Goal: Task Accomplishment & Management: Complete application form

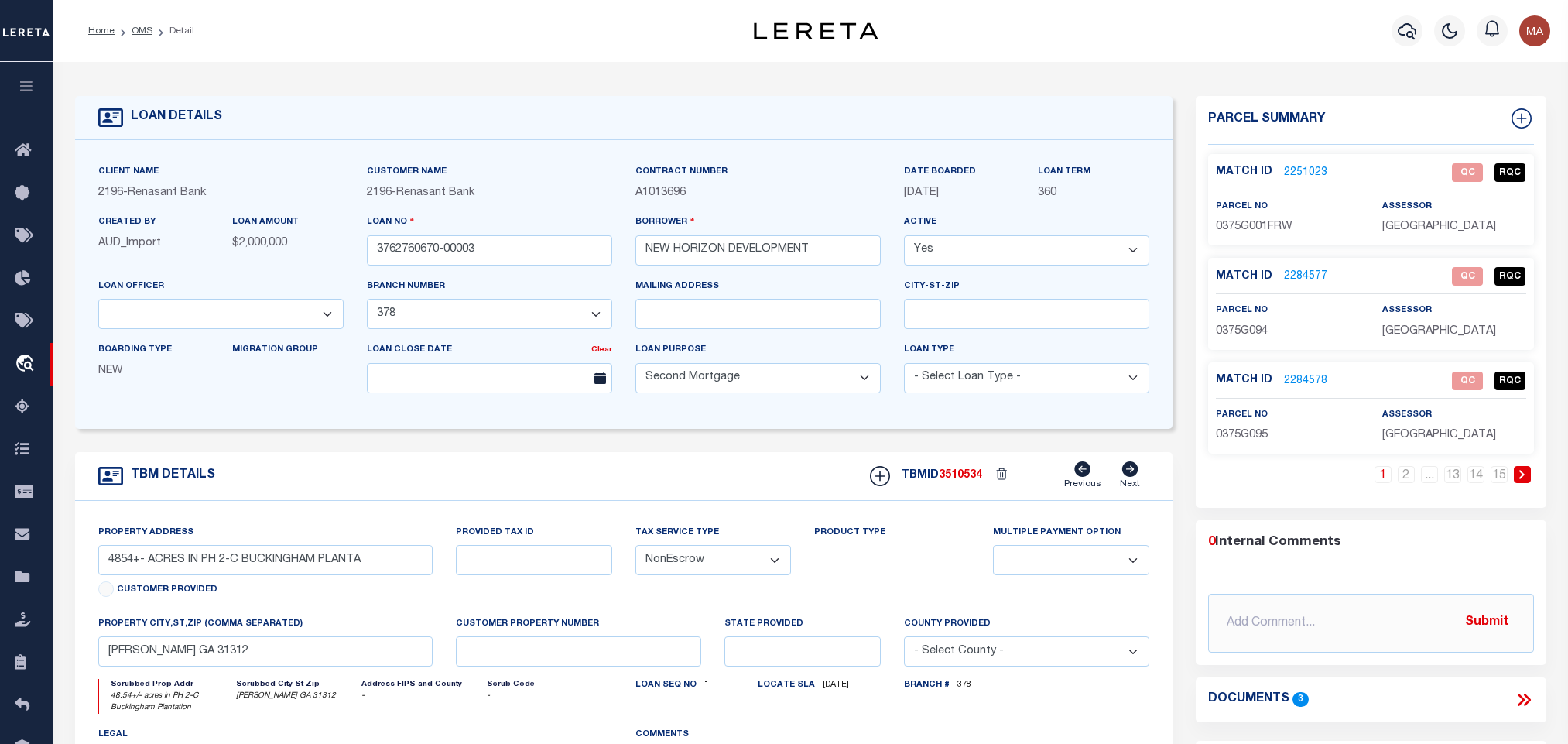
select select "164191"
select select "16643"
select select "100"
select select "NonEscrow"
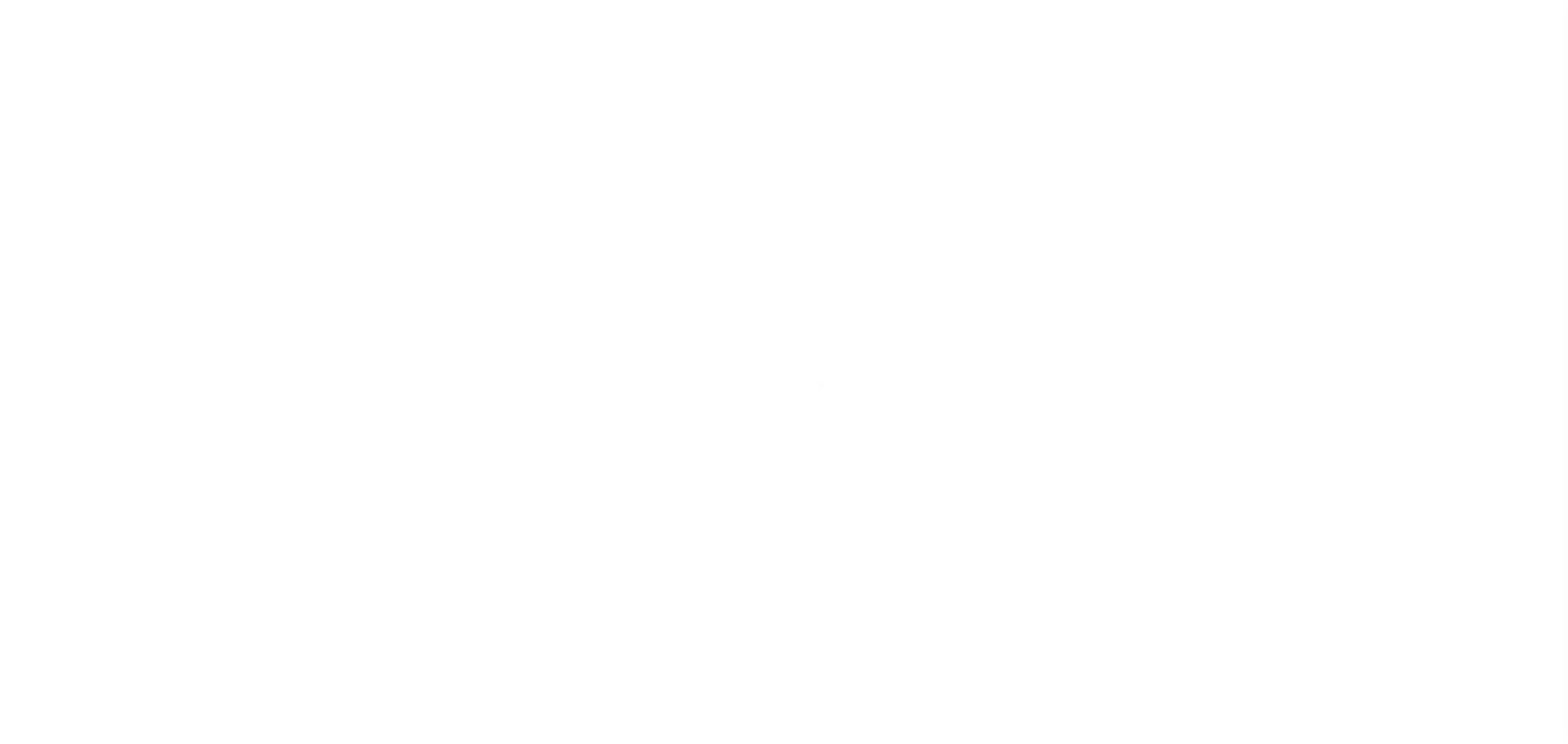
select select "100"
select select "NonEscrow"
select select "164191"
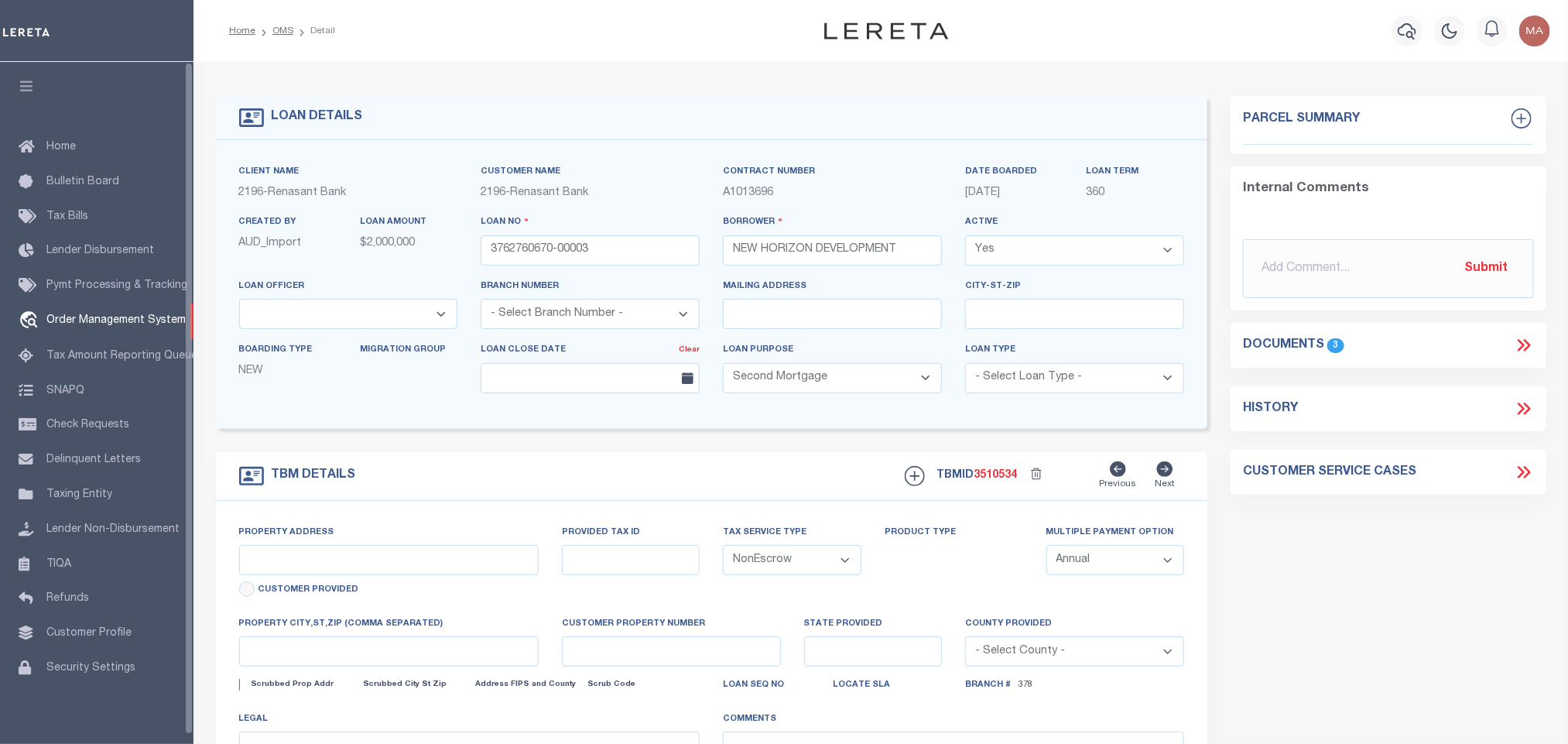
select select "16643"
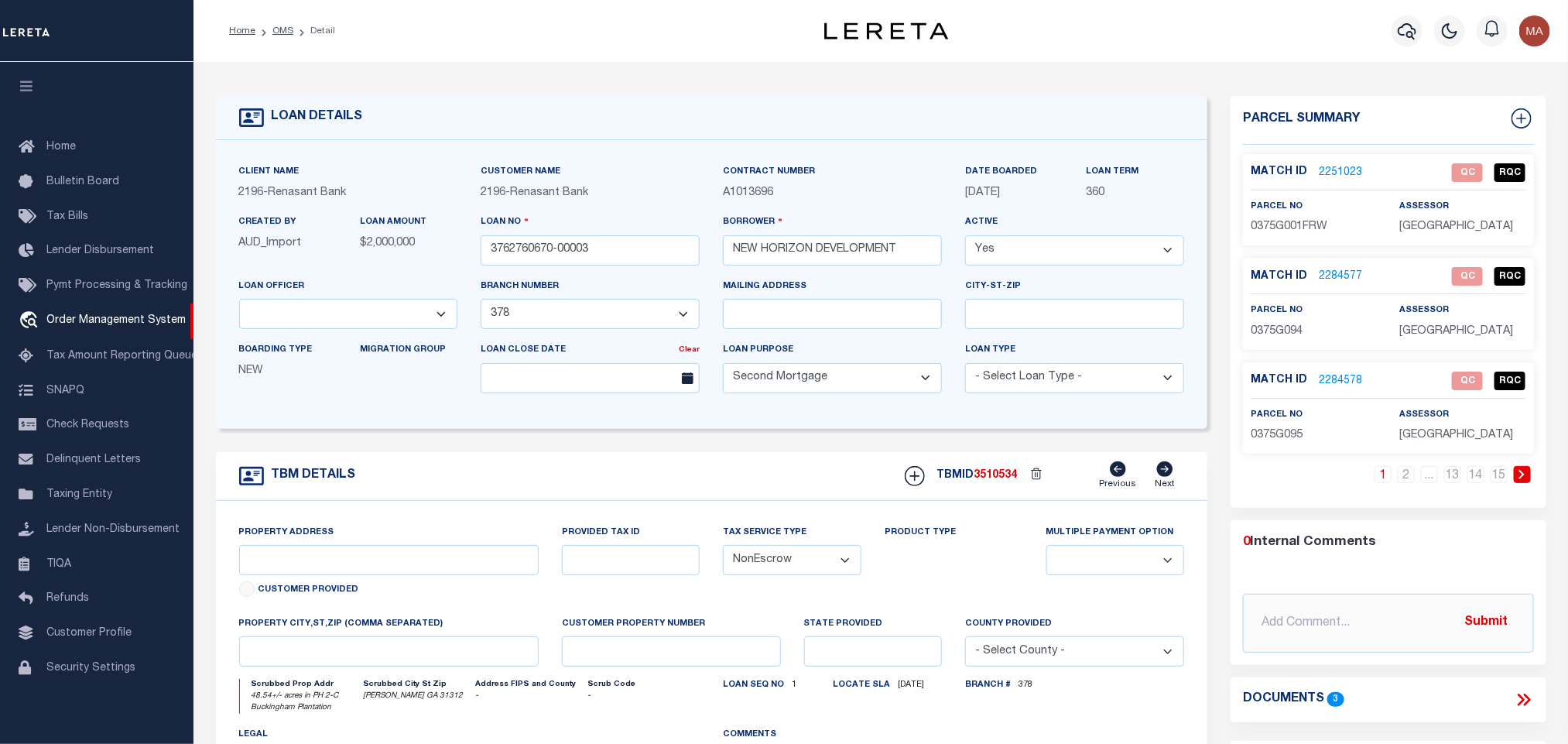
type input "4854+- ACRES IN PH 2-C BUCKINGHAM PLANTA"
select select
type input "GUYTON GA 31312"
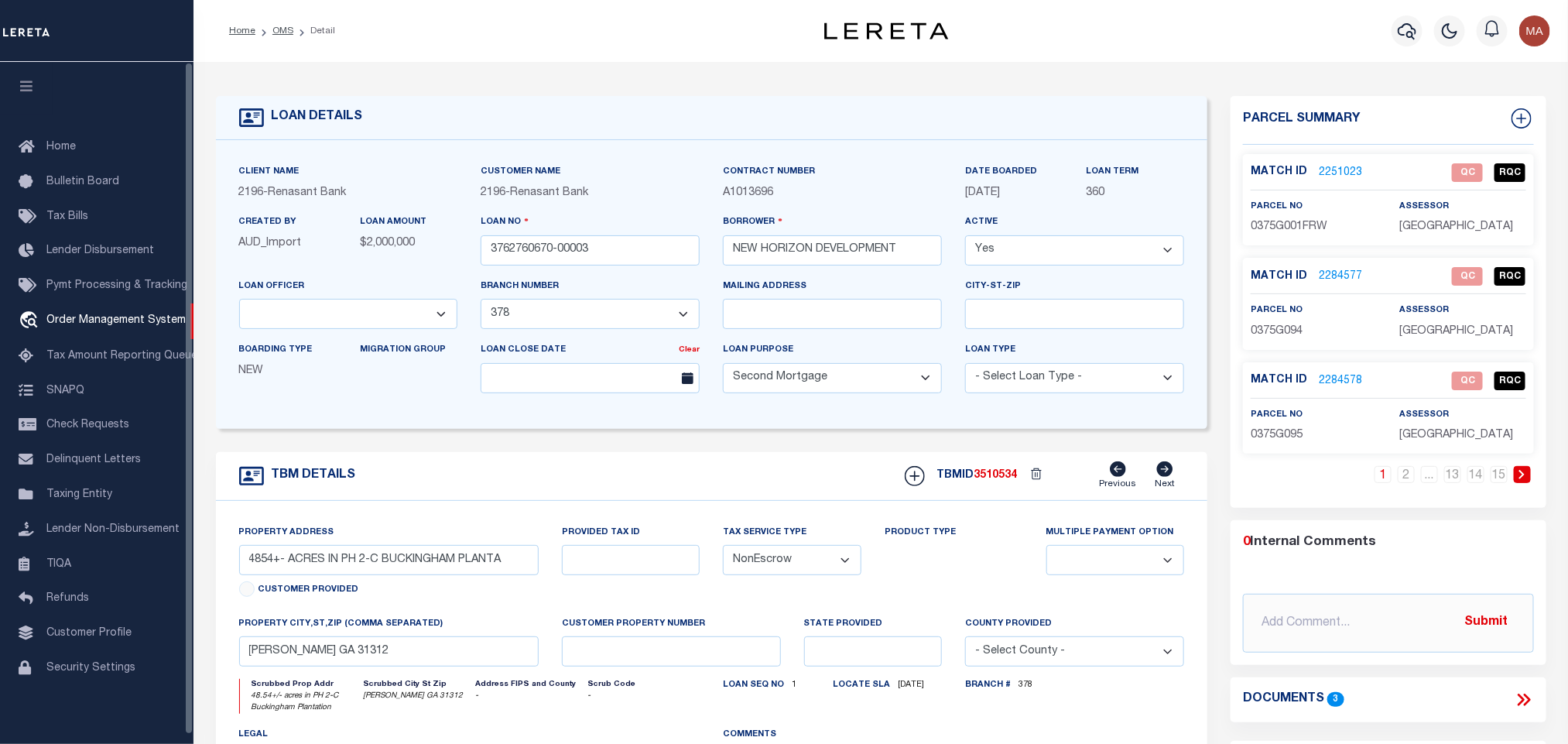
click at [17, 92] on icon "button" at bounding box center [26, 85] width 17 height 14
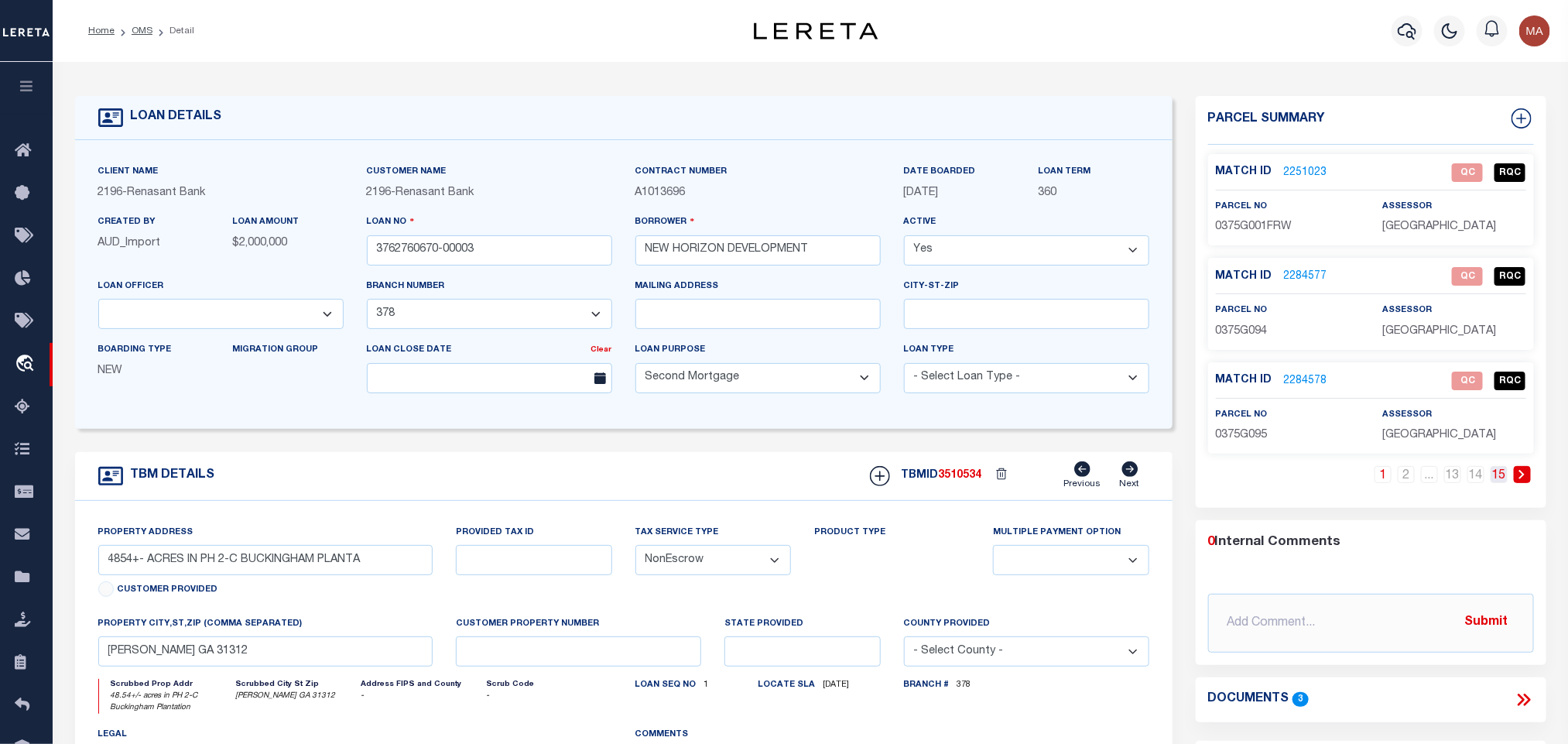
click at [1500, 474] on link "15" at bounding box center [1498, 474] width 17 height 17
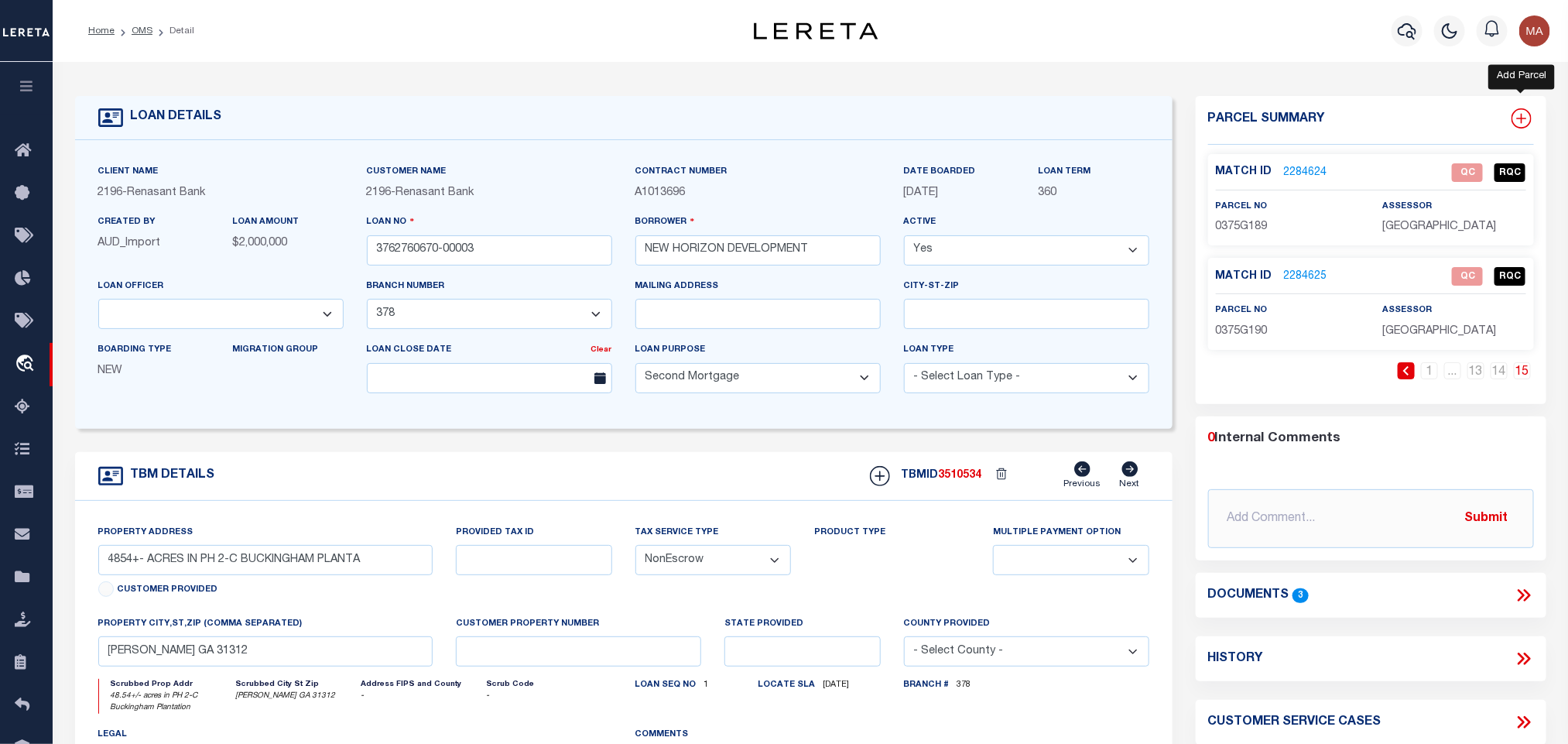
click at [1520, 119] on icon at bounding box center [1521, 118] width 20 height 20
select select "IP"
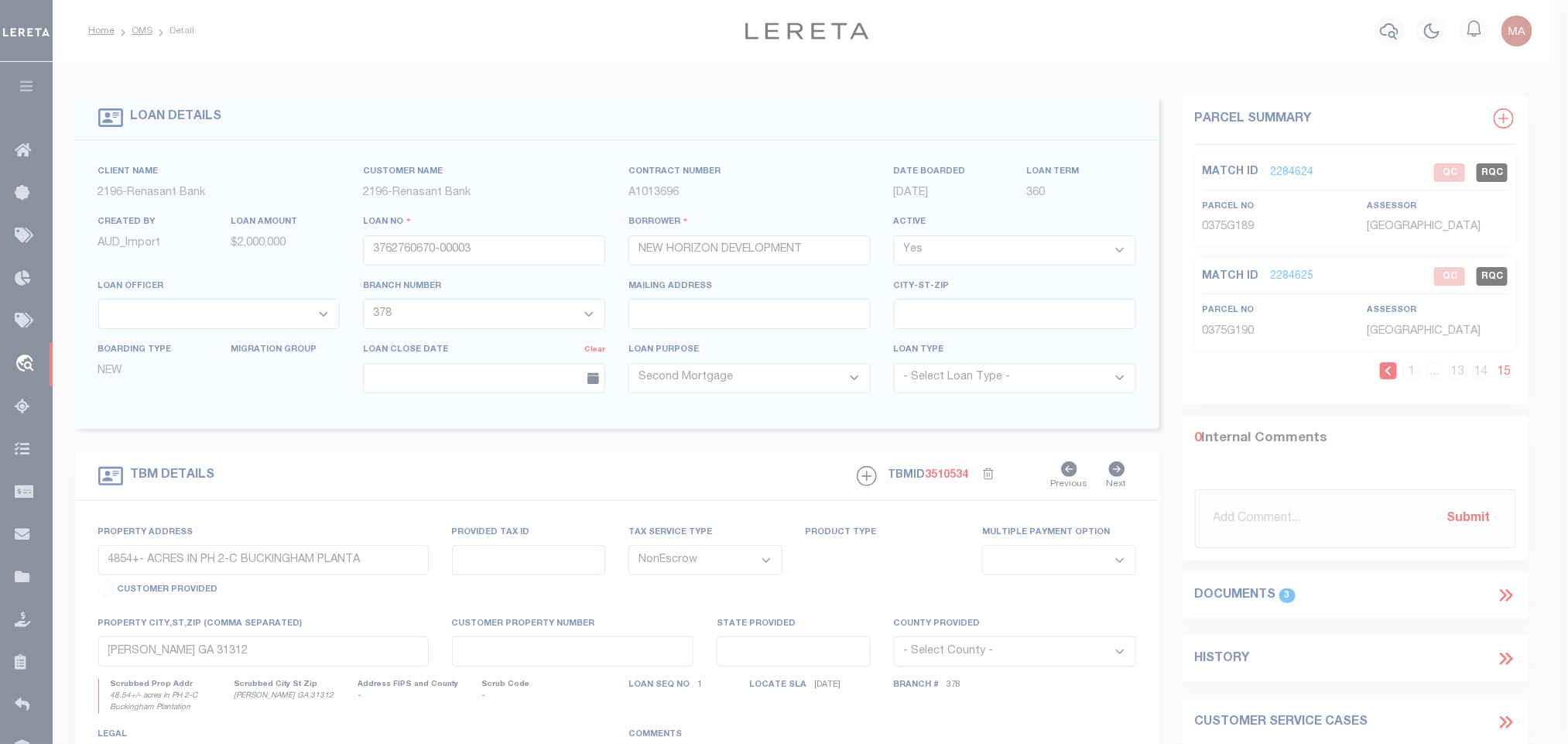
type textarea "-"
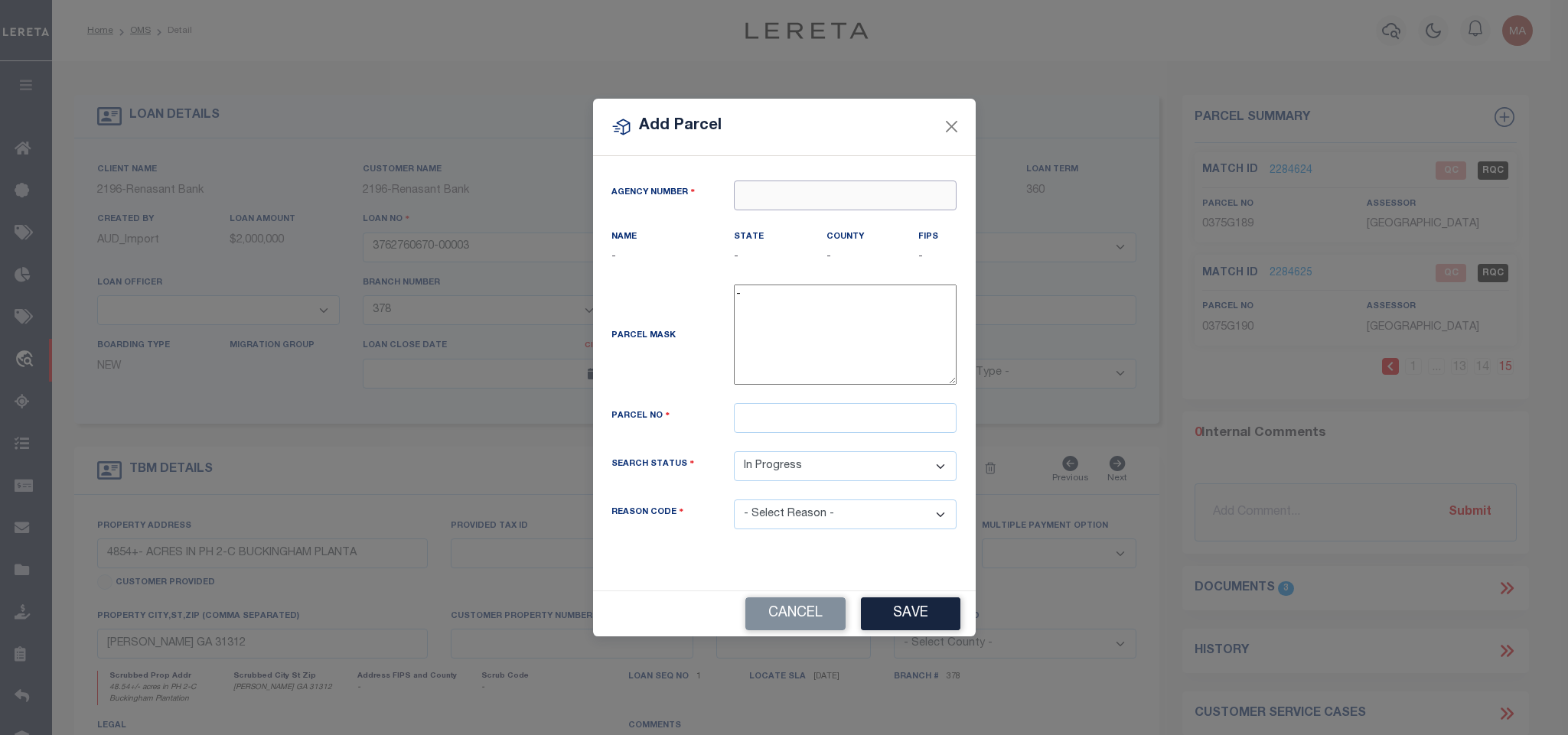
click at [852, 193] on input "text" at bounding box center [845, 195] width 222 height 30
paste input "100510000"
type input "100510000"
click at [856, 210] on div "100510000 : EFFINGHAM COUNTY" at bounding box center [850, 219] width 231 height 24
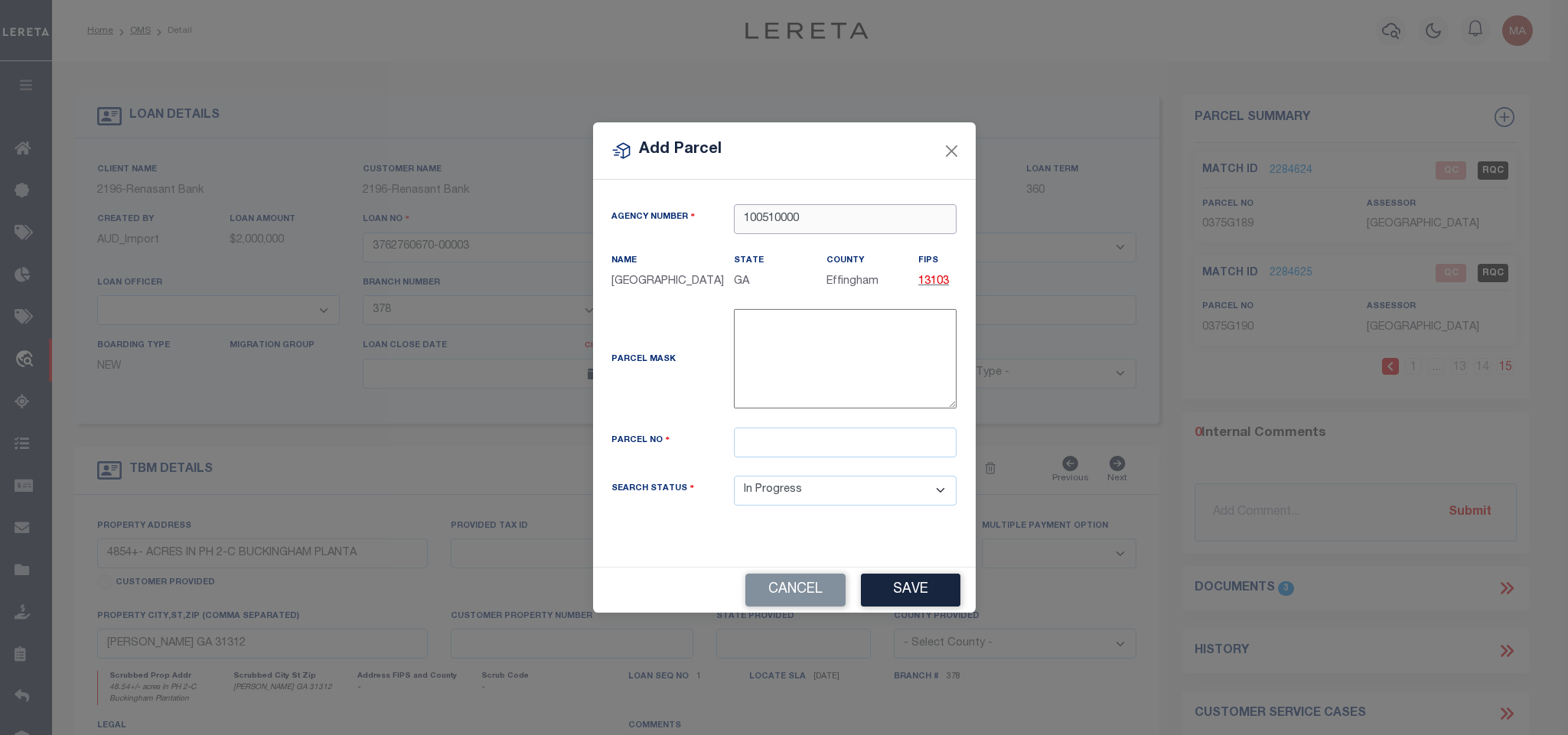
type input "100510000"
drag, startPoint x: 834, startPoint y: 449, endPoint x: 837, endPoint y: 462, distance: 13.3
click at [834, 449] on input "text" at bounding box center [845, 442] width 222 height 30
paste input "0375G191"
type input "0375G191"
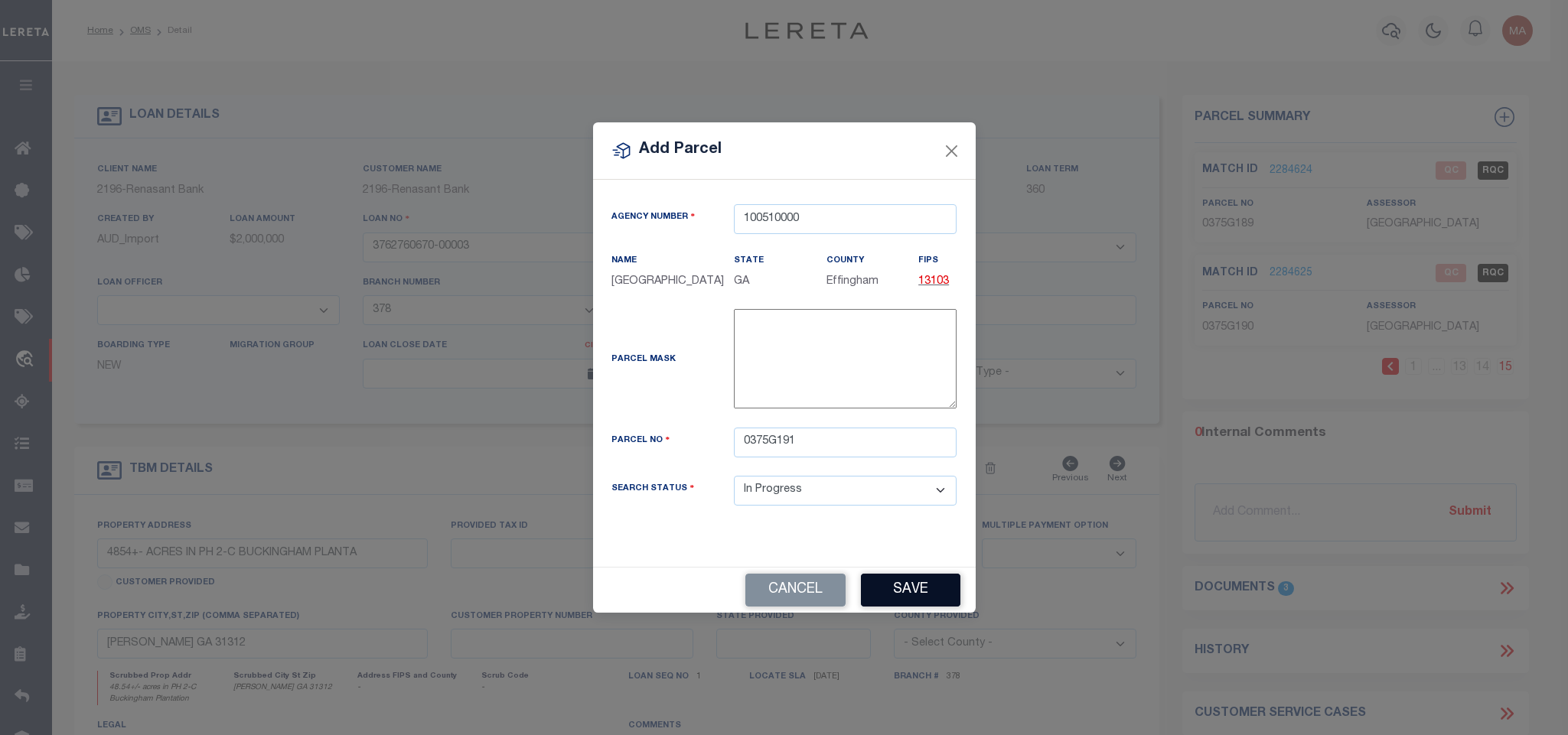
click at [870, 606] on button "Save" at bounding box center [911, 590] width 99 height 33
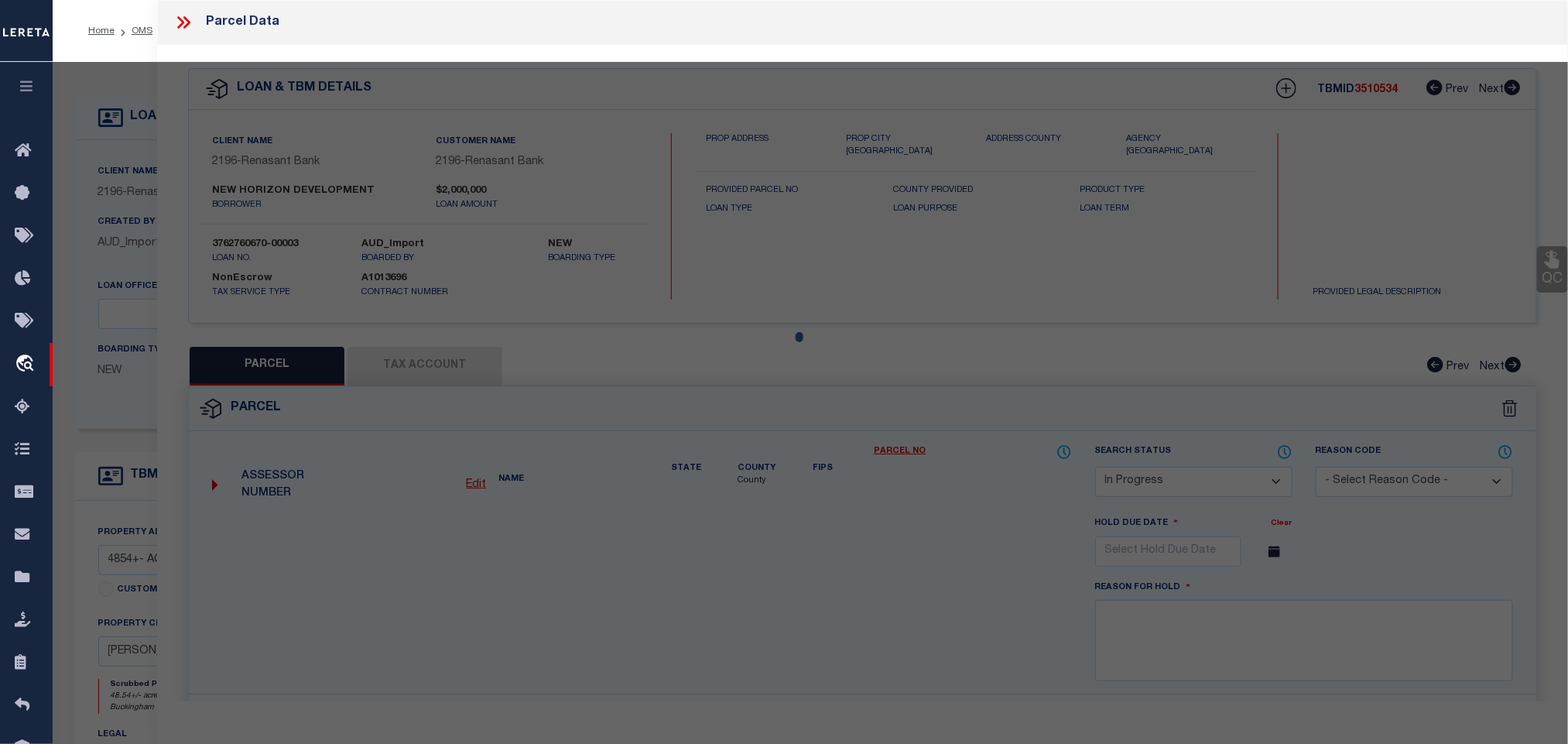
select select "AS"
checkbox input "false"
select select "IP"
checkbox input "false"
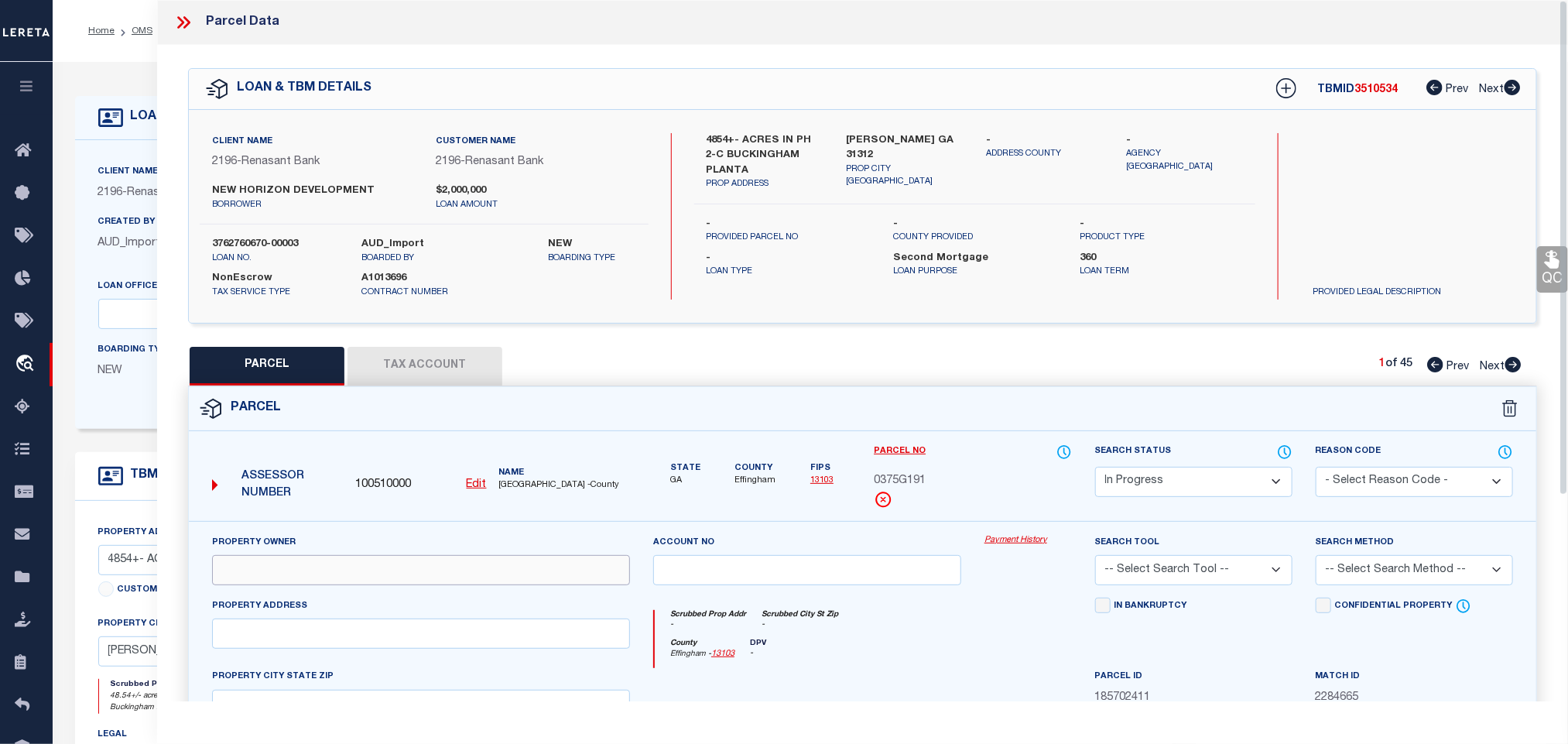
drag, startPoint x: 328, startPoint y: 576, endPoint x: 623, endPoint y: 377, distance: 355.8
click at [328, 576] on input "text" at bounding box center [421, 570] width 418 height 30
paste input "NEW HORIZON DEVELOPMENT COMPANY LLC"
type input "NEW HORIZON DEVELOPMENT COMPANY LLC"
click at [886, 135] on label "GUYTON GA 31312" at bounding box center [906, 148] width 117 height 30
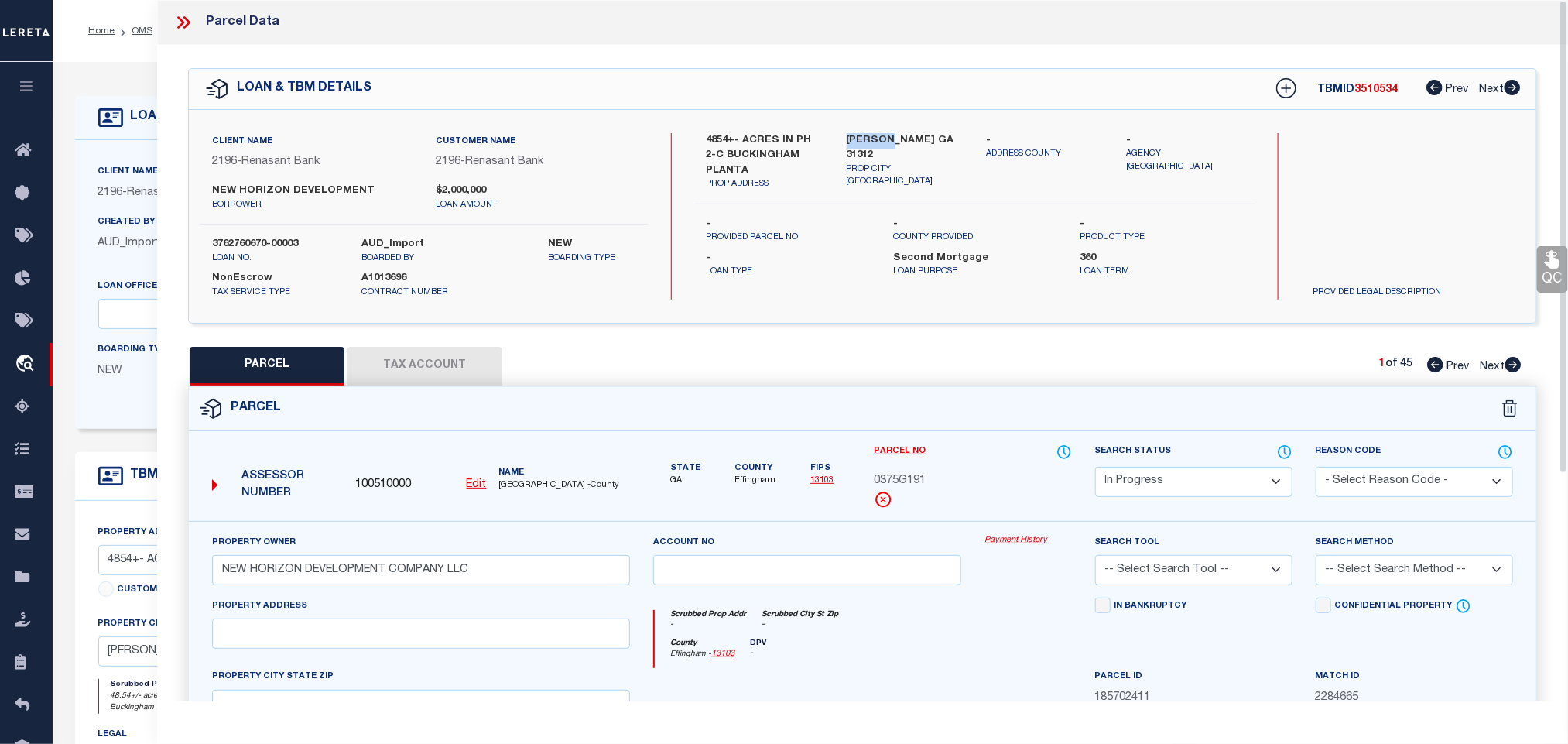
click at [886, 135] on label "GUYTON GA 31312" at bounding box center [906, 148] width 117 height 30
copy div "GUYTON GA 31312"
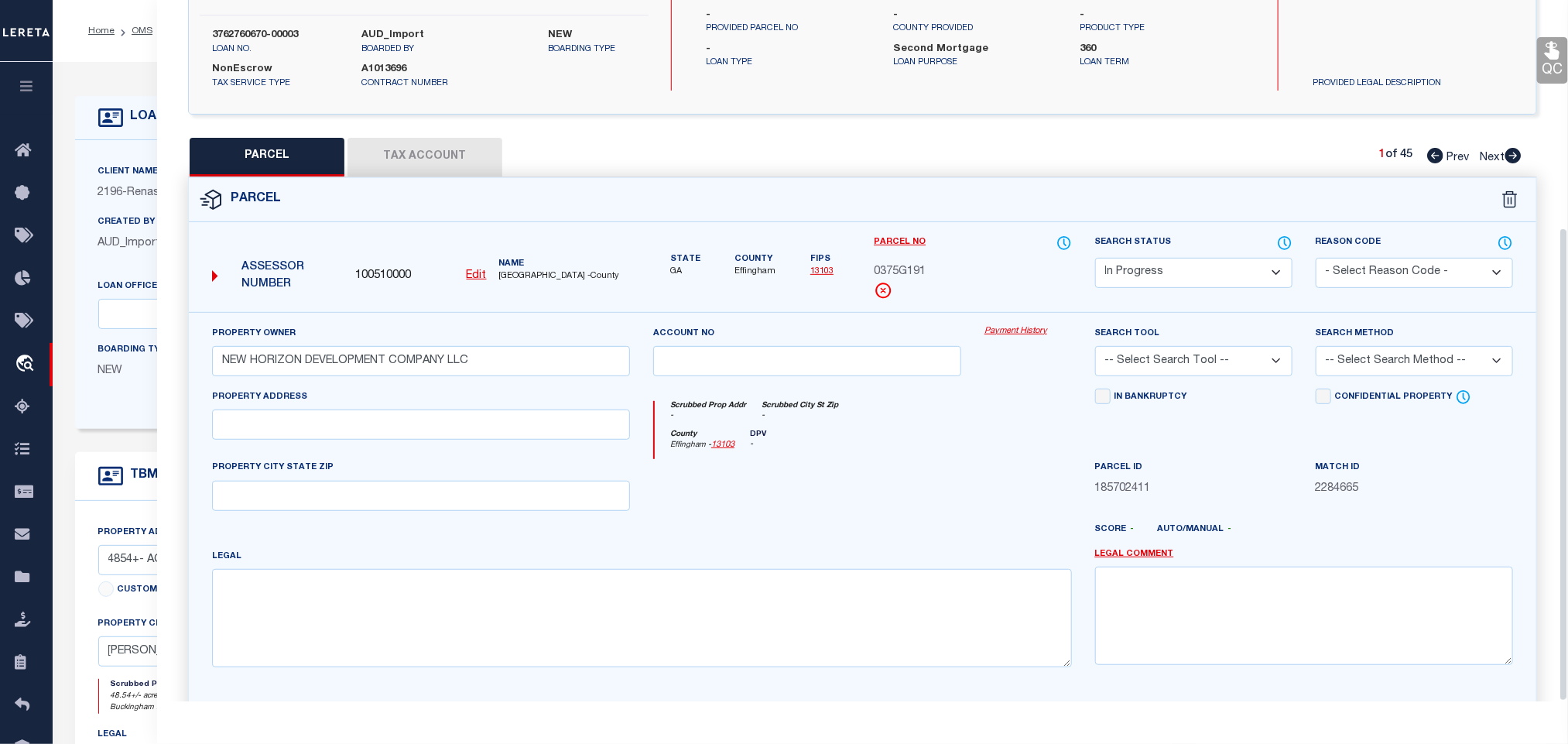
scroll to position [337, 0]
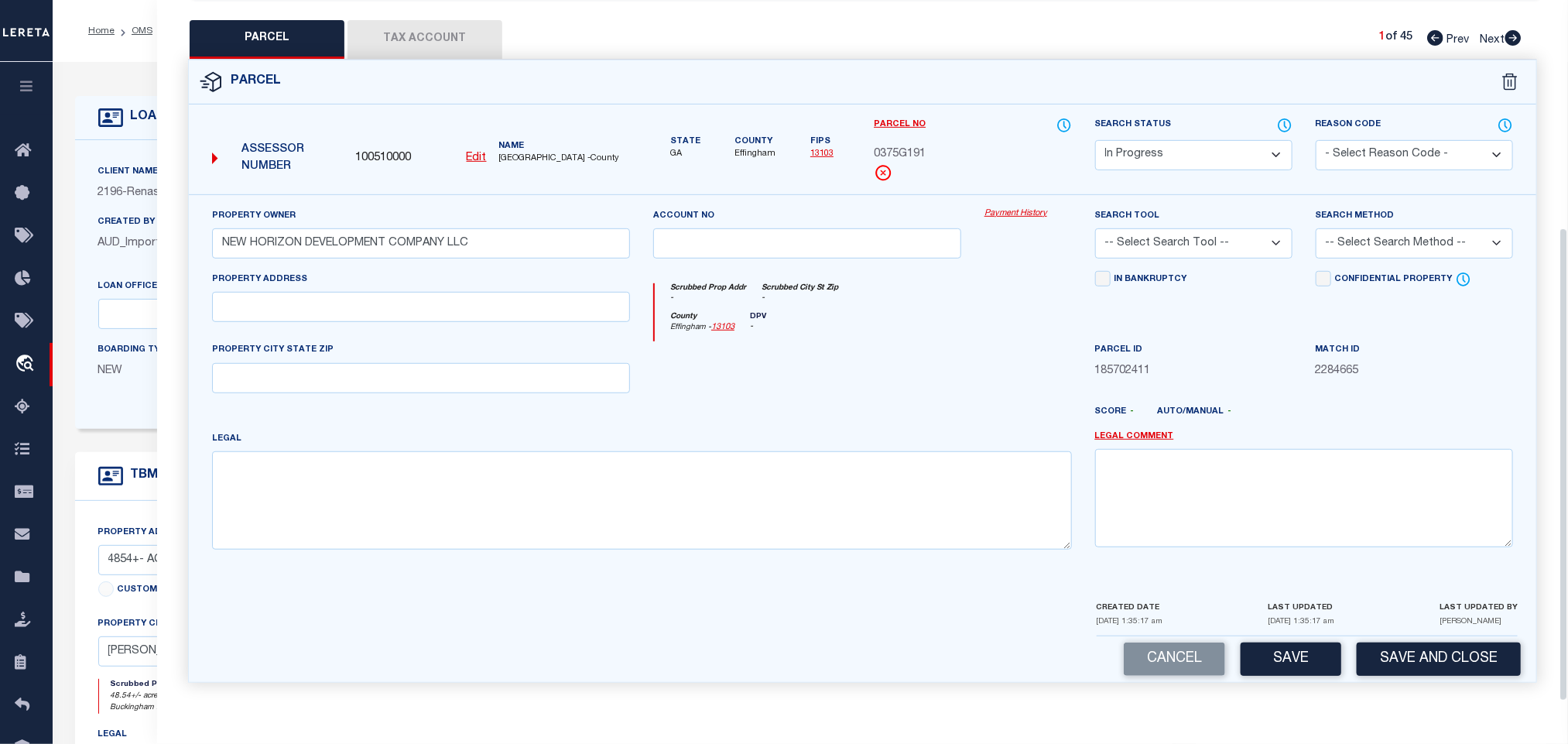
click at [551, 358] on div "PROPERTY CITY STATE ZIP" at bounding box center [421, 367] width 418 height 51
drag, startPoint x: 535, startPoint y: 381, endPoint x: 486, endPoint y: 385, distance: 49.2
click at [535, 381] on input "text" at bounding box center [421, 378] width 418 height 30
paste input "GUYTON GA 31312"
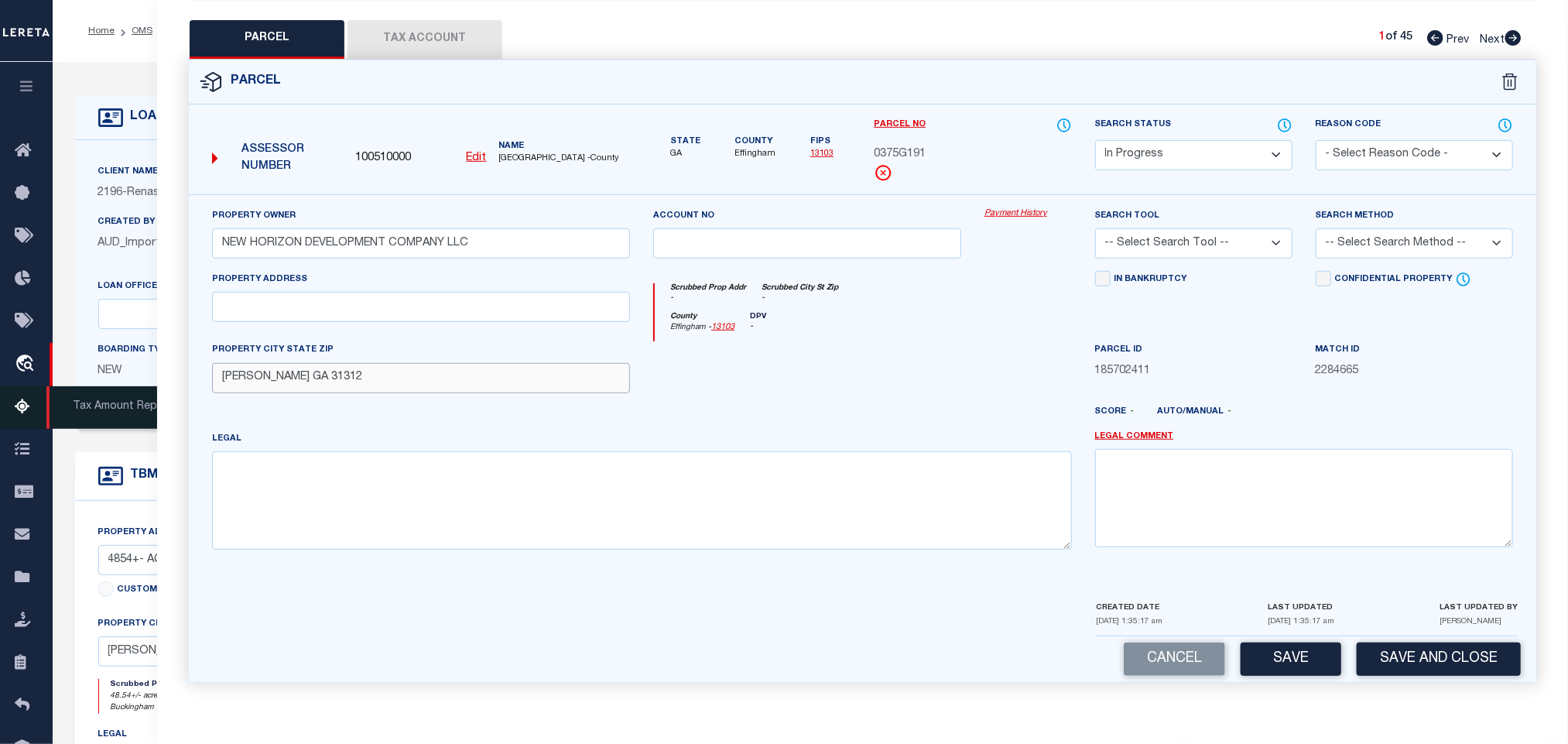
type input "GUYTON GA 31312"
click at [332, 323] on div "Property Address" at bounding box center [421, 307] width 441 height 71
click at [338, 302] on input "text" at bounding box center [421, 307] width 418 height 30
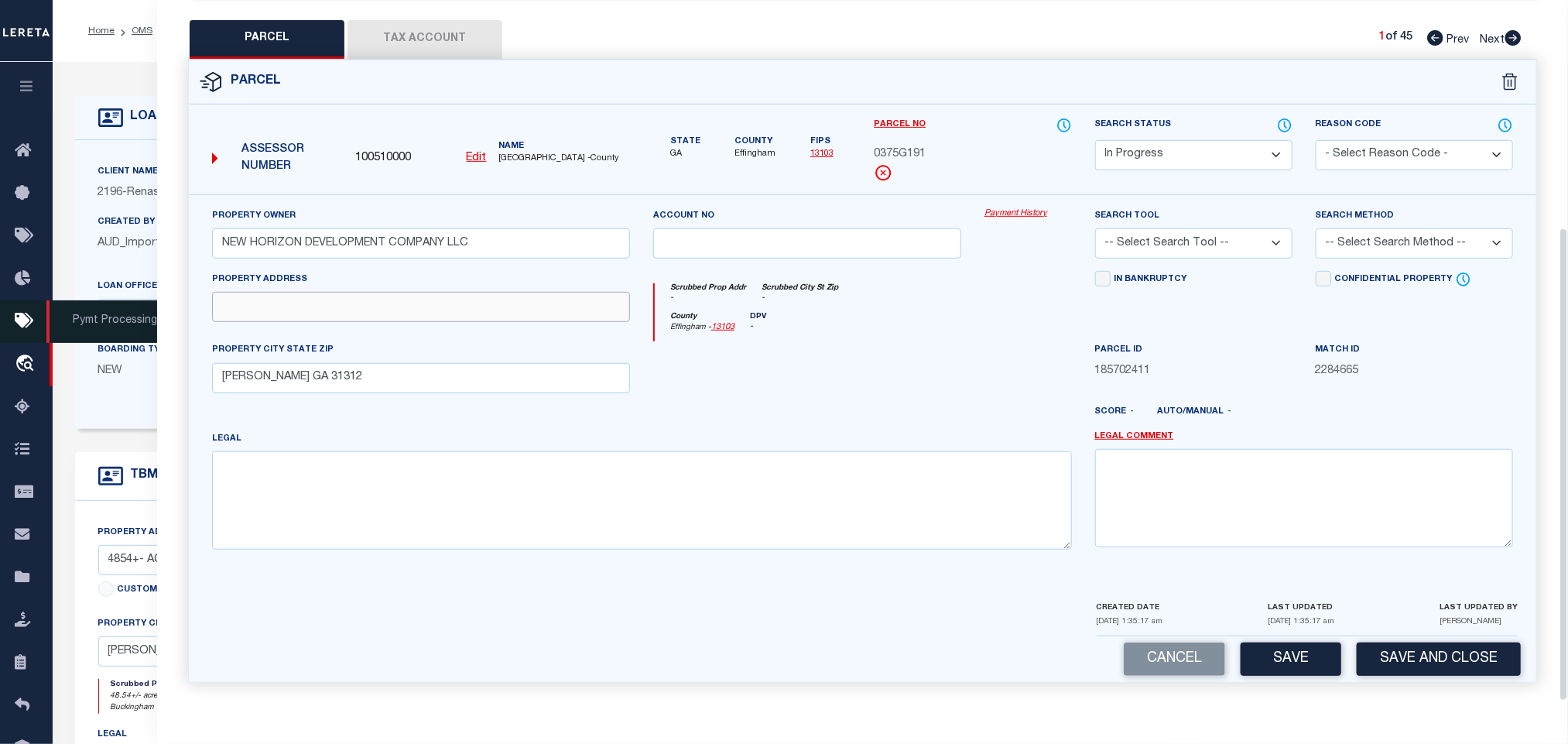
paste input "642 MAJESTIC DR"
type input "642 MAJESTIC DR"
drag, startPoint x: 553, startPoint y: 537, endPoint x: 662, endPoint y: 497, distance: 116.1
click at [553, 537] on textarea at bounding box center [642, 500] width 860 height 98
paste textarea ".2789 AC LOT 191 (OUT 375-51) PLT 30/155"
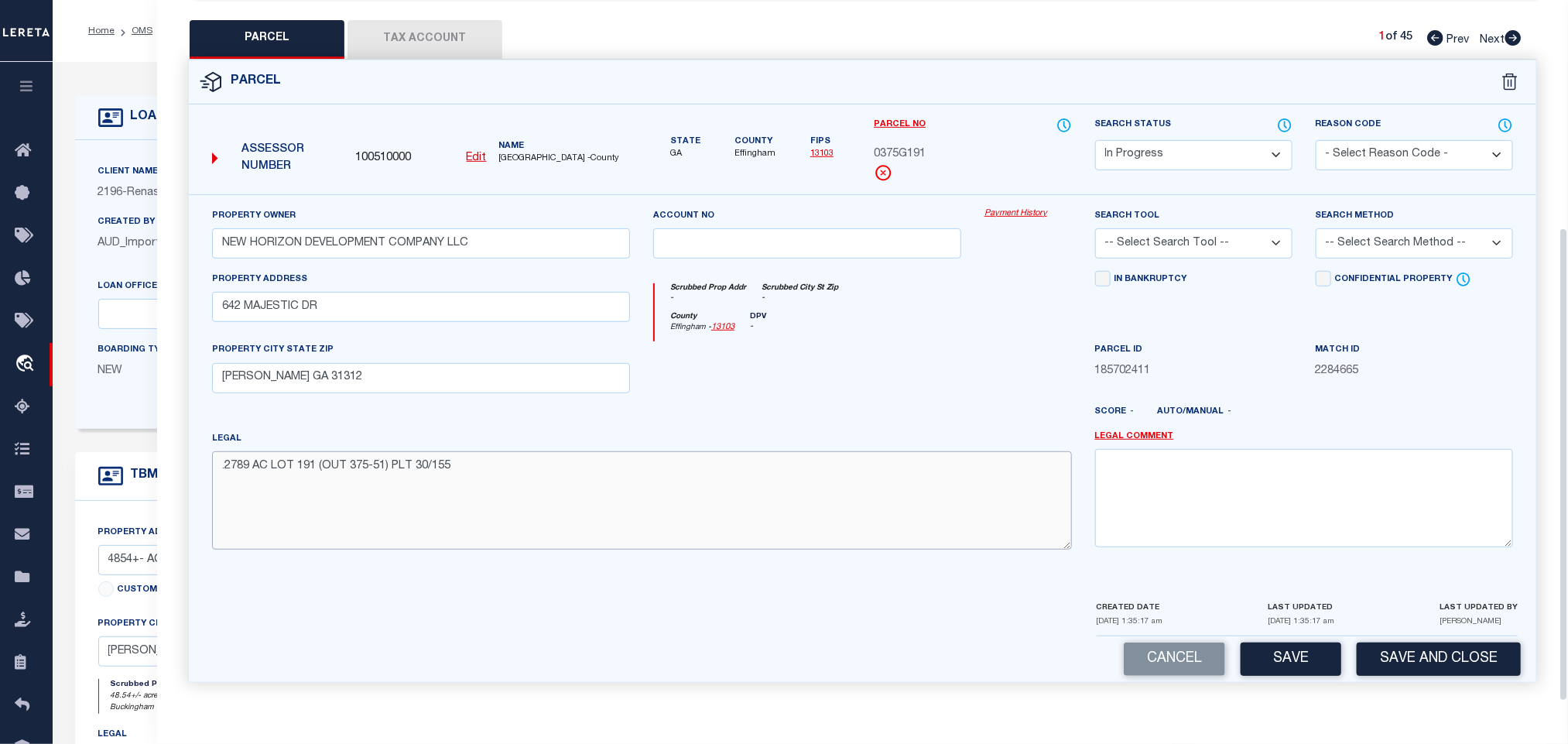
type textarea ".2789 AC LOT 191 (OUT 375-51) PLT 30/155"
click at [1224, 238] on select "-- Select Search Tool -- 3rd Party Website Agency File Agency Website ATLS CNV-…" at bounding box center [1194, 243] width 198 height 30
select select "AGW"
click at [1095, 229] on select "-- Select Search Tool -- 3rd Party Website Agency File Agency Website ATLS CNV-…" at bounding box center [1194, 243] width 198 height 30
click at [1479, 221] on div "Search Method -- Select Search Method -- Property Address Legal Liability Info …" at bounding box center [1414, 233] width 198 height 51
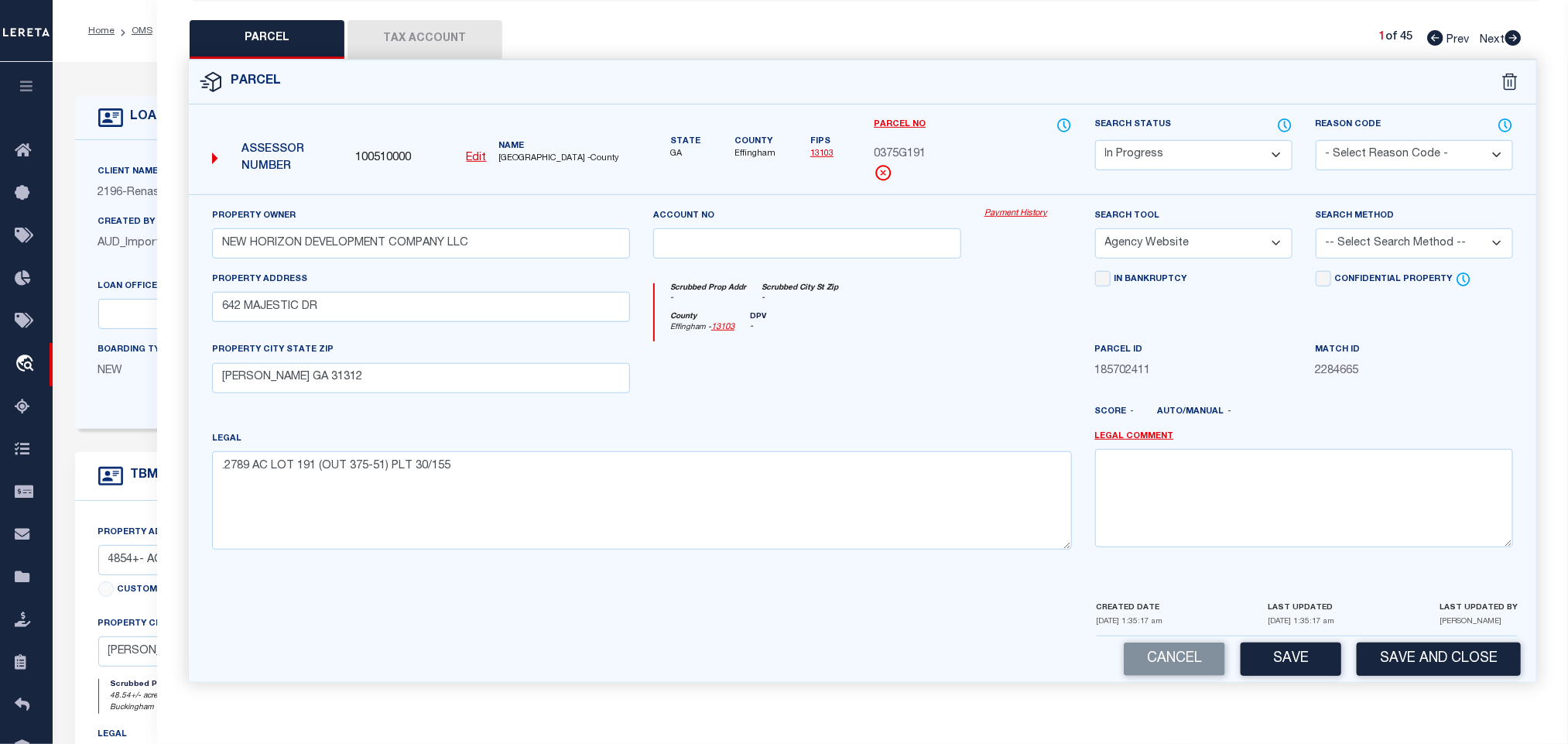
drag, startPoint x: 1429, startPoint y: 232, endPoint x: 1426, endPoint y: 247, distance: 15.3
click at [1429, 232] on select "-- Select Search Method -- Property Address Legal Liability Info Provided" at bounding box center [1414, 243] width 198 height 30
select select "LEG"
click at [1316, 229] on select "-- Select Search Method -- Property Address Legal Liability Info Provided" at bounding box center [1414, 243] width 198 height 30
click at [1280, 652] on button "Save" at bounding box center [1291, 659] width 101 height 33
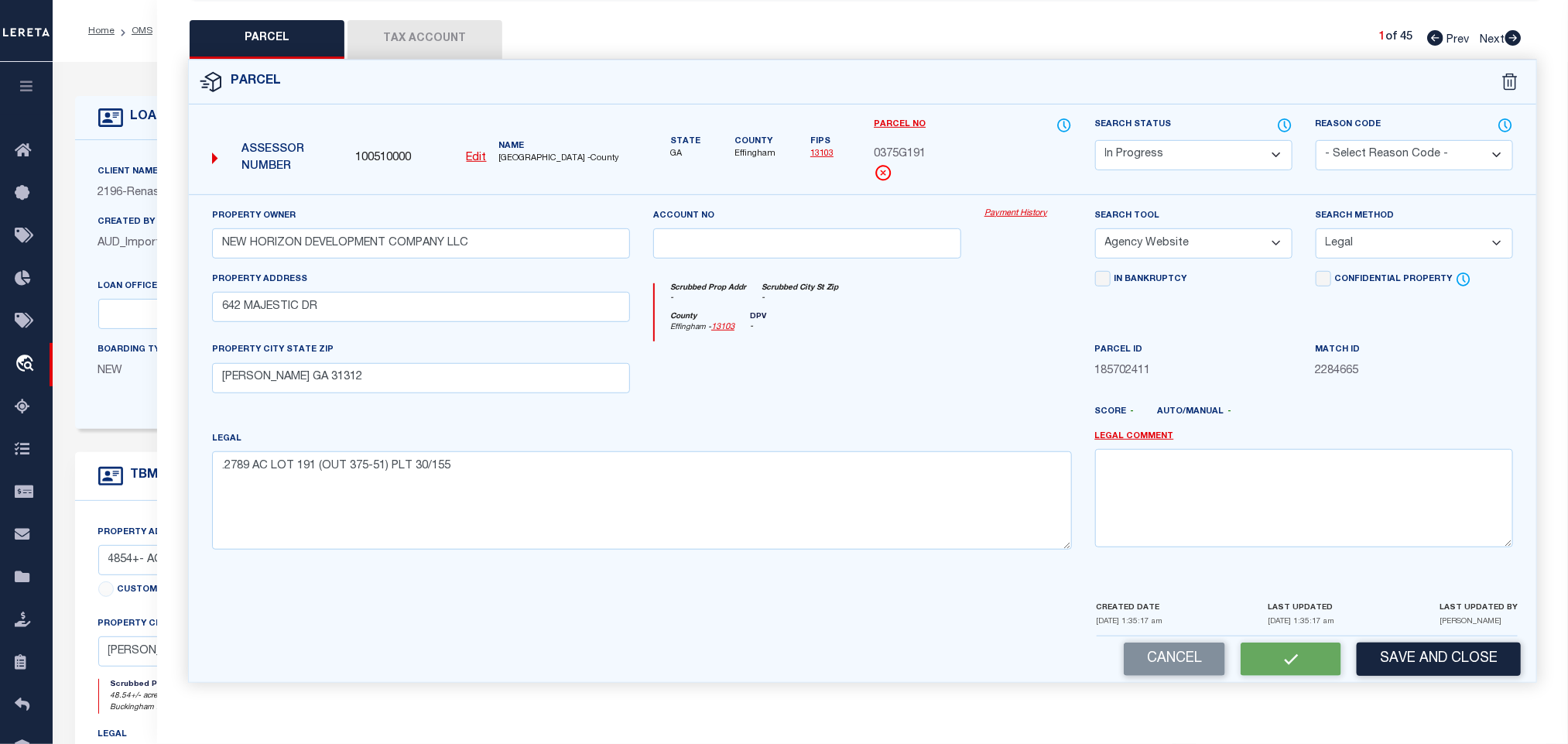
click at [420, 20] on button "Tax Account" at bounding box center [424, 39] width 155 height 38
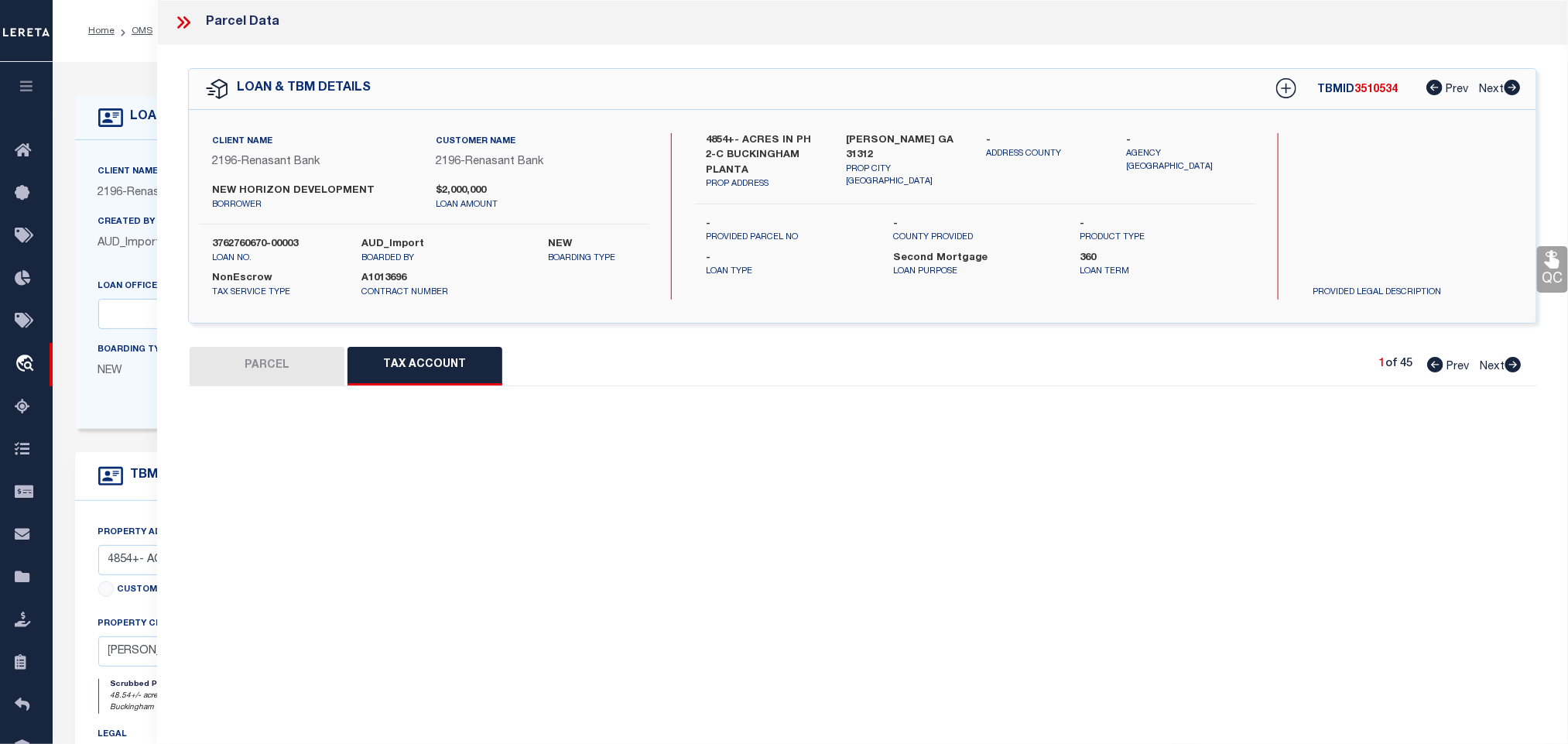
scroll to position [0, 0]
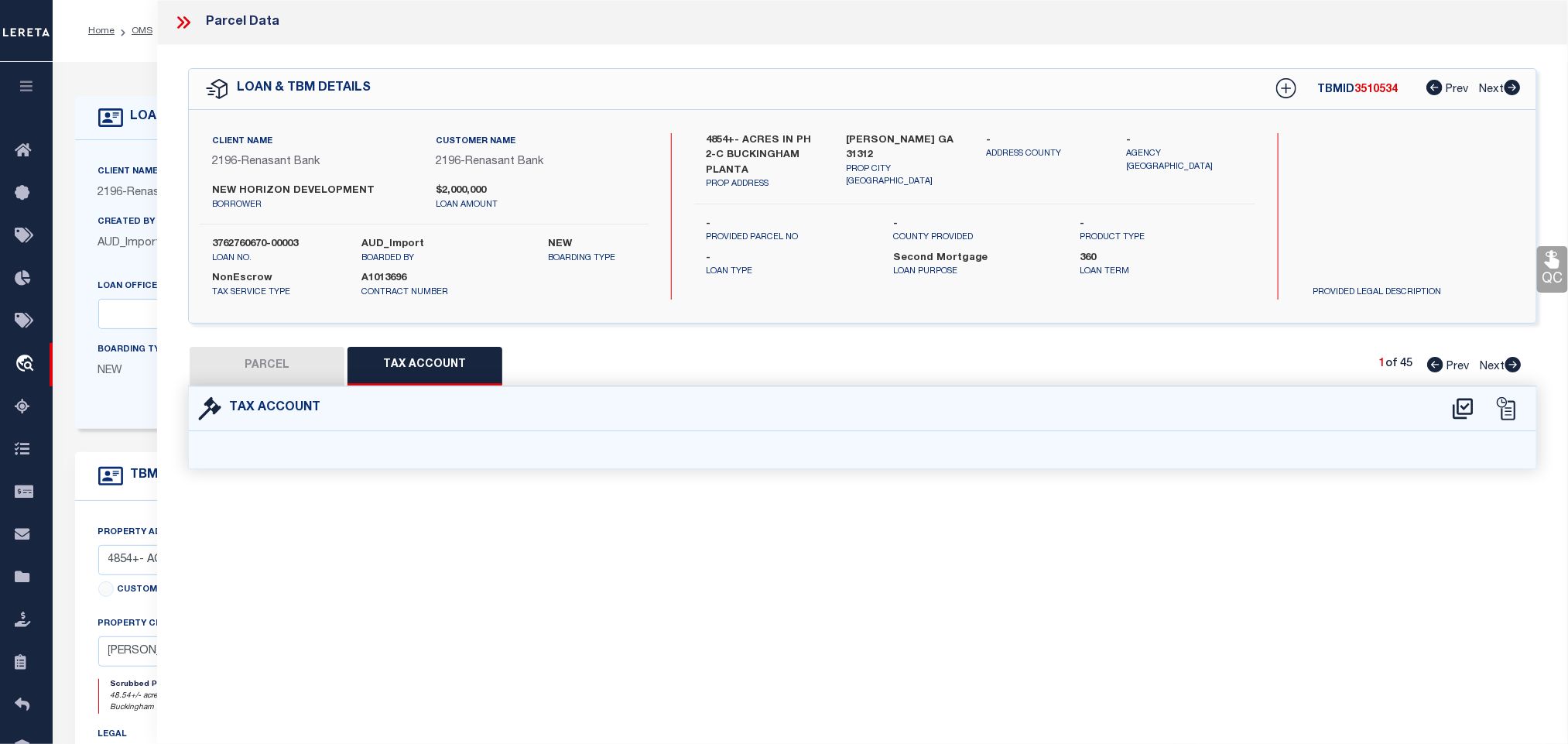
select select "100"
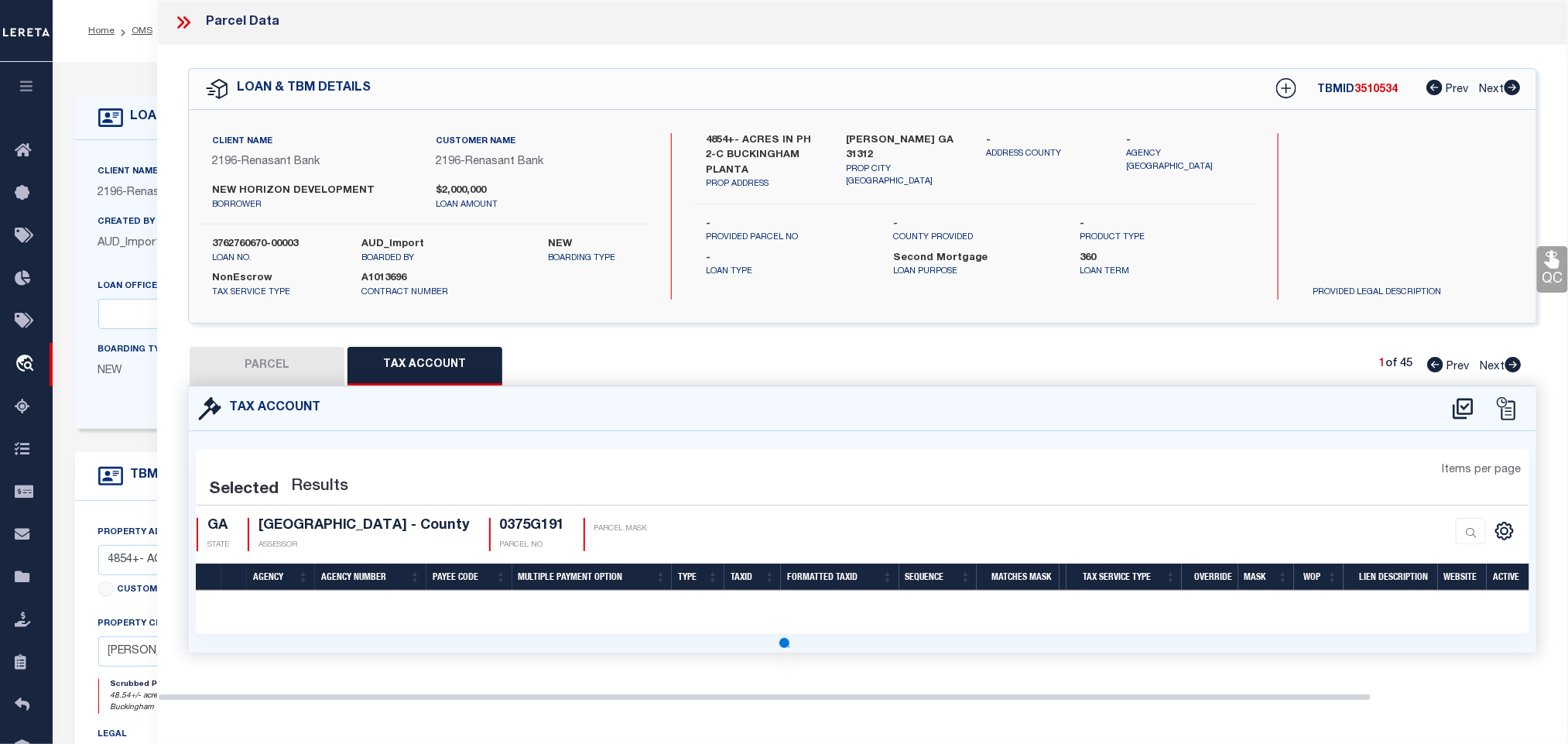
select select "100"
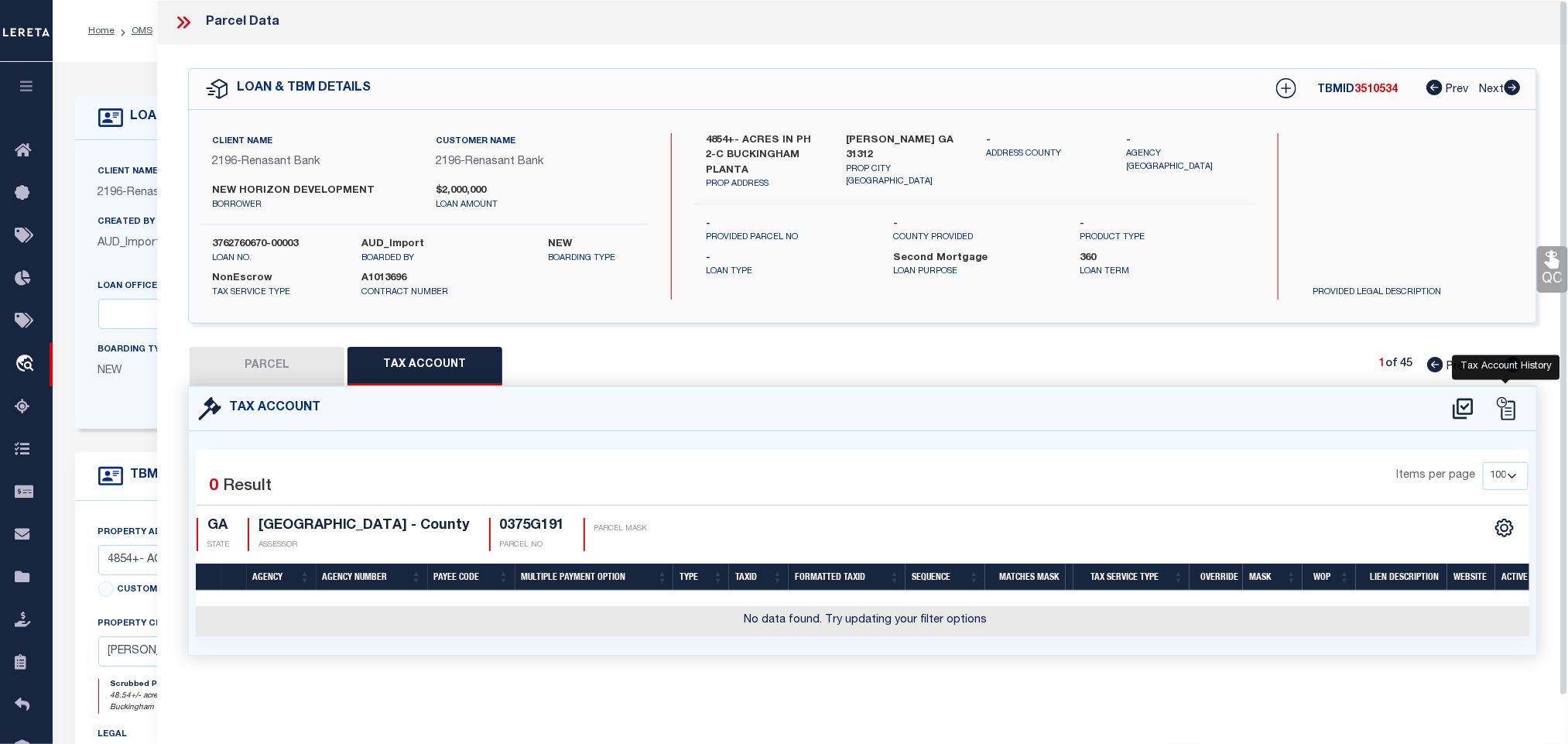
click at [1449, 411] on div at bounding box center [1484, 408] width 86 height 25
click at [1467, 411] on icon at bounding box center [1463, 408] width 26 height 25
select select "100"
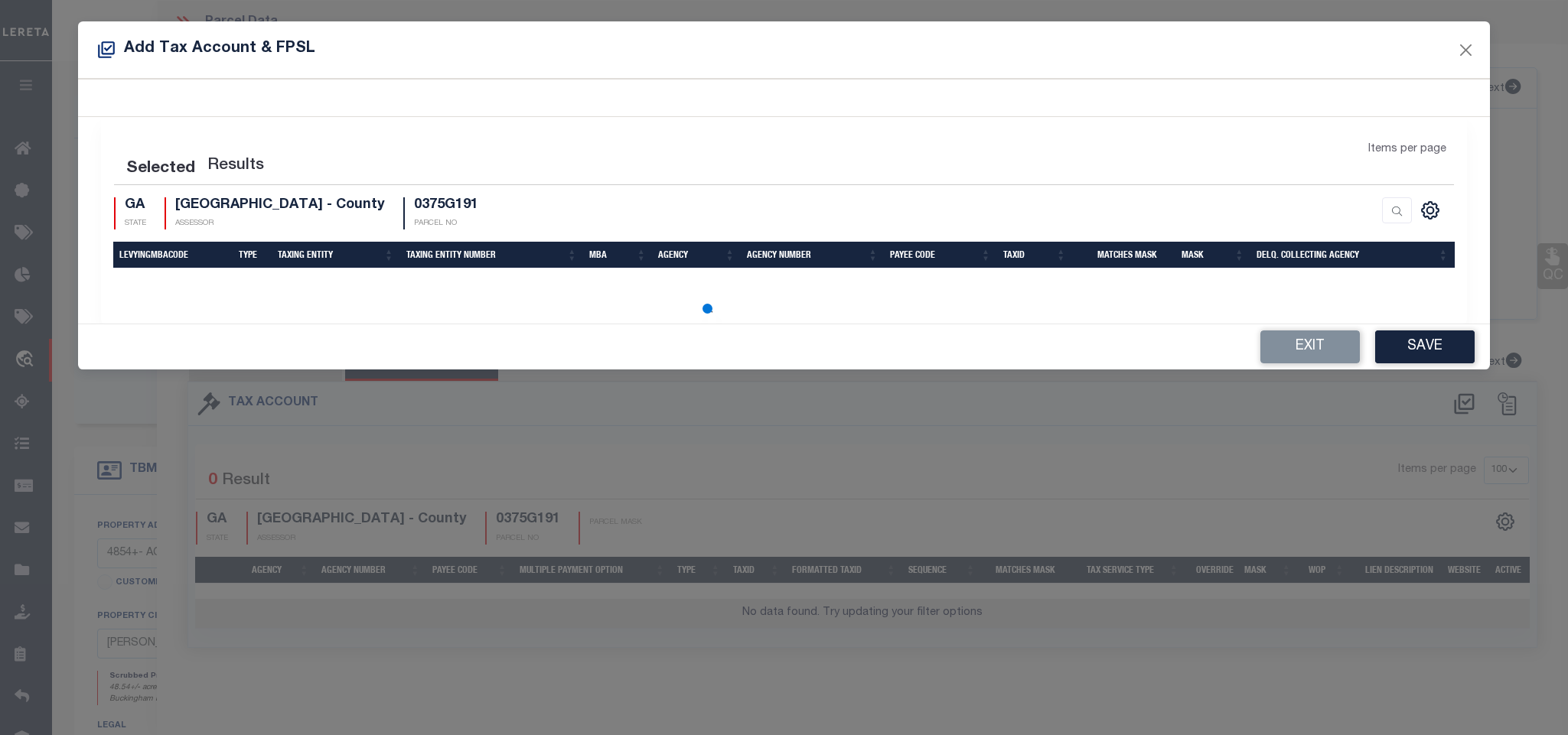
select select "100"
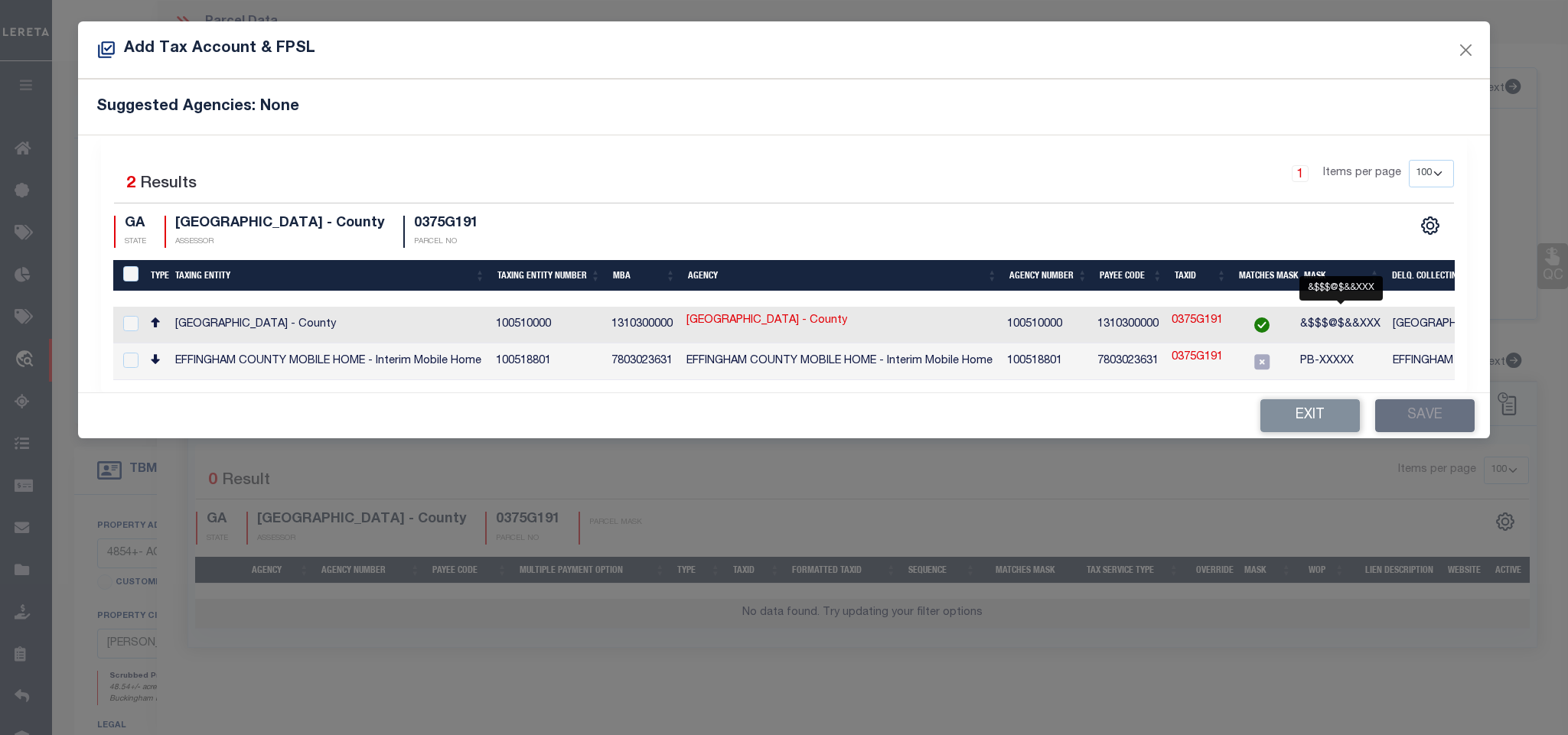
click at [1361, 330] on span "&$$$@$&&XXX" at bounding box center [1339, 325] width 80 height 11
checkbox input "true"
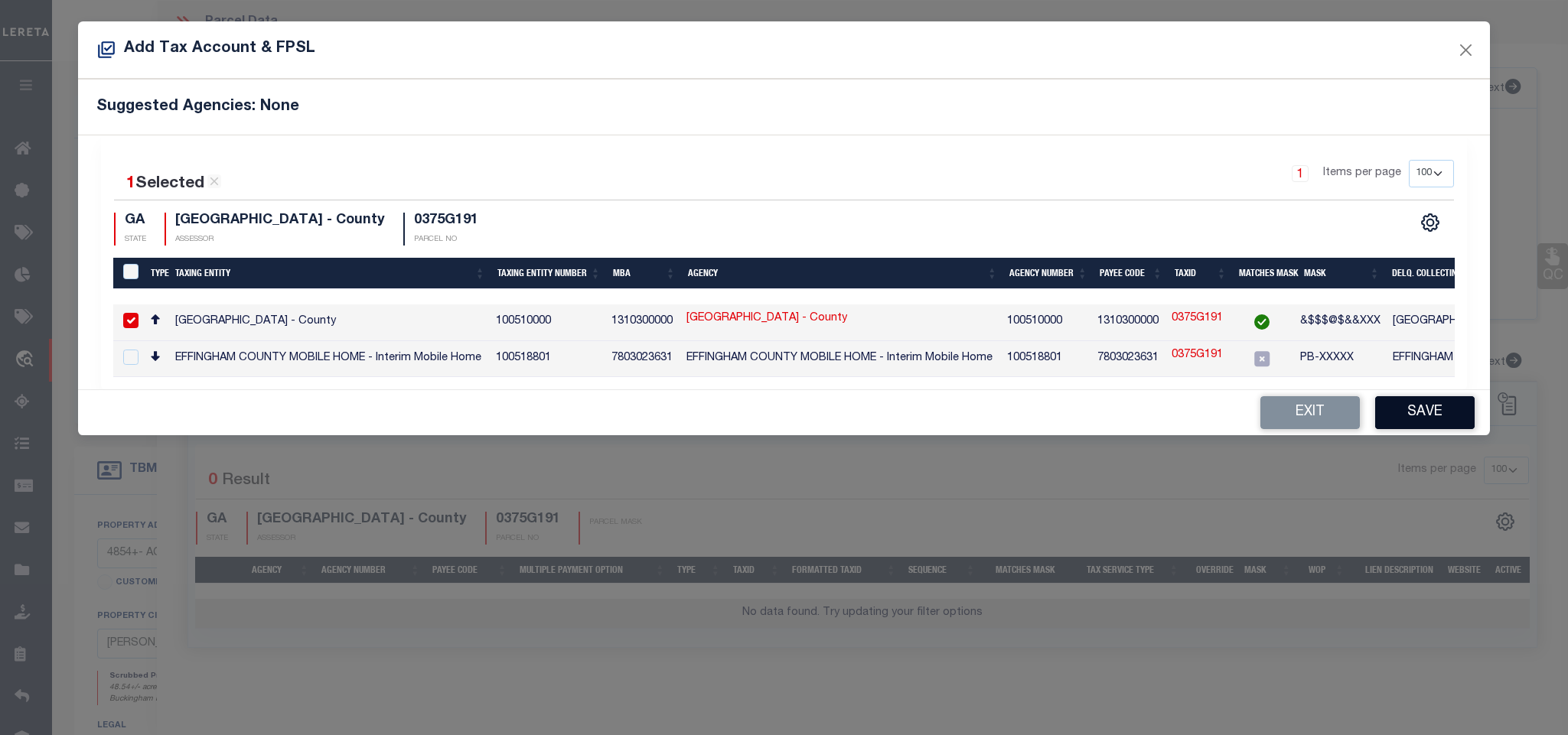
click at [1393, 409] on button "Save" at bounding box center [1424, 412] width 99 height 33
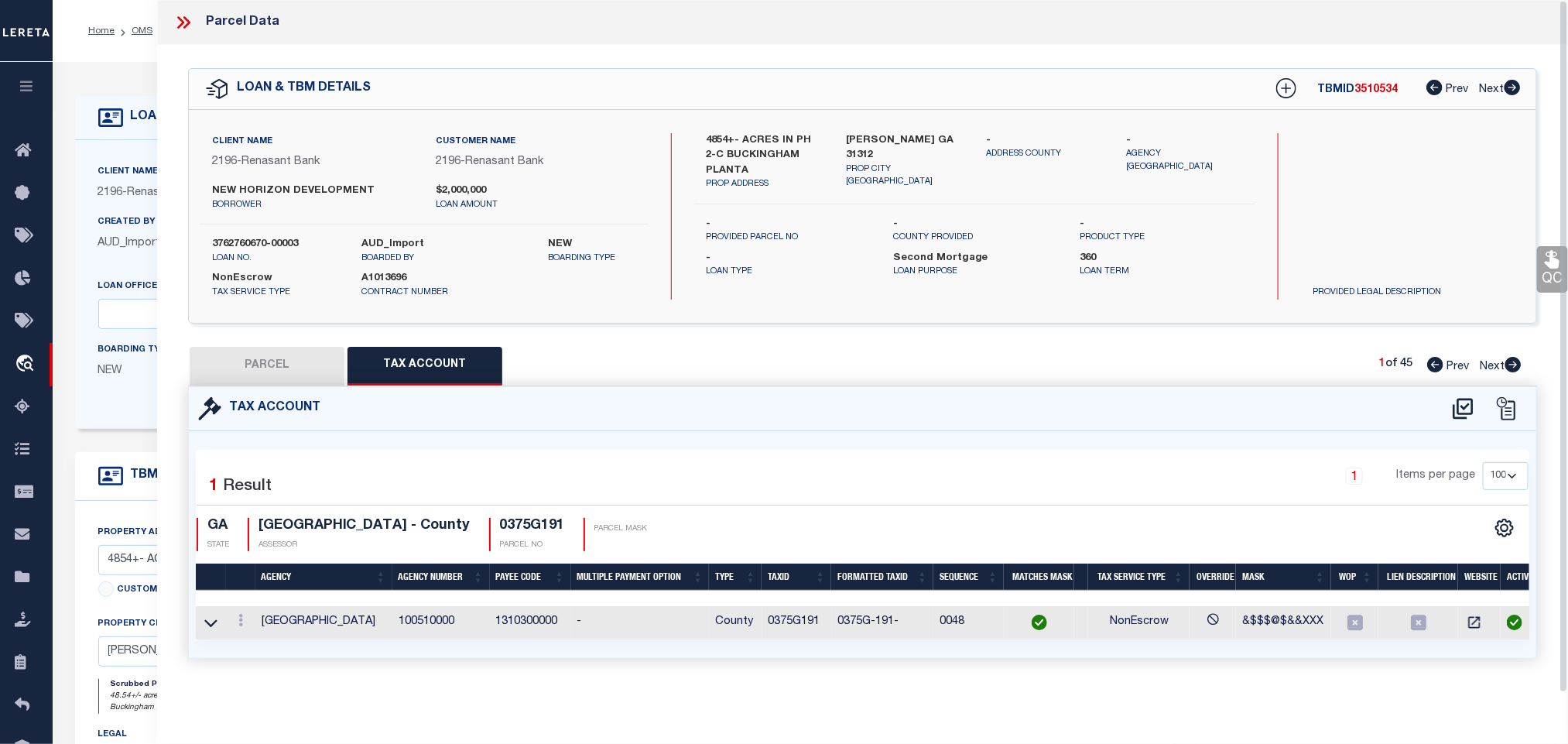
click at [312, 372] on button "PARCEL" at bounding box center [266, 366] width 155 height 38
select select "AS"
select select
checkbox input "false"
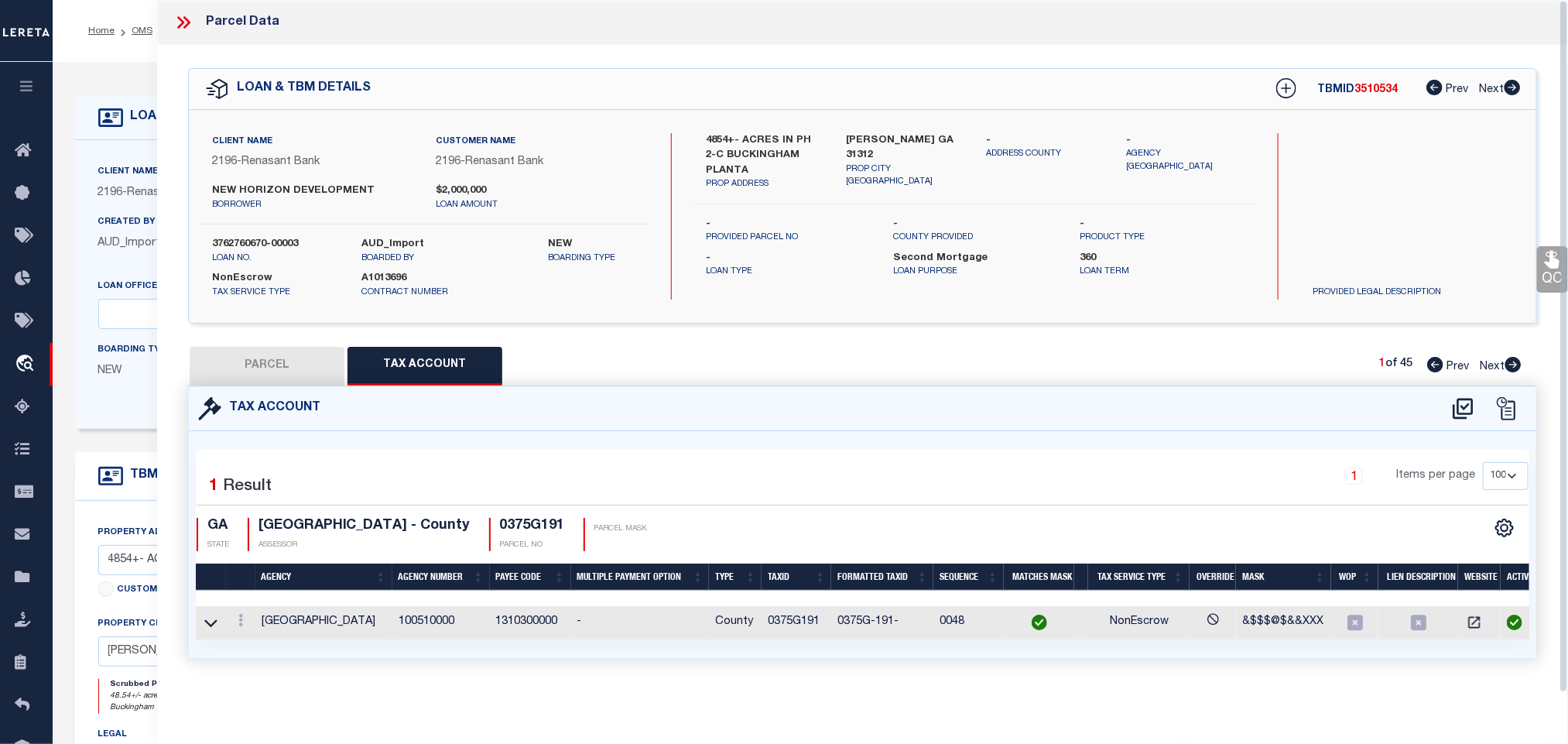
checkbox input "false"
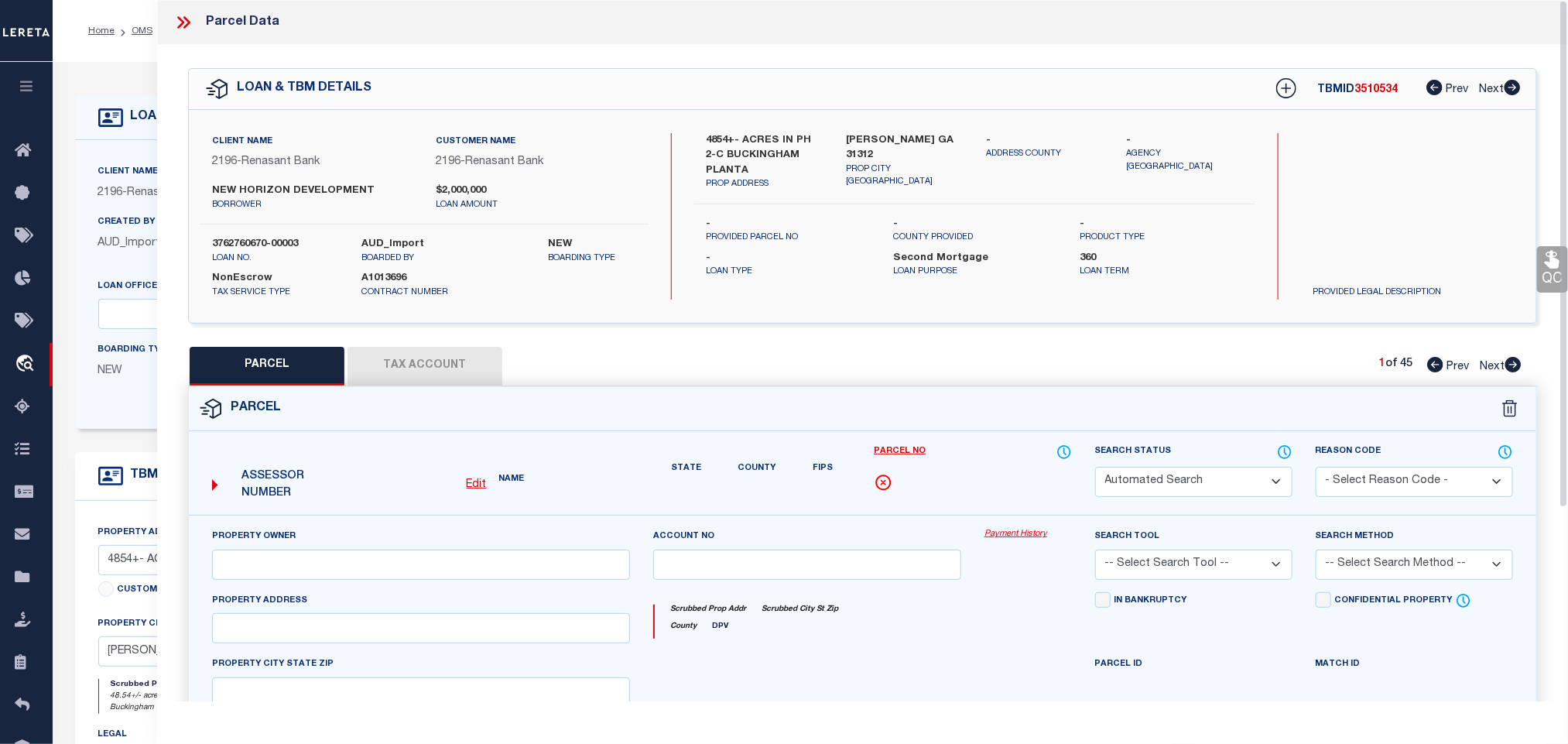
select select "IP"
type input "NEW HORIZON DEVELOPMENT COMPANY LLC"
select select "AGW"
select select "LEG"
type input "642 MAJESTIC DR"
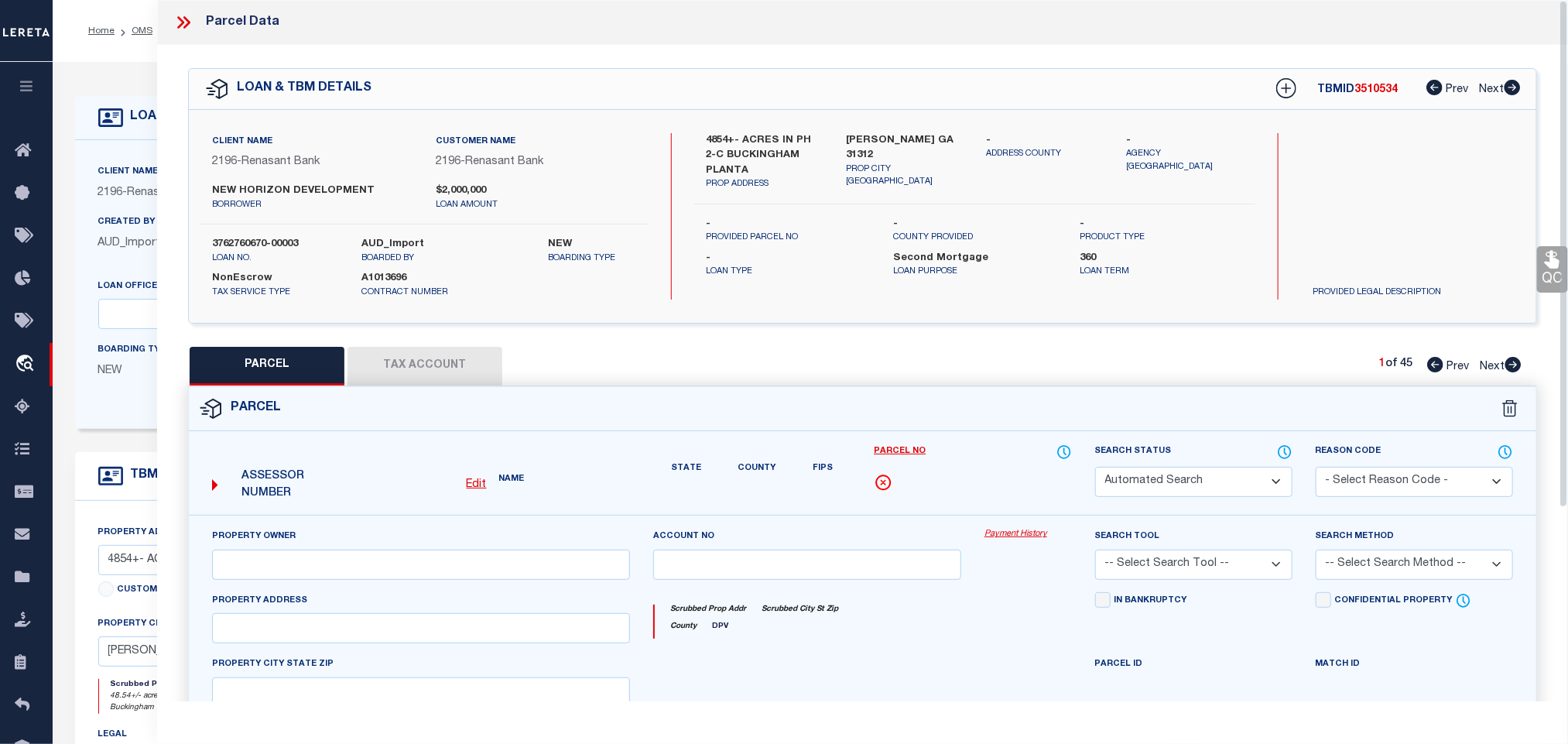
type input "GUYTON GA 31312"
type textarea ".2789 AC LOT 191 (OUT 375-51) PLT 30/155"
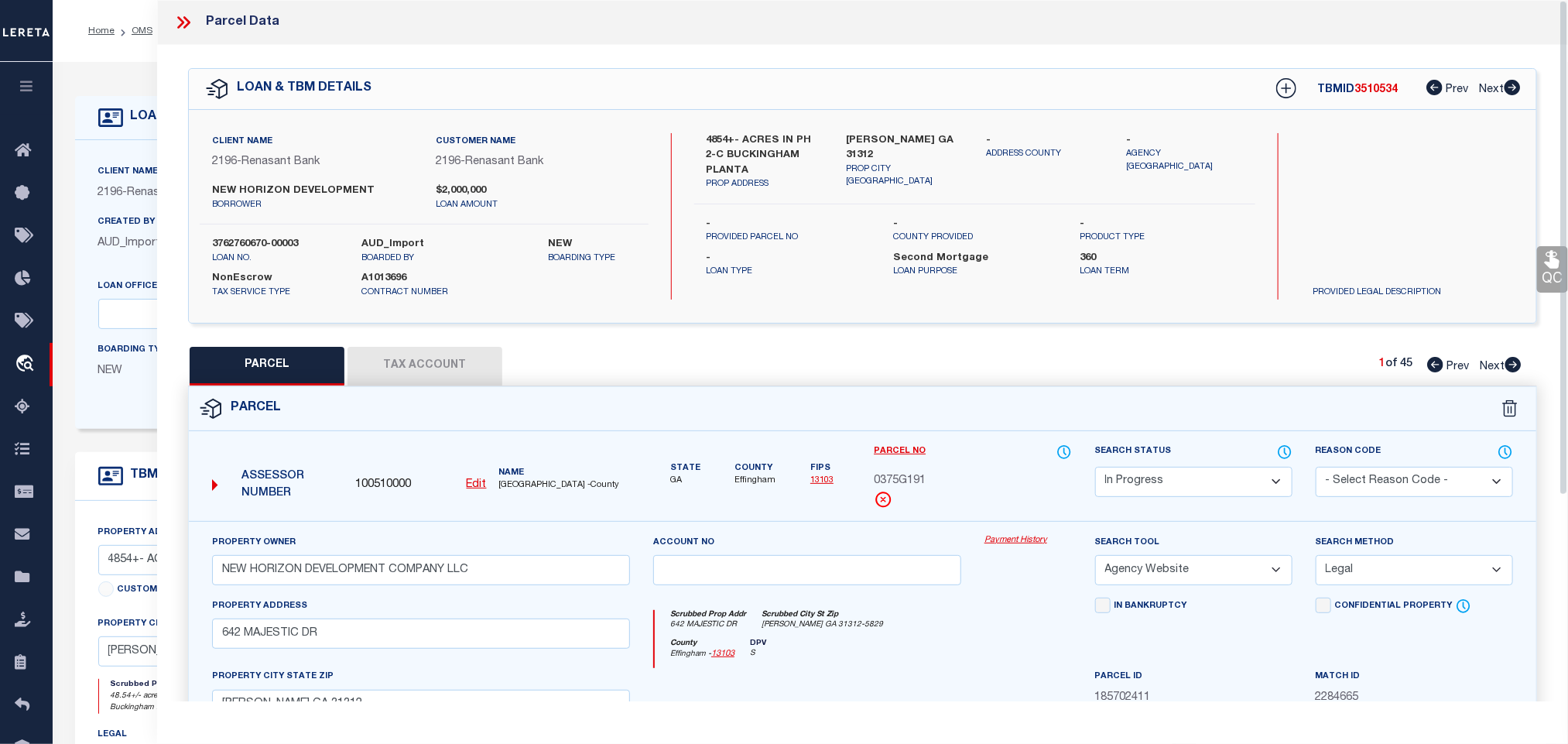
drag, startPoint x: 1176, startPoint y: 488, endPoint x: 1175, endPoint y: 477, distance: 11.0
click at [1176, 488] on select "Automated Search Bad Parcel Complete Duplicate Parcel High Dollar Reporting In …" at bounding box center [1194, 481] width 198 height 30
click at [1095, 469] on select "Automated Search Bad Parcel Complete Duplicate Parcel High Dollar Reporting In …" at bounding box center [1194, 481] width 198 height 30
drag, startPoint x: 1185, startPoint y: 491, endPoint x: 1179, endPoint y: 465, distance: 26.7
click at [1179, 465] on div "Search Status Automated Search Bad Parcel Complete Duplicate Parcel High Dollar…" at bounding box center [1194, 470] width 198 height 53
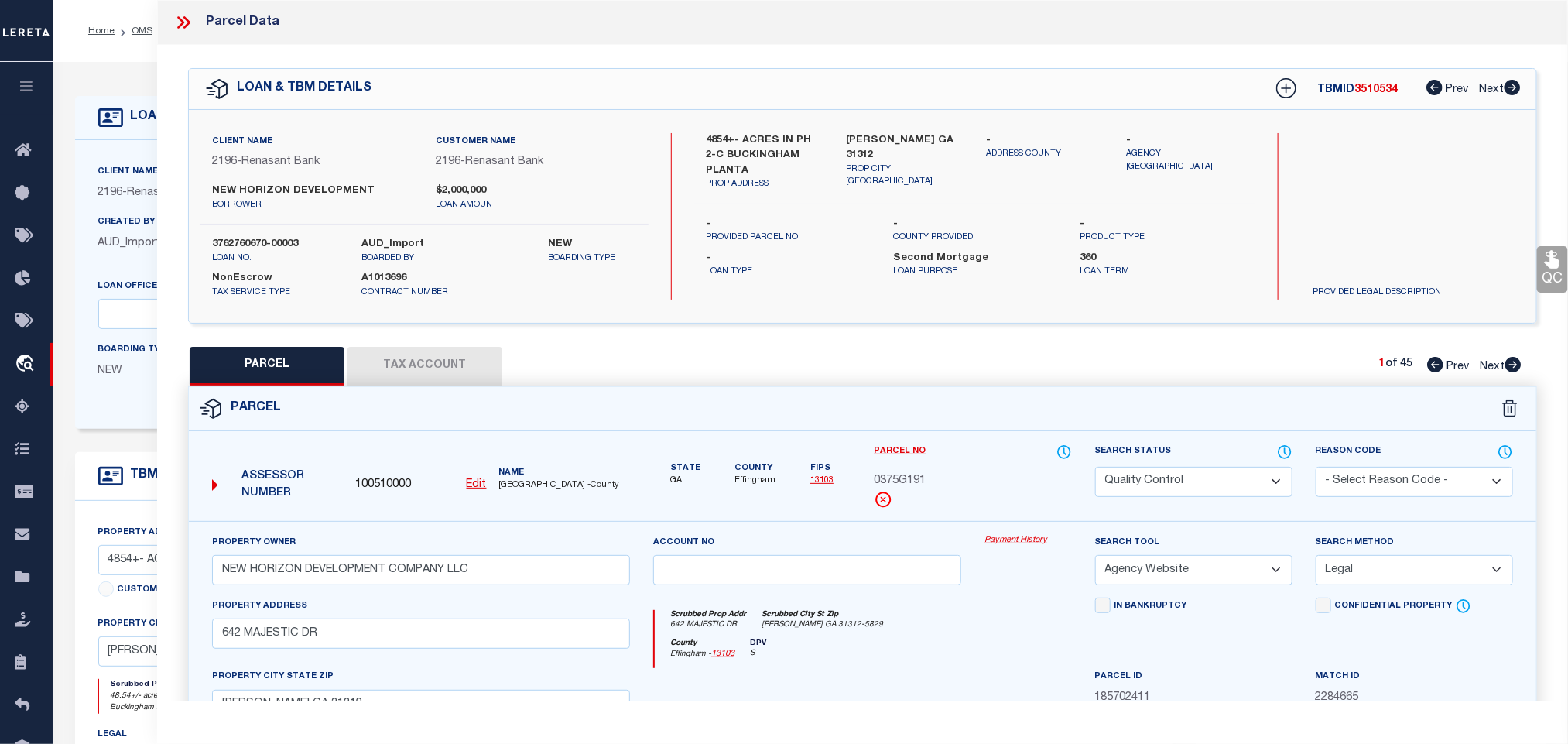
select select "PC"
click at [1095, 469] on select "Automated Search Bad Parcel Complete Duplicate Parcel High Dollar Reporting In …" at bounding box center [1194, 481] width 198 height 30
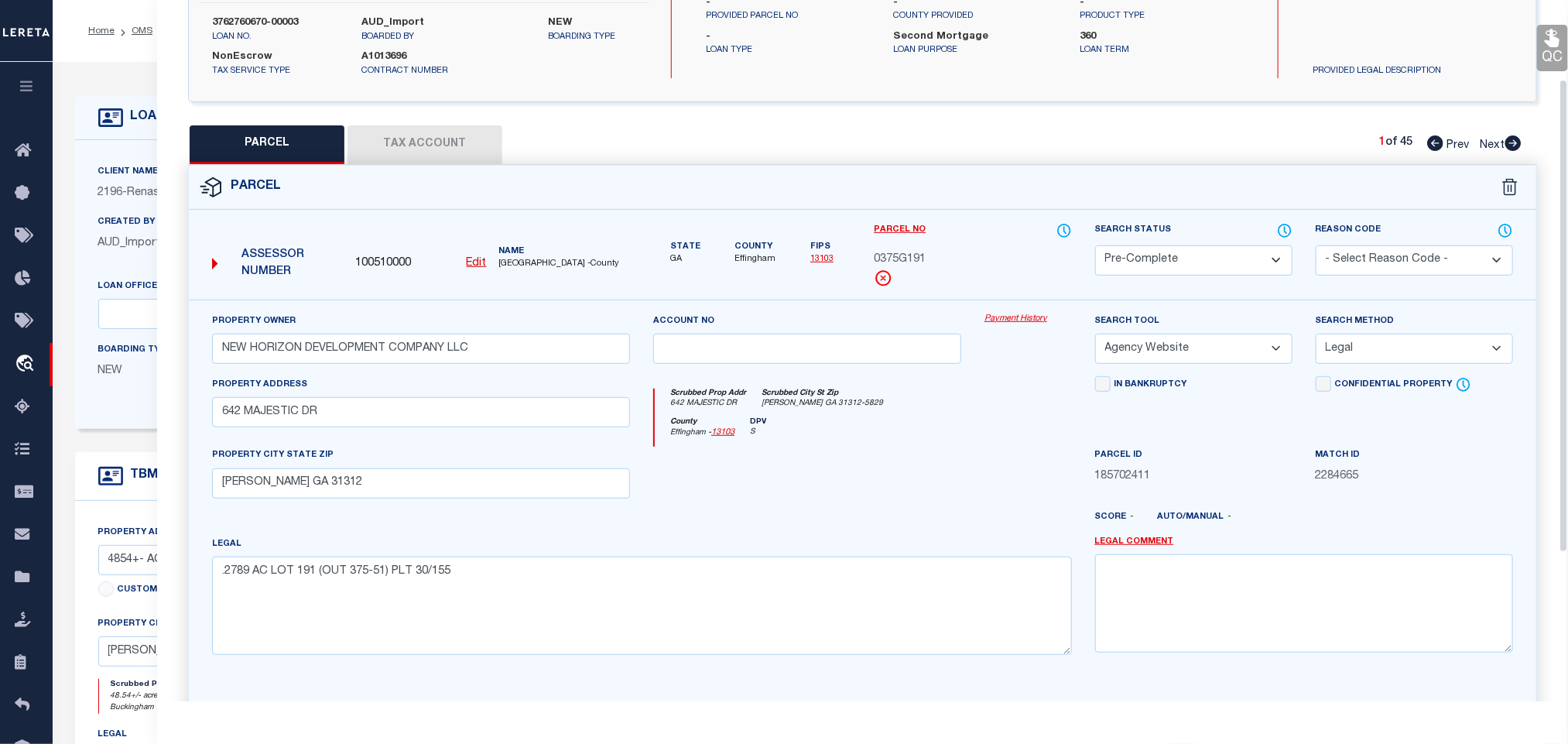
scroll to position [337, 0]
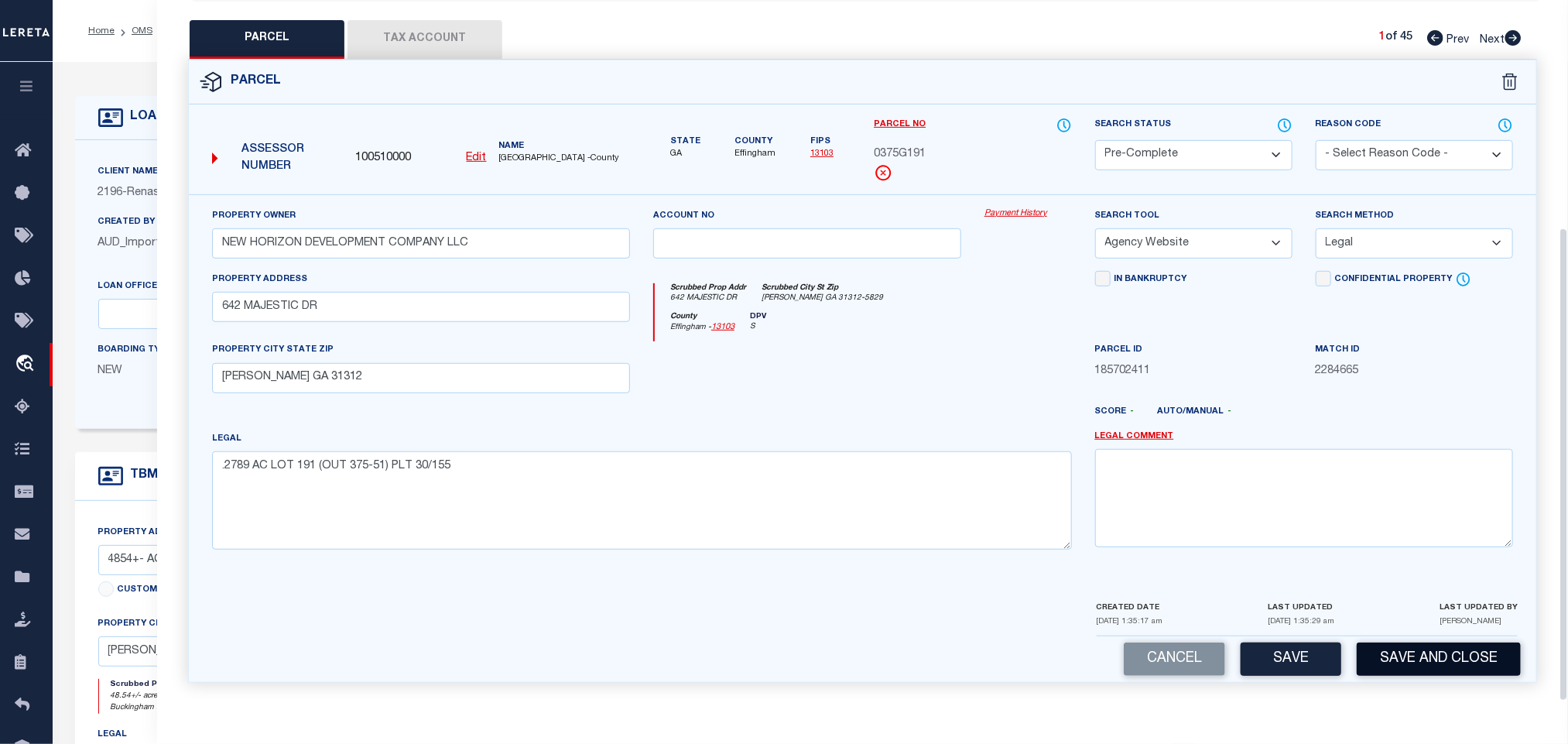
click at [1421, 652] on button "Save and Close" at bounding box center [1438, 659] width 164 height 33
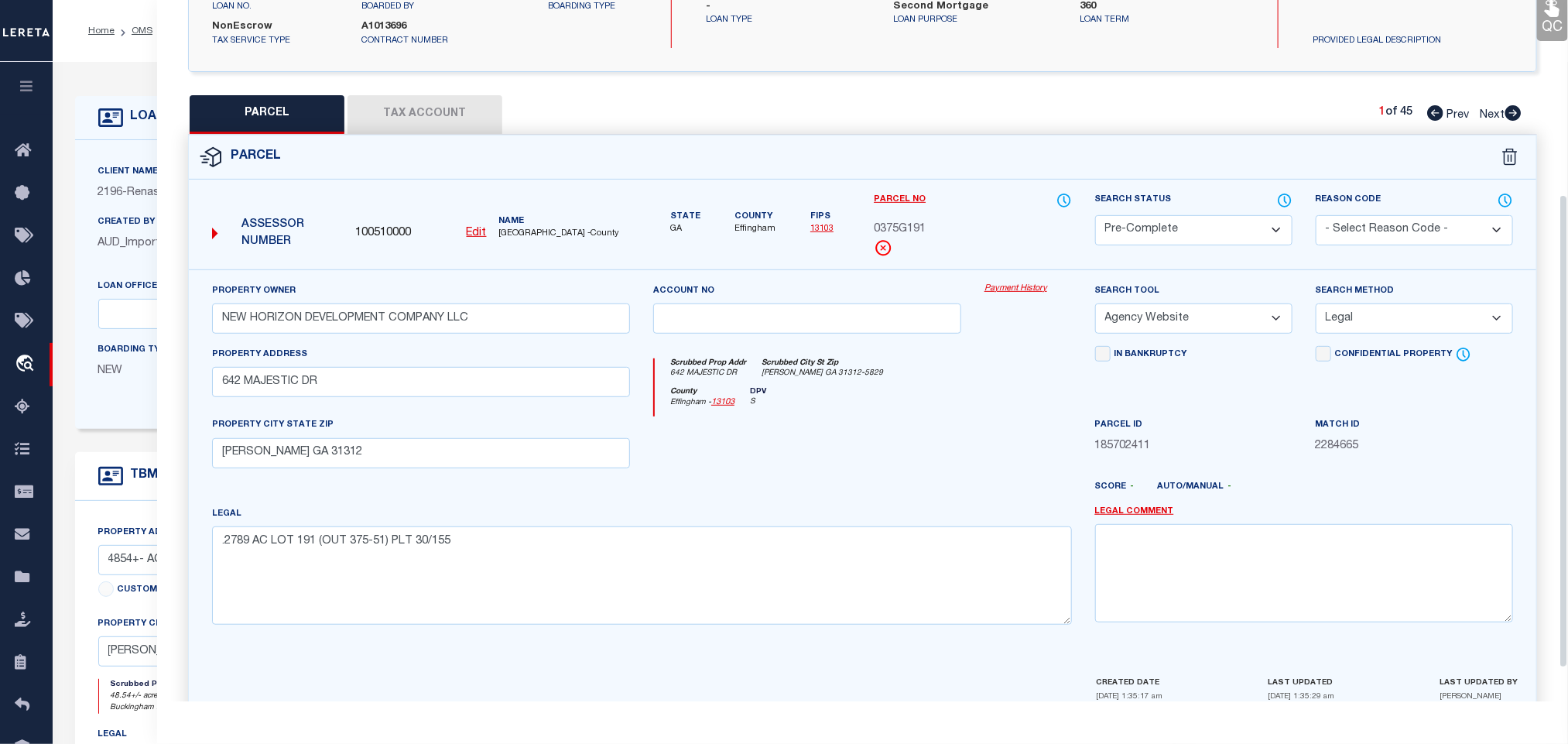
scroll to position [221, 0]
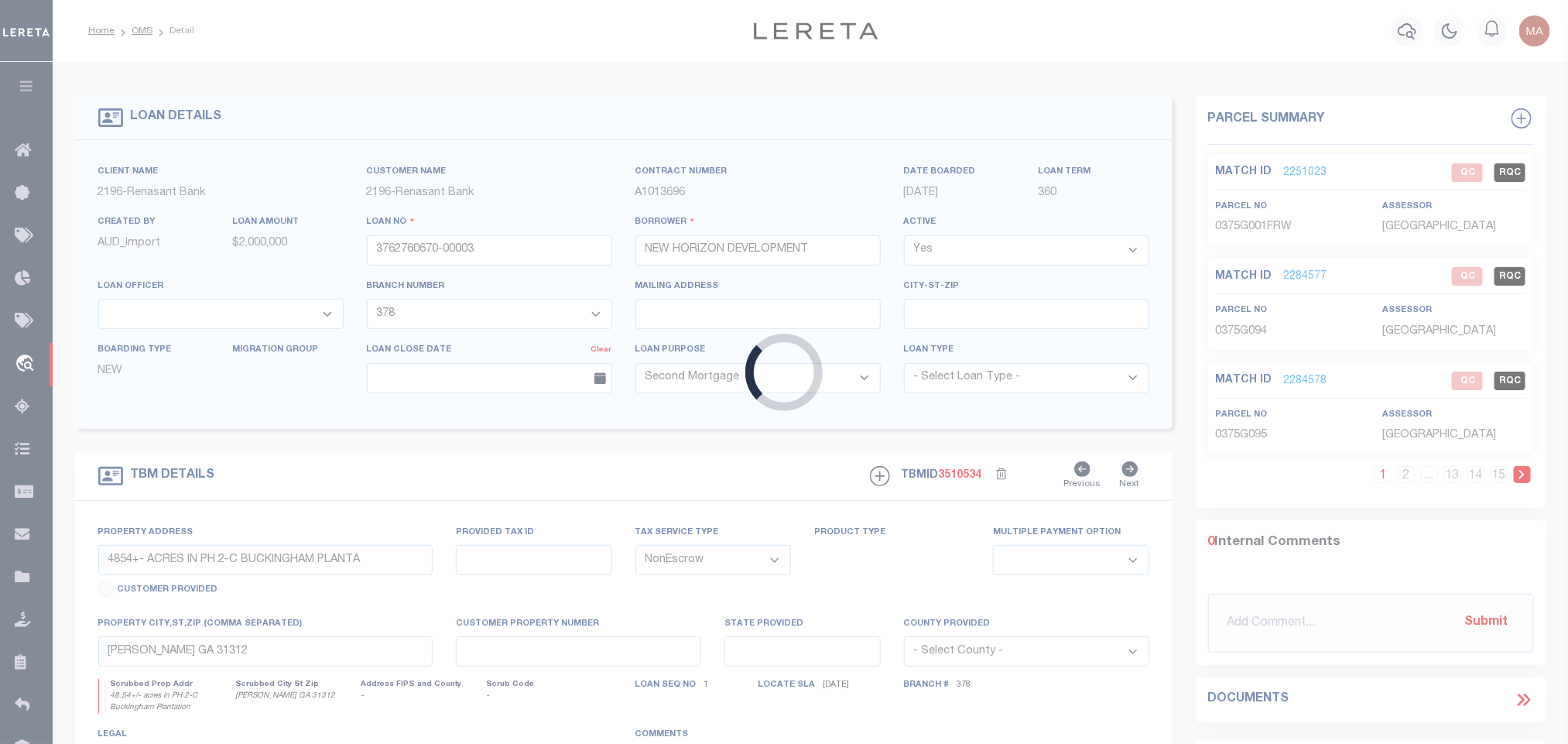
select select
select select "16643"
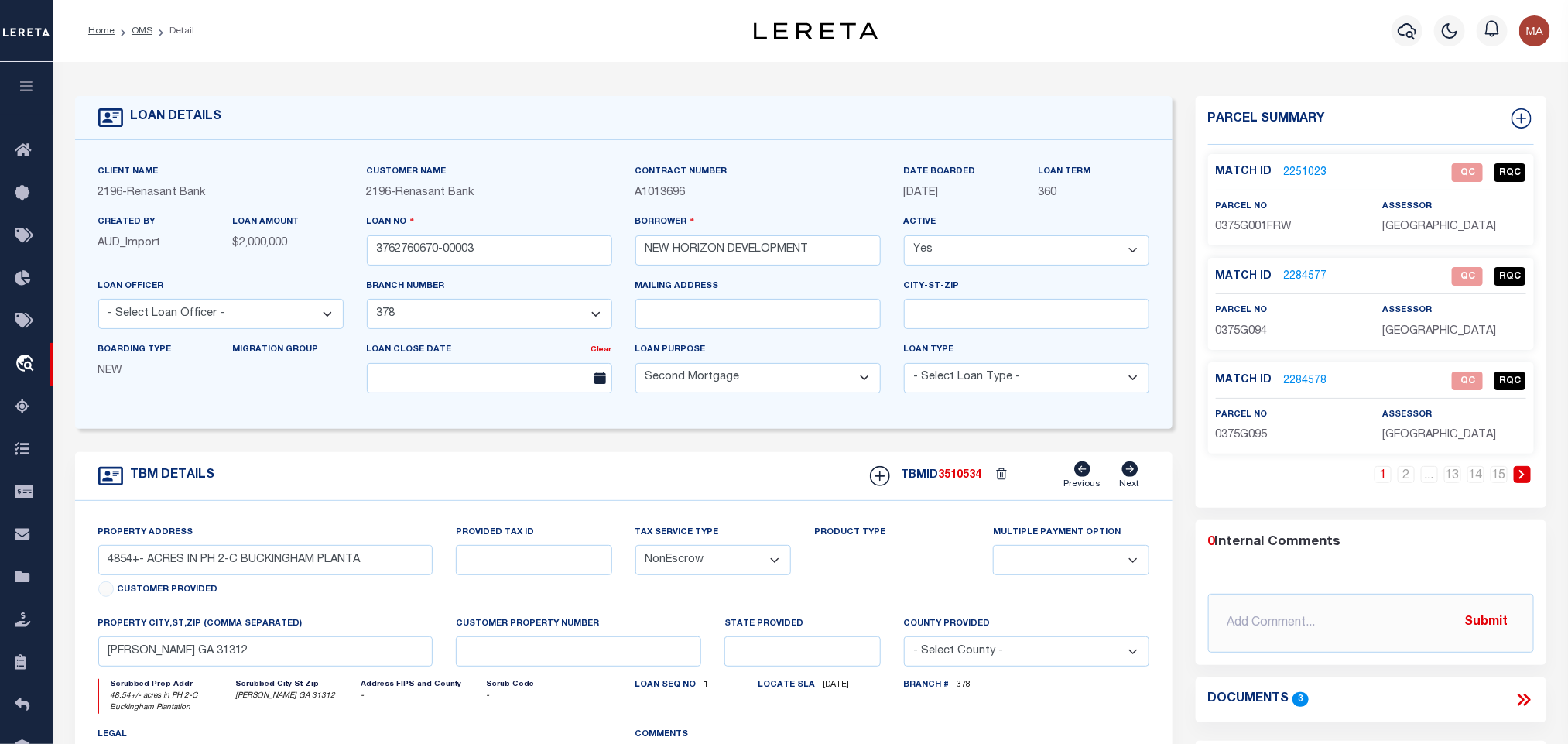
click at [1313, 173] on link "2251023" at bounding box center [1305, 173] width 43 height 16
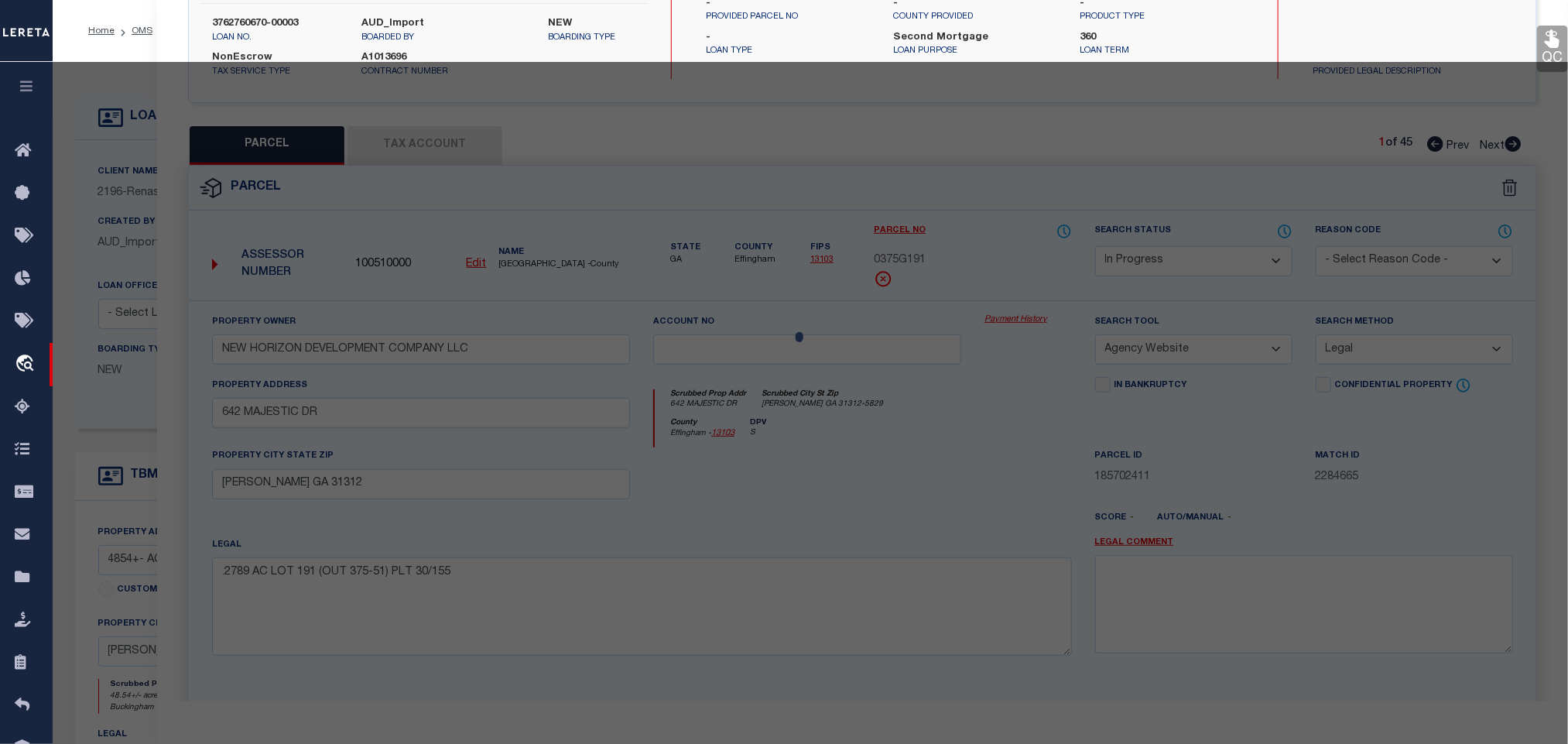
select select "AS"
select select
checkbox input "false"
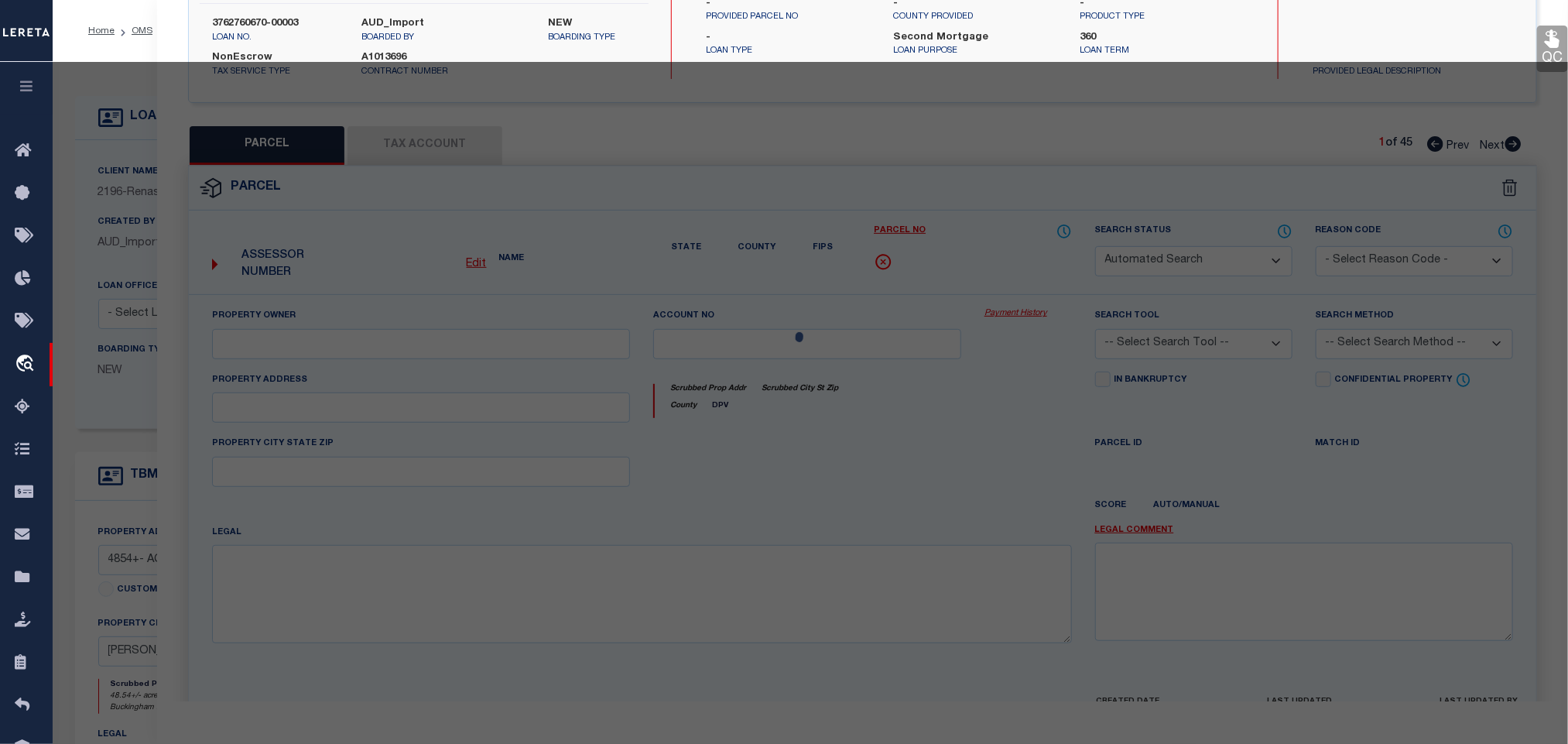
select select "QC"
type input "NEW HORIZON DEVELOPMENT COMPANY LLC"
select select "AGW"
select select "LEG"
type input "MAJESTIC DR"
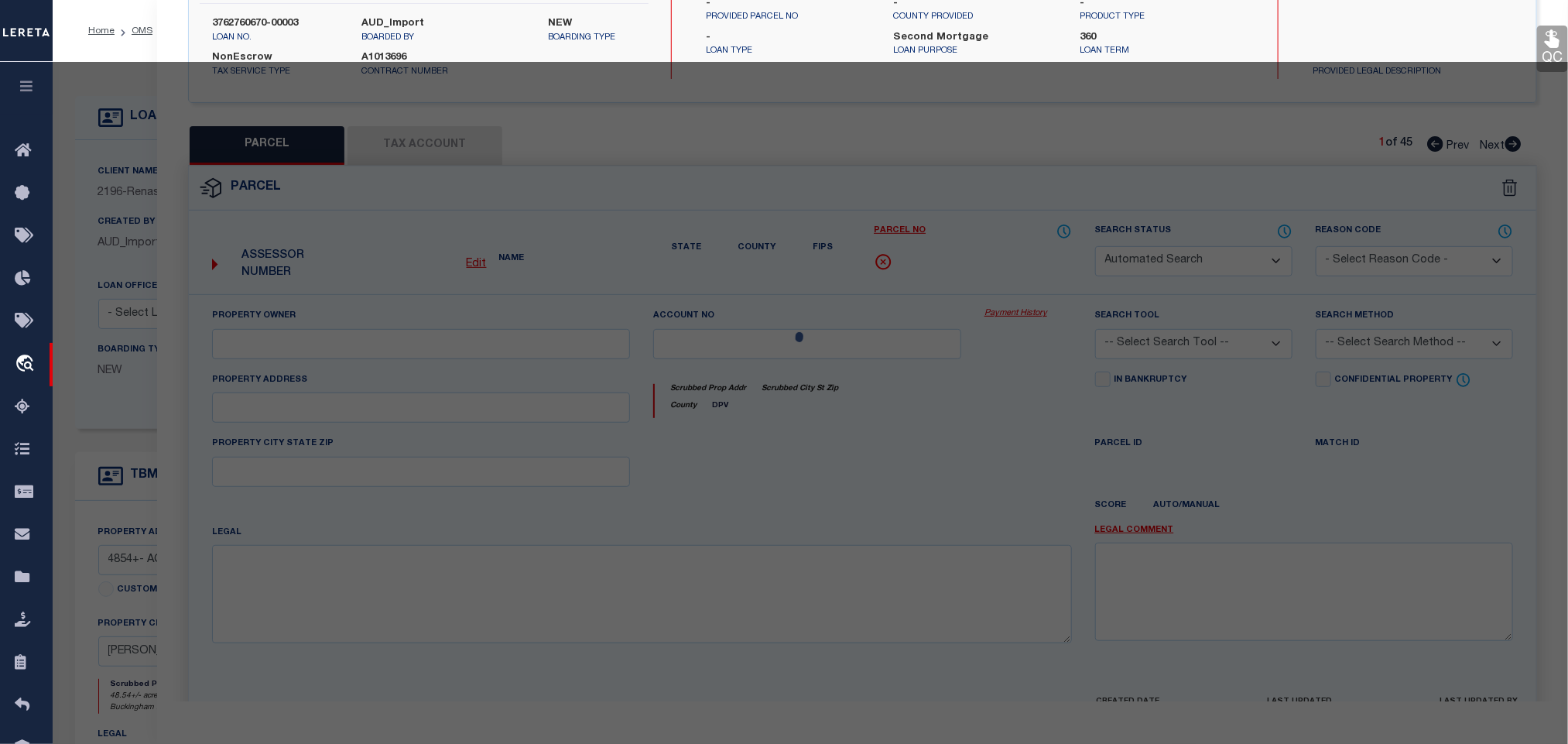
type input "GUYTON GA 31312"
type textarea ".2479 AC FUT ROW PHS 2C PLT 30/155"
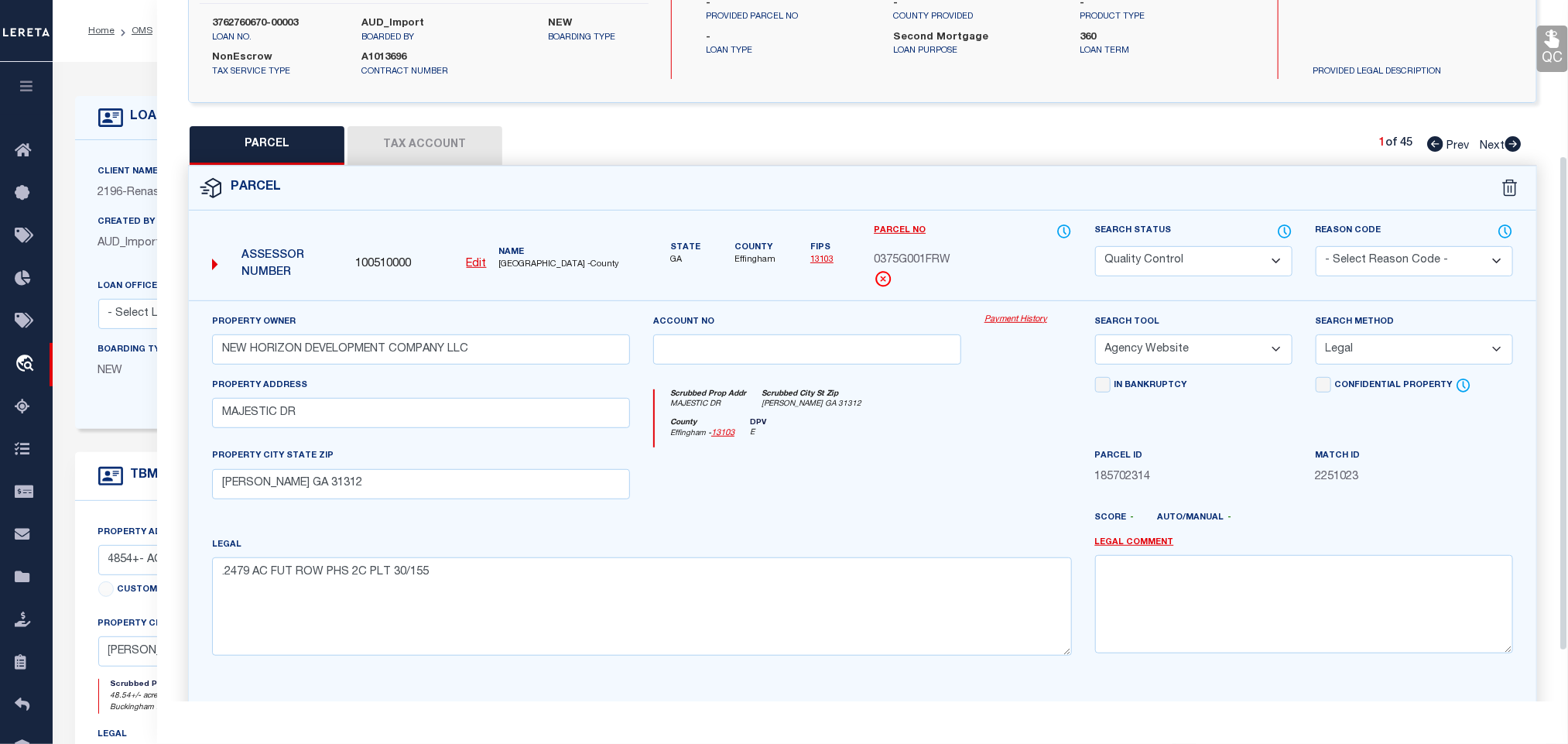
click at [390, 264] on span "100510000" at bounding box center [382, 264] width 56 height 17
click at [381, 264] on span "100510000" at bounding box center [382, 264] width 56 height 17
copy span "100510000"
click at [102, 118] on icon at bounding box center [110, 117] width 25 height 25
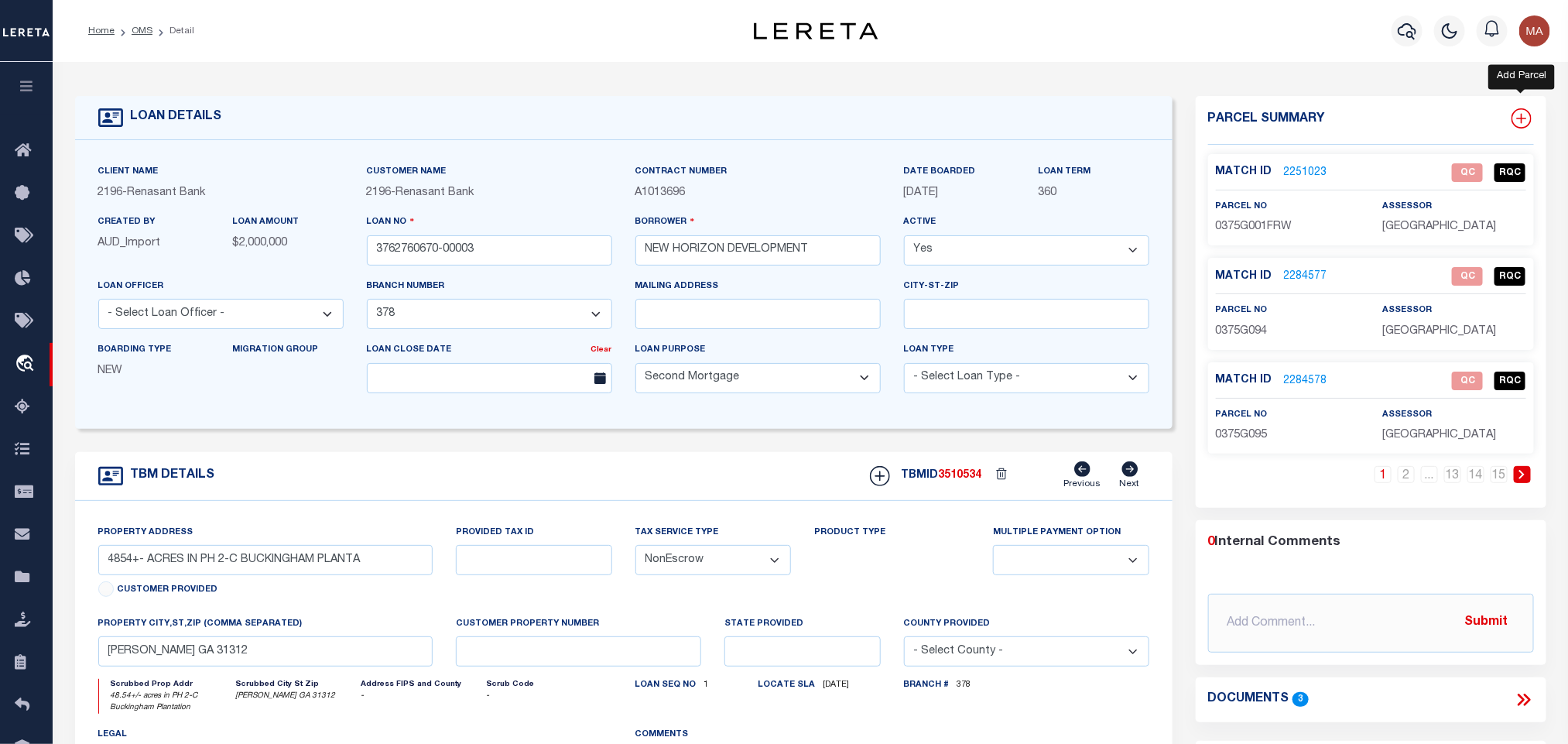
click at [1526, 117] on icon at bounding box center [1521, 118] width 20 height 20
select select "IP"
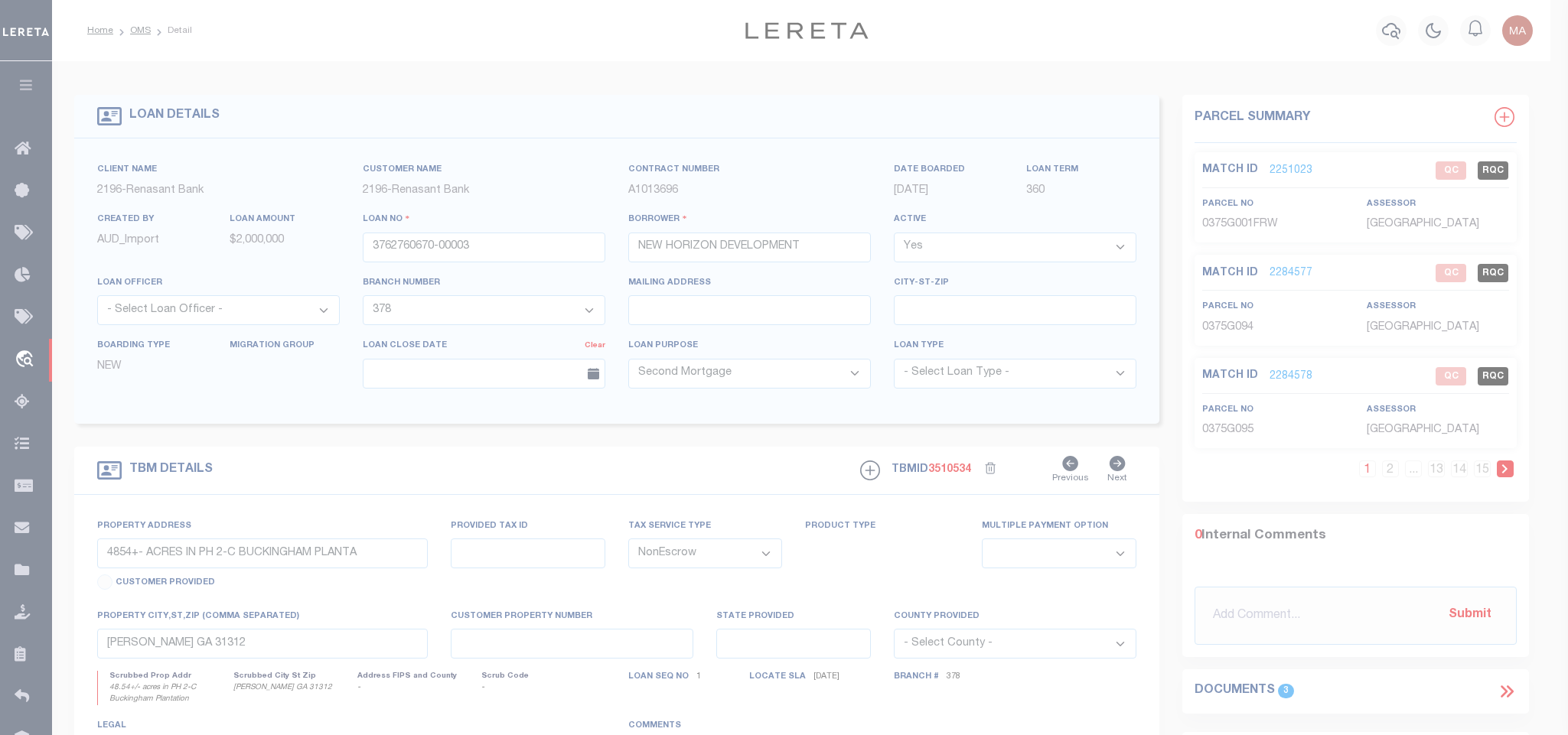
type textarea "-"
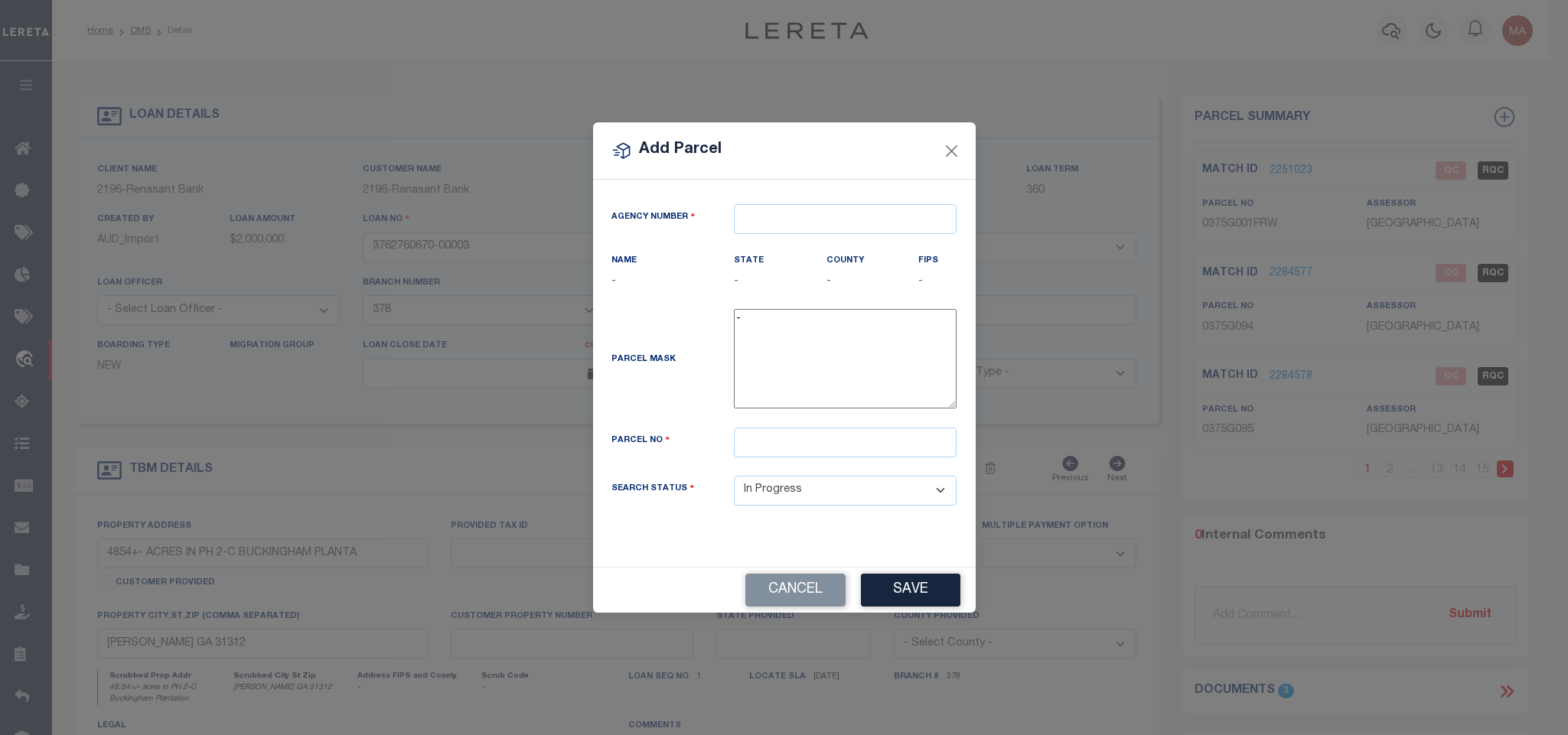
click at [874, 186] on div "Agency Number Name - State -" at bounding box center [784, 373] width 383 height 387
click at [880, 222] on input "text" at bounding box center [845, 219] width 222 height 30
paste input "100510000"
type input "100510000"
click at [829, 246] on div "100510000 : EFFINGHAM COUNTY" at bounding box center [850, 243] width 231 height 24
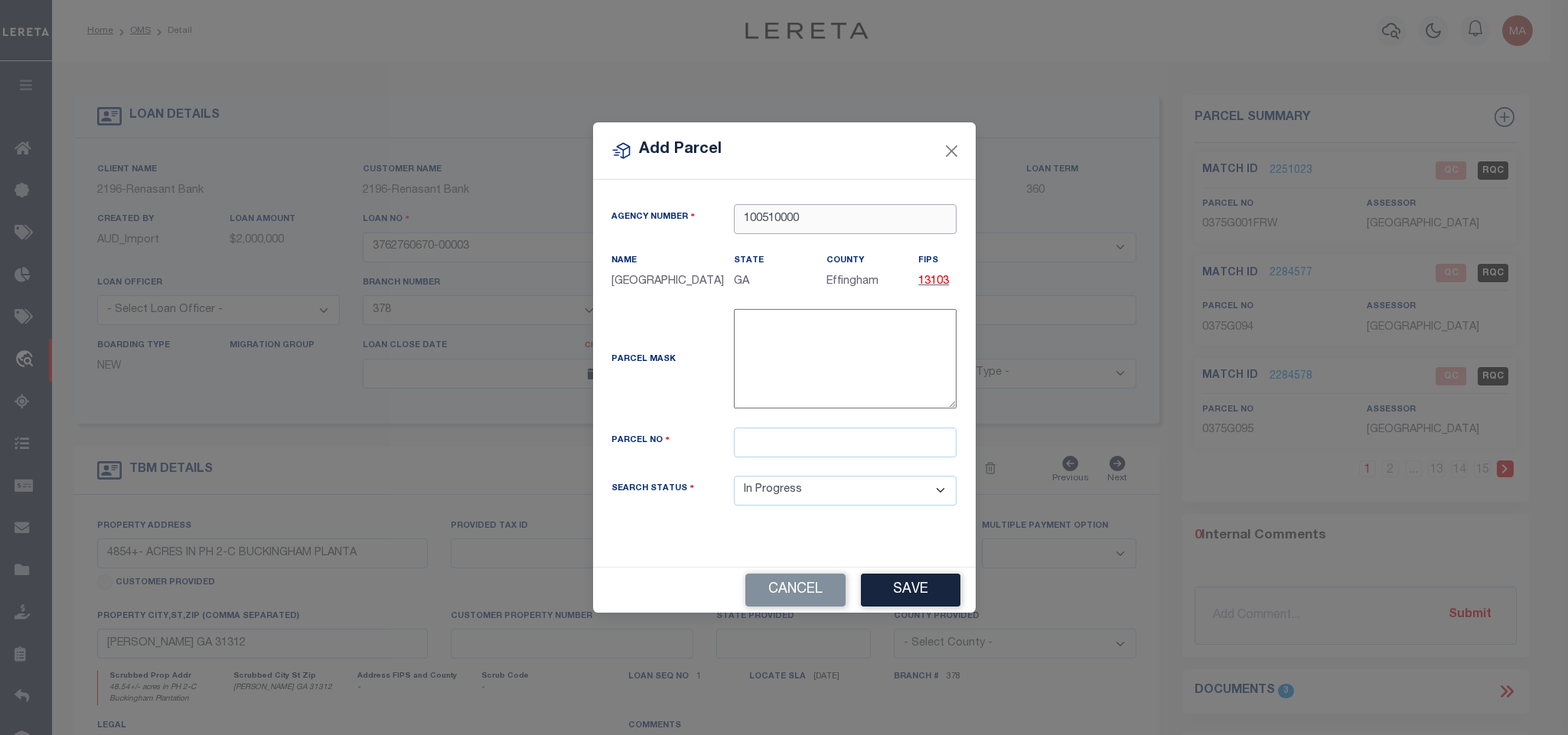
type input "100510000"
drag, startPoint x: 810, startPoint y: 459, endPoint x: 816, endPoint y: 469, distance: 11.7
click at [810, 457] on input "text" at bounding box center [845, 442] width 222 height 30
paste input "0375G192"
type input "0375G192"
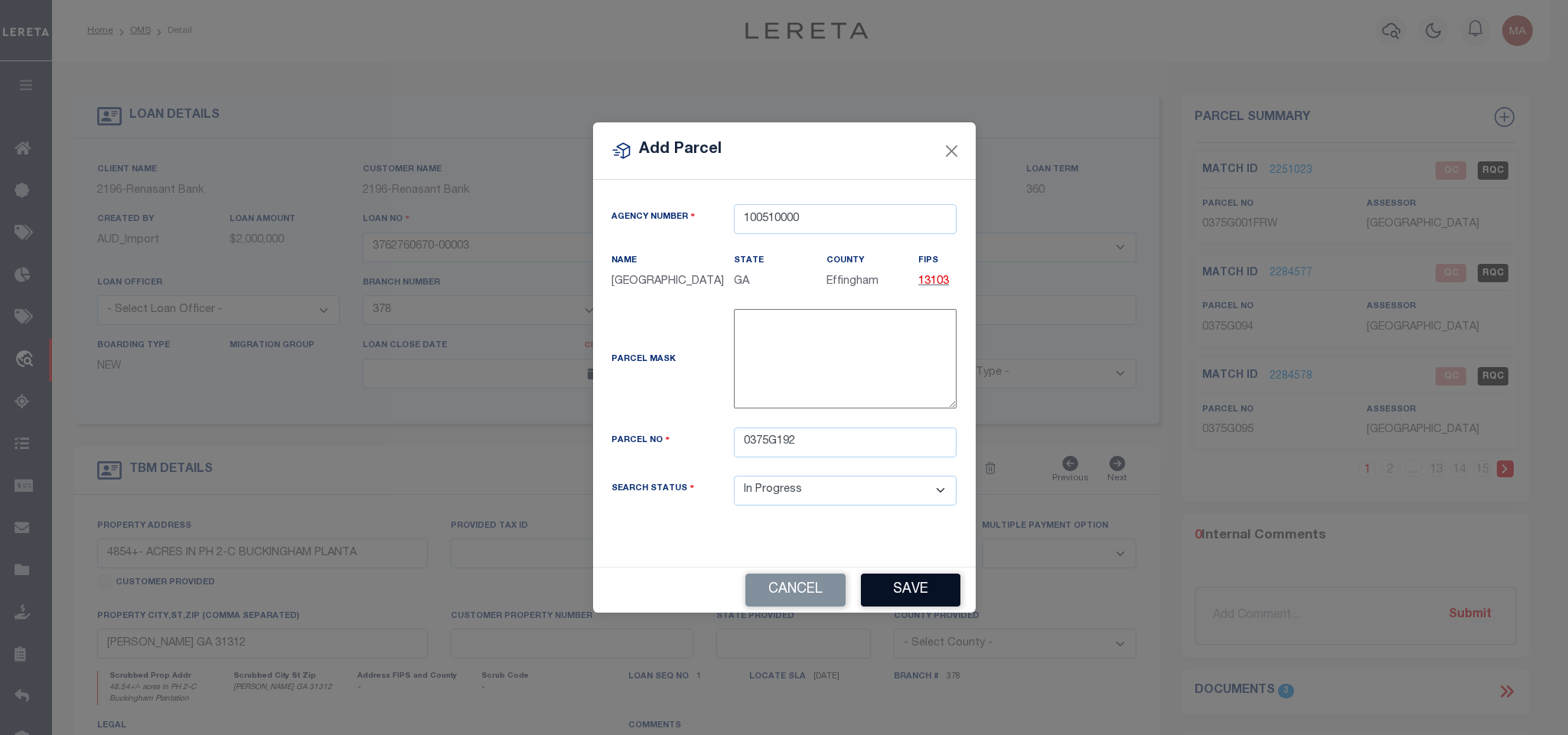
click at [912, 601] on button "Save" at bounding box center [911, 590] width 99 height 33
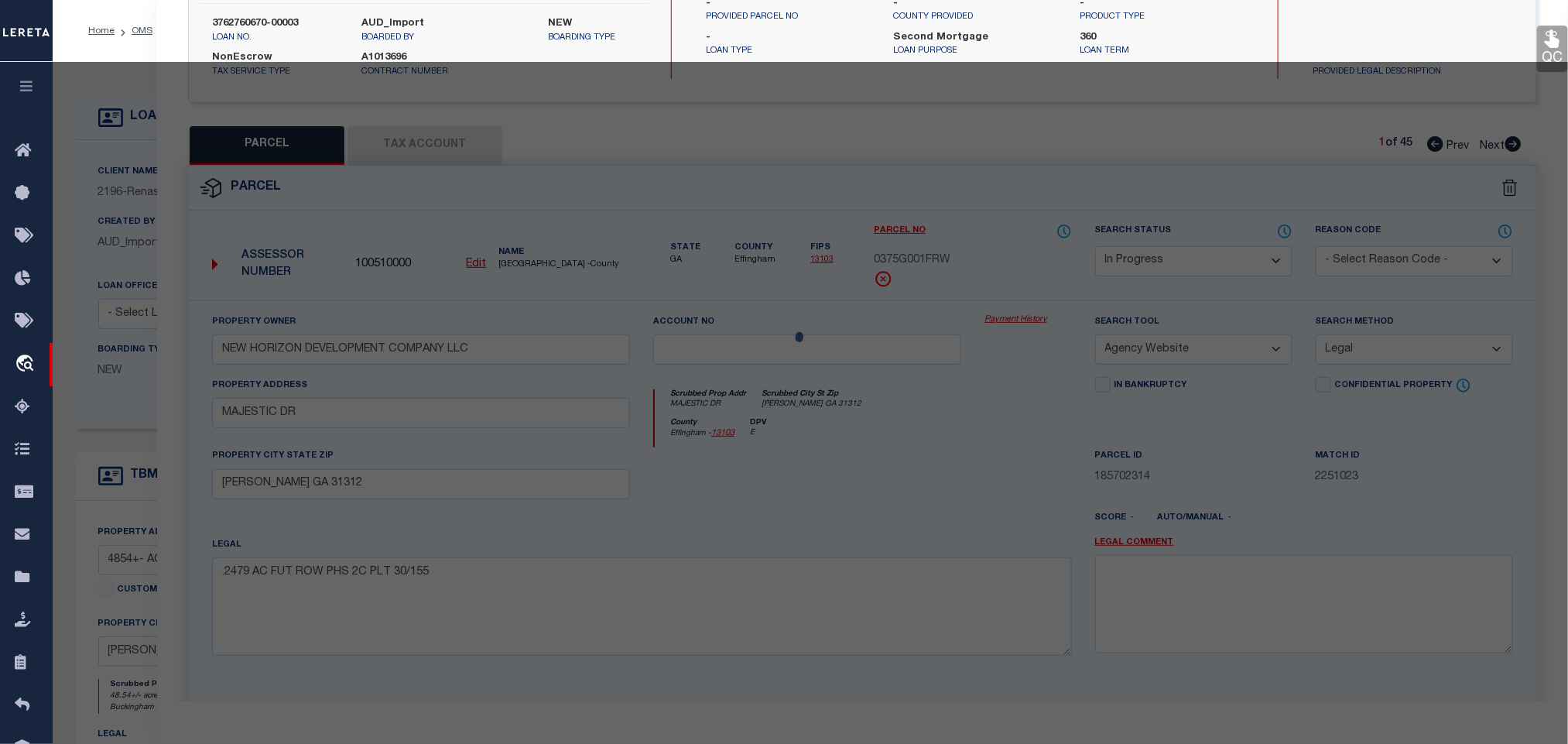
select select "AS"
select select
checkbox input "false"
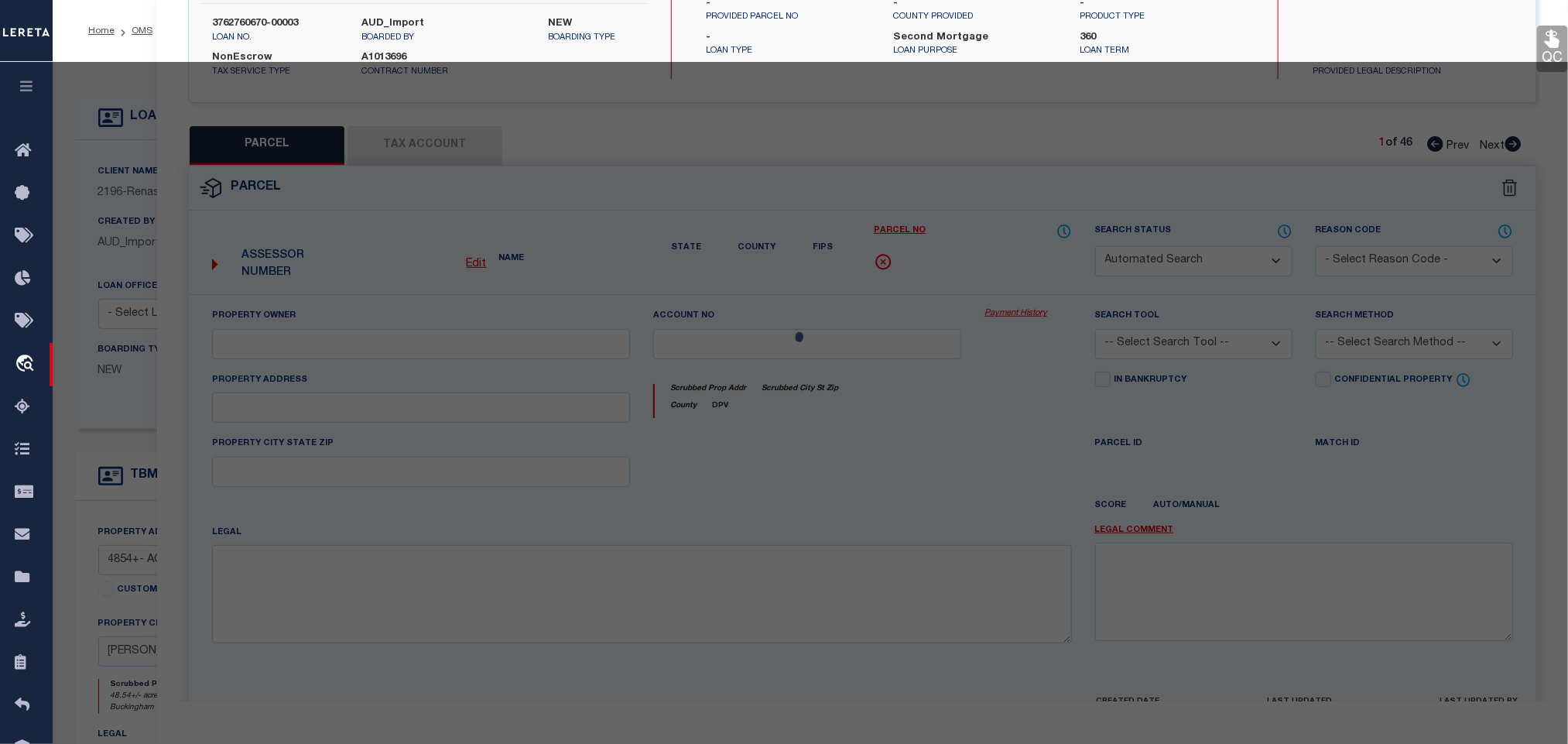
select select "IP"
checkbox input "false"
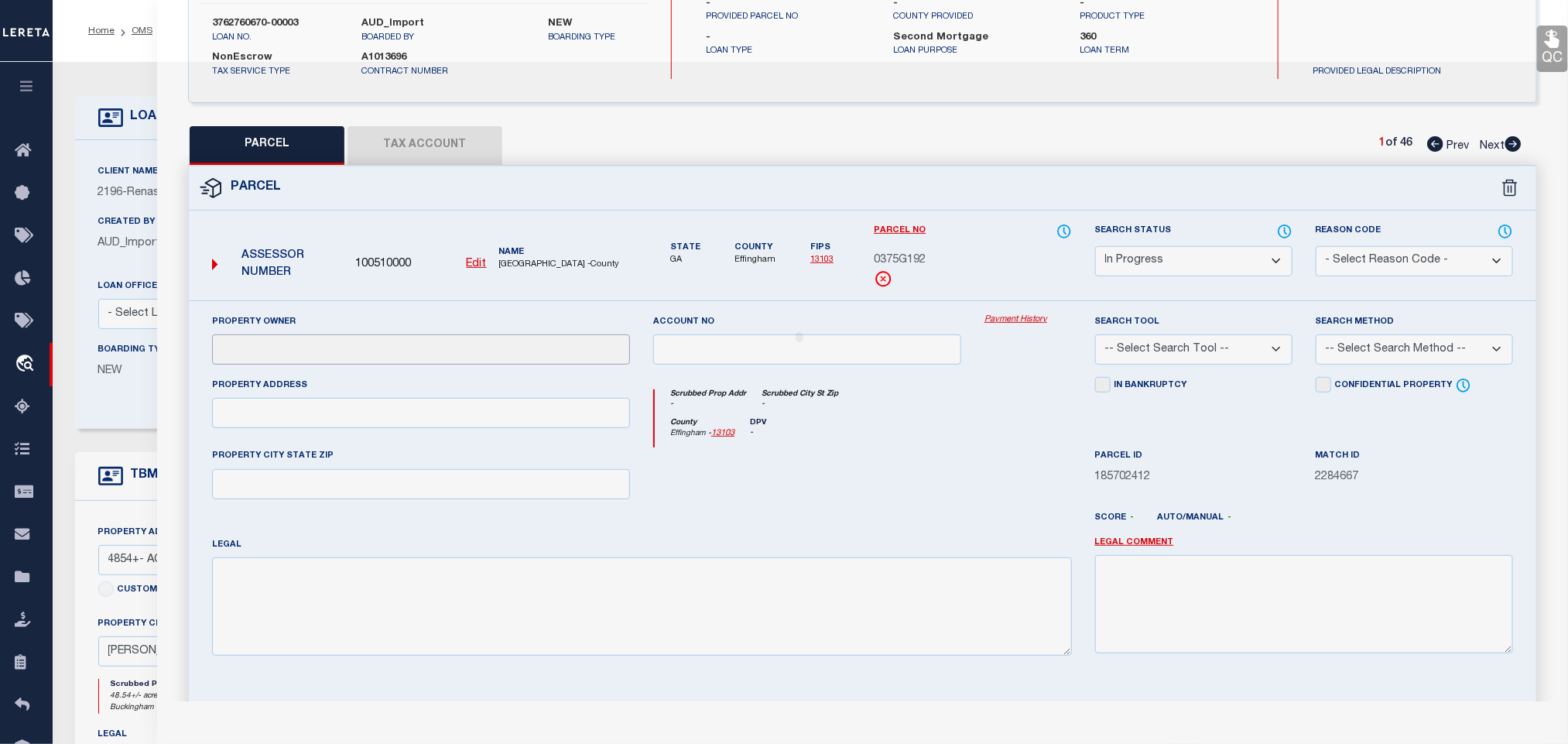
click at [391, 362] on input "text" at bounding box center [421, 349] width 418 height 30
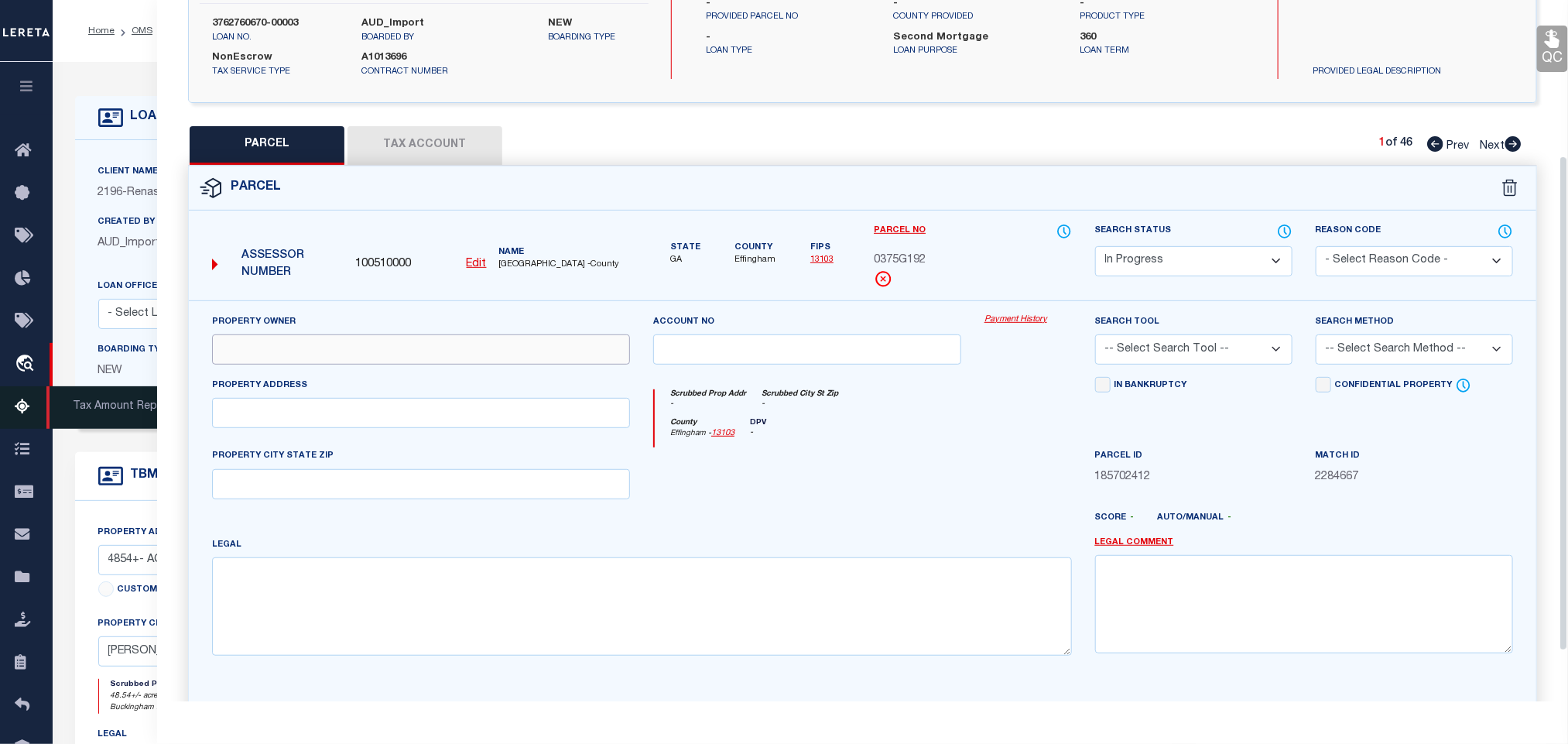
paste input "NEW HORIZON DEVELOPMENT COMPANY LLC"
type input "NEW HORIZON DEVELOPMENT COMPANY LLC"
click at [549, 415] on input "text" at bounding box center [421, 413] width 418 height 30
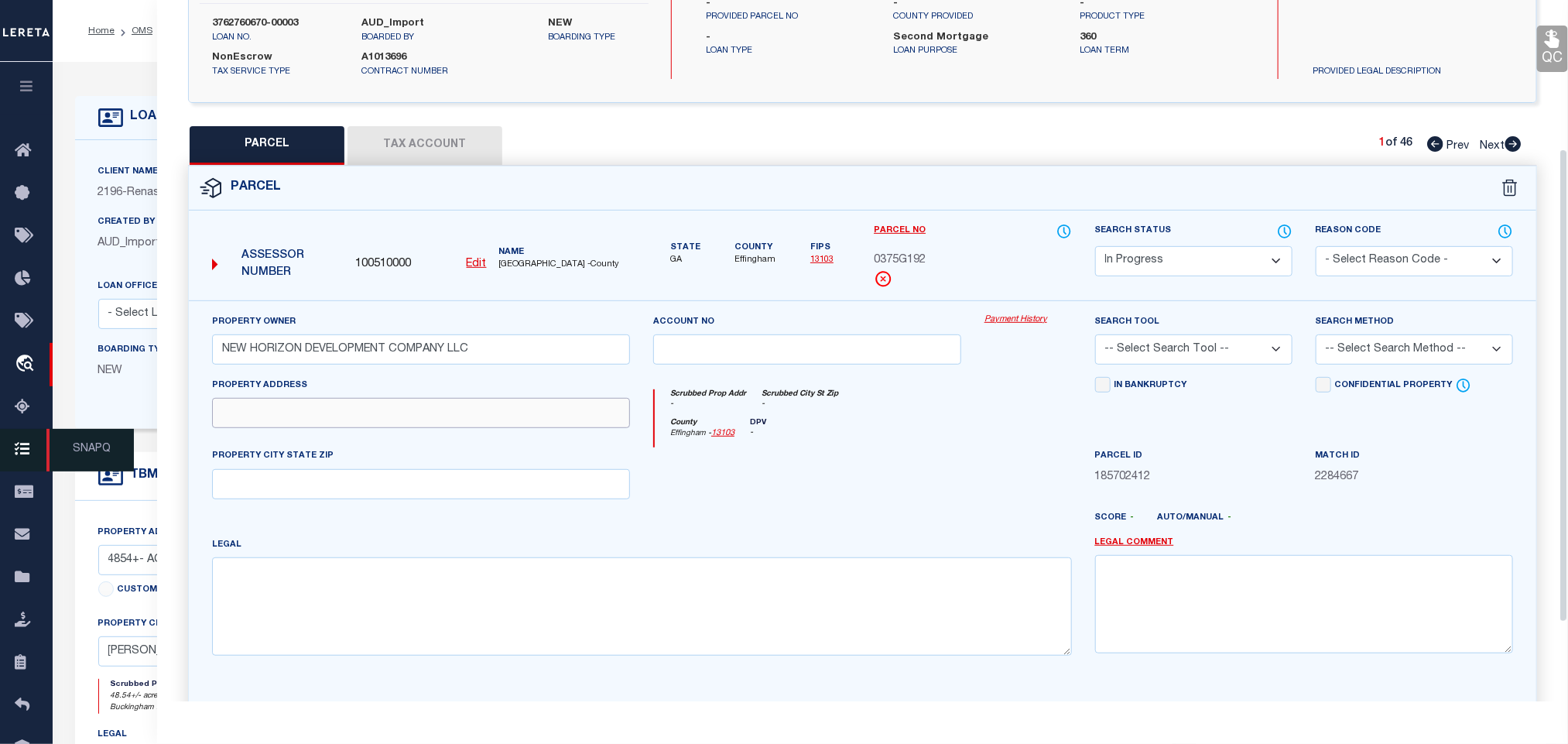
paste input "640 MAJESTIC DR"
type input "640 MAJESTIC DR"
click at [744, 555] on div "Legal" at bounding box center [642, 596] width 860 height 119
drag, startPoint x: 736, startPoint y: 602, endPoint x: 739, endPoint y: 590, distance: 12.4
click at [736, 604] on textarea at bounding box center [642, 606] width 860 height 98
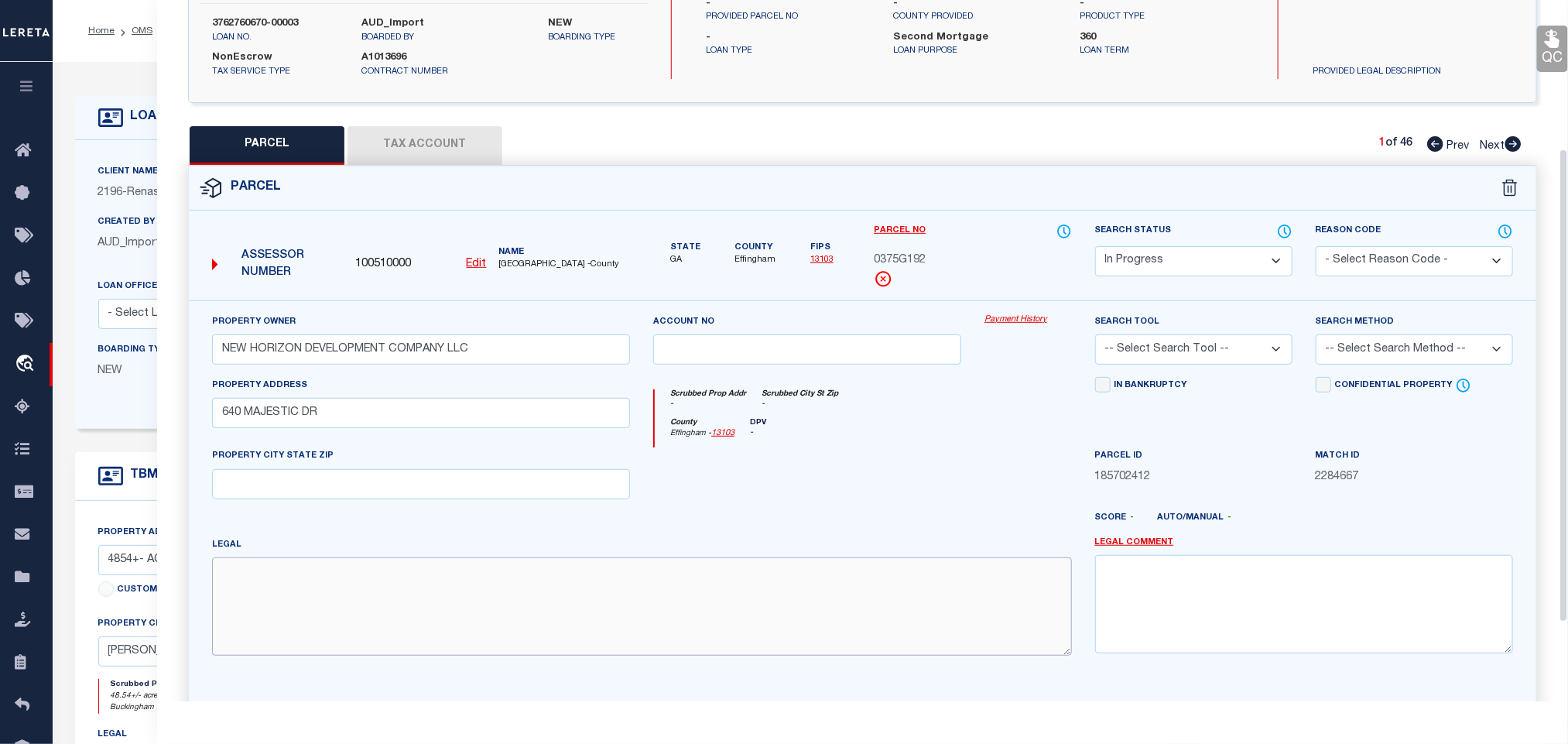
paste textarea ".3123 AC LOT 192 (OUT 375-51) PLT 30/155"
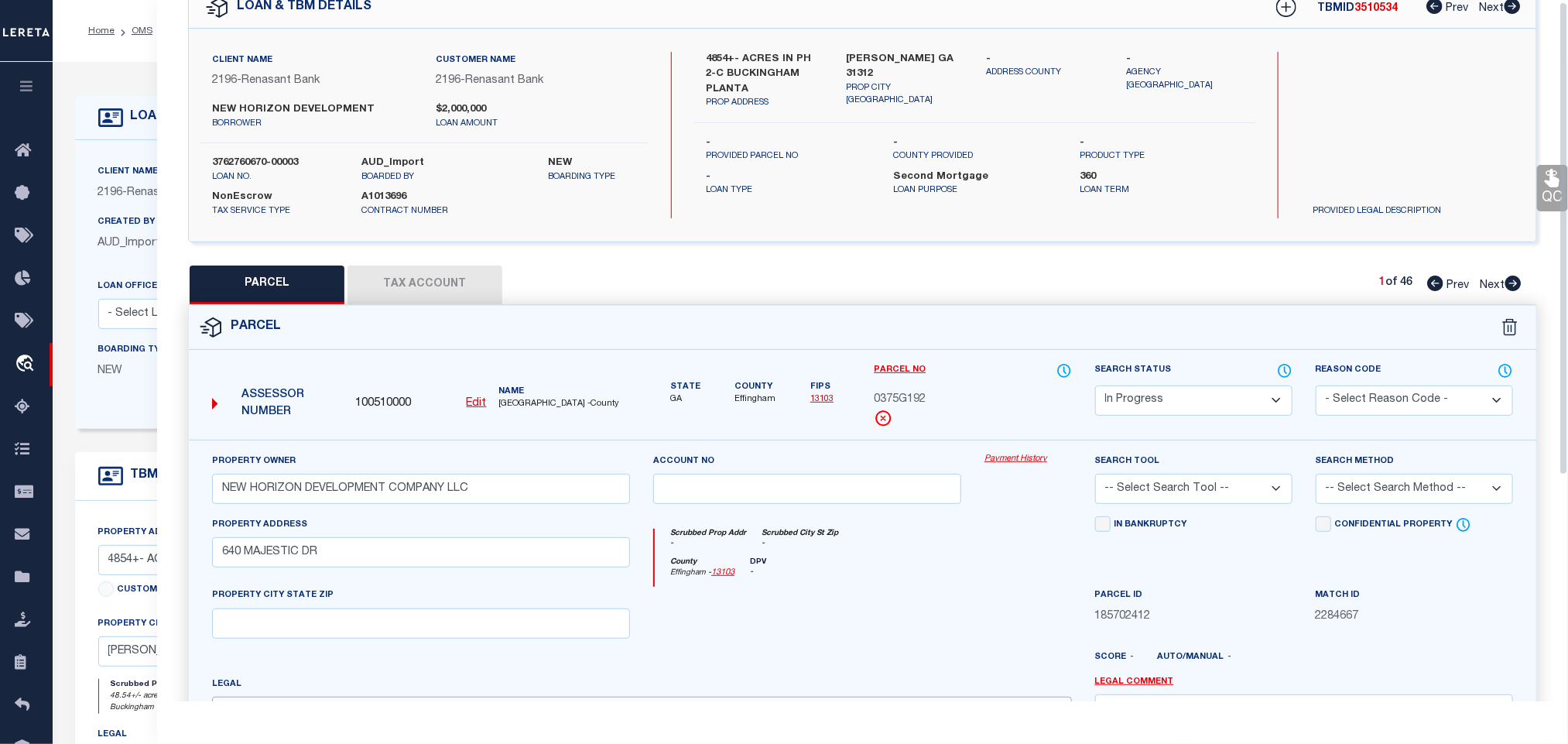
scroll to position [0, 0]
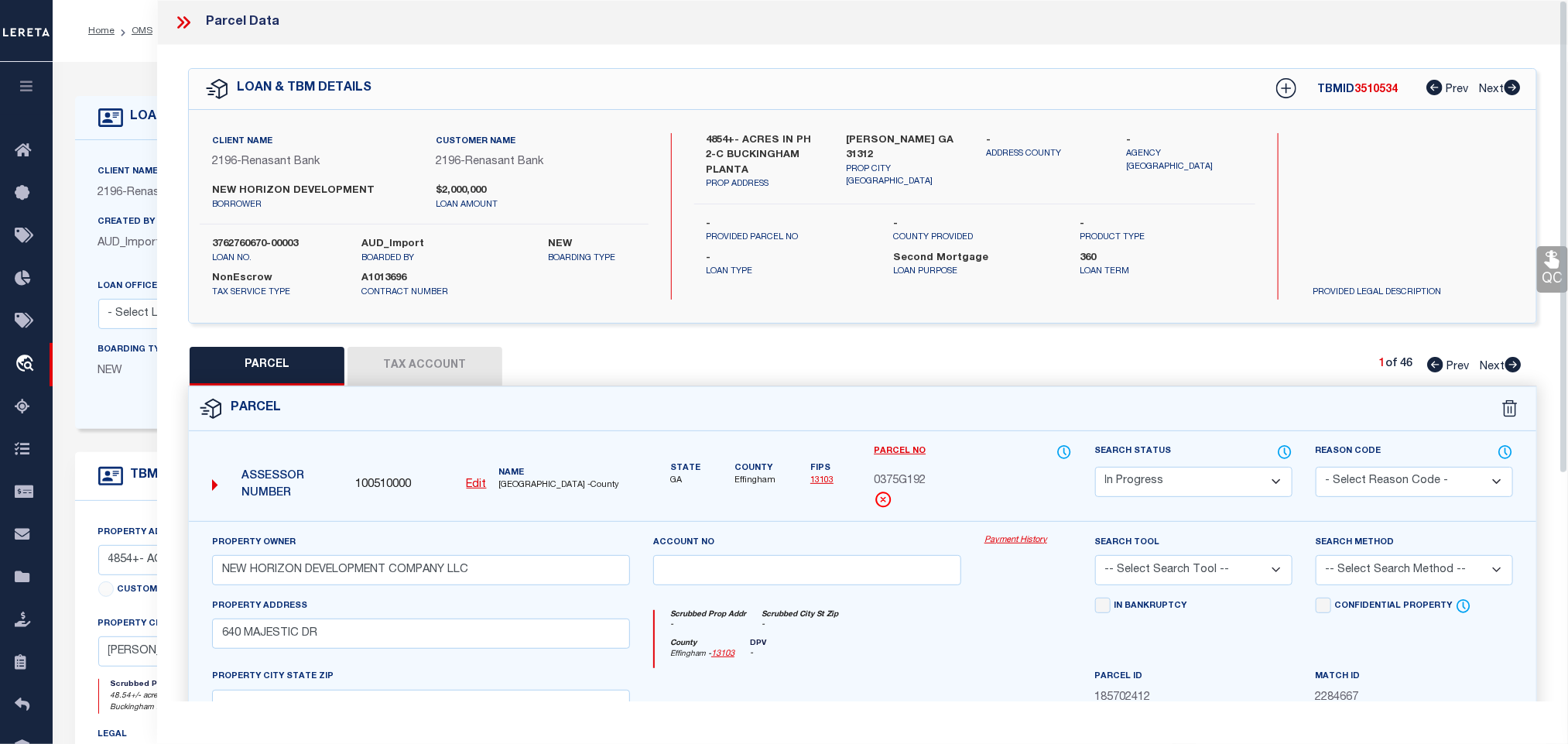
type textarea ".3123 AC LOT 192 (OUT 375-51) PLT 30/155"
click at [890, 131] on div "Client Name 2196 - Renasant Bank Customer Name 2196 - Renasant Bank NEW HORIZON…" at bounding box center [862, 216] width 1348 height 213
copy div "GUYTON GA 31312"
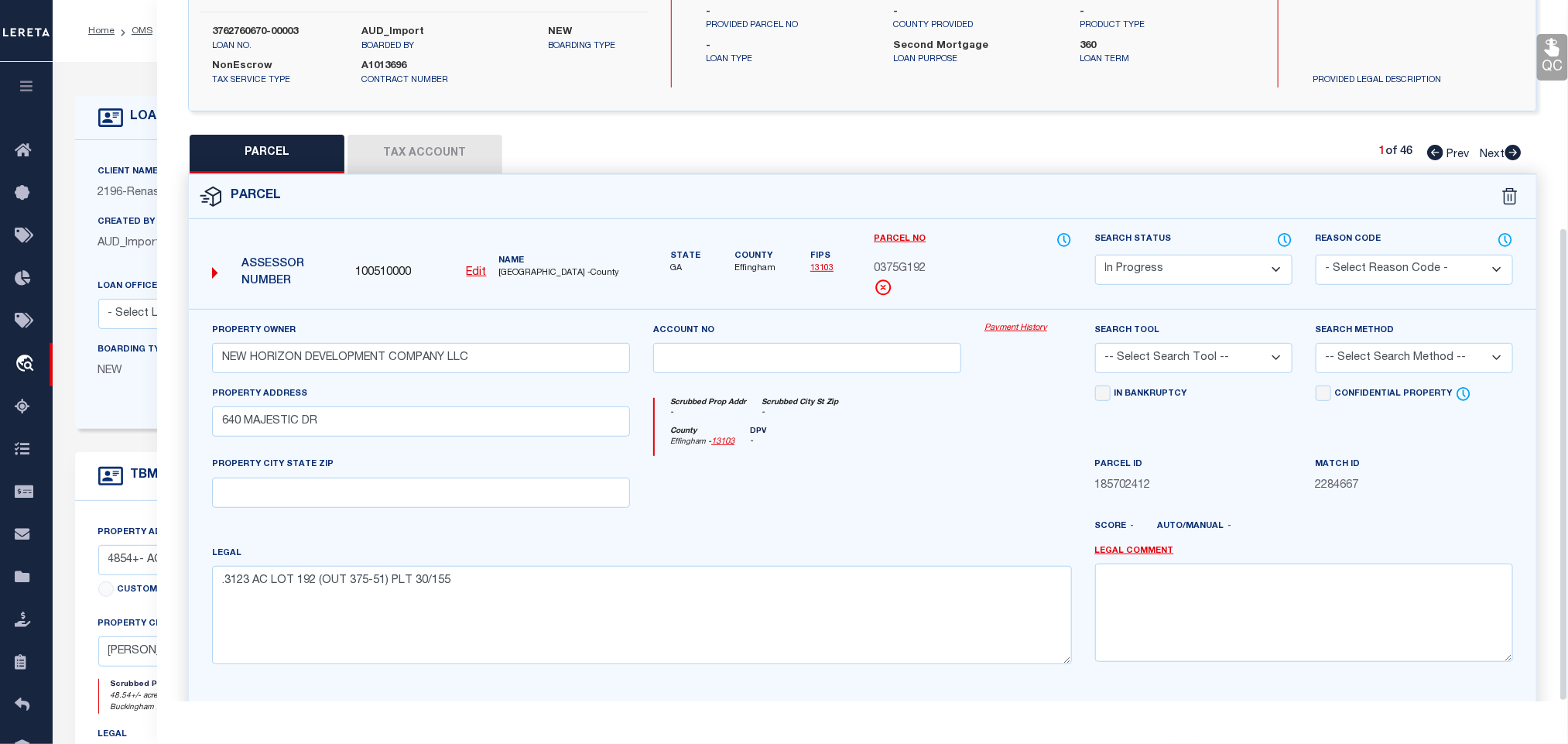
scroll to position [337, 0]
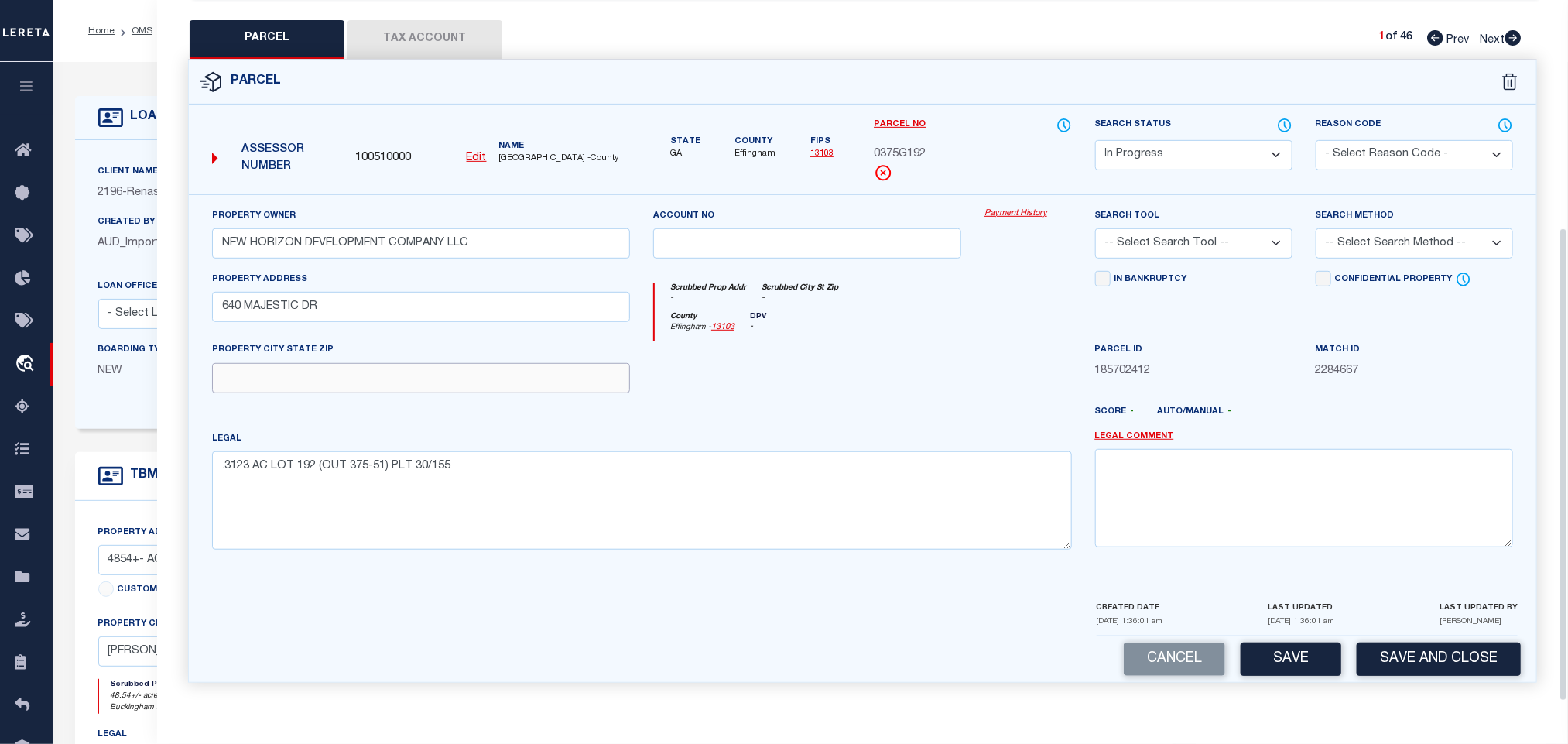
click at [532, 384] on input "text" at bounding box center [421, 378] width 418 height 30
paste input "GUYTON GA 31312"
type input "GUYTON GA 31312"
click at [1224, 240] on select "-- Select Search Tool -- 3rd Party Website Agency File Agency Website ATLS CNV-…" at bounding box center [1194, 243] width 198 height 30
select select "AGW"
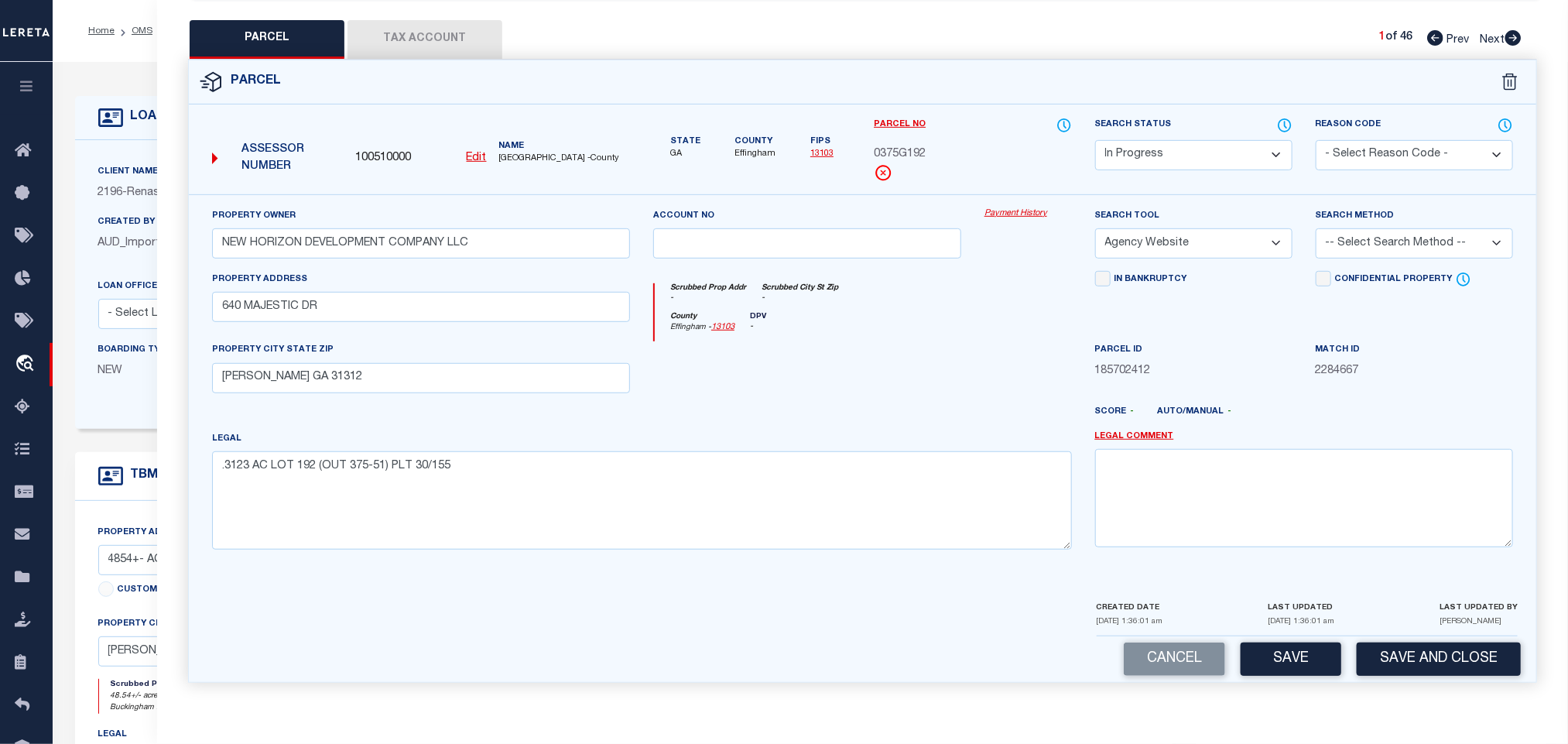
click at [1095, 229] on select "-- Select Search Tool -- 3rd Party Website Agency File Agency Website ATLS CNV-…" at bounding box center [1194, 243] width 198 height 30
click at [1372, 229] on select "-- Select Search Method -- Property Address Legal Liability Info Provided" at bounding box center [1414, 243] width 198 height 30
select select "LEG"
click at [1316, 229] on select "-- Select Search Method -- Property Address Legal Liability Info Provided" at bounding box center [1414, 243] width 198 height 30
click at [1274, 661] on button "Save" at bounding box center [1291, 659] width 101 height 33
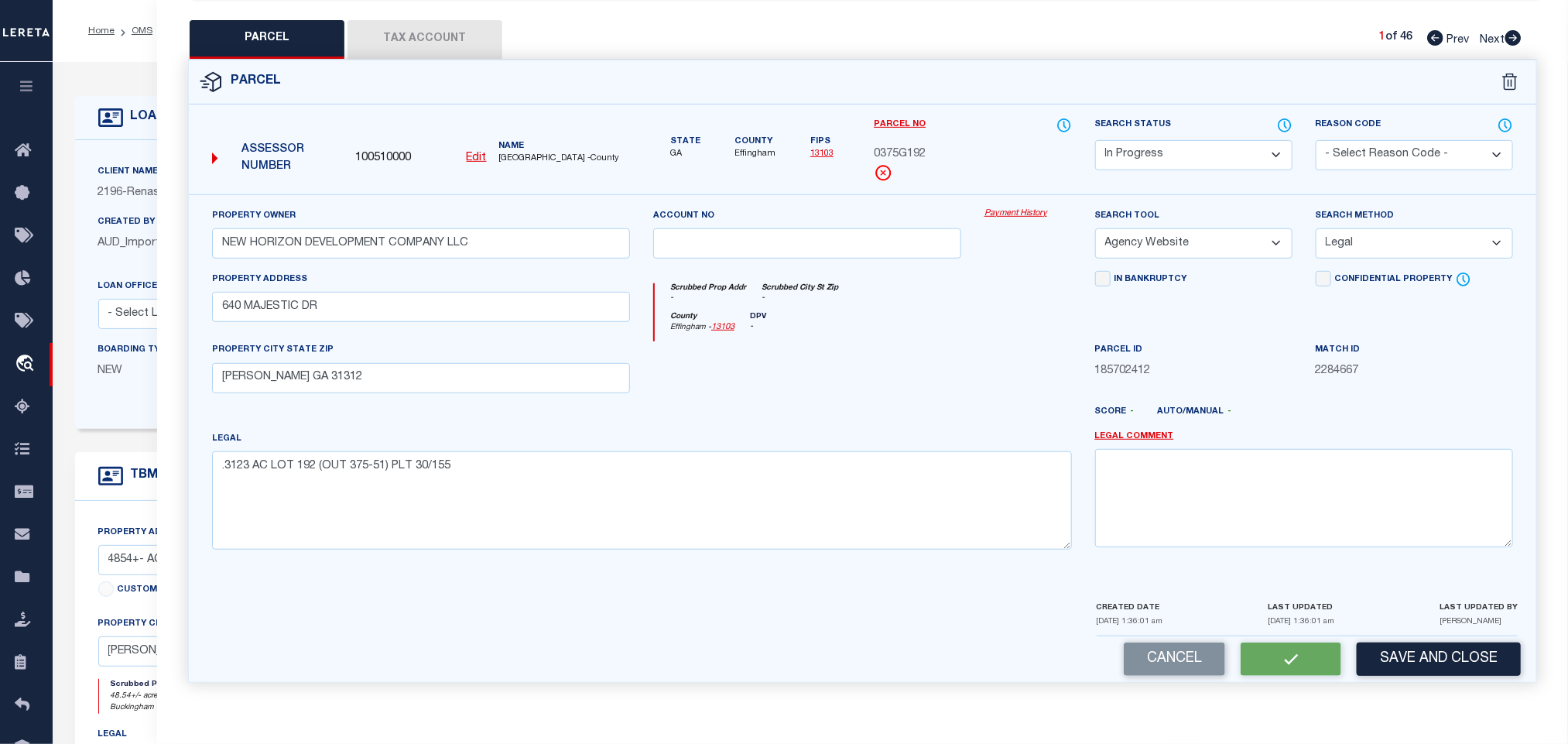
click at [415, 36] on button "Tax Account" at bounding box center [424, 39] width 155 height 38
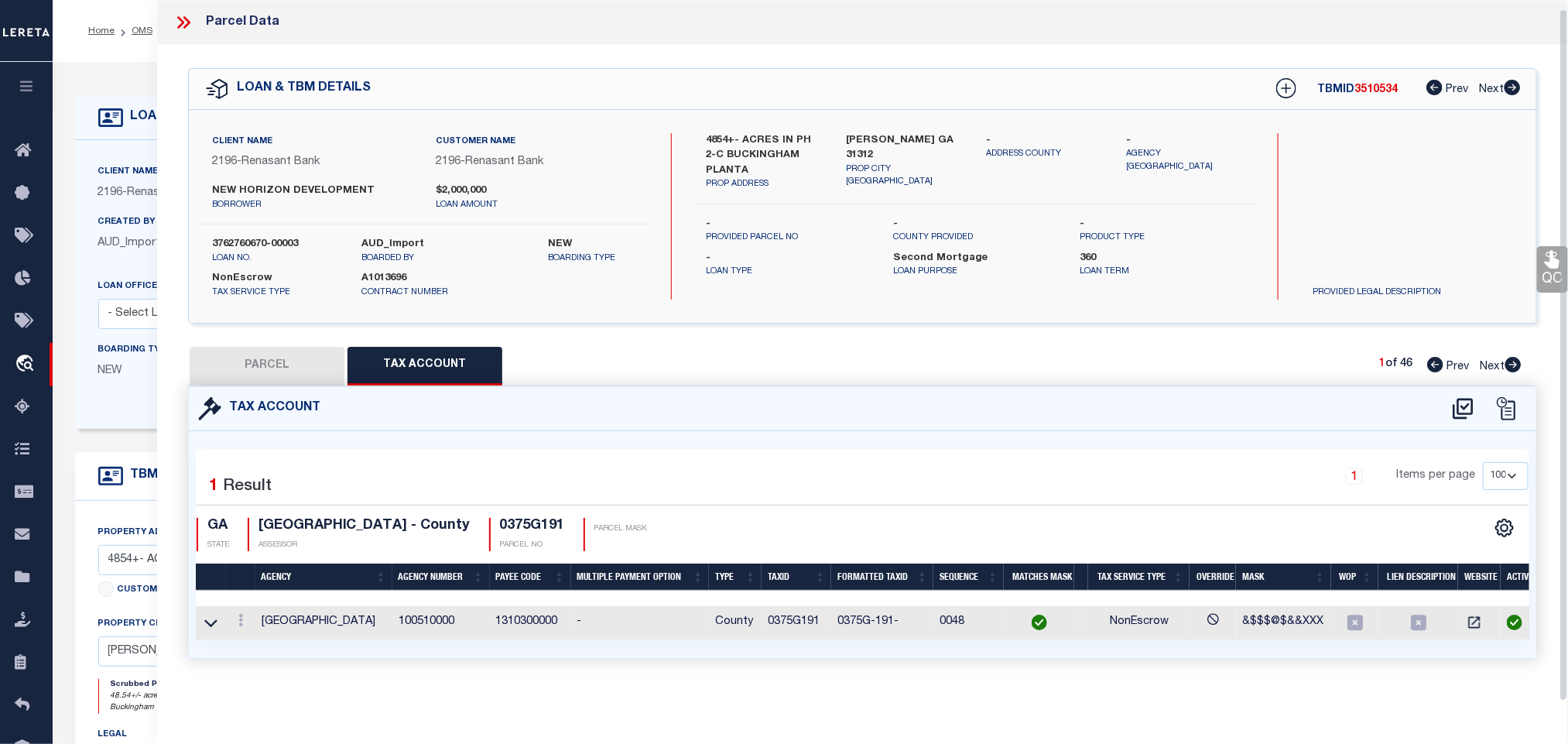
select select "100"
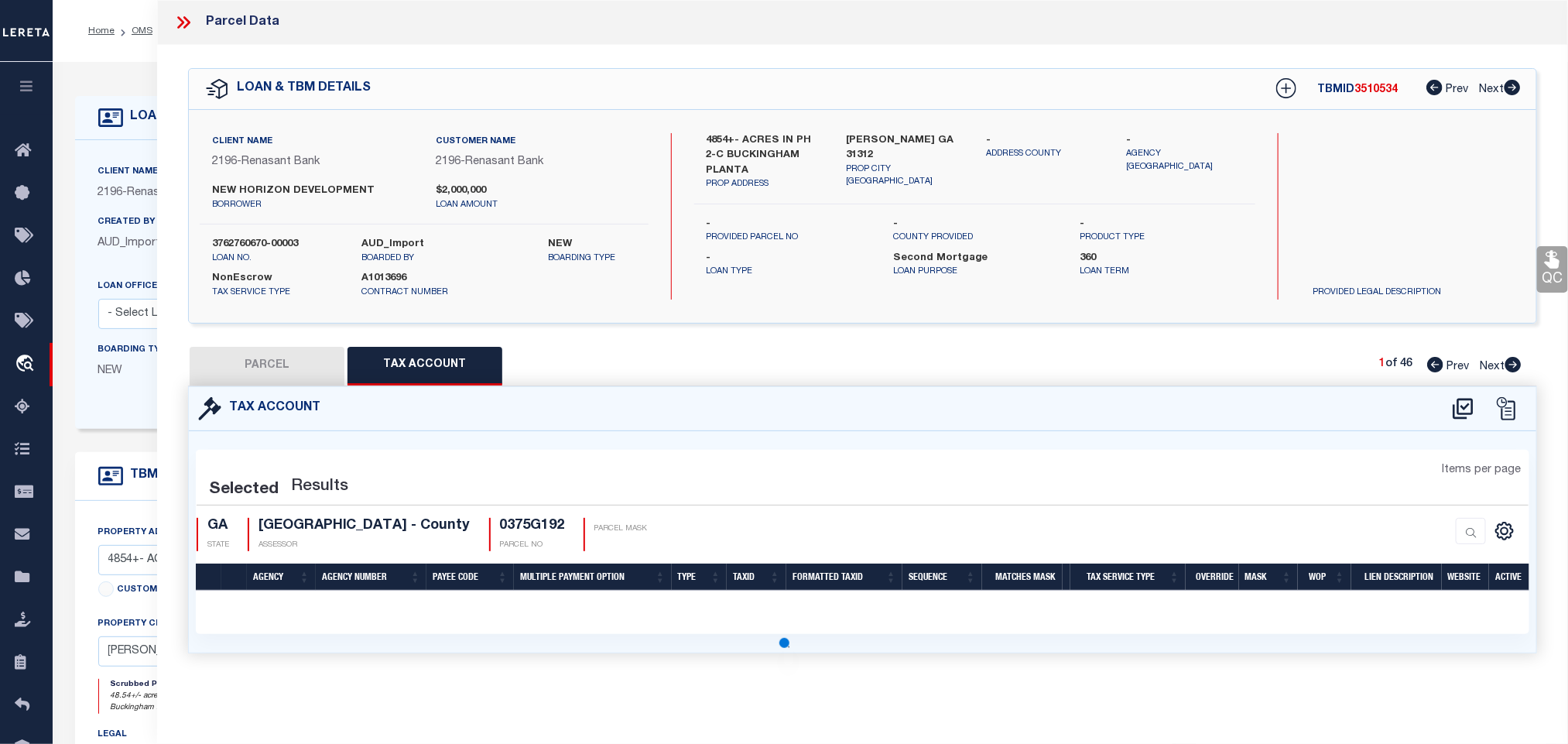
scroll to position [0, 0]
select select "100"
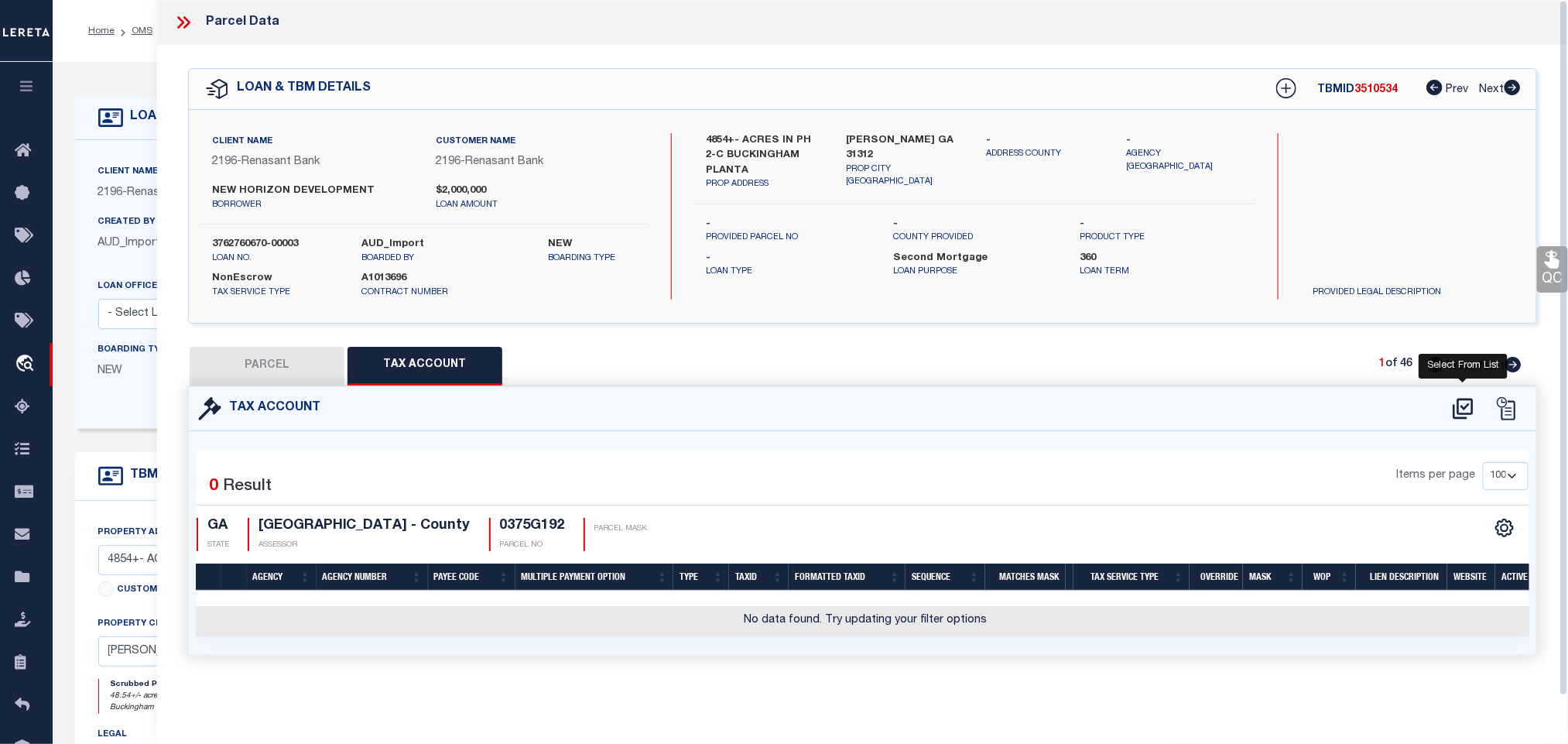
click at [1460, 407] on icon at bounding box center [1463, 408] width 26 height 25
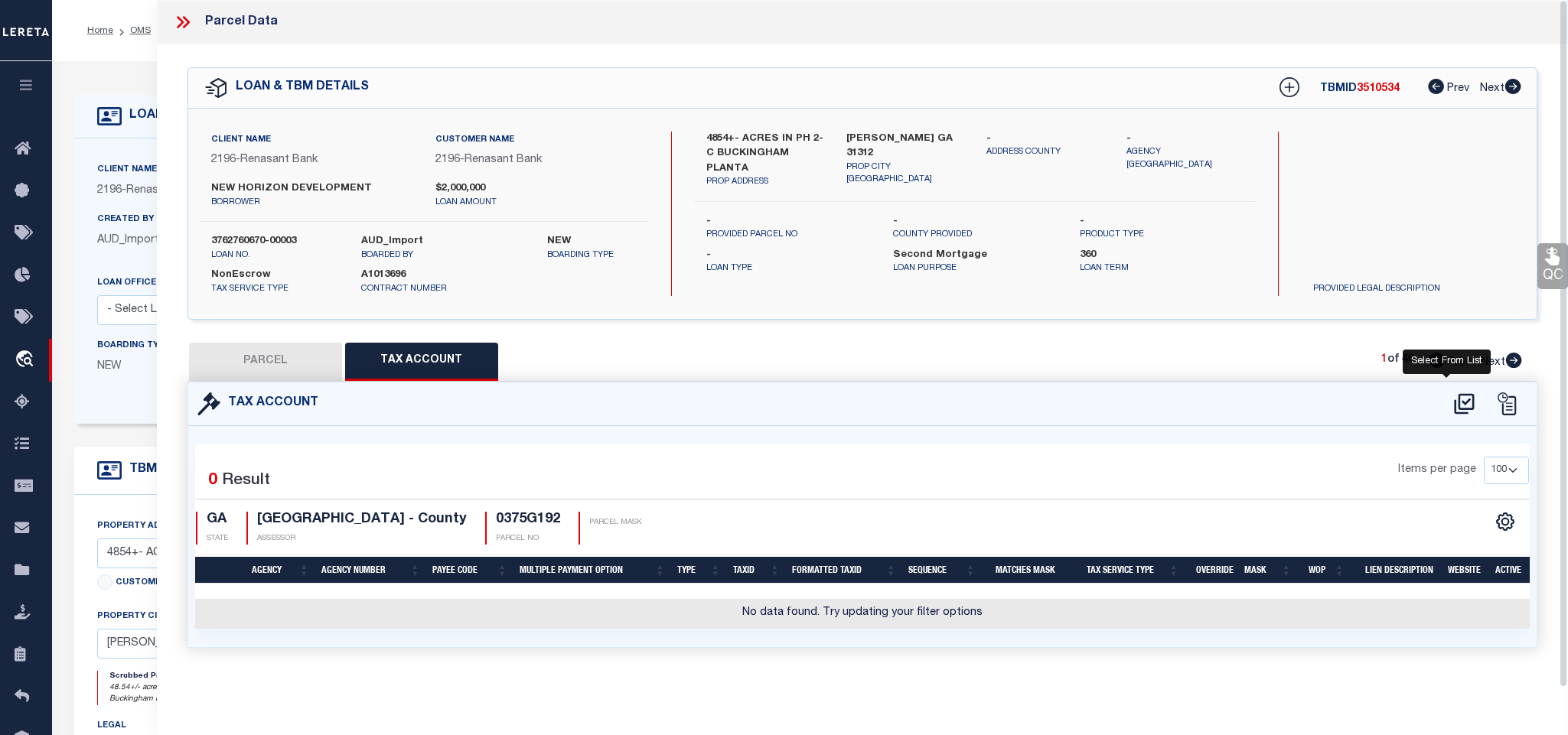
select select "100"
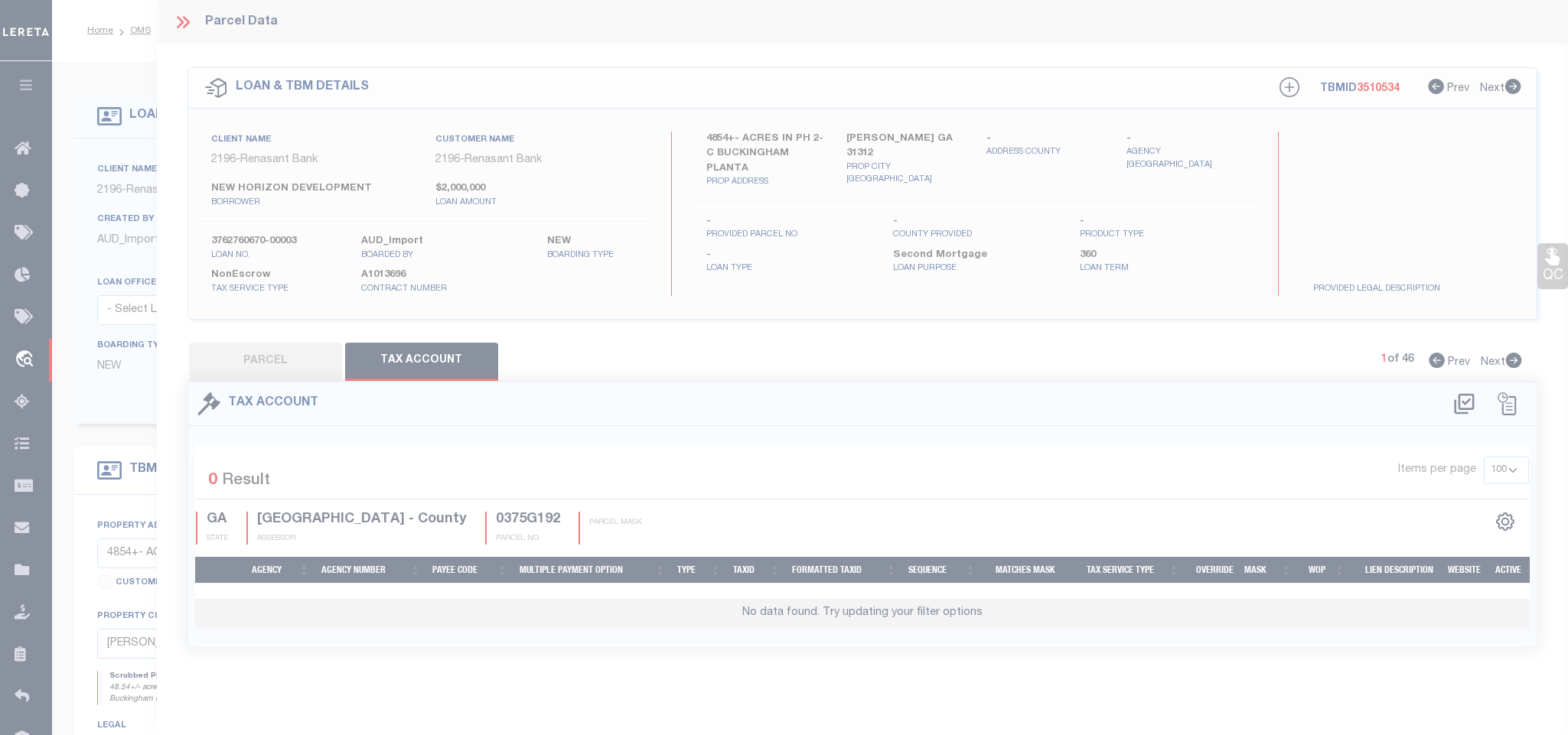
select select "100"
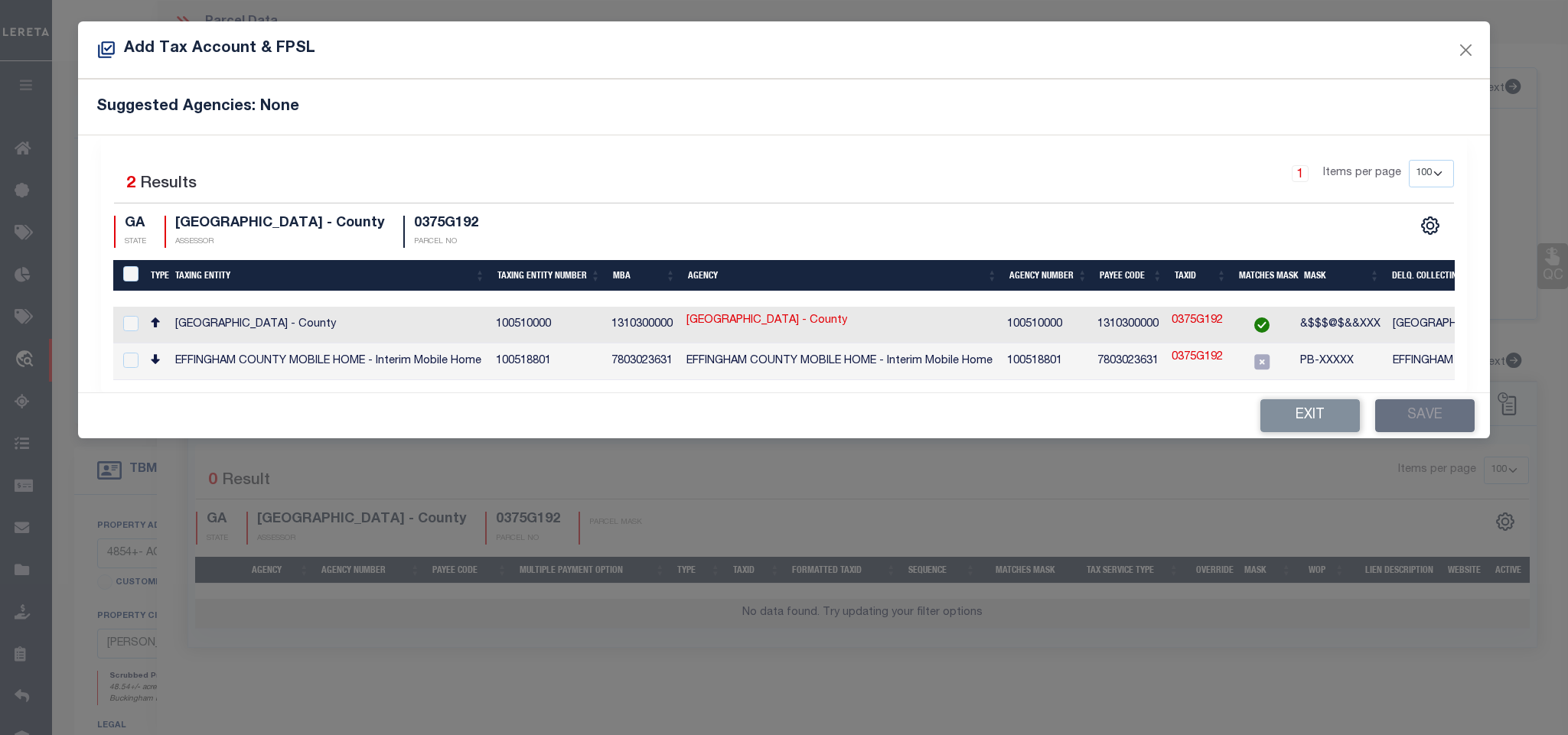
click at [1428, 324] on td "EFFINGHAM COUNTY - County" at bounding box center [1546, 325] width 320 height 37
checkbox input "true"
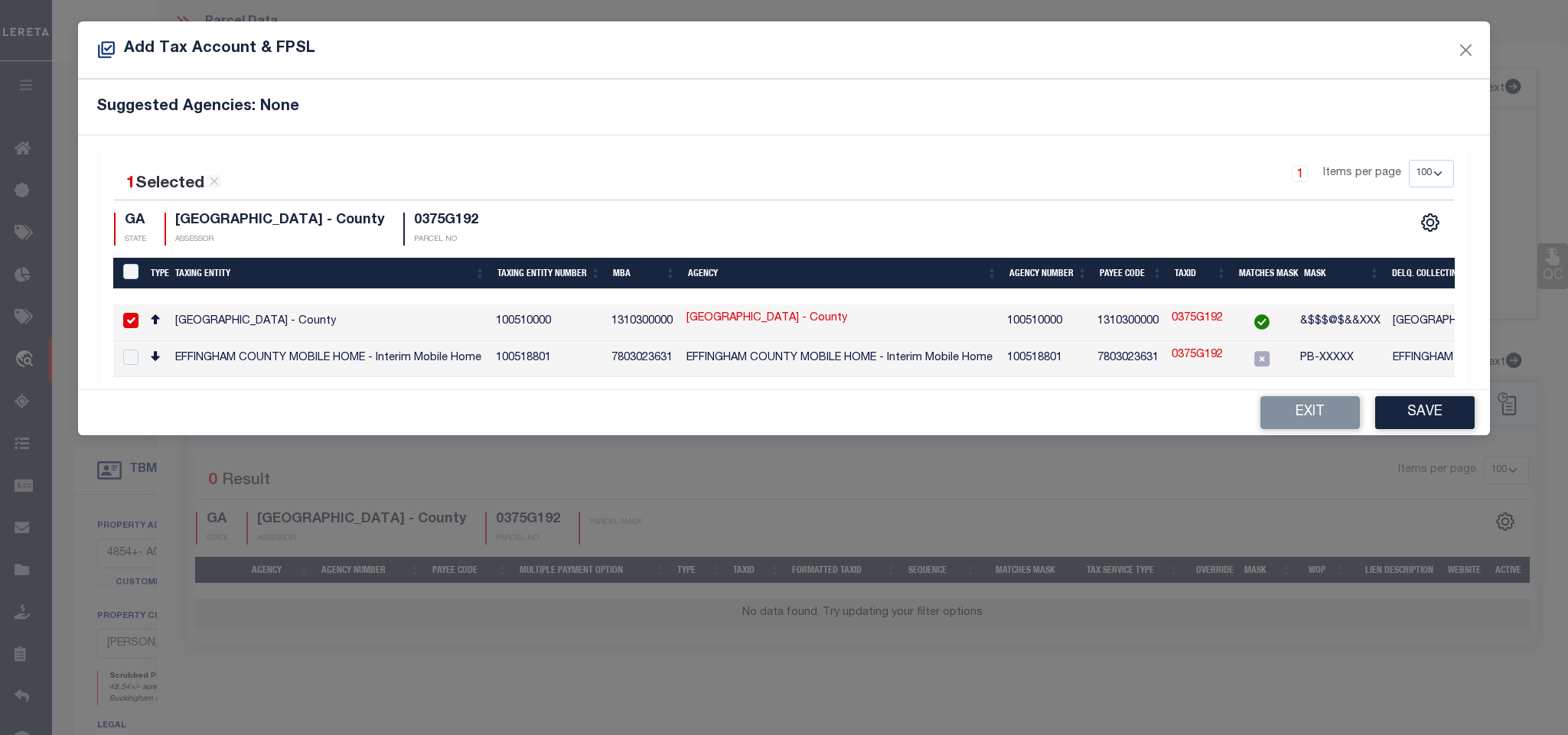
click at [1435, 435] on div "Exit Save" at bounding box center [783, 412] width 1411 height 45
click at [1430, 425] on button "Save" at bounding box center [1424, 412] width 99 height 33
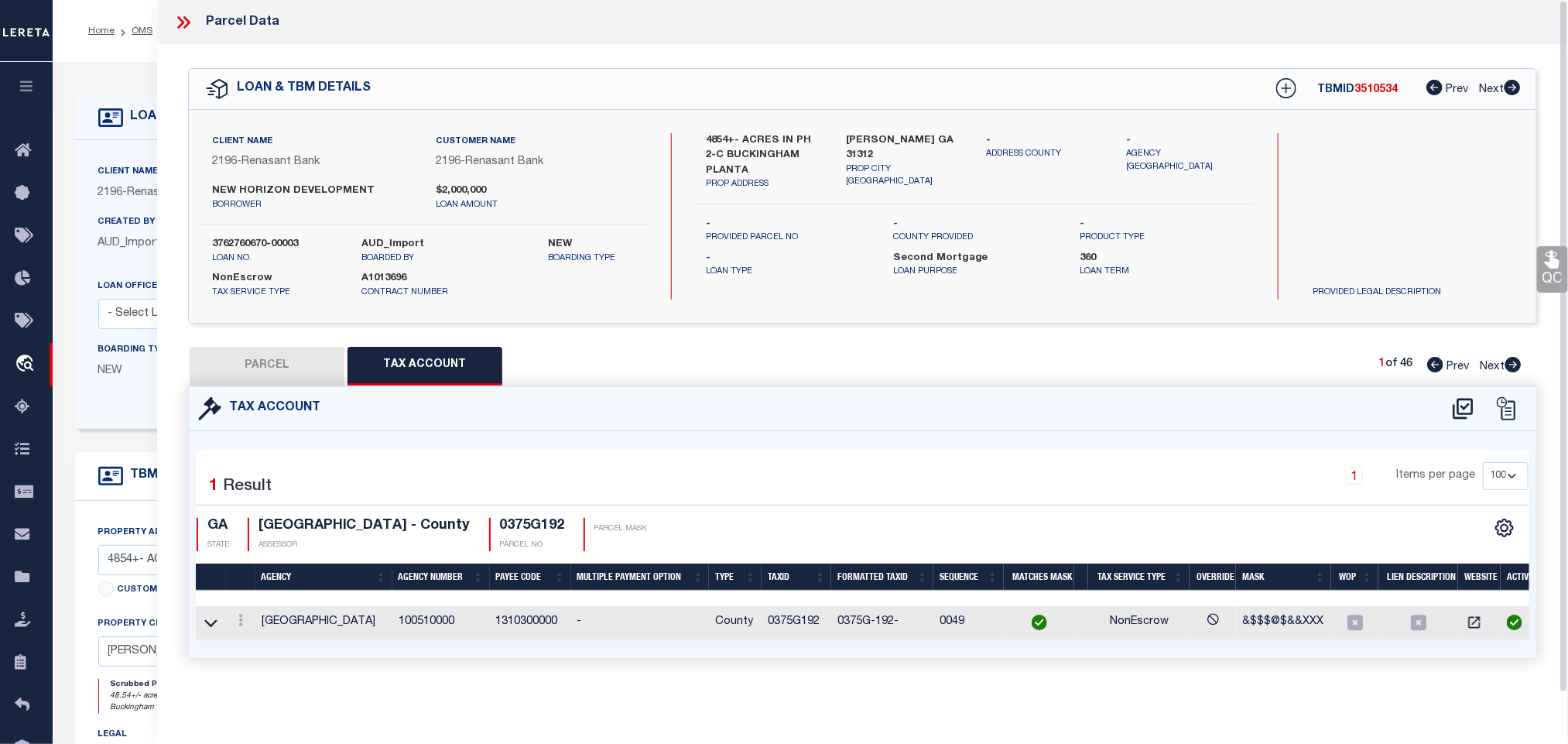
click at [297, 372] on button "PARCEL" at bounding box center [266, 366] width 155 height 38
select select "AS"
select select
checkbox input "false"
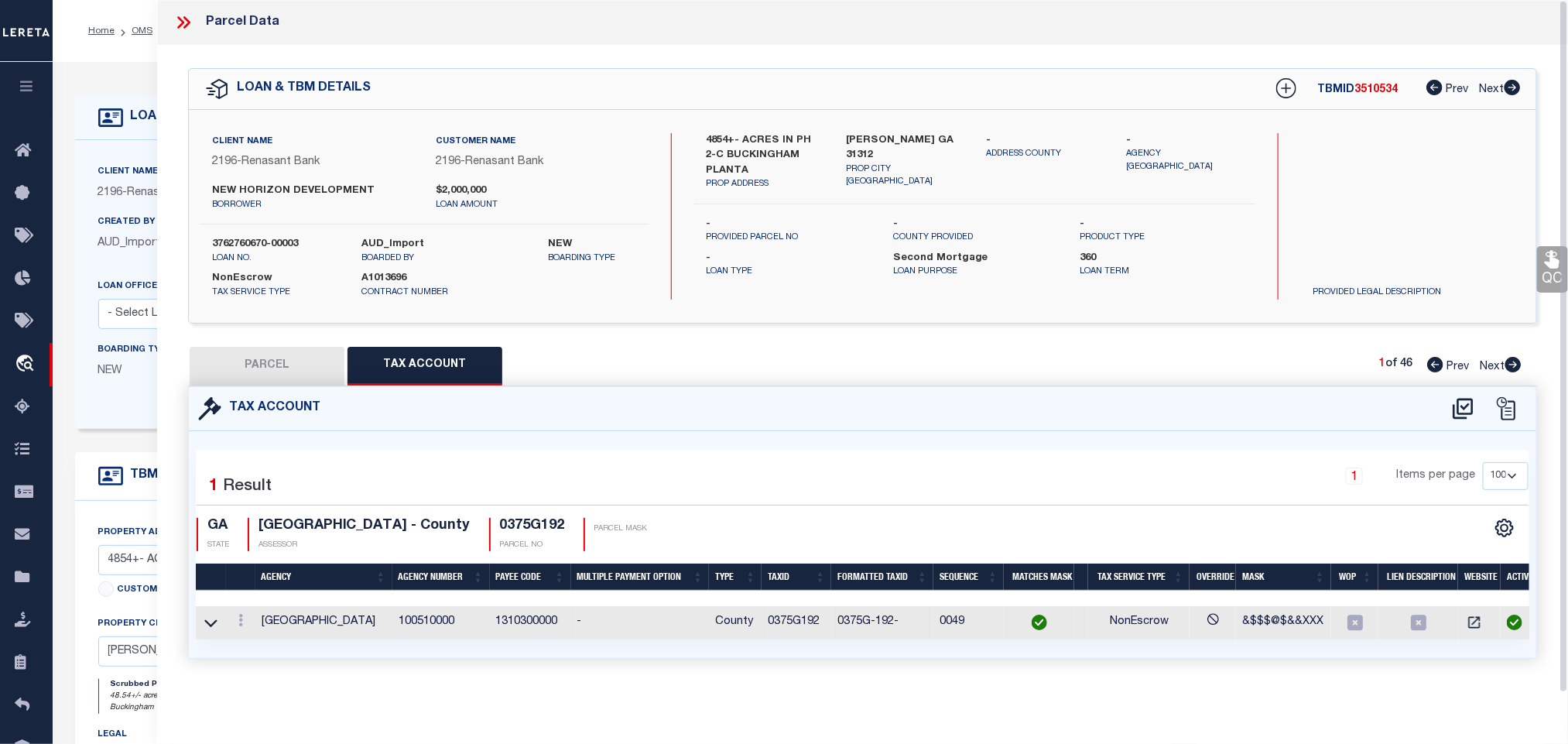
checkbox input "false"
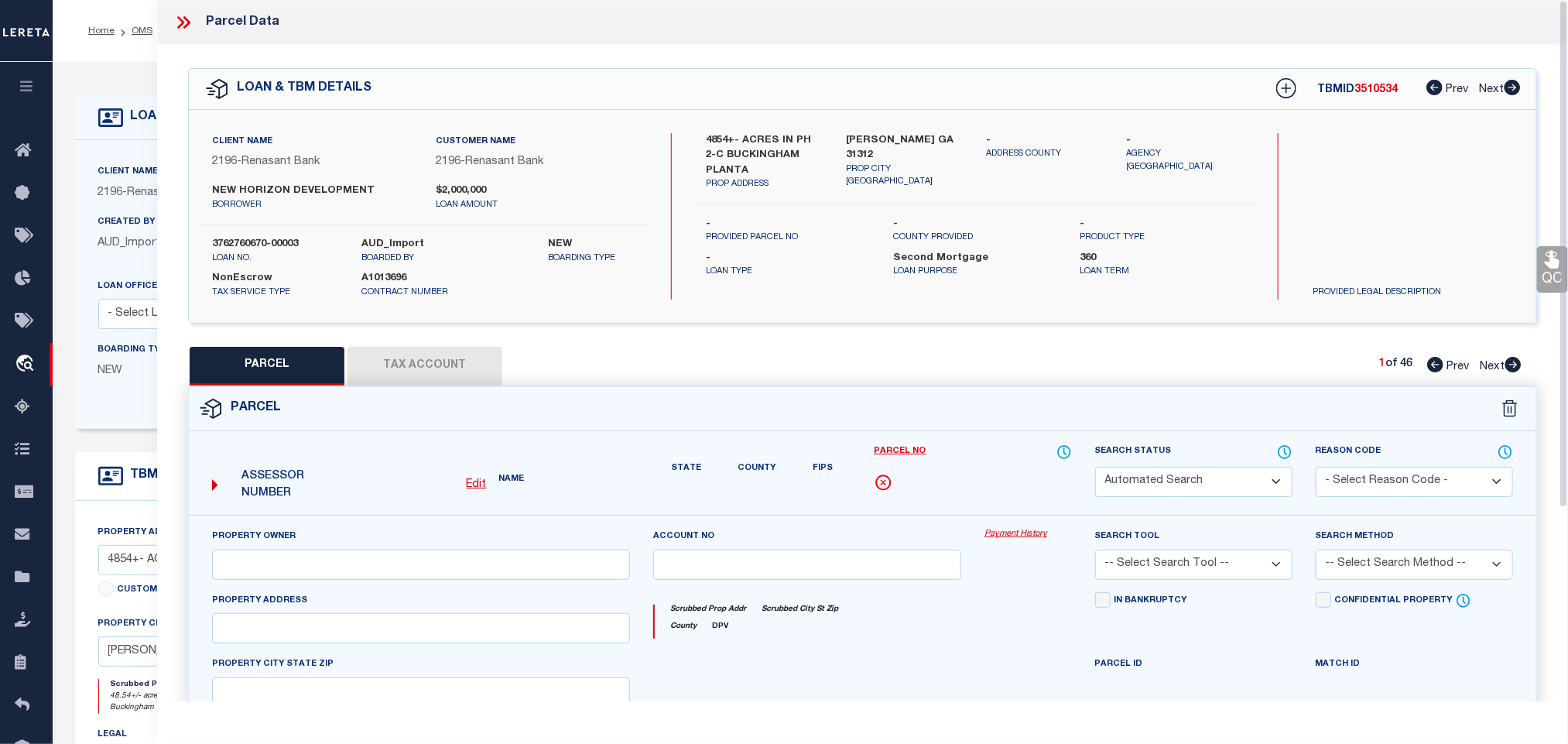
select select "IP"
type input "NEW HORIZON DEVELOPMENT COMPANY LLC"
select select "AGW"
select select "LEG"
type input "640 MAJESTIC DR"
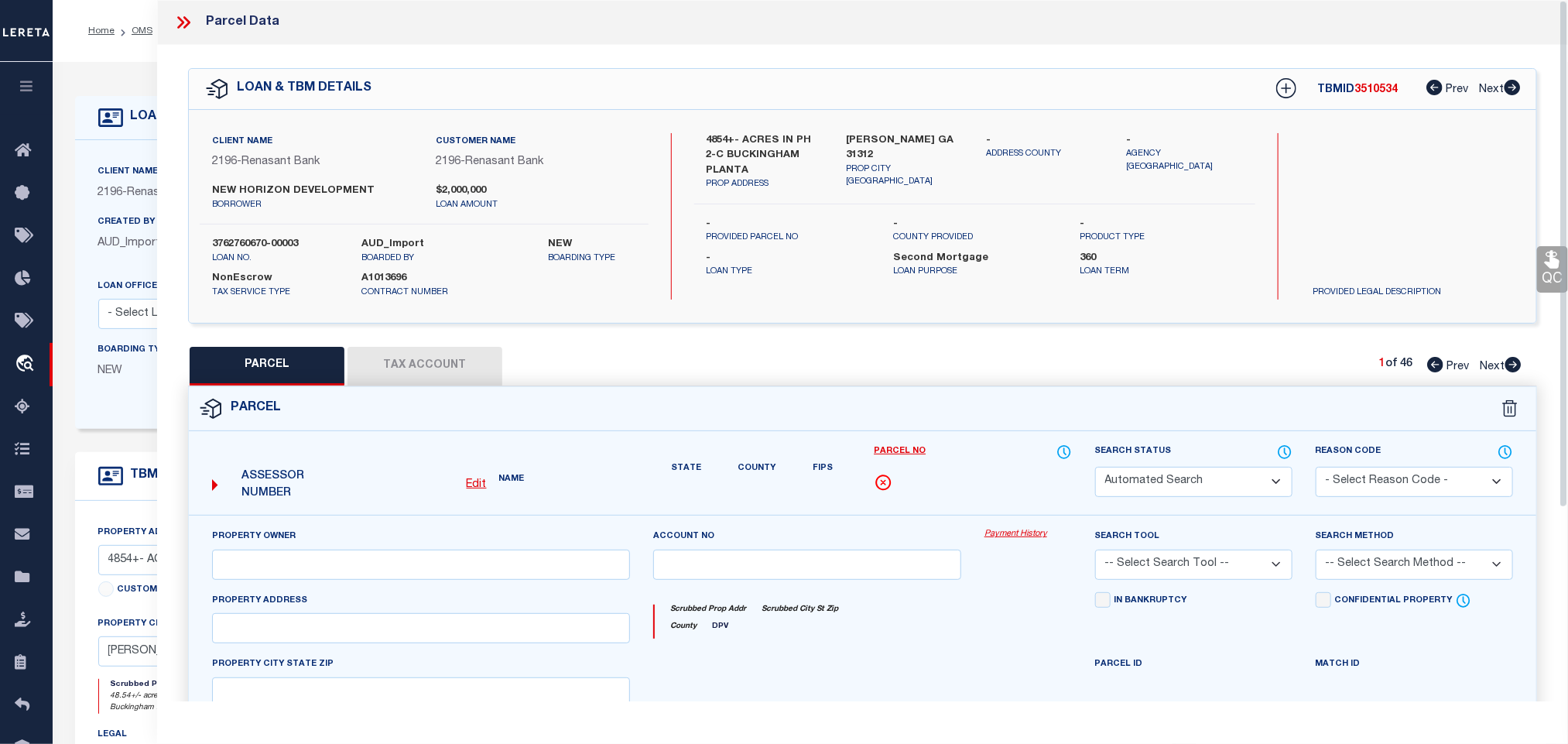
type input "GUYTON GA 31312"
type textarea ".3123 AC LOT 192 (OUT 375-51) PLT 30/155"
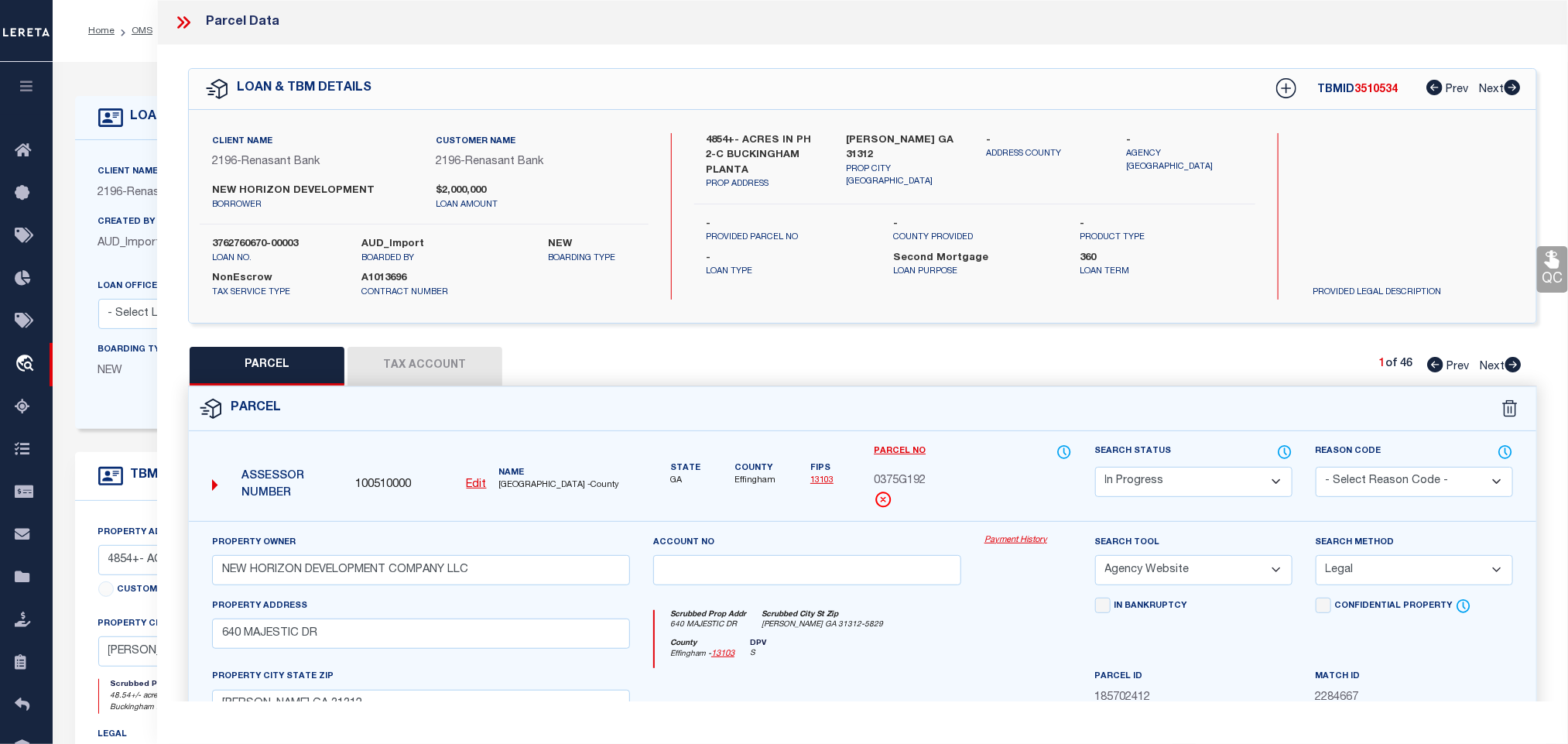
click at [1217, 488] on select "Automated Search Bad Parcel Complete Duplicate Parcel High Dollar Reporting In …" at bounding box center [1194, 481] width 198 height 30
select select "PC"
click at [1095, 469] on select "Automated Search Bad Parcel Complete Duplicate Parcel High Dollar Reporting In …" at bounding box center [1194, 481] width 198 height 30
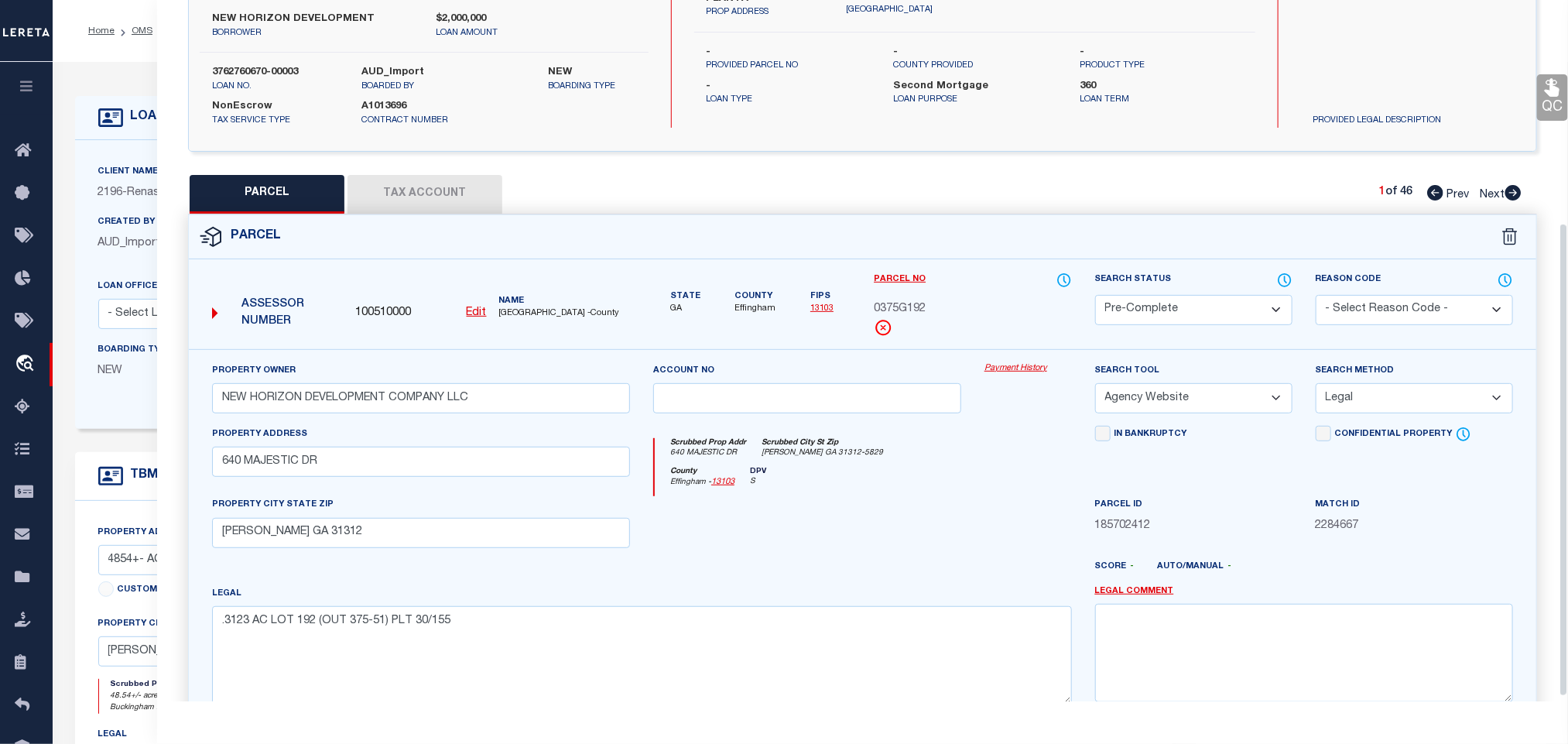
scroll to position [337, 0]
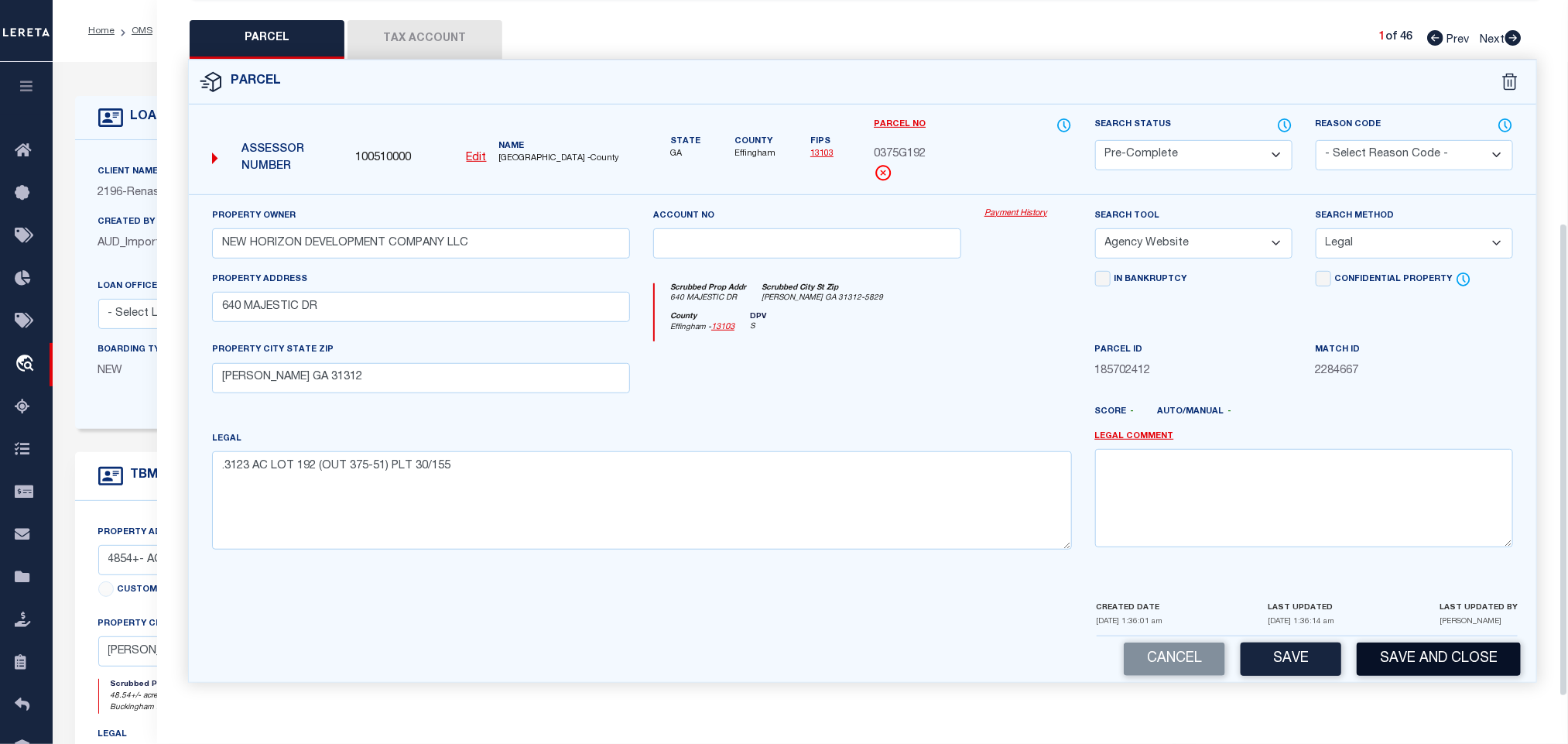
click at [1433, 660] on button "Save and Close" at bounding box center [1438, 659] width 164 height 33
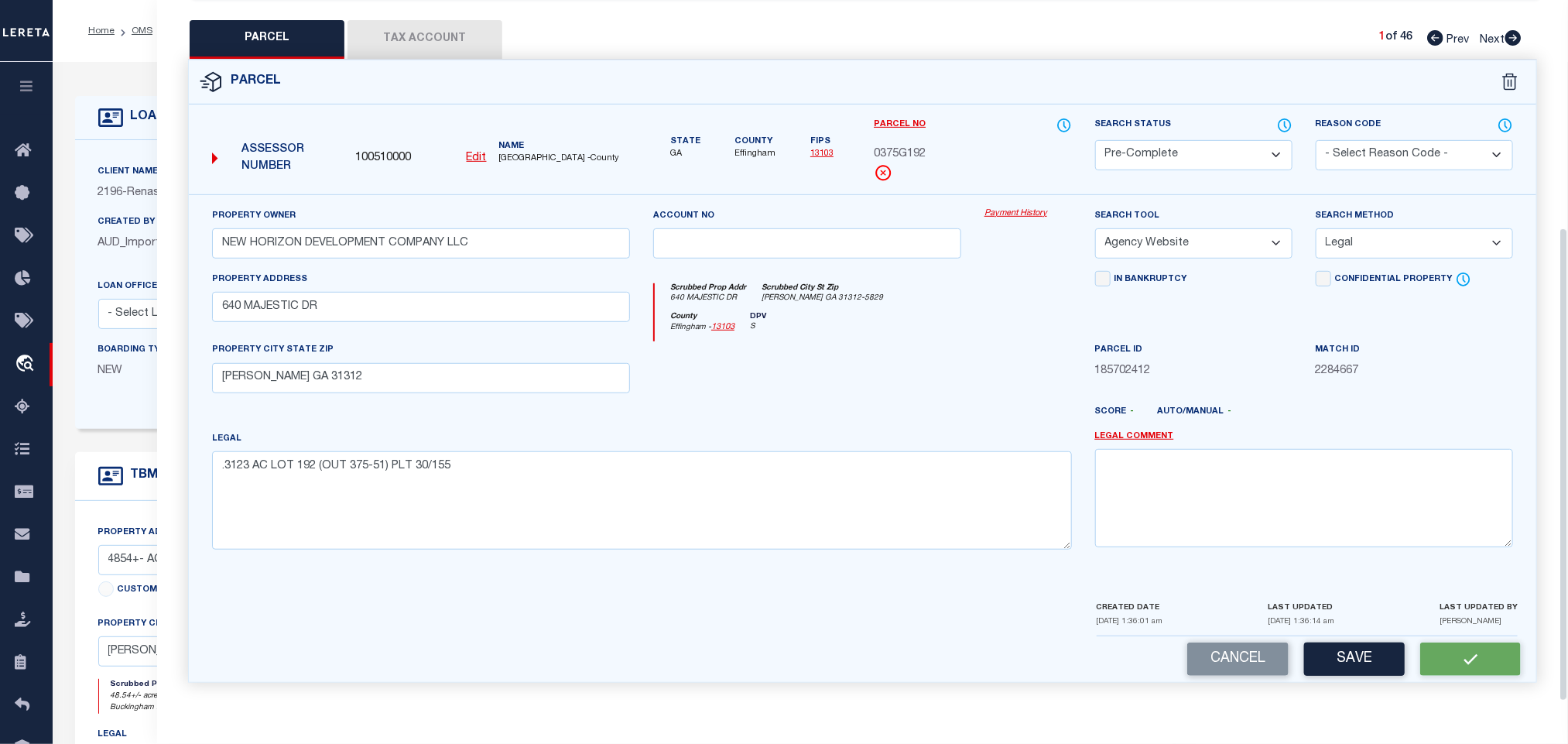
click at [374, 150] on span "100510000" at bounding box center [382, 158] width 56 height 17
copy span "100510000"
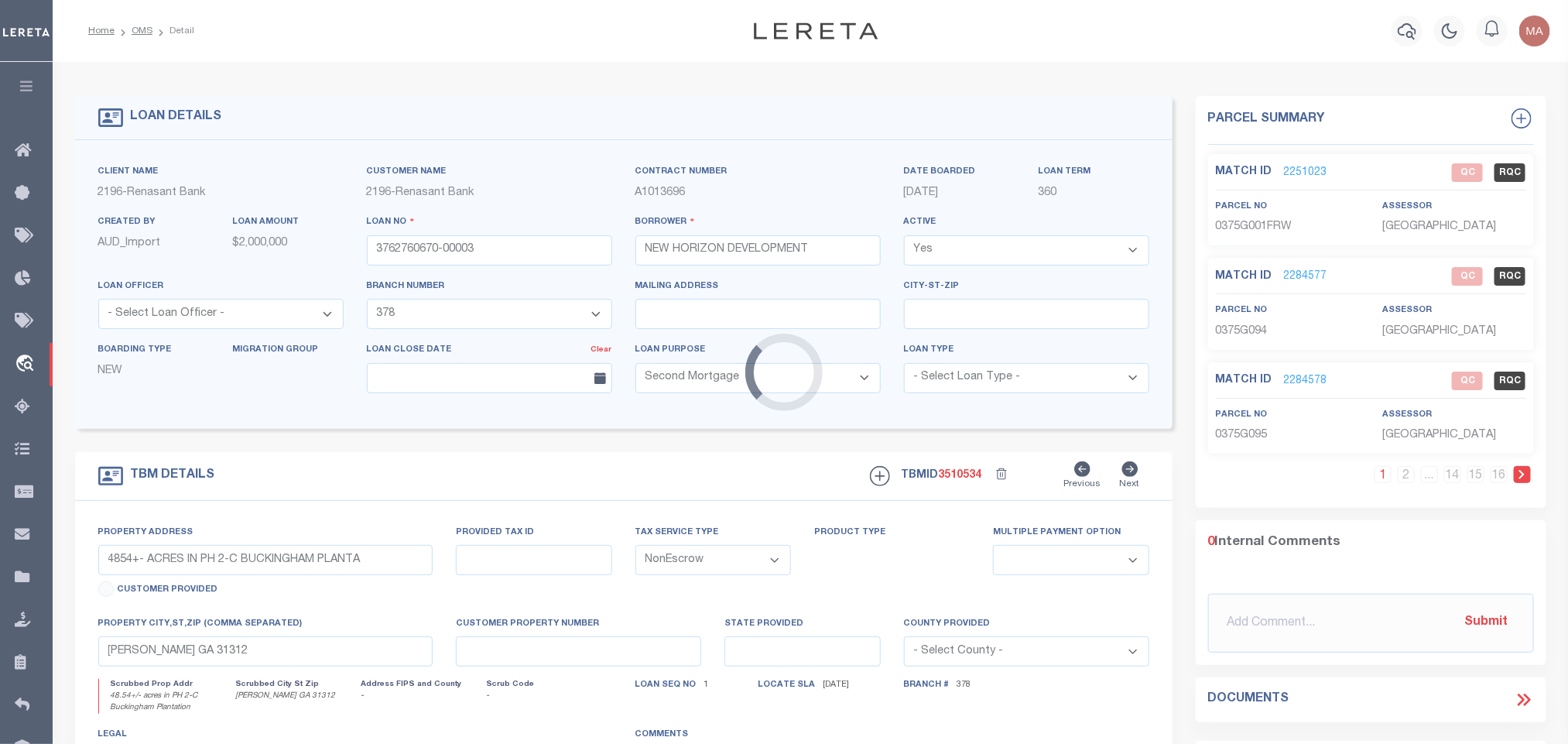
select select
select select "16643"
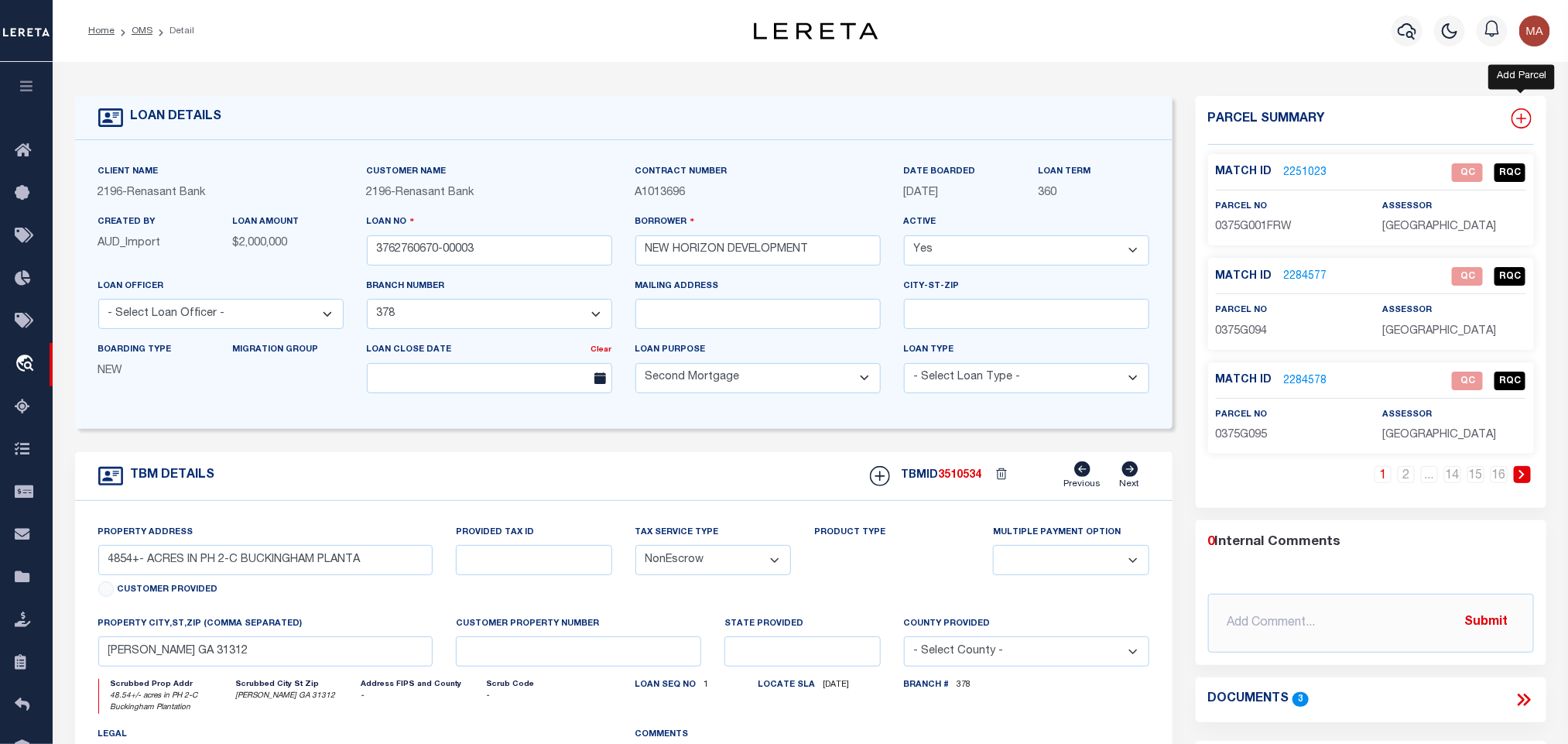
click at [1523, 126] on icon at bounding box center [1521, 118] width 20 height 20
select select "IP"
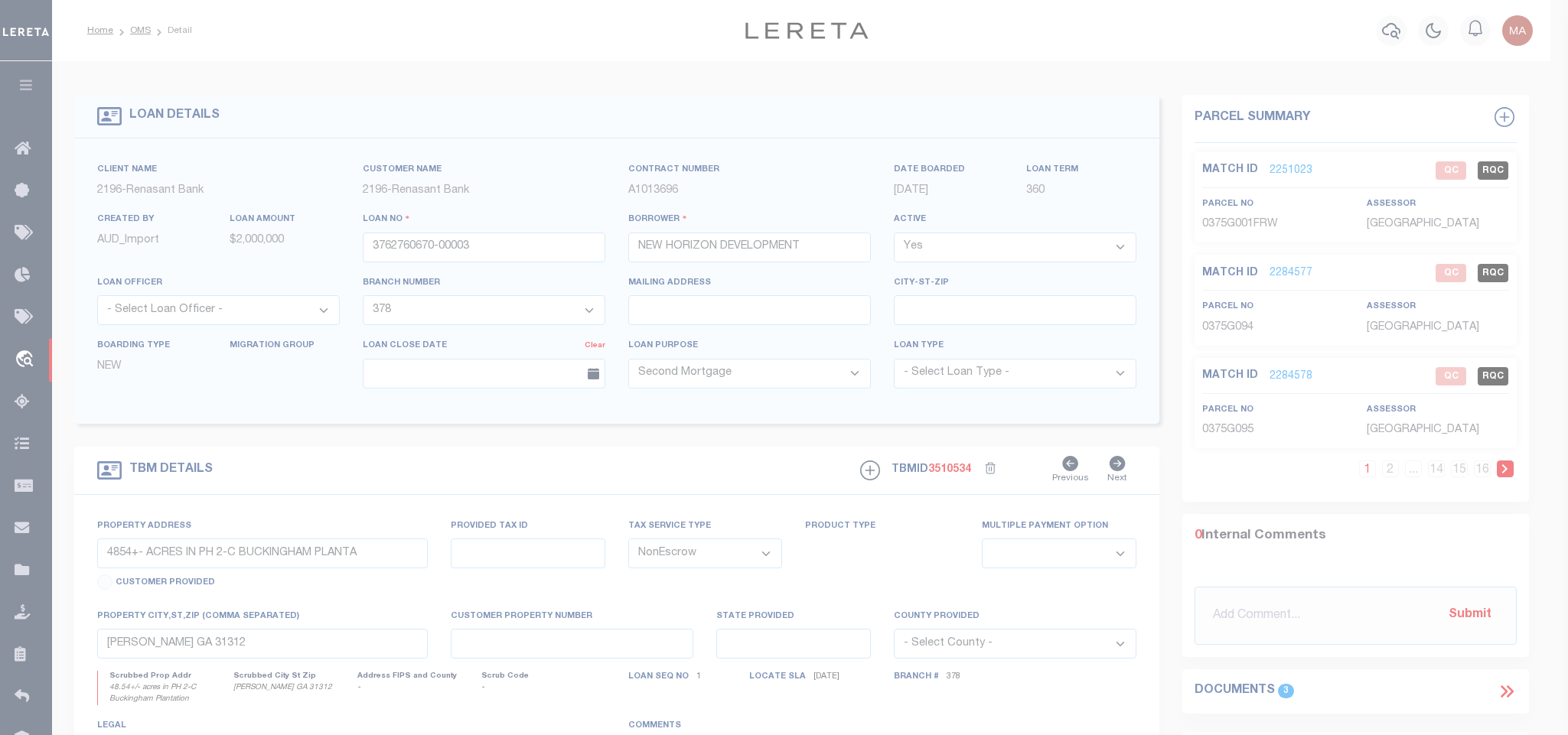
type textarea "-"
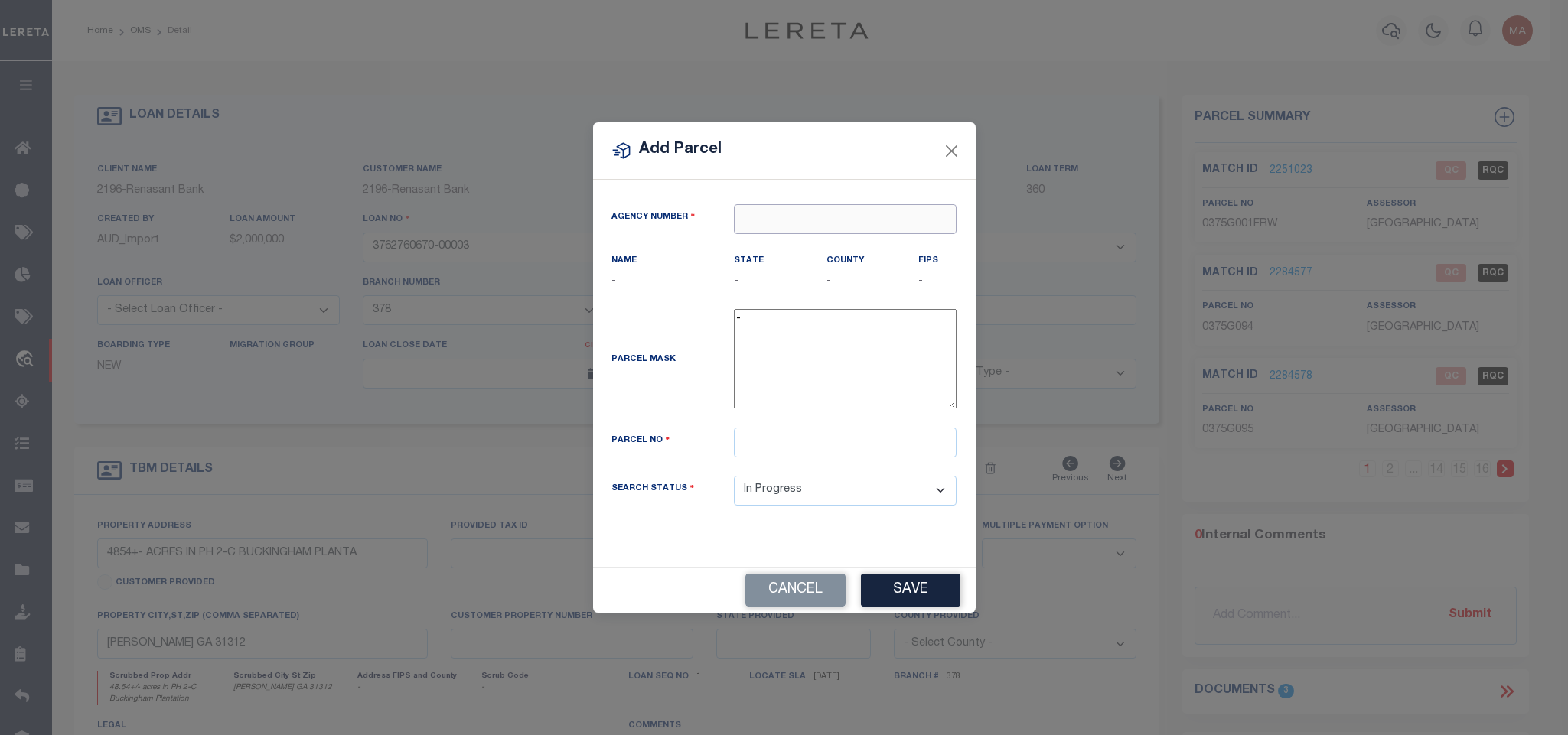
click at [875, 219] on input "text" at bounding box center [845, 219] width 222 height 30
paste input "100510000"
type input "100510000"
click at [857, 246] on div "100510000 : EFFINGHAM COUNTY" at bounding box center [849, 243] width 232 height 24
type input "100510000"
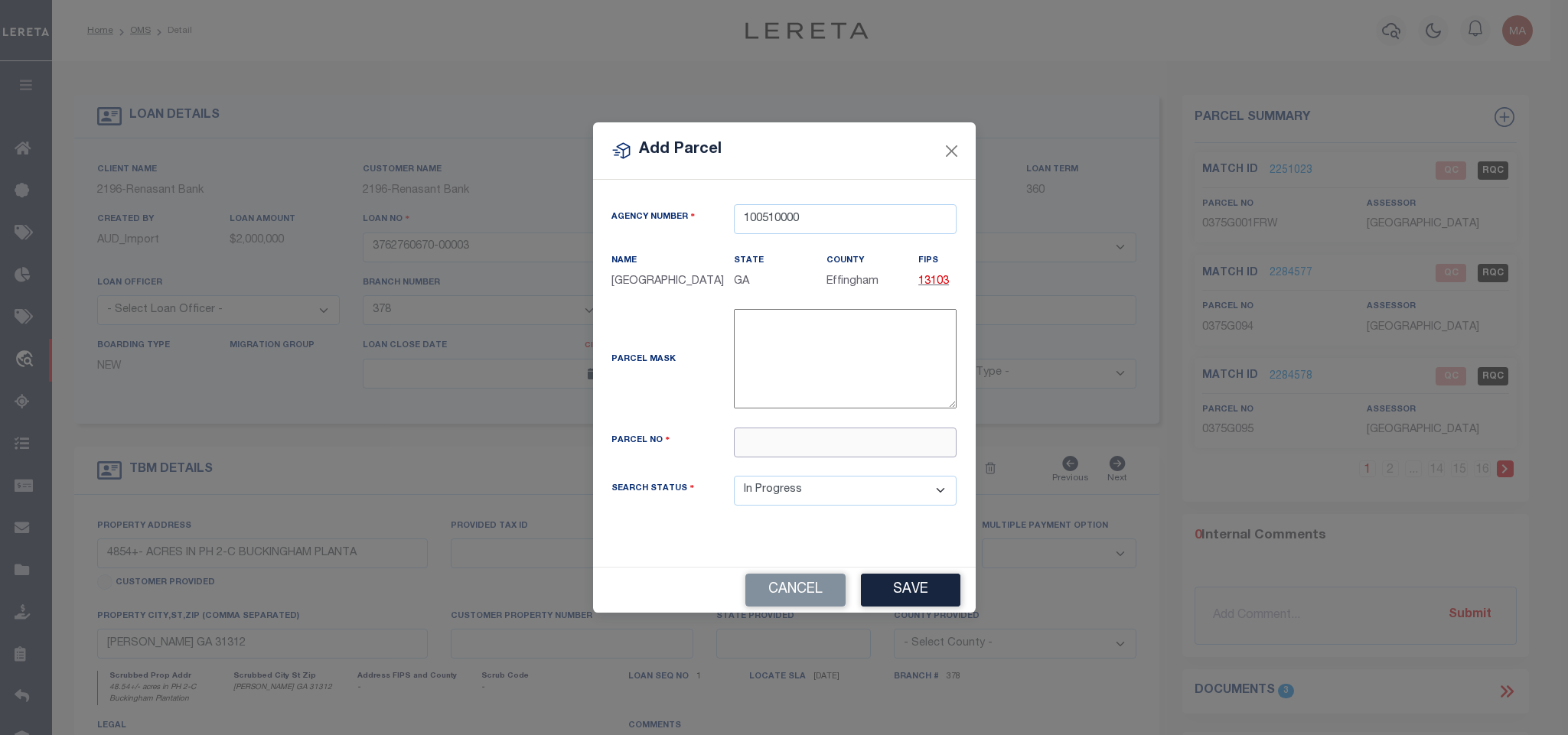
click at [801, 457] on input "text" at bounding box center [845, 442] width 222 height 30
paste input "0375G193"
type input "0375G193"
click at [907, 607] on button "Save" at bounding box center [911, 590] width 99 height 33
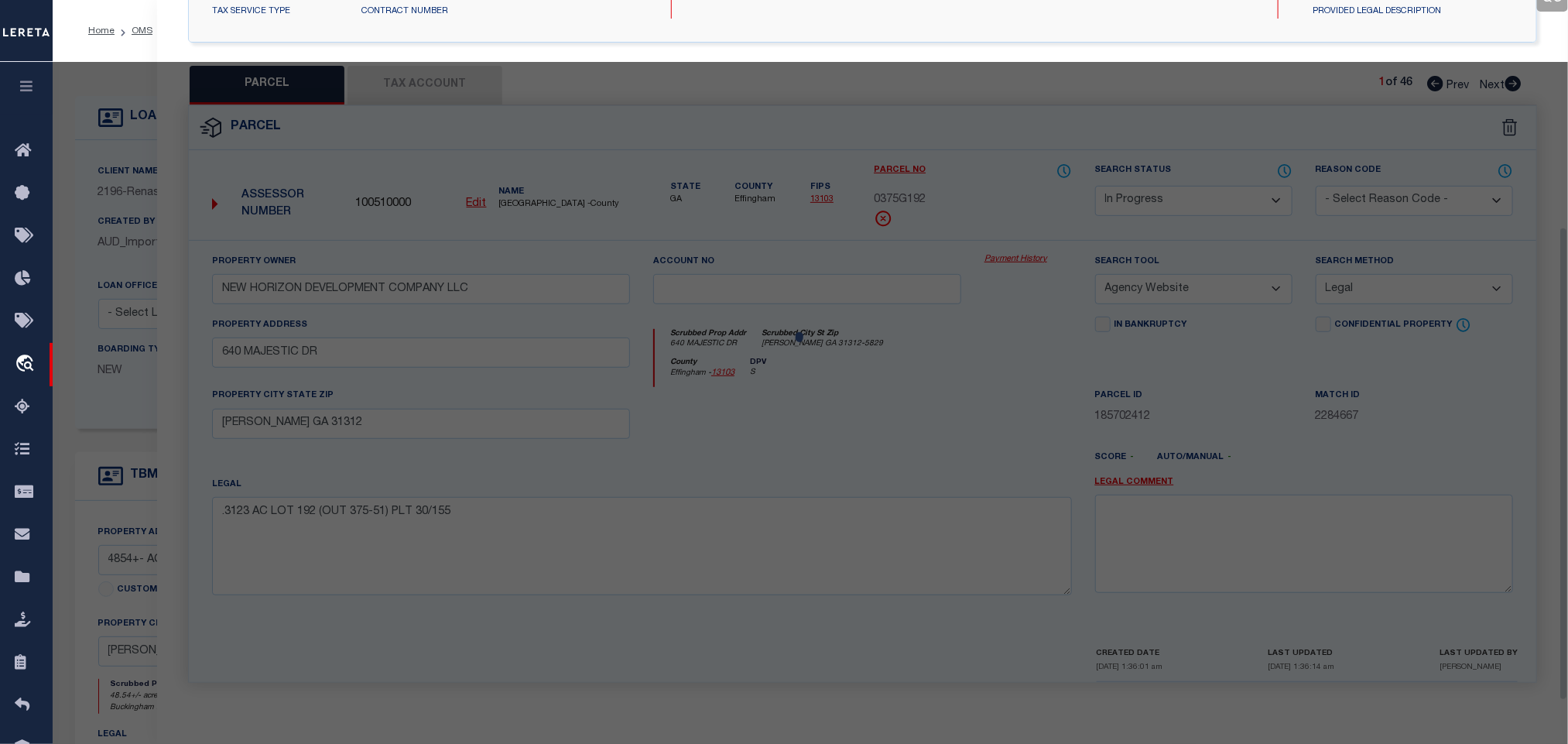
select select "AS"
select select
checkbox input "false"
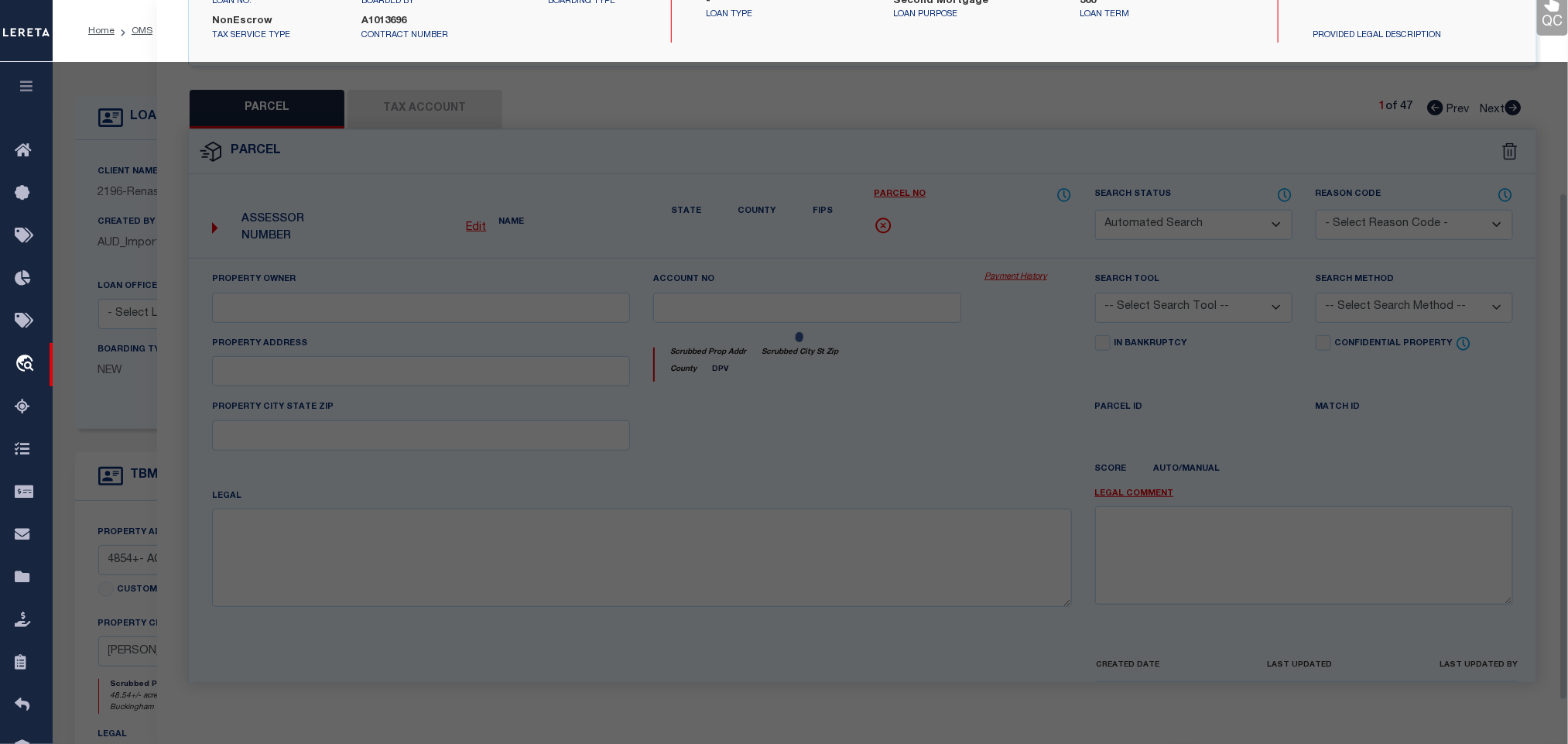
select select "IP"
checkbox input "false"
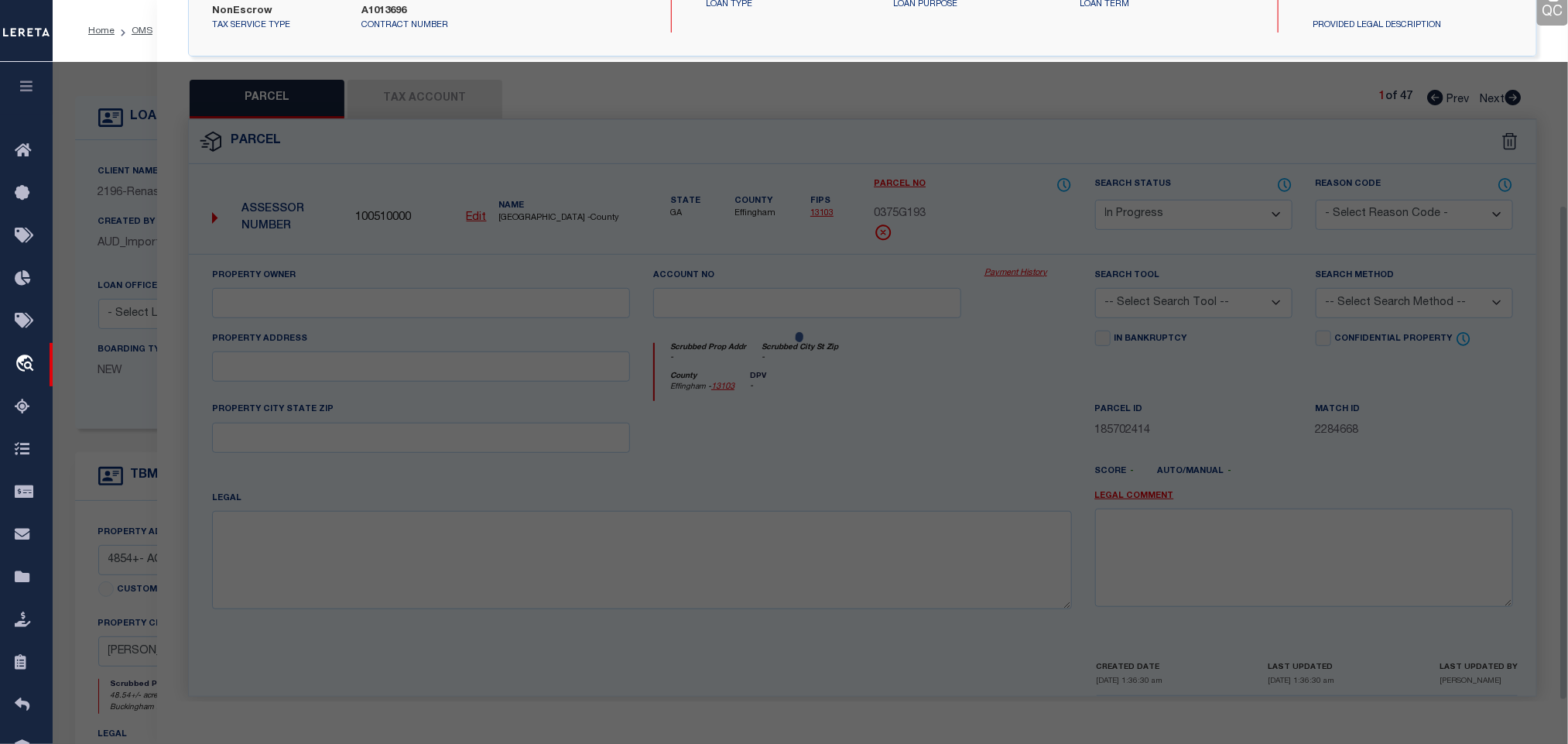
scroll to position [290, 0]
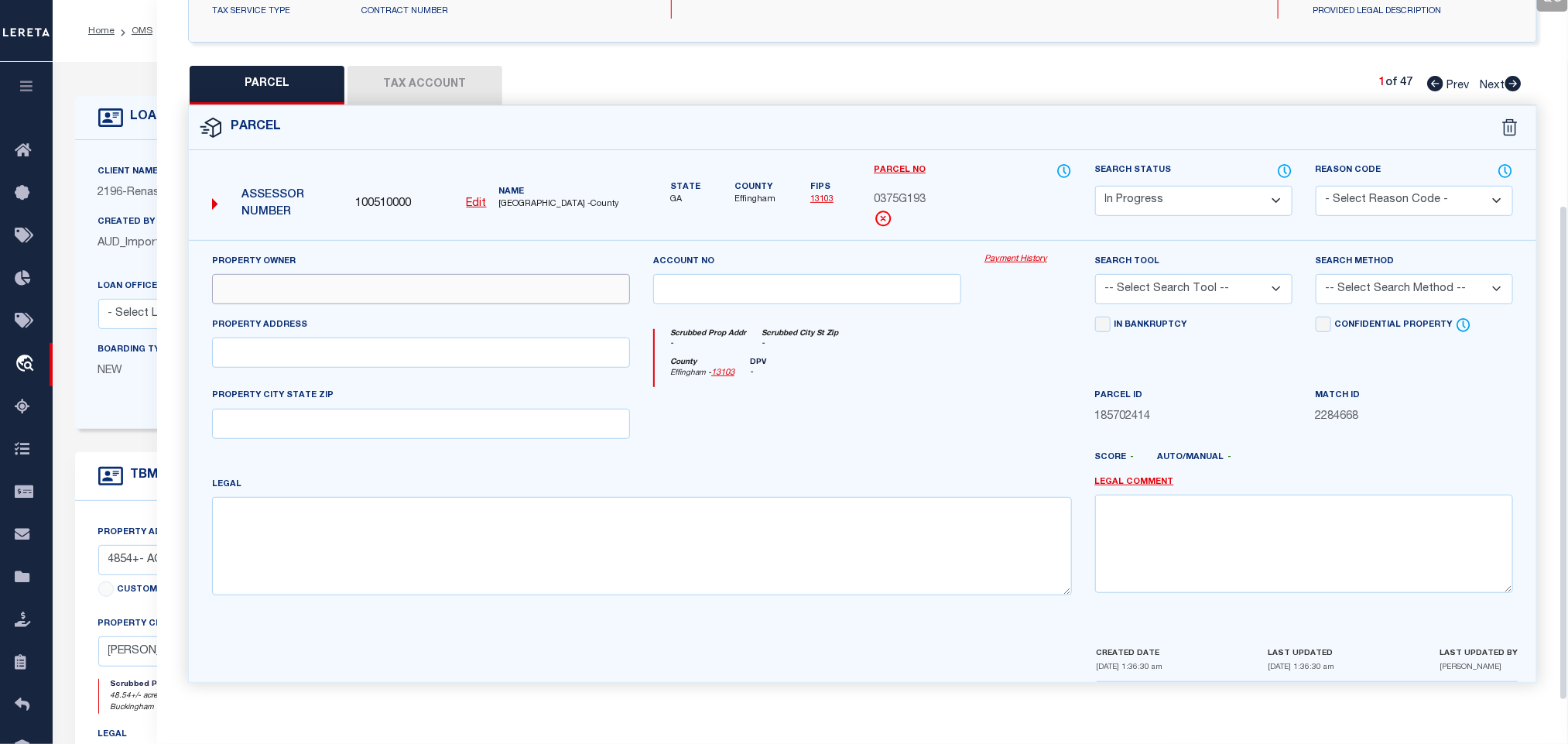
click at [414, 281] on input "text" at bounding box center [421, 288] width 418 height 30
paste input "NEW HORIZON DEVELOPMENT COMPANY LLC"
type input "NEW HORIZON DEVELOPMENT COMPANY LLC"
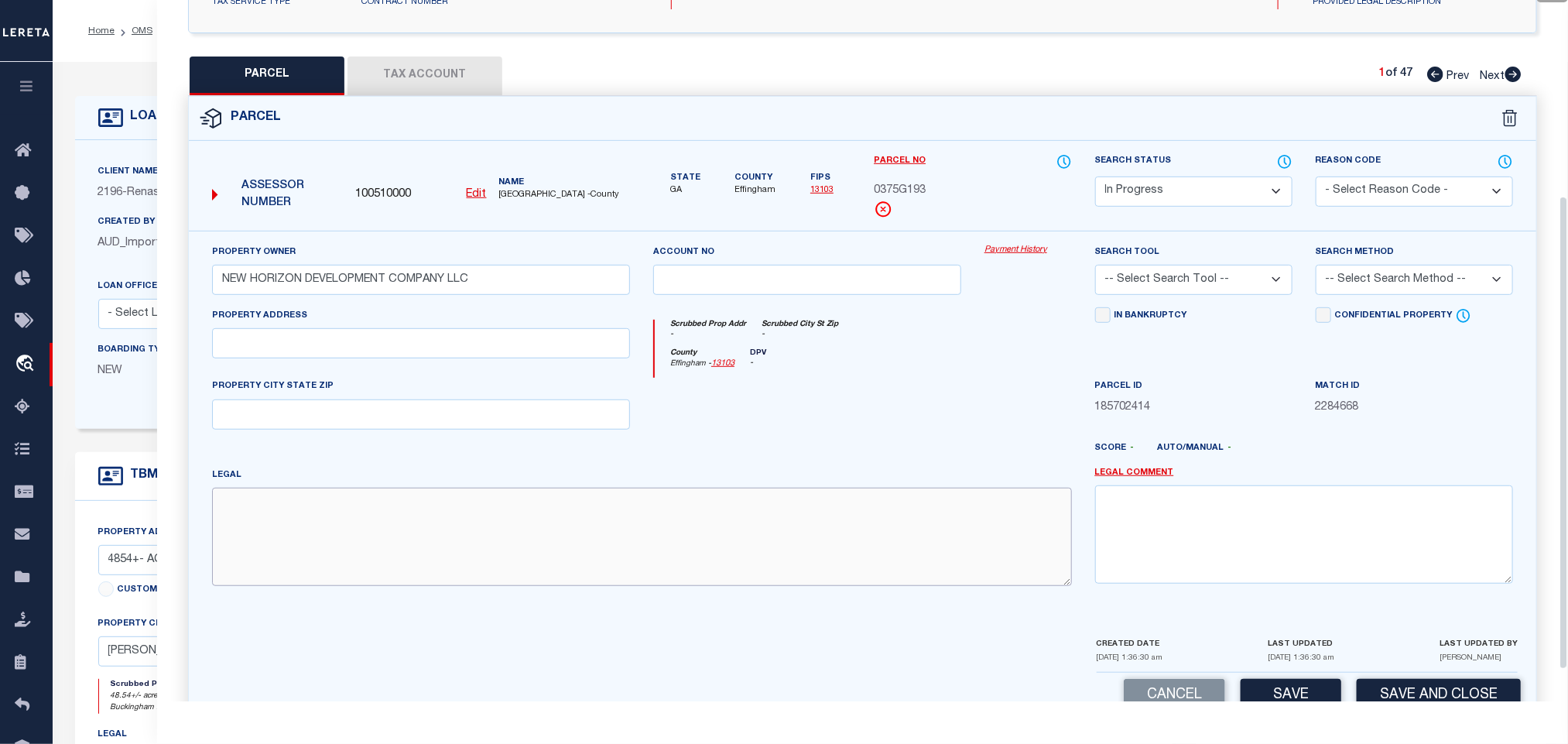
drag, startPoint x: 513, startPoint y: 541, endPoint x: 374, endPoint y: 533, distance: 139.2
click at [513, 541] on textarea at bounding box center [642, 536] width 860 height 98
paste textarea ".3254 AC LOT 193 (OUT 375-51) PLT 30/155"
type textarea ".3254 AC LOT 193 (OUT 375-51) PLT 30/155"
click at [424, 325] on div "Property Address" at bounding box center [421, 333] width 418 height 51
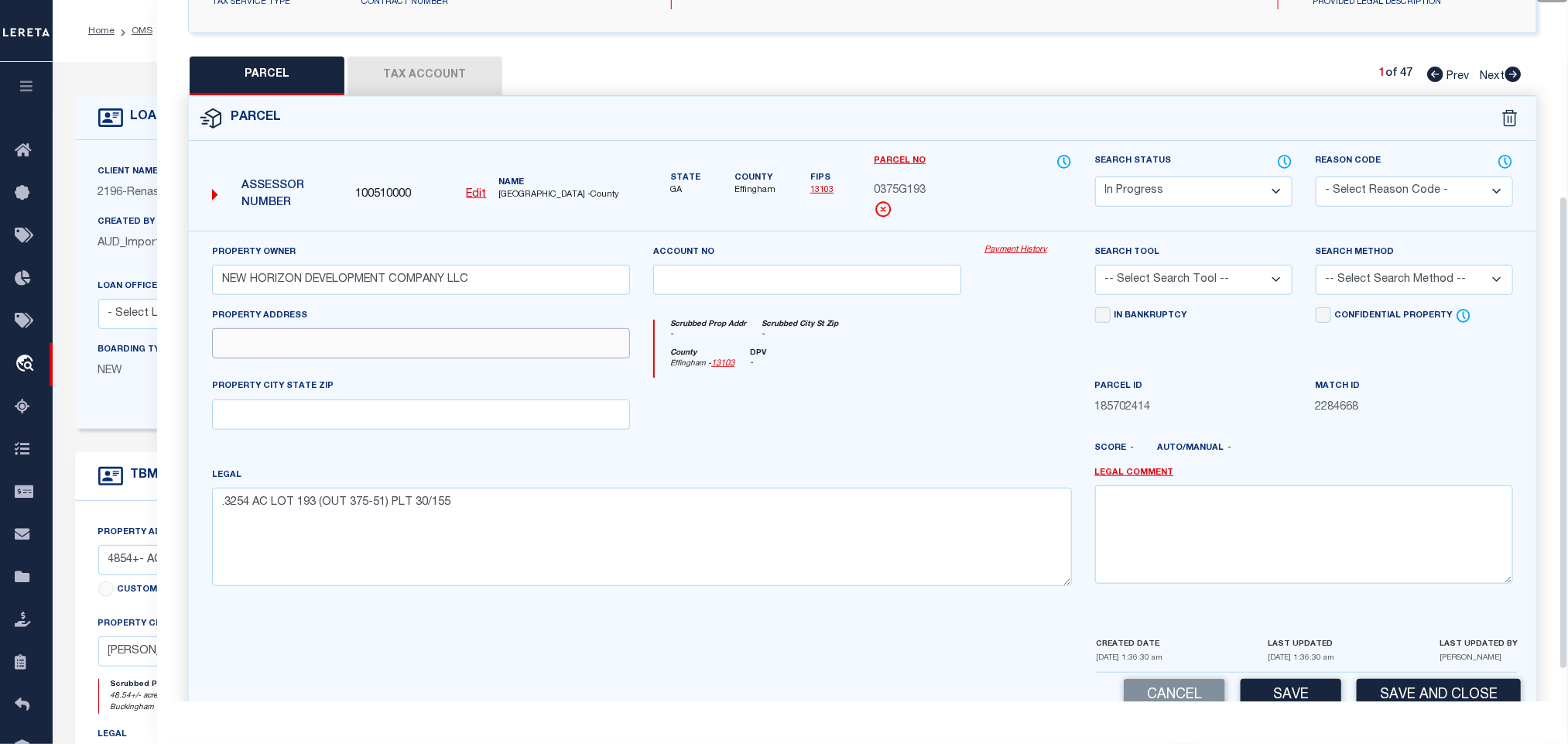
click at [412, 351] on input "text" at bounding box center [421, 343] width 418 height 30
paste input "638 MAJESTIC DR"
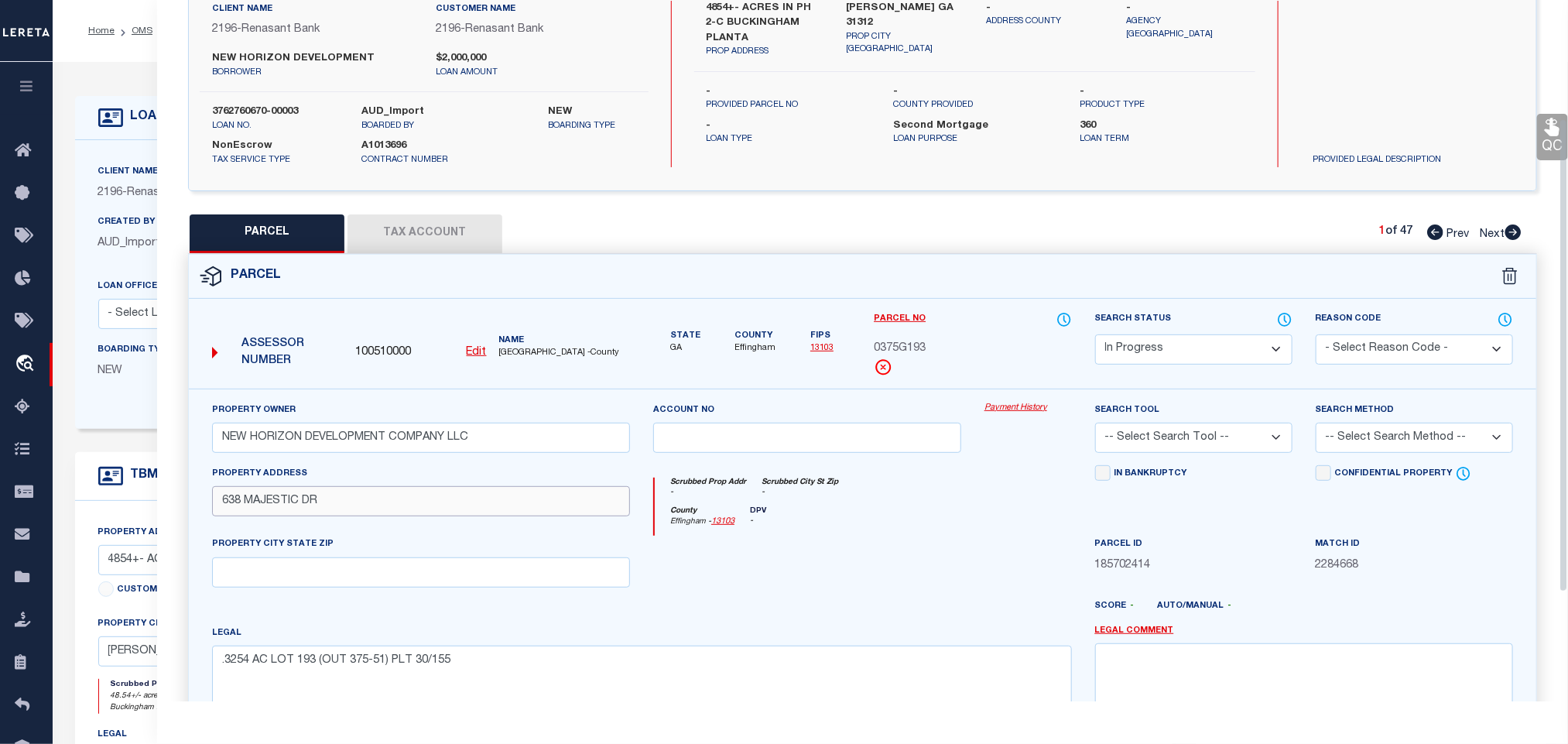
scroll to position [0, 0]
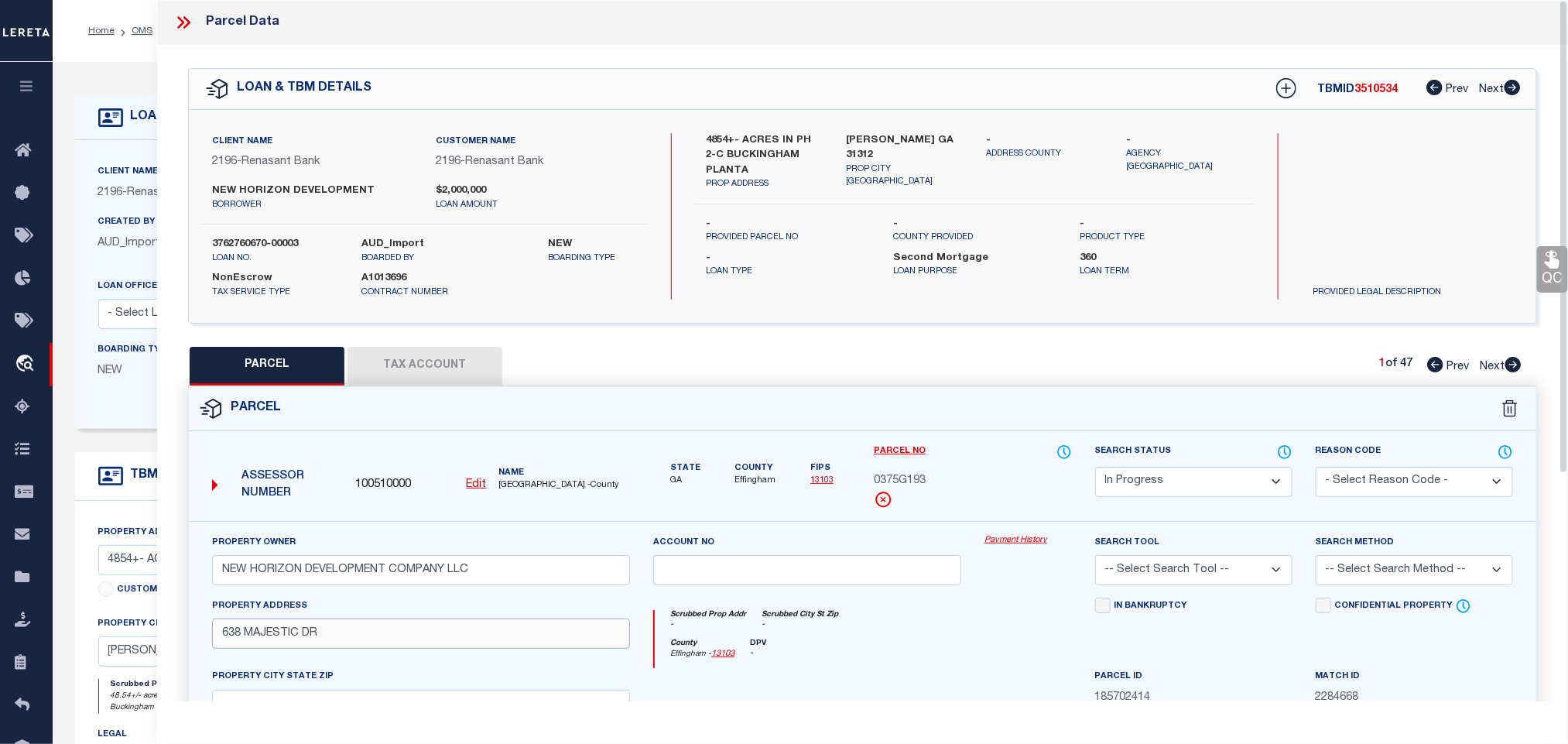
type input "638 MAJESTIC DR"
click at [899, 134] on label "GUYTON GA 31312" at bounding box center [906, 148] width 117 height 30
copy div "GUYTON GA 31312"
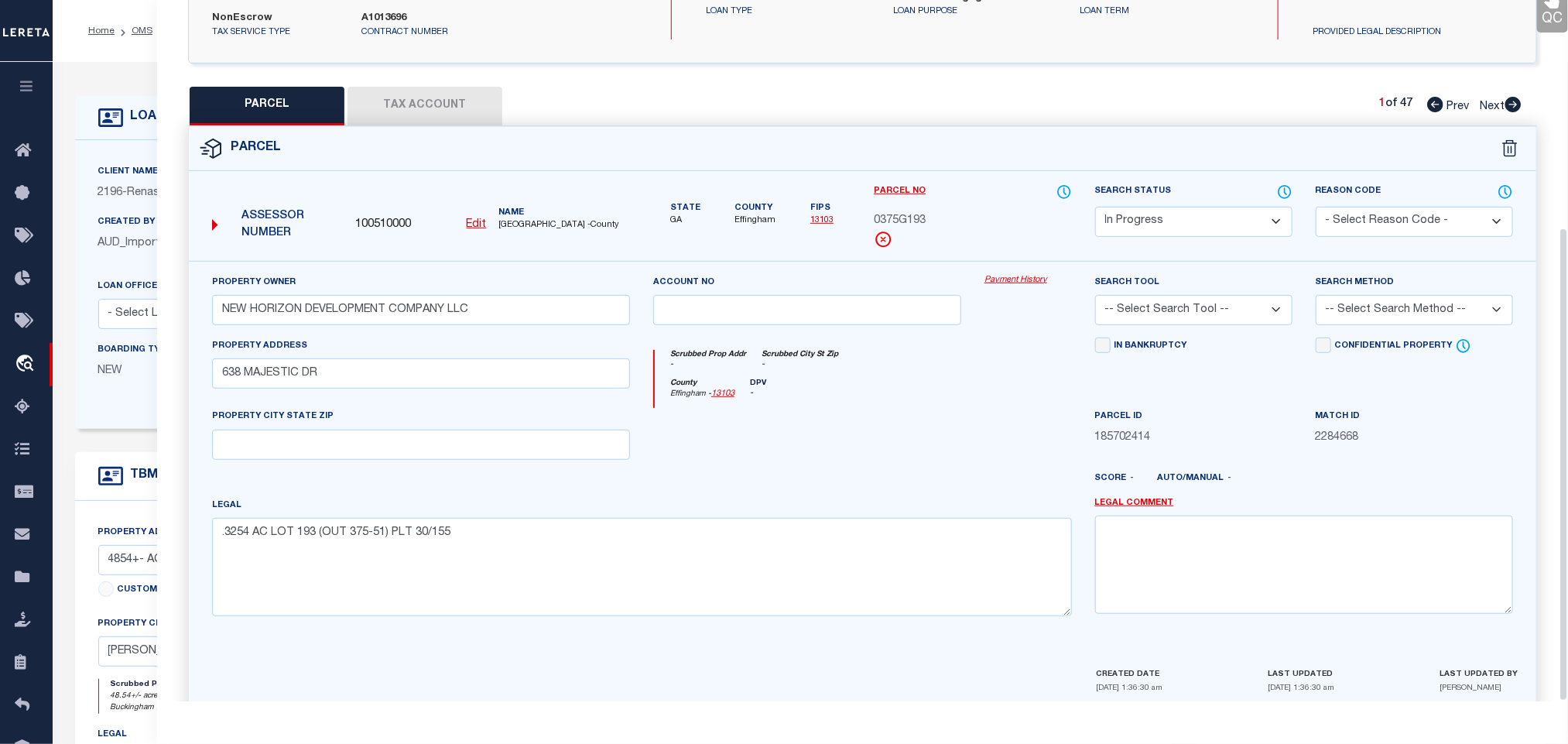
scroll to position [337, 0]
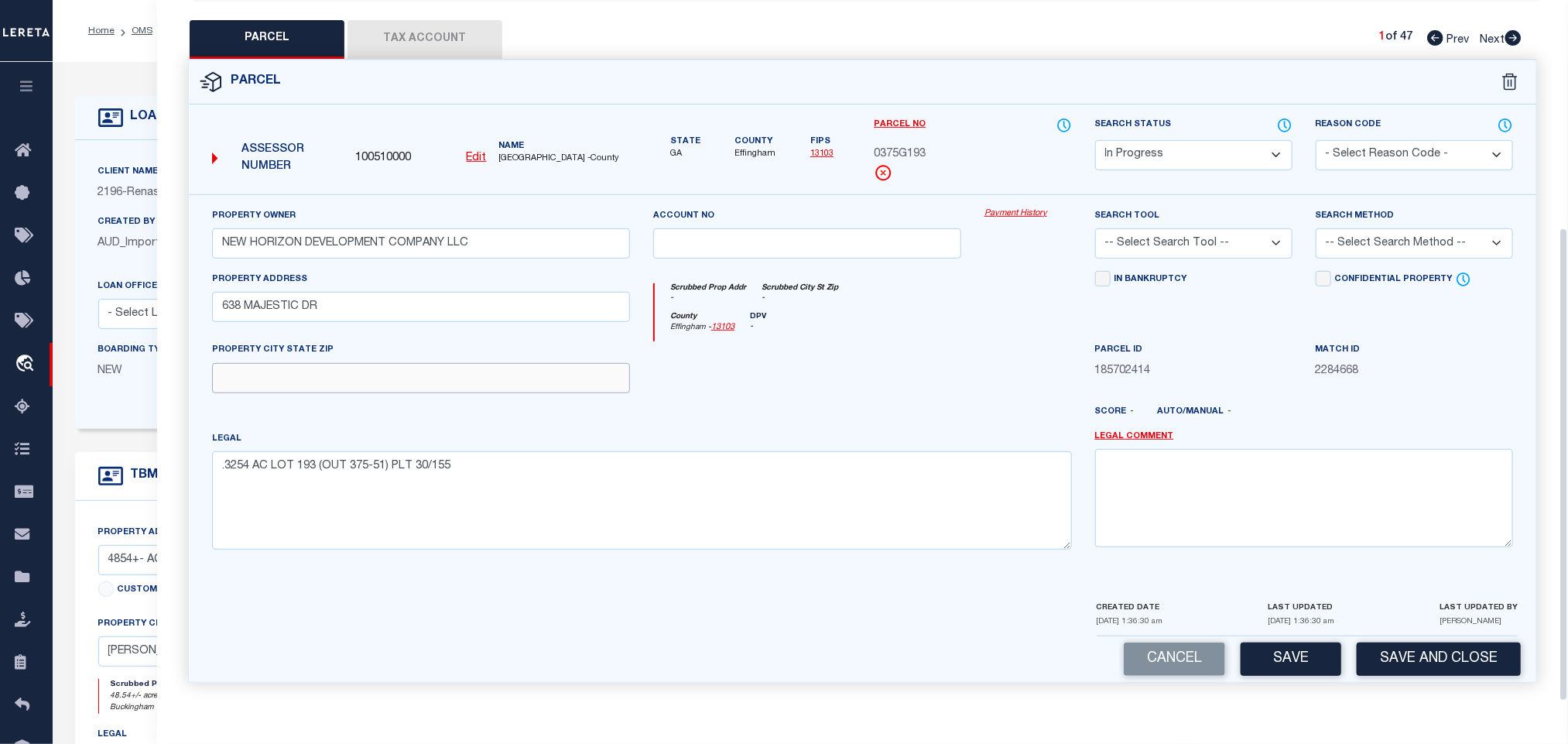
drag, startPoint x: 575, startPoint y: 382, endPoint x: 822, endPoint y: 321, distance: 254.4
click at [575, 382] on input "text" at bounding box center [421, 378] width 418 height 30
paste input "GUYTON GA 31312"
type input "GUYTON GA 31312"
click at [1129, 239] on select "-- Select Search Tool -- 3rd Party Website Agency File Agency Website ATLS CNV-…" at bounding box center [1194, 243] width 198 height 30
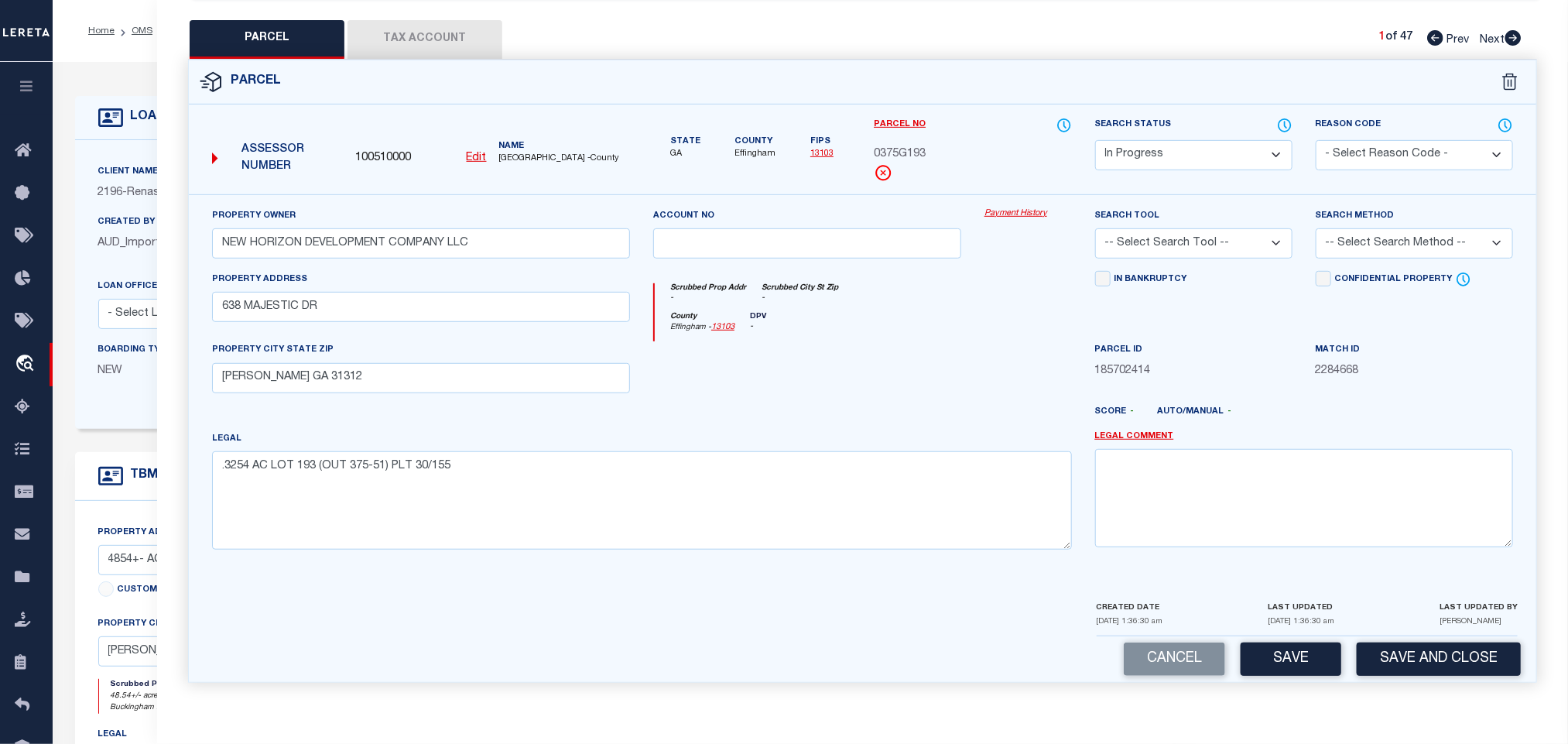
select select "AGW"
click at [1095, 229] on select "-- Select Search Tool -- 3rd Party Website Agency File Agency Website ATLS CNV-…" at bounding box center [1194, 243] width 198 height 30
drag, startPoint x: 1381, startPoint y: 232, endPoint x: 1380, endPoint y: 251, distance: 19.0
click at [1381, 232] on select "-- Select Search Method -- Property Address Legal Liability Info Provided" at bounding box center [1414, 243] width 198 height 30
select select "LEG"
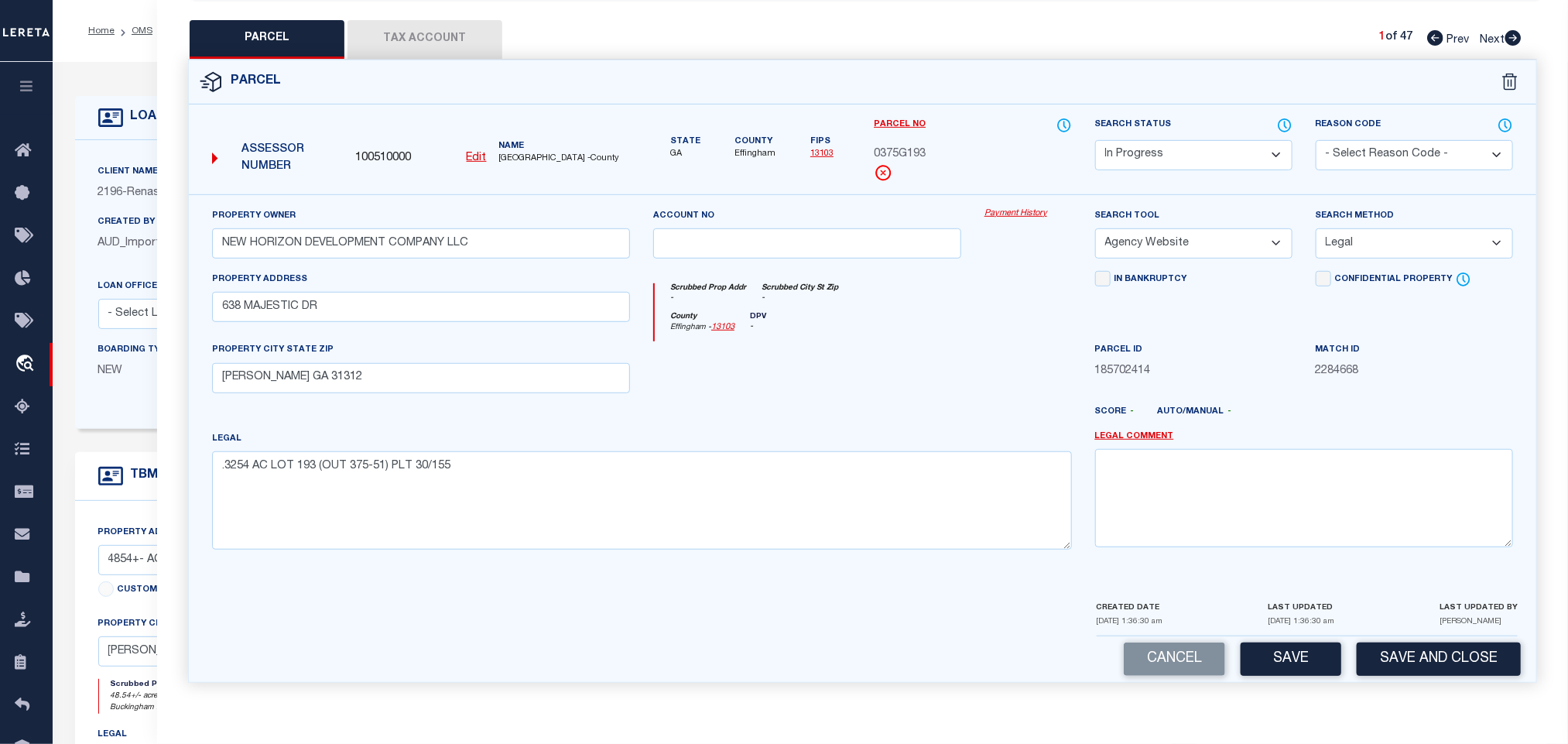
click at [1316, 229] on select "-- Select Search Method -- Property Address Legal Liability Info Provided" at bounding box center [1414, 243] width 198 height 30
click at [1325, 678] on div "Cancel Save Save and Close" at bounding box center [862, 659] width 1348 height 46
click at [1316, 665] on button "Save" at bounding box center [1291, 659] width 101 height 33
click at [432, 21] on button "Tax Account" at bounding box center [424, 39] width 155 height 38
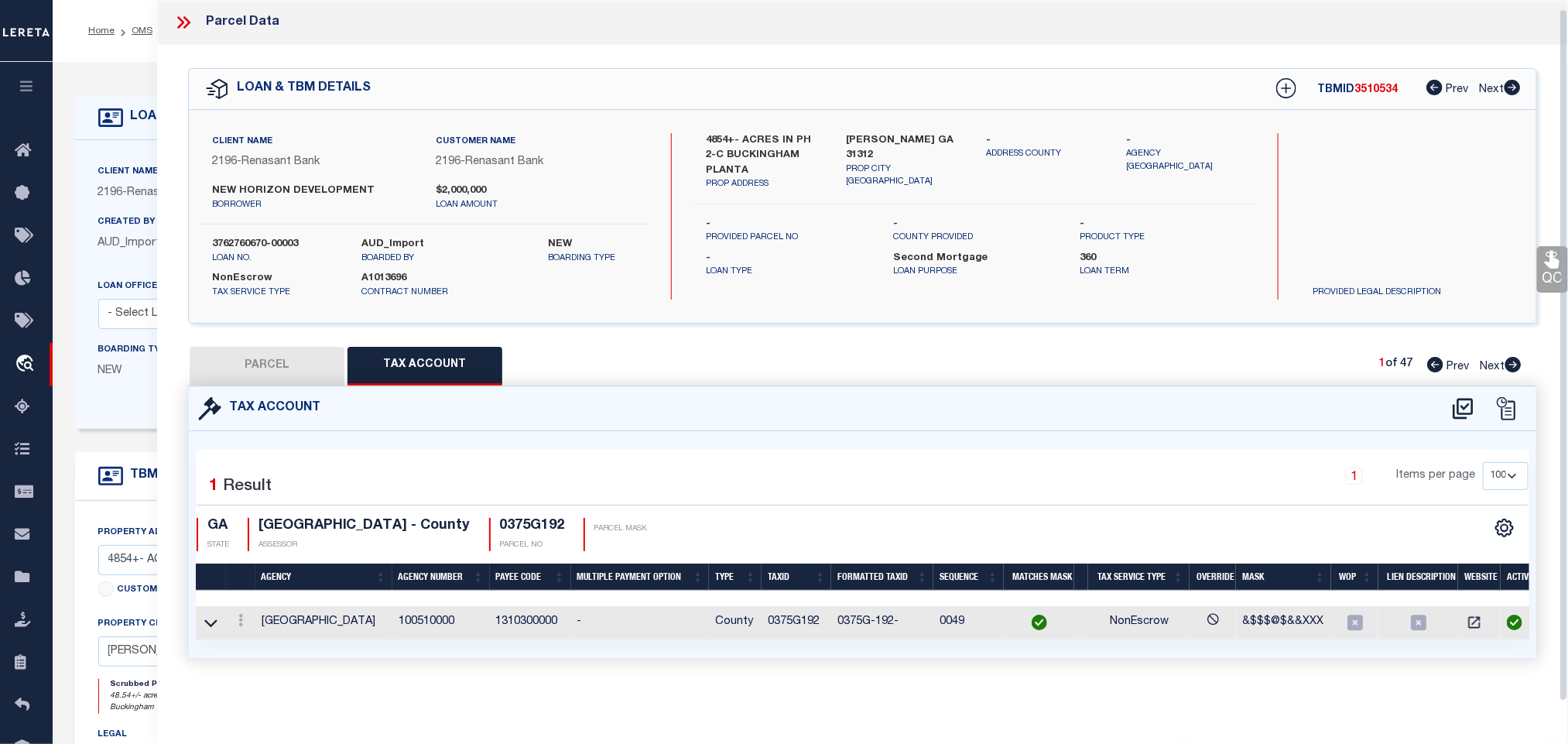
scroll to position [0, 0]
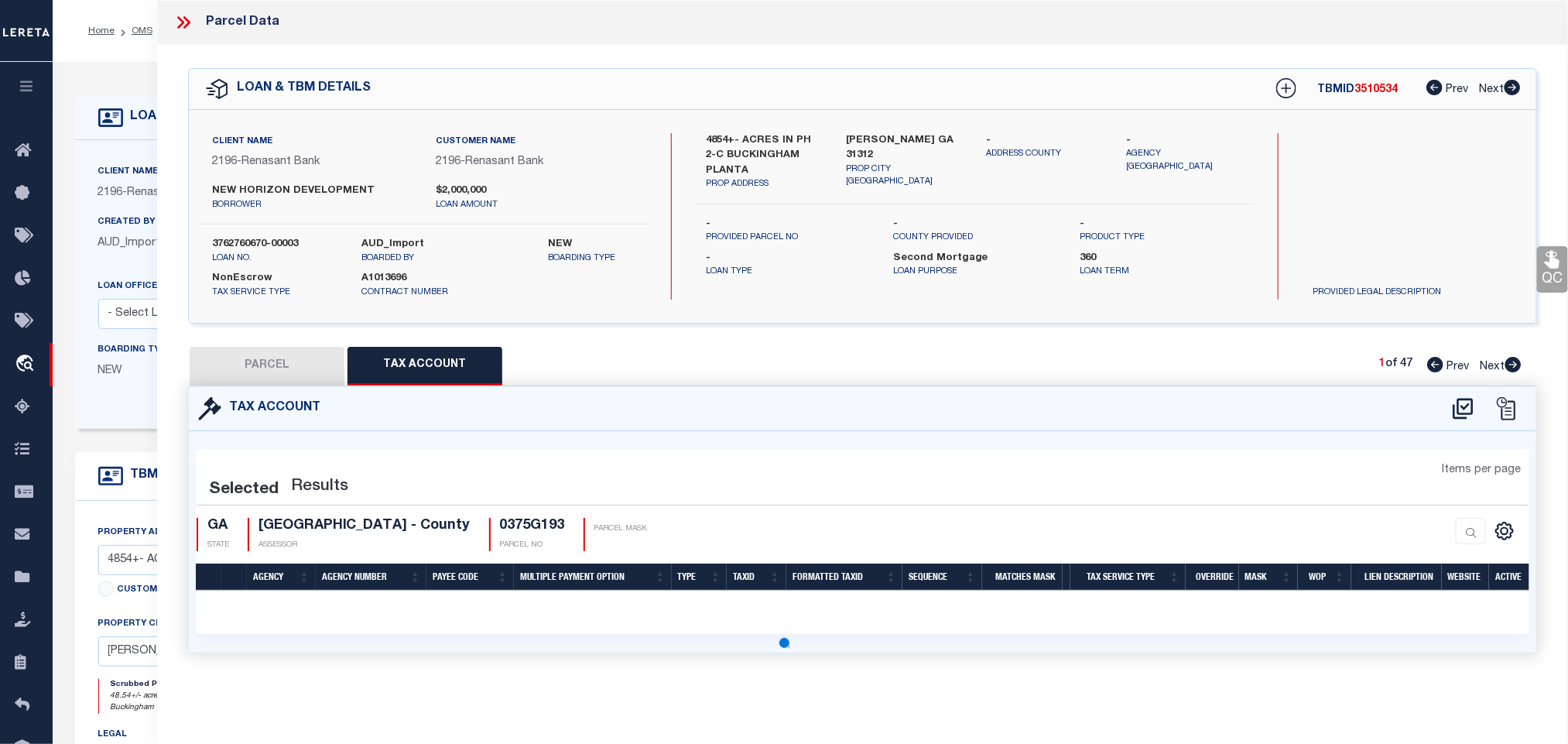
select select "100"
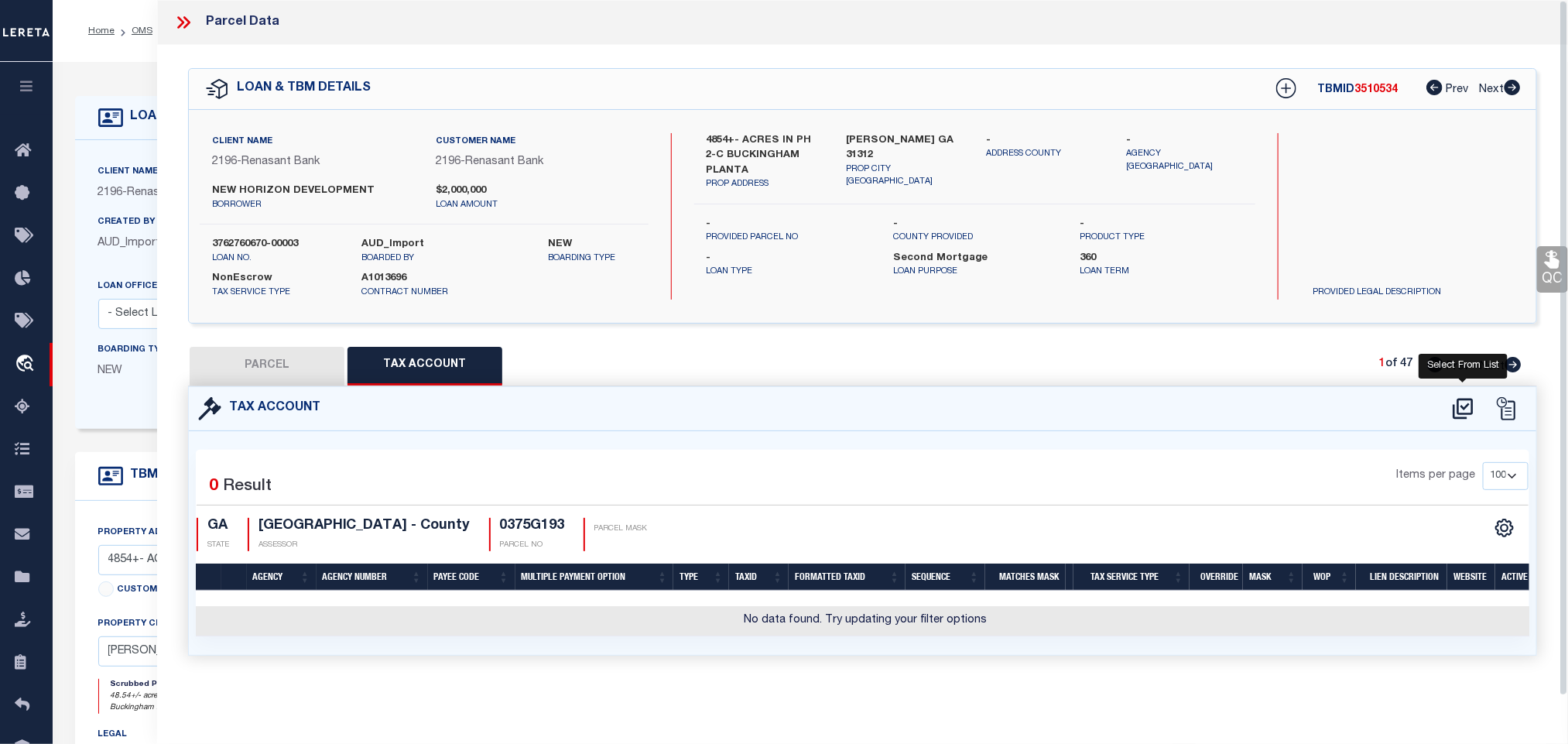
select select "AS"
select select
checkbox input "false"
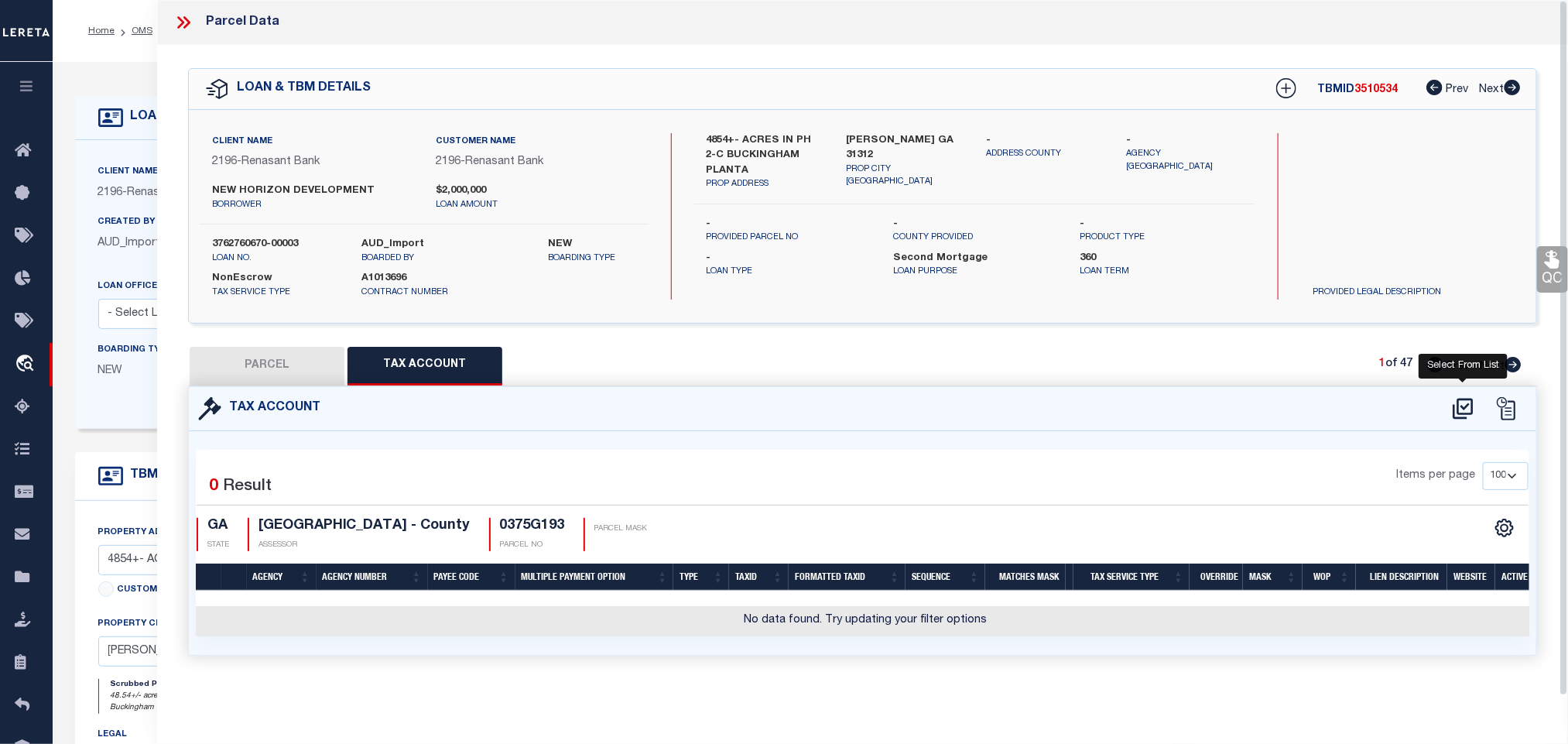
click at [1466, 414] on icon at bounding box center [1463, 408] width 26 height 25
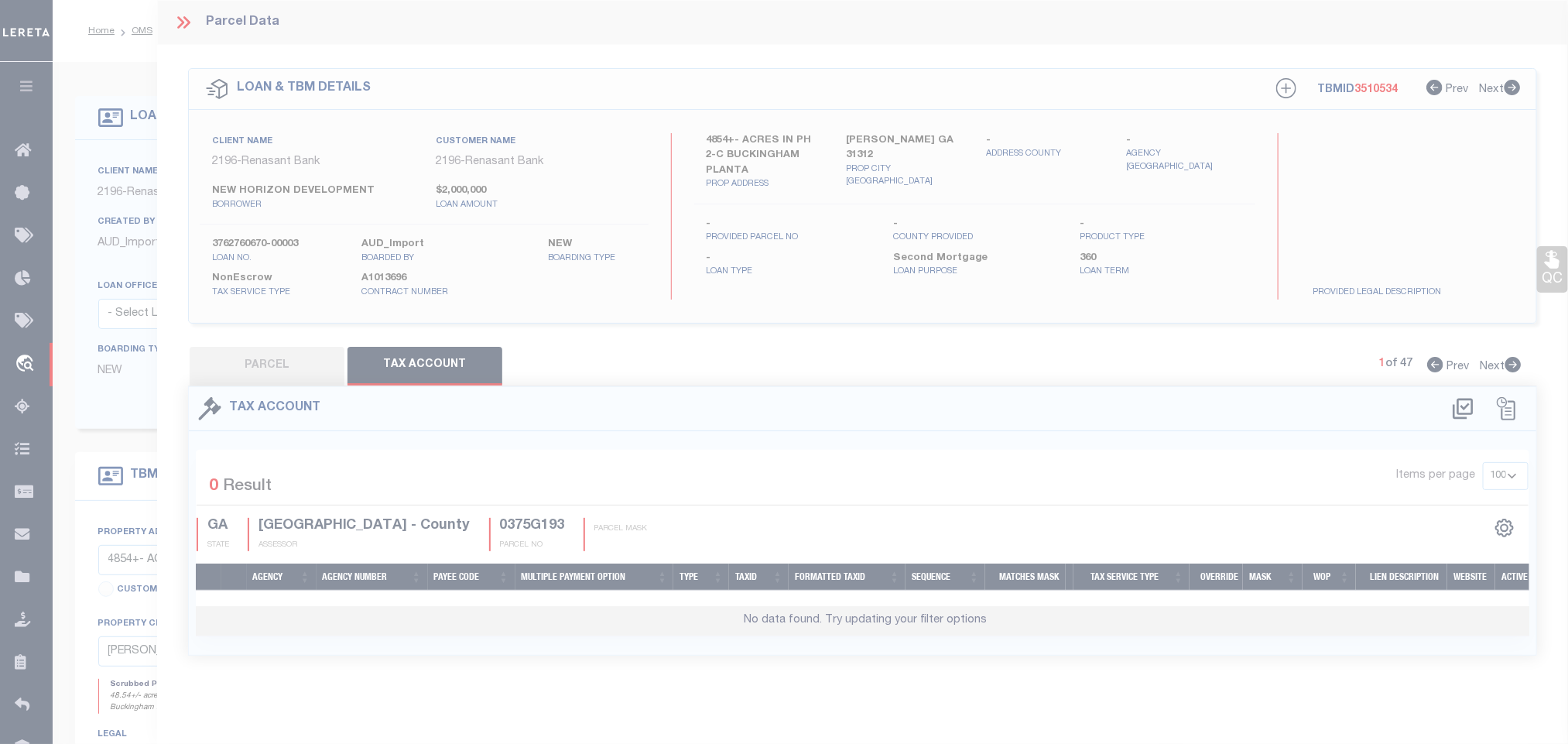
select select "IP"
type input "NEW HORIZON DEVELOPMENT COMPANY LLC"
select select "AGW"
select select "LEG"
type input "638 MAJESTIC DR"
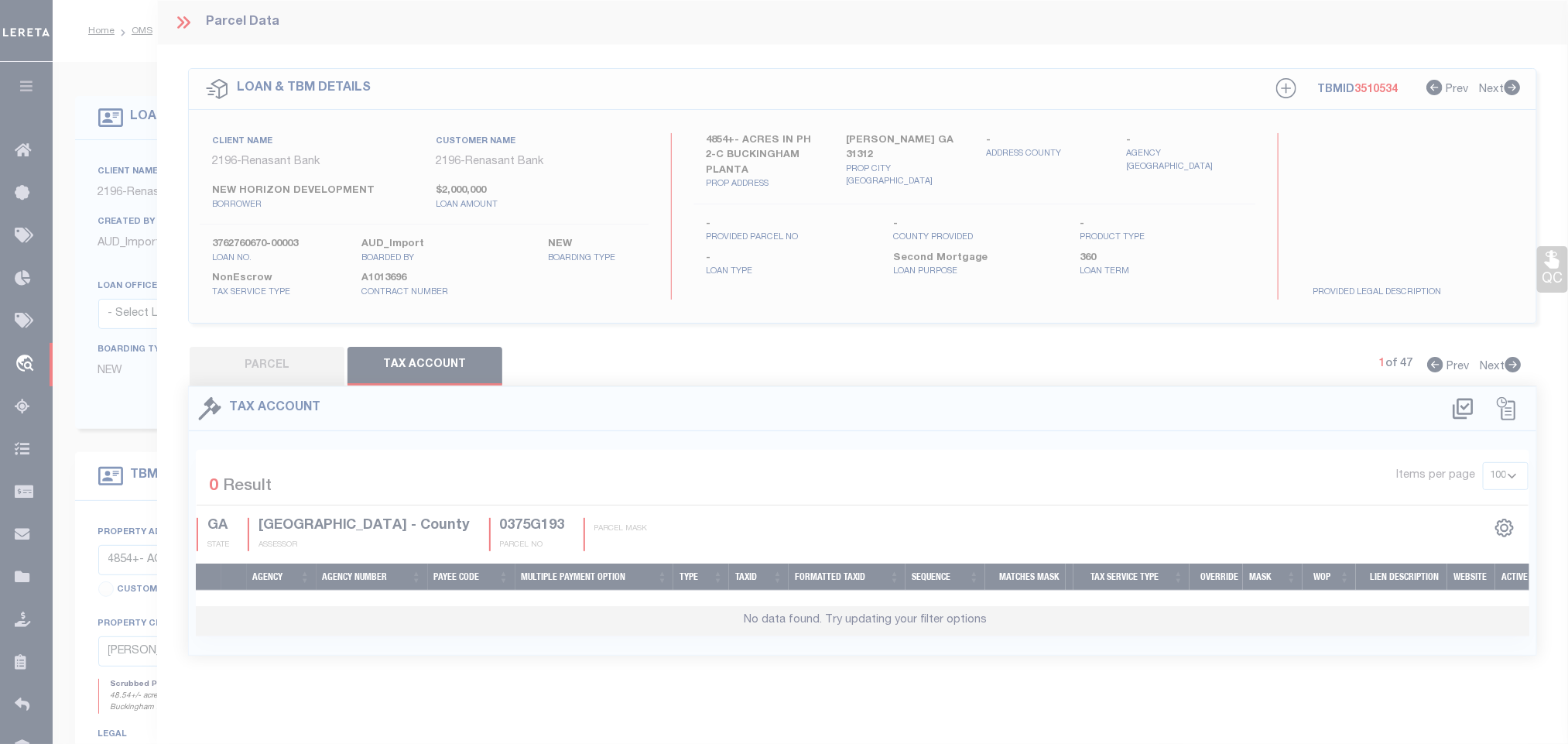
type input "GUYTON GA 31312"
type textarea ".3254 AC LOT 193 (OUT 375-51) PLT 30/155"
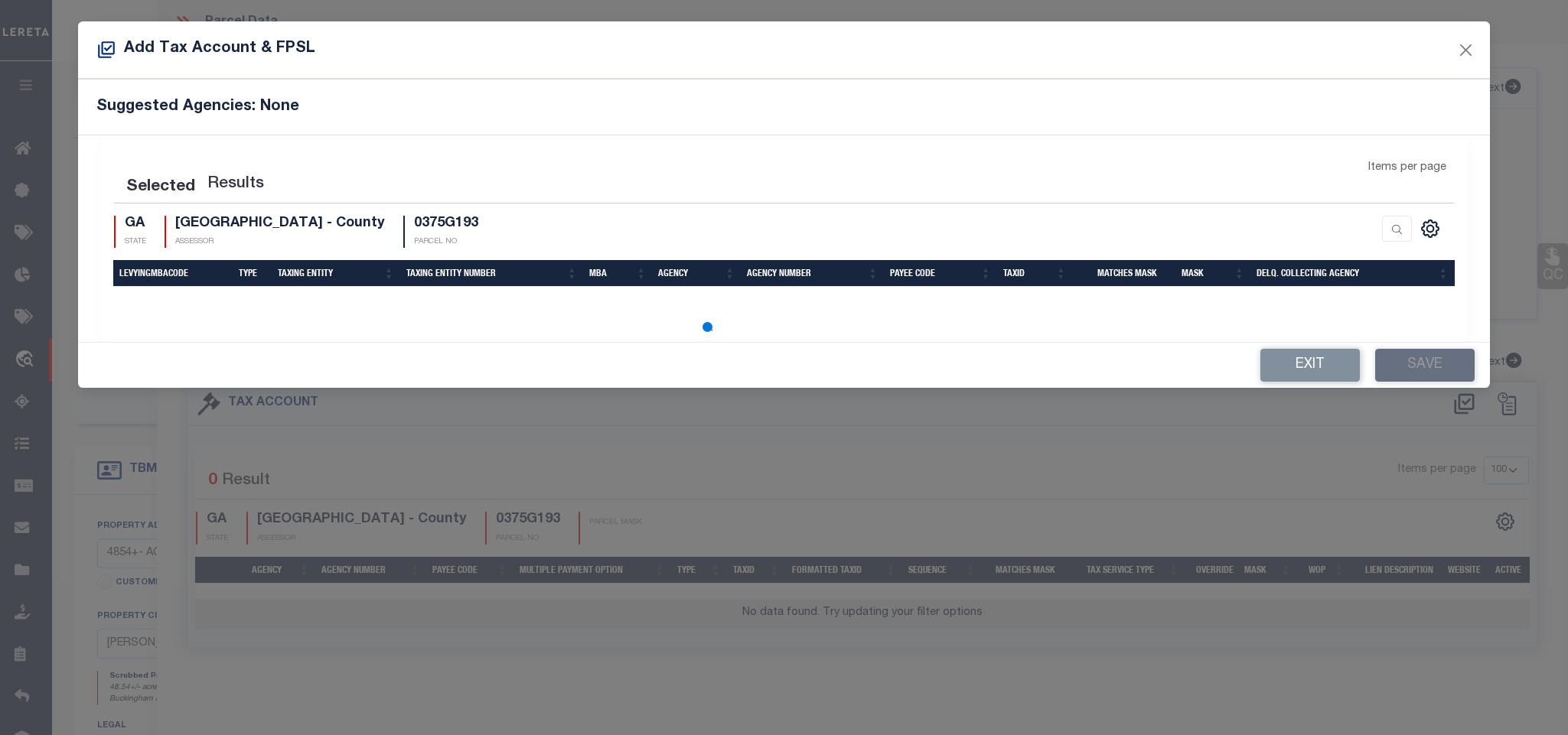
select select "100"
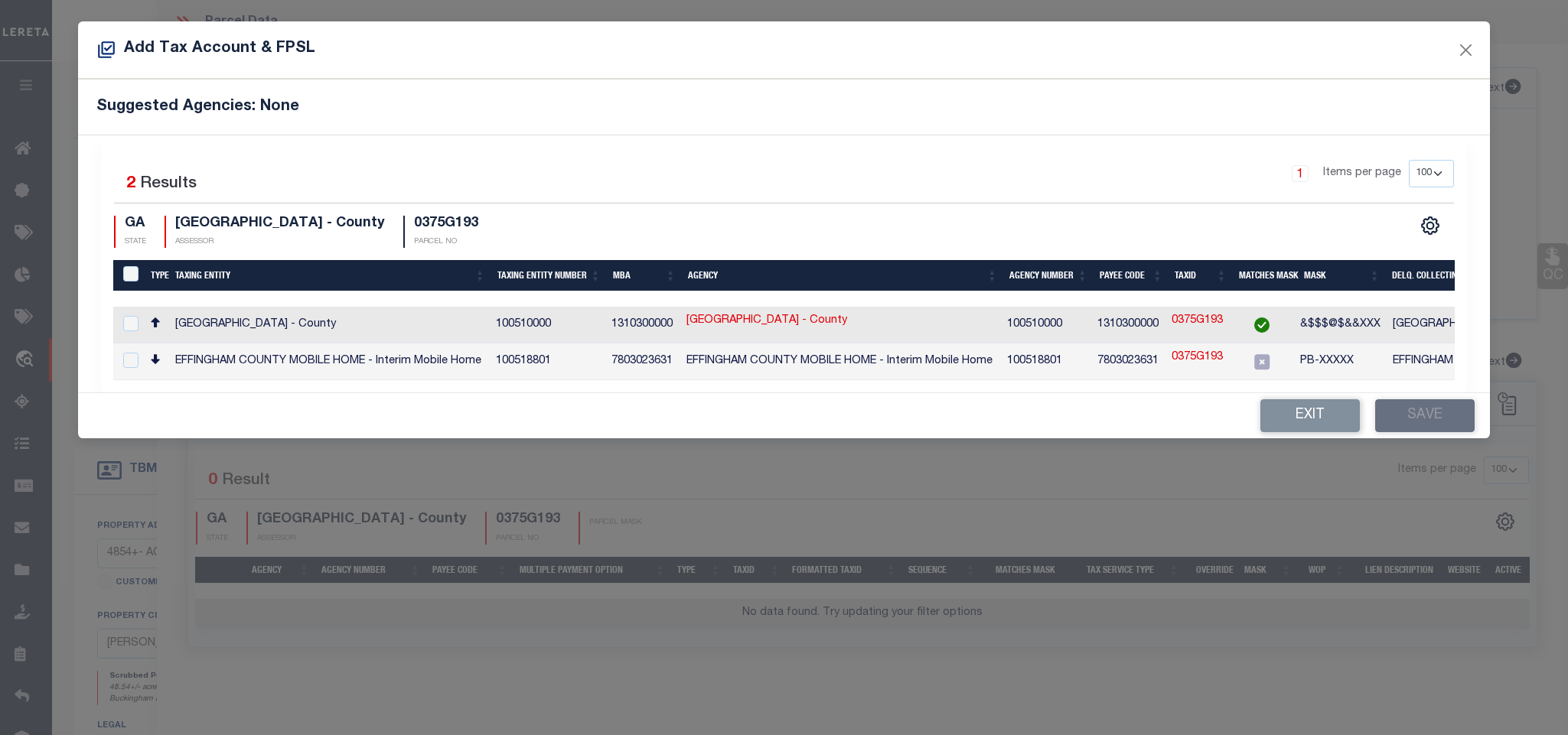
click at [1423, 333] on td "EFFINGHAM COUNTY - County" at bounding box center [1546, 325] width 320 height 37
checkbox input "true"
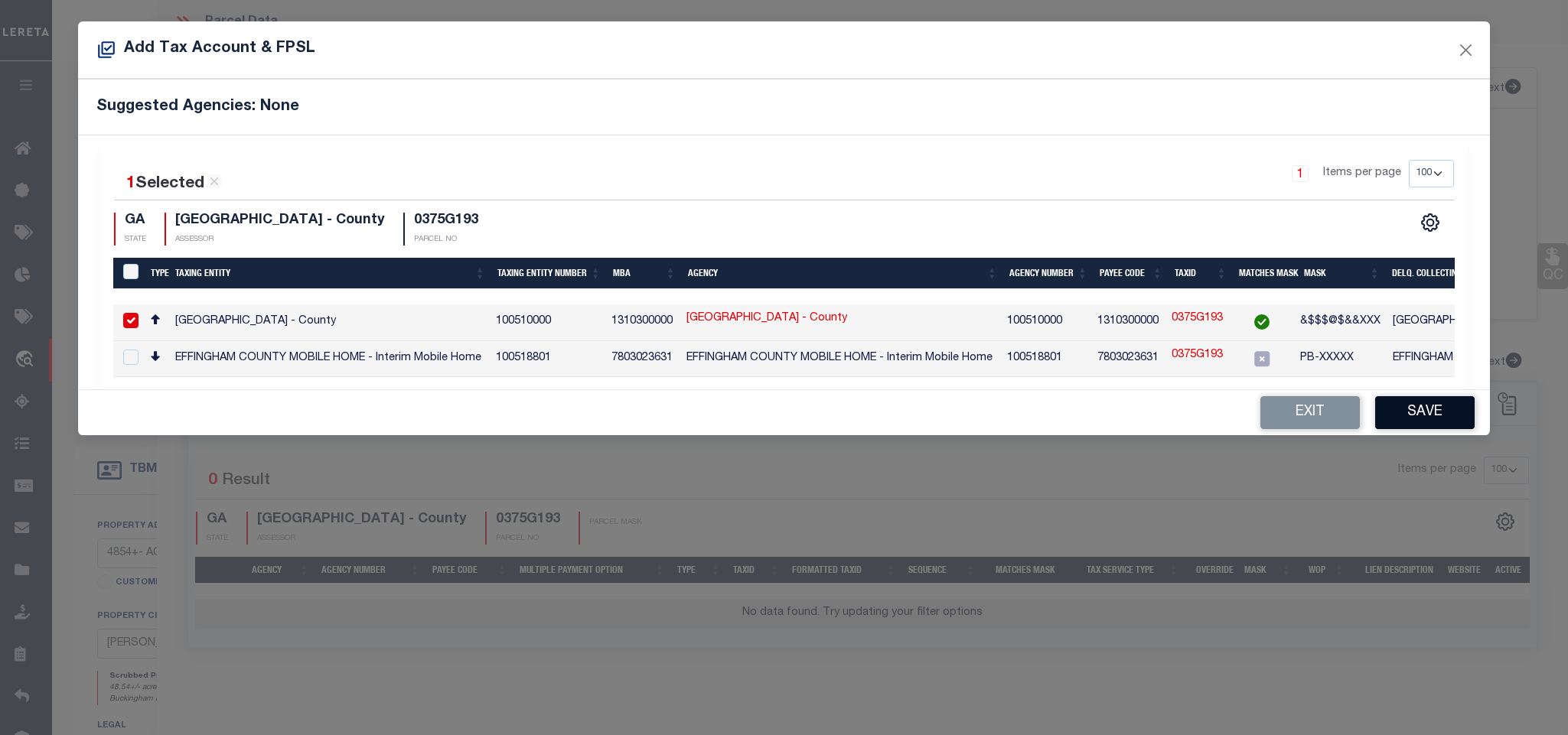
click at [1409, 429] on button "Save" at bounding box center [1424, 412] width 99 height 33
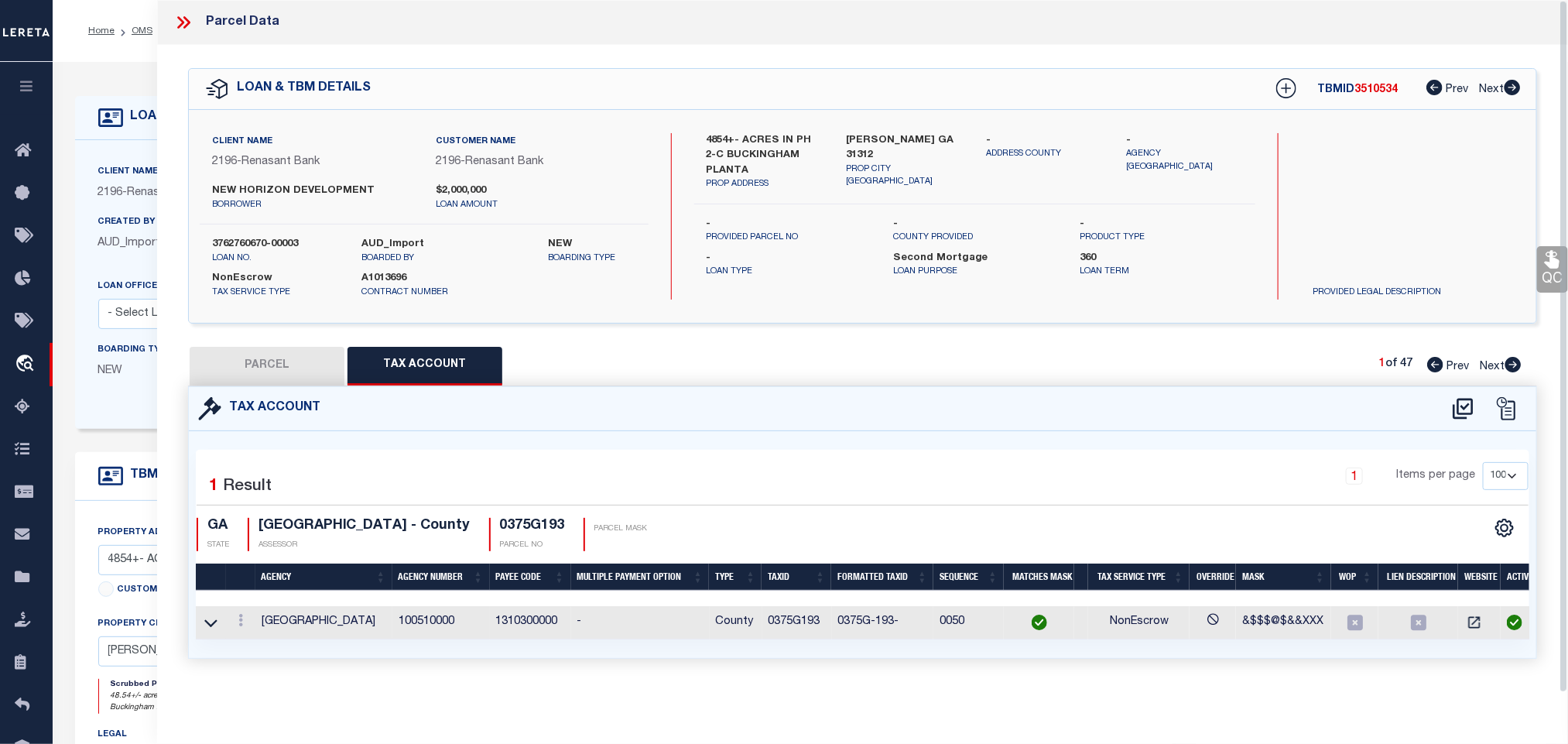
click at [249, 353] on button "PARCEL" at bounding box center [266, 366] width 155 height 38
select select "AS"
select select
checkbox input "false"
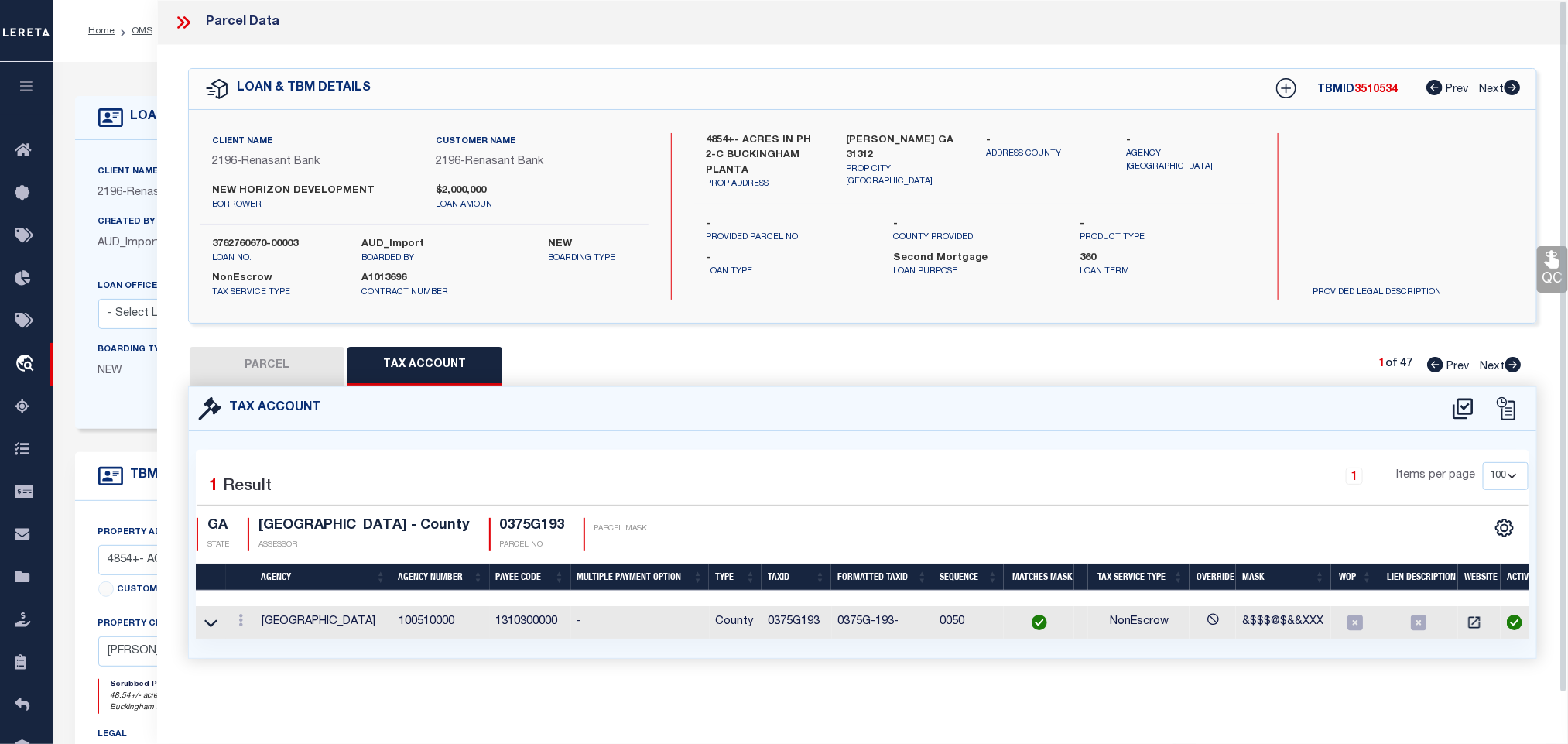
checkbox input "false"
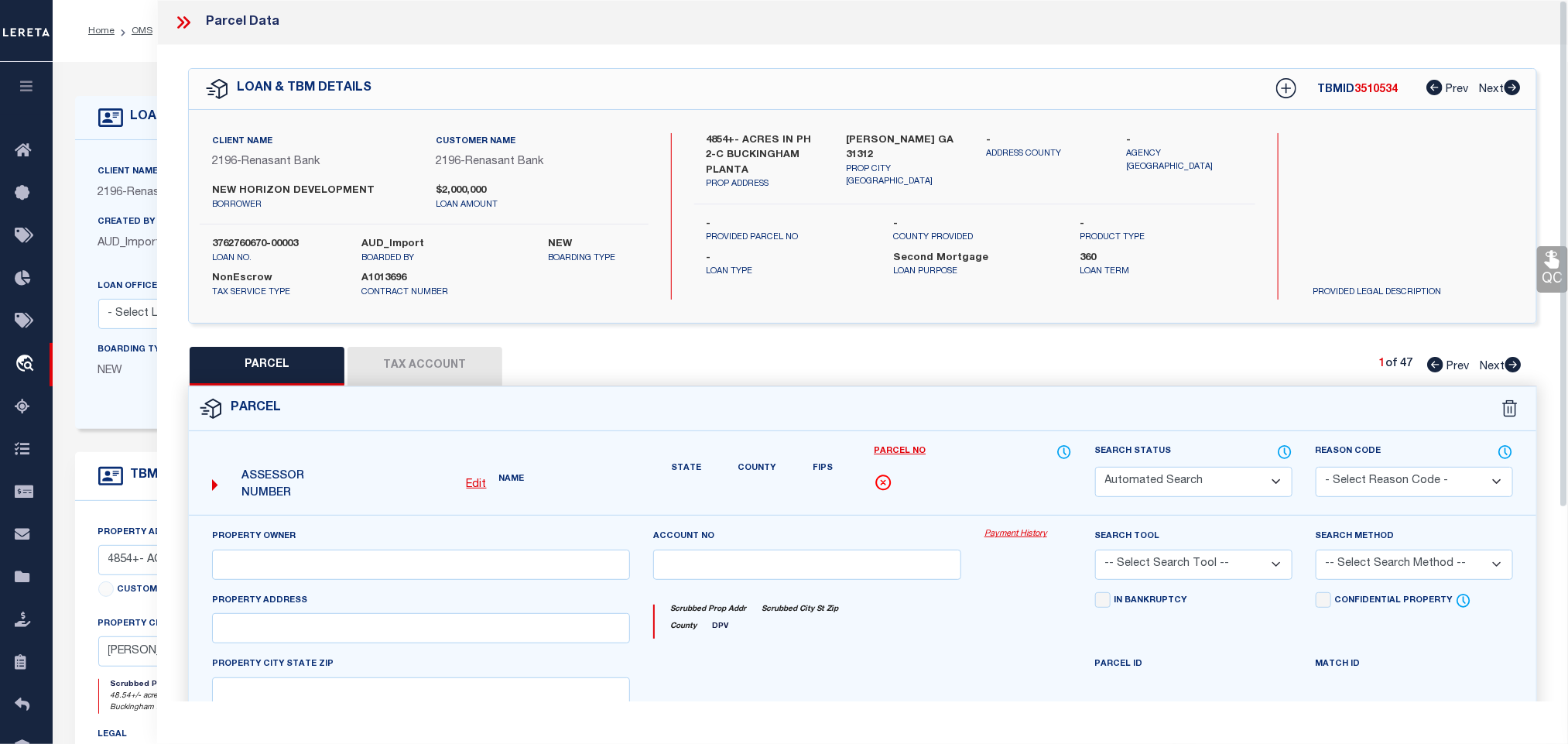
select select "IP"
type input "NEW HORIZON DEVELOPMENT COMPANY LLC"
select select "AGW"
select select "LEG"
type input "638 MAJESTIC DR"
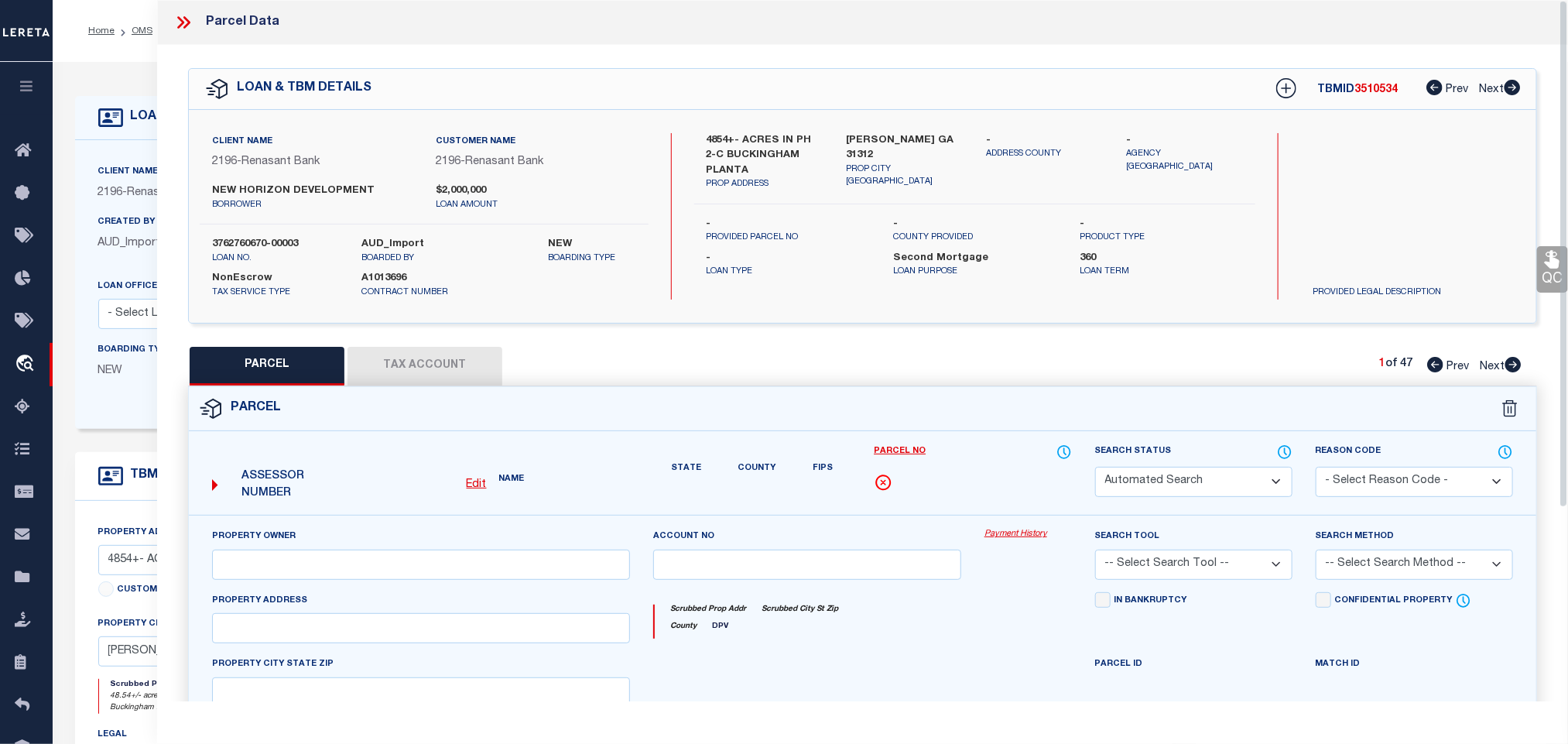
type input "GUYTON GA 31312"
type textarea ".3254 AC LOT 193 (OUT 375-51) PLT 30/155"
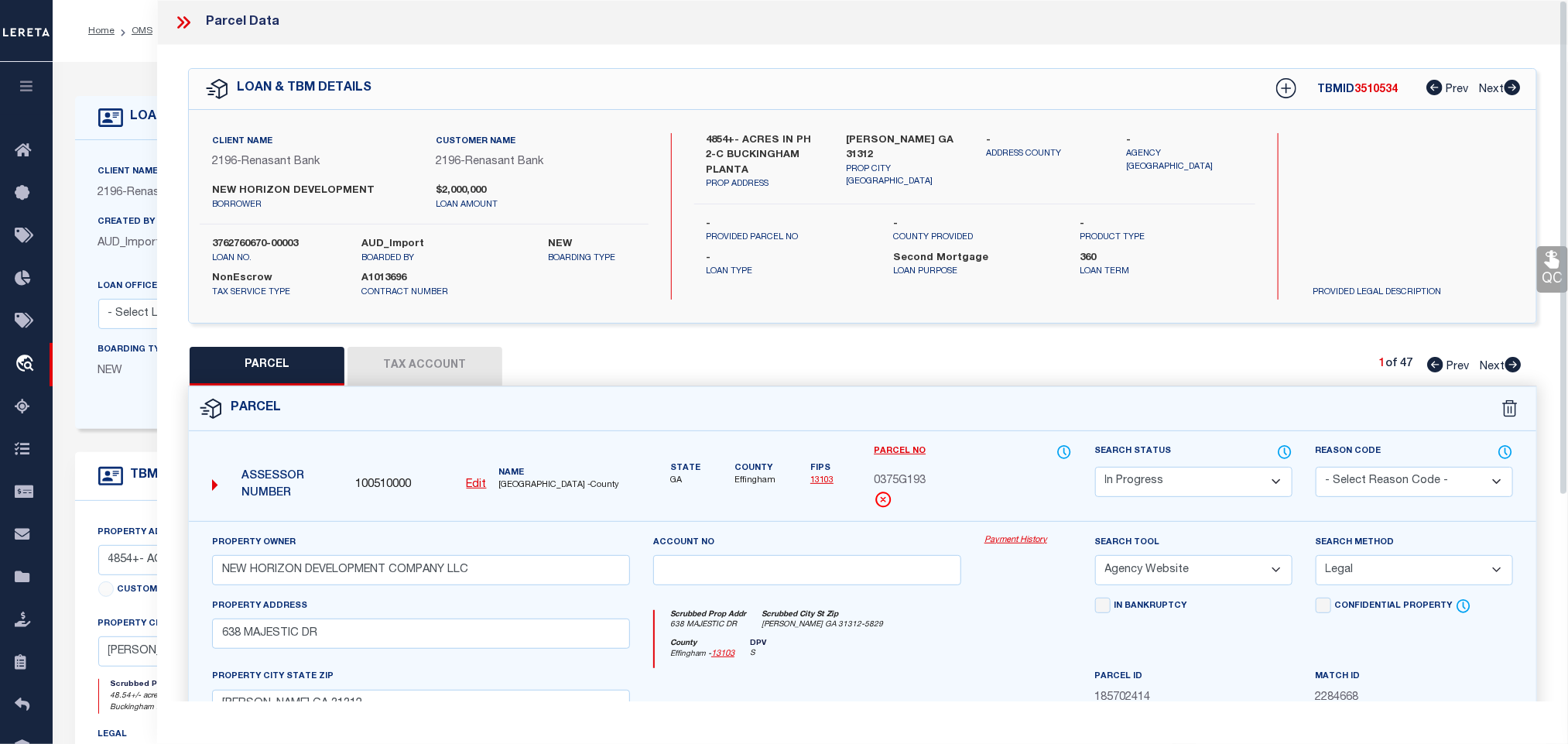
drag, startPoint x: 1218, startPoint y: 493, endPoint x: 1215, endPoint y: 470, distance: 23.2
click at [1218, 493] on select "Automated Search Bad Parcel Complete Duplicate Parcel High Dollar Reporting In …" at bounding box center [1194, 481] width 198 height 30
select select "PC"
click at [1095, 469] on select "Automated Search Bad Parcel Complete Duplicate Parcel High Dollar Reporting In …" at bounding box center [1194, 481] width 198 height 30
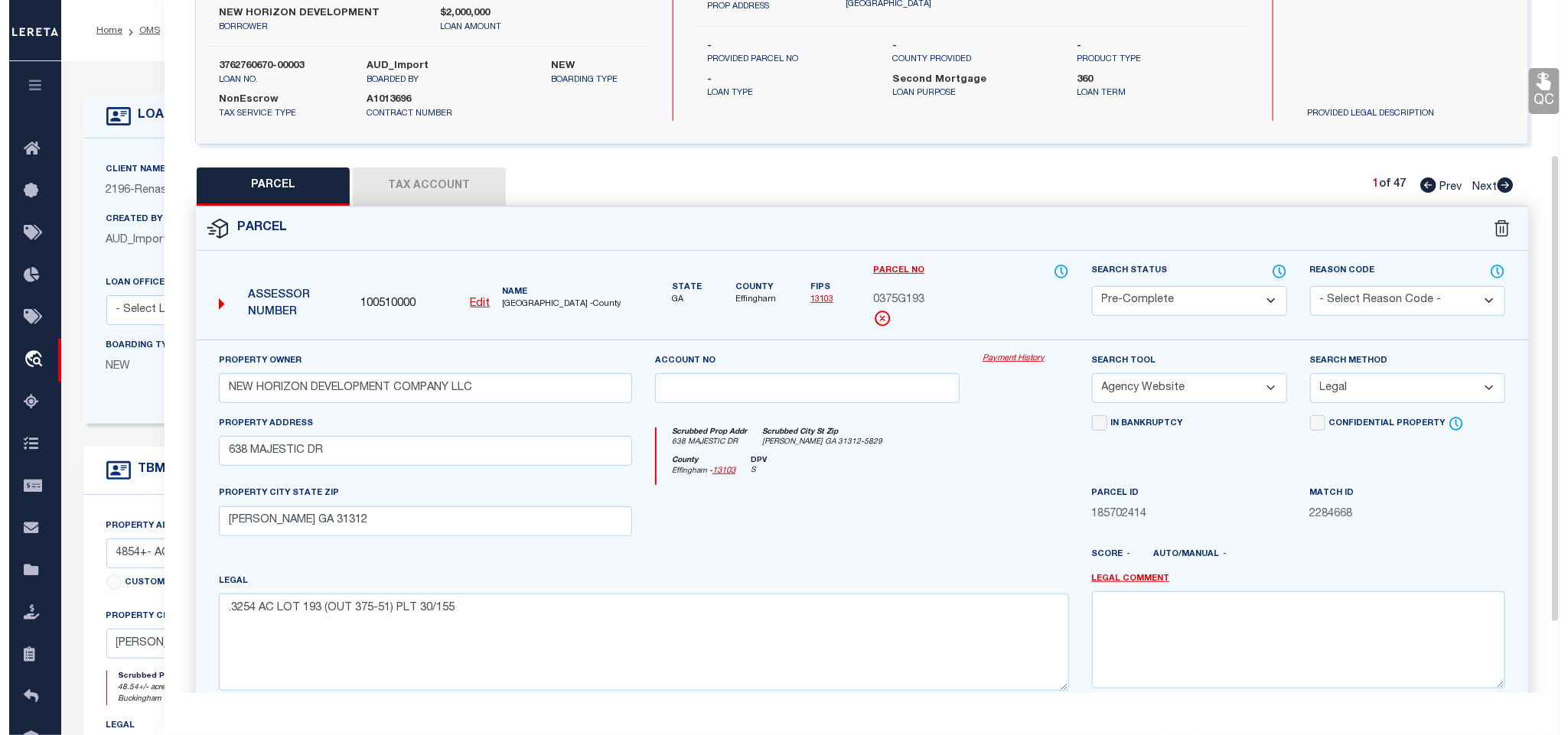
scroll to position [333, 0]
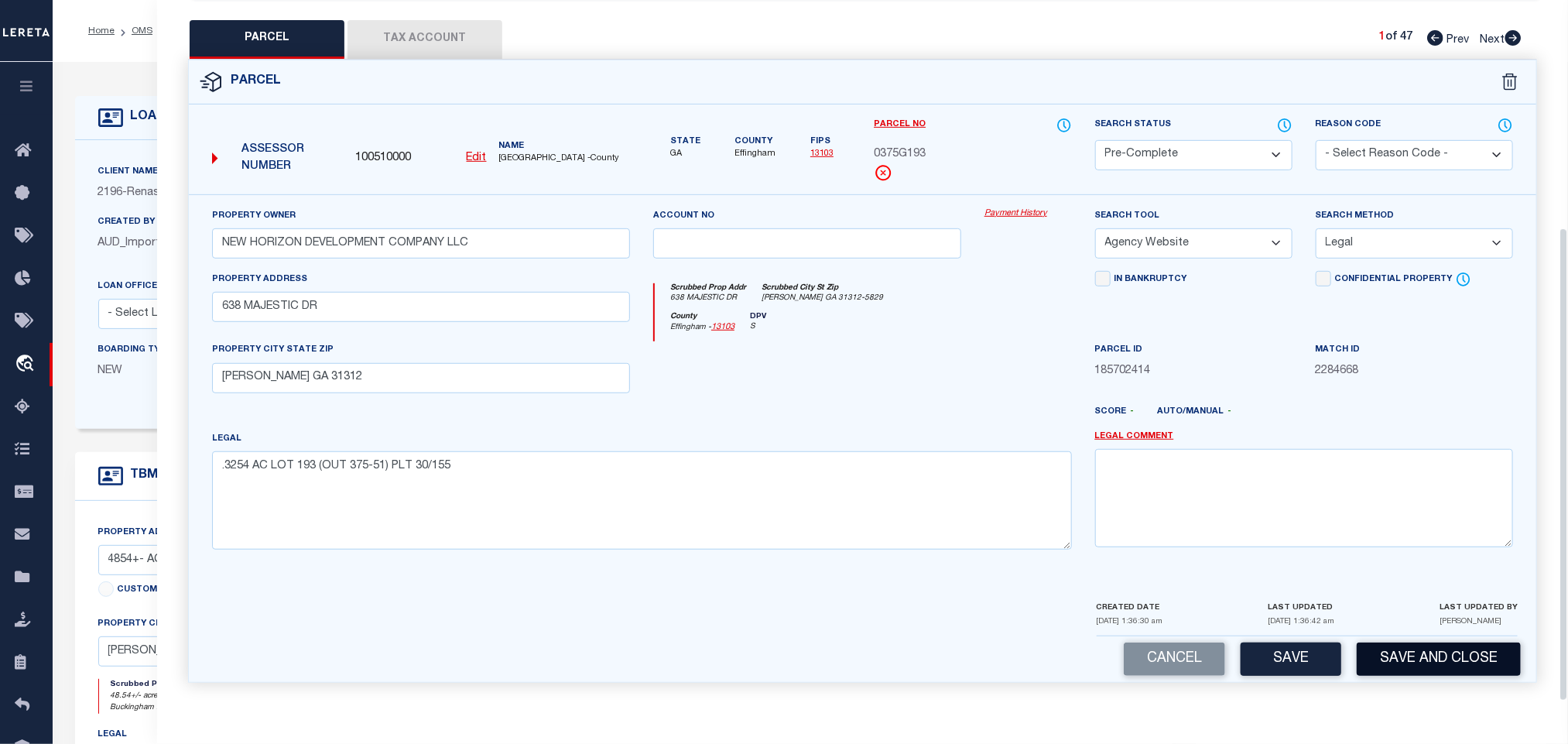
click at [1408, 664] on button "Save and Close" at bounding box center [1438, 659] width 164 height 33
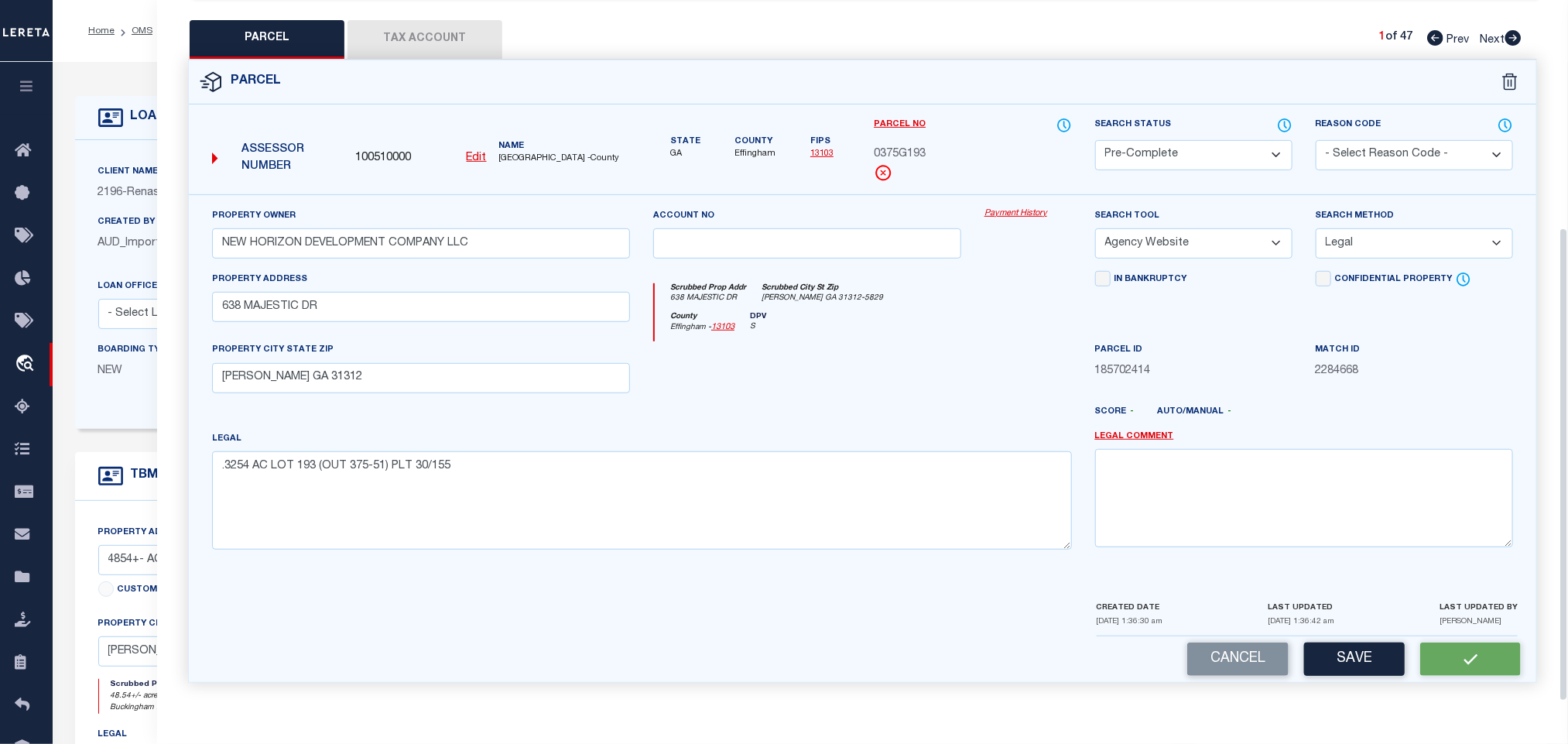
click at [380, 134] on div "Assessor Number 100510000 Edit Name EFFINGHAM COUNTY -County" at bounding box center [421, 153] width 430 height 59
copy span "100510000"
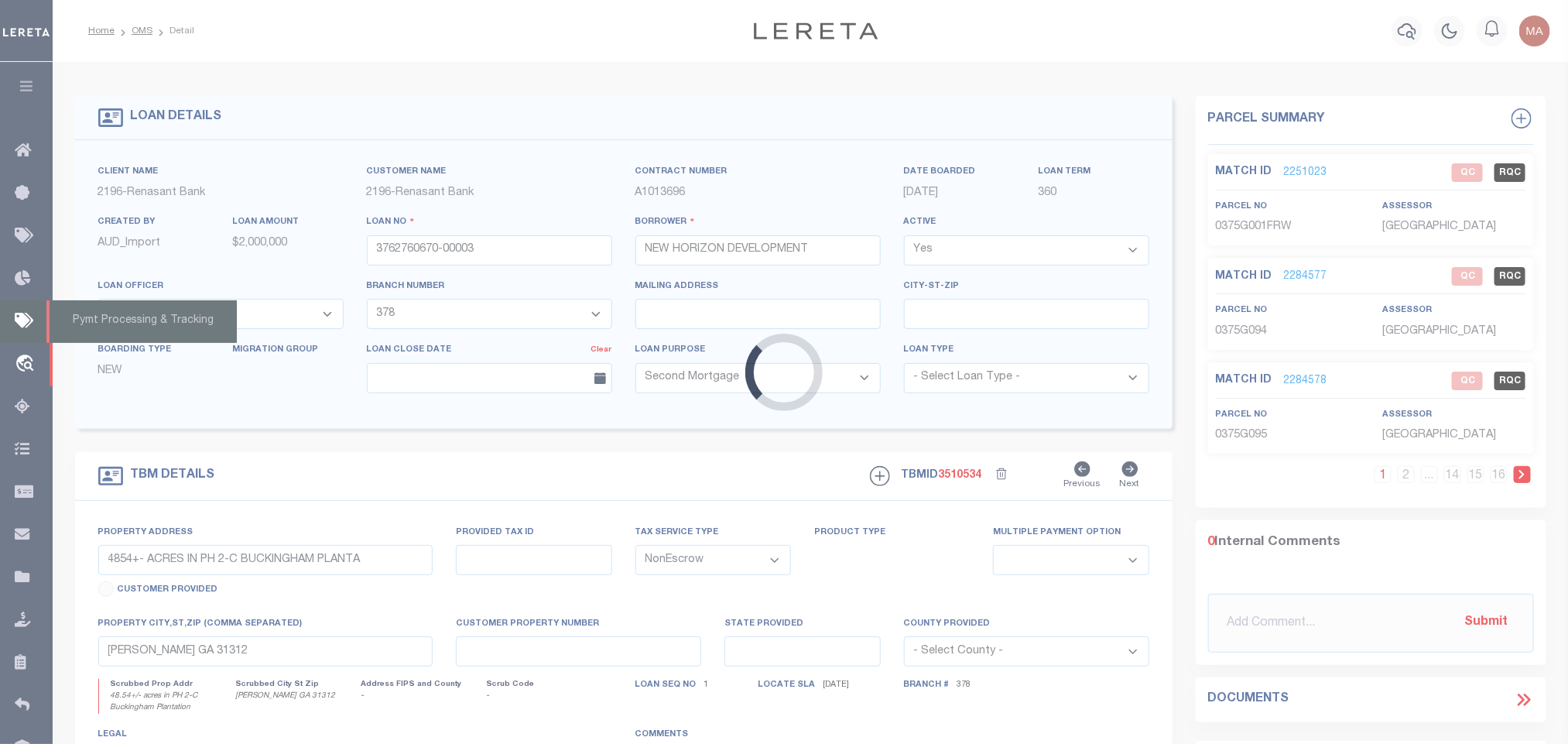
select select
select select "16643"
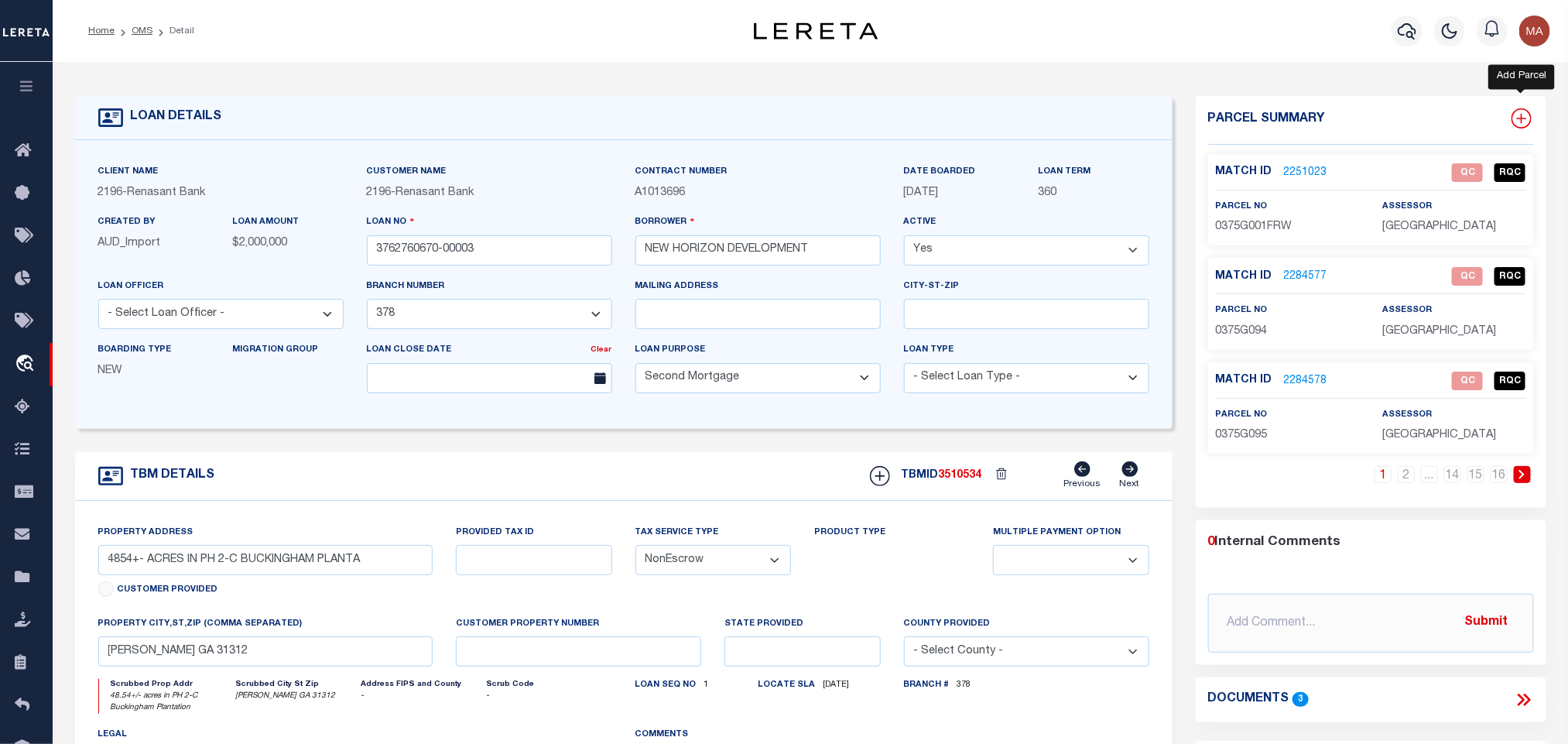
click at [1529, 113] on icon at bounding box center [1521, 118] width 20 height 20
select select "IP"
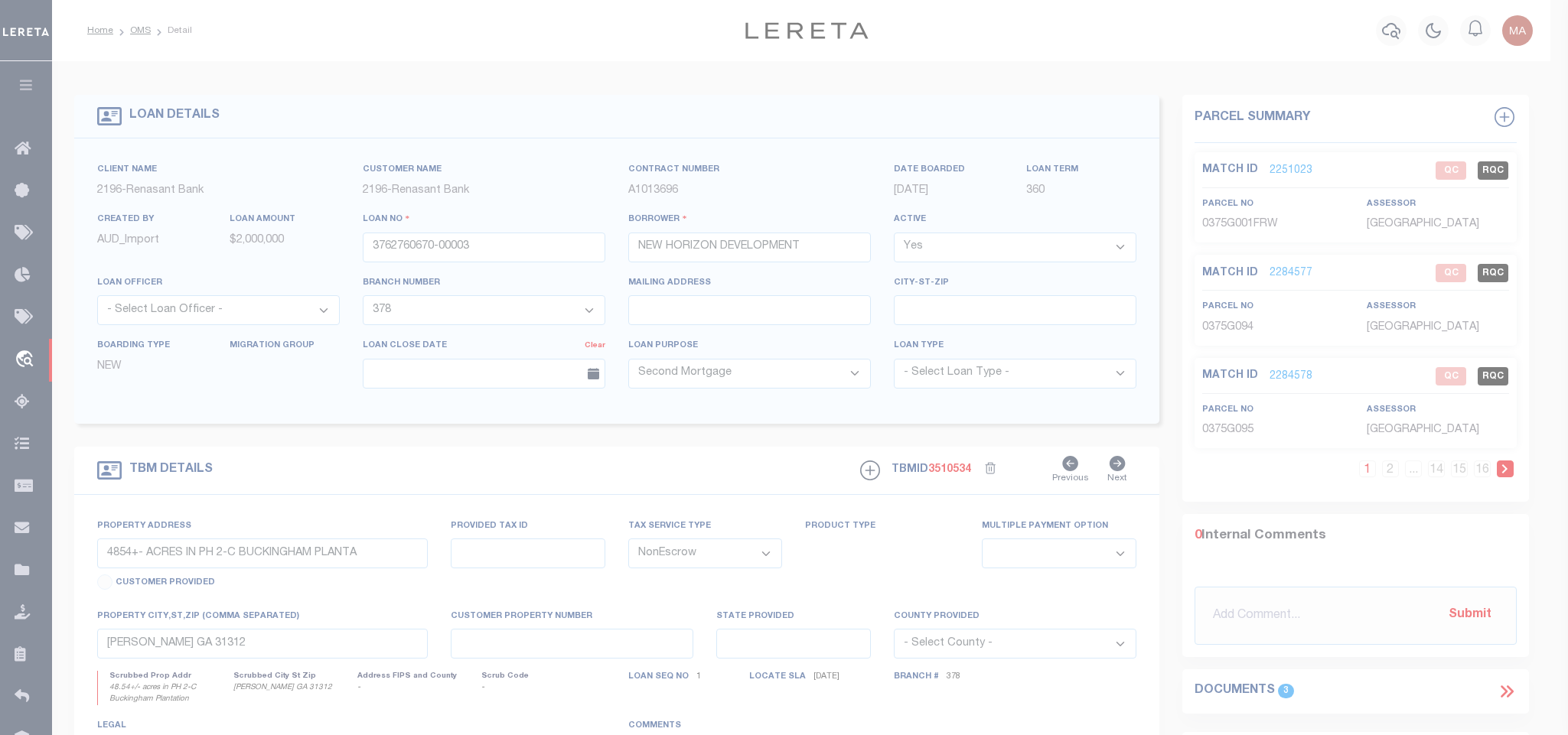
type textarea "-"
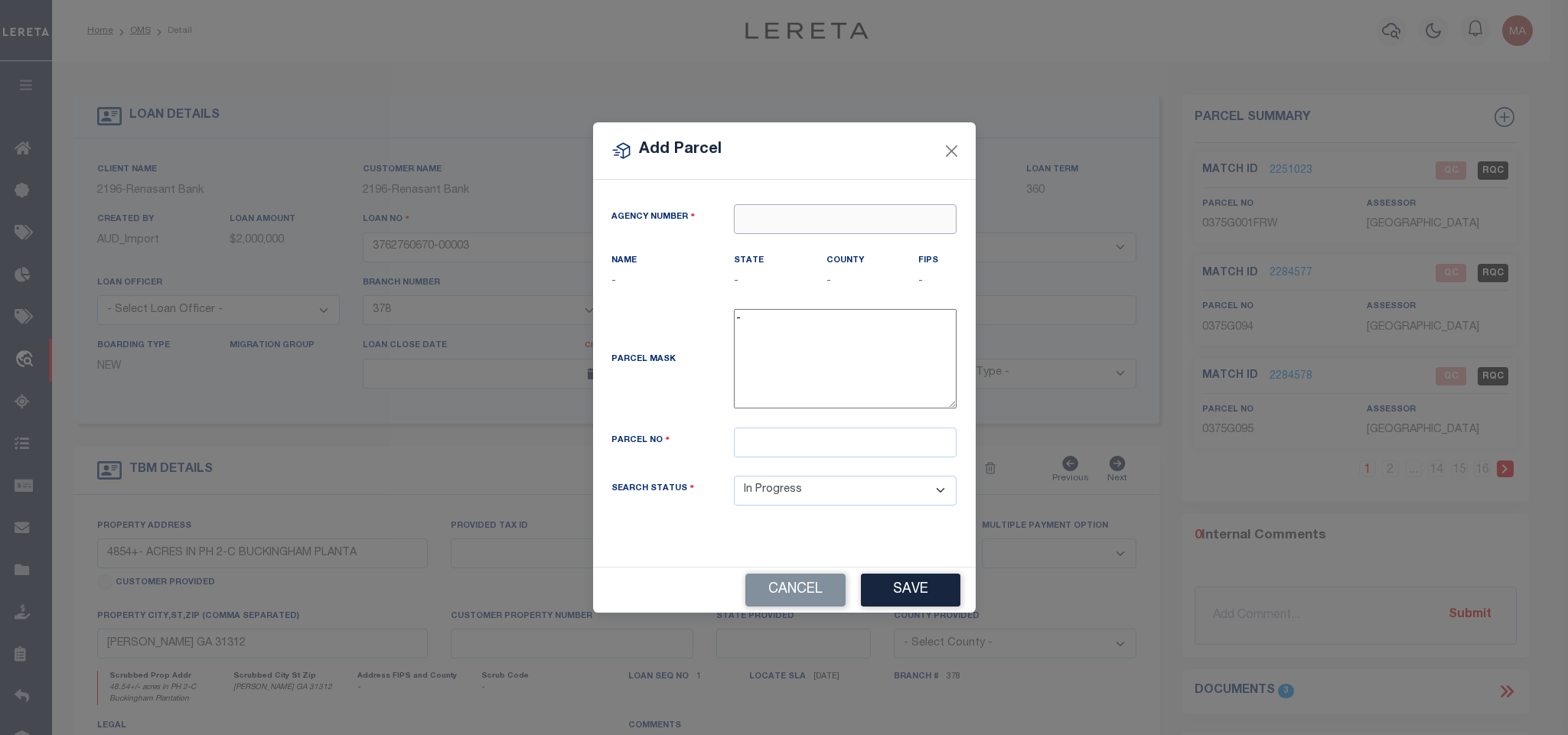
click at [788, 212] on input "text" at bounding box center [845, 219] width 222 height 30
paste input "100510000"
type input "100510000"
click at [816, 240] on div "100510000 : EFFINGHAM COUNTY" at bounding box center [849, 243] width 232 height 24
type input "100510000"
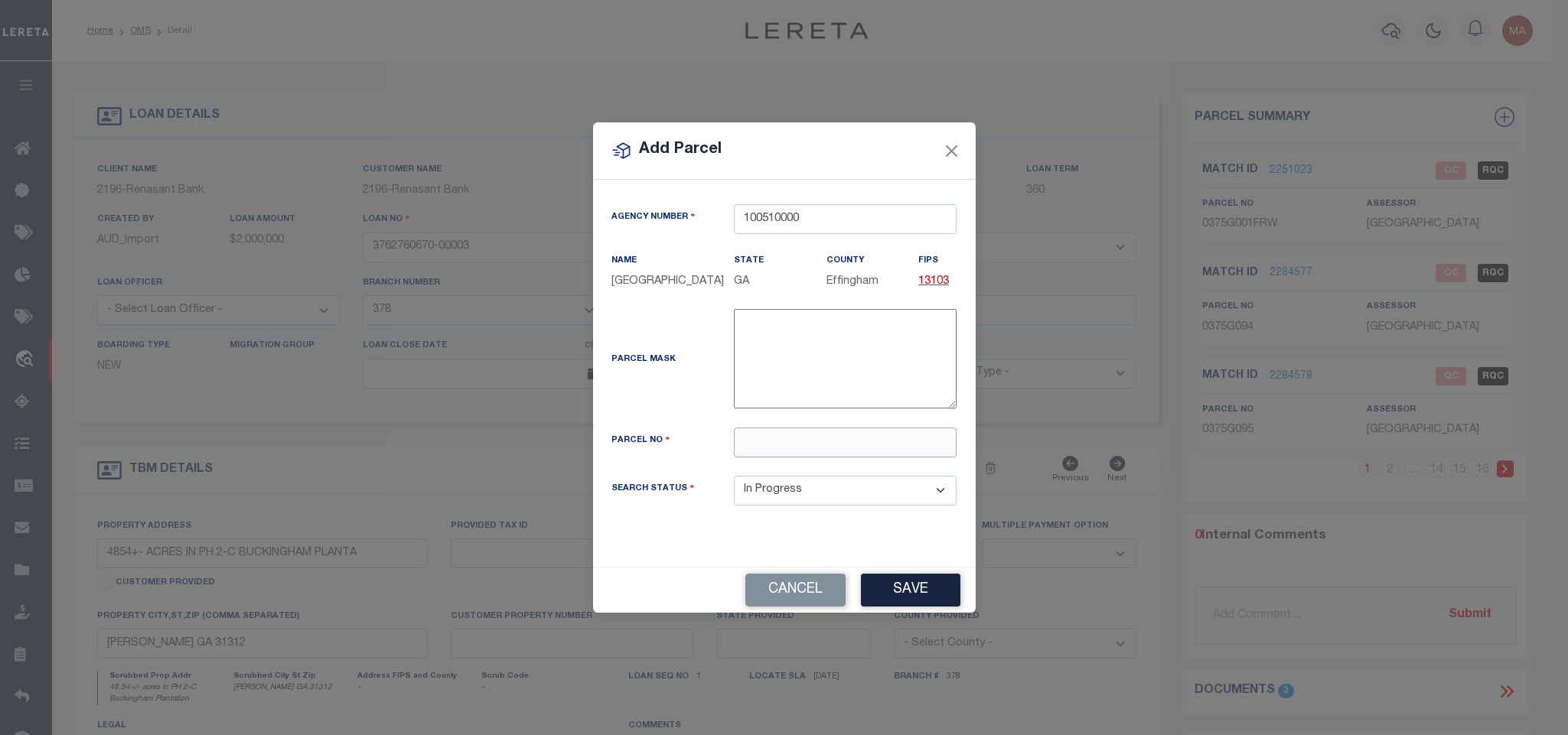
click at [841, 445] on input "text" at bounding box center [845, 442] width 222 height 30
paste input "0375G194"
type input "0375G194"
click at [921, 589] on button "Save" at bounding box center [911, 590] width 99 height 33
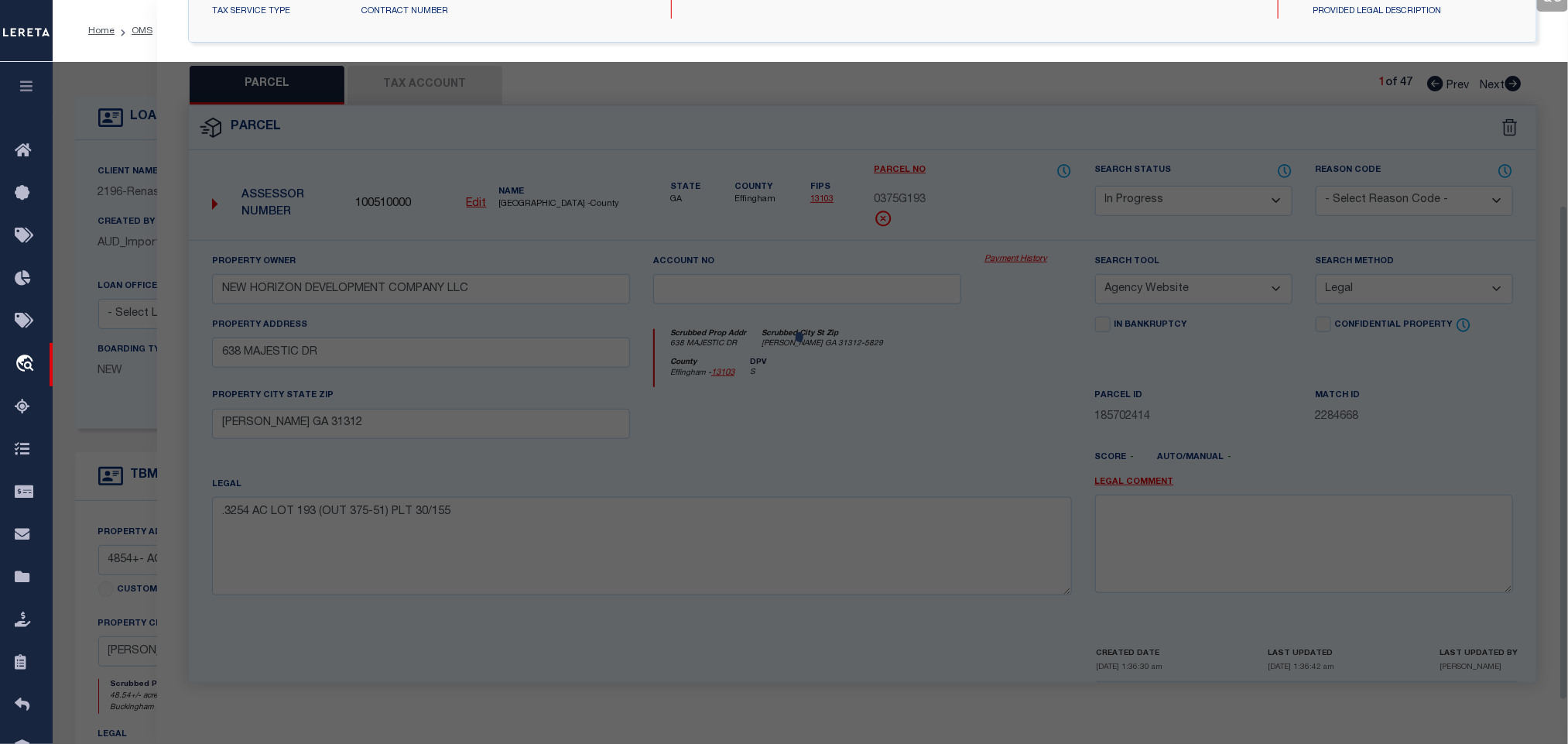
select select "AS"
select select
checkbox input "false"
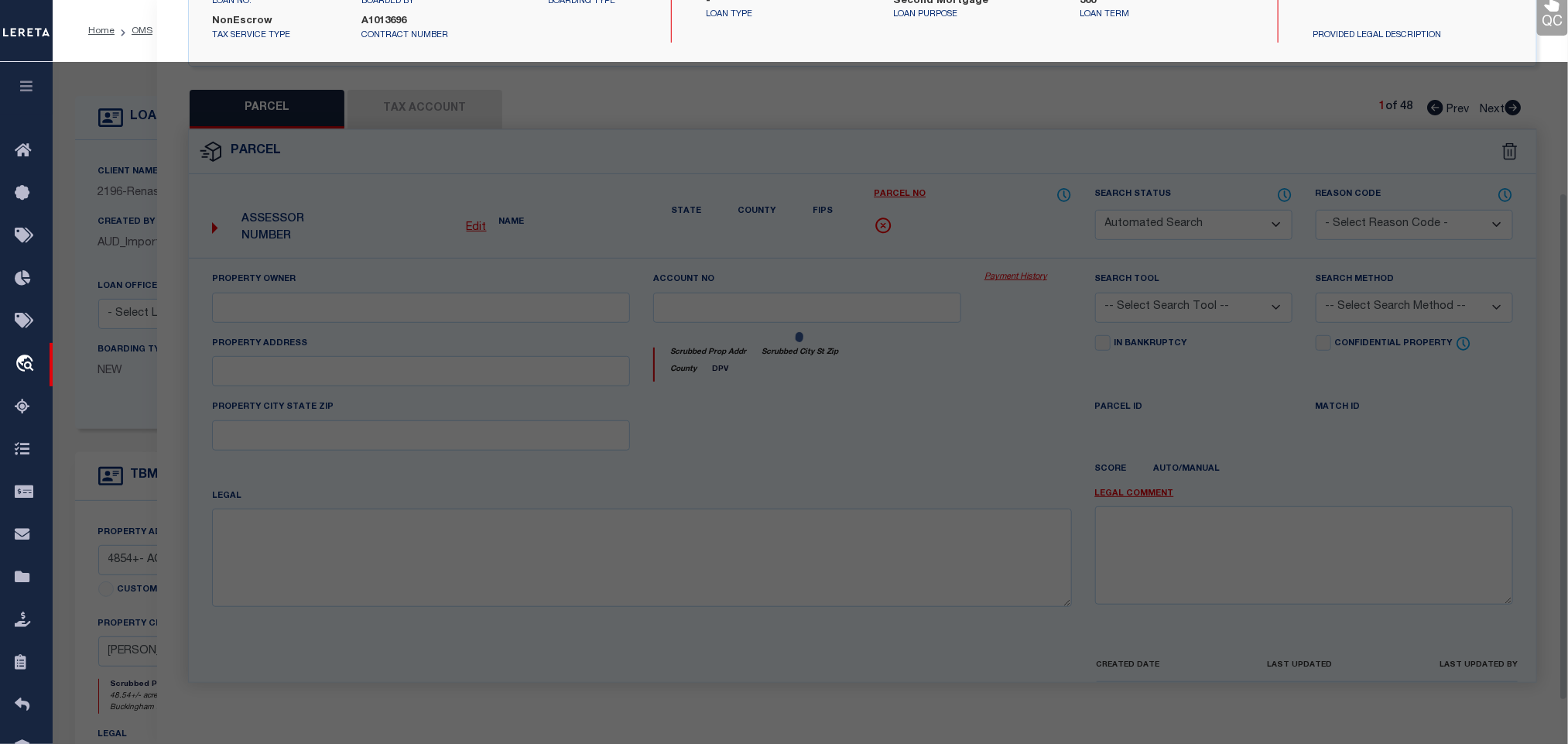
select select "IP"
checkbox input "false"
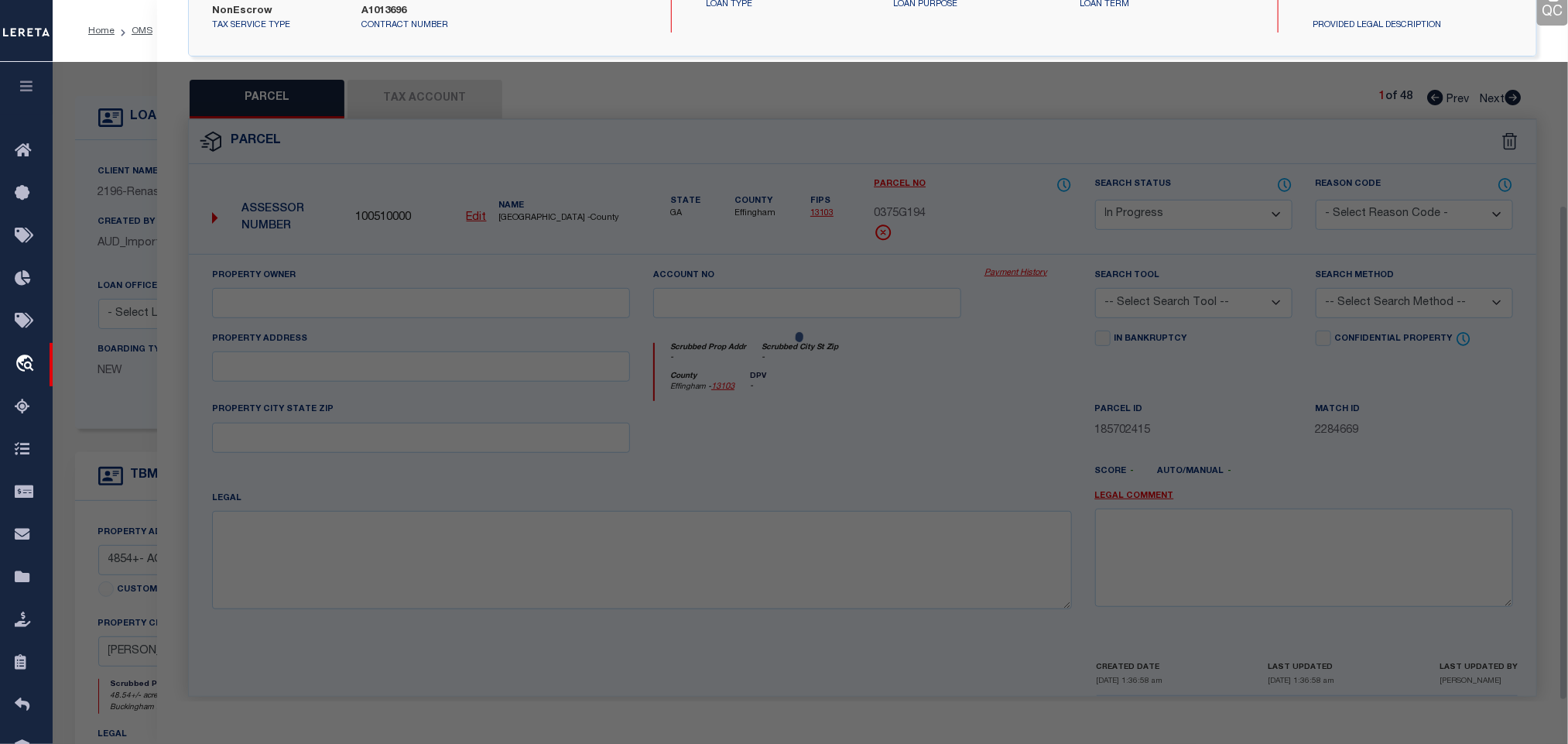
scroll to position [290, 0]
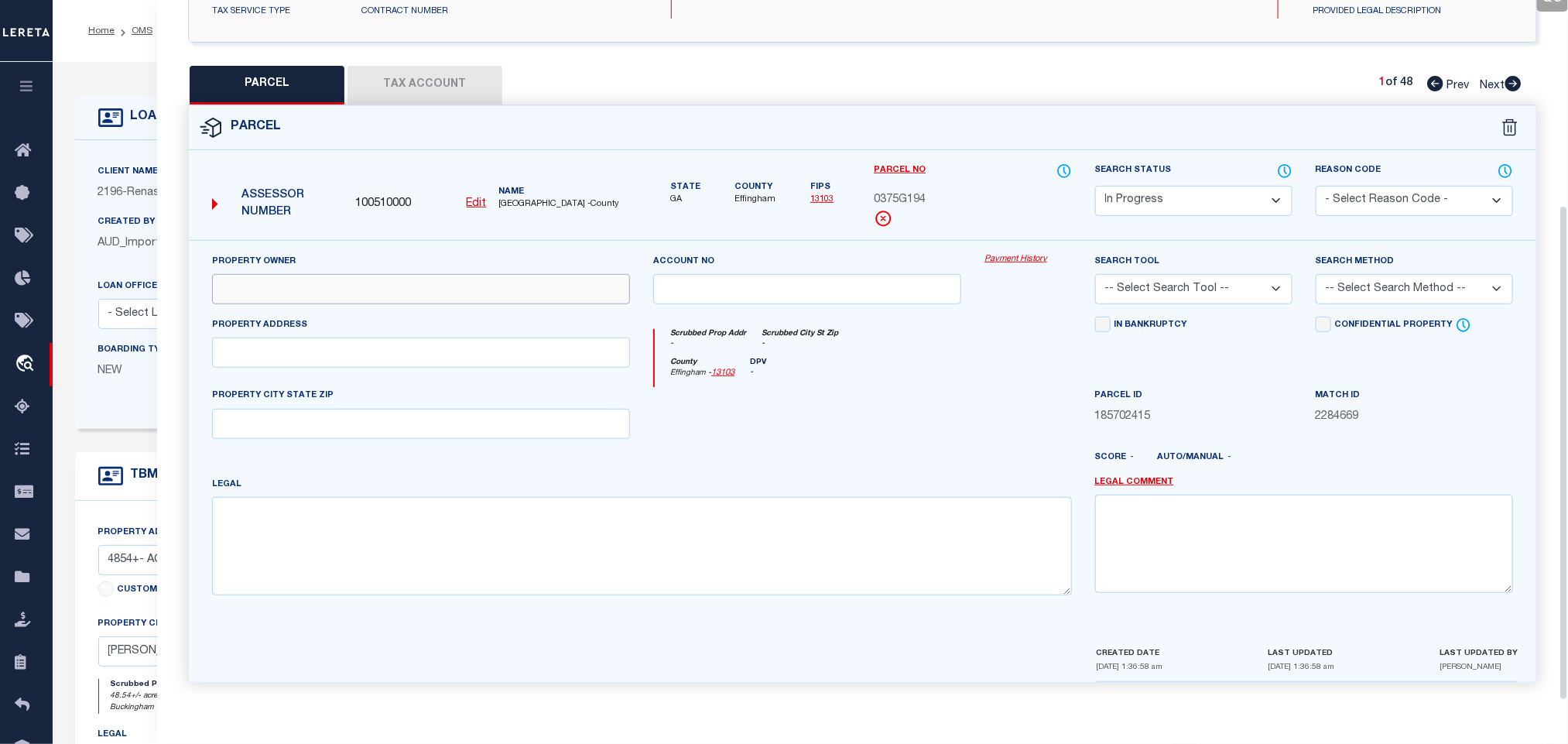
click at [391, 296] on input "text" at bounding box center [421, 288] width 418 height 30
paste input "NEW HORIZON DEVELOPMENT COMPANY LLC"
type input "NEW HORIZON DEVELOPMENT COMPANY LLC"
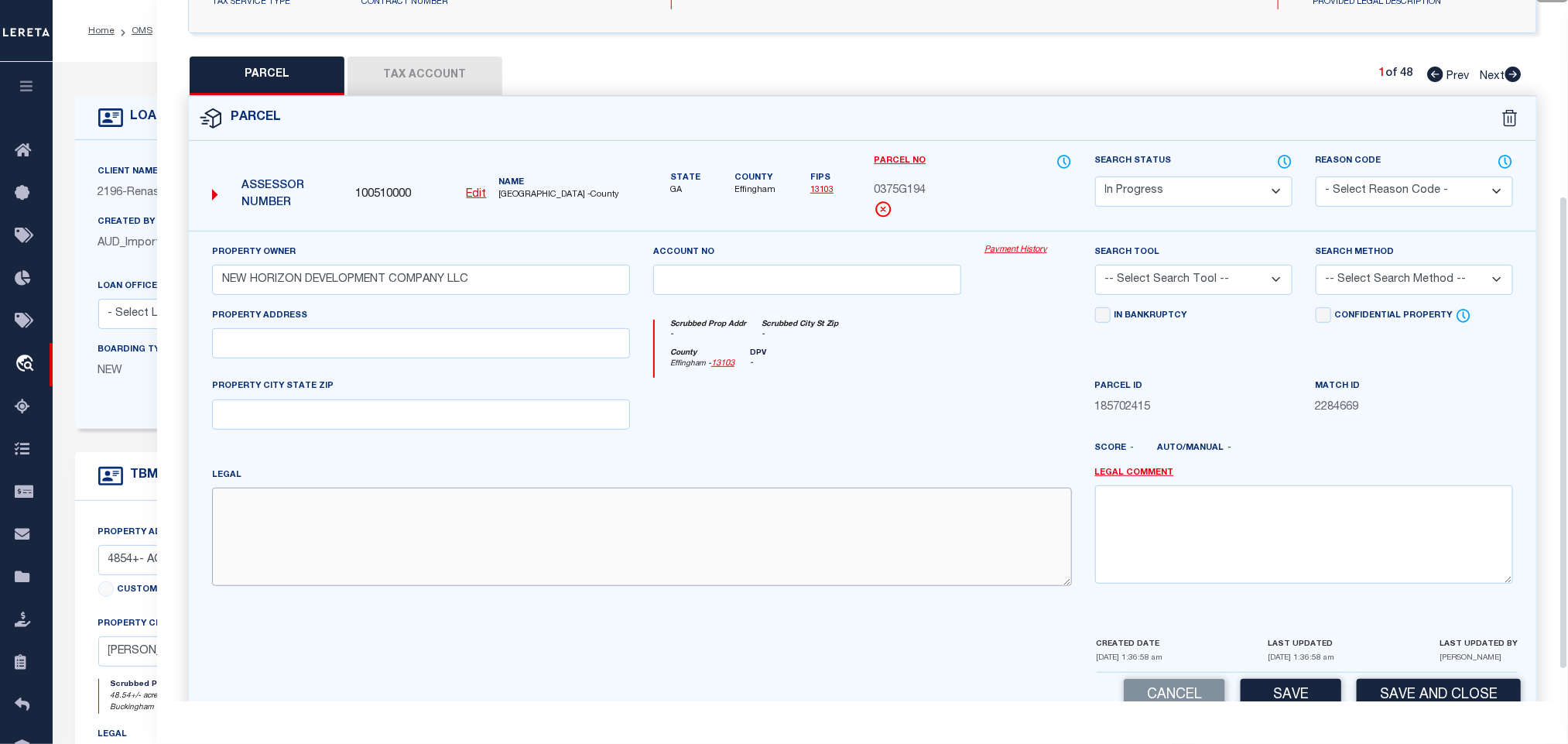
click at [549, 546] on textarea at bounding box center [642, 536] width 860 height 98
paste textarea ".2794 AC LOT 194 (OUT 375-51) PLT 30/155"
type textarea ".2794 AC LOT 194 (OUT 375-51) PLT 30/155"
click at [406, 359] on input "text" at bounding box center [421, 343] width 418 height 30
paste input "636 MAJESTIC DR"
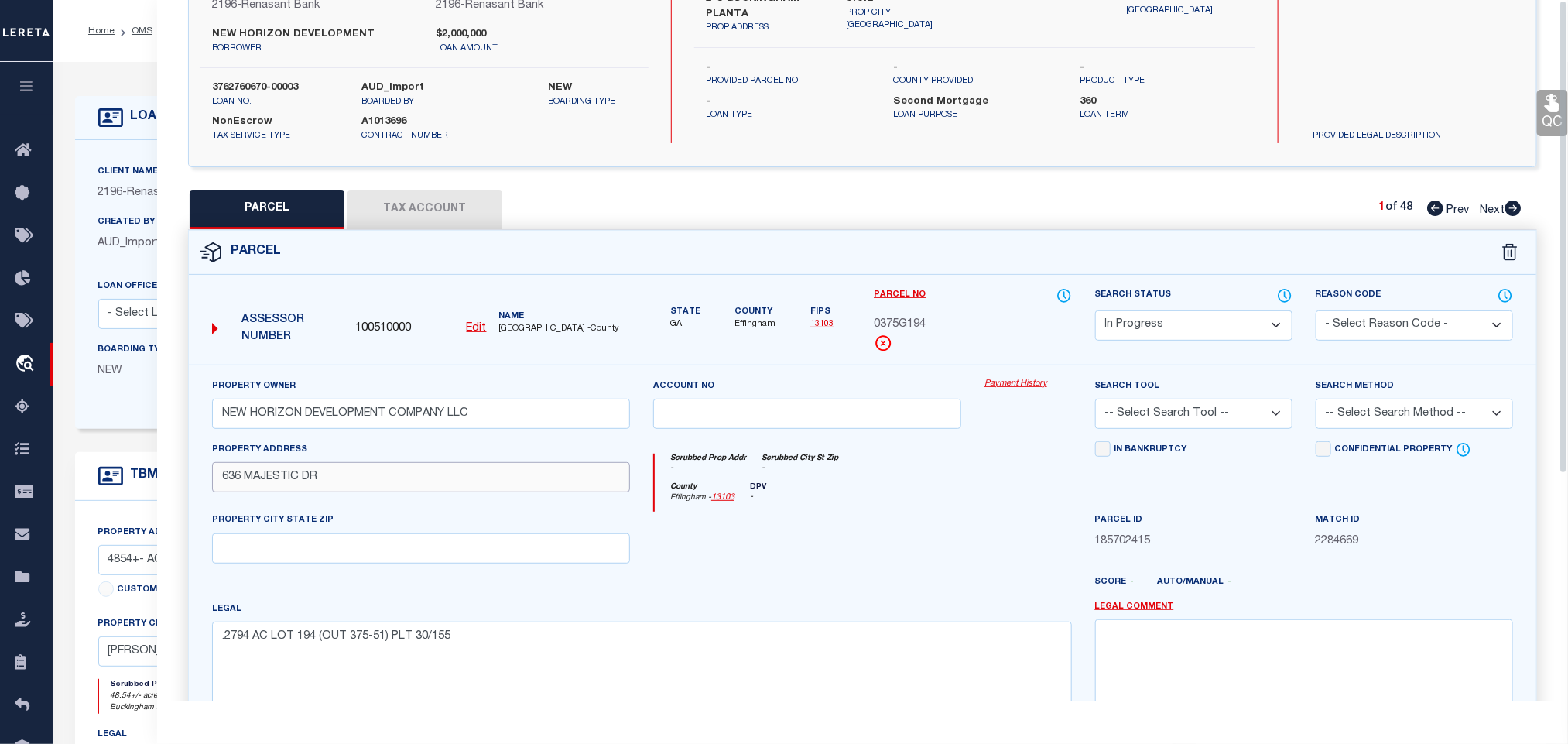
scroll to position [0, 0]
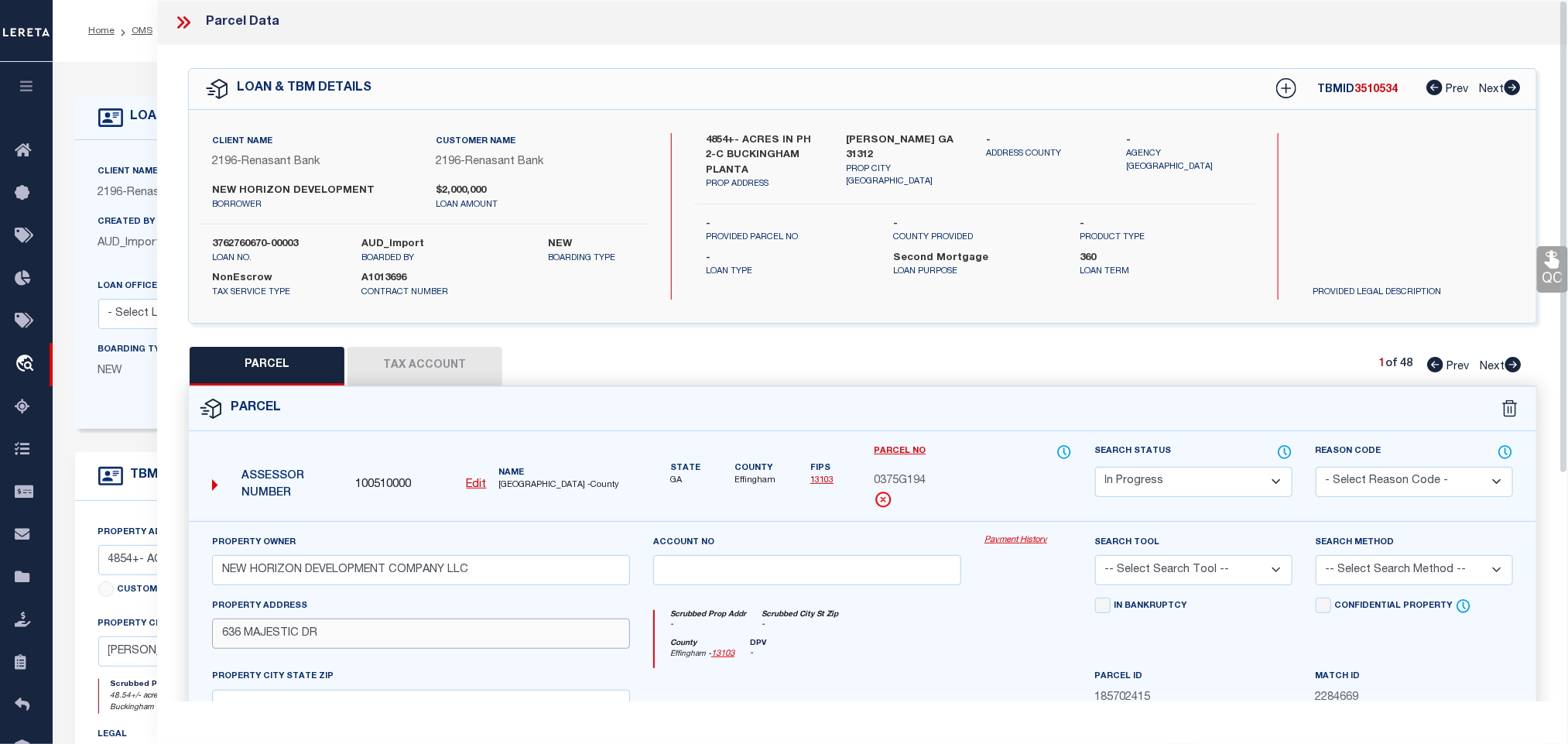
type input "636 MAJESTIC DR"
click at [928, 119] on div "Client Name 2196 - Renasant Bank Customer Name 2196 - Renasant Bank NEW HORIZON…" at bounding box center [862, 216] width 1348 height 213
copy div "GUYTON GA 31312"
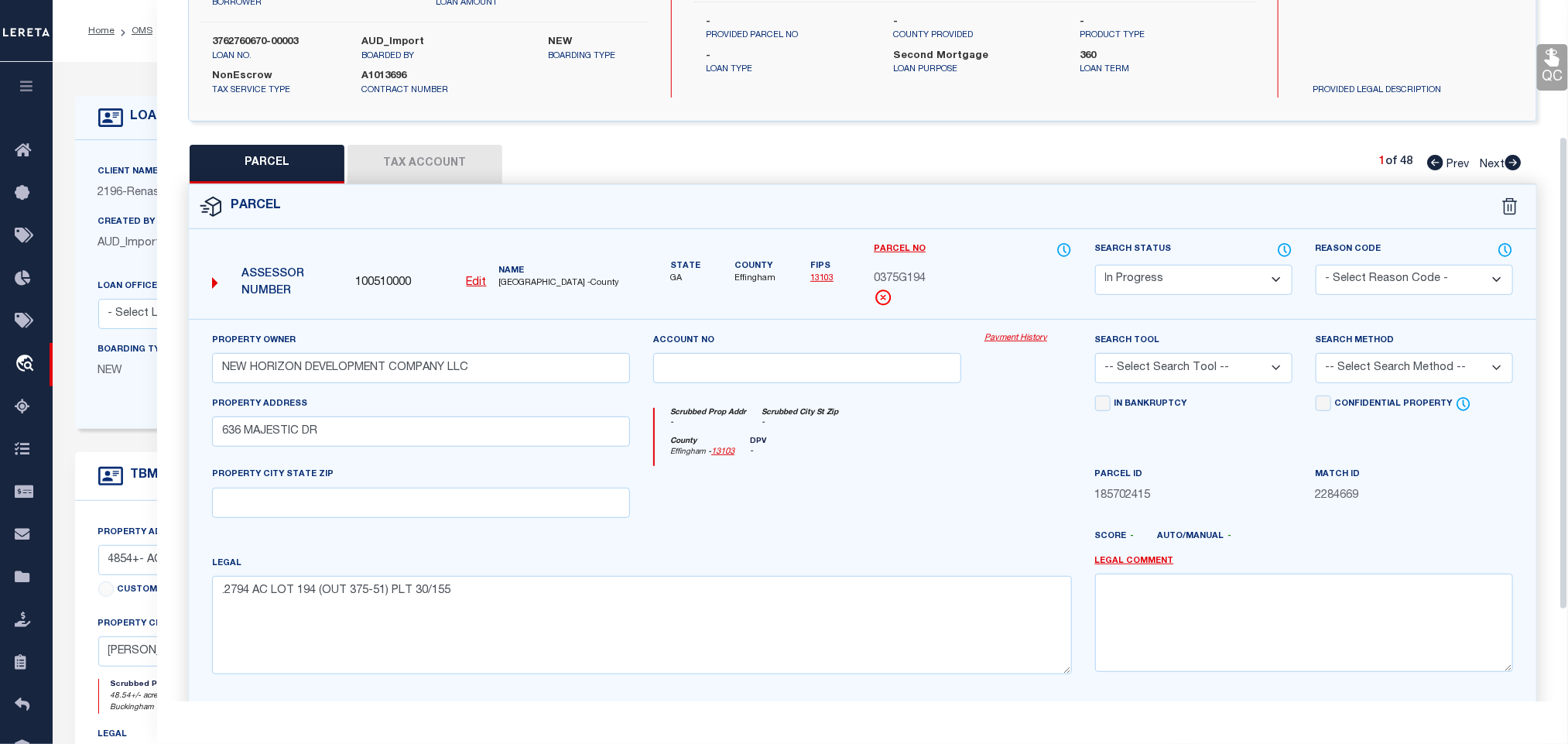
scroll to position [337, 0]
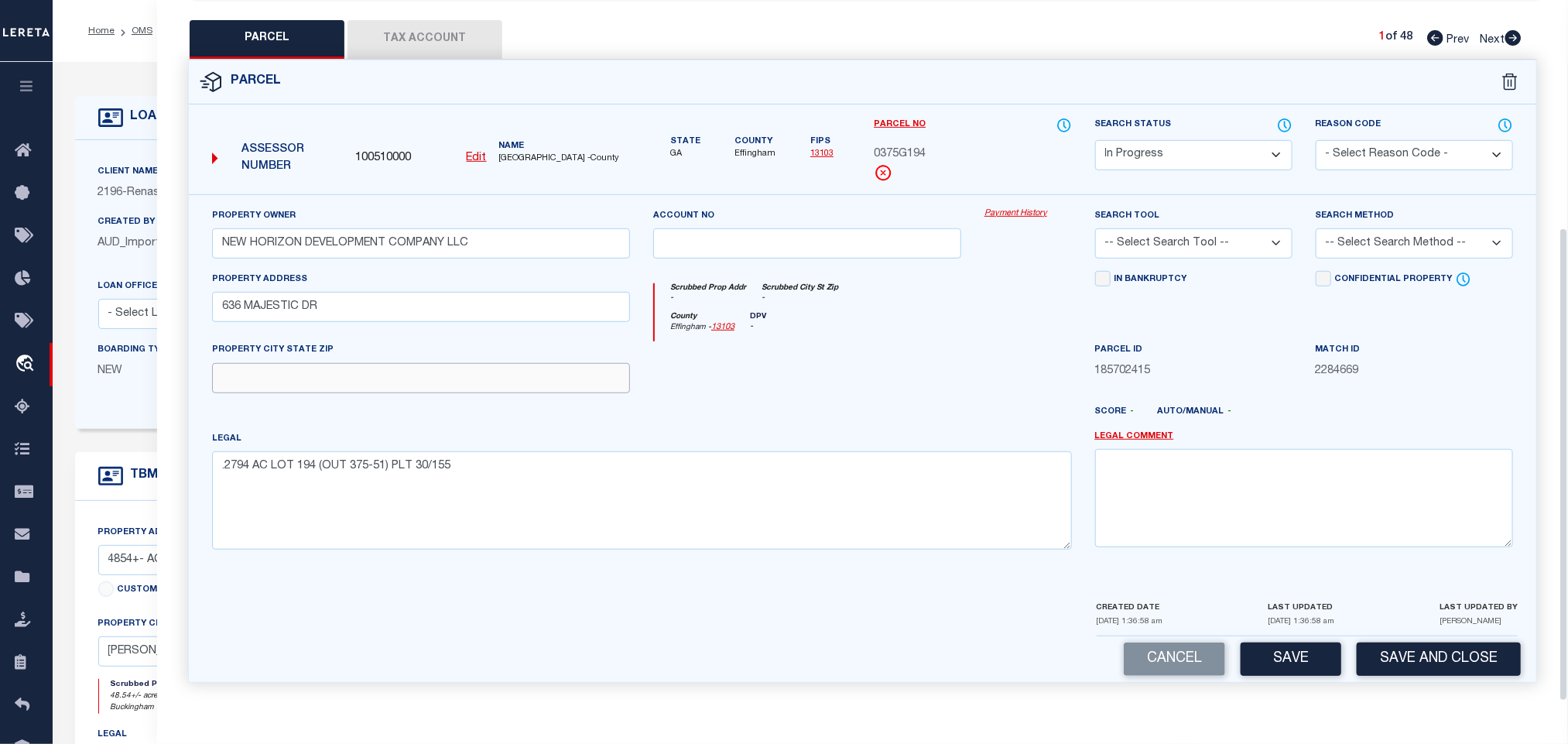
click at [551, 372] on input "text" at bounding box center [421, 378] width 418 height 30
paste input "GUYTON GA 31312"
type input "GUYTON GA 31312"
click at [1271, 244] on select "-- Select Search Tool -- 3rd Party Website Agency File Agency Website ATLS CNV-…" at bounding box center [1194, 243] width 198 height 30
select select "AGW"
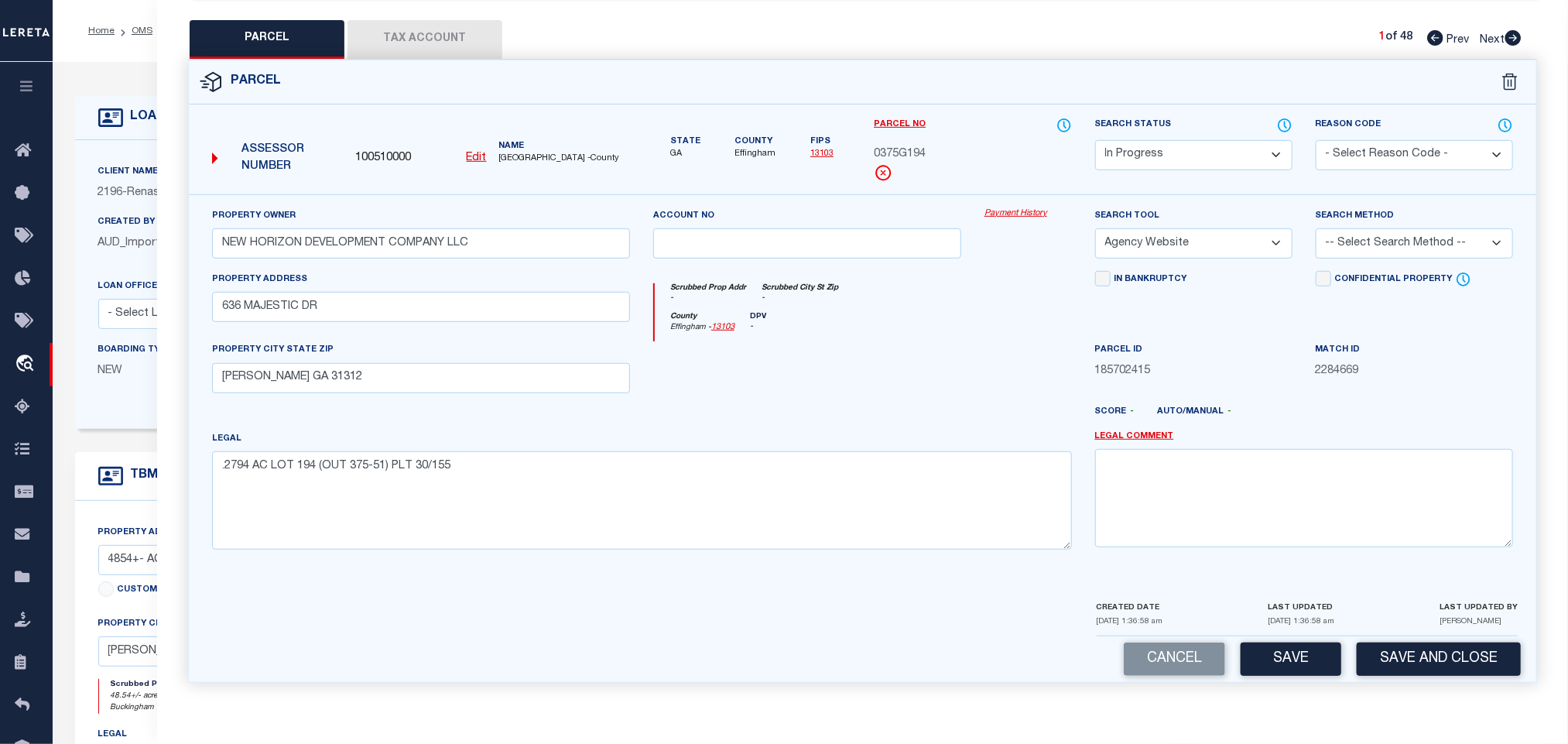
click at [1095, 229] on select "-- Select Search Tool -- 3rd Party Website Agency File Agency Website ATLS CNV-…" at bounding box center [1194, 243] width 198 height 30
drag, startPoint x: 1360, startPoint y: 235, endPoint x: 1359, endPoint y: 244, distance: 9.1
click at [1360, 235] on select "-- Select Search Method -- Property Address Legal Liability Info Provided" at bounding box center [1414, 243] width 198 height 30
click at [1316, 229] on select "-- Select Search Method -- Property Address Legal Liability Info Provided" at bounding box center [1414, 243] width 198 height 30
click at [1282, 642] on button "Save" at bounding box center [1291, 659] width 101 height 33
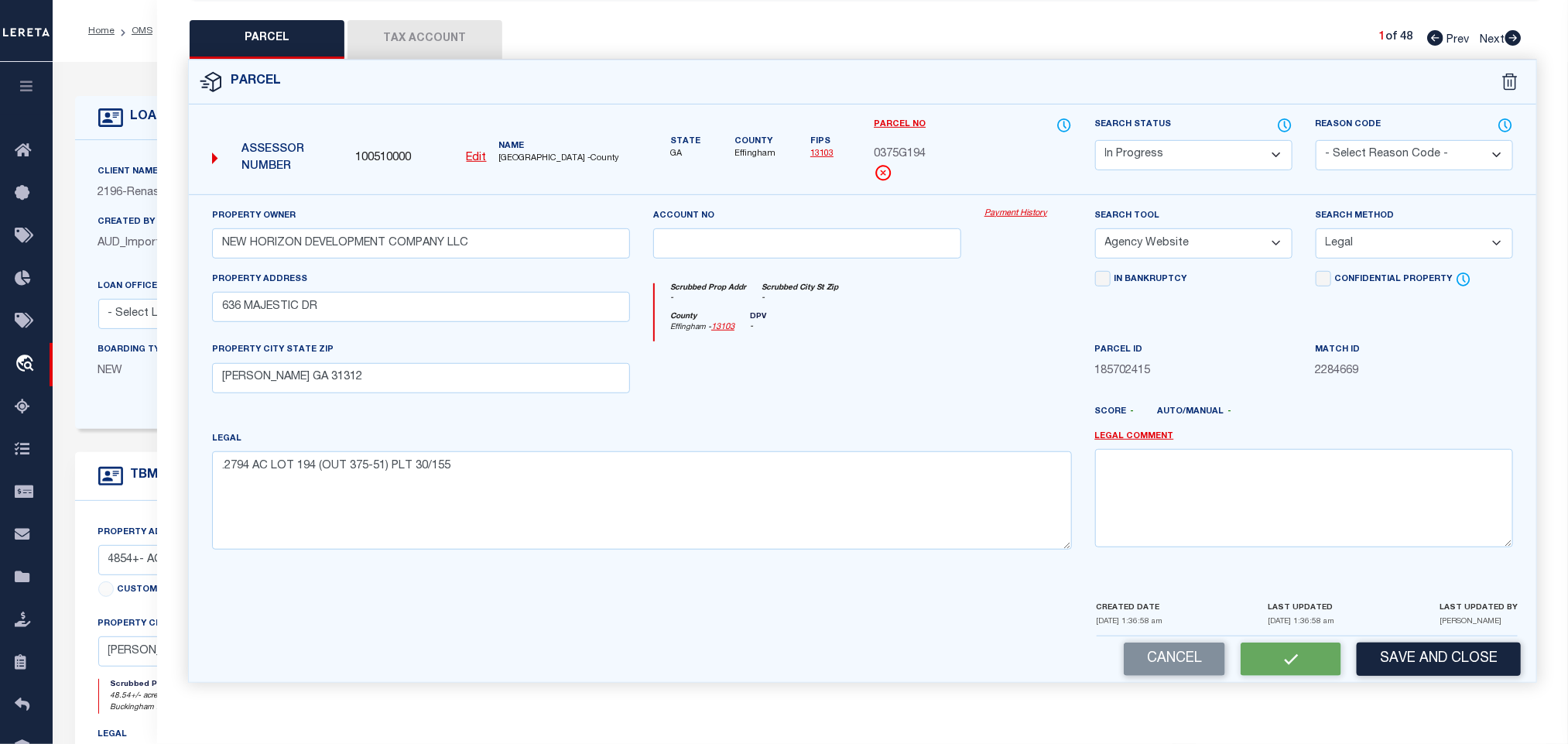
click at [419, 43] on button "Tax Account" at bounding box center [424, 39] width 155 height 38
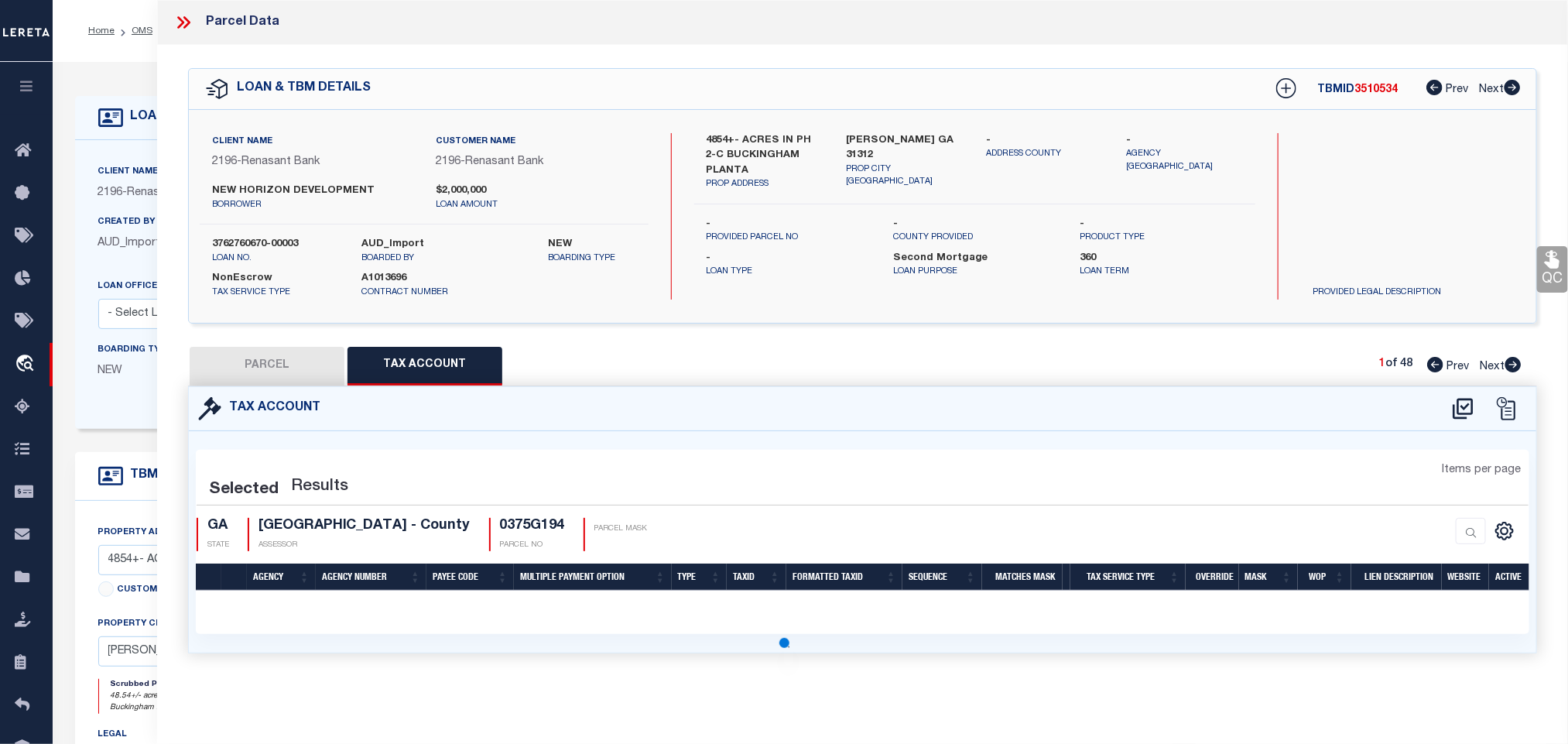
scroll to position [0, 0]
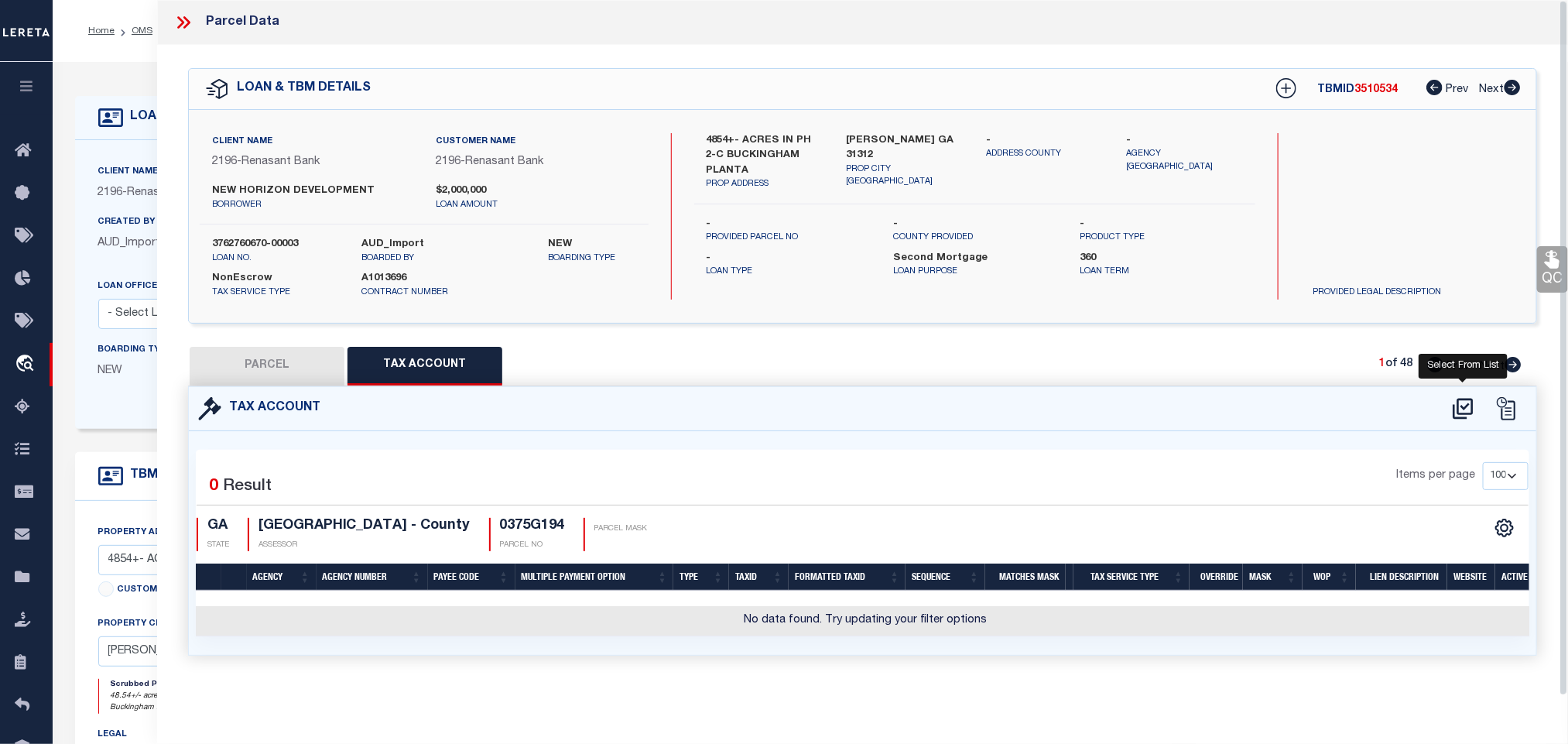
click at [1459, 415] on icon at bounding box center [1463, 408] width 20 height 21
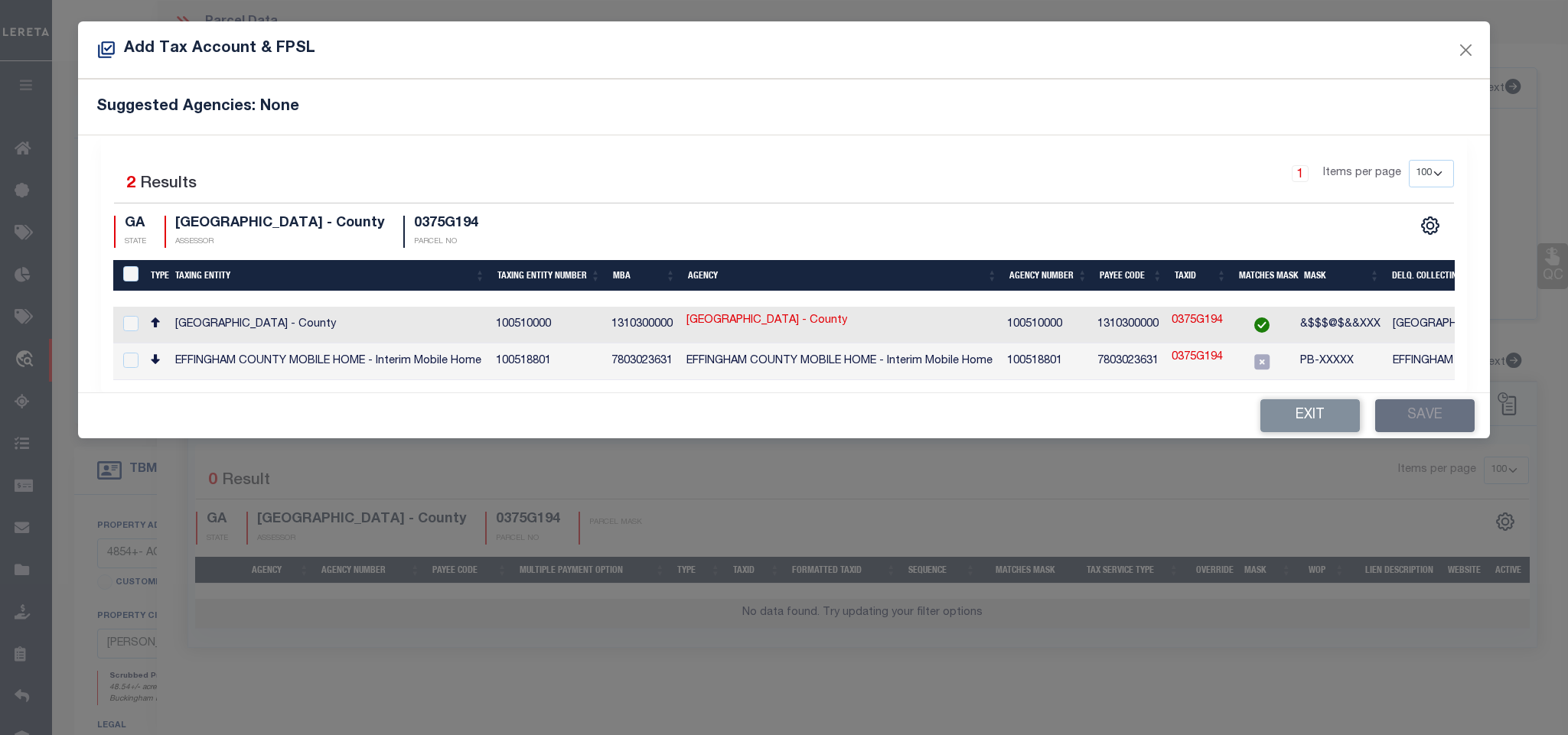
click at [1429, 328] on td "EFFINGHAM COUNTY - County" at bounding box center [1546, 325] width 320 height 37
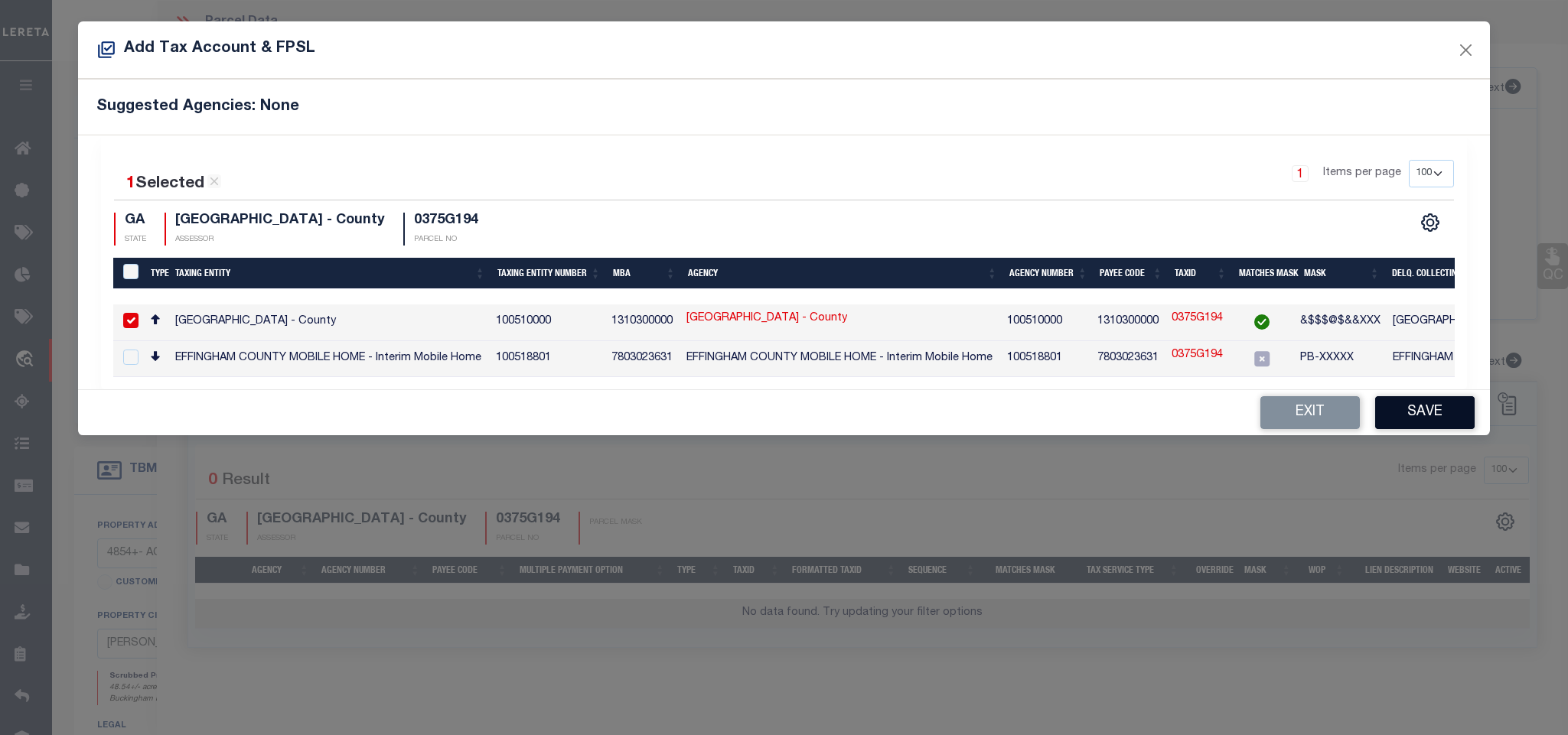
click at [1413, 428] on button "Save" at bounding box center [1424, 412] width 99 height 33
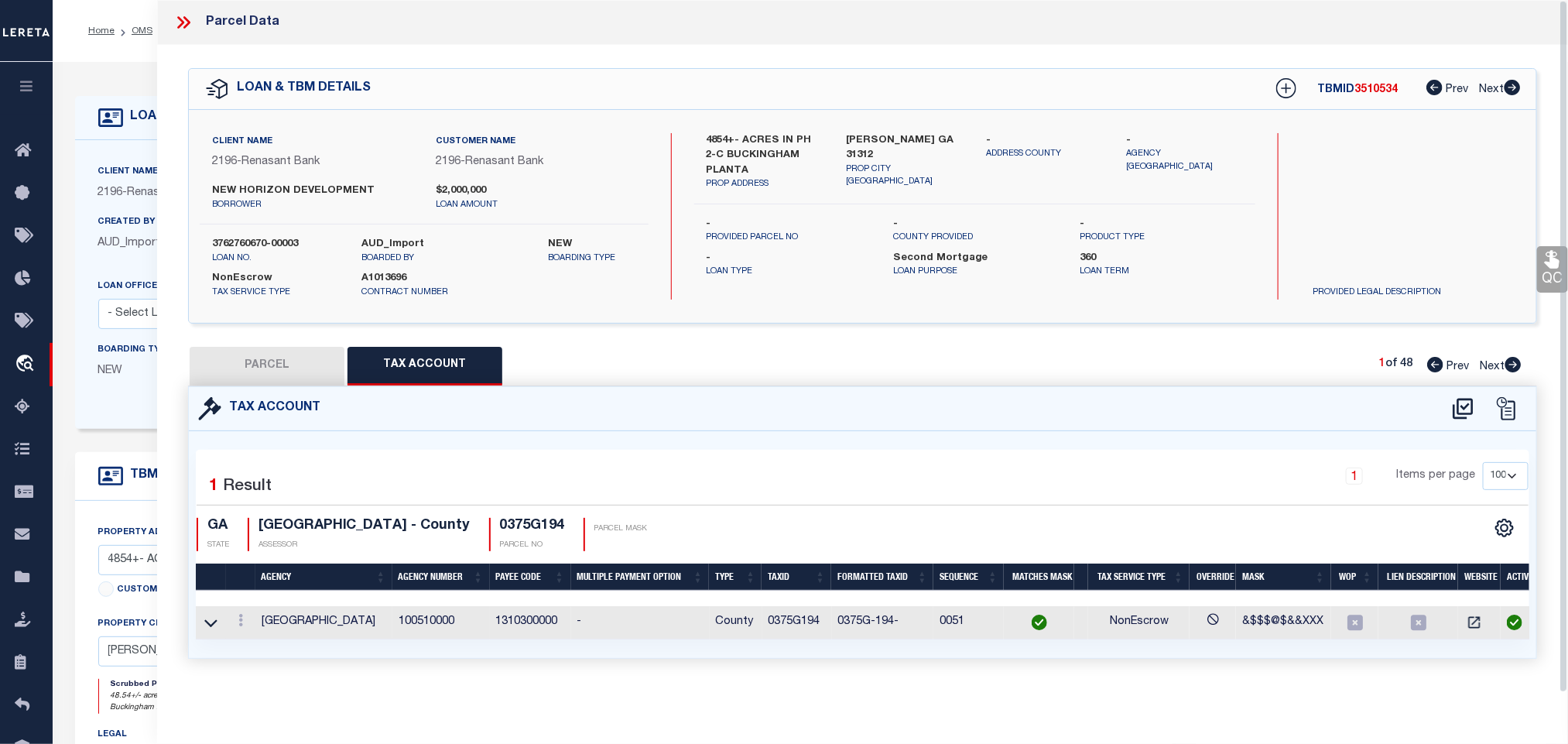
click at [309, 355] on button "PARCEL" at bounding box center [266, 366] width 155 height 38
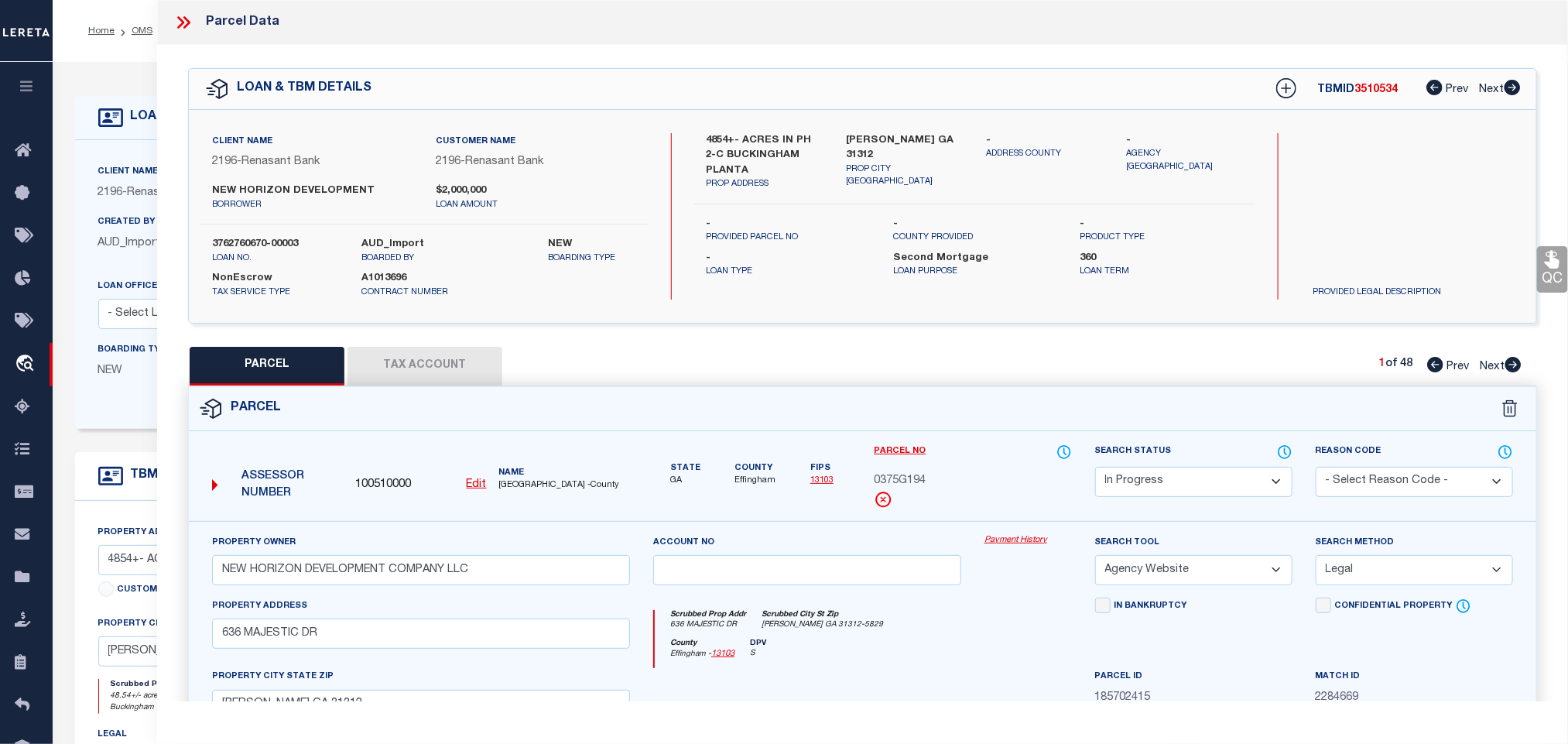
drag, startPoint x: 1165, startPoint y: 488, endPoint x: 1166, endPoint y: 479, distance: 9.1
click at [1165, 488] on select "Automated Search Bad Parcel Complete Duplicate Parcel High Dollar Reporting In …" at bounding box center [1194, 481] width 198 height 30
click at [1095, 469] on select "Automated Search Bad Parcel Complete Duplicate Parcel High Dollar Reporting In …" at bounding box center [1194, 481] width 198 height 30
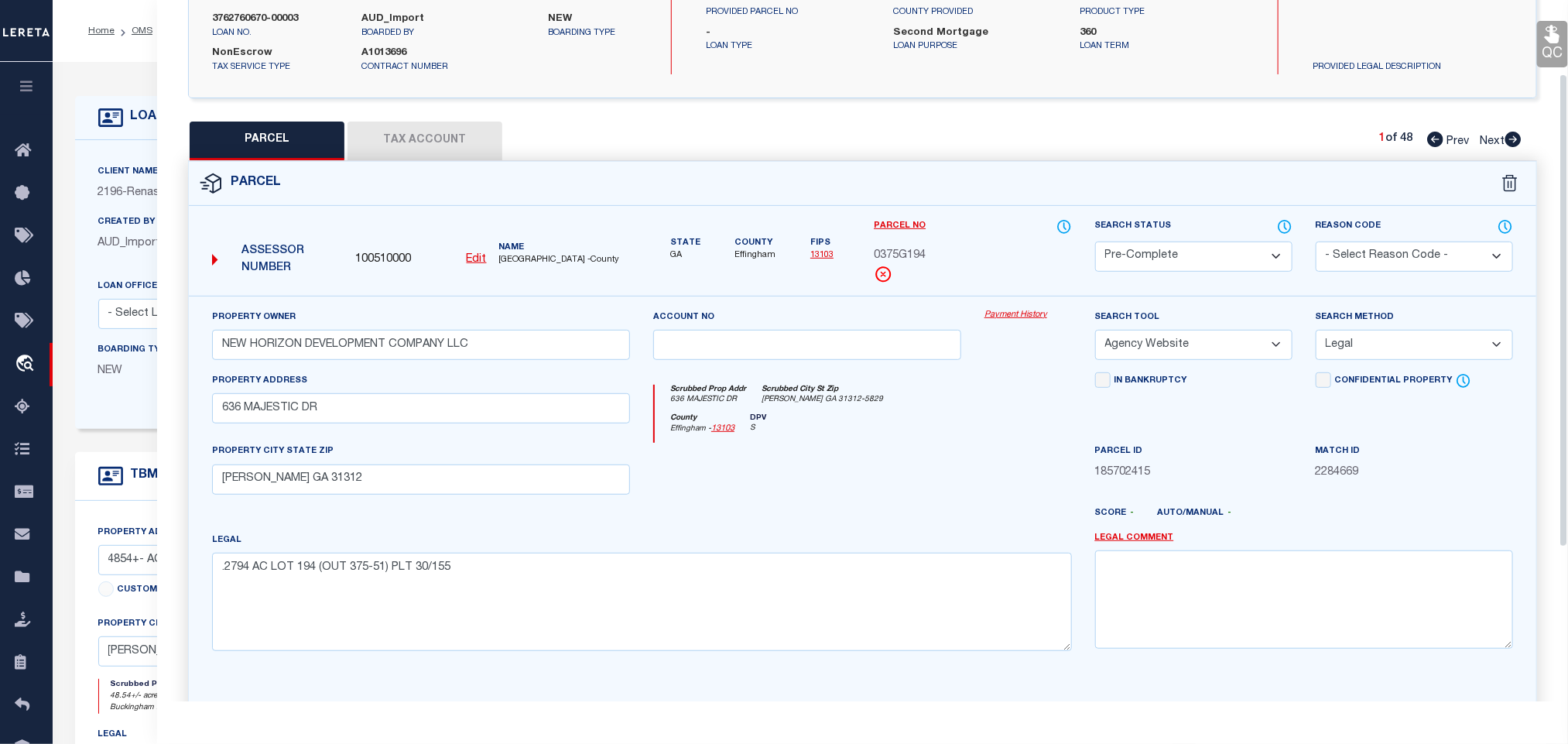
scroll to position [337, 0]
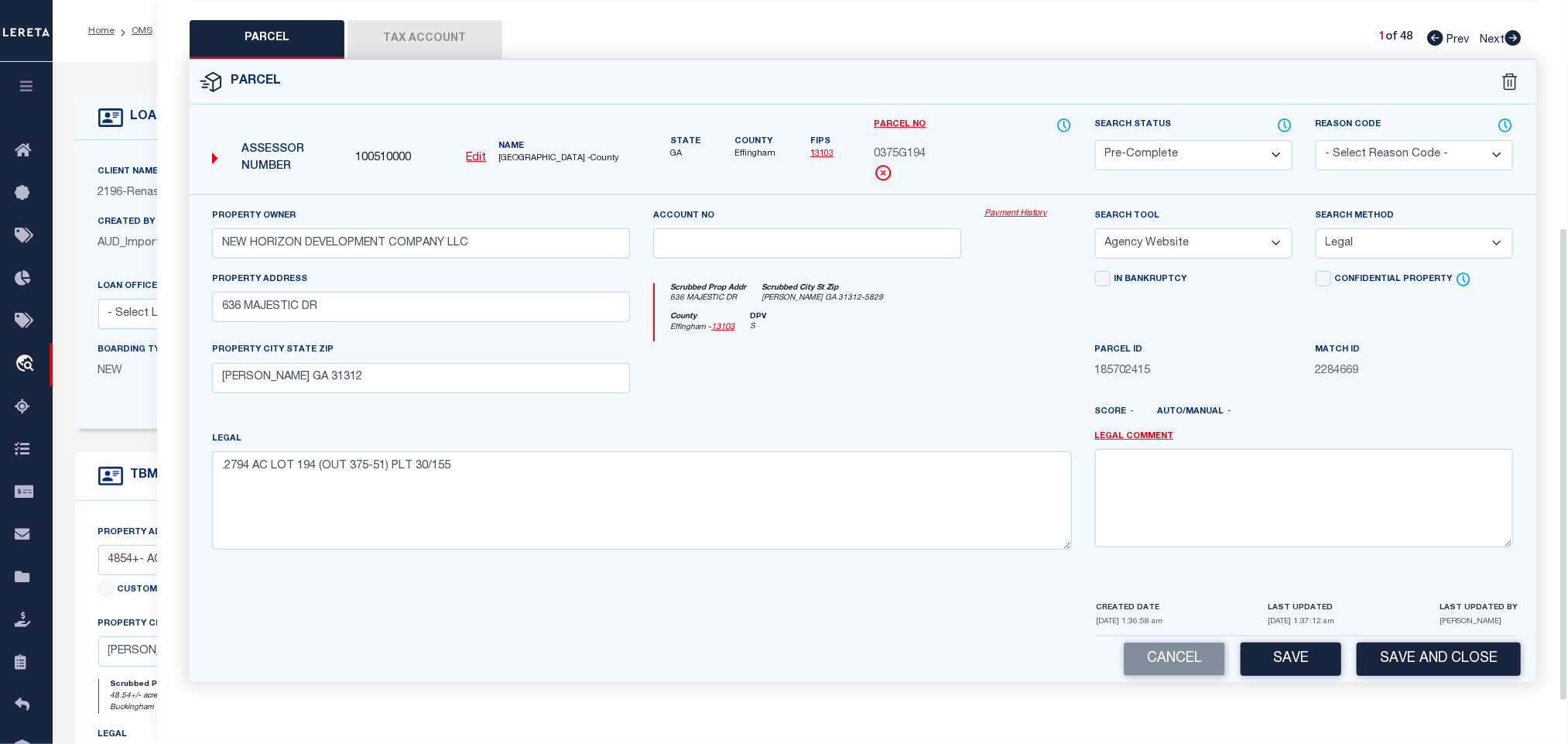
click at [1391, 636] on div "Cancel Save Save and Close" at bounding box center [862, 659] width 1348 height 46
click at [1398, 663] on button "Save and Close" at bounding box center [1438, 659] width 164 height 33
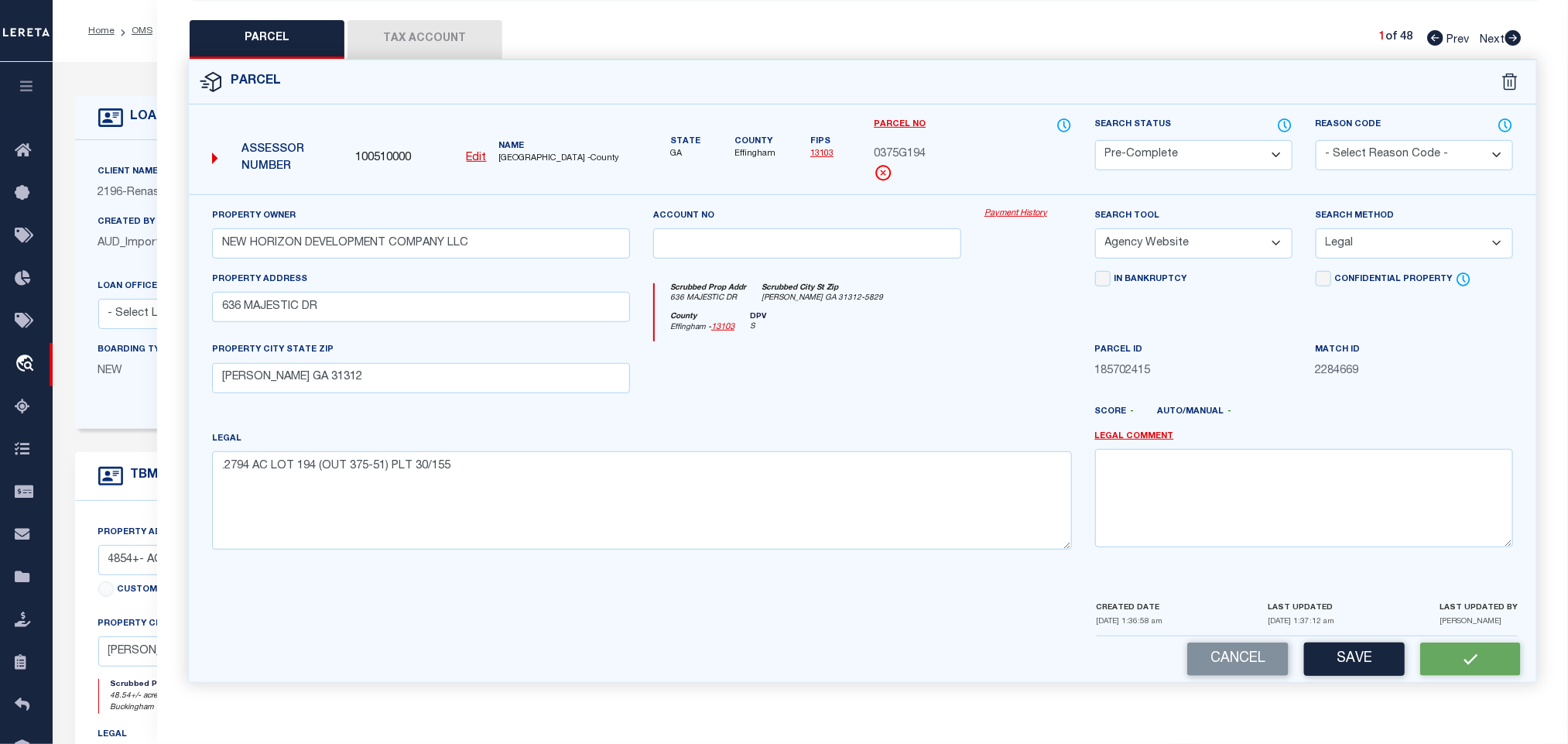
click at [377, 135] on div "Assessor Number 100510000 Edit Name EFFINGHAM COUNTY -County" at bounding box center [421, 153] width 430 height 59
copy span "100510000"
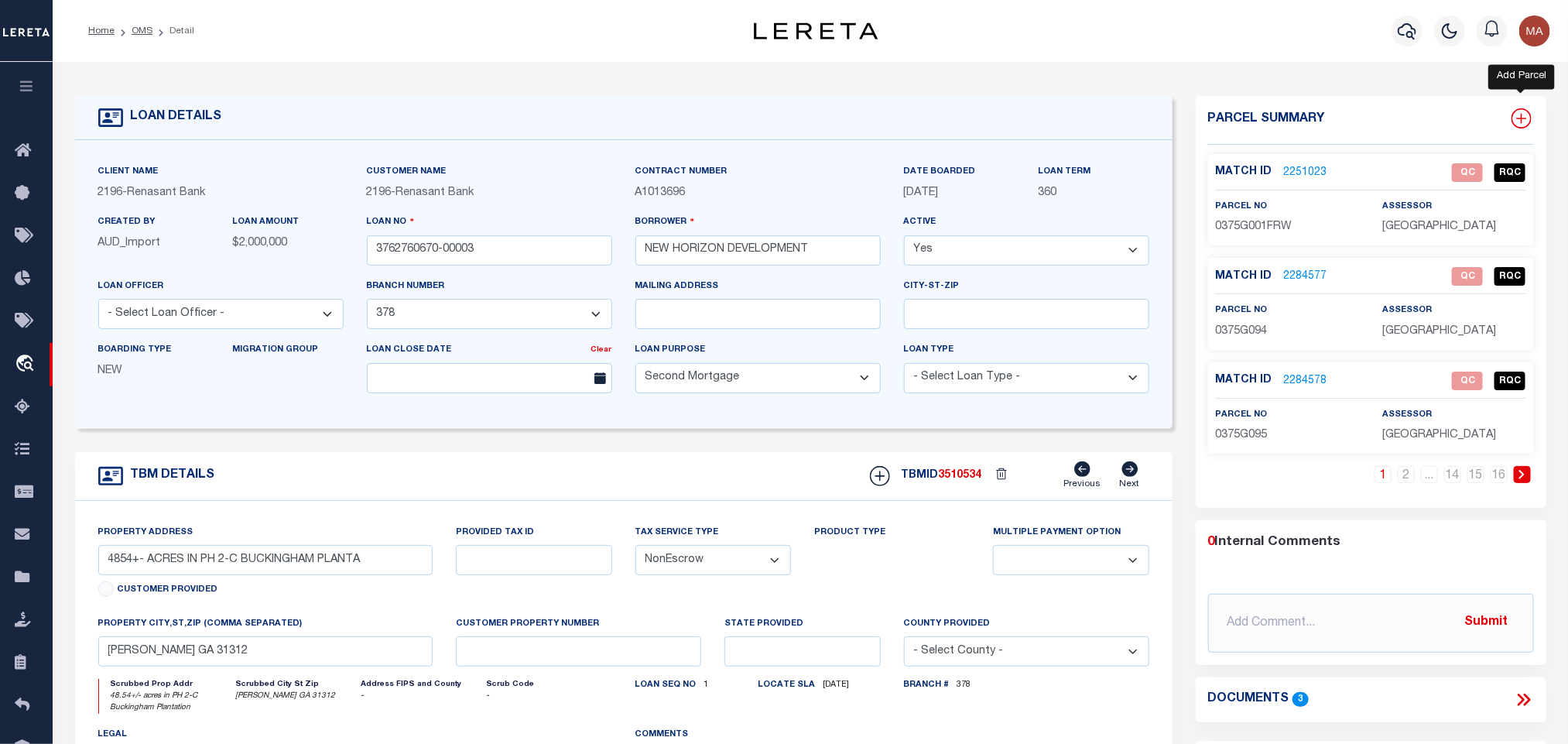
click at [1524, 118] on icon at bounding box center [1520, 118] width 10 height 10
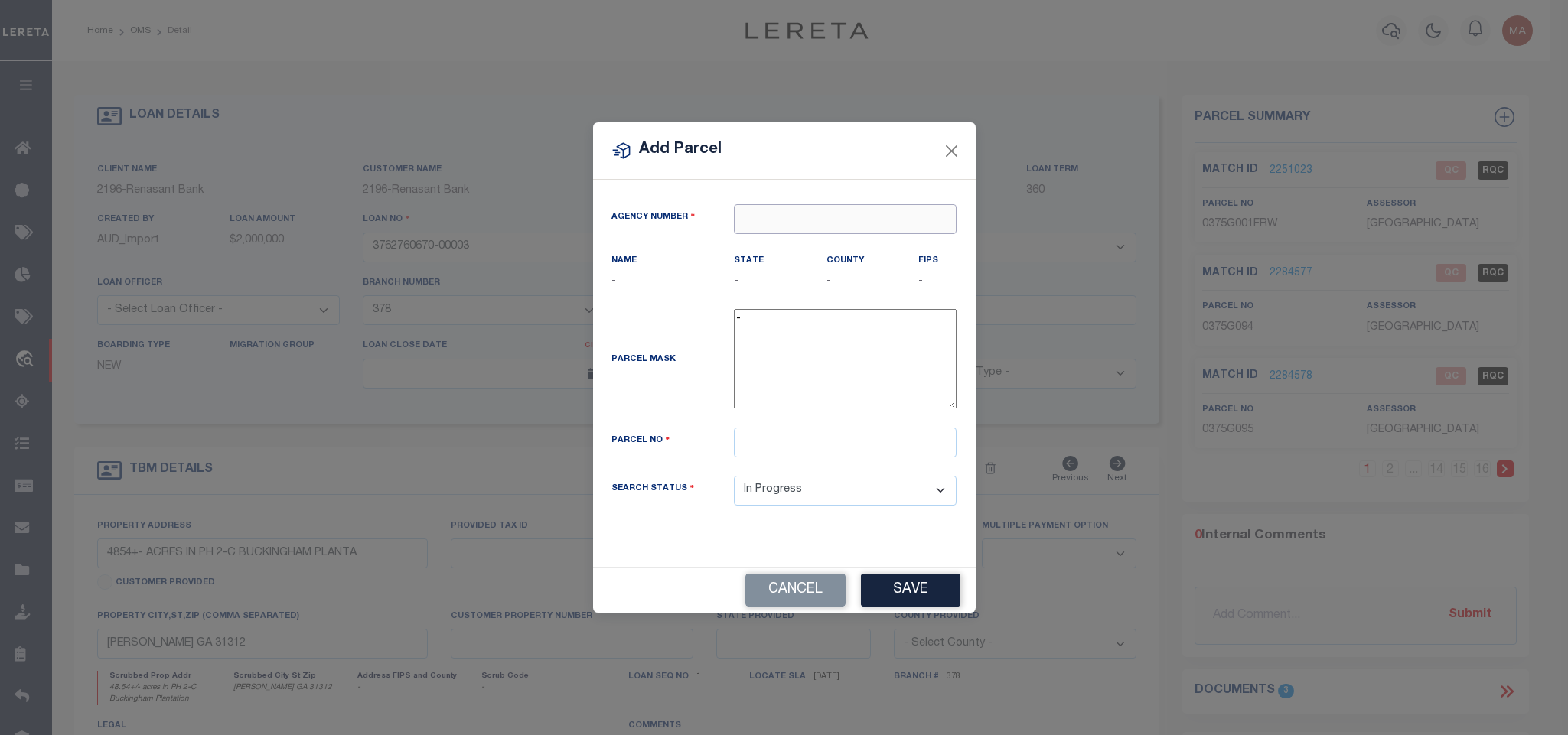
click at [837, 210] on input "text" at bounding box center [845, 219] width 222 height 30
paste input "100510000"
click at [855, 243] on div "100510000 : EFFINGHAM COUNTY" at bounding box center [849, 243] width 232 height 24
drag, startPoint x: 923, startPoint y: 457, endPoint x: 937, endPoint y: 496, distance: 41.4
click at [923, 457] on input "text" at bounding box center [845, 442] width 222 height 30
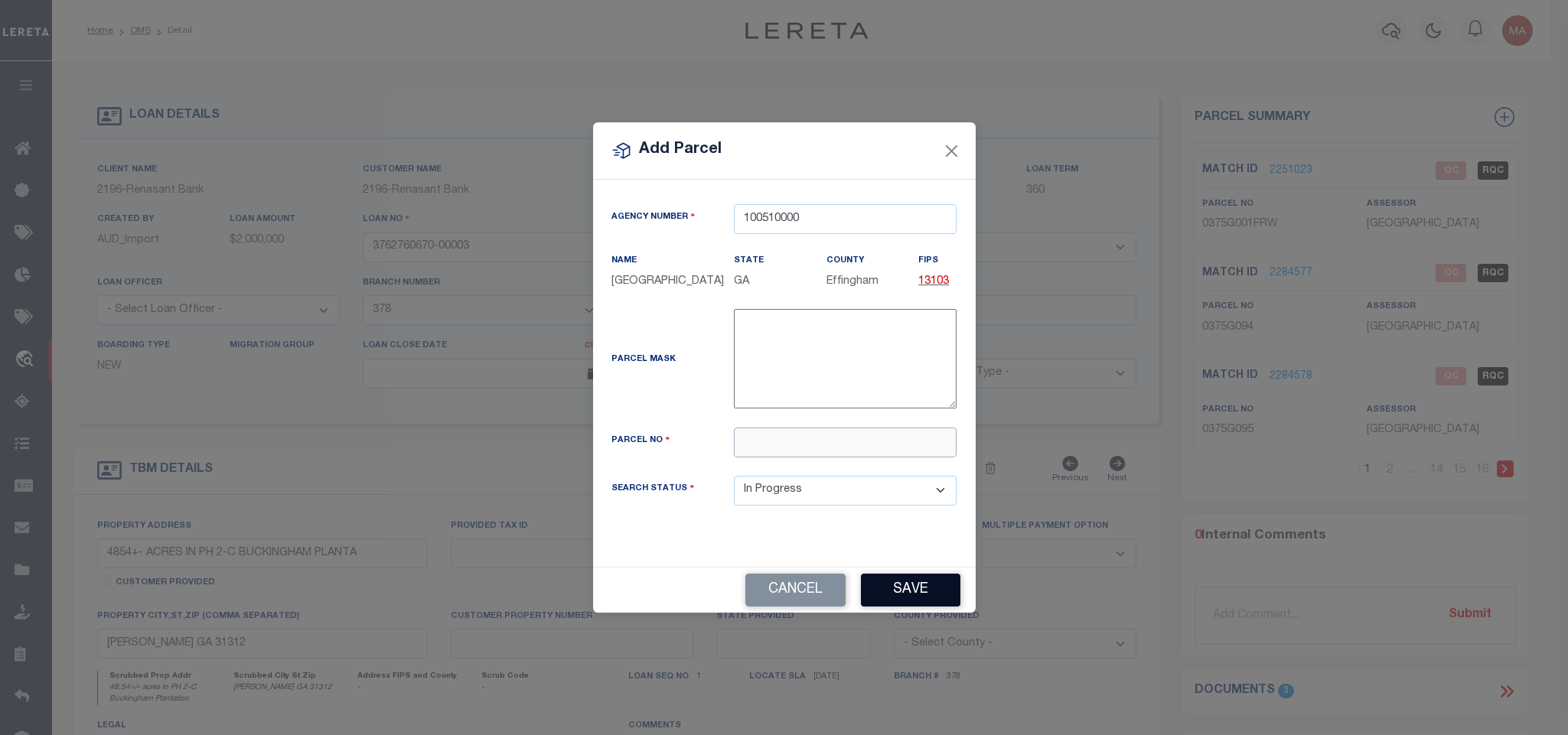
paste input "0375G195"
click at [939, 607] on button "Save" at bounding box center [911, 590] width 99 height 33
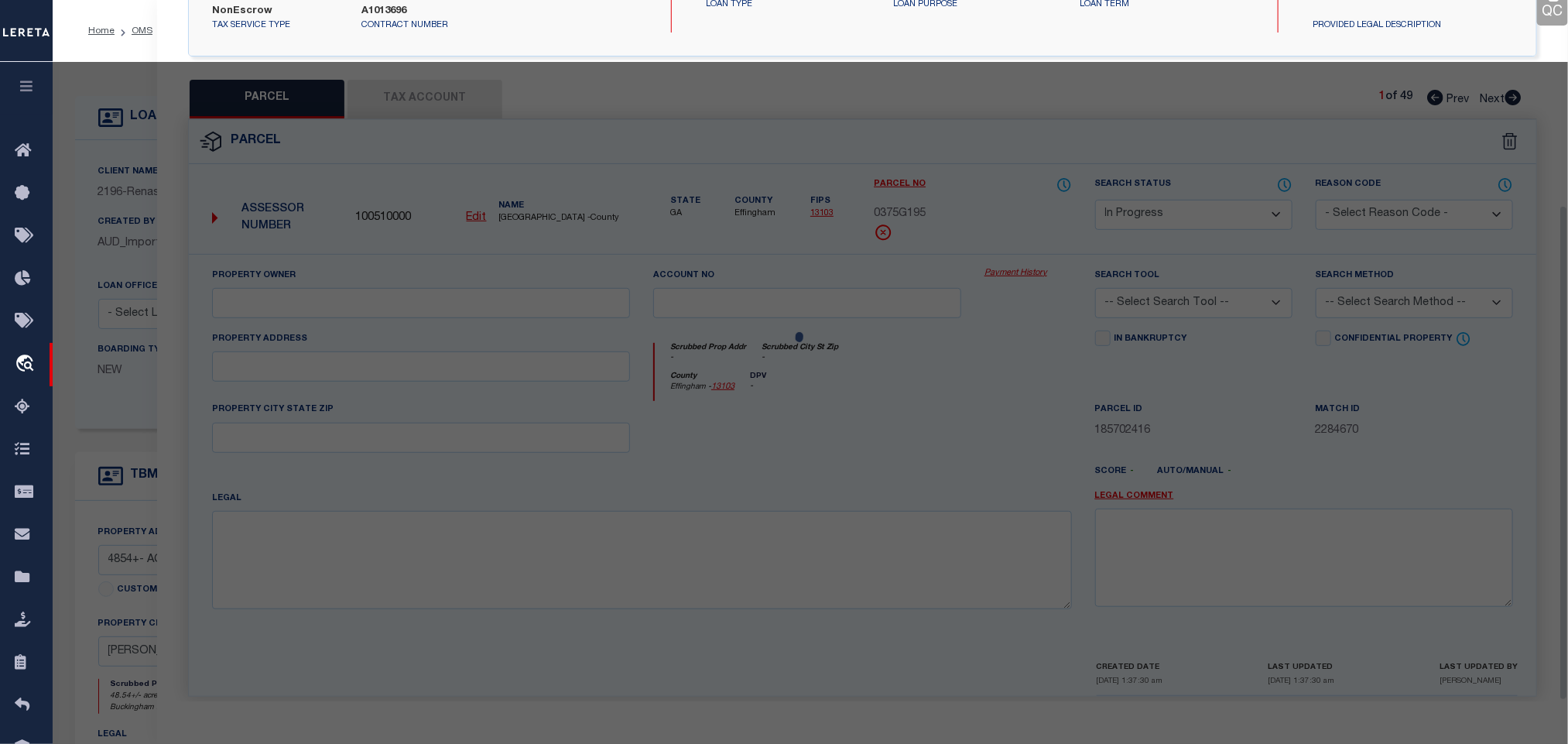
scroll to position [290, 0]
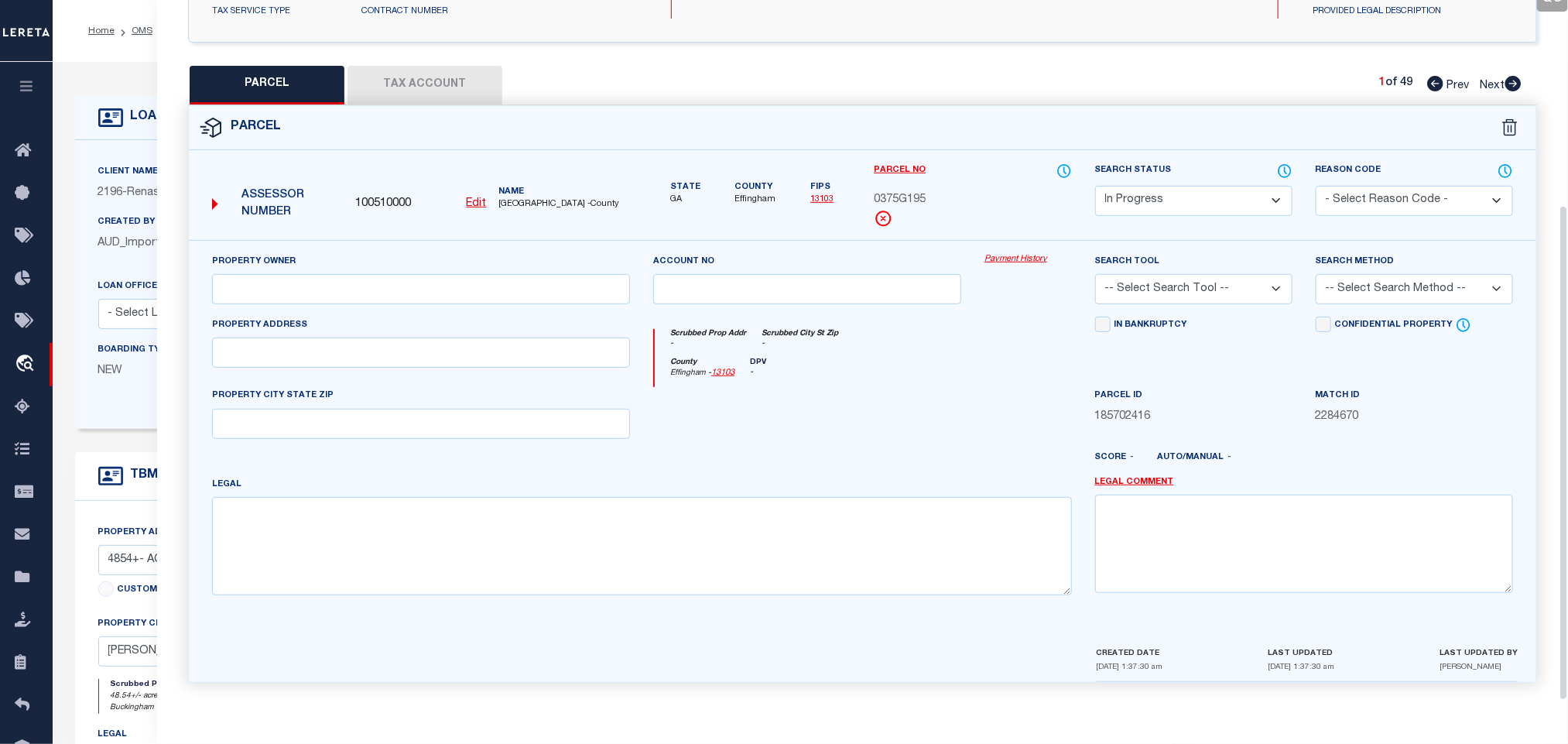
click at [98, 178] on label "Client Name" at bounding box center [128, 172] width 60 height 13
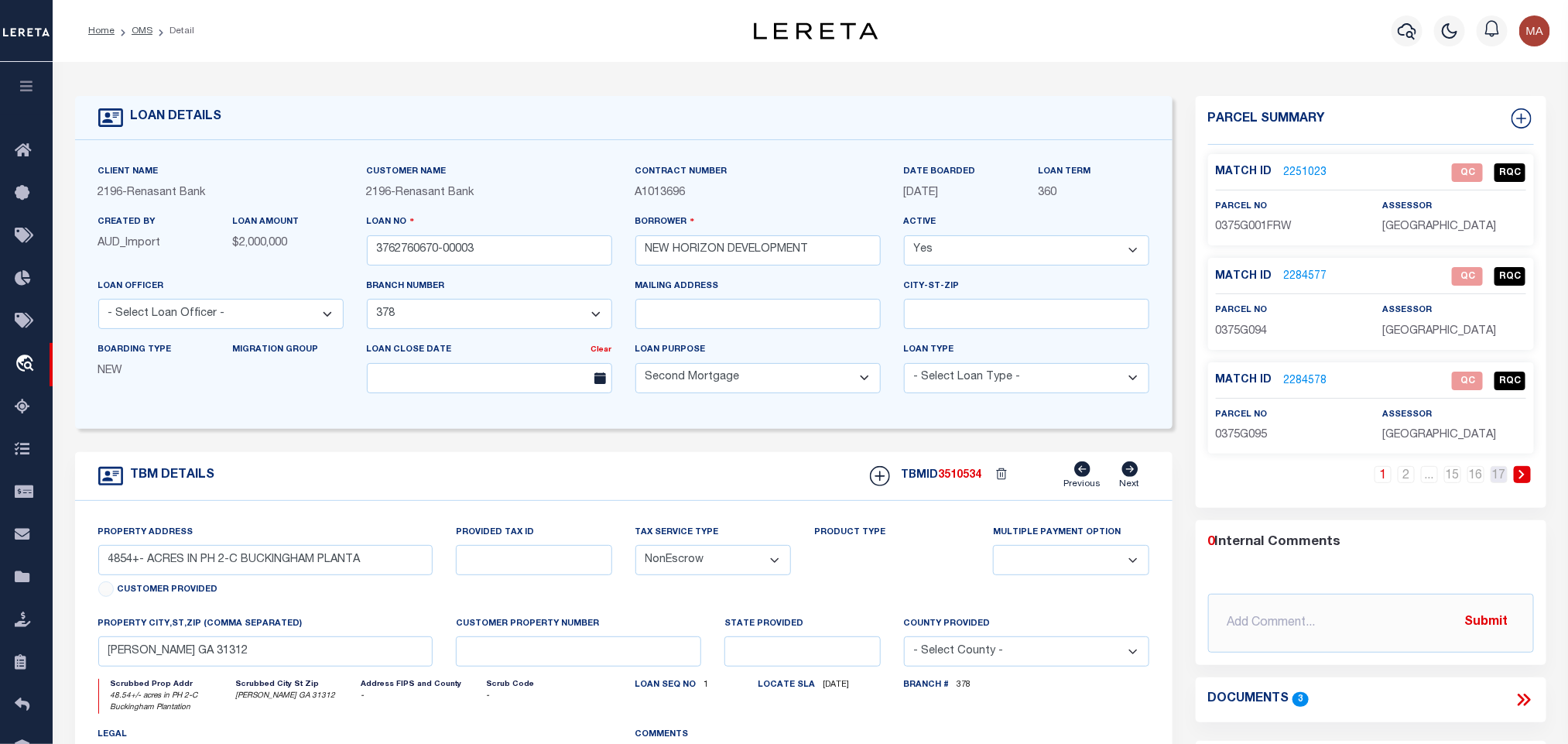
click at [1500, 480] on link "17" at bounding box center [1498, 474] width 17 height 17
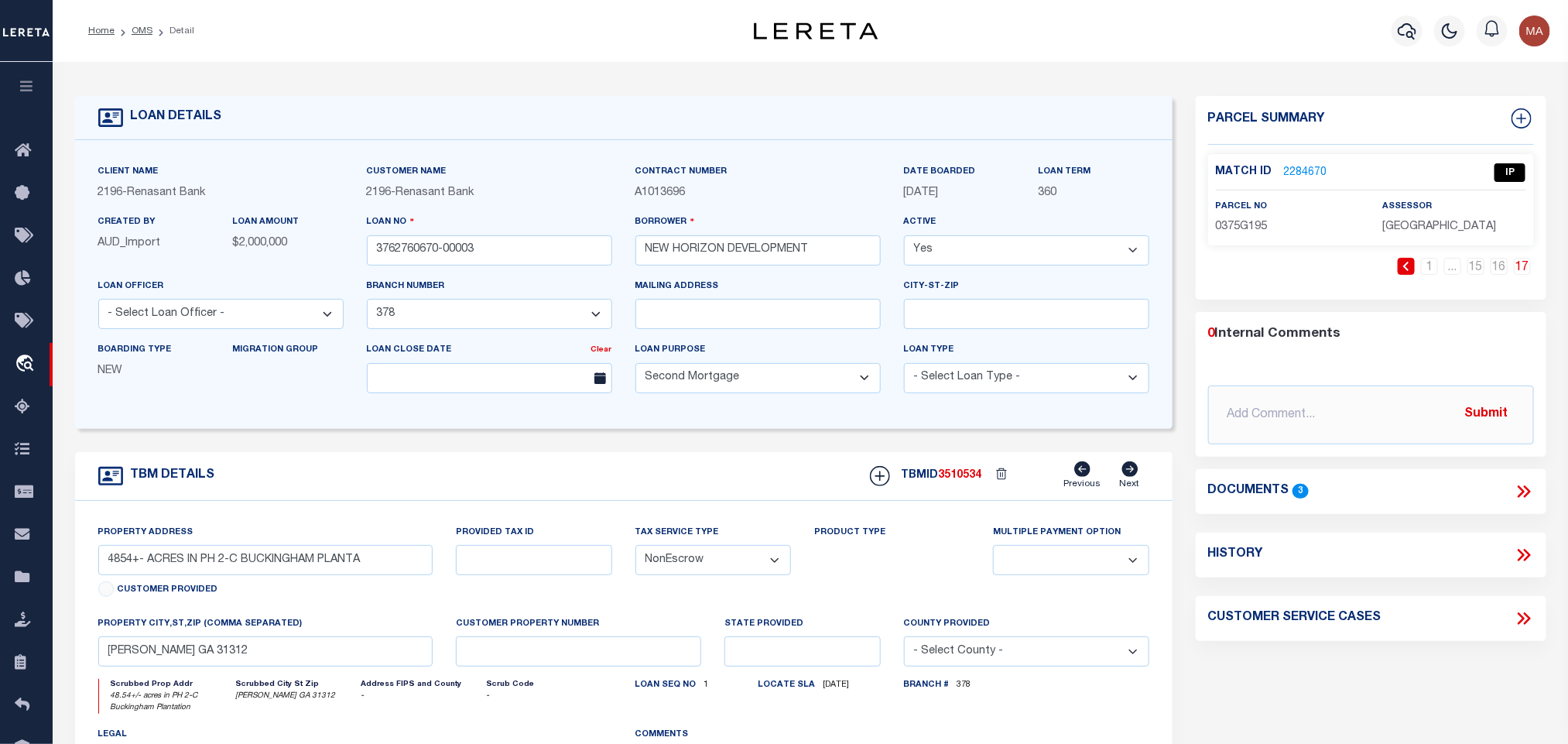
click at [1305, 166] on link "2284670" at bounding box center [1305, 173] width 43 height 16
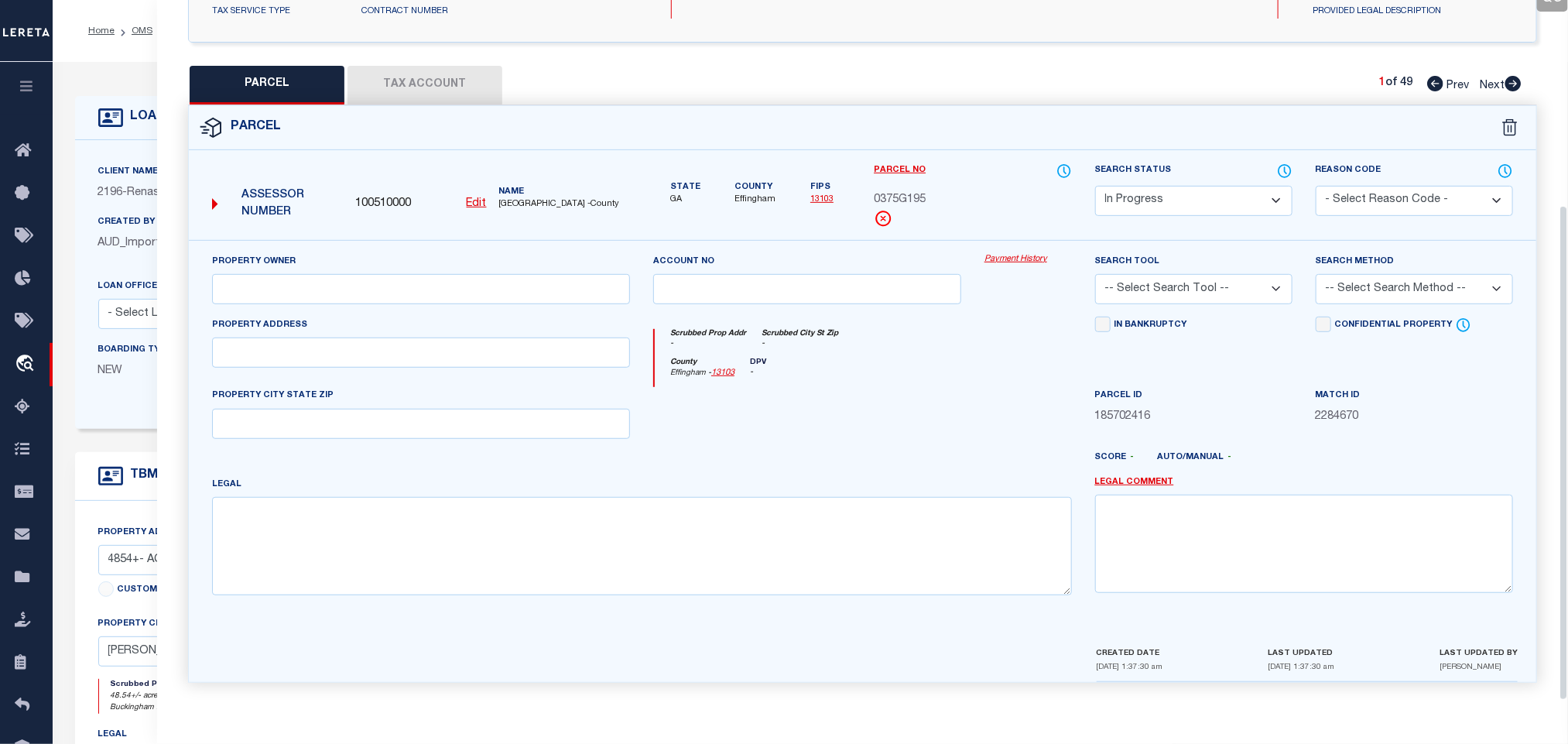
drag, startPoint x: 874, startPoint y: 204, endPoint x: 908, endPoint y: 191, distance: 36.4
click at [908, 192] on span "0375G195" at bounding box center [899, 200] width 52 height 17
copy span "0375G195"
click at [652, 125] on div "Parcel" at bounding box center [862, 128] width 1348 height 44
click at [475, 199] on u "Edit" at bounding box center [477, 204] width 20 height 11
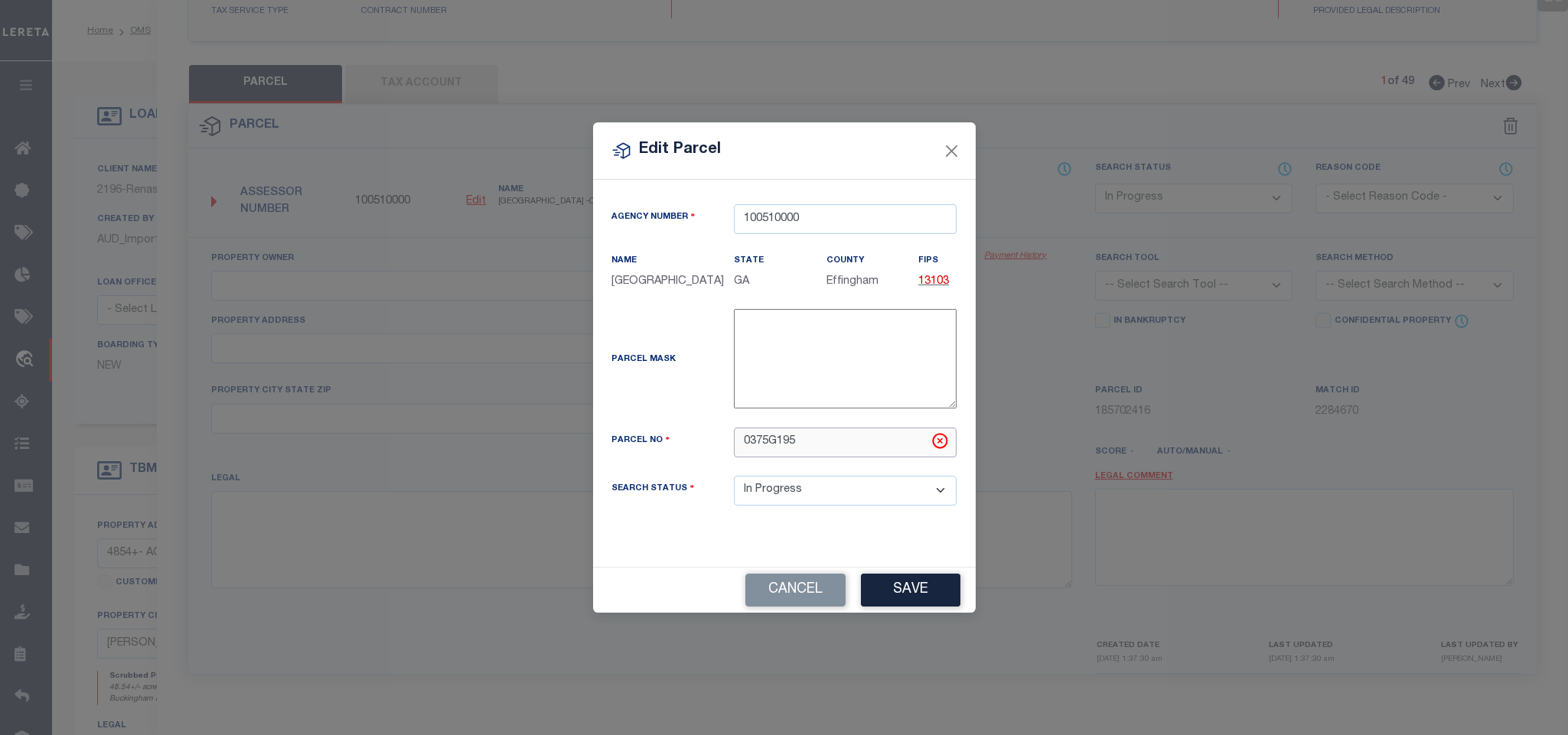
click at [798, 457] on input "0375G195" at bounding box center [845, 442] width 222 height 30
paste input "237"
click at [910, 588] on button "Save" at bounding box center [911, 590] width 99 height 33
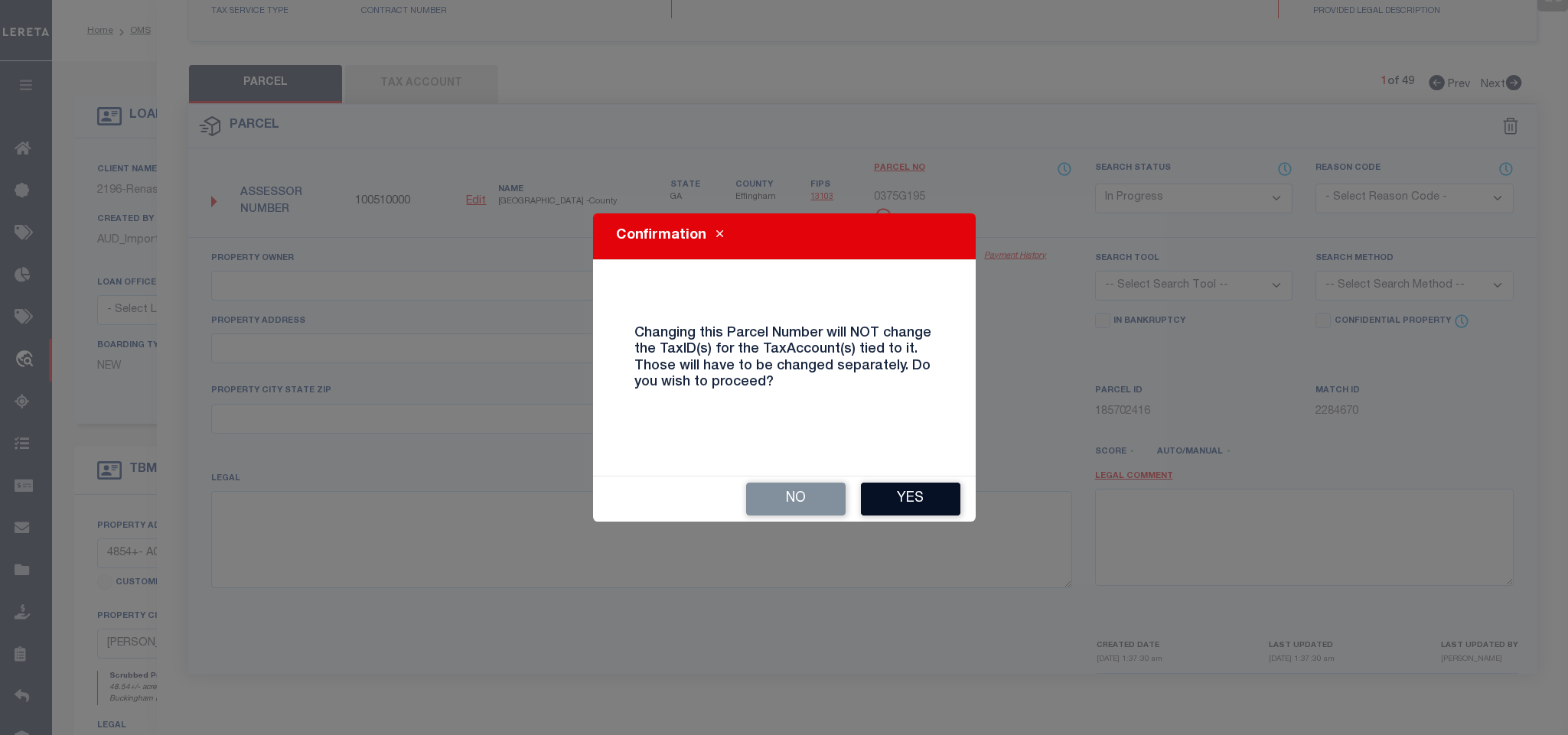
click at [950, 494] on button "Yes" at bounding box center [911, 499] width 99 height 33
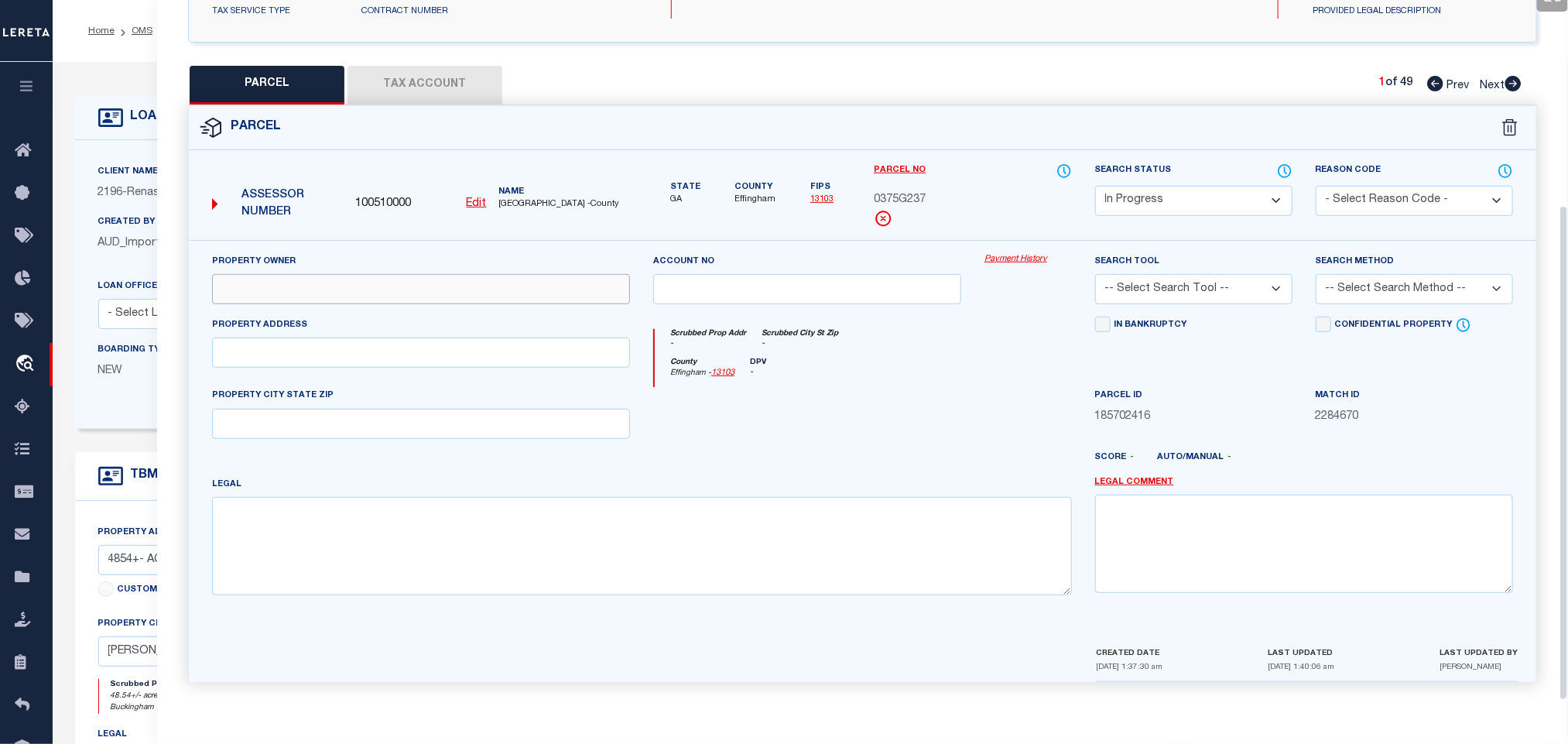
drag, startPoint x: 368, startPoint y: 288, endPoint x: 304, endPoint y: 309, distance: 67.4
click at [368, 288] on input "text" at bounding box center [421, 288] width 418 height 30
paste input "NEW HORIZON DEVELOPMENT COMPANY LLC"
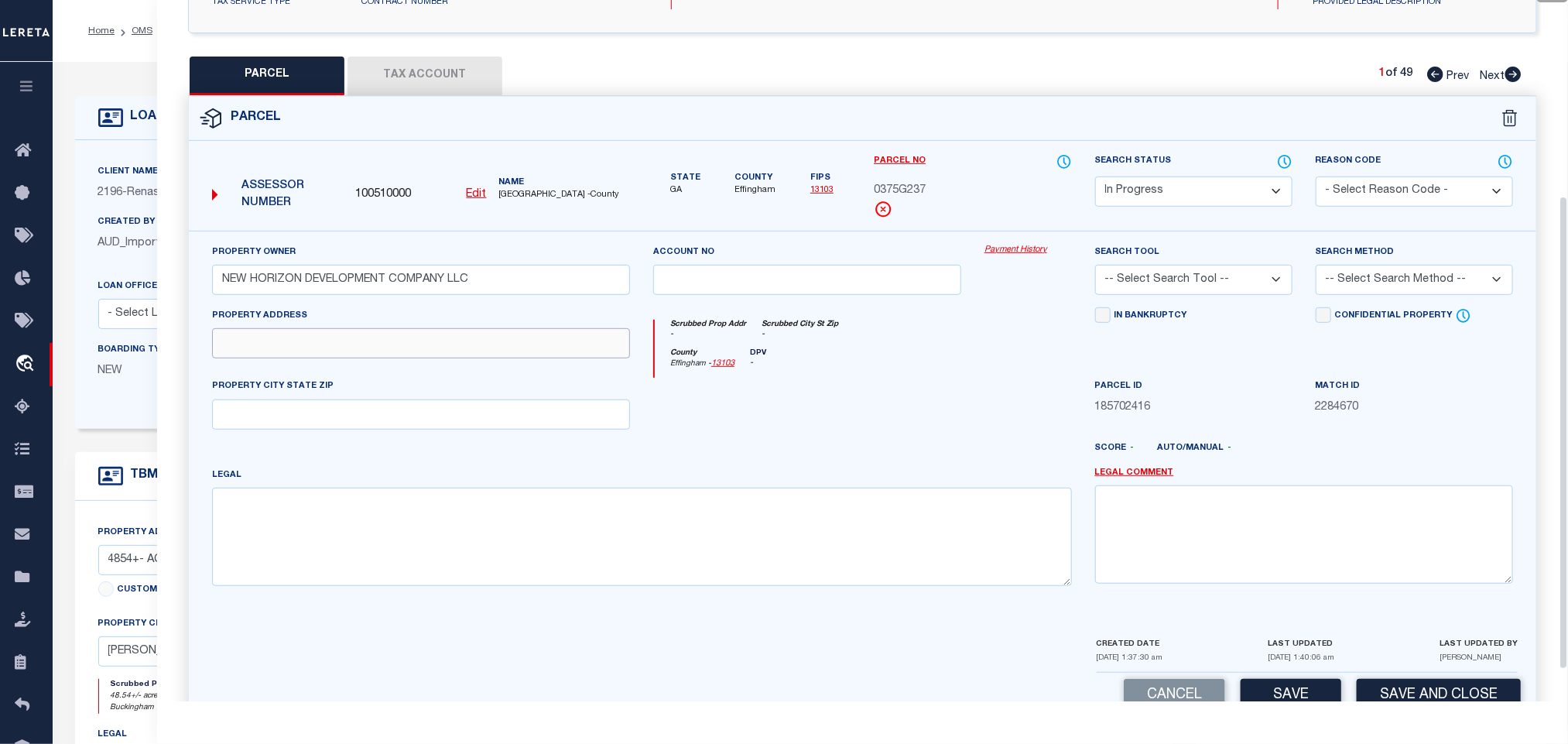
drag, startPoint x: 284, startPoint y: 337, endPoint x: 100, endPoint y: 374, distance: 187.7
click at [284, 337] on input "text" at bounding box center [421, 343] width 418 height 30
paste input "101 LITTLE BEN CT"
drag, startPoint x: 558, startPoint y: 561, endPoint x: 801, endPoint y: 480, distance: 256.1
click at [558, 561] on textarea at bounding box center [642, 536] width 860 height 98
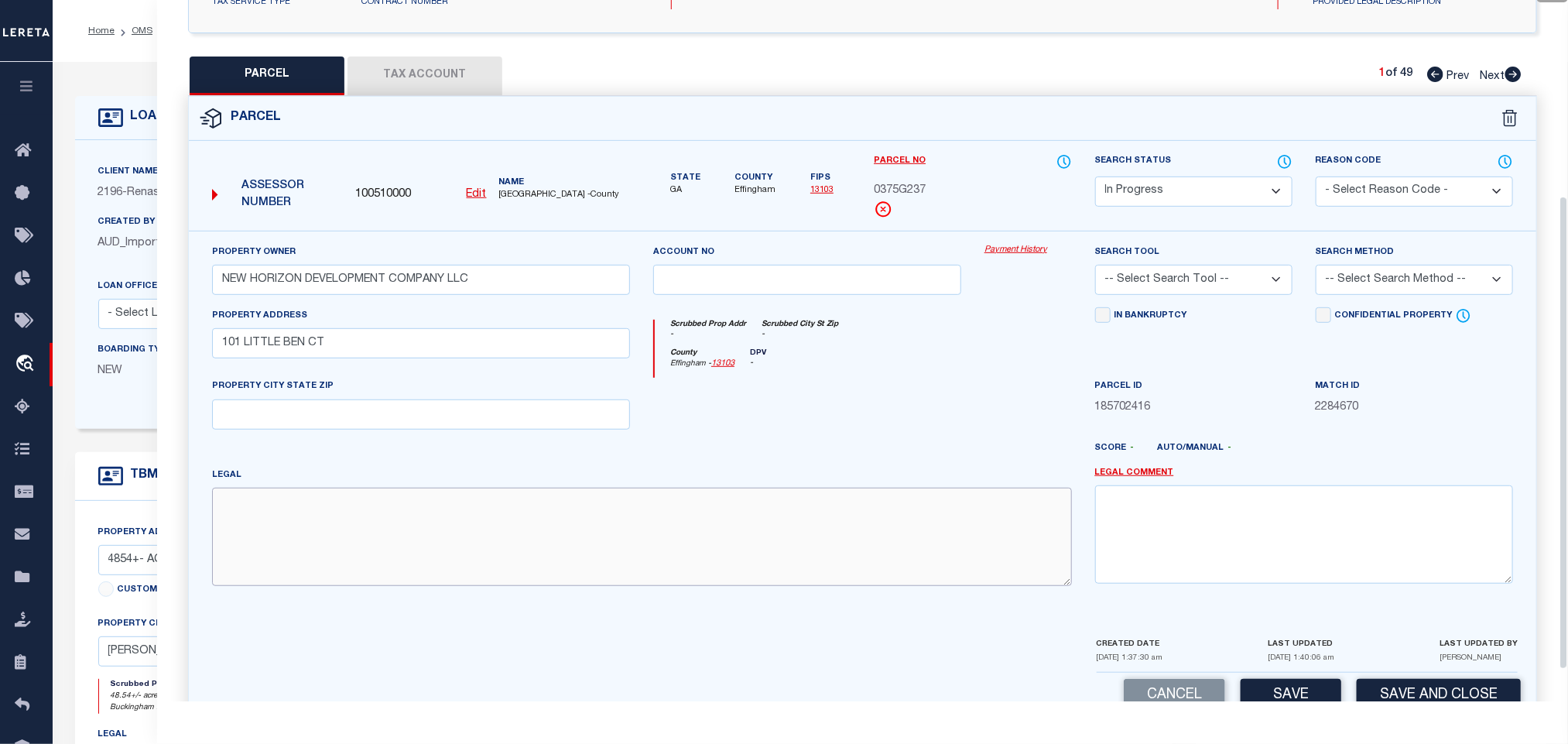
paste textarea ".359 AC LOT 237 (OUT 375-51) PLT 30/155"
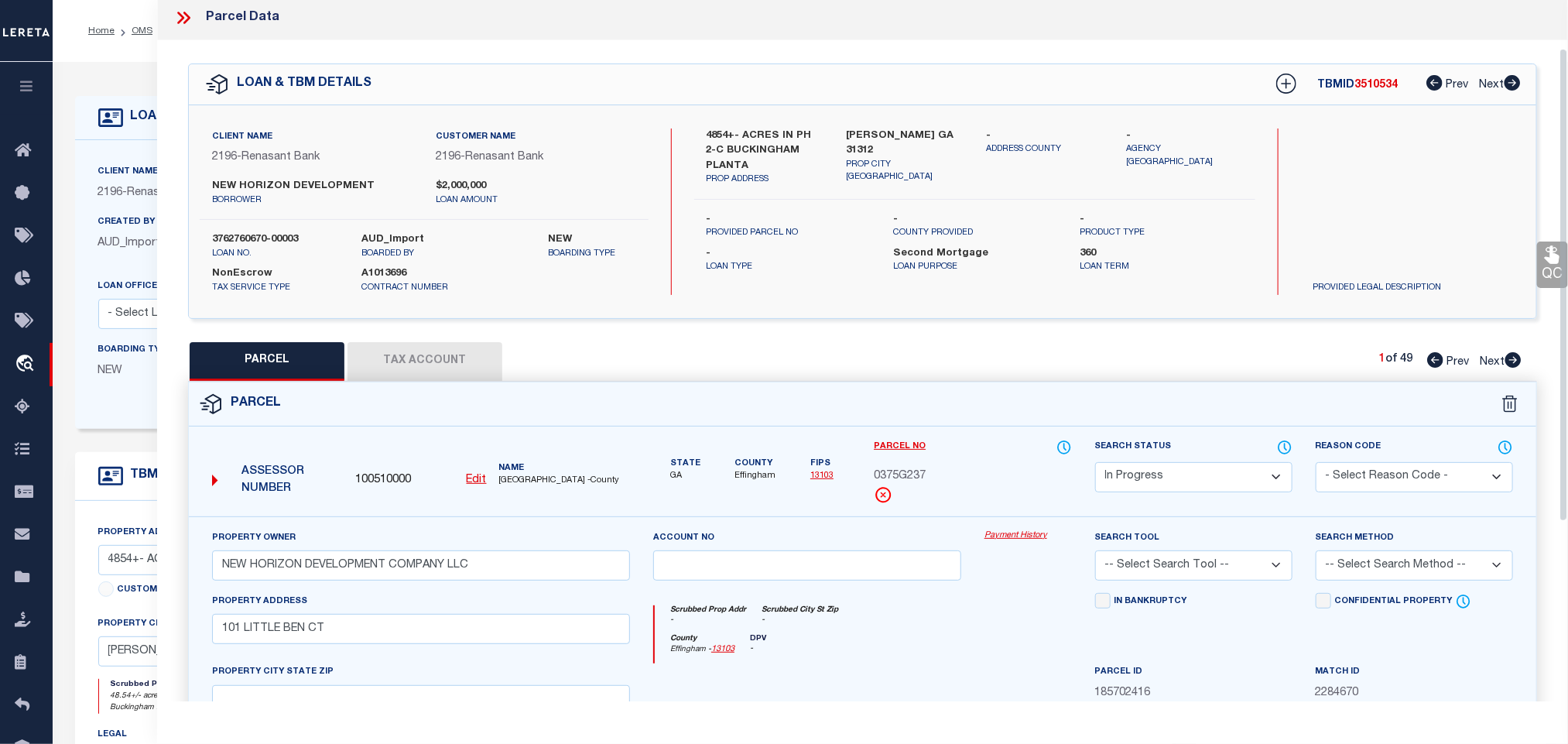
scroll to position [0, 0]
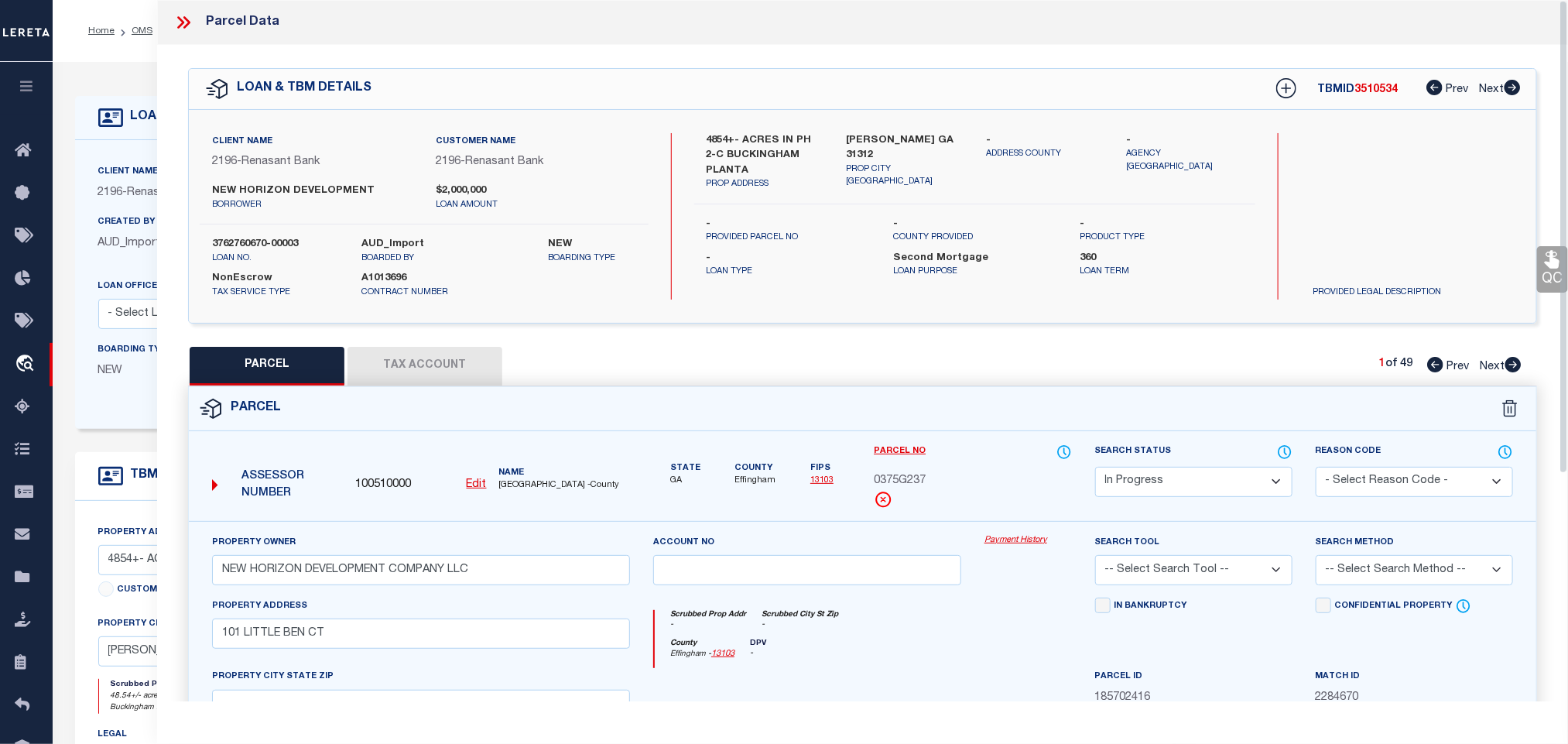
click at [880, 134] on label "GUYTON GA 31312" at bounding box center [906, 148] width 117 height 30
copy div "GUYTON GA 31312"
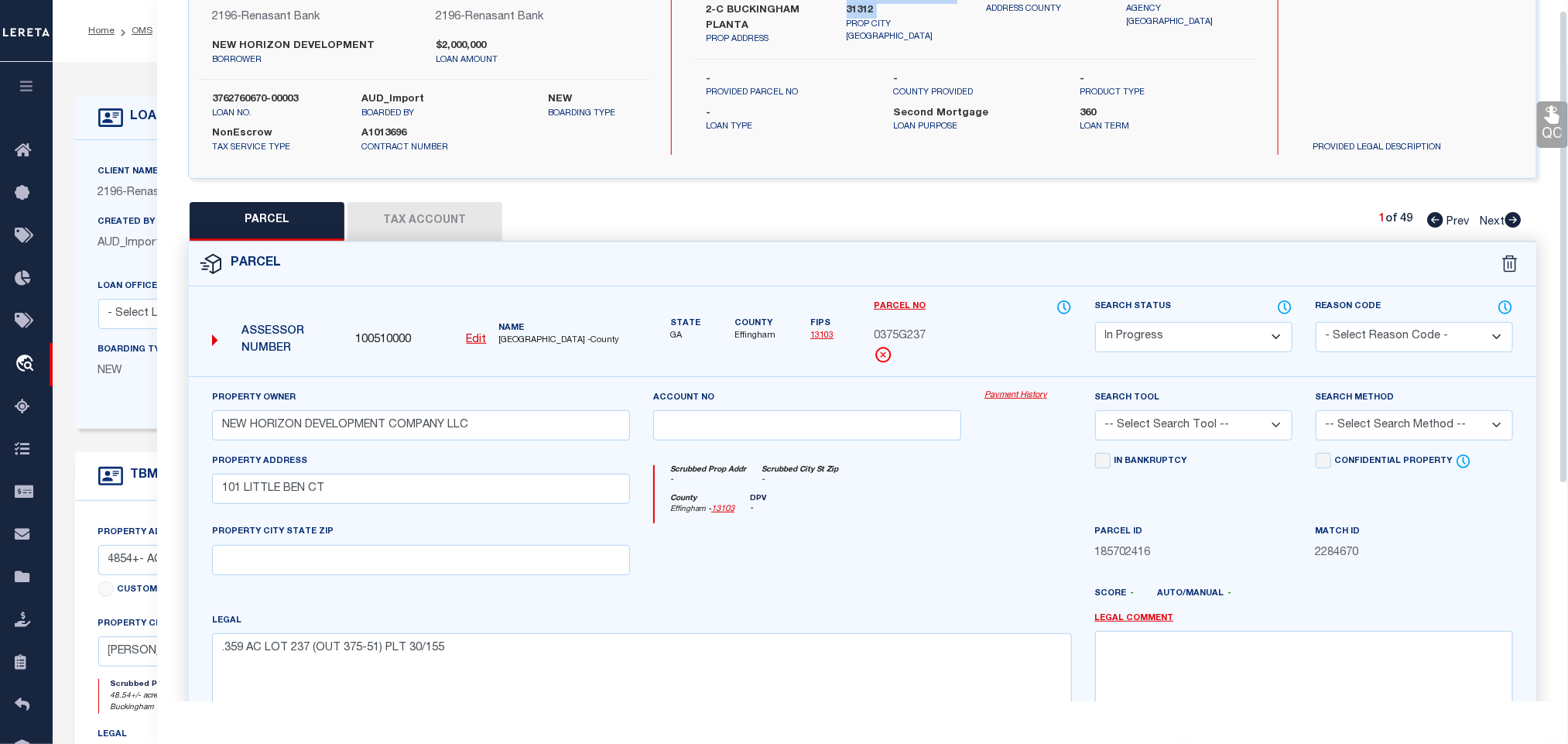
scroll to position [337, 0]
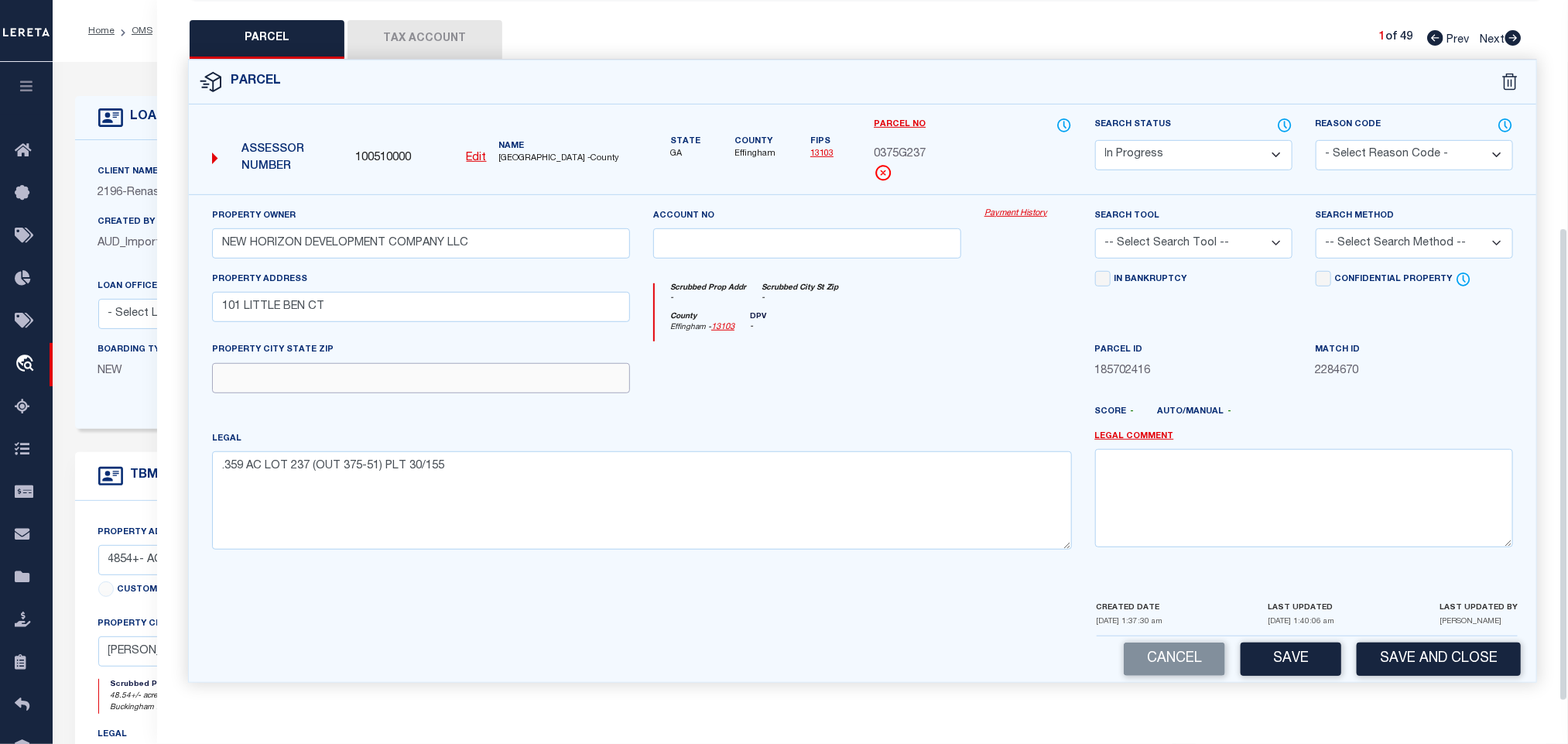
drag, startPoint x: 510, startPoint y: 374, endPoint x: 1141, endPoint y: 264, distance: 640.5
click at [510, 374] on input "text" at bounding box center [421, 378] width 418 height 30
paste input "GUYTON GA 31312"
click at [1221, 238] on select "-- Select Search Tool -- 3rd Party Website Agency File Agency Website ATLS CNV-…" at bounding box center [1194, 243] width 198 height 30
click at [1095, 229] on select "-- Select Search Tool -- 3rd Party Website Agency File Agency Website ATLS CNV-…" at bounding box center [1194, 243] width 198 height 30
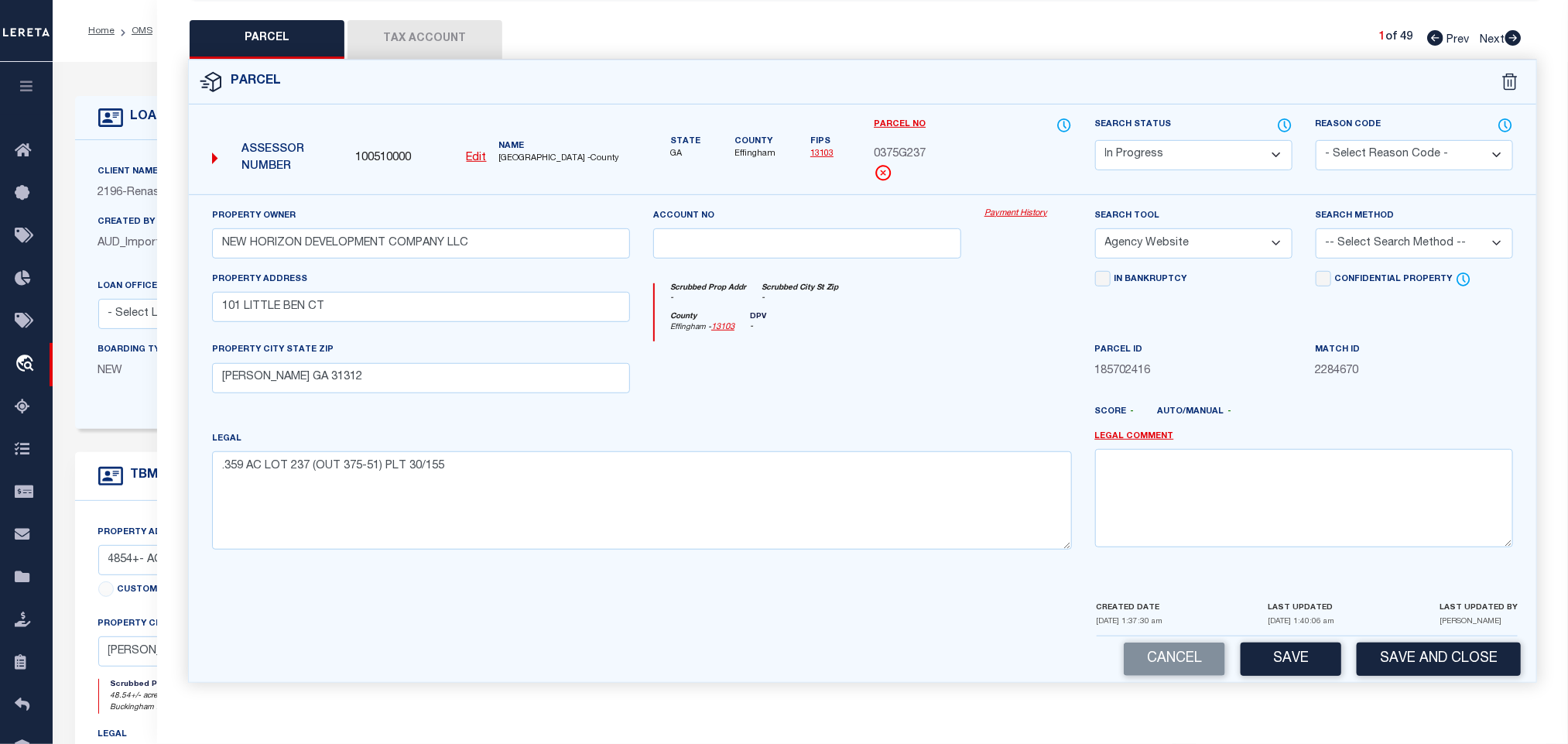
click at [1475, 233] on select "-- Select Search Method -- Property Address Legal Liability Info Provided" at bounding box center [1414, 243] width 198 height 30
click at [1316, 229] on select "-- Select Search Method -- Property Address Legal Liability Info Provided" at bounding box center [1414, 243] width 198 height 30
click at [1321, 652] on button "Save" at bounding box center [1291, 659] width 101 height 33
click at [424, 26] on button "Tax Account" at bounding box center [424, 39] width 155 height 38
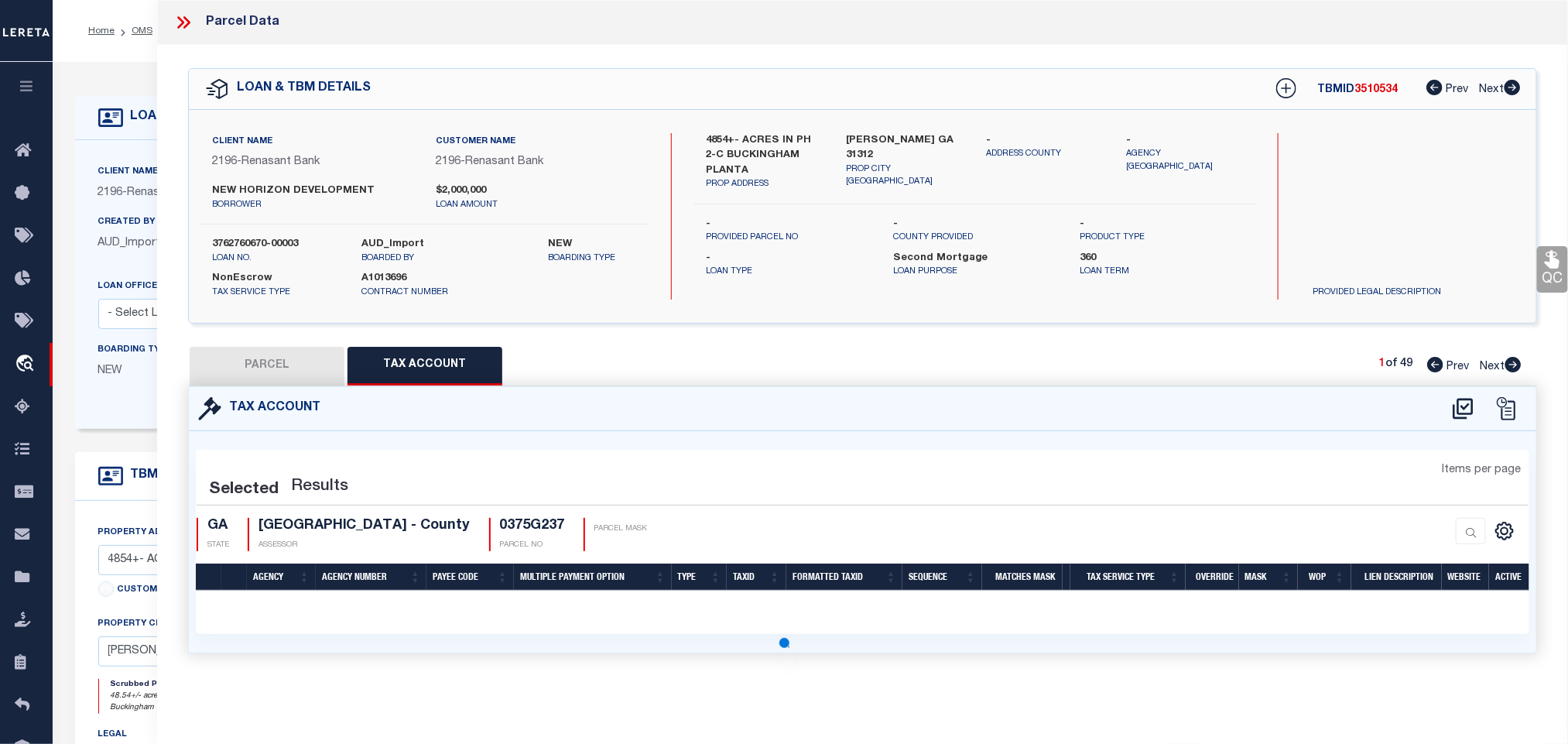
scroll to position [0, 0]
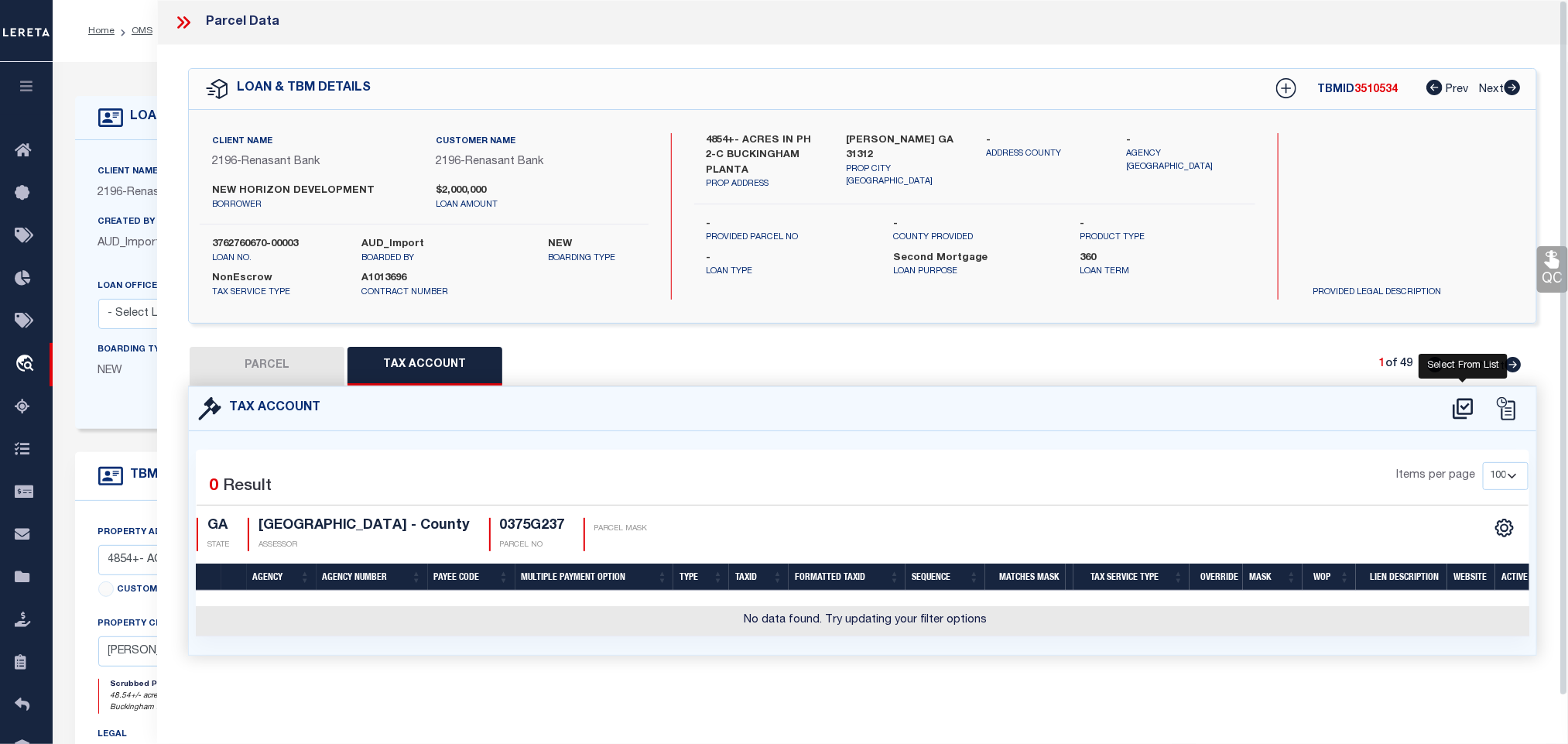
click at [1459, 412] on icon at bounding box center [1463, 408] width 26 height 25
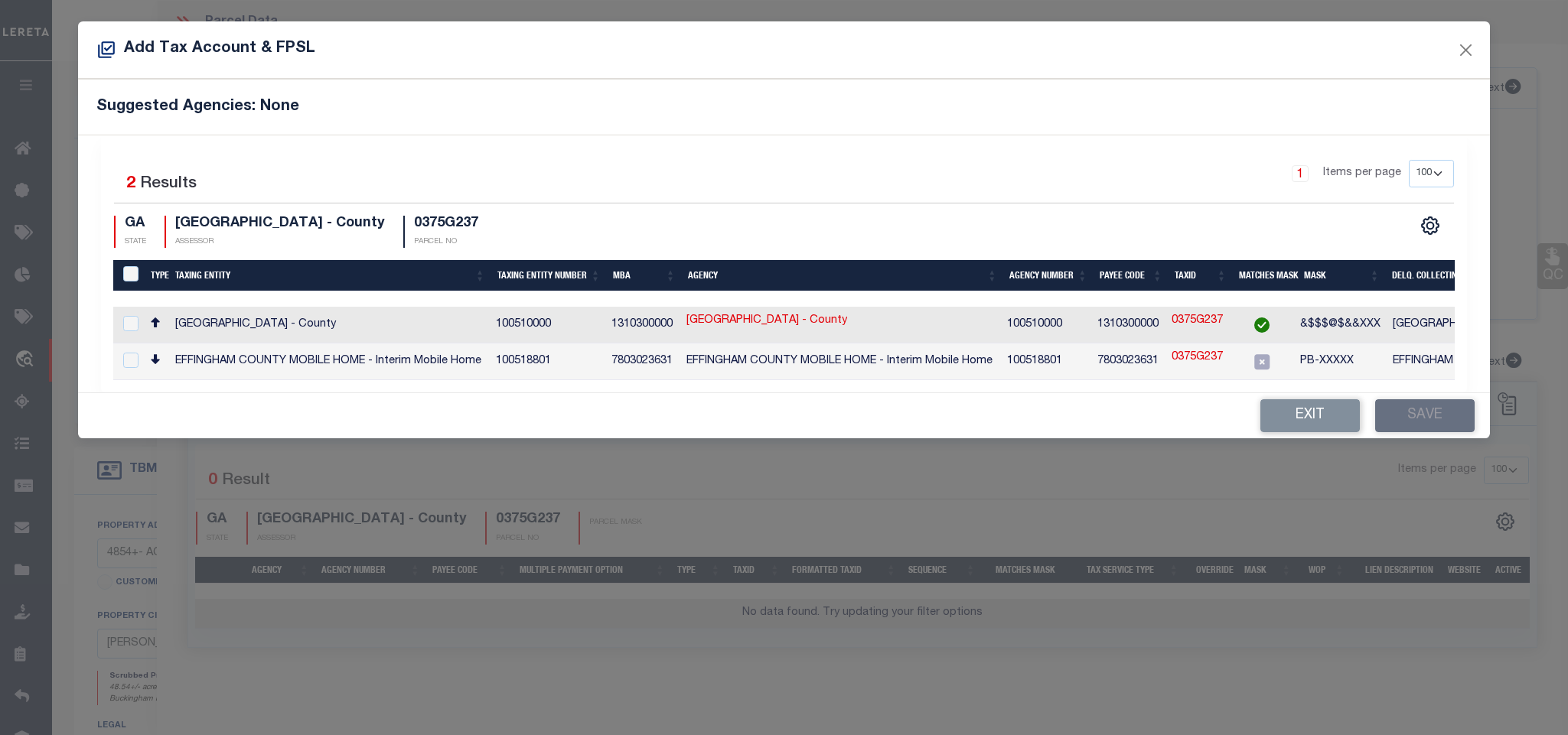
click at [1400, 329] on td "EFFINGHAM COUNTY - County" at bounding box center [1546, 325] width 320 height 37
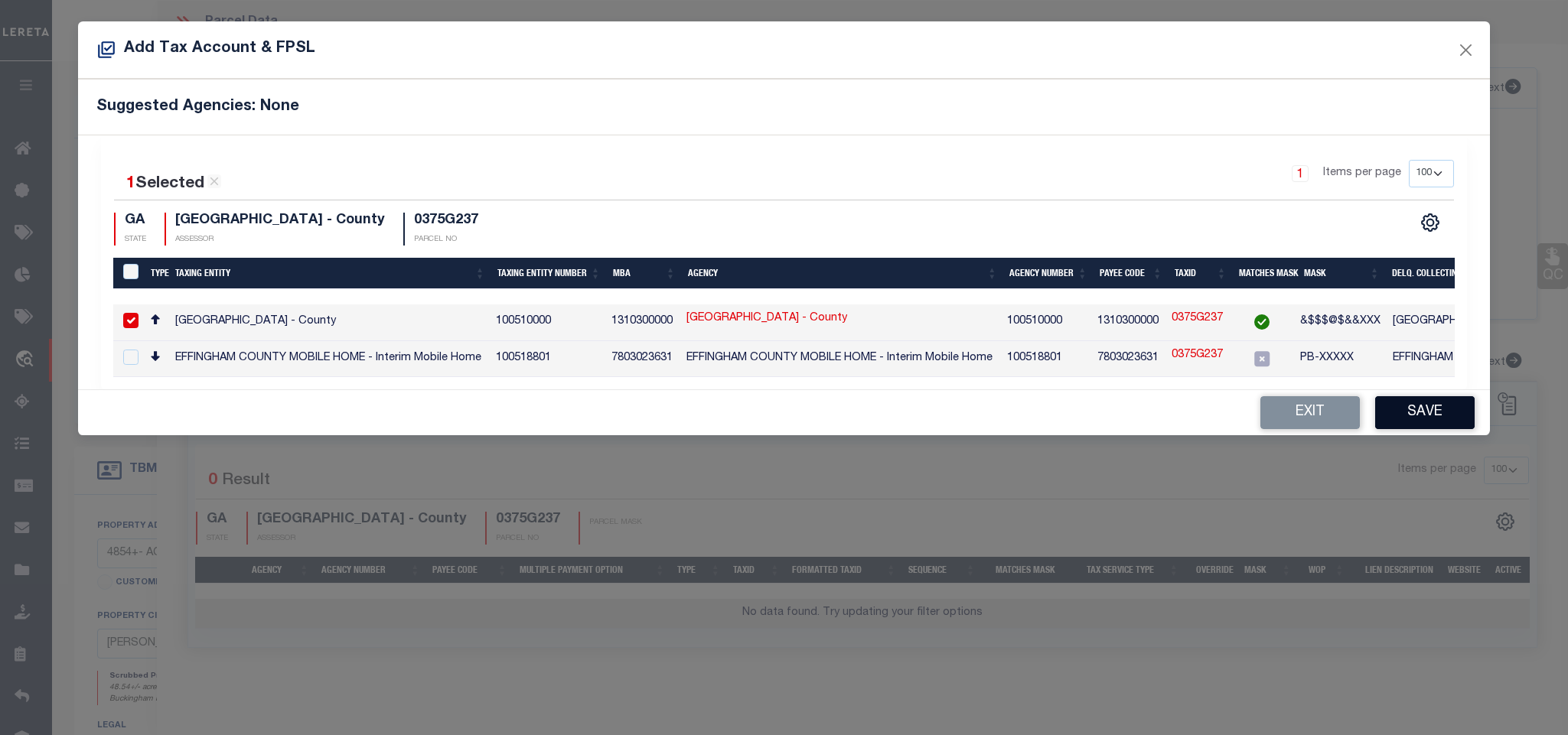
click at [1408, 419] on button "Save" at bounding box center [1424, 412] width 99 height 33
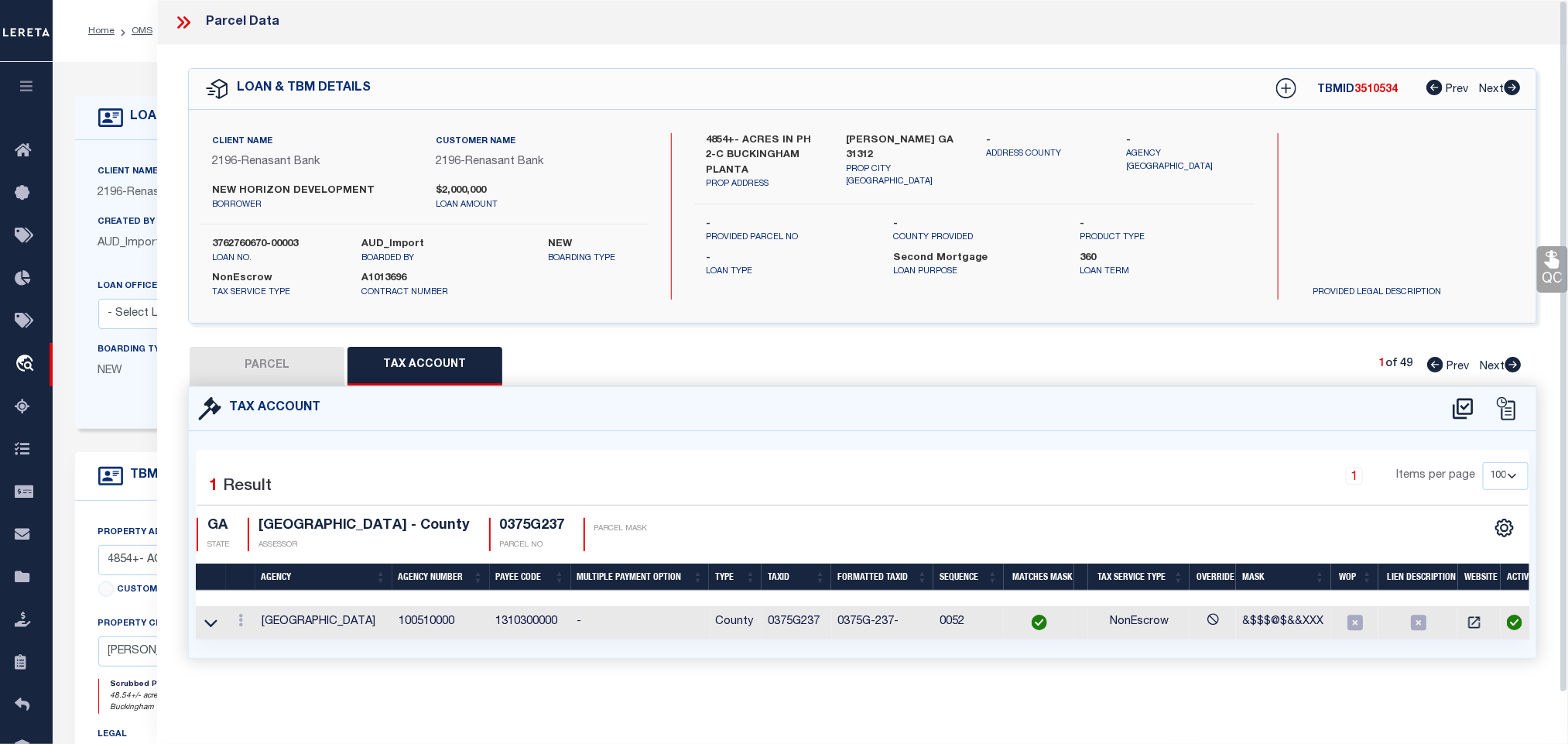
click at [297, 363] on button "PARCEL" at bounding box center [266, 366] width 155 height 38
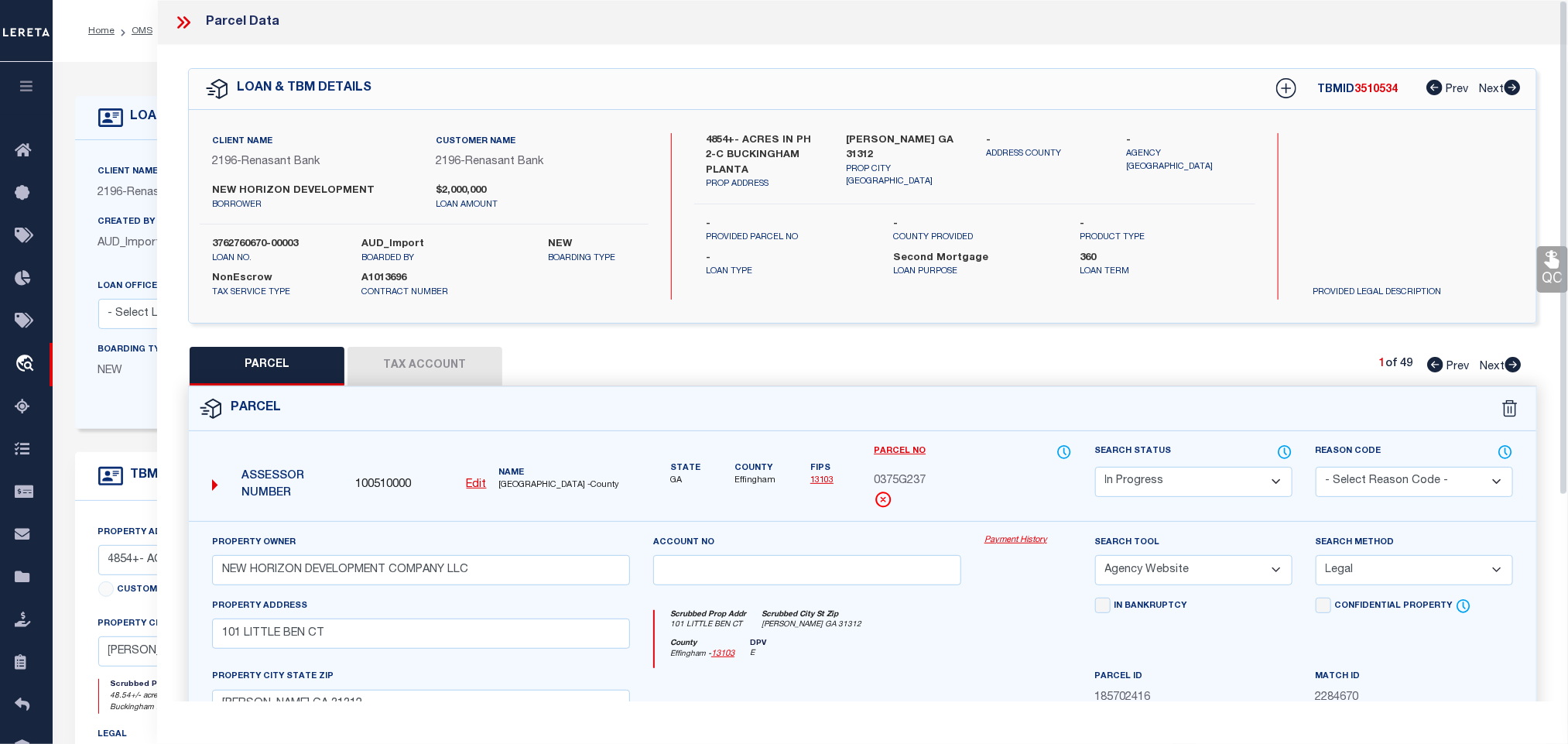
click at [1215, 483] on select "Automated Search Bad Parcel Complete Duplicate Parcel High Dollar Reporting In …" at bounding box center [1194, 481] width 198 height 30
click at [1095, 469] on select "Automated Search Bad Parcel Complete Duplicate Parcel High Dollar Reporting In …" at bounding box center [1194, 481] width 198 height 30
click at [1191, 481] on select "Automated Search Bad Parcel Complete Duplicate Parcel High Dollar Reporting In …" at bounding box center [1194, 481] width 198 height 30
click at [1095, 469] on select "Automated Search Bad Parcel Complete Duplicate Parcel High Dollar Reporting In …" at bounding box center [1194, 481] width 198 height 30
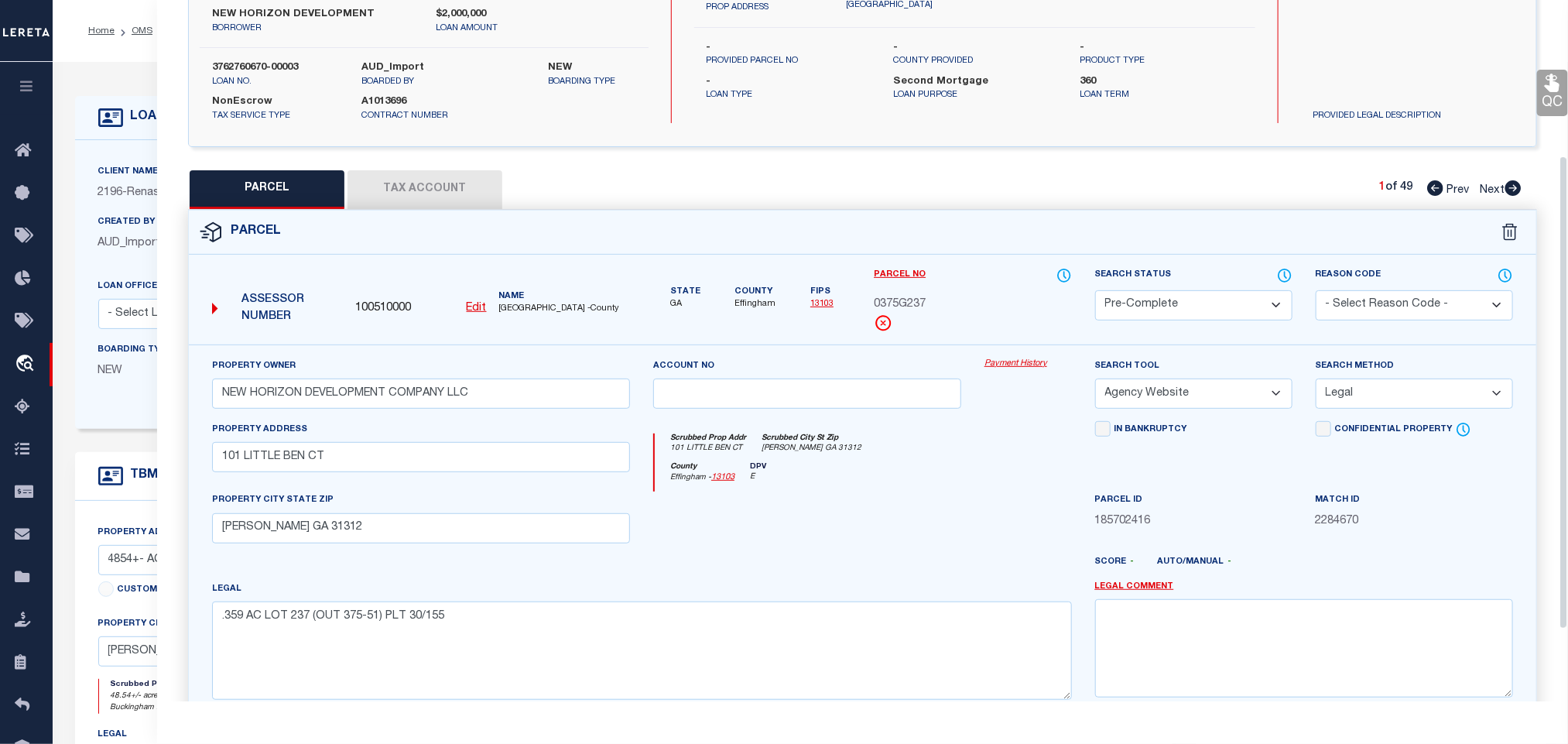
scroll to position [337, 0]
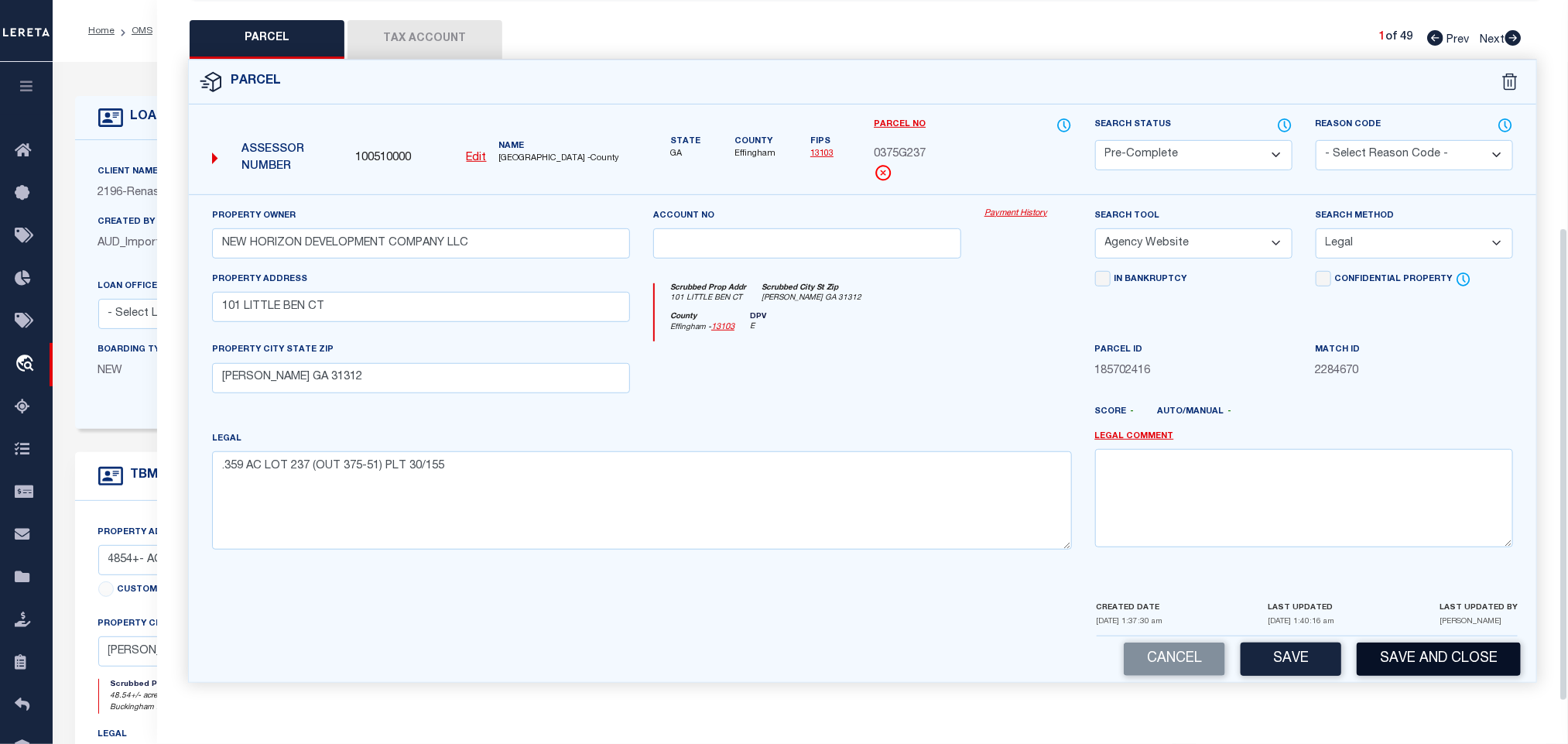
click at [1463, 674] on button "Save and Close" at bounding box center [1438, 659] width 164 height 33
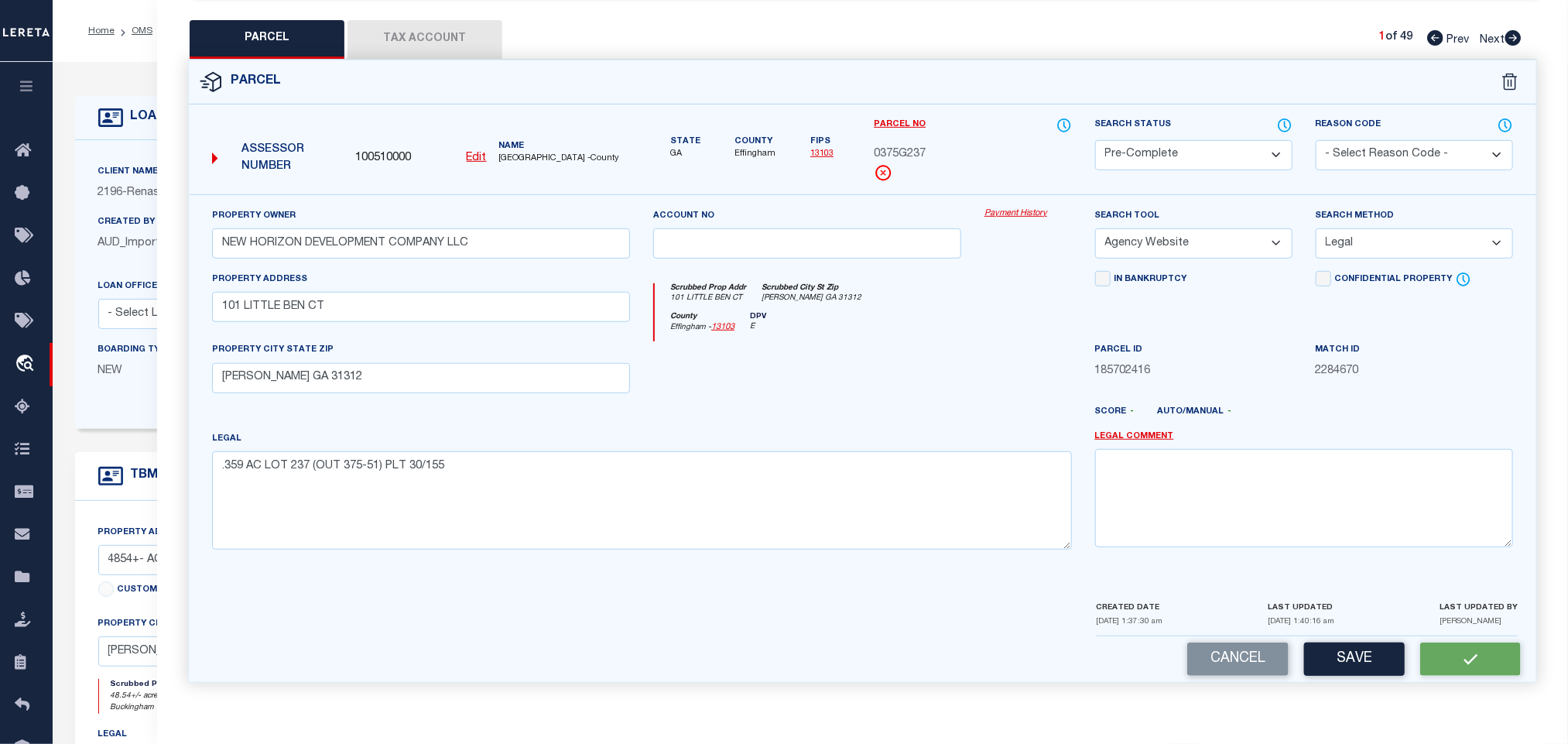
click at [393, 150] on span "100510000" at bounding box center [382, 158] width 56 height 17
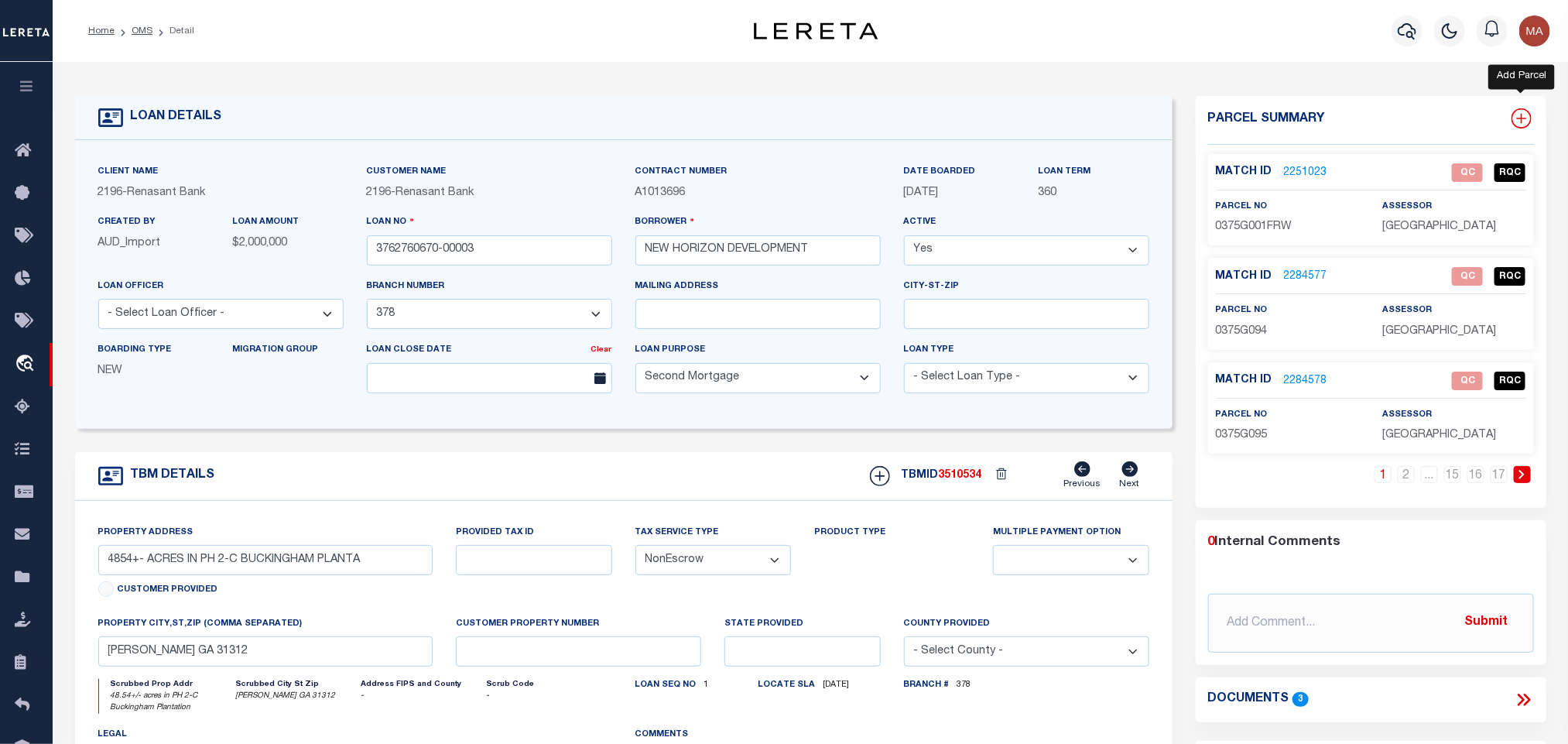
click at [1515, 122] on icon at bounding box center [1521, 118] width 20 height 20
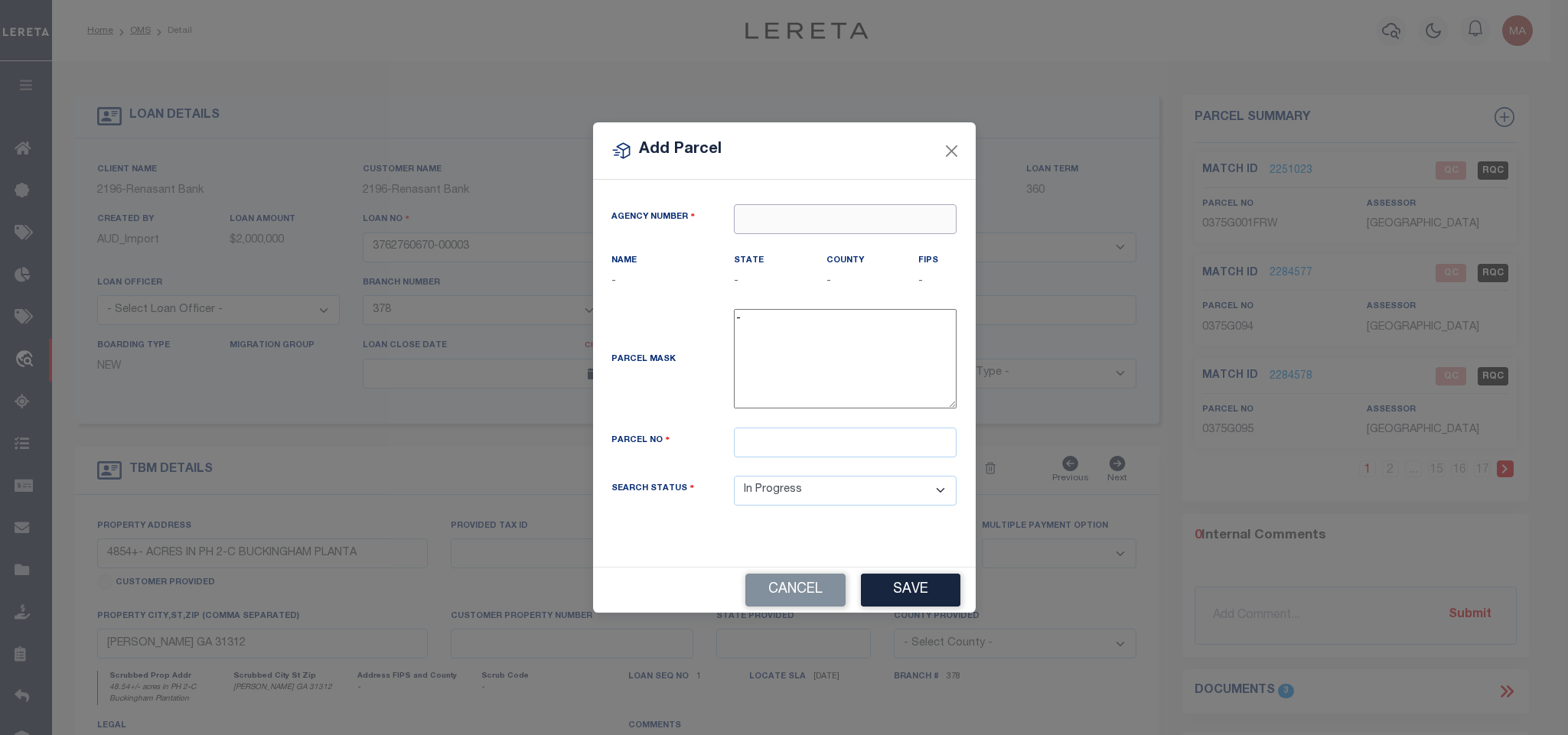
click at [892, 212] on input "text" at bounding box center [845, 219] width 222 height 30
paste input "100510000"
click at [857, 246] on div "100510000 : EFFINGHAM COUNTY" at bounding box center [849, 243] width 232 height 24
click at [850, 443] on input "text" at bounding box center [845, 442] width 222 height 30
paste input "0375G238"
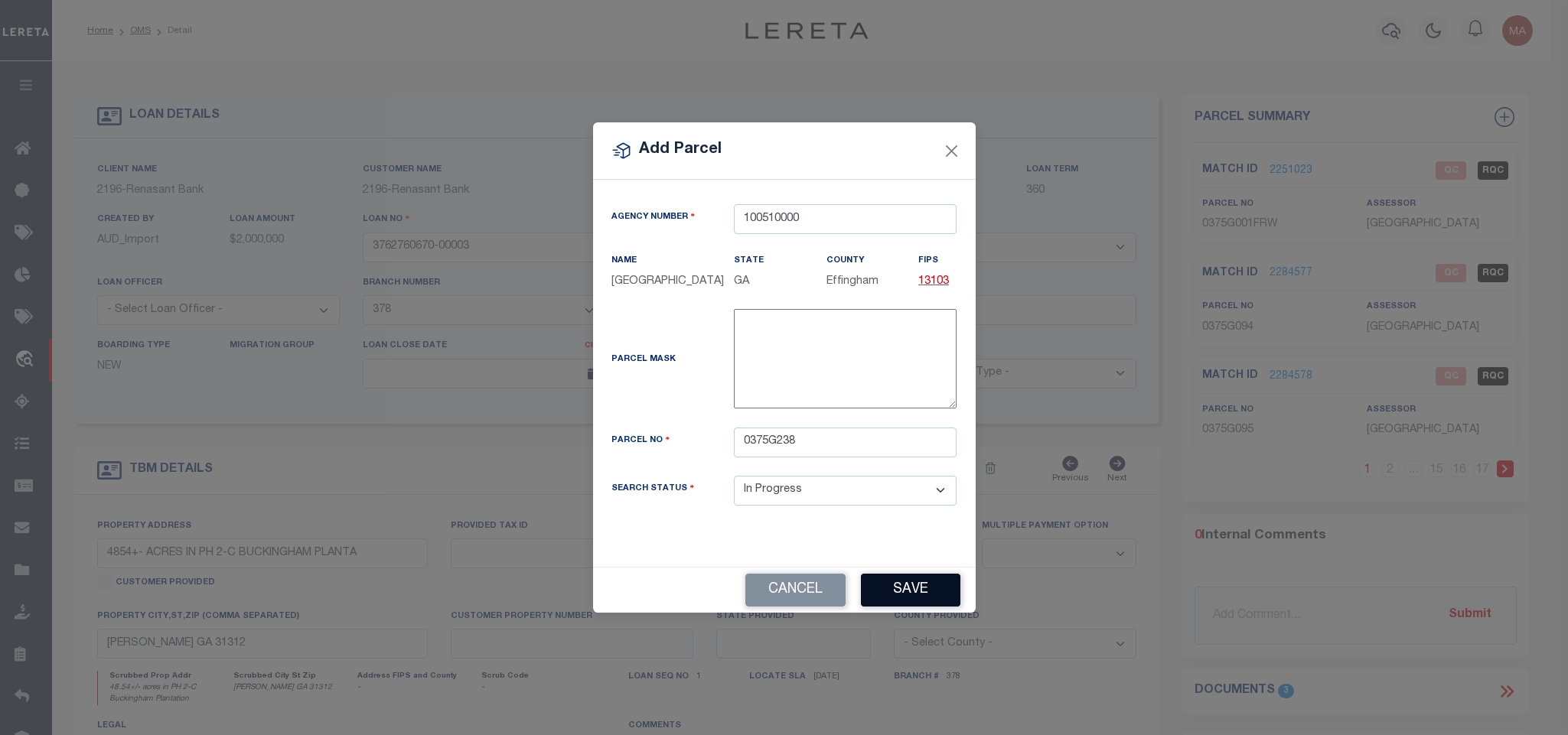
click at [884, 607] on button "Save" at bounding box center [911, 590] width 99 height 33
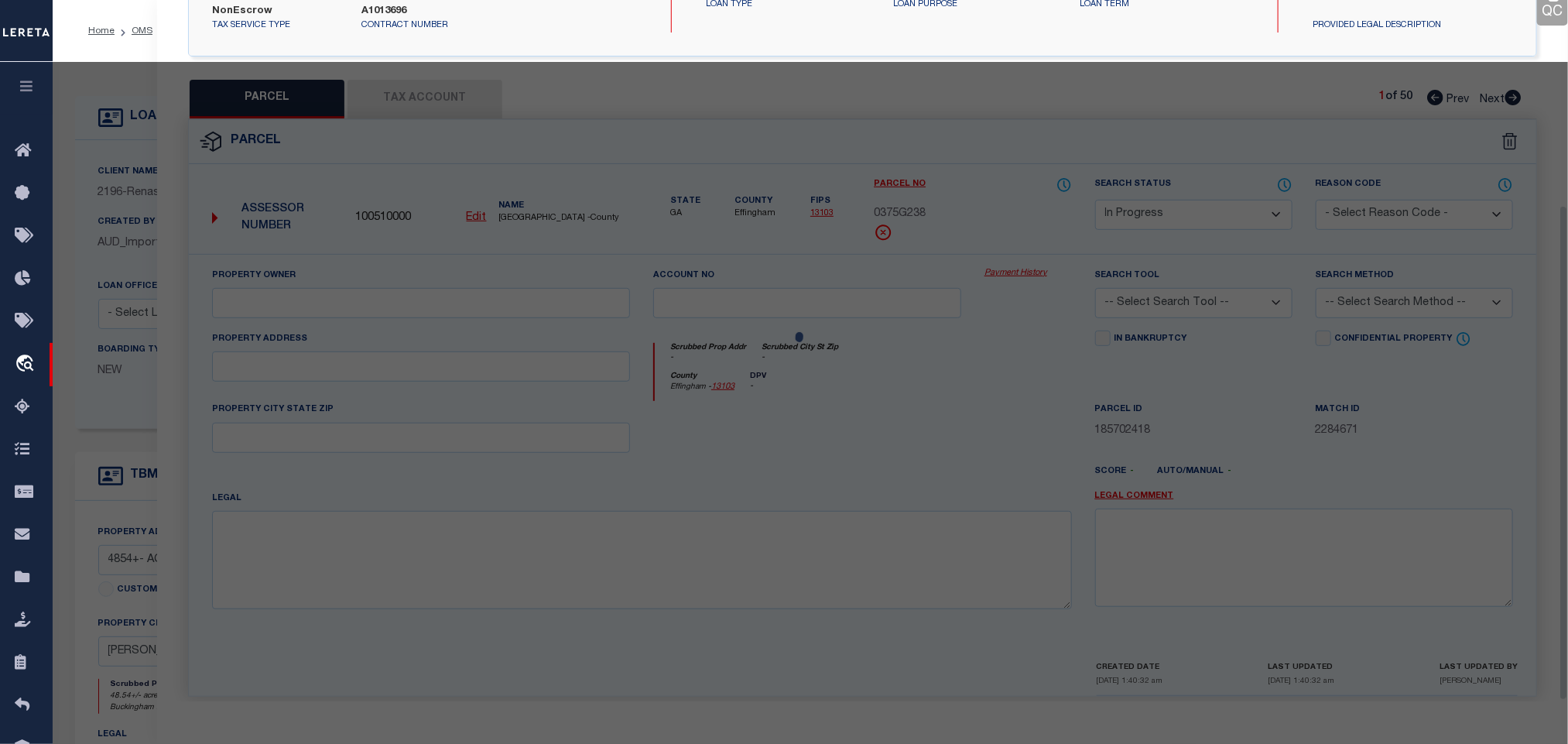
scroll to position [290, 0]
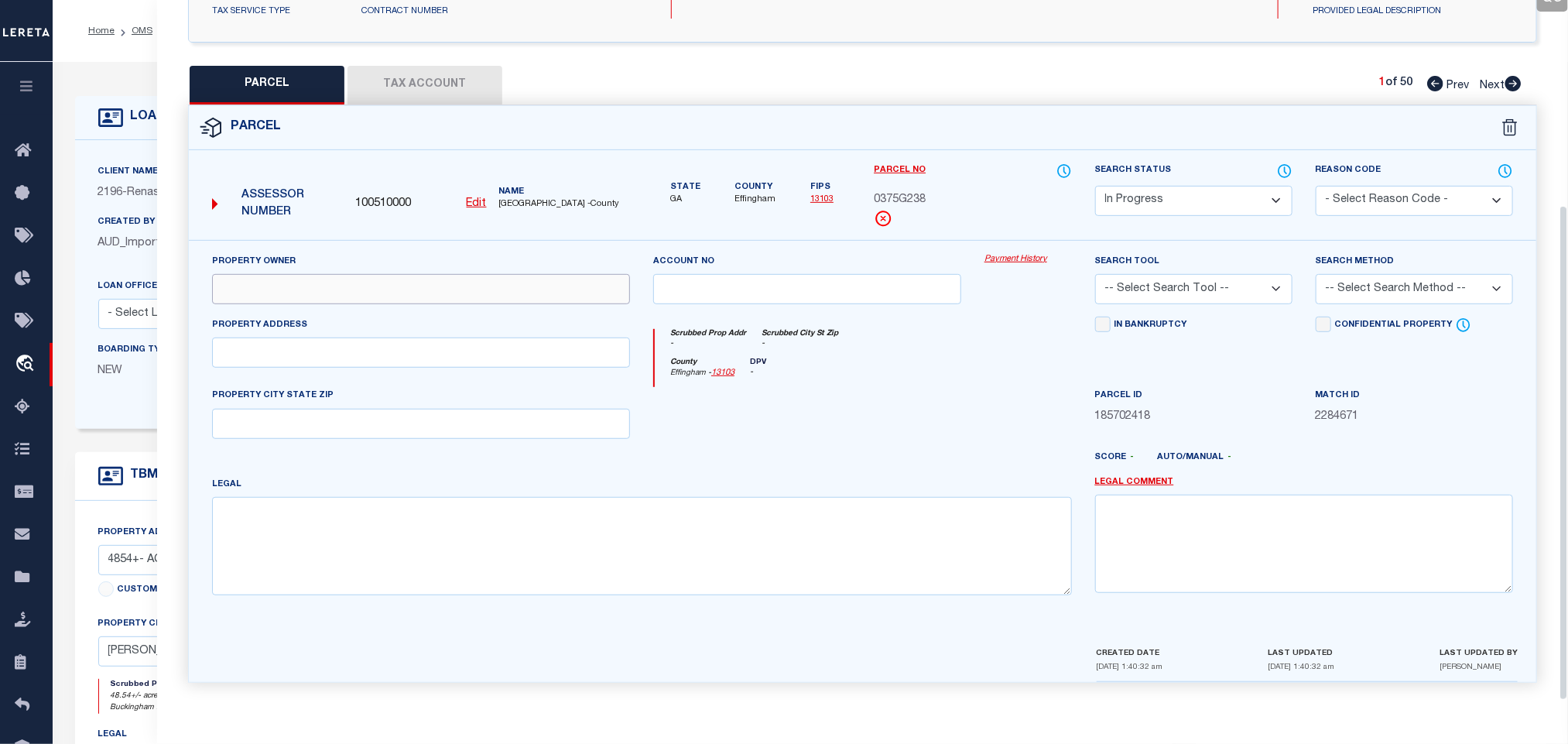
drag, startPoint x: 350, startPoint y: 273, endPoint x: 203, endPoint y: 312, distance: 152.1
click at [350, 274] on input "text" at bounding box center [421, 288] width 418 height 30
click at [377, 338] on input "text" at bounding box center [421, 352] width 418 height 30
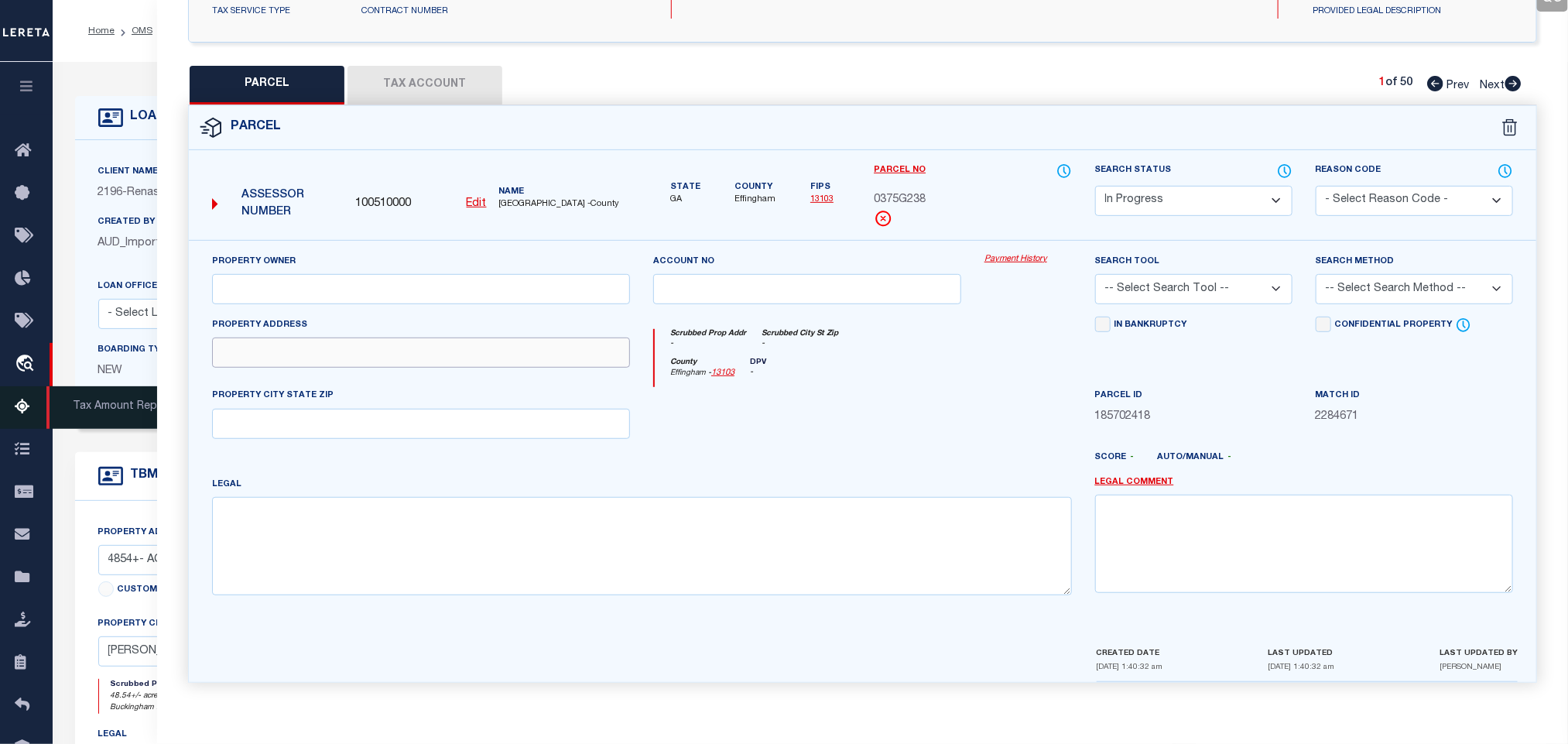
paste input "103 LITTLE BEN CT"
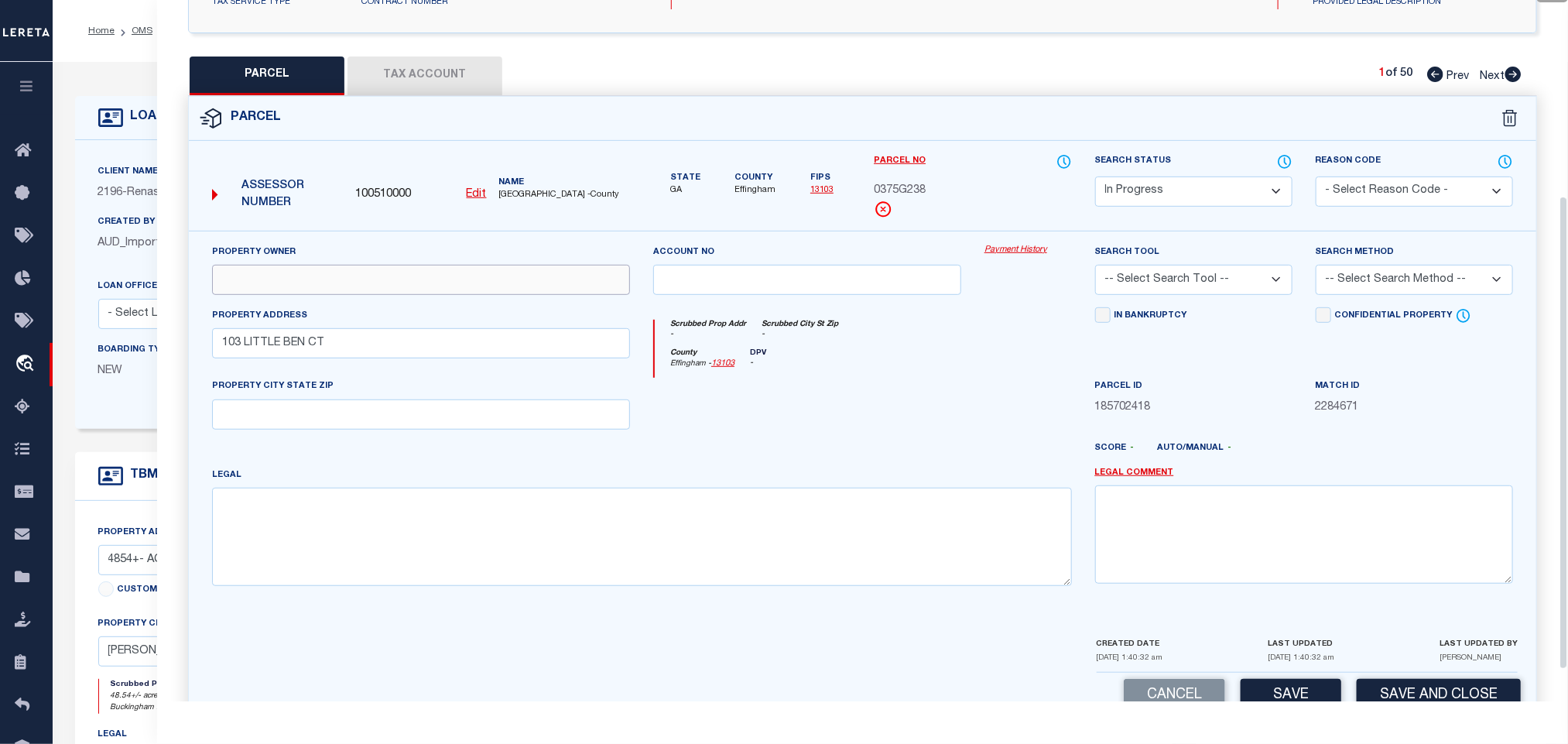
click at [463, 277] on input "text" at bounding box center [421, 279] width 418 height 30
paste input "NEW HORIZON DEVELOPMENT COMPANY LLC"
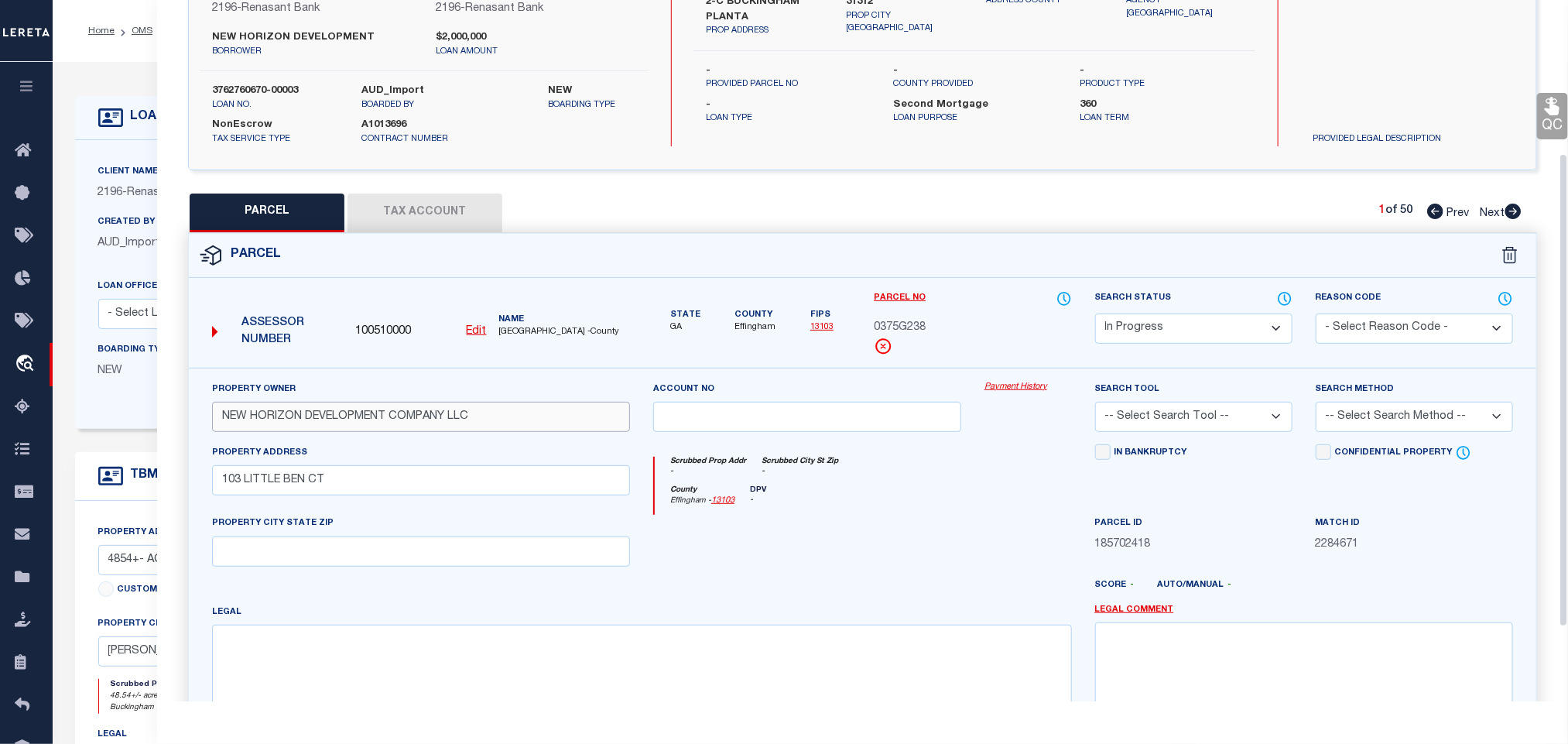
scroll to position [0, 0]
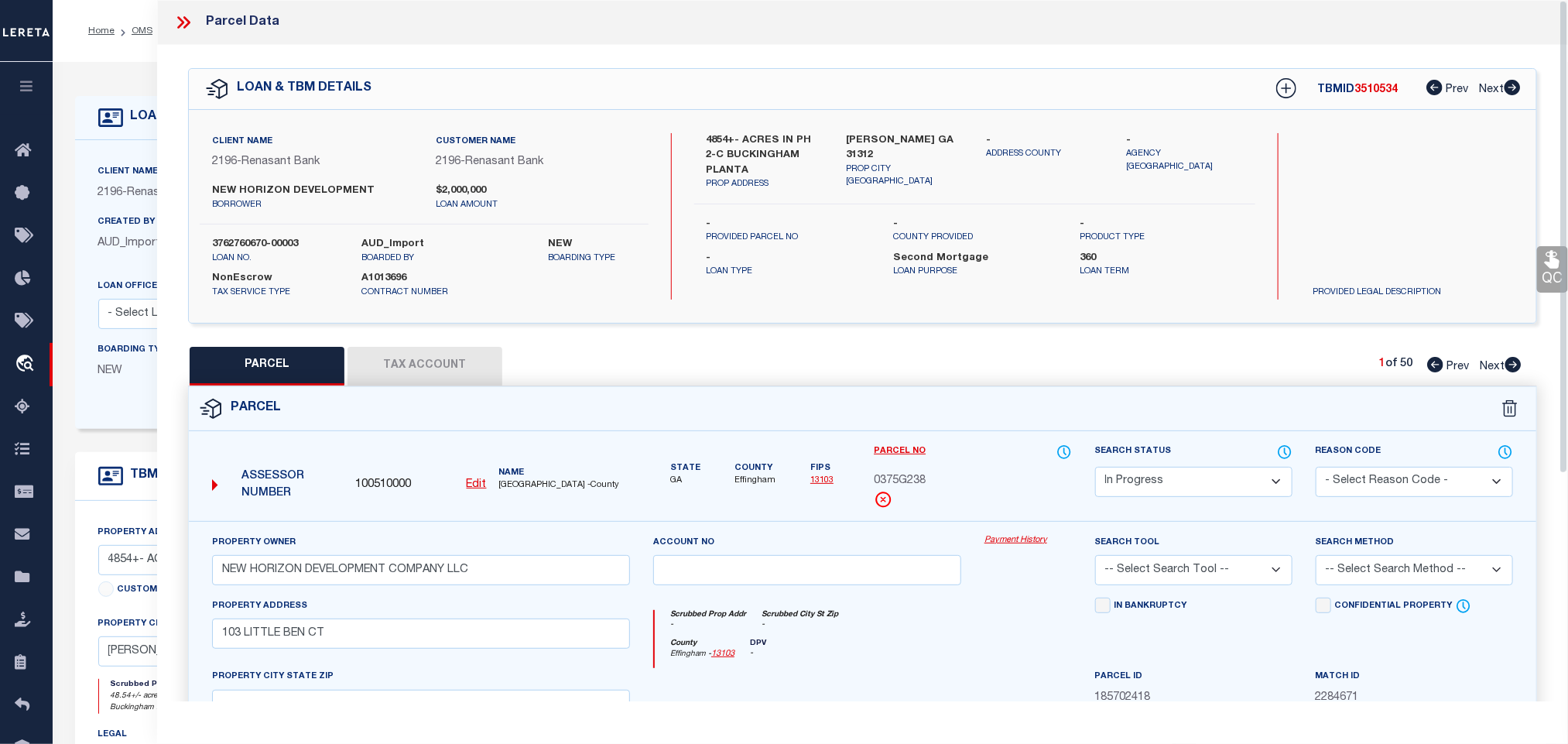
click at [852, 130] on div "Client Name 2196 - Renasant Bank Customer Name 2196 - Renasant Bank NEW HORIZON…" at bounding box center [862, 216] width 1348 height 213
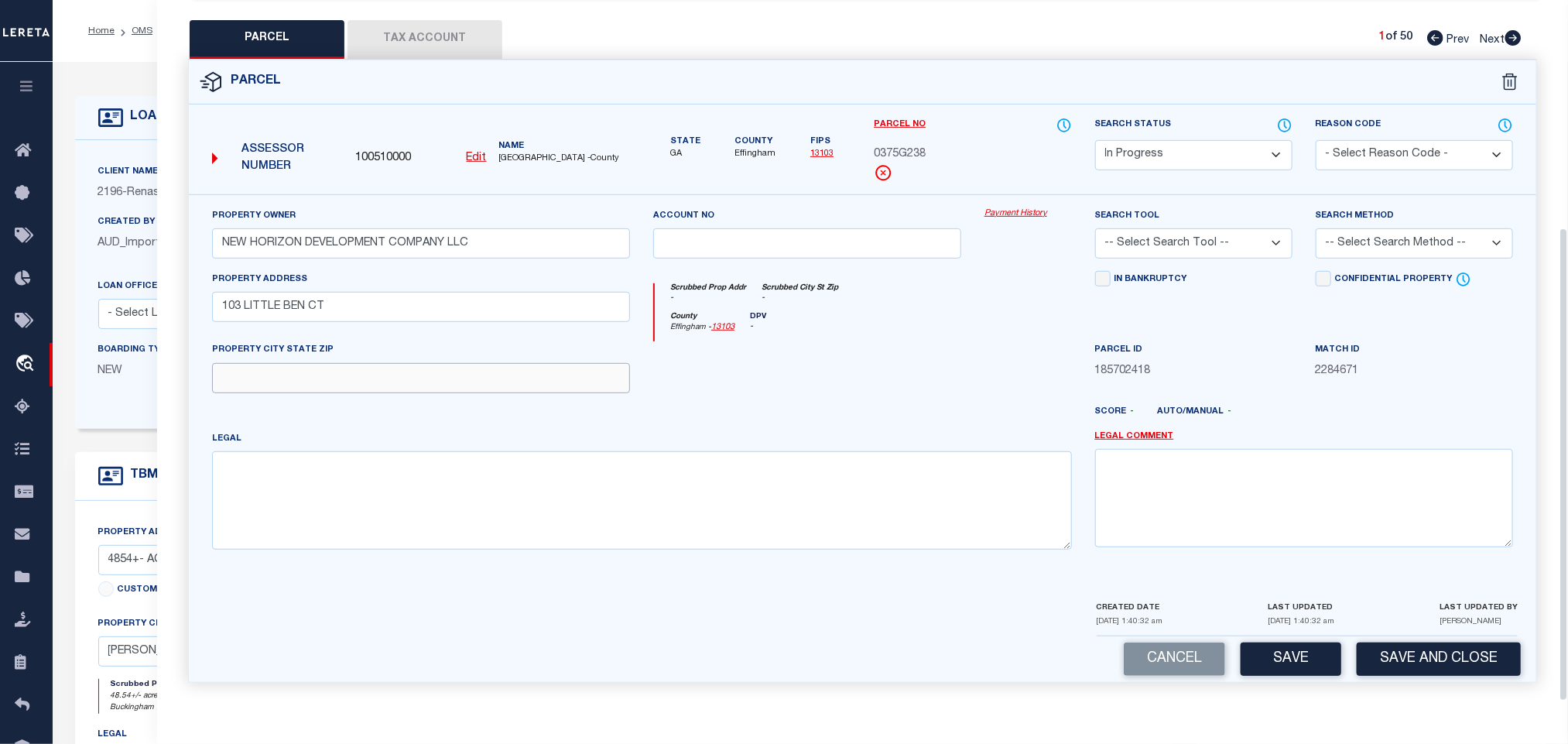
click at [467, 370] on input "text" at bounding box center [421, 378] width 418 height 30
paste input "GUYTON GA 31312"
click at [504, 513] on textarea at bounding box center [642, 500] width 860 height 98
paste textarea ".3444 AC LOT 238 (OUT 375-51) PLT 30/155"
click at [1191, 247] on select "-- Select Search Tool -- 3rd Party Website Agency File Agency Website ATLS CNV-…" at bounding box center [1194, 243] width 198 height 30
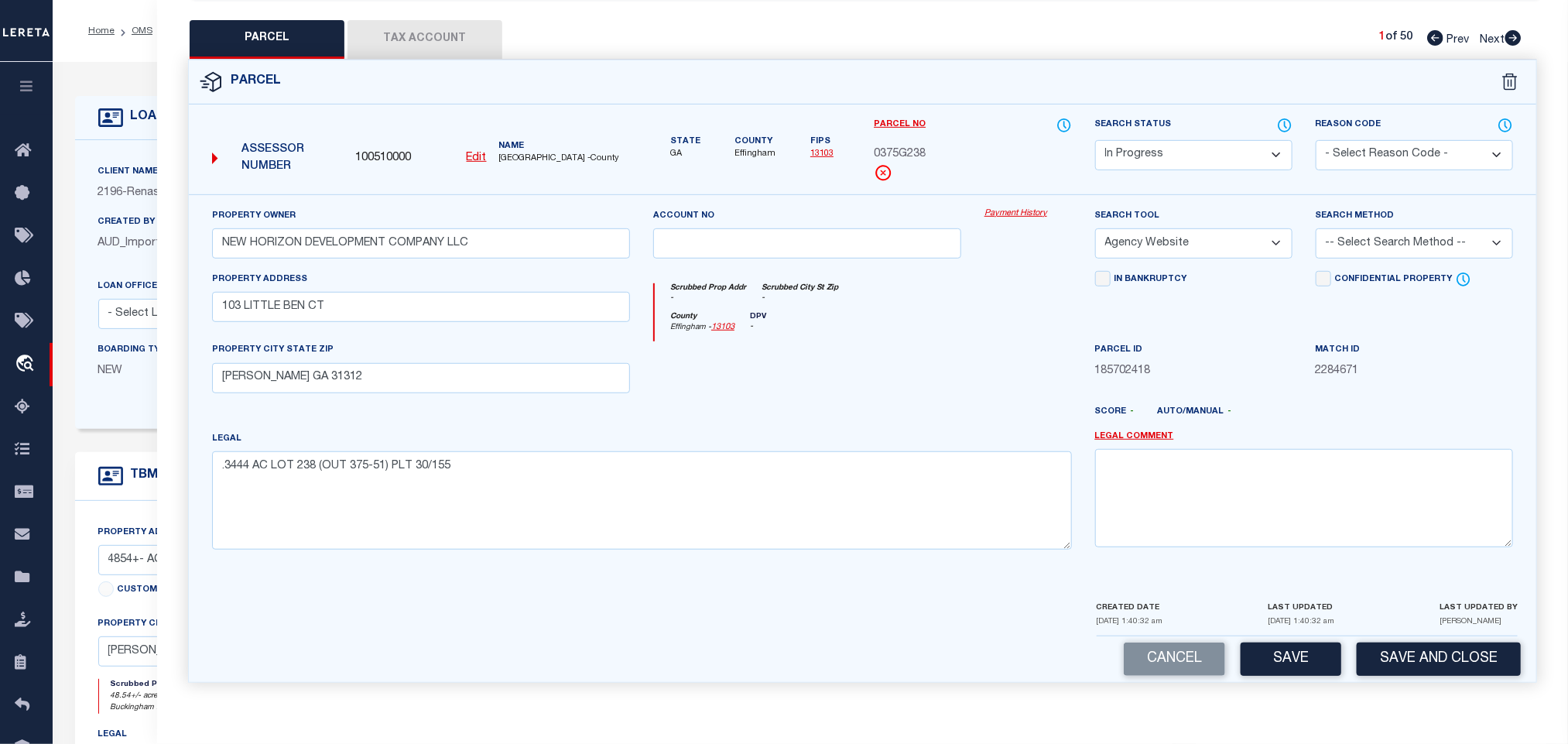
click at [1095, 229] on select "-- Select Search Tool -- 3rd Party Website Agency File Agency Website ATLS CNV-…" at bounding box center [1194, 243] width 198 height 30
click at [1357, 238] on select "-- Select Search Method -- Property Address Legal Liability Info Provided" at bounding box center [1414, 243] width 198 height 30
click at [1316, 229] on select "-- Select Search Method -- Property Address Legal Liability Info Provided" at bounding box center [1414, 243] width 198 height 30
click at [1278, 631] on div "LAST UPDATED 10/16/2025 1:40:32 am" at bounding box center [1301, 618] width 67 height 37
click at [1284, 665] on button "Save" at bounding box center [1291, 659] width 101 height 33
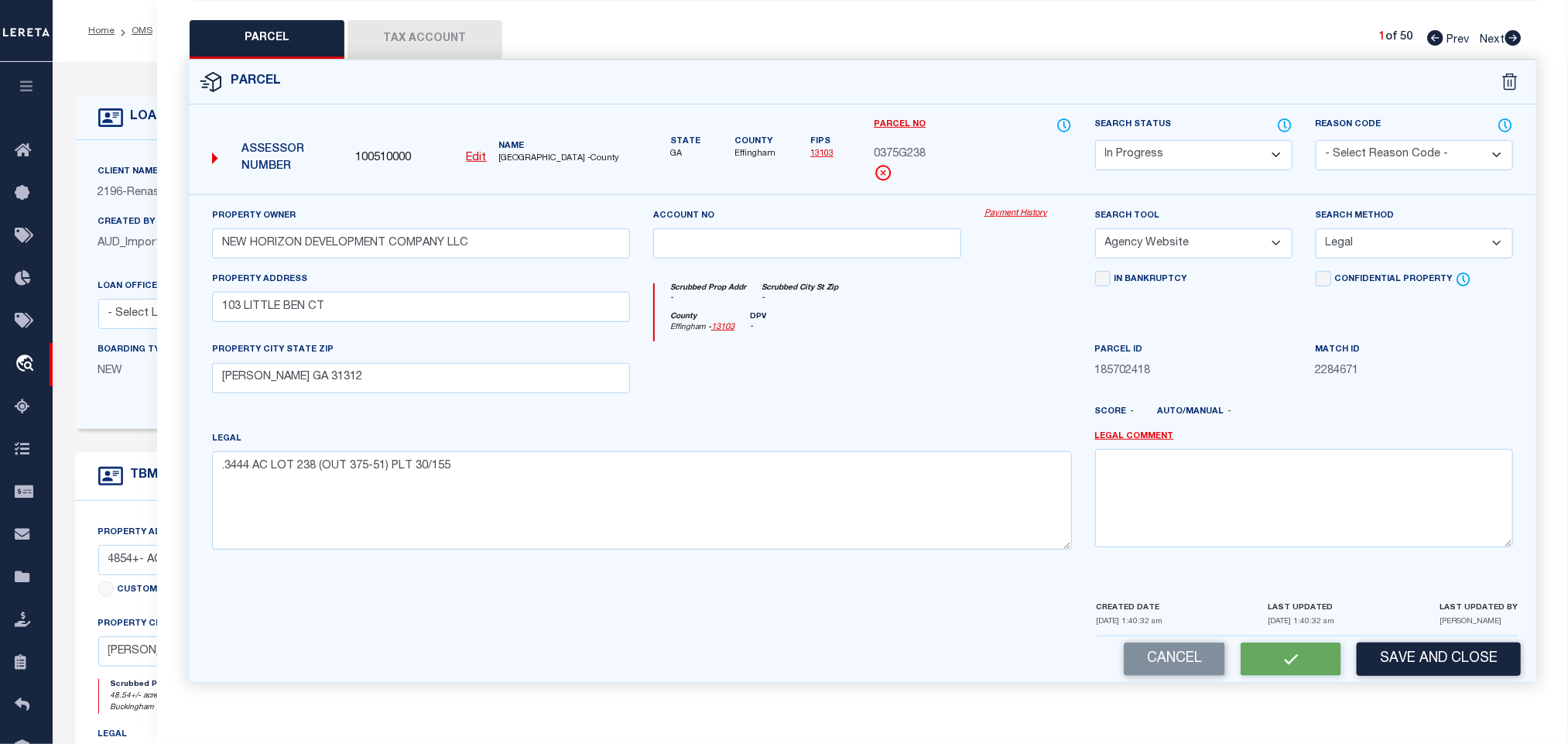
click at [435, 38] on button "Tax Account" at bounding box center [424, 39] width 155 height 38
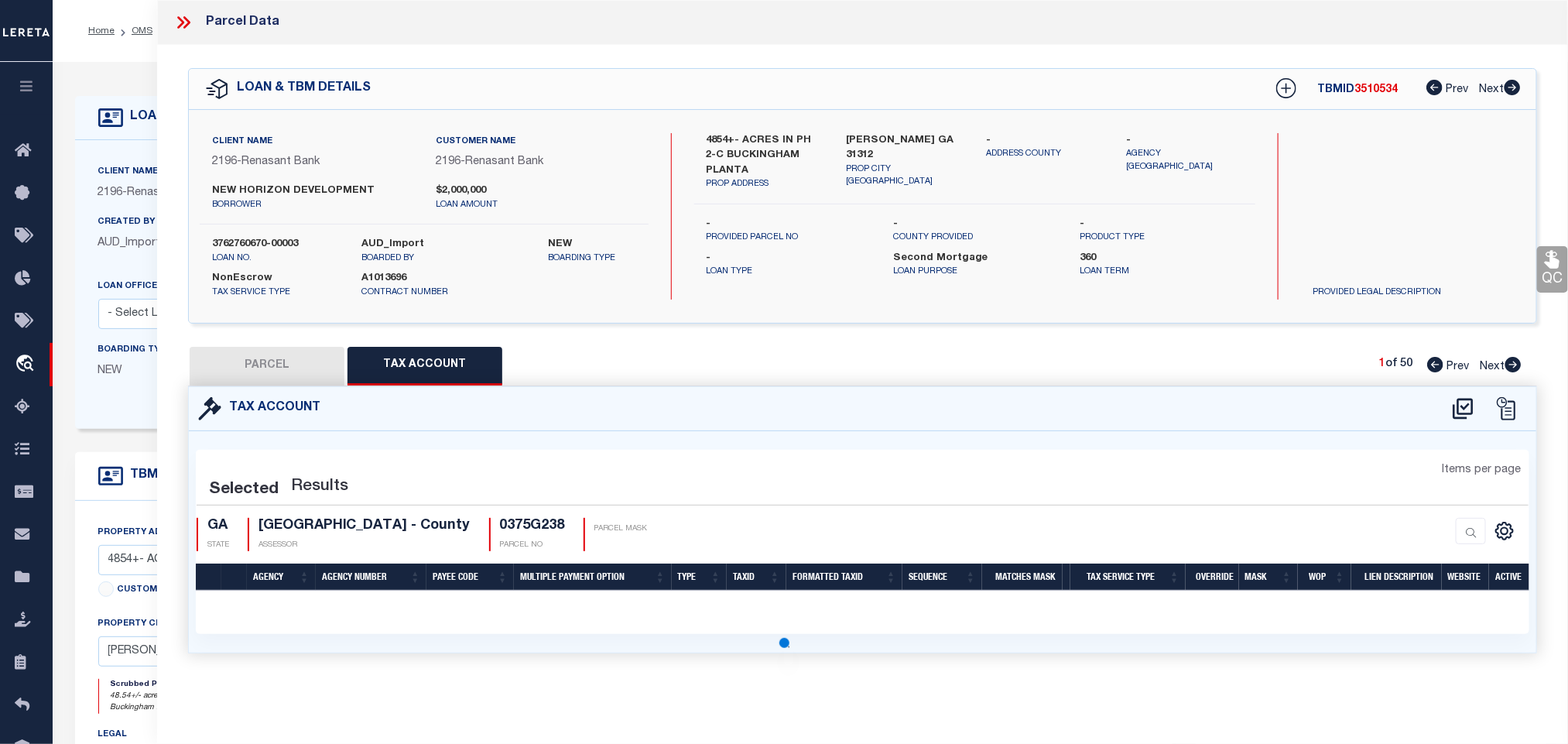
scroll to position [0, 0]
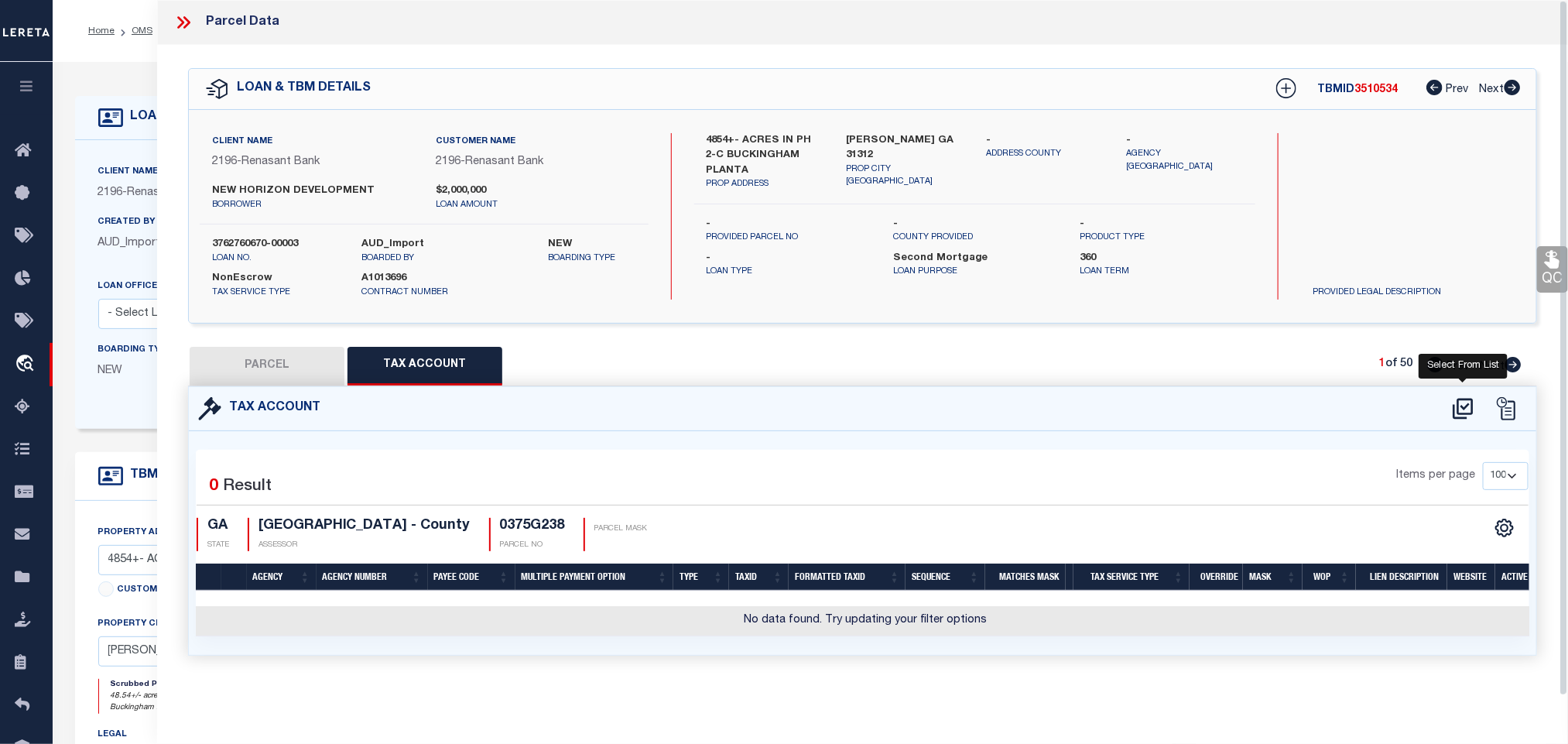
click at [1461, 383] on div at bounding box center [1463, 381] width 10 height 5
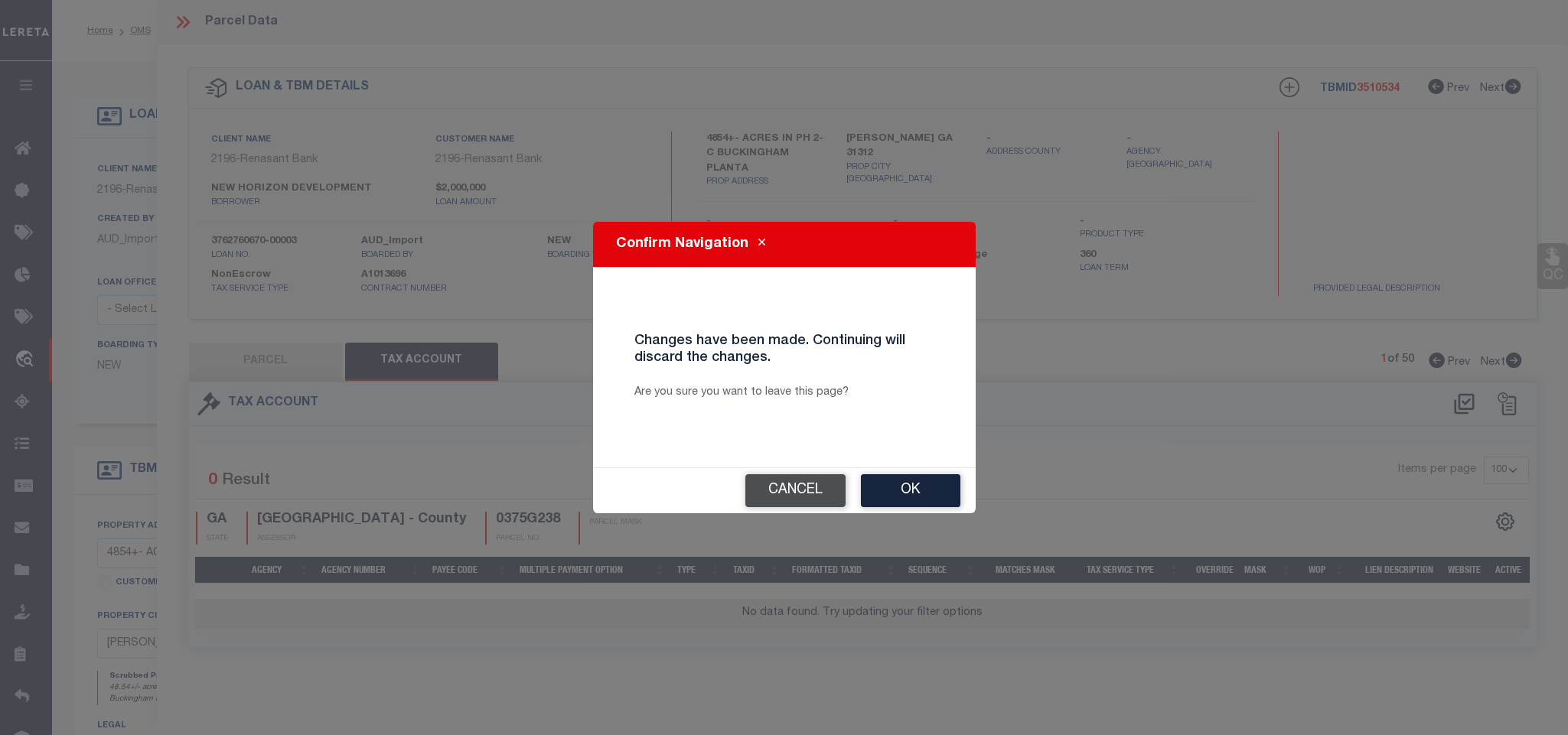
click at [801, 507] on button "Cancel" at bounding box center [795, 491] width 100 height 33
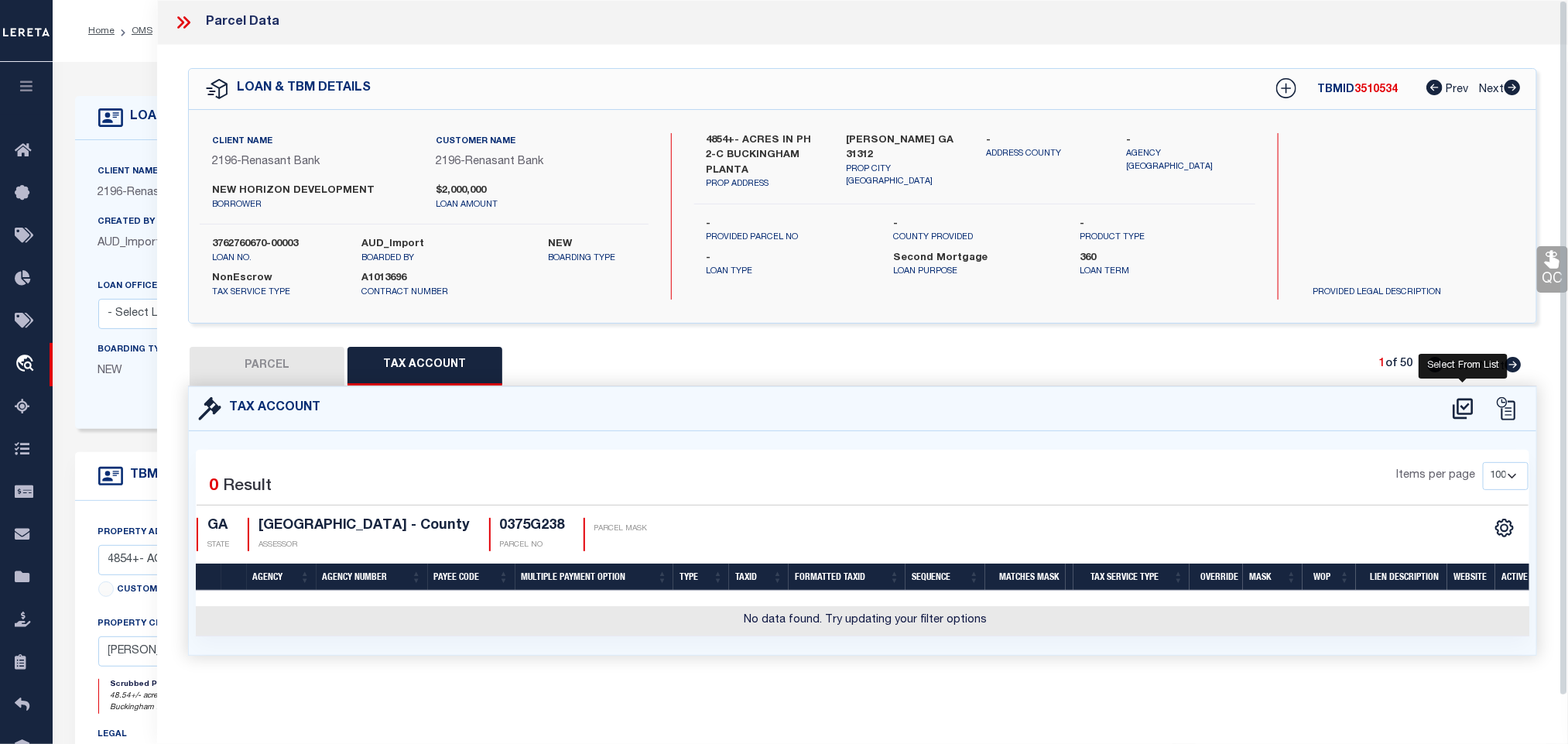
click at [1461, 415] on icon at bounding box center [1463, 408] width 20 height 21
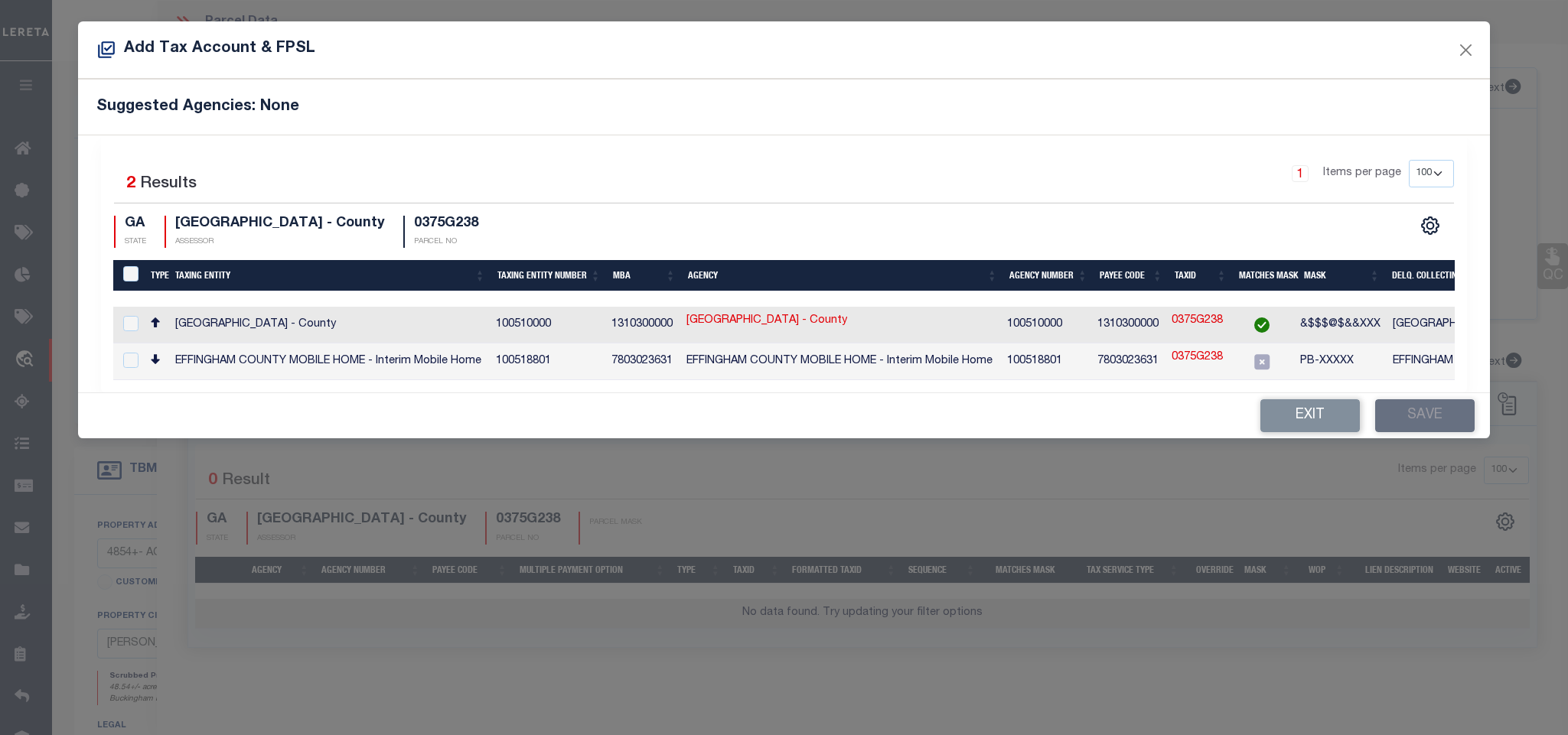
click at [1412, 329] on td "EFFINGHAM COUNTY - County" at bounding box center [1546, 325] width 320 height 37
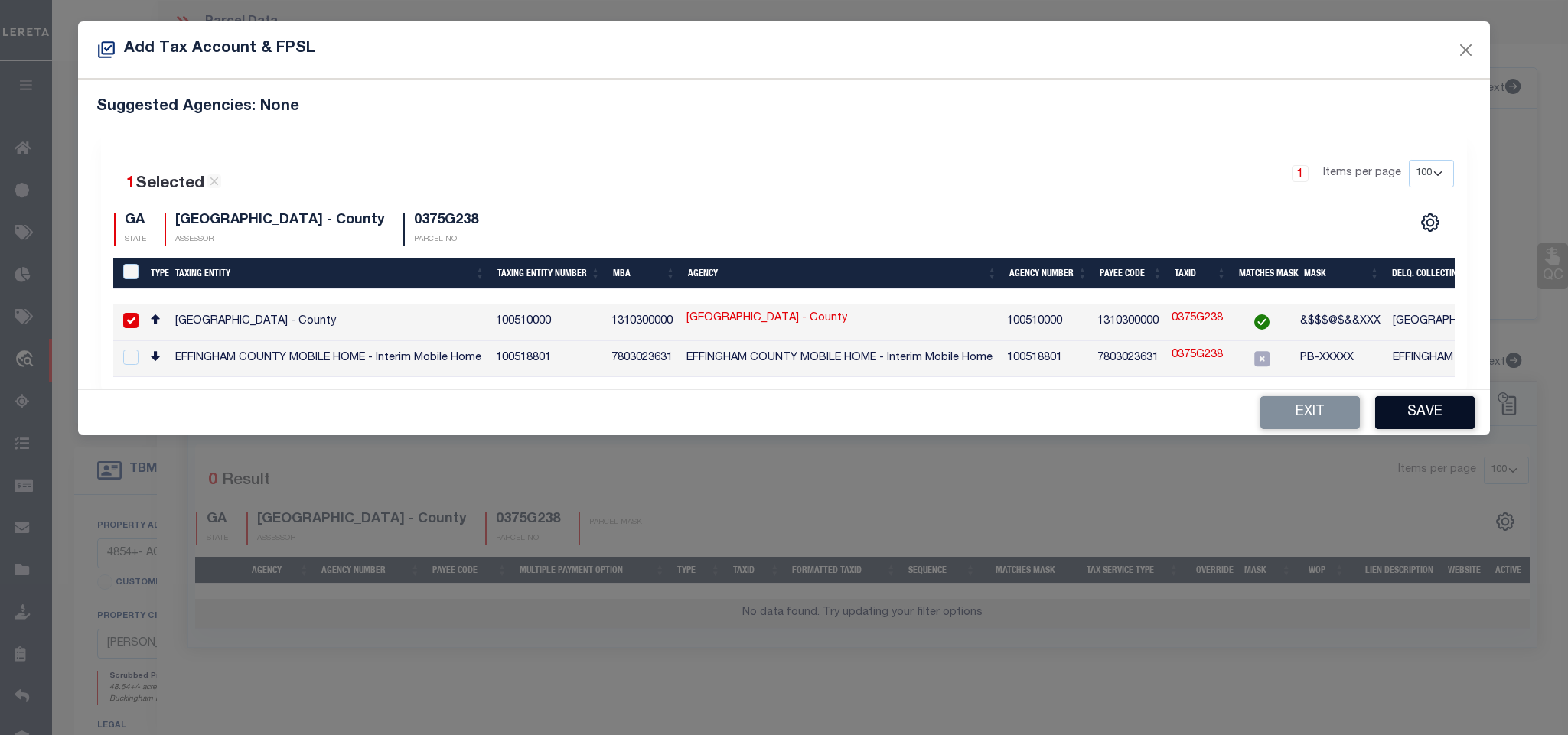
click at [1419, 415] on button "Save" at bounding box center [1424, 412] width 99 height 33
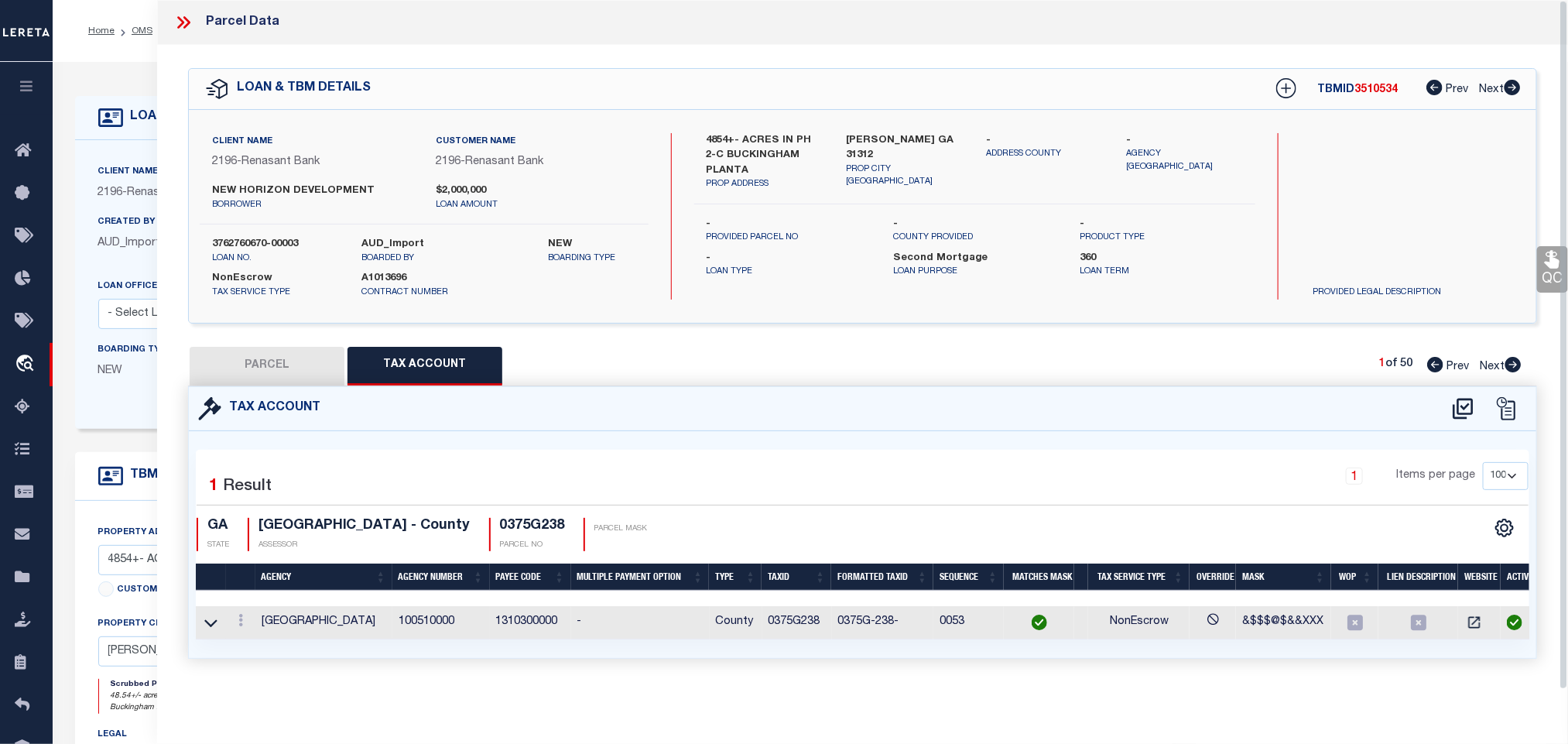
click at [311, 362] on button "PARCEL" at bounding box center [266, 366] width 155 height 38
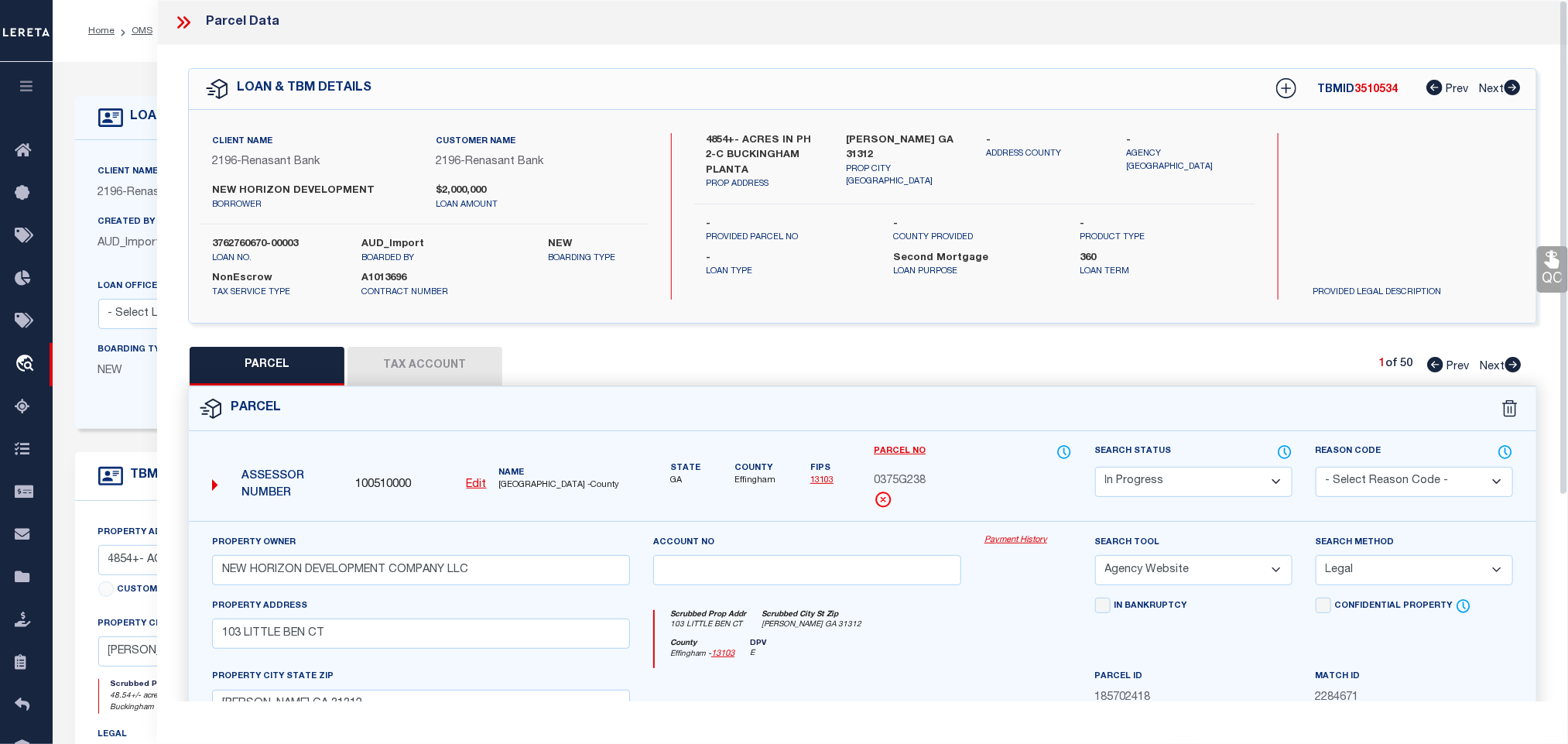
drag, startPoint x: 1161, startPoint y: 480, endPoint x: 1161, endPoint y: 472, distance: 8.0
click at [1161, 480] on select "Automated Search Bad Parcel Complete Duplicate Parcel High Dollar Reporting In …" at bounding box center [1194, 481] width 198 height 30
click at [1095, 469] on select "Automated Search Bad Parcel Complete Duplicate Parcel High Dollar Reporting In …" at bounding box center [1194, 481] width 198 height 30
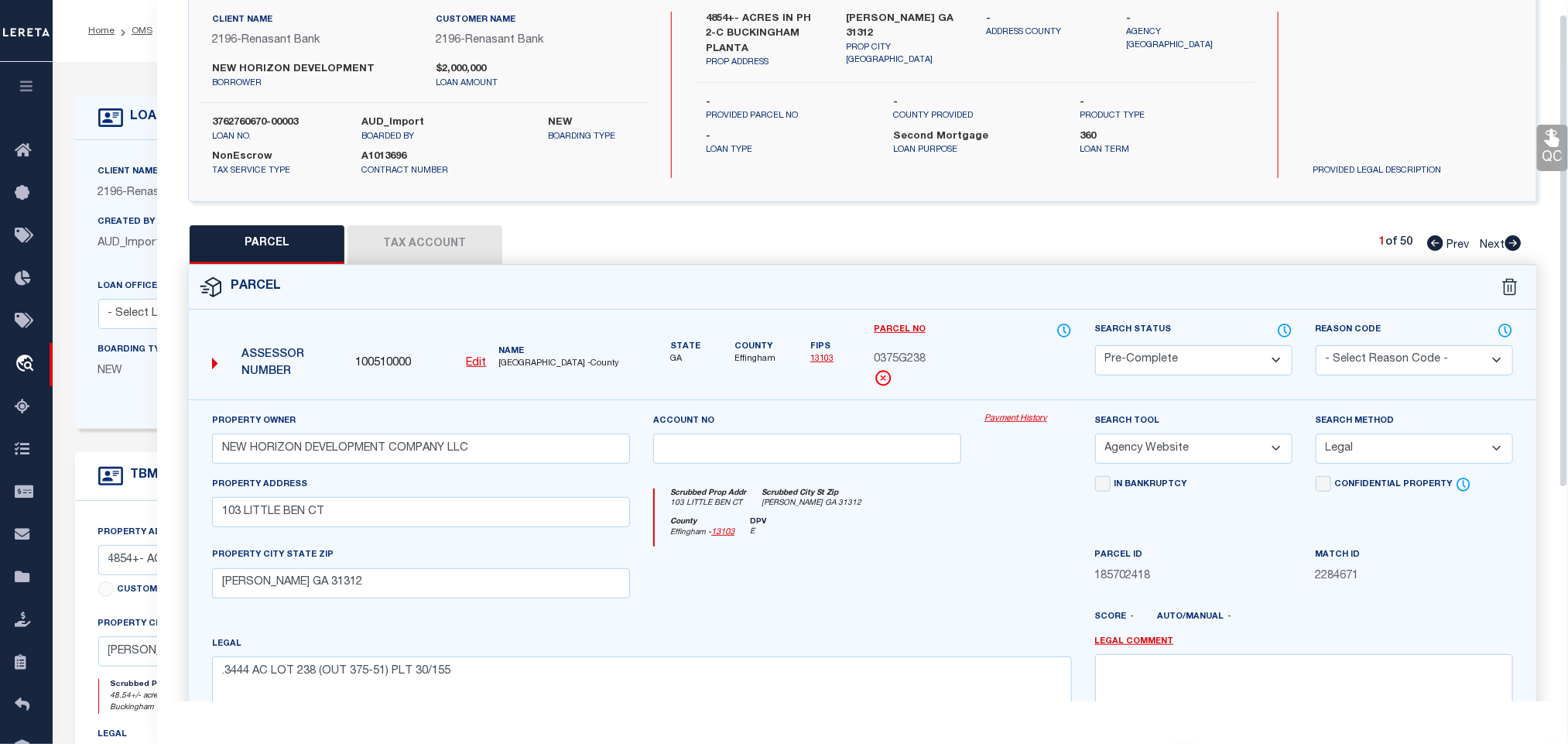
scroll to position [337, 0]
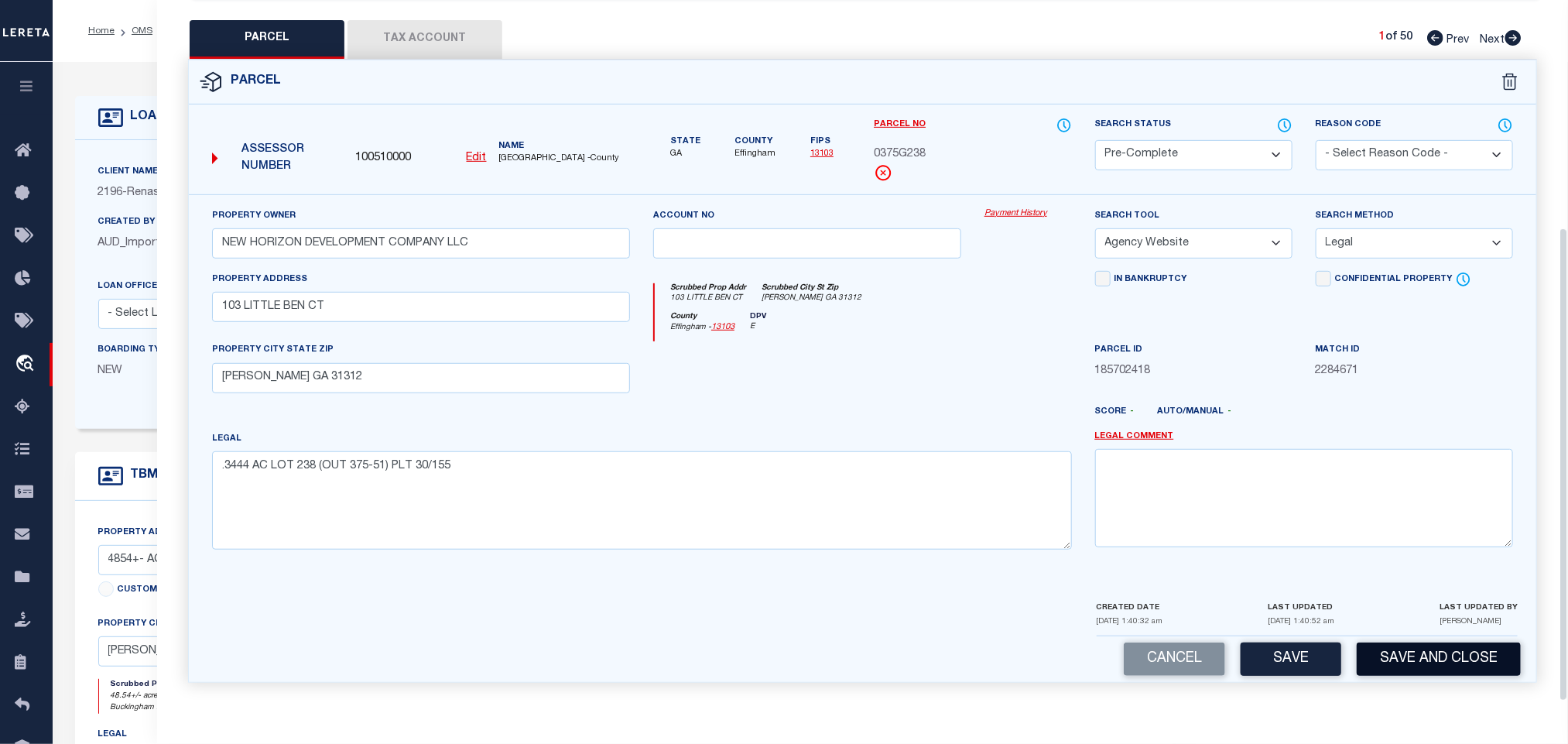
click at [1386, 649] on button "Save and Close" at bounding box center [1438, 659] width 164 height 33
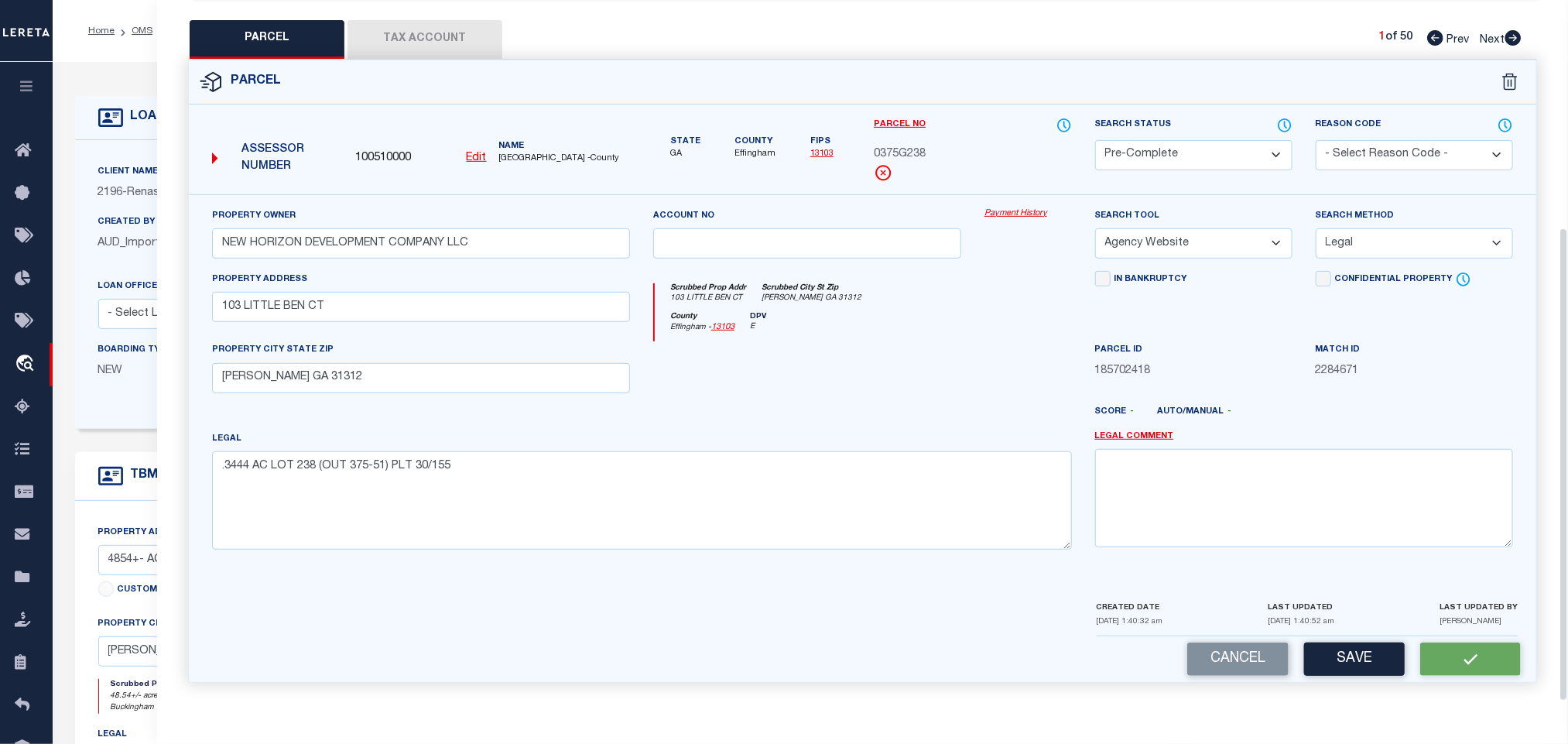
click at [362, 156] on span "100510000" at bounding box center [382, 158] width 56 height 17
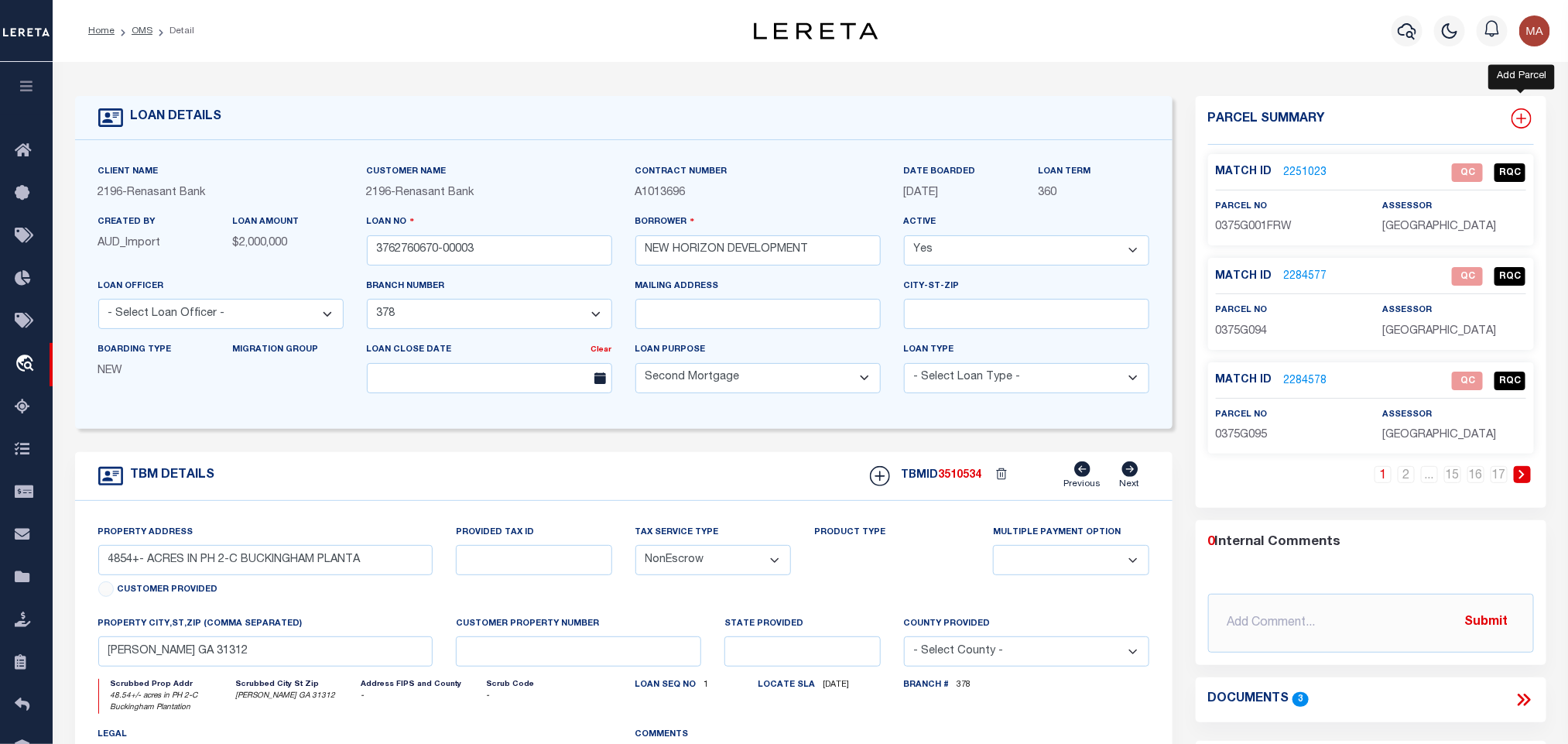
click at [1523, 119] on icon at bounding box center [1521, 118] width 20 height 20
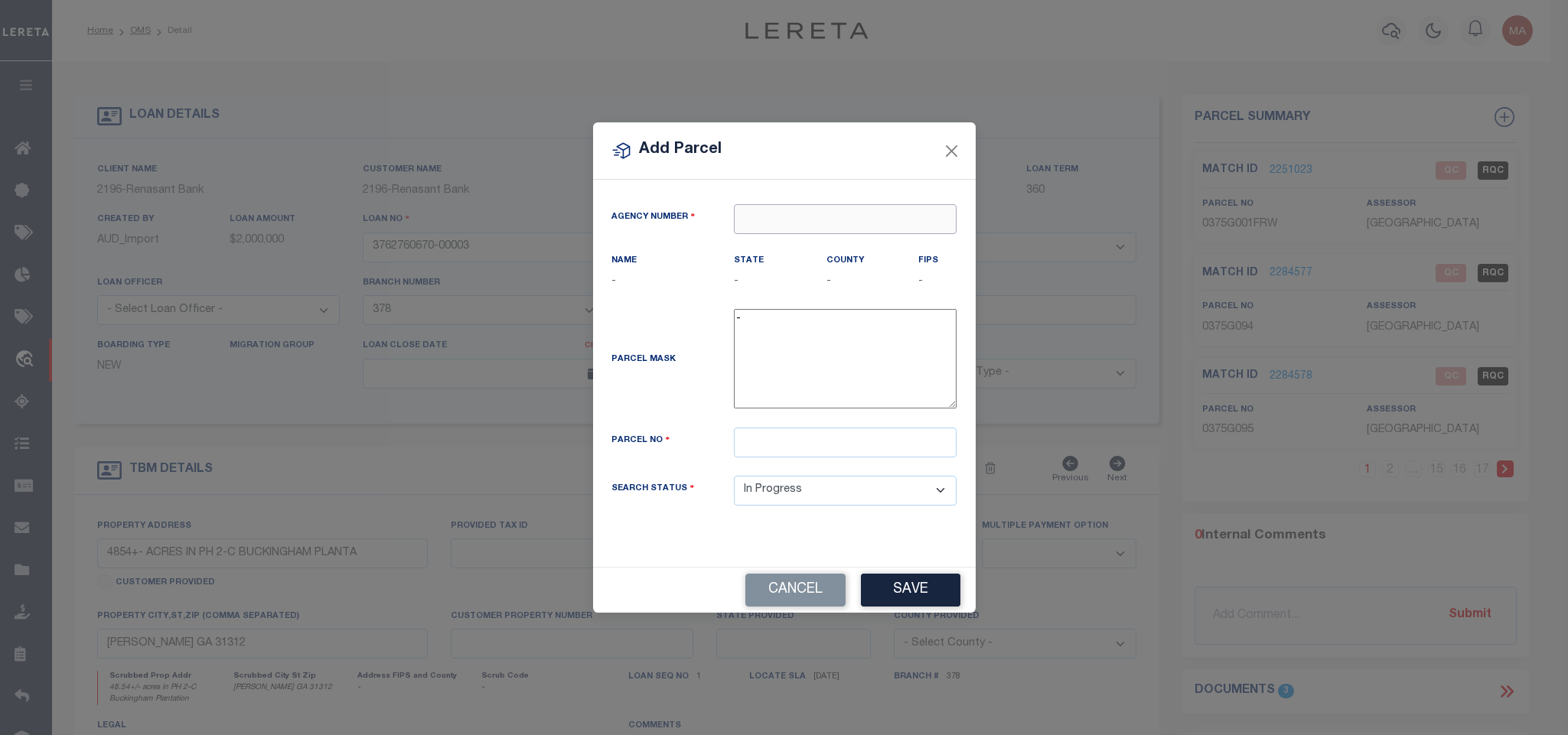
click at [856, 210] on input "text" at bounding box center [845, 219] width 222 height 30
paste input "100510000"
click at [831, 241] on div "100510000 : EFFINGHAM COUNTY" at bounding box center [850, 243] width 231 height 24
click at [790, 457] on input "text" at bounding box center [845, 442] width 222 height 30
paste input "0375G239"
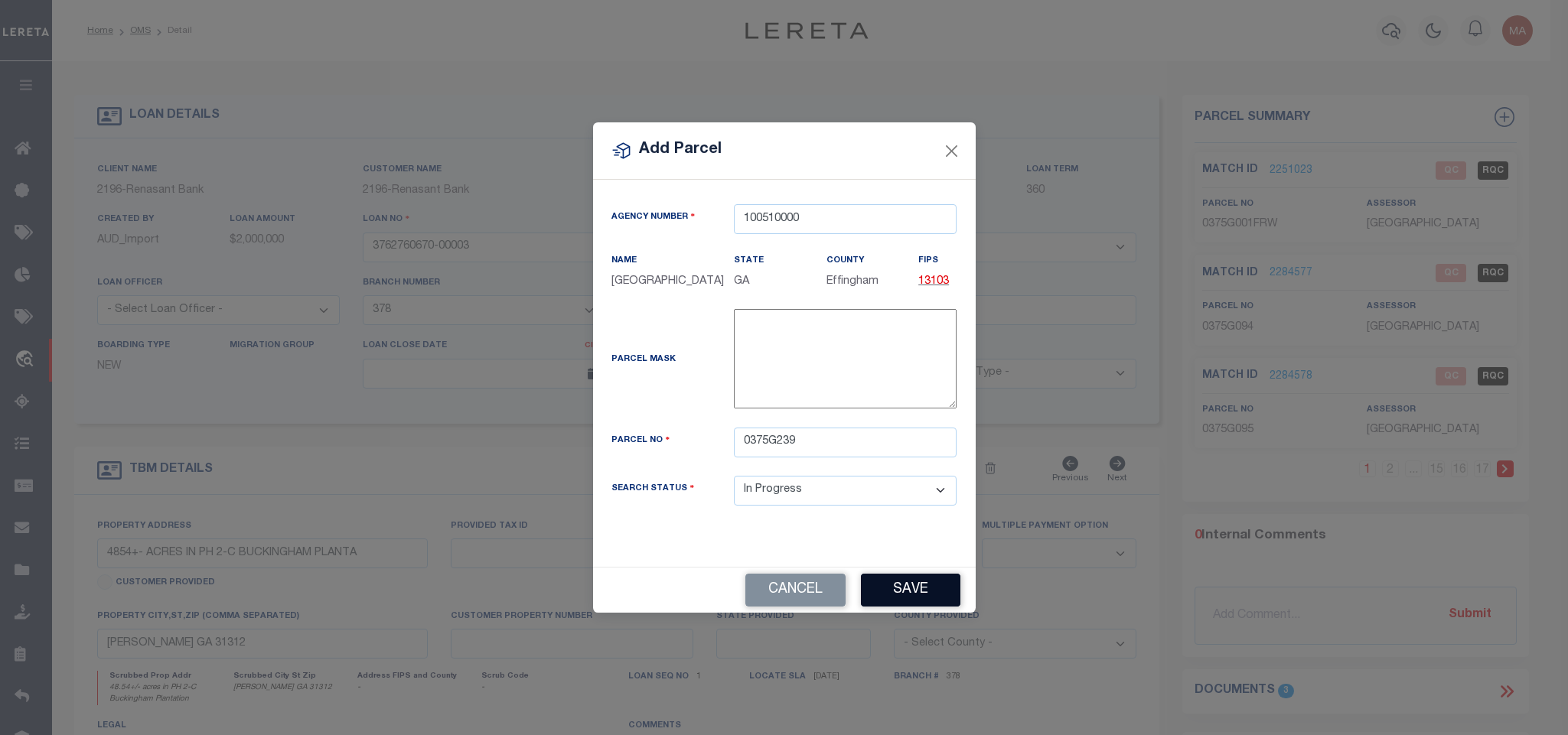
click at [866, 593] on button "Save" at bounding box center [911, 590] width 99 height 33
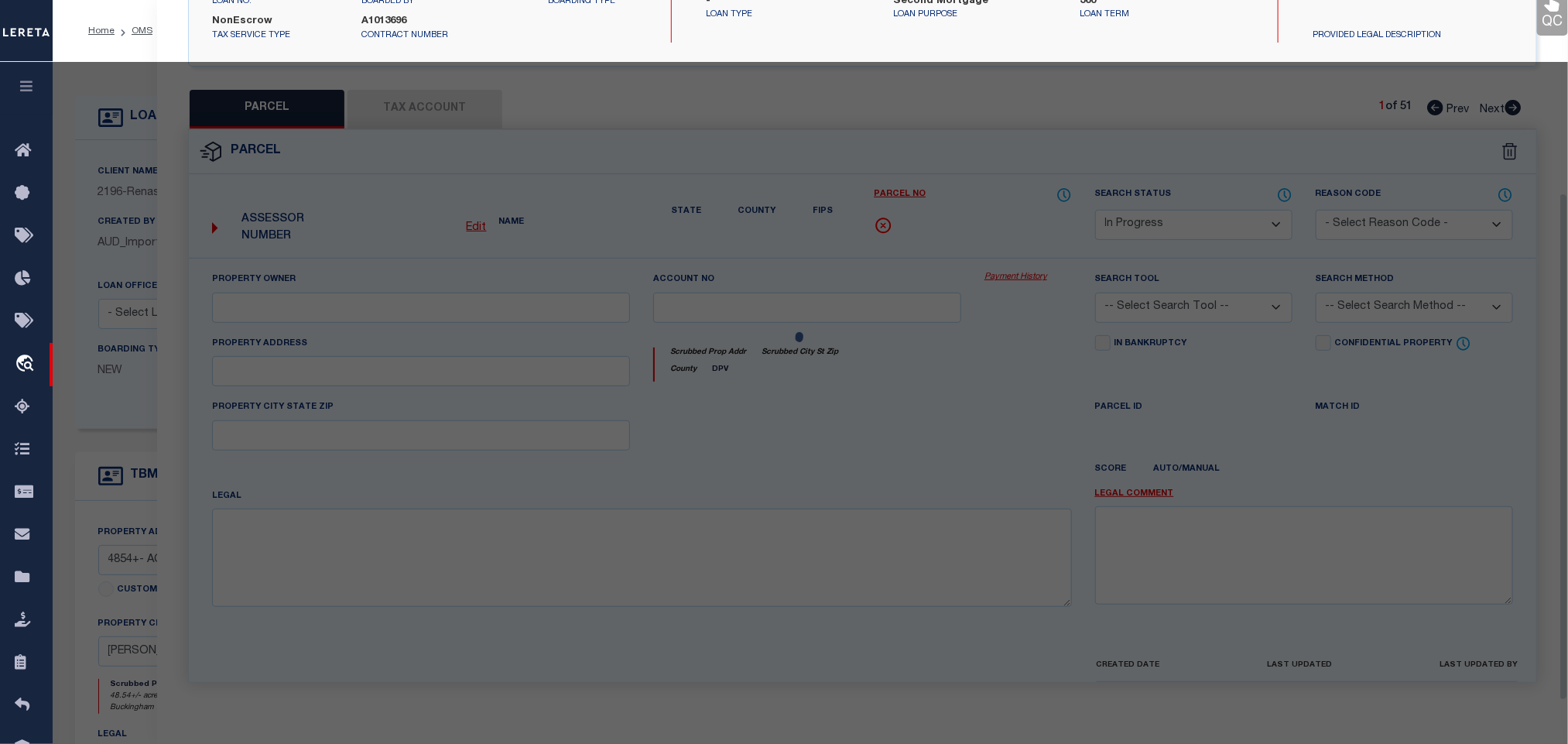
scroll to position [290, 0]
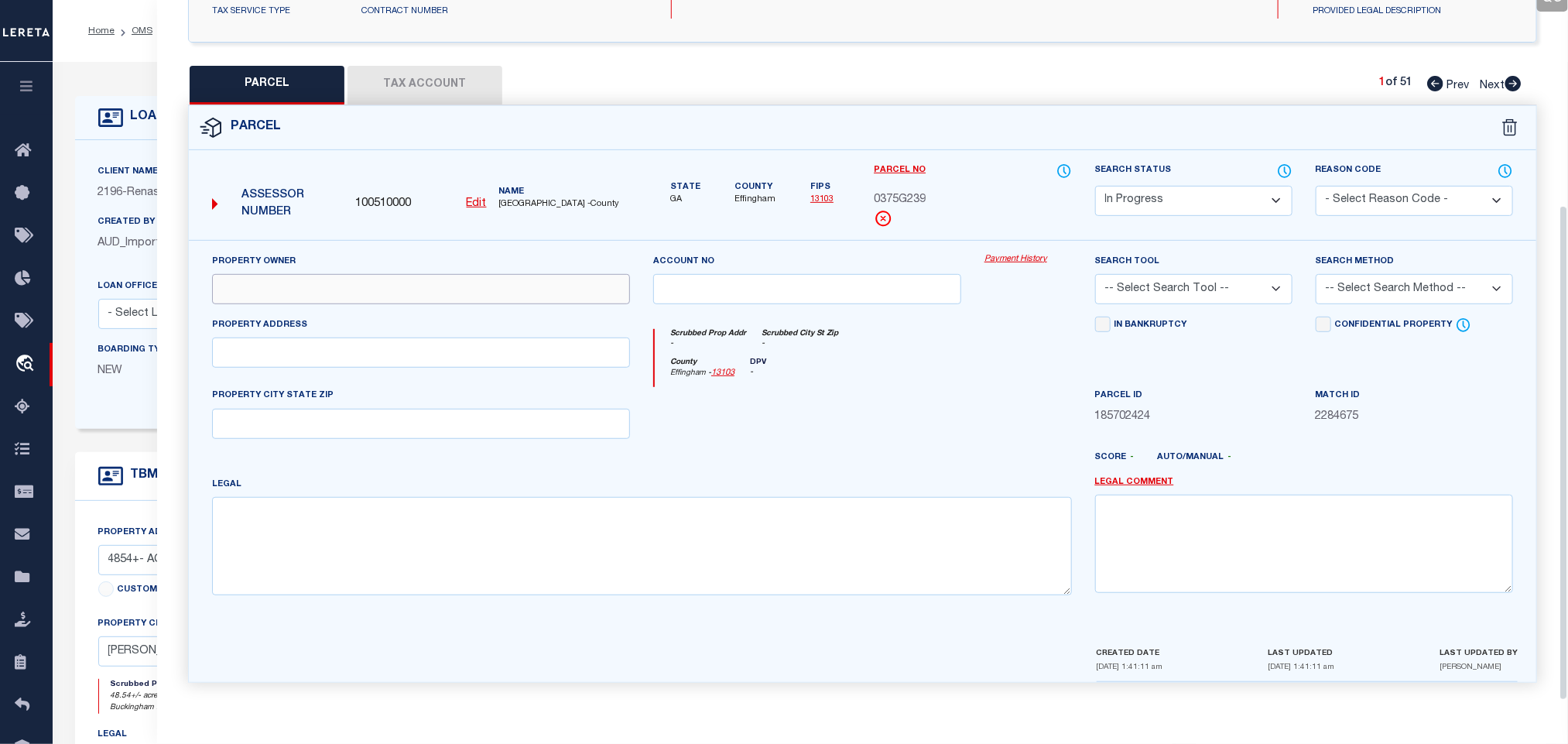
click at [416, 293] on input "text" at bounding box center [421, 288] width 418 height 30
paste input "NEW HORIZON DEVELOPMENT COMPANY LLC"
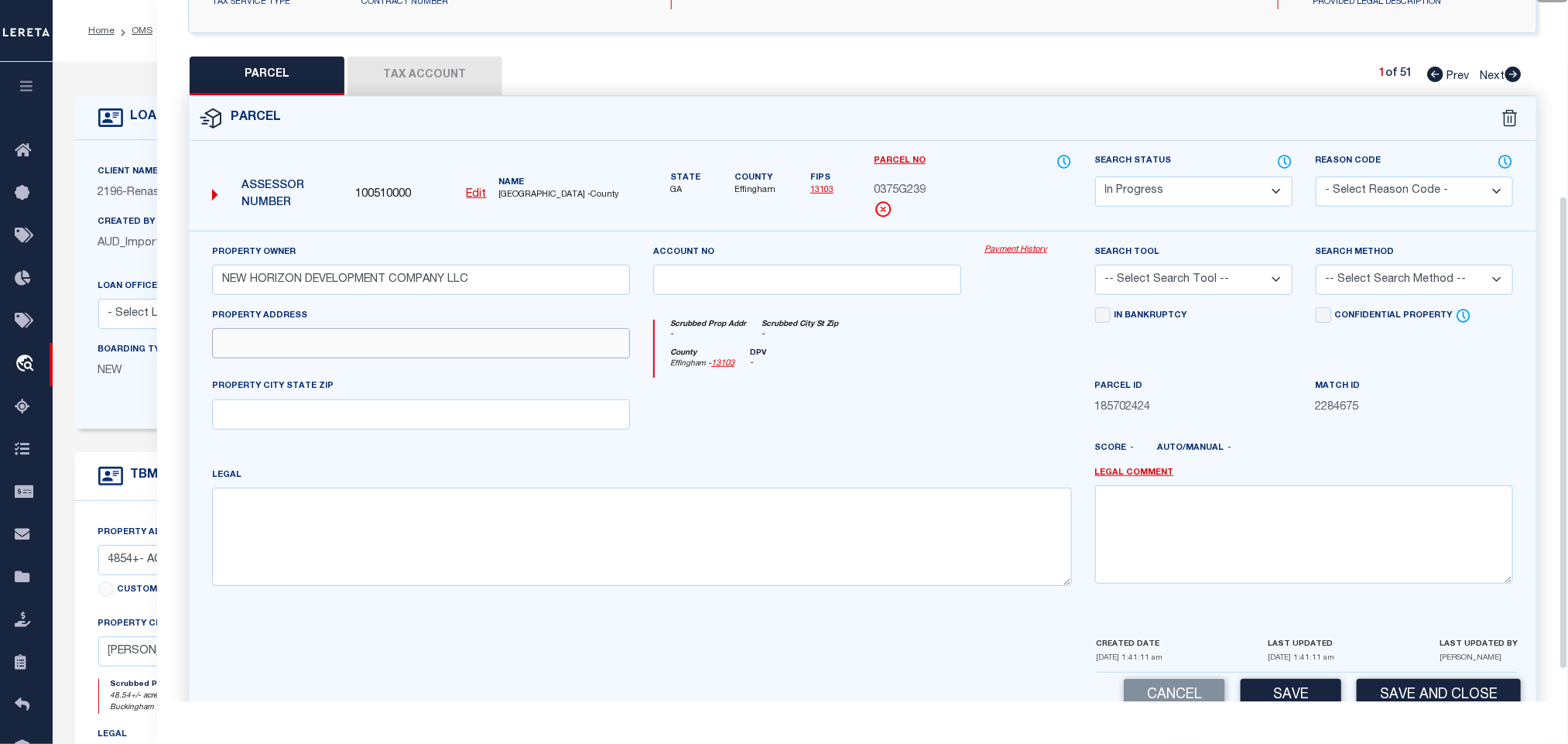
drag, startPoint x: 353, startPoint y: 344, endPoint x: 82, endPoint y: 363, distance: 271.7
click at [353, 344] on input "text" at bounding box center [421, 343] width 418 height 30
paste input "105 LITTLE BEN CT"
click at [388, 519] on textarea at bounding box center [642, 536] width 860 height 98
paste textarea ".3444 AC LOT 239 (OUT 375-51) PLT 30/155"
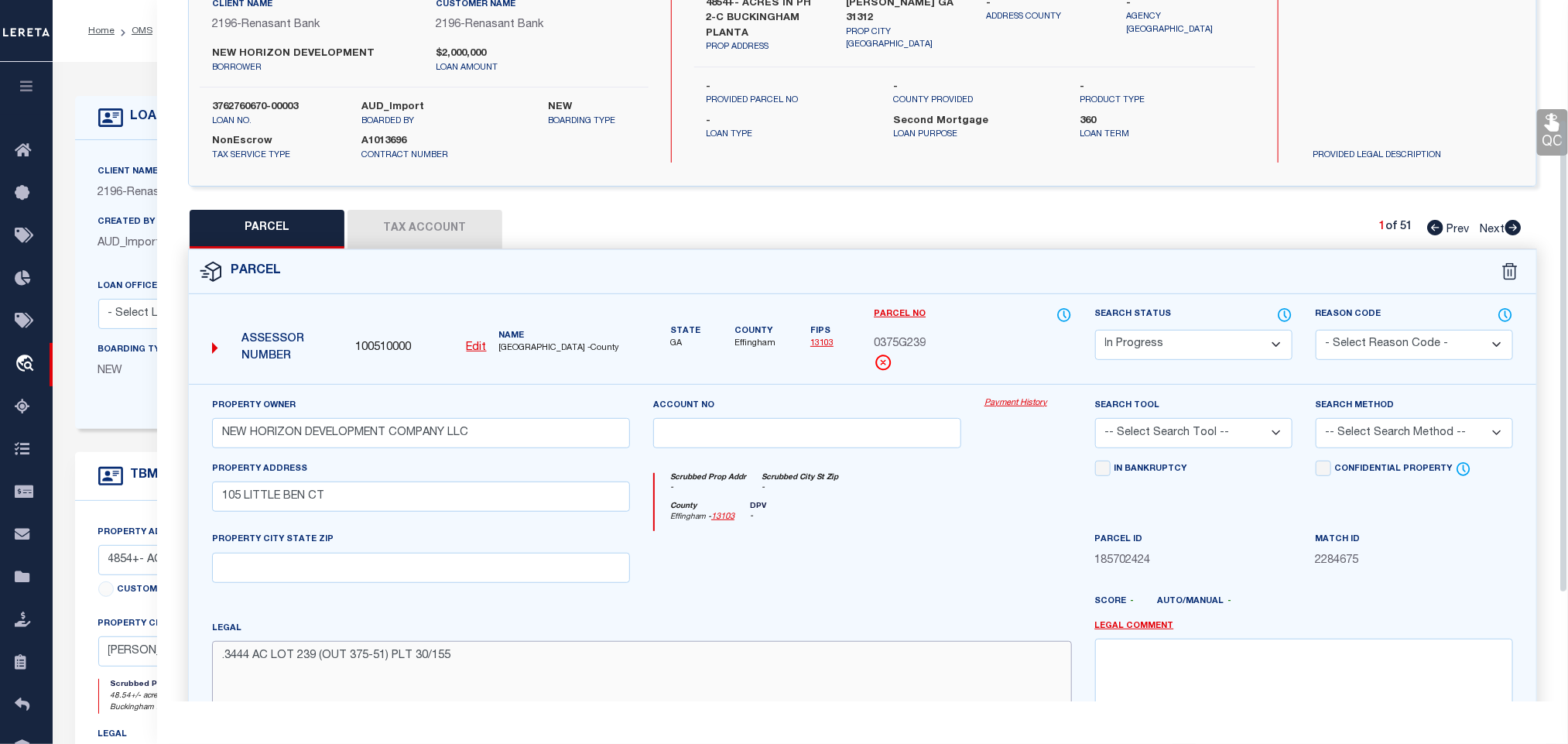
scroll to position [0, 0]
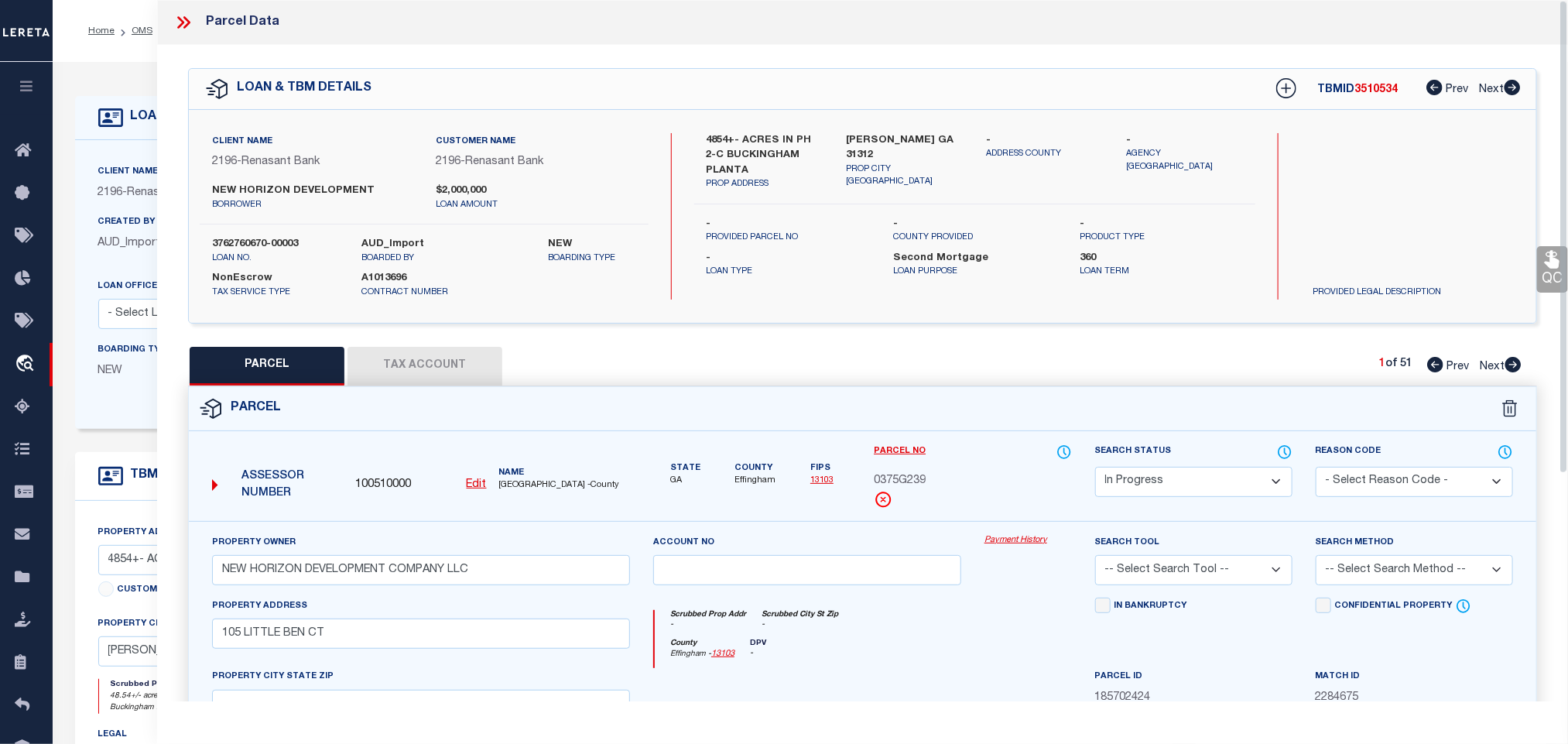
click at [887, 143] on label "GUYTON GA 31312" at bounding box center [906, 148] width 117 height 30
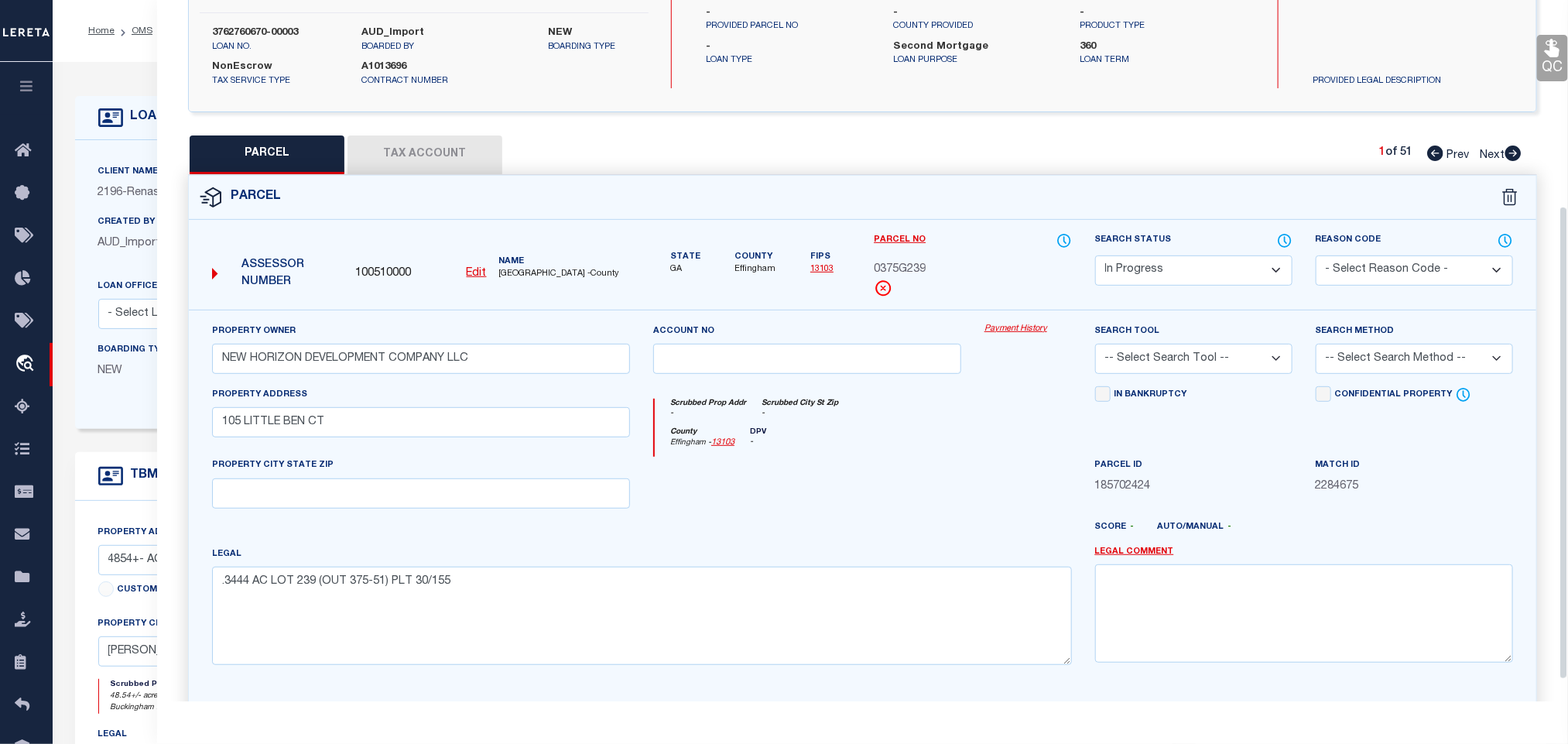
scroll to position [337, 0]
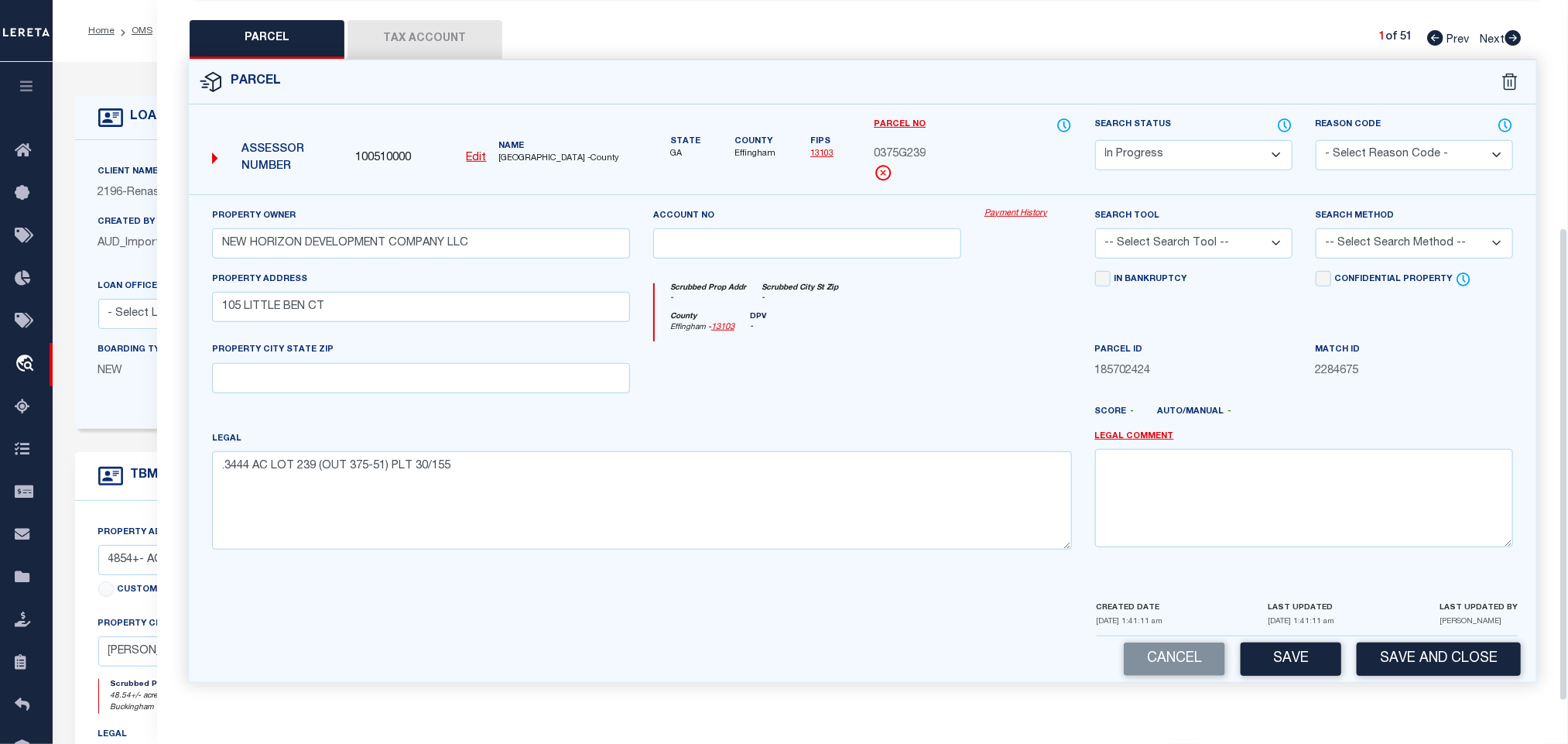
click at [605, 356] on div "PROPERTY CITY STATE ZIP" at bounding box center [421, 367] width 418 height 51
click at [596, 372] on input "text" at bounding box center [421, 378] width 418 height 30
paste input "GUYTON GA 31312"
click at [1194, 243] on select "-- Select Search Tool -- 3rd Party Website Agency File Agency Website ATLS CNV-…" at bounding box center [1194, 243] width 198 height 30
click at [1095, 229] on select "-- Select Search Tool -- 3rd Party Website Agency File Agency Website ATLS CNV-…" at bounding box center [1194, 243] width 198 height 30
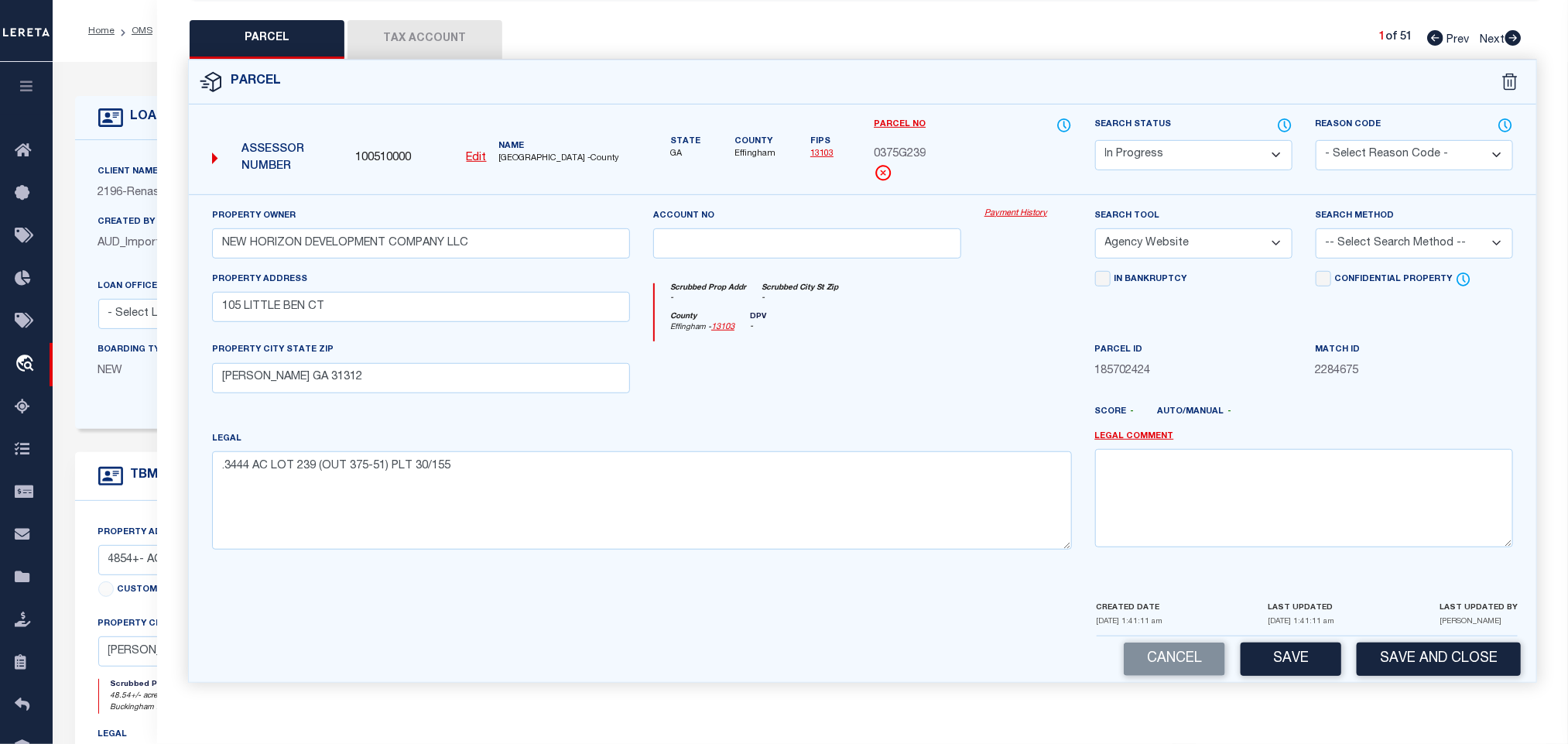
drag, startPoint x: 1369, startPoint y: 231, endPoint x: 1373, endPoint y: 249, distance: 18.4
click at [1369, 231] on select "-- Select Search Method -- Property Address Legal Liability Info Provided" at bounding box center [1414, 243] width 198 height 30
click at [1316, 229] on select "-- Select Search Method -- Property Address Legal Liability Info Provided" at bounding box center [1414, 243] width 198 height 30
click at [1303, 662] on button "Save" at bounding box center [1291, 659] width 101 height 33
click at [428, 27] on button "Tax Account" at bounding box center [424, 39] width 155 height 38
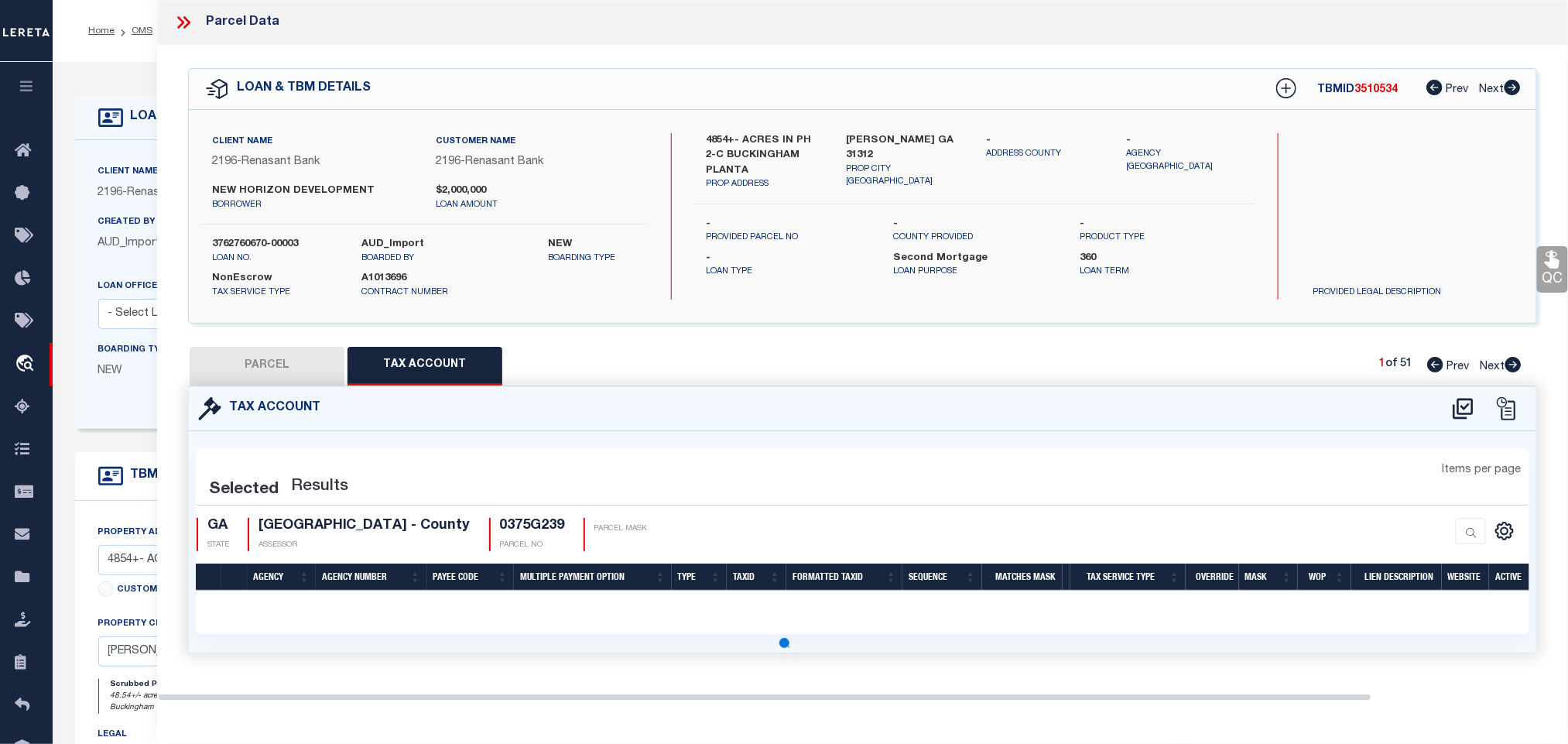
scroll to position [0, 0]
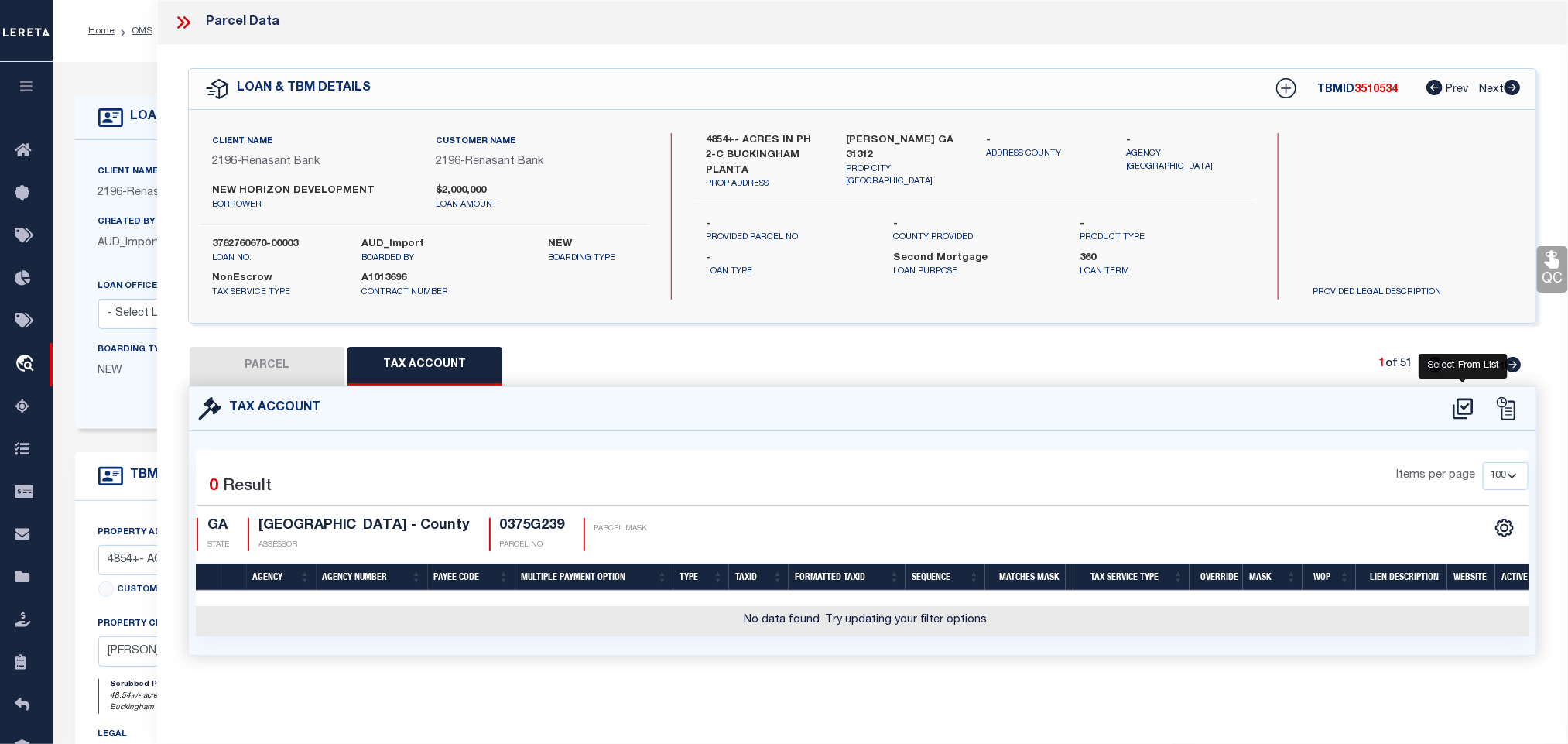
click at [1468, 411] on icon at bounding box center [1463, 408] width 26 height 25
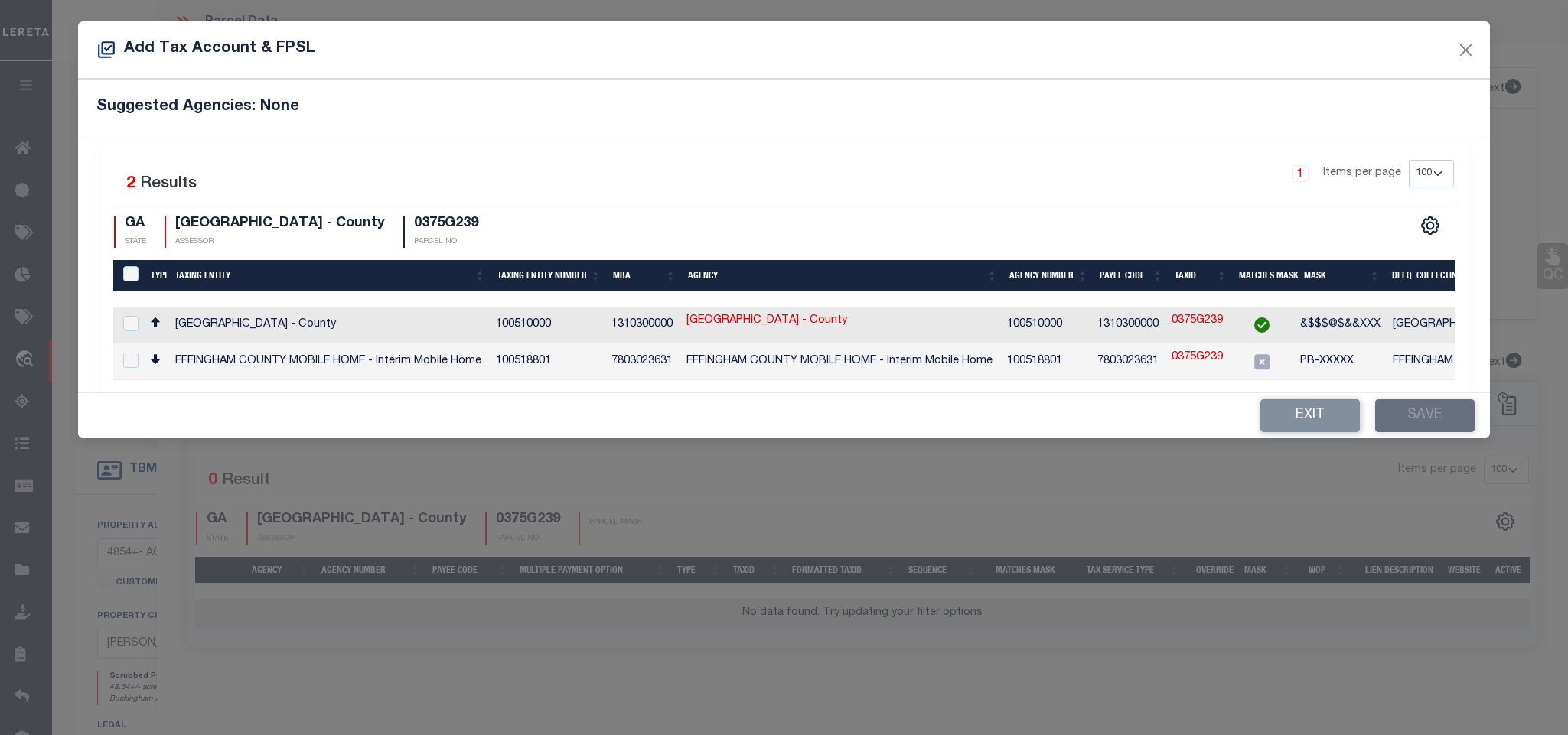
click at [1386, 322] on td "EFFINGHAM COUNTY - County" at bounding box center [1546, 325] width 320 height 37
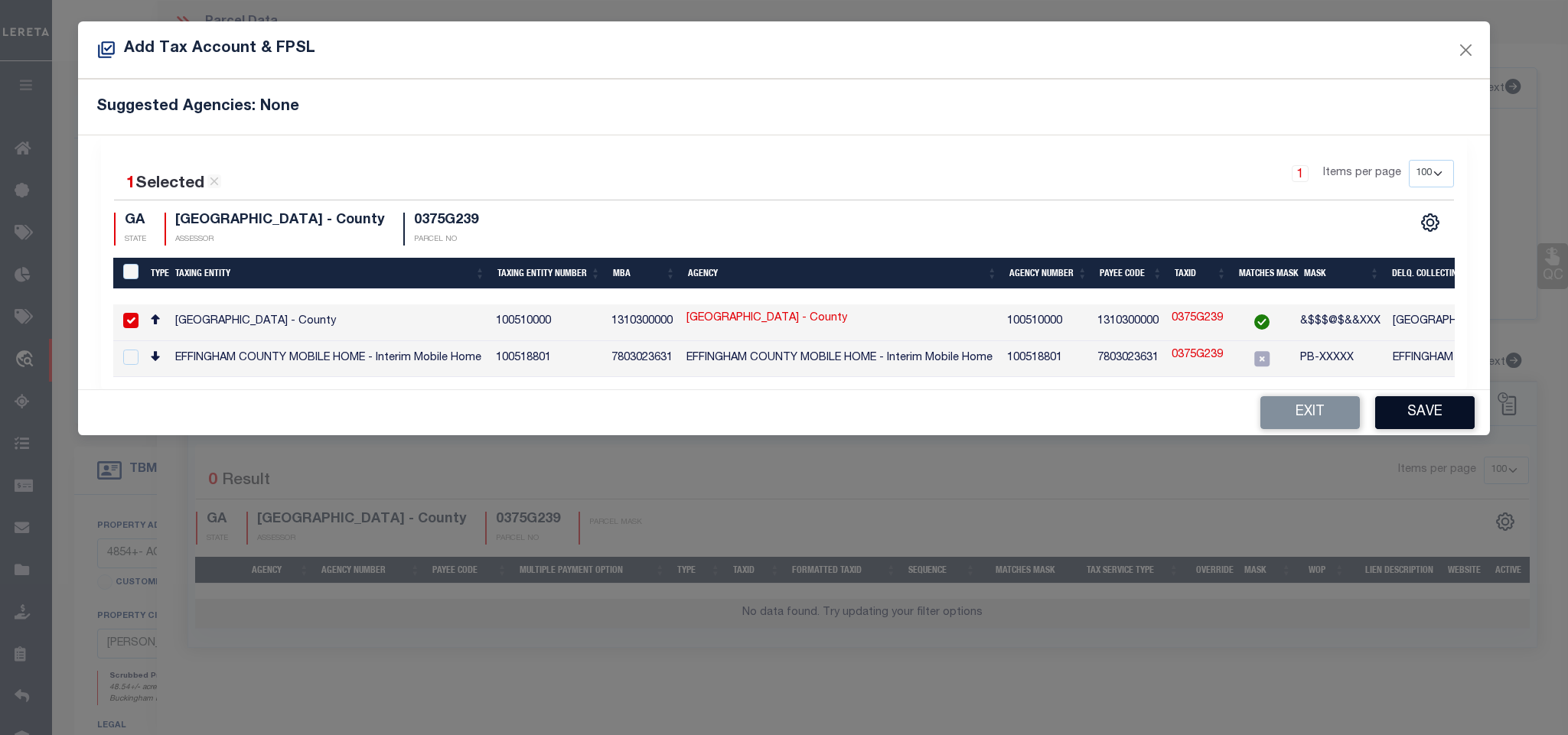
click at [1401, 406] on button "Save" at bounding box center [1424, 412] width 99 height 33
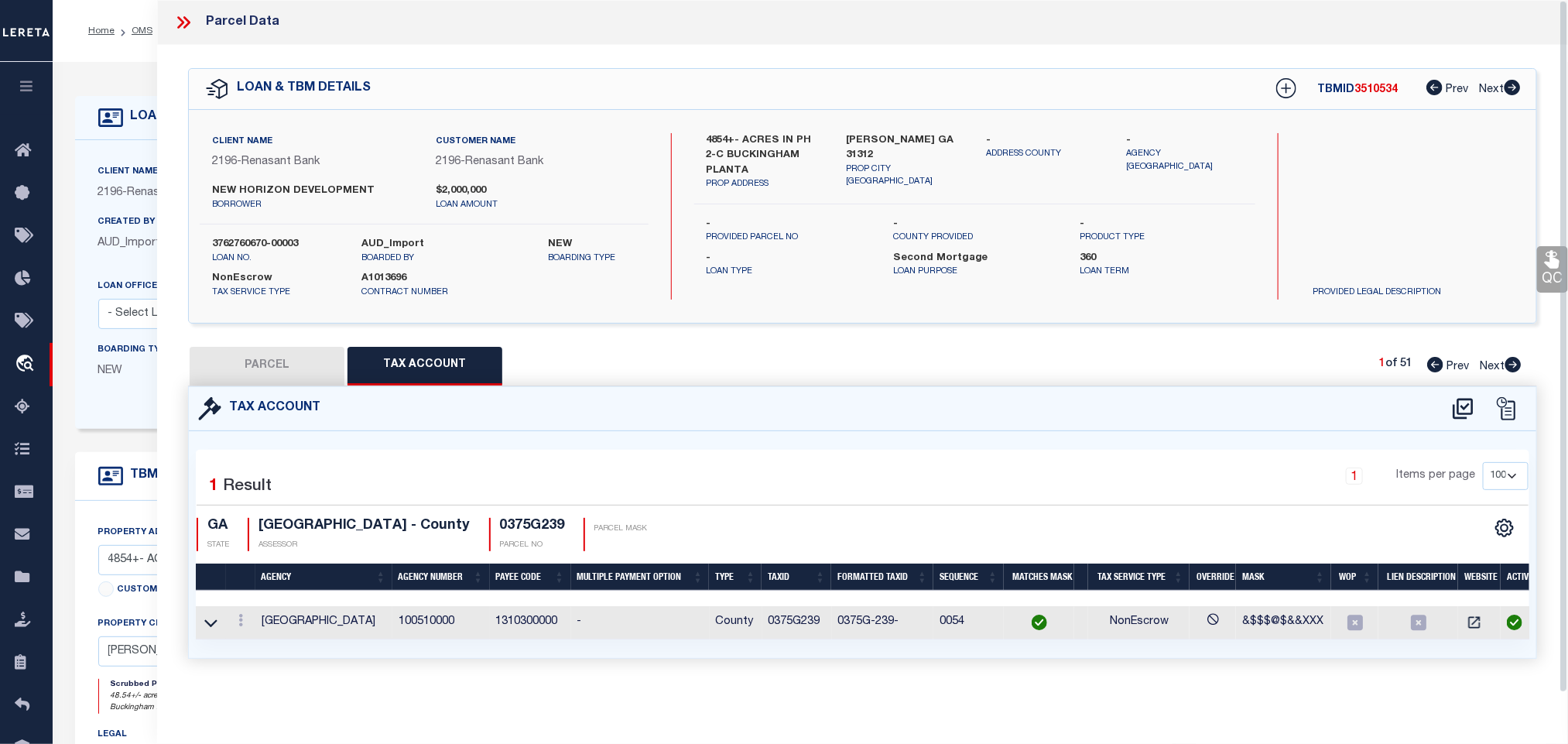
click at [302, 359] on button "PARCEL" at bounding box center [266, 366] width 155 height 38
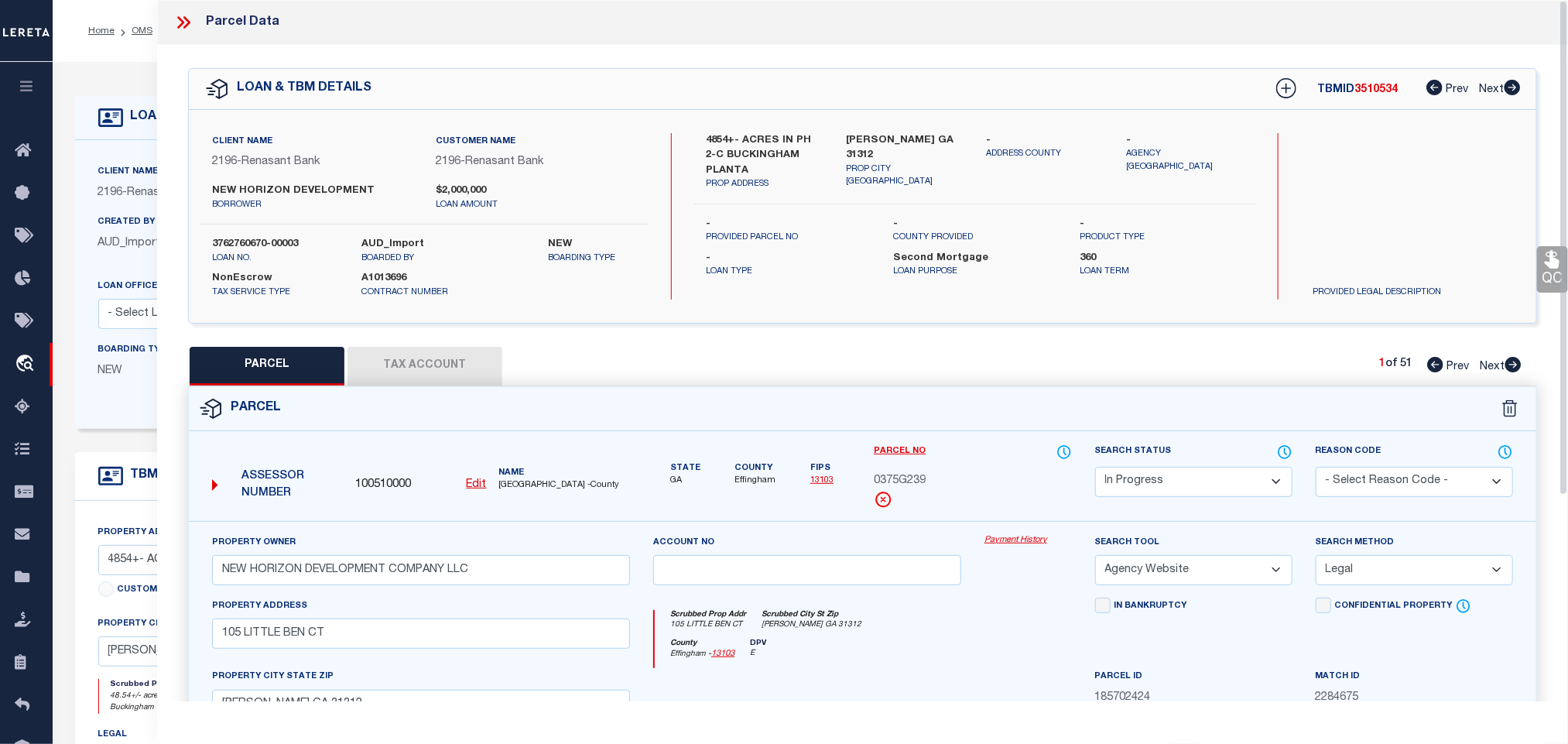
drag, startPoint x: 1154, startPoint y: 480, endPoint x: 1157, endPoint y: 470, distance: 10.4
click at [1154, 480] on select "Automated Search Bad Parcel Complete Duplicate Parcel High Dollar Reporting In …" at bounding box center [1194, 481] width 198 height 30
click at [1095, 469] on select "Automated Search Bad Parcel Complete Duplicate Parcel High Dollar Reporting In …" at bounding box center [1194, 481] width 198 height 30
click at [1184, 472] on select "Automated Search Bad Parcel Complete Duplicate Parcel High Dollar Reporting In …" at bounding box center [1194, 481] width 198 height 30
click at [1095, 469] on select "Automated Search Bad Parcel Complete Duplicate Parcel High Dollar Reporting In …" at bounding box center [1194, 481] width 198 height 30
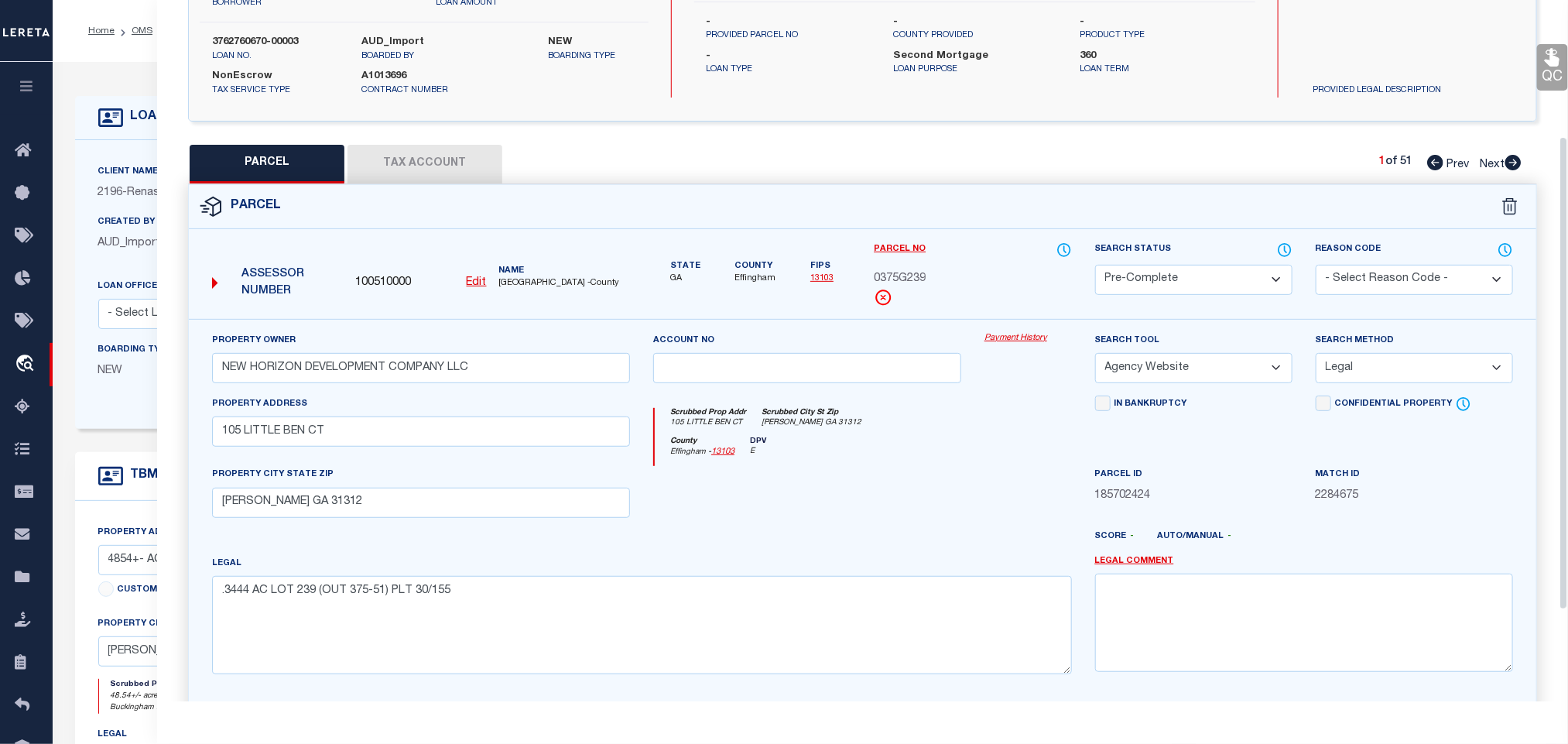
scroll to position [337, 0]
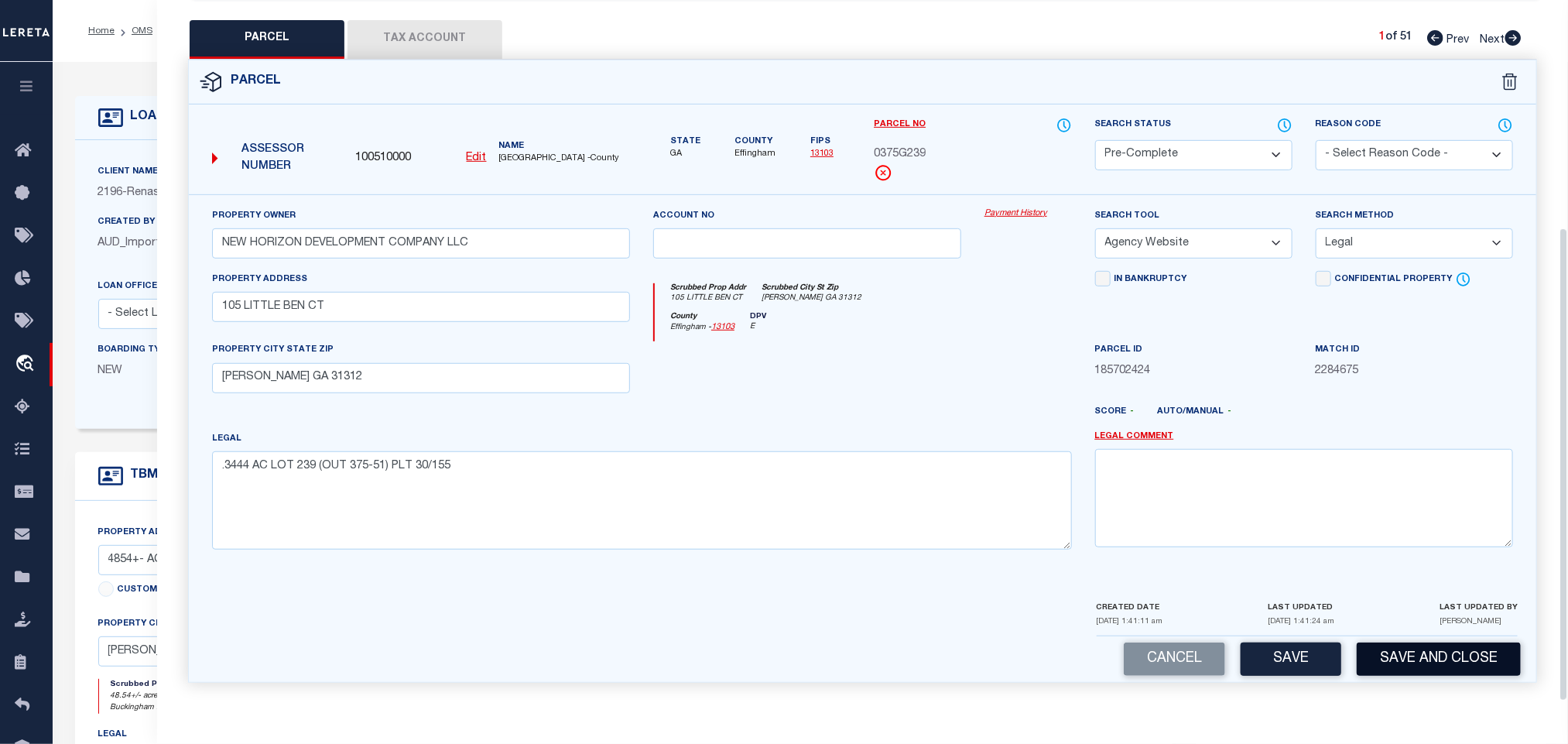
click at [1393, 646] on button "Save and Close" at bounding box center [1438, 659] width 164 height 33
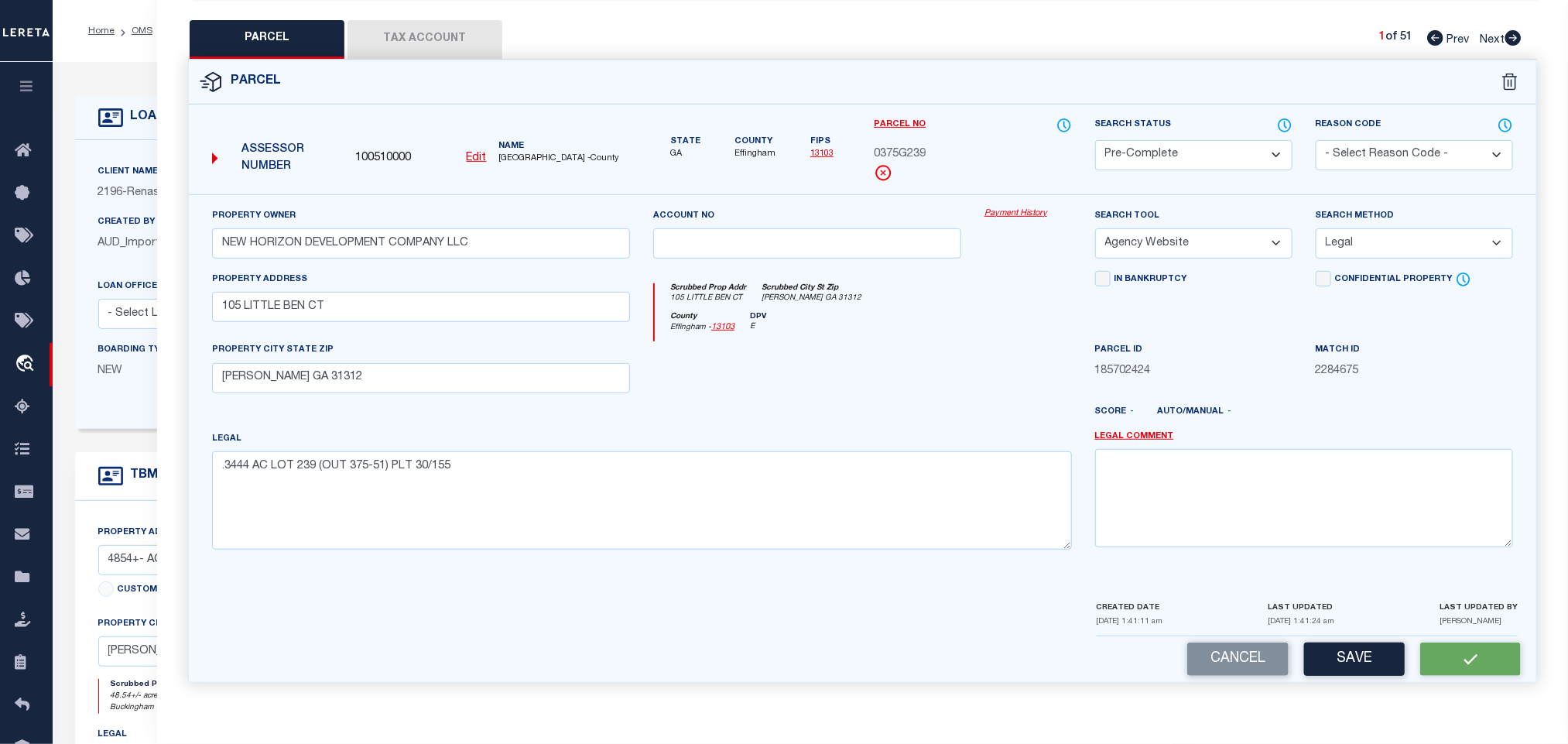
click at [392, 150] on span "100510000" at bounding box center [382, 158] width 56 height 17
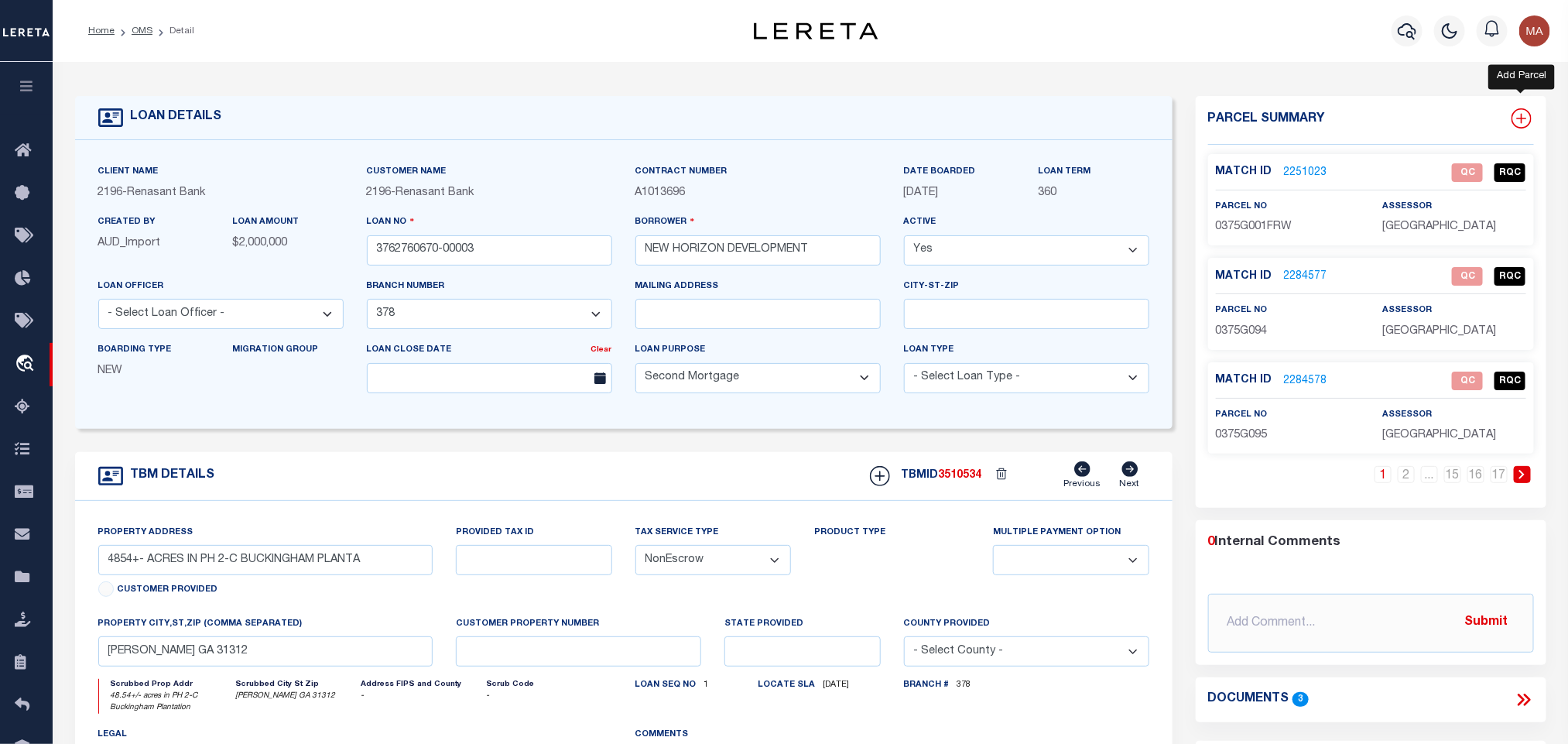
click at [1517, 119] on icon at bounding box center [1521, 118] width 20 height 20
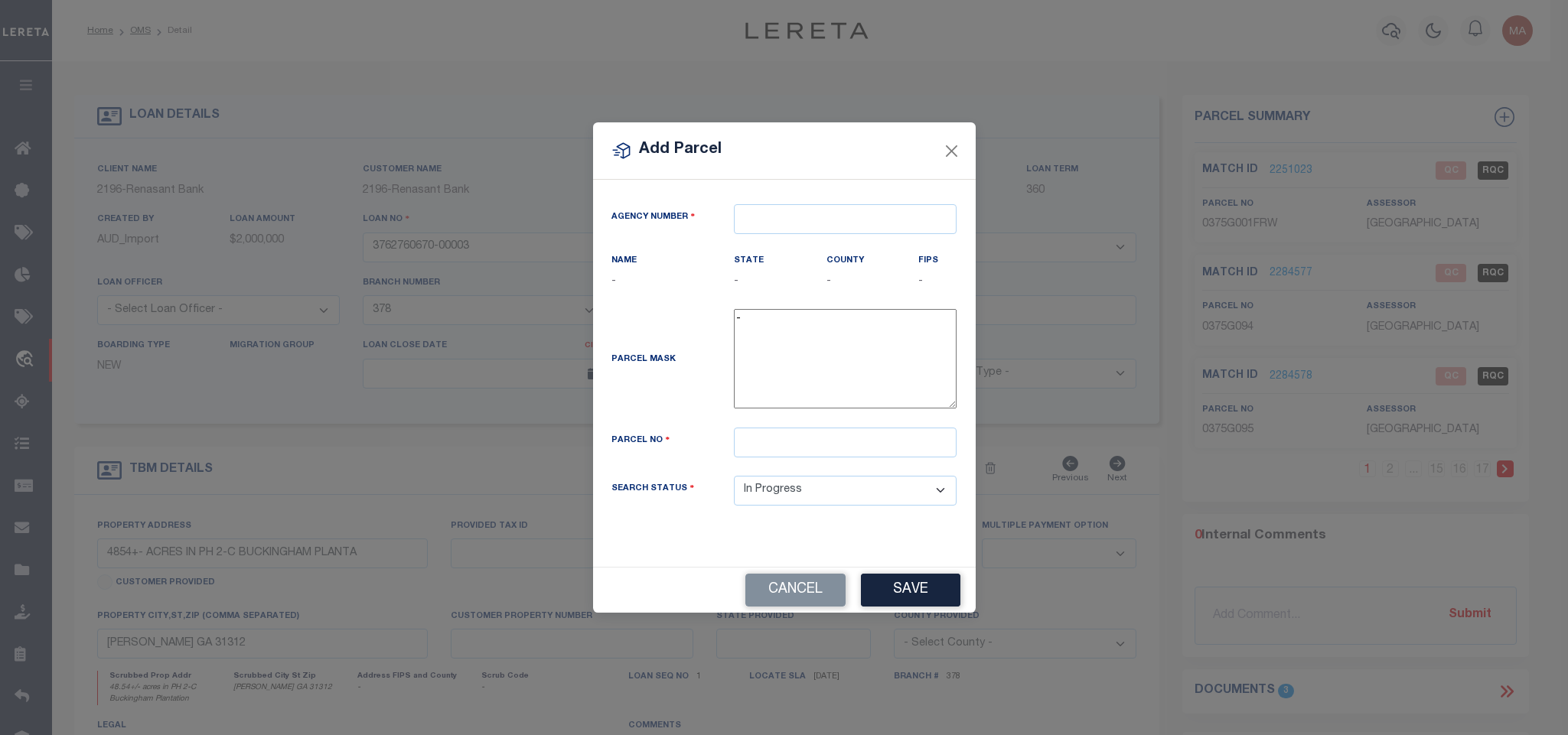
click at [867, 195] on div "Agency Number Name - State -" at bounding box center [784, 373] width 383 height 387
click at [852, 216] on input "text" at bounding box center [845, 219] width 222 height 30
paste input "100510000"
click at [872, 246] on div "100510000 : EFFINGHAM COUNTY" at bounding box center [850, 243] width 231 height 24
drag, startPoint x: 847, startPoint y: 462, endPoint x: 856, endPoint y: 519, distance: 57.7
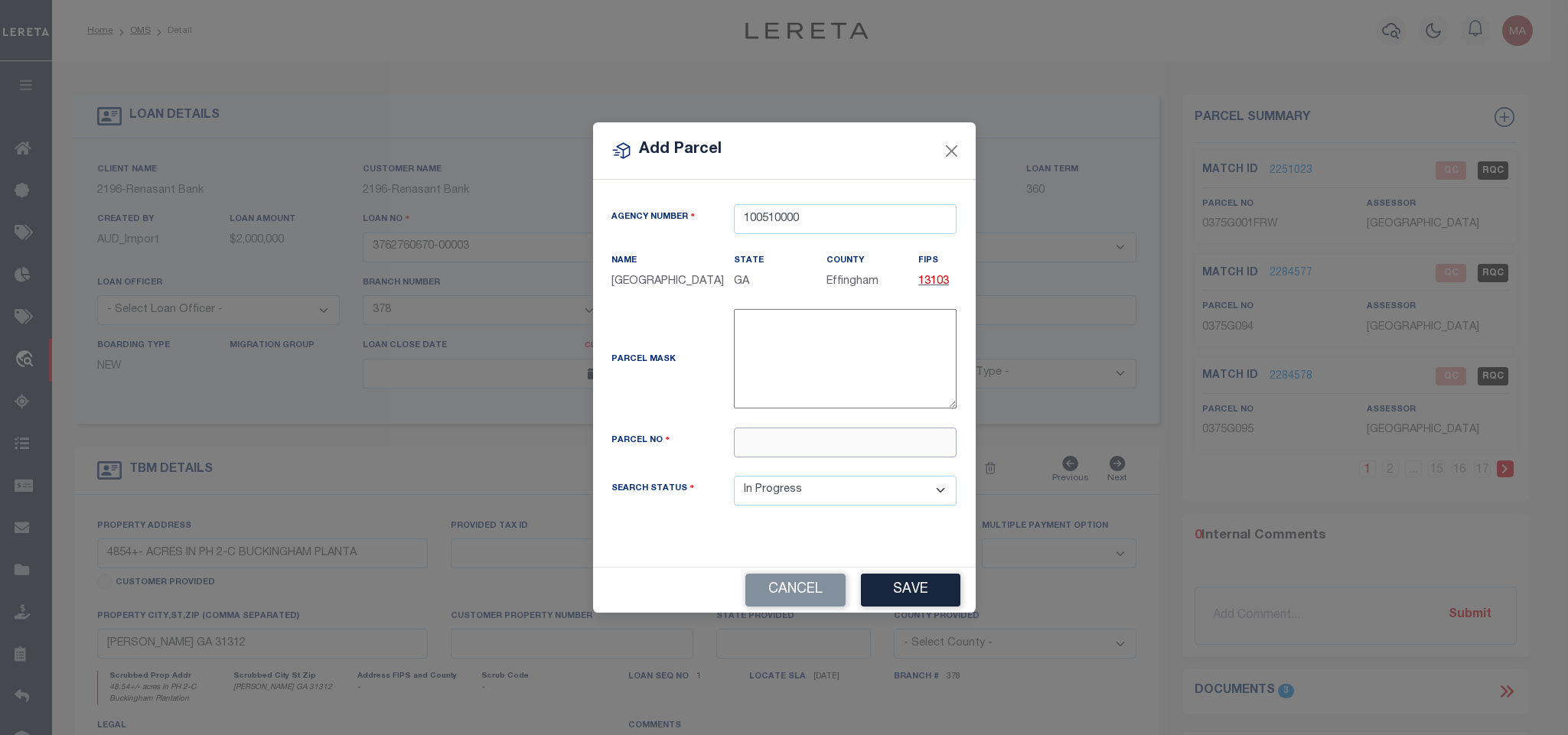
click at [847, 457] on input "text" at bounding box center [845, 442] width 222 height 30
paste input "0375G240"
click at [886, 581] on div "Cancel Save" at bounding box center [784, 590] width 383 height 45
click at [895, 597] on button "Save" at bounding box center [911, 590] width 99 height 33
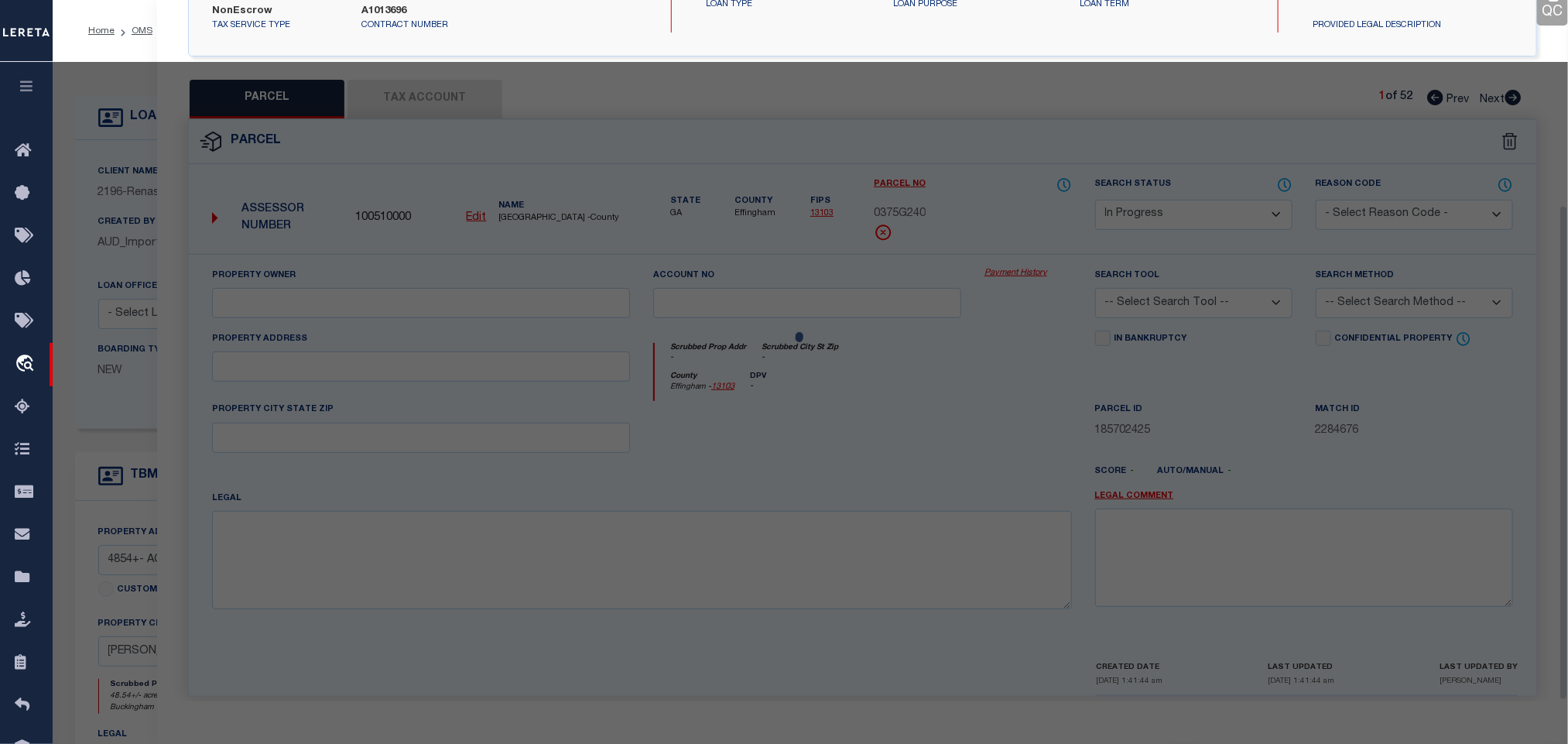
scroll to position [290, 0]
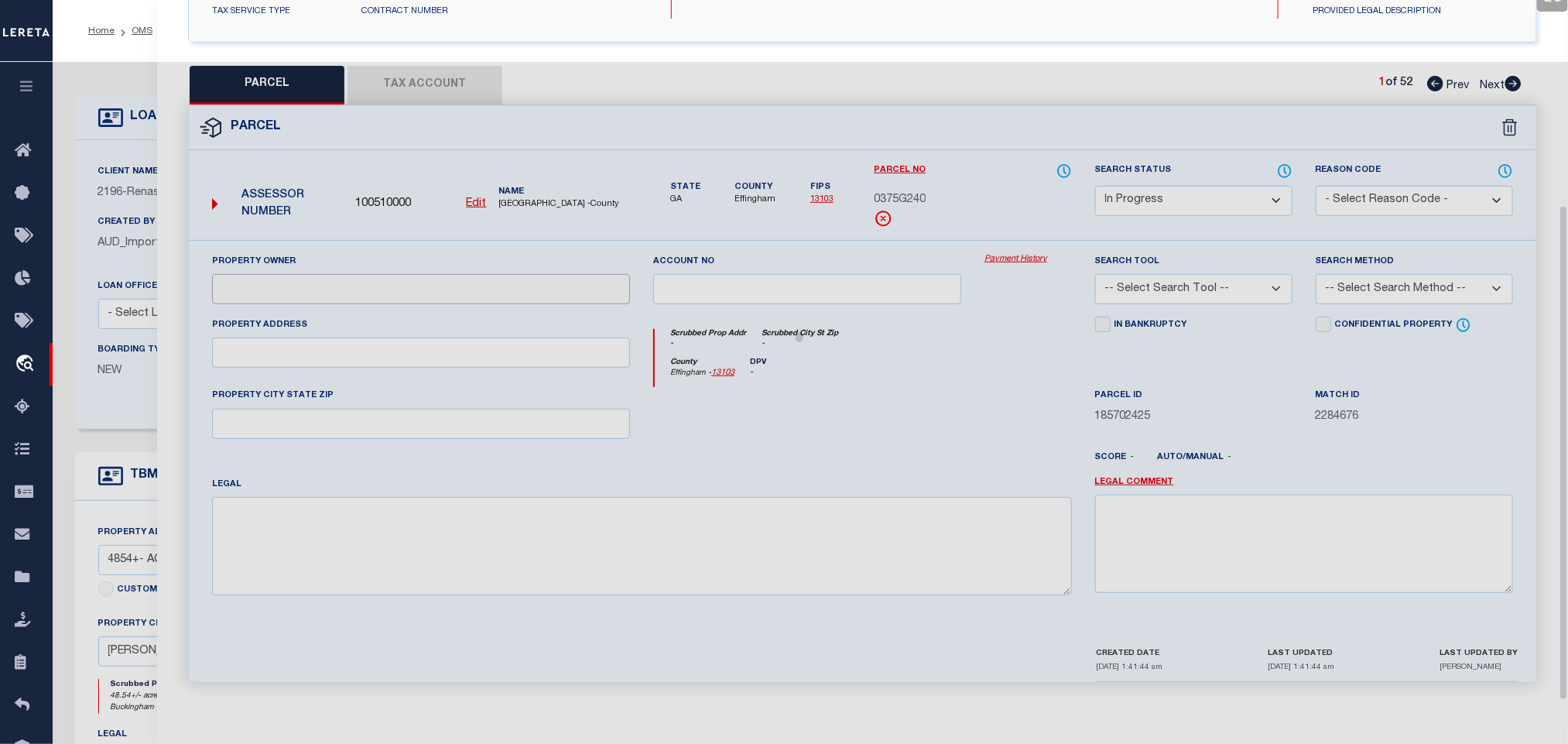
click at [495, 277] on input "text" at bounding box center [421, 288] width 418 height 30
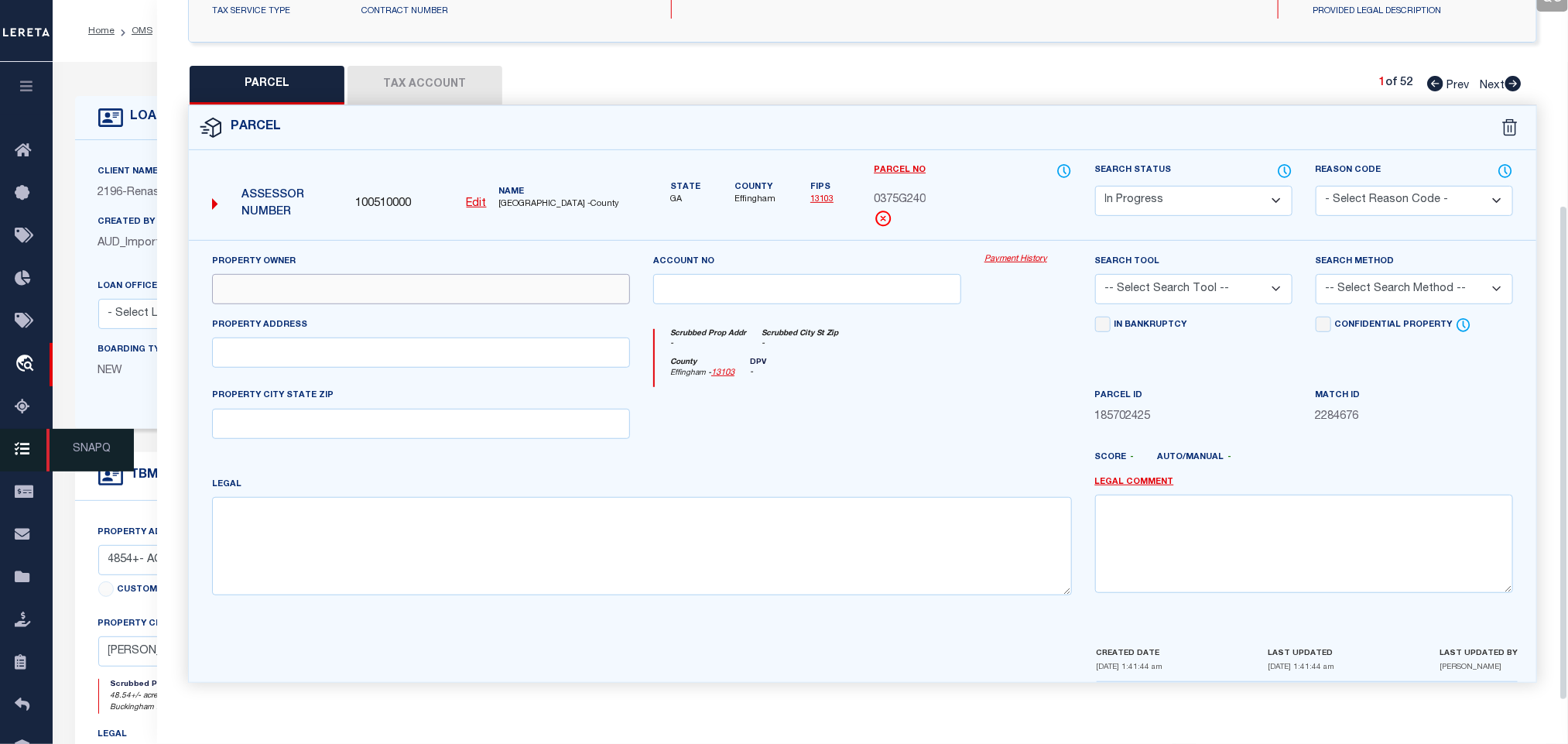
paste input "NEW HORIZON DEVELOPMENT COMPANY LLC"
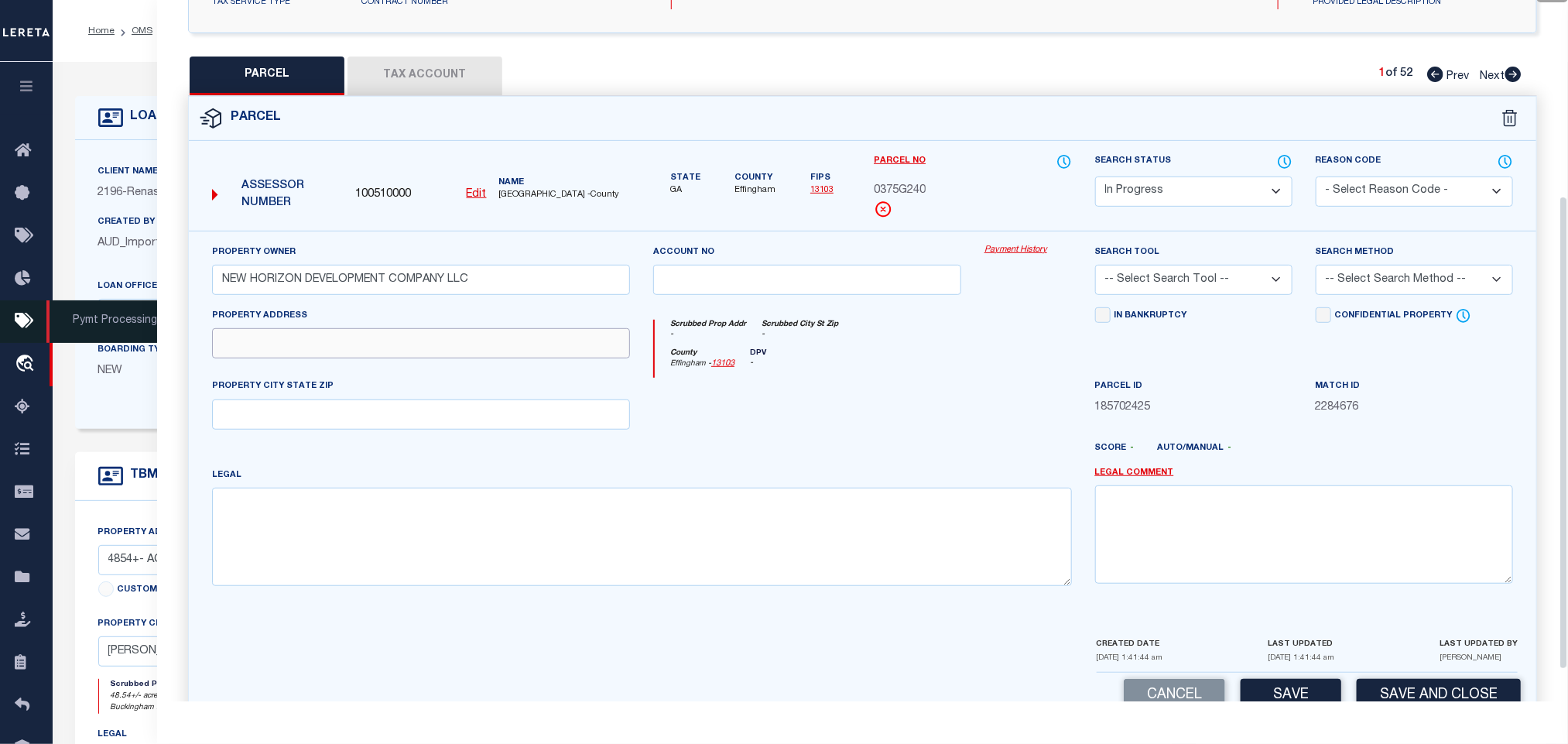
drag, startPoint x: 370, startPoint y: 359, endPoint x: 44, endPoint y: 340, distance: 326.6
click at [370, 359] on input "text" at bounding box center [421, 343] width 418 height 30
paste input "107 LITTLE BEN CT"
click at [545, 527] on textarea at bounding box center [642, 536] width 860 height 98
paste textarea ".3444 AC LOT 240 (OUT 375-51) PLT 30/155"
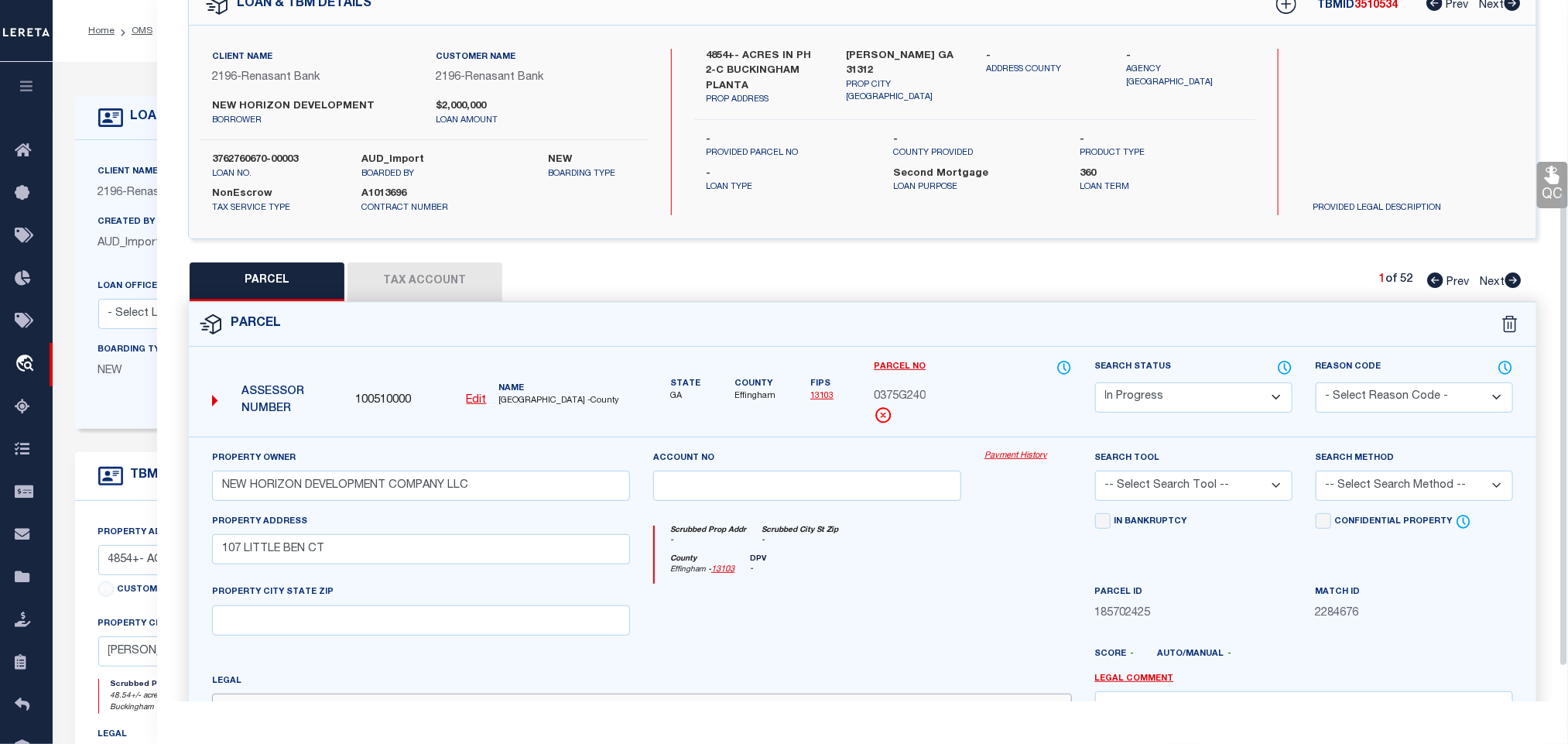
scroll to position [0, 0]
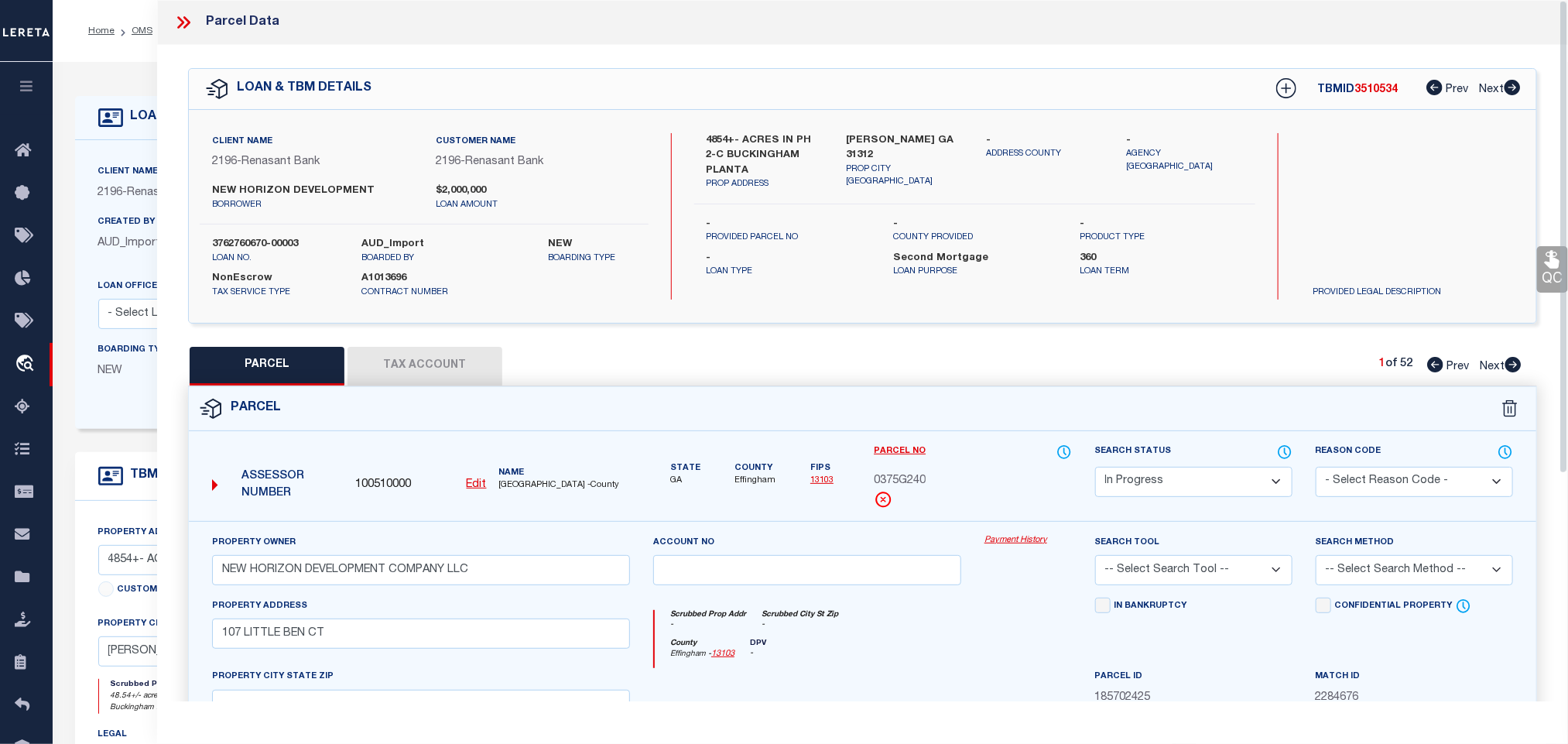
click at [897, 135] on label "GUYTON GA 31312" at bounding box center [906, 148] width 117 height 30
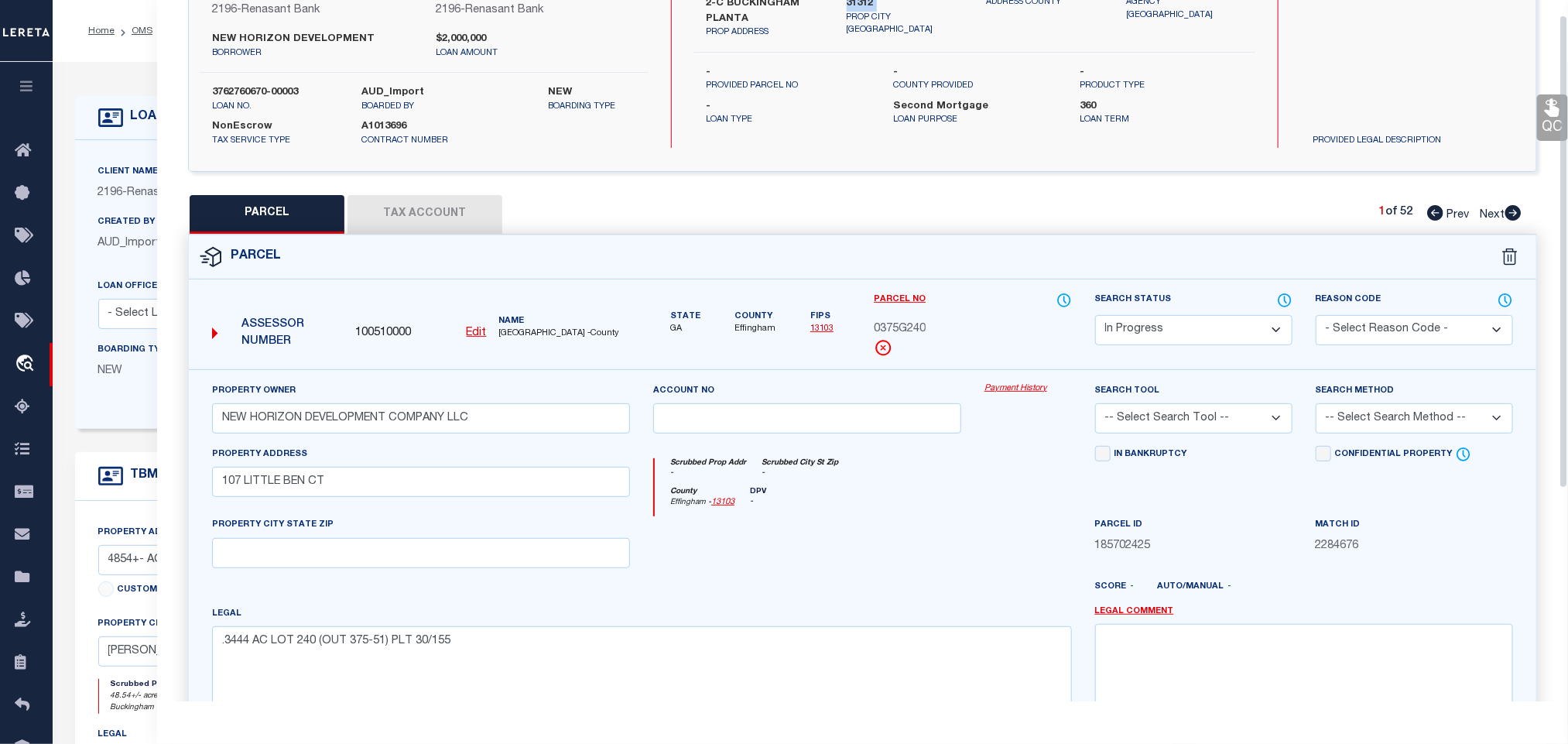
scroll to position [337, 0]
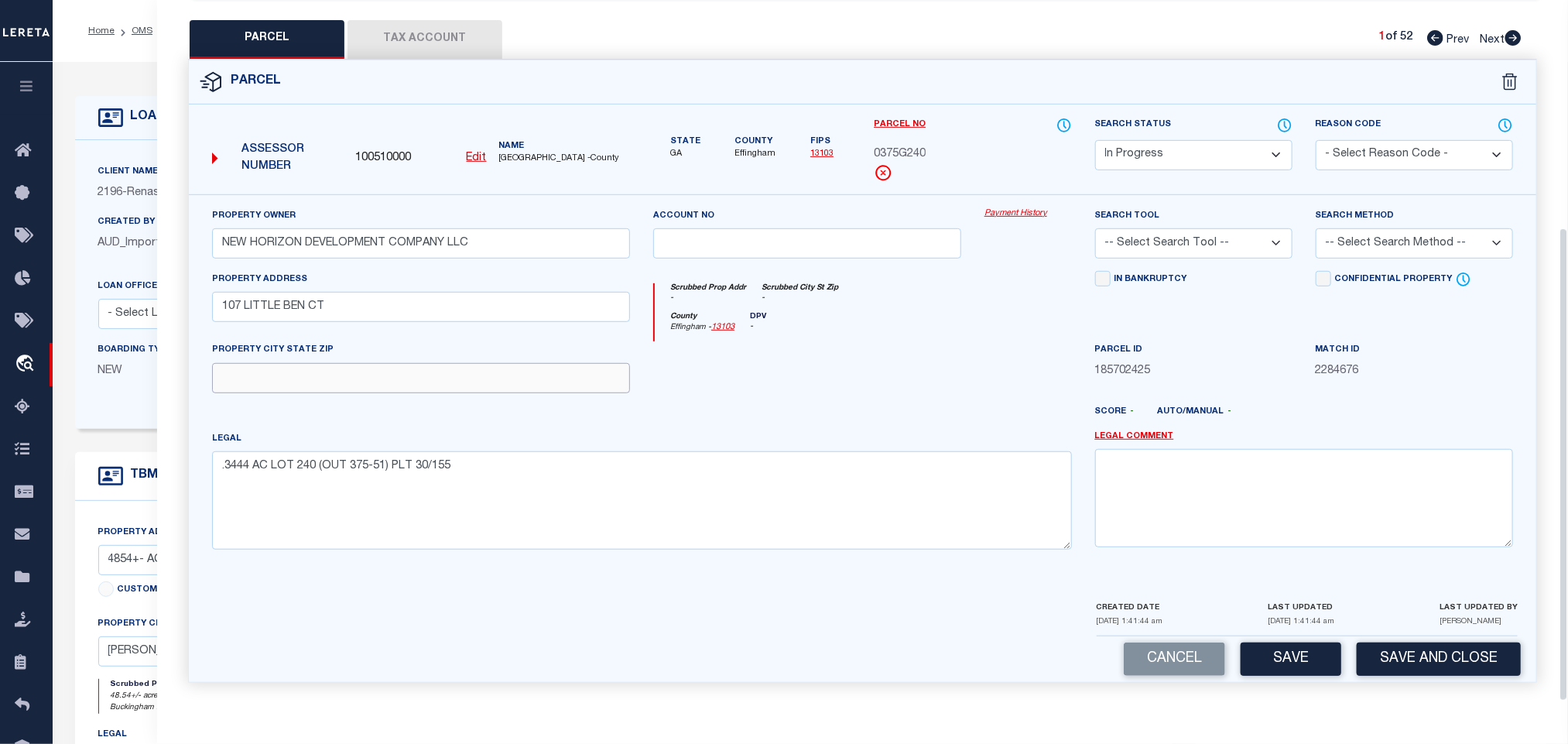
click at [575, 384] on input "text" at bounding box center [421, 378] width 418 height 30
paste input "GUYTON GA 31312"
click at [1269, 244] on select "-- Select Search Tool -- 3rd Party Website Agency File Agency Website ATLS CNV-…" at bounding box center [1194, 243] width 198 height 30
click at [1095, 229] on select "-- Select Search Tool -- 3rd Party Website Agency File Agency Website ATLS CNV-…" at bounding box center [1194, 243] width 198 height 30
click at [1359, 249] on select "-- Select Search Method -- Property Address Legal Liability Info Provided" at bounding box center [1414, 243] width 198 height 30
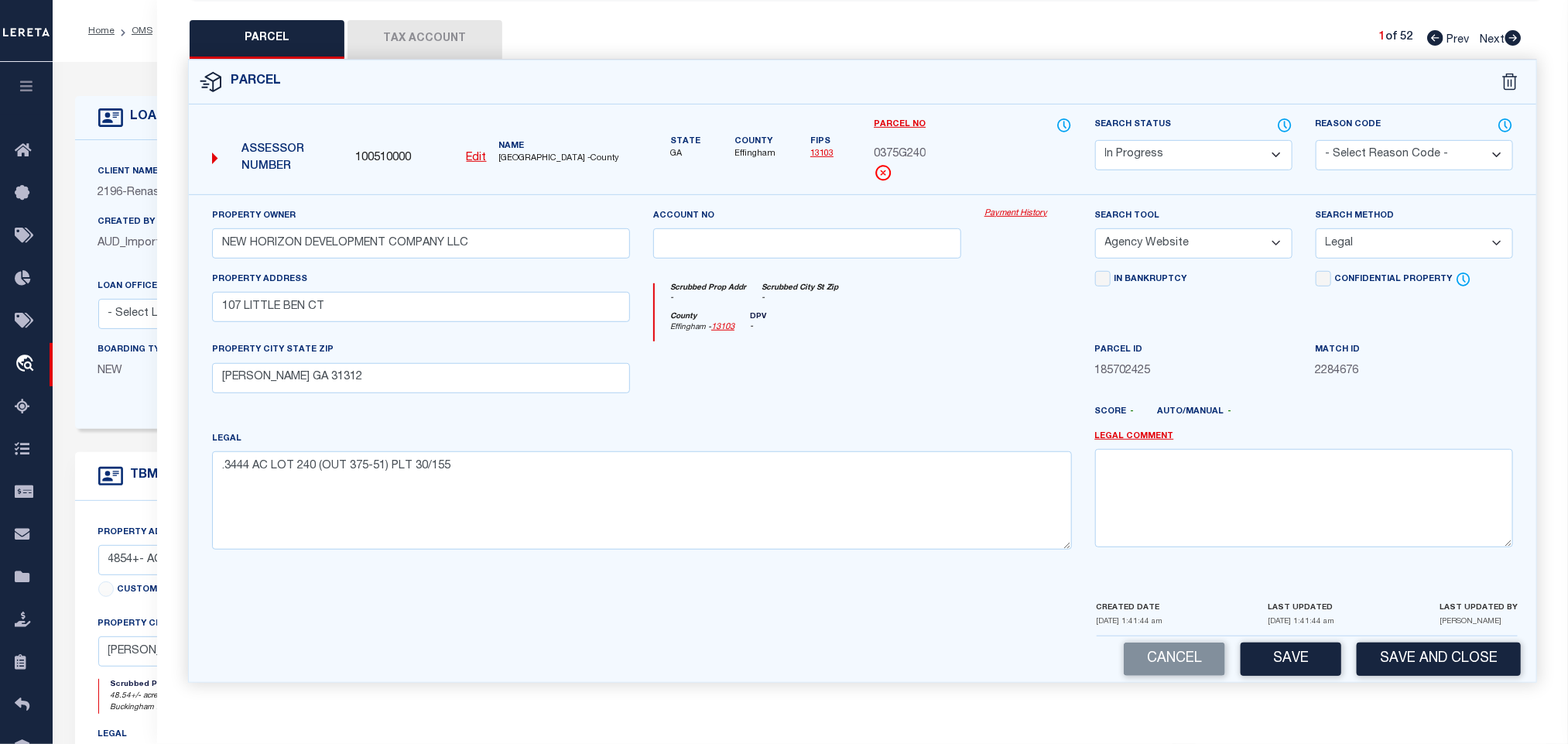
click at [1316, 229] on select "-- Select Search Method -- Property Address Legal Liability Info Provided" at bounding box center [1414, 243] width 198 height 30
click at [1303, 639] on div "Cancel Save Save and Close" at bounding box center [862, 659] width 1348 height 46
click at [1290, 661] on button "Save" at bounding box center [1291, 659] width 101 height 33
click at [435, 27] on button "Tax Account" at bounding box center [424, 39] width 155 height 38
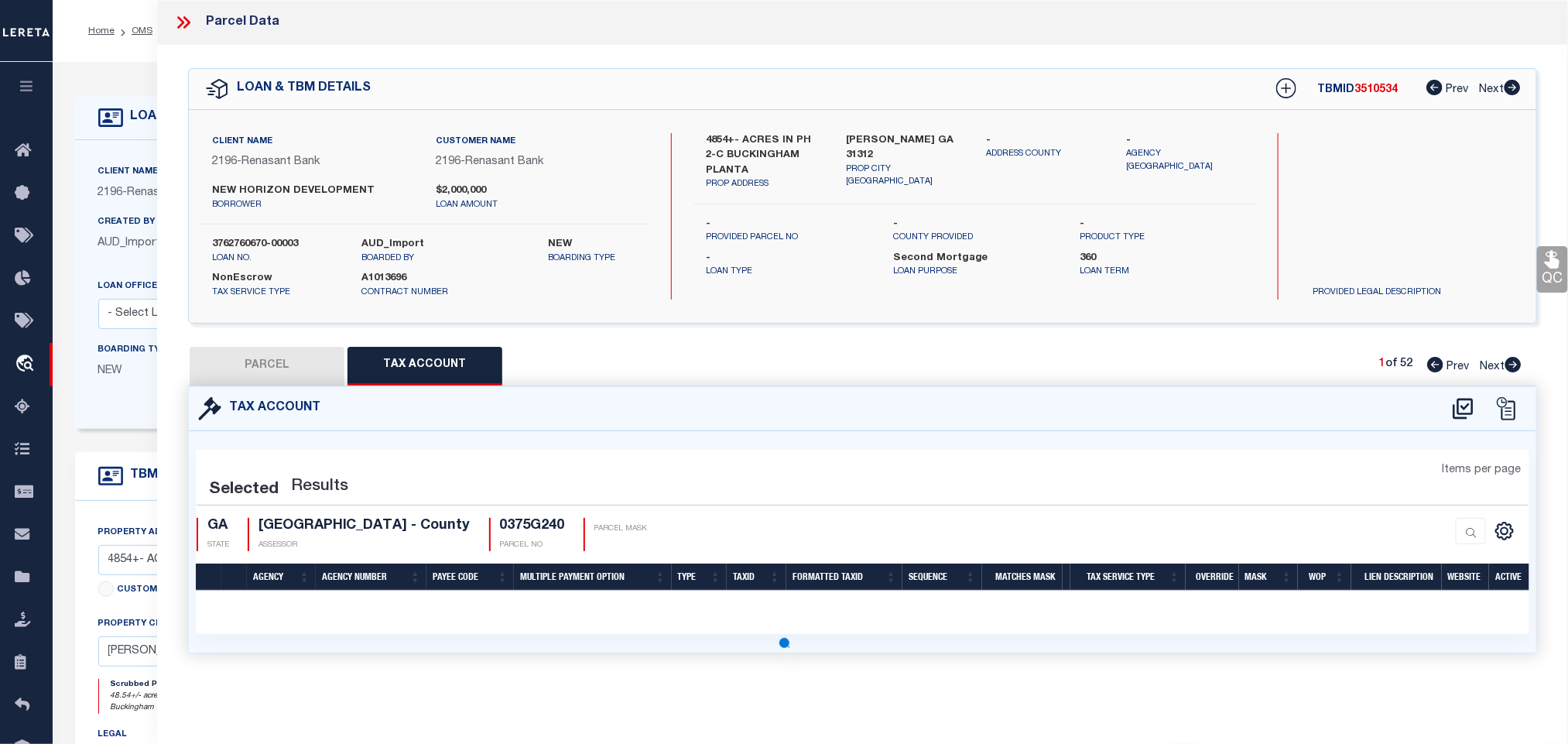
scroll to position [0, 0]
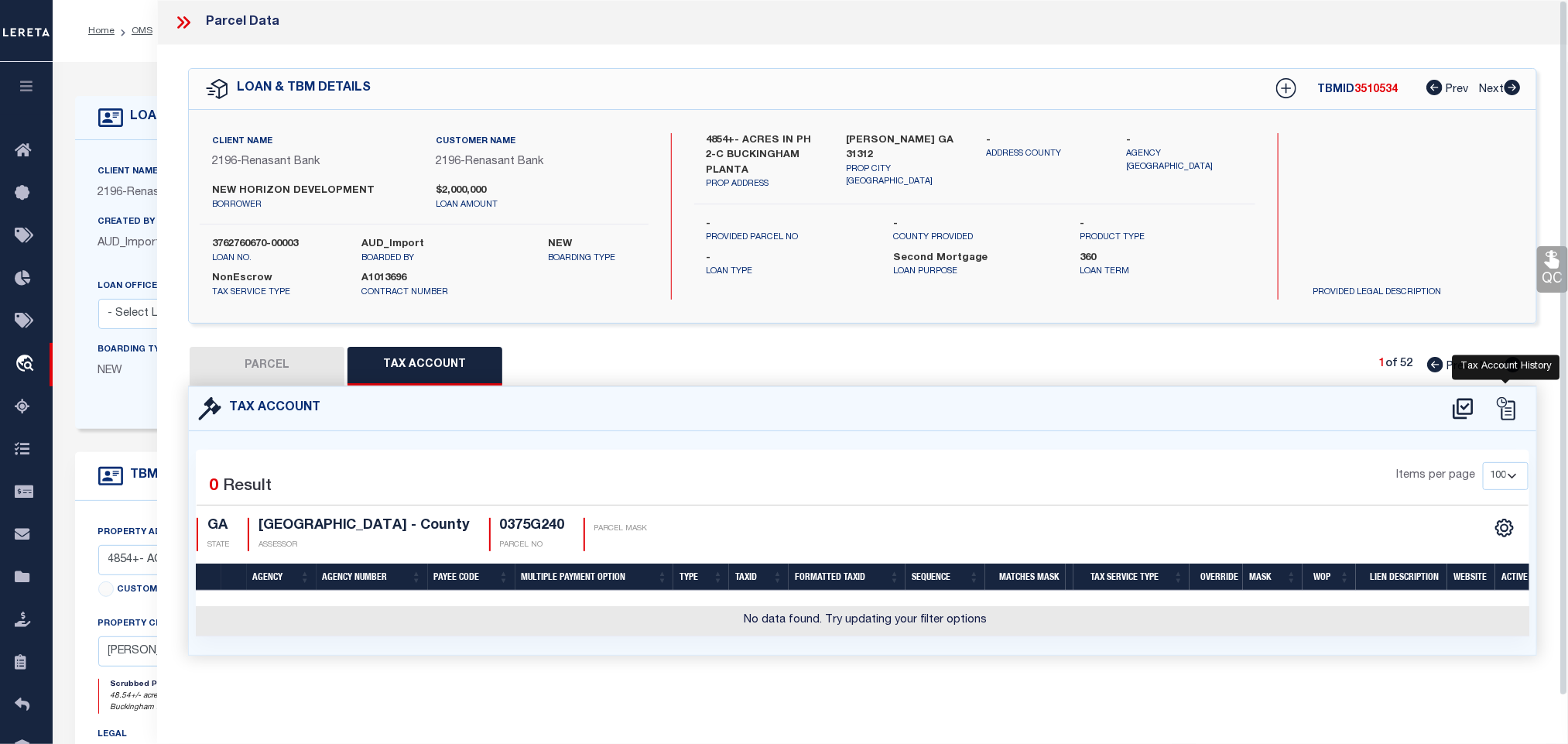
click at [1470, 404] on icon at bounding box center [1463, 408] width 26 height 25
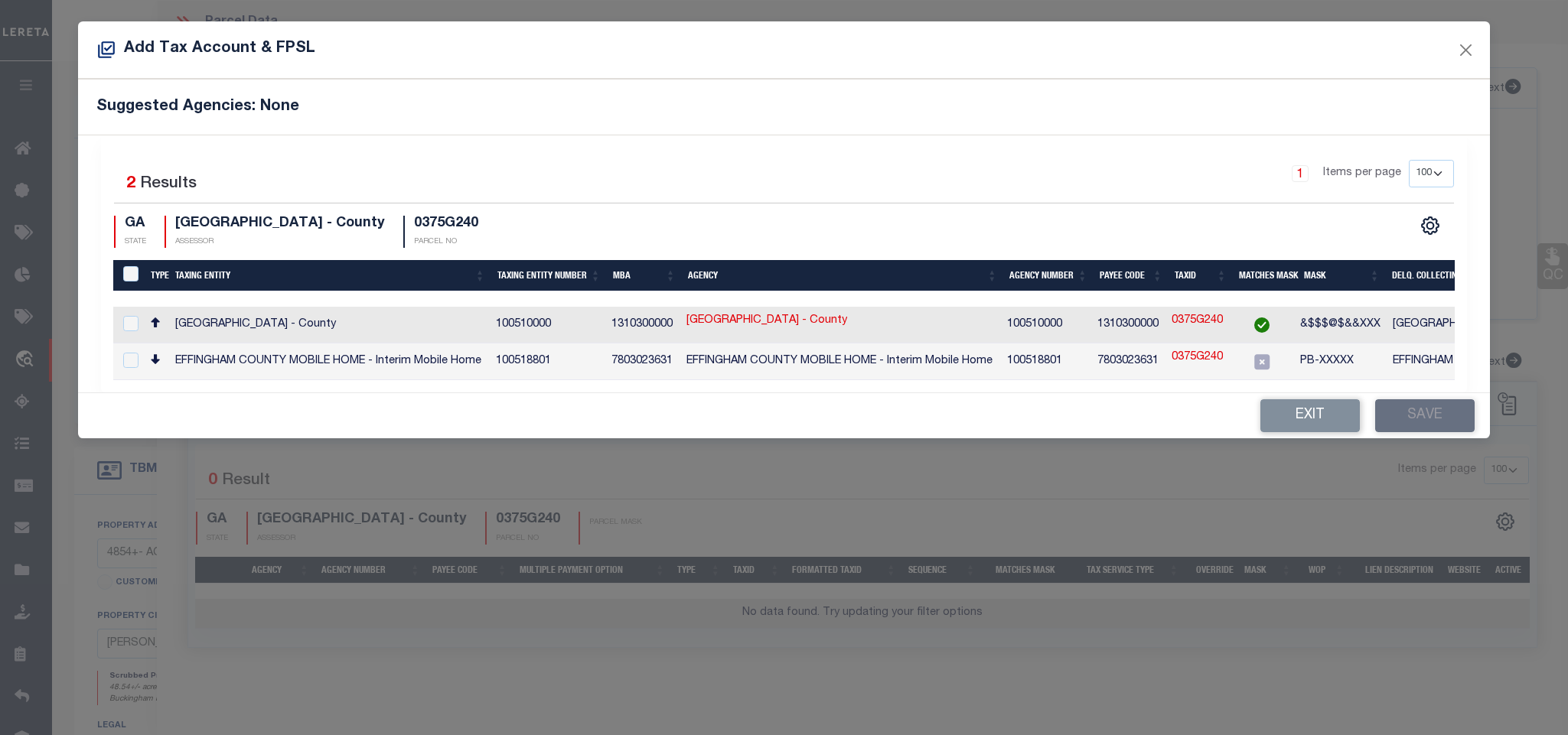
click at [1401, 319] on td "EFFINGHAM COUNTY - County" at bounding box center [1546, 325] width 320 height 37
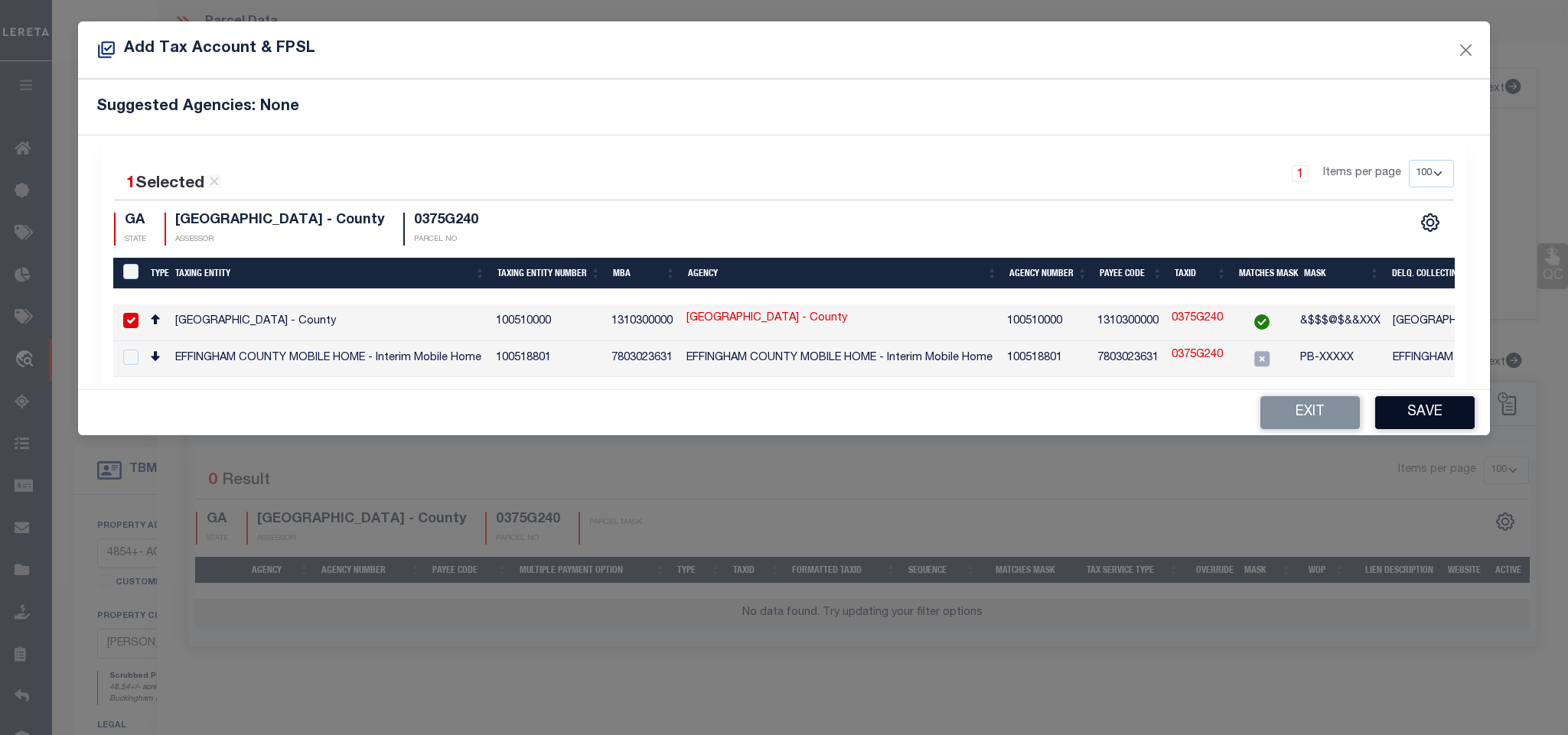
click at [1407, 429] on button "Save" at bounding box center [1424, 412] width 99 height 33
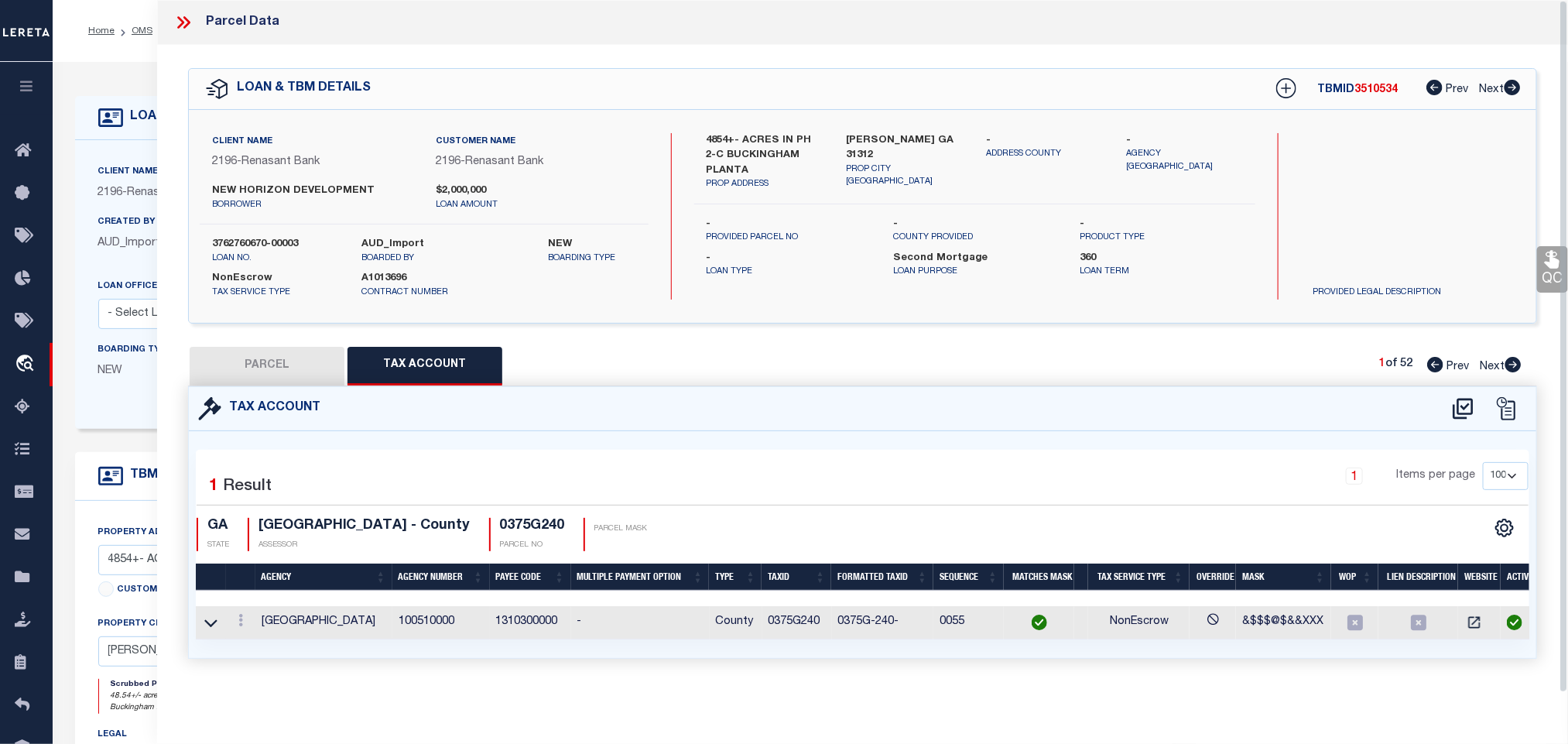
click at [260, 365] on button "PARCEL" at bounding box center [266, 366] width 155 height 38
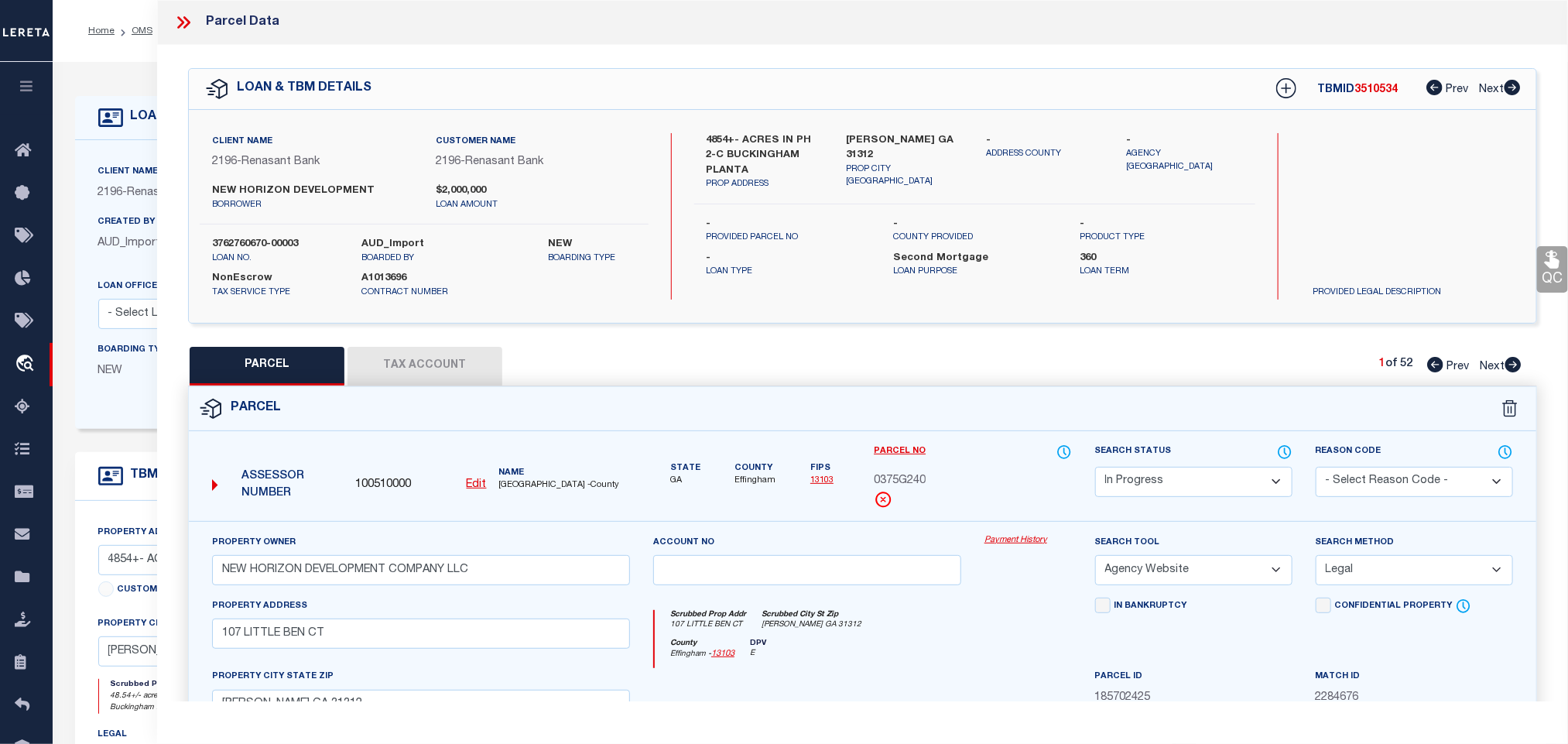
click at [1168, 474] on select "Automated Search Bad Parcel Complete Duplicate Parcel High Dollar Reporting In …" at bounding box center [1194, 481] width 198 height 30
click at [1095, 469] on select "Automated Search Bad Parcel Complete Duplicate Parcel High Dollar Reporting In …" at bounding box center [1194, 481] width 198 height 30
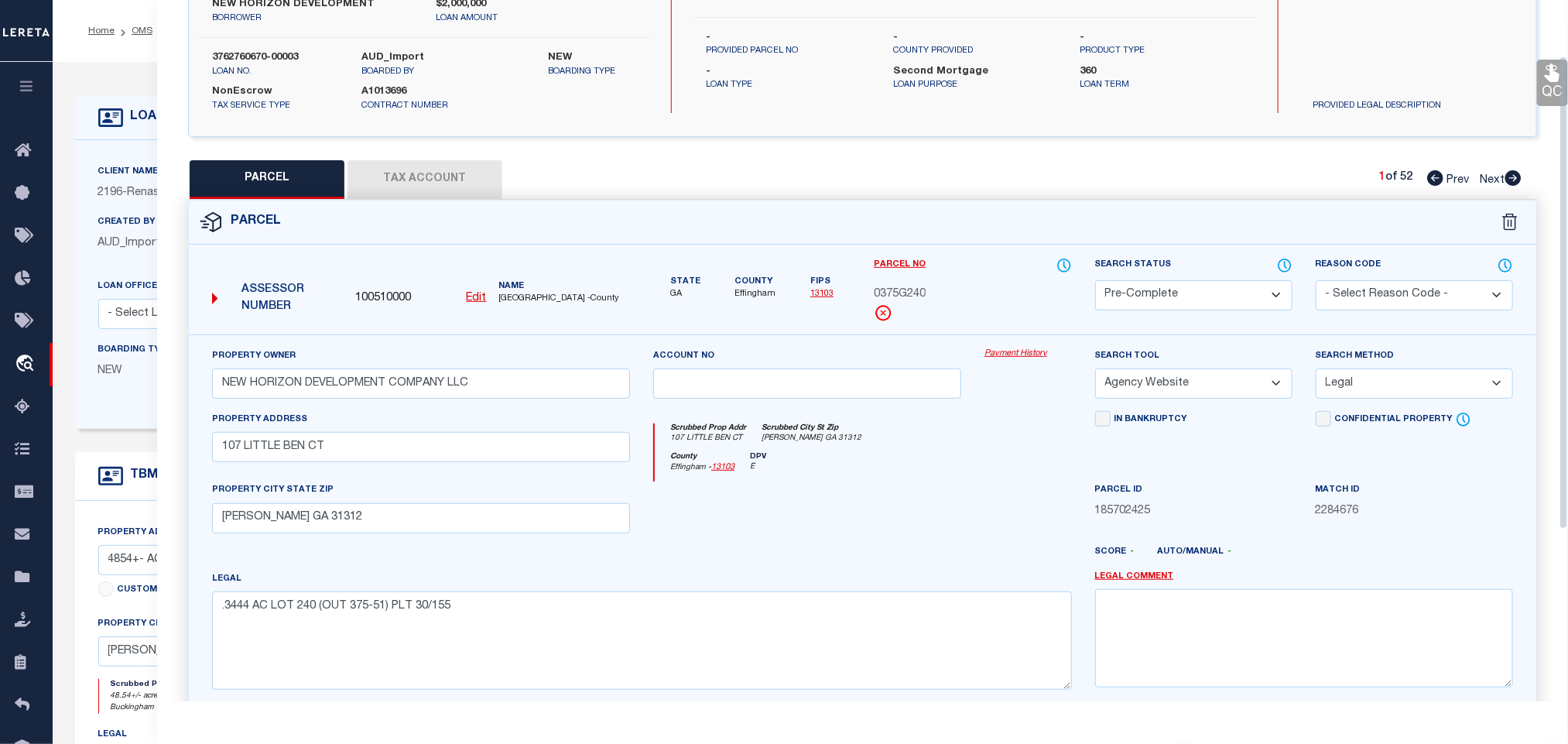
scroll to position [337, 0]
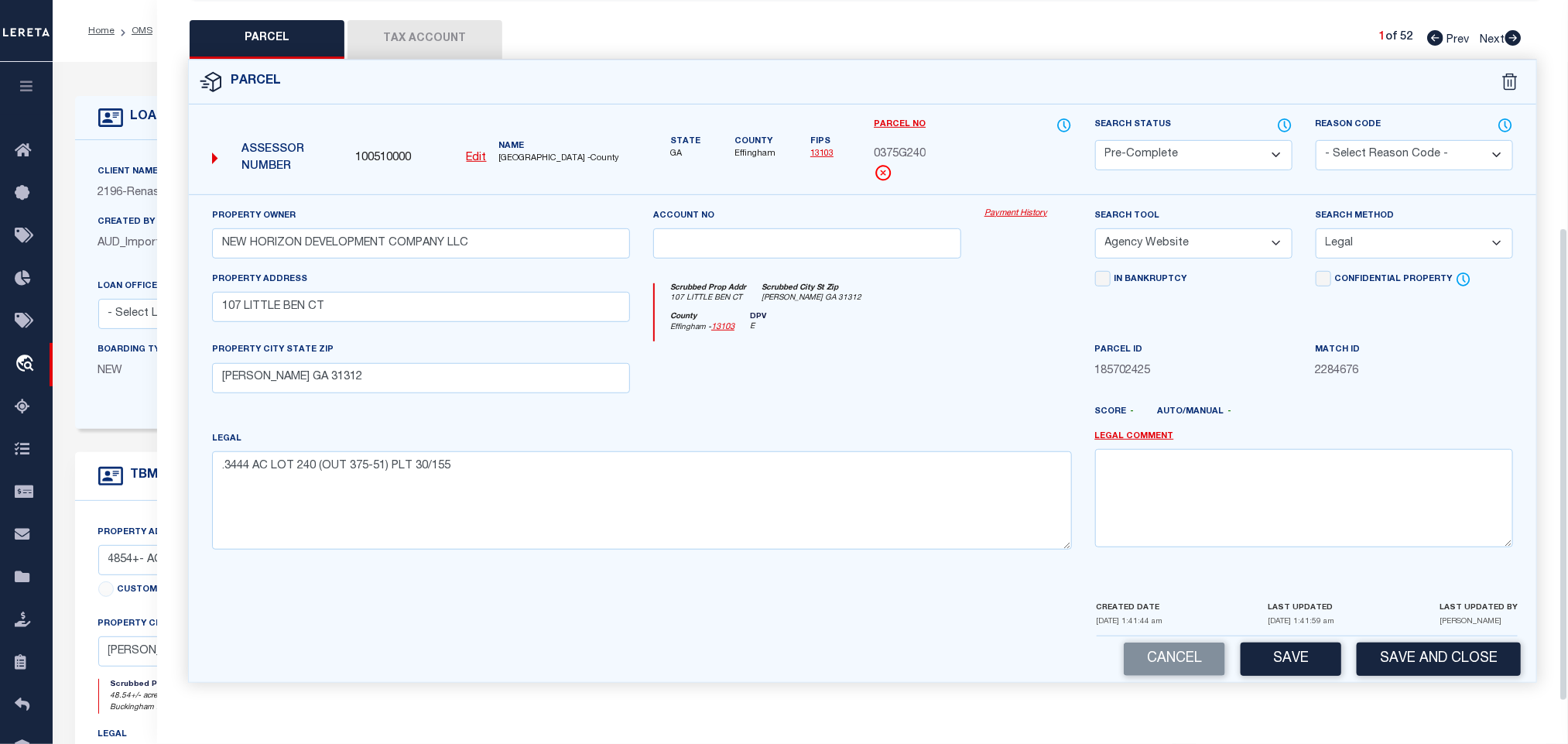
click at [1417, 636] on div "Cancel Save Save and Close" at bounding box center [862, 659] width 1348 height 46
click at [1423, 646] on button "Save and Close" at bounding box center [1438, 659] width 164 height 33
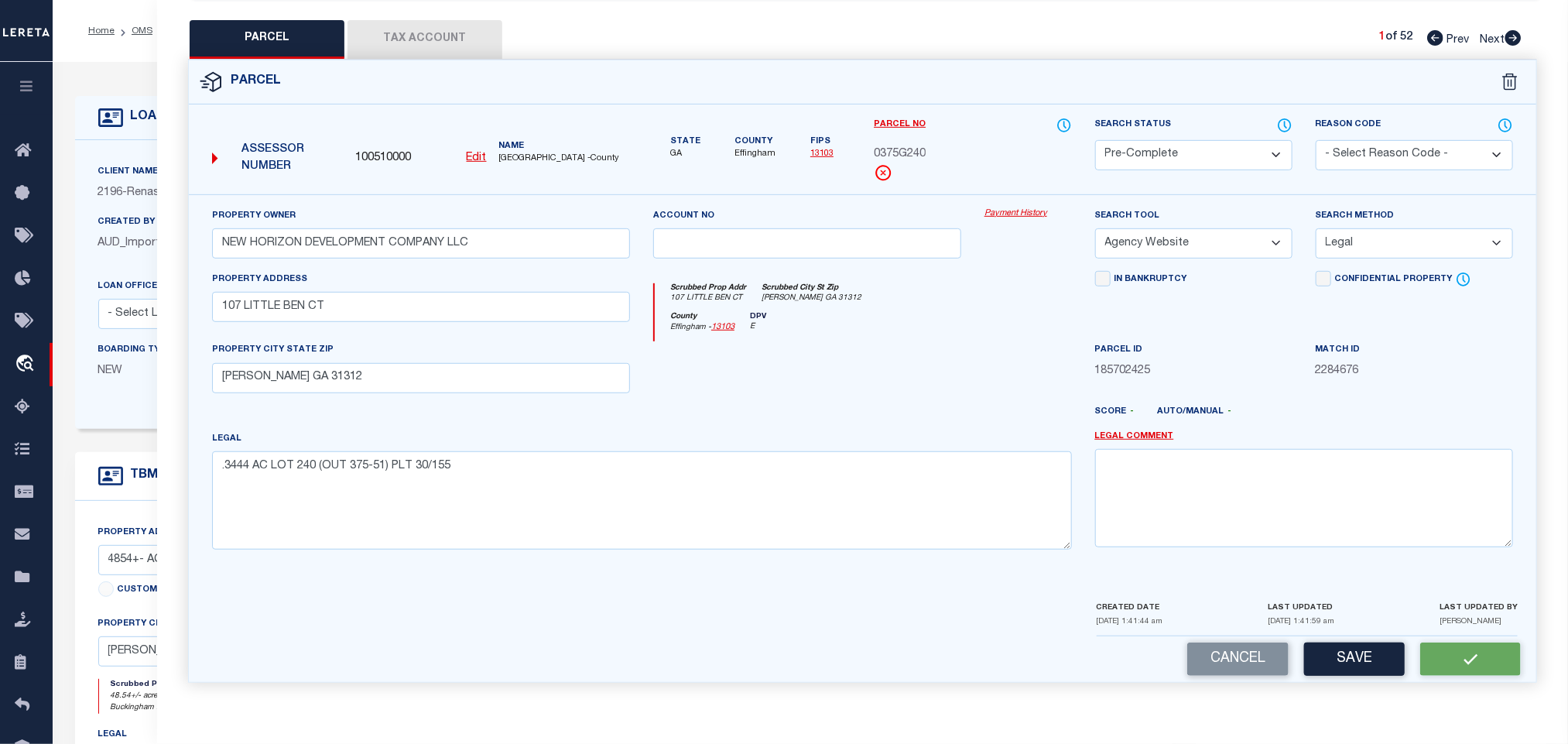
click at [390, 154] on span "100510000" at bounding box center [382, 158] width 56 height 17
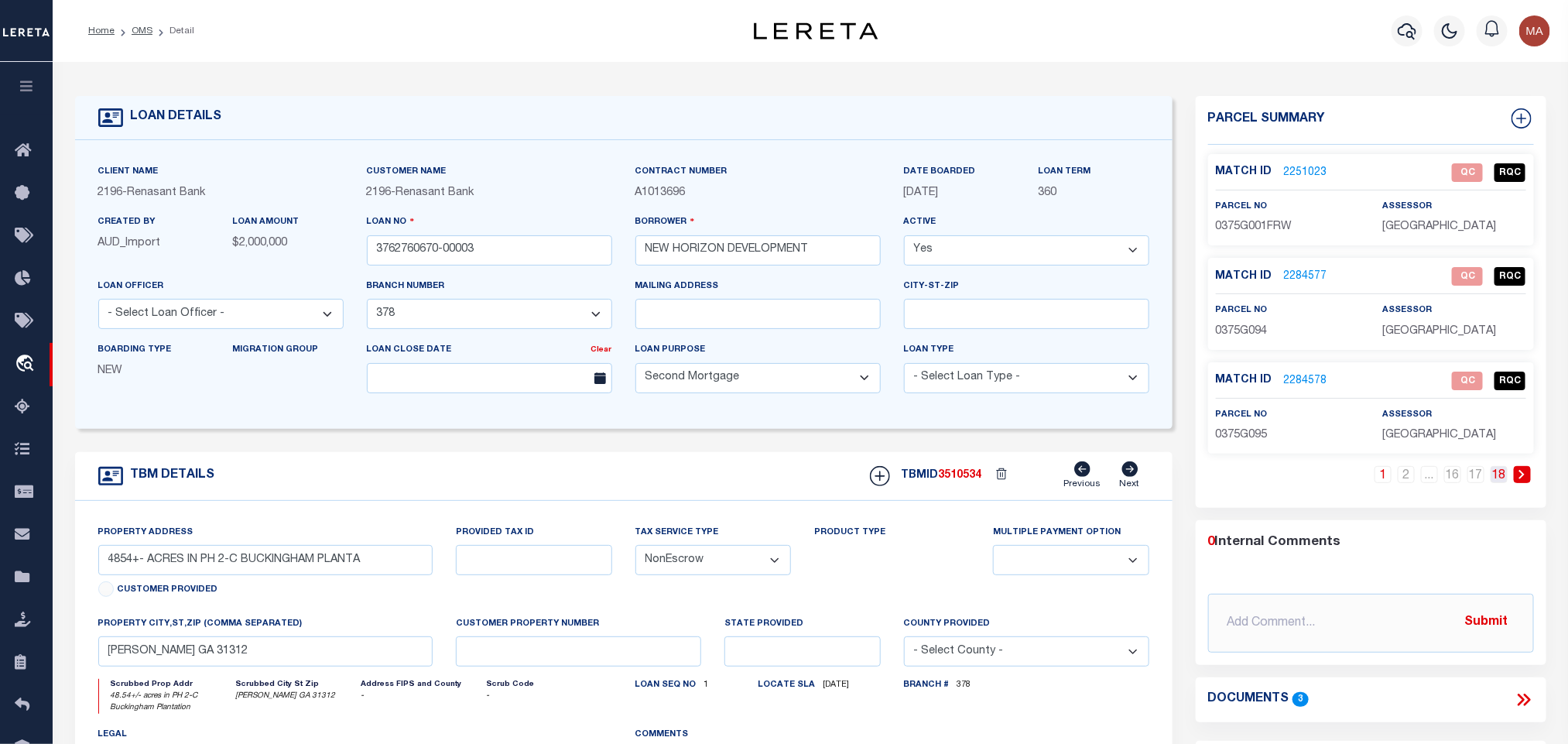
click at [1498, 483] on link "18" at bounding box center [1498, 474] width 17 height 17
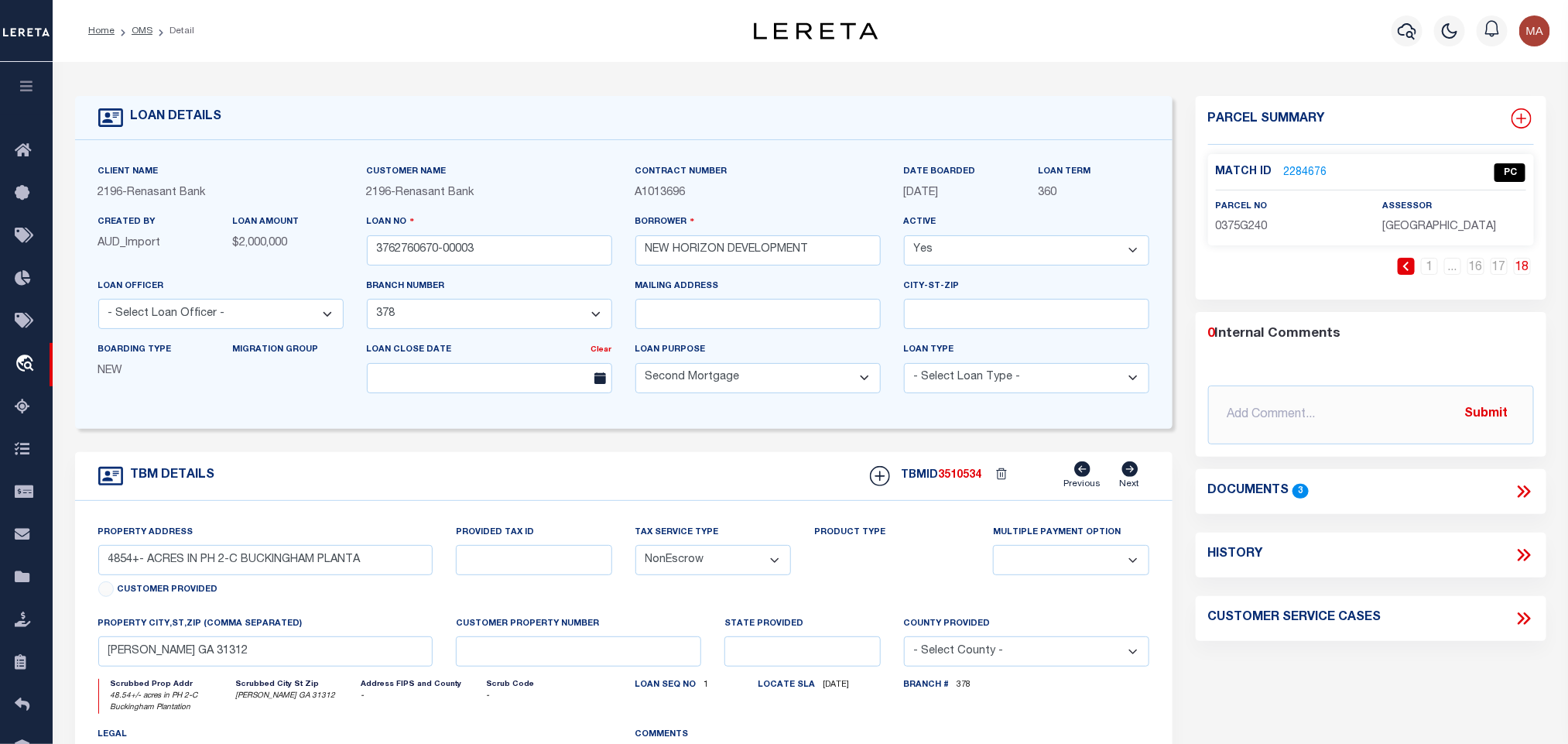
click at [1523, 126] on icon at bounding box center [1521, 118] width 20 height 20
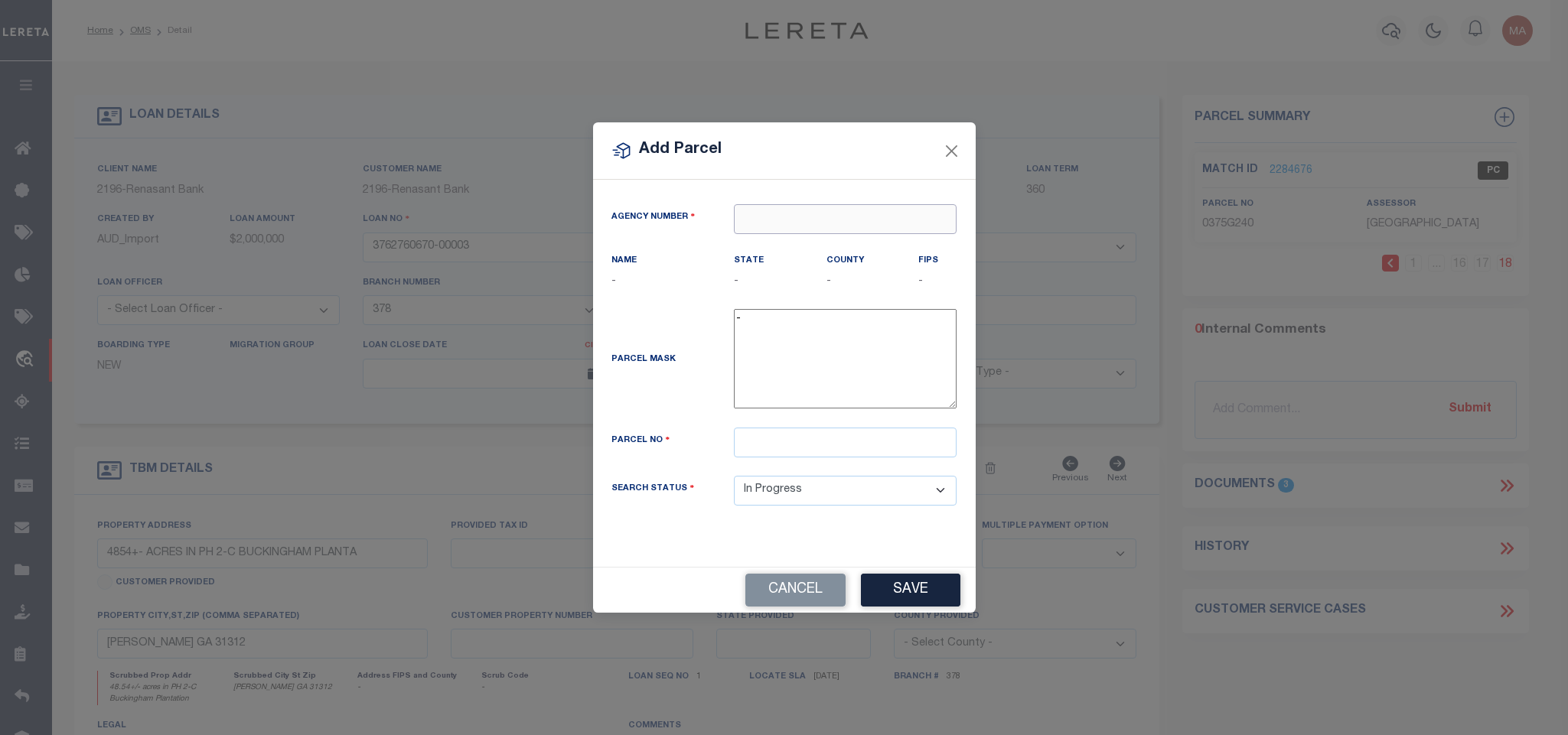
click at [808, 227] on input "text" at bounding box center [845, 219] width 222 height 30
paste input "100510000"
click at [816, 241] on div "100510000 : EFFINGHAM COUNTY" at bounding box center [850, 243] width 231 height 24
click at [840, 457] on input "text" at bounding box center [845, 442] width 222 height 30
paste input "0375G241"
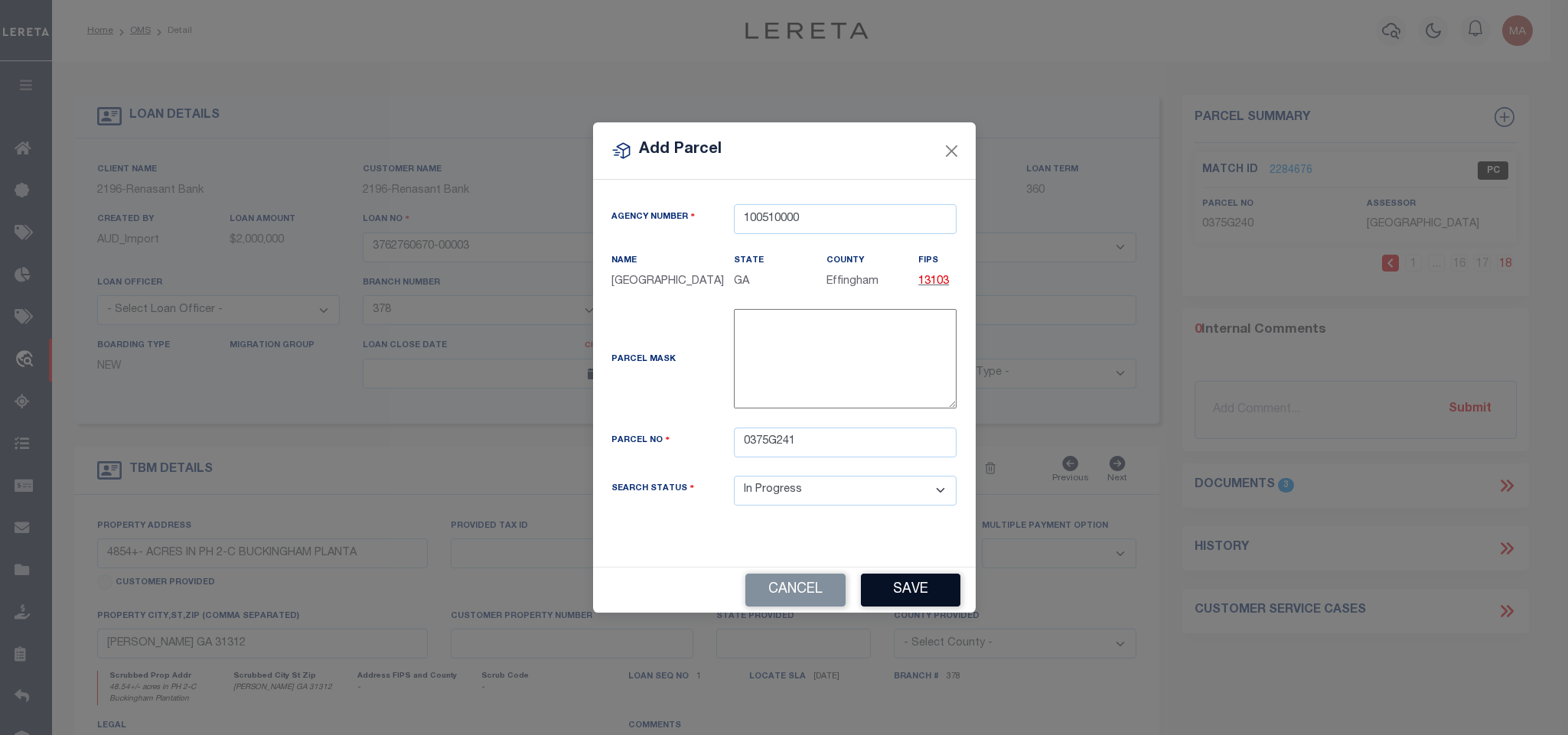
click at [893, 586] on button "Save" at bounding box center [911, 590] width 99 height 33
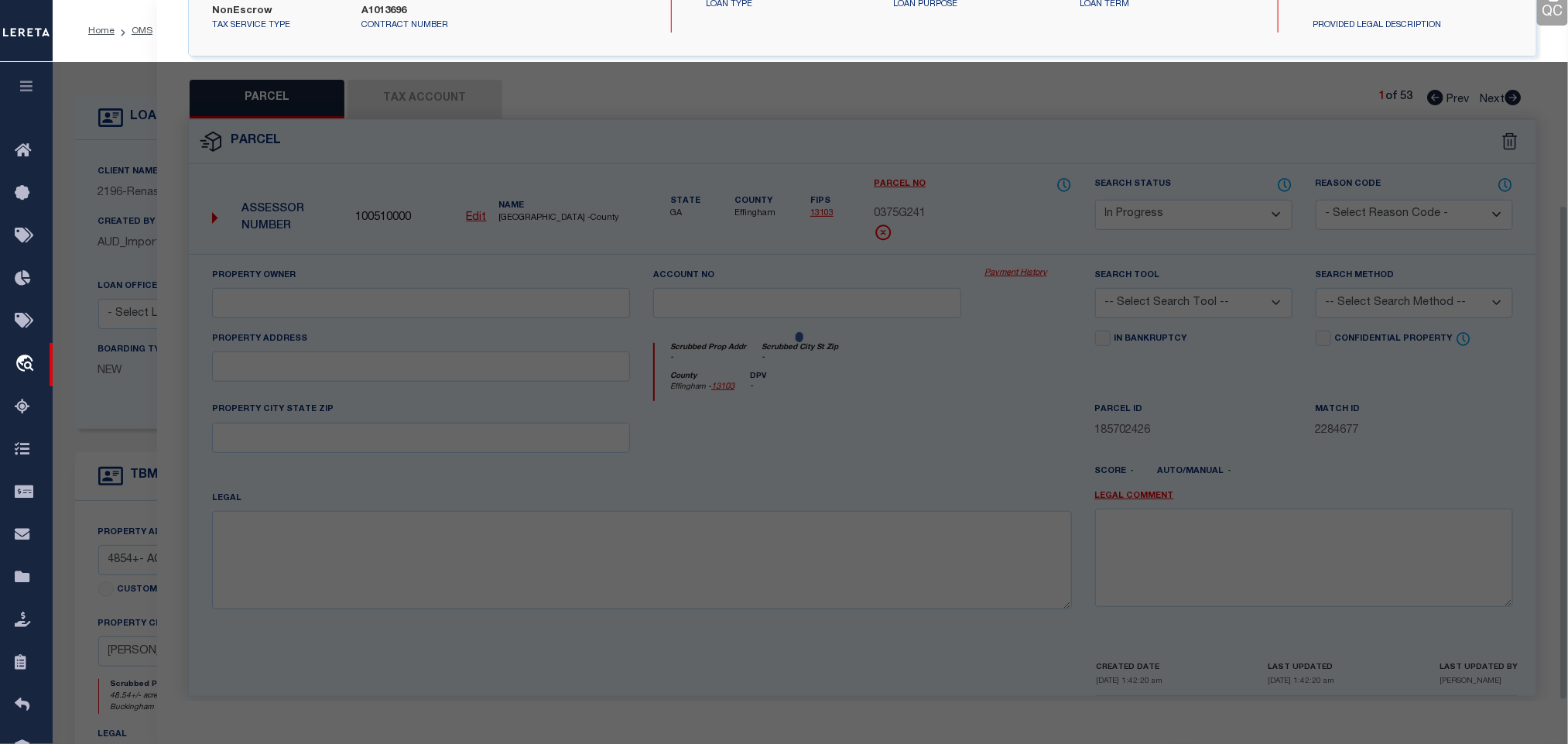
scroll to position [290, 0]
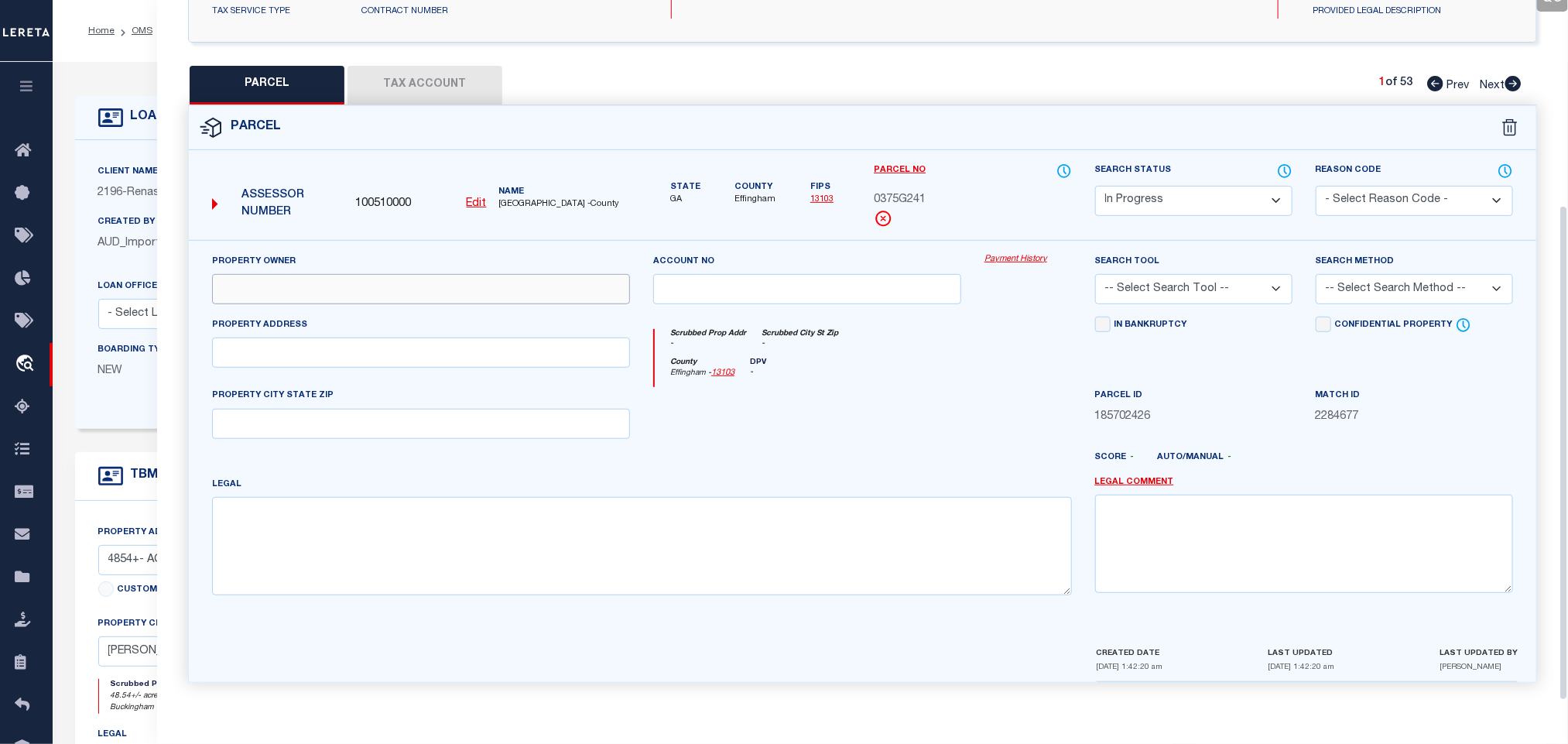
click at [372, 277] on input "text" at bounding box center [421, 288] width 418 height 30
paste input "NEW HORIZON DEVELOPMENT COMPANY LLC"
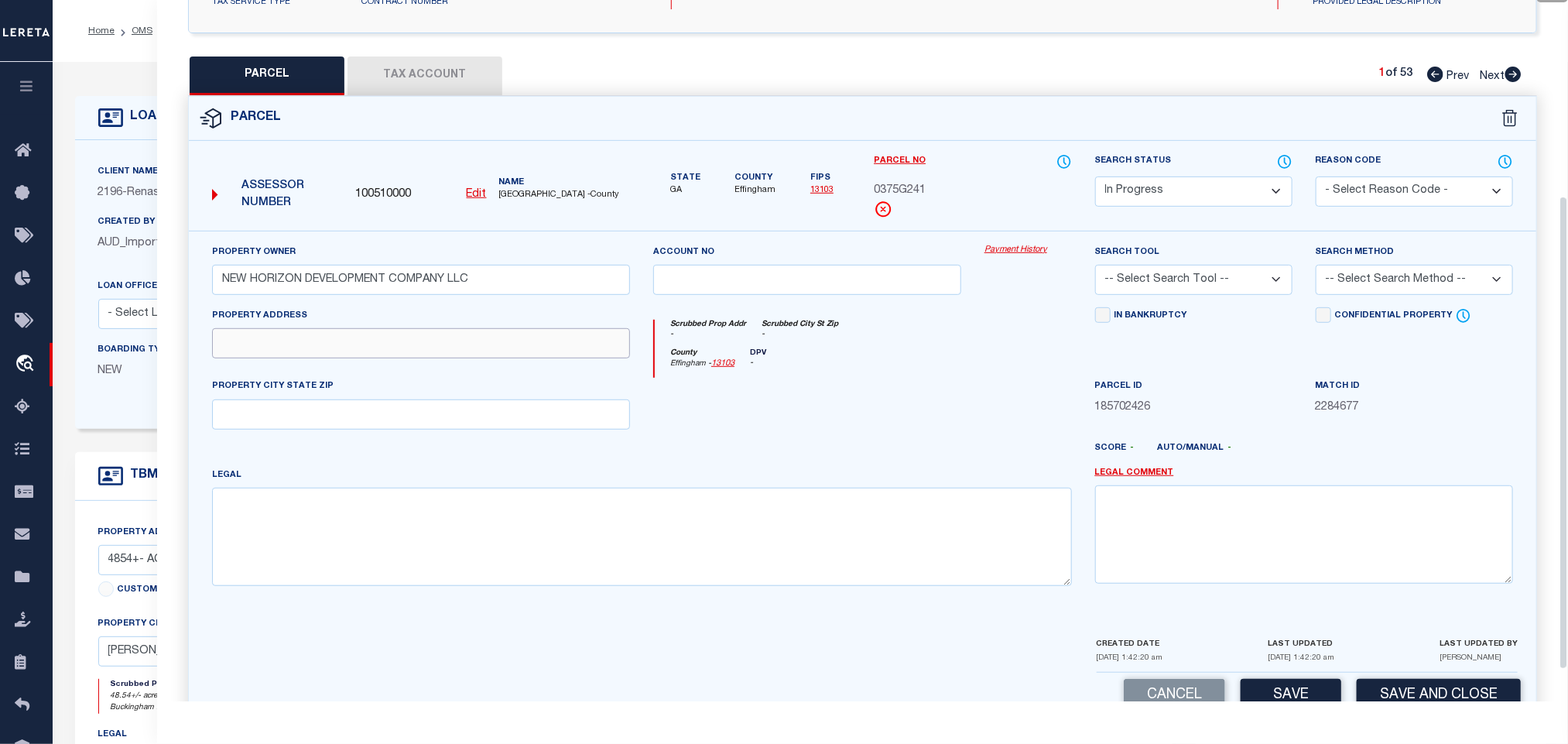
drag, startPoint x: 263, startPoint y: 344, endPoint x: 66, endPoint y: 389, distance: 202.1
click at [263, 344] on input "text" at bounding box center [421, 343] width 418 height 30
paste input "109 LITTLE BEN CT"
click at [572, 544] on textarea at bounding box center [642, 536] width 860 height 98
paste textarea ".3443 AC LOT 241 (OUT 375-51) PLT 30/155"
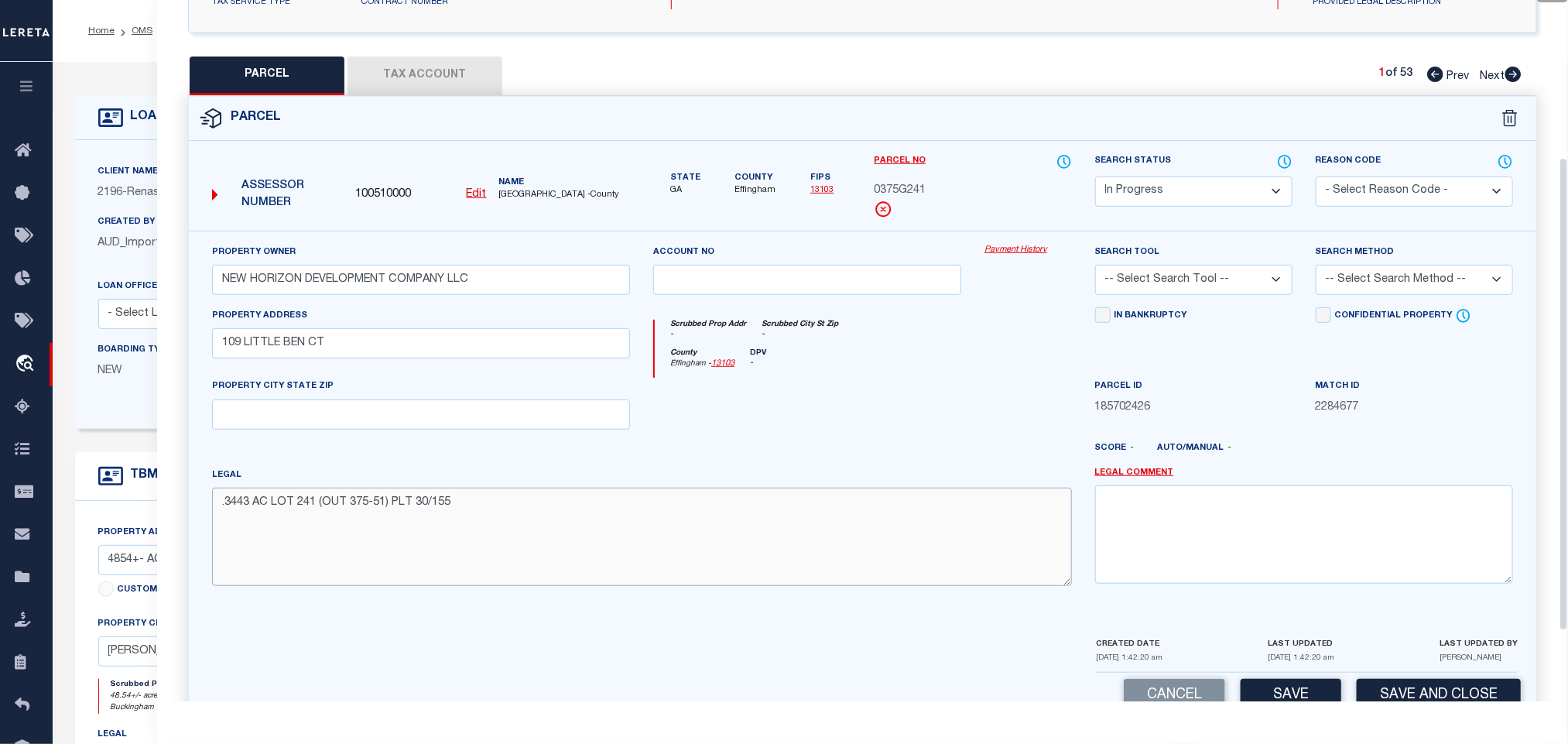
scroll to position [58, 0]
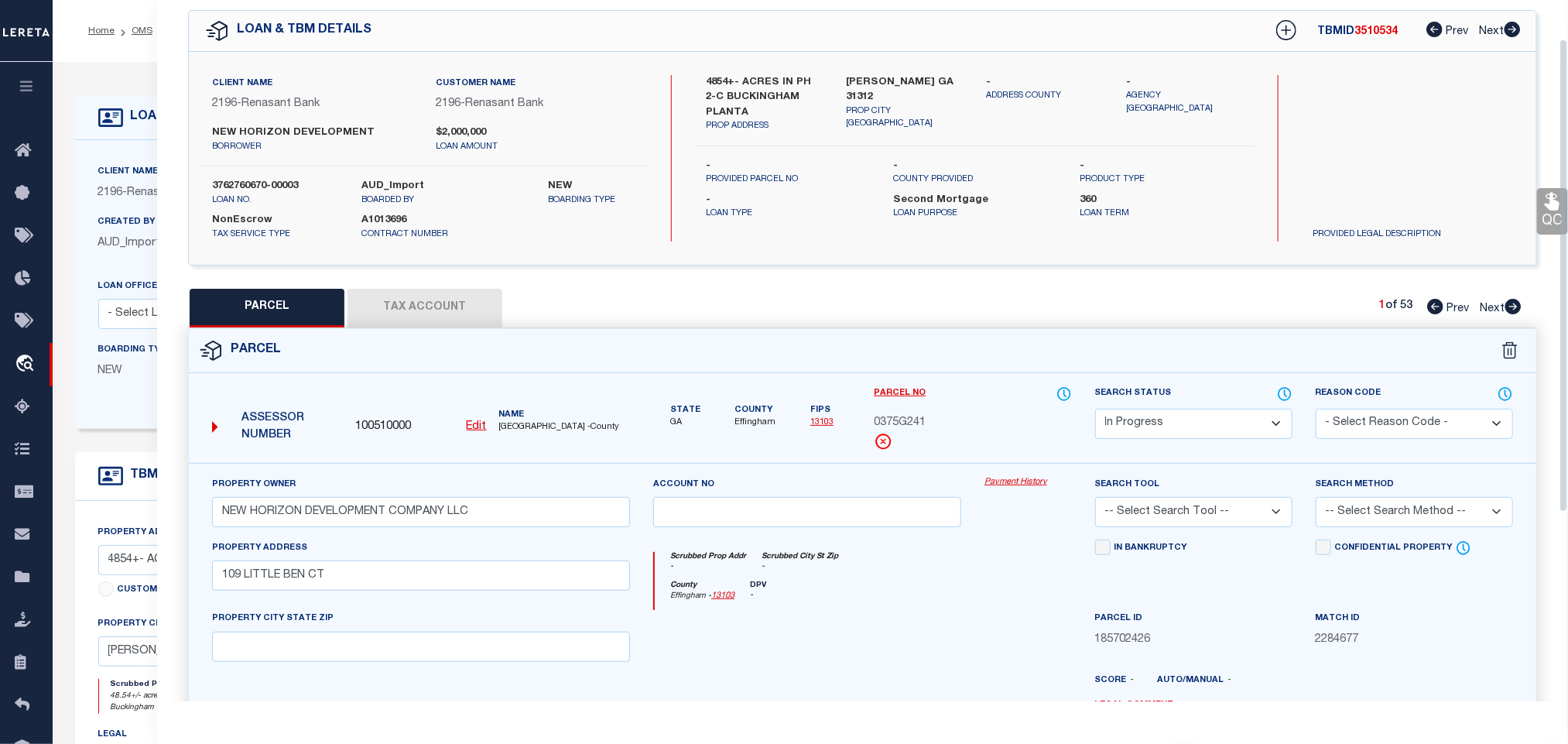
click at [904, 68] on div "Client Name 2196 - Renasant Bank Customer Name 2196 - Renasant Bank NEW HORIZON…" at bounding box center [862, 158] width 1348 height 213
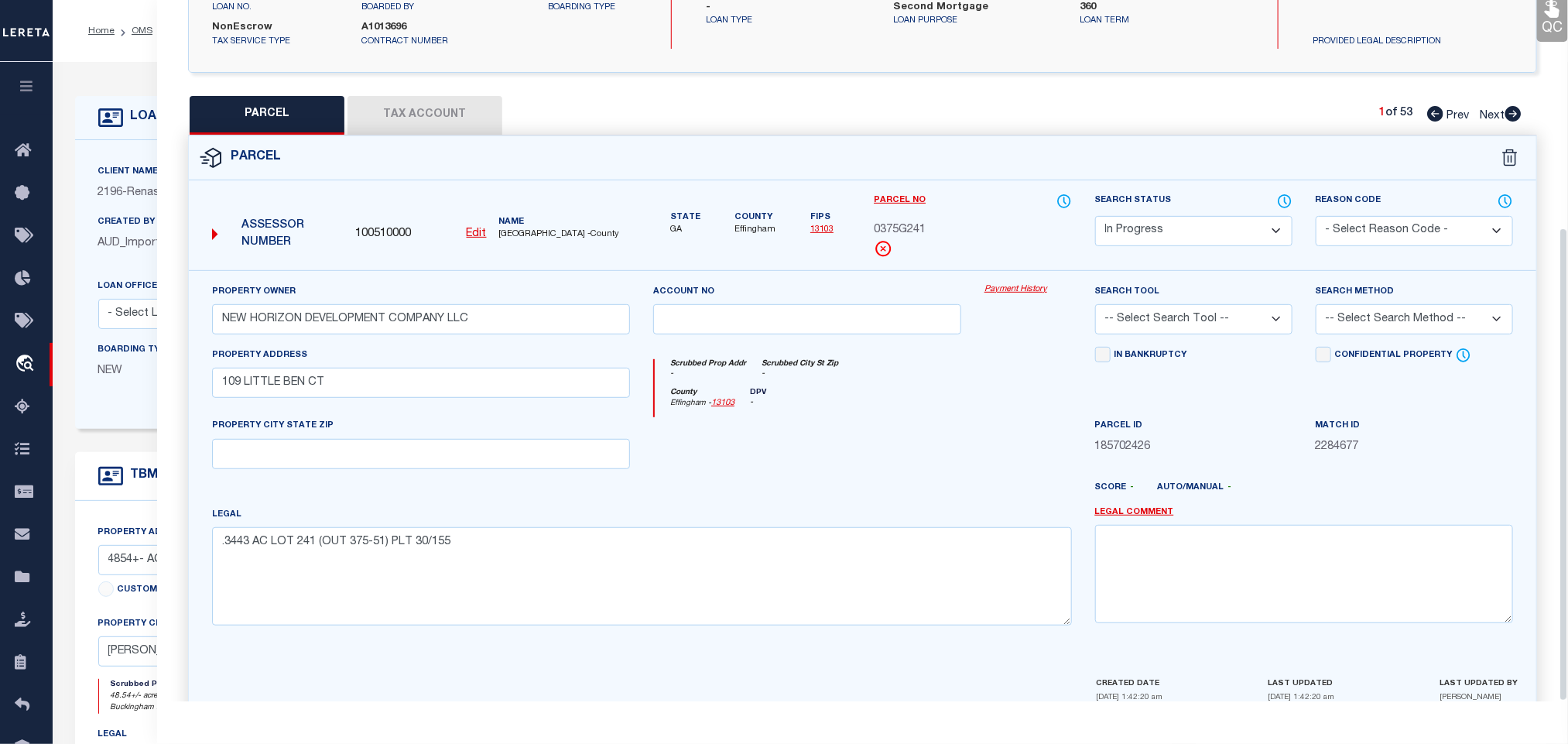
scroll to position [337, 0]
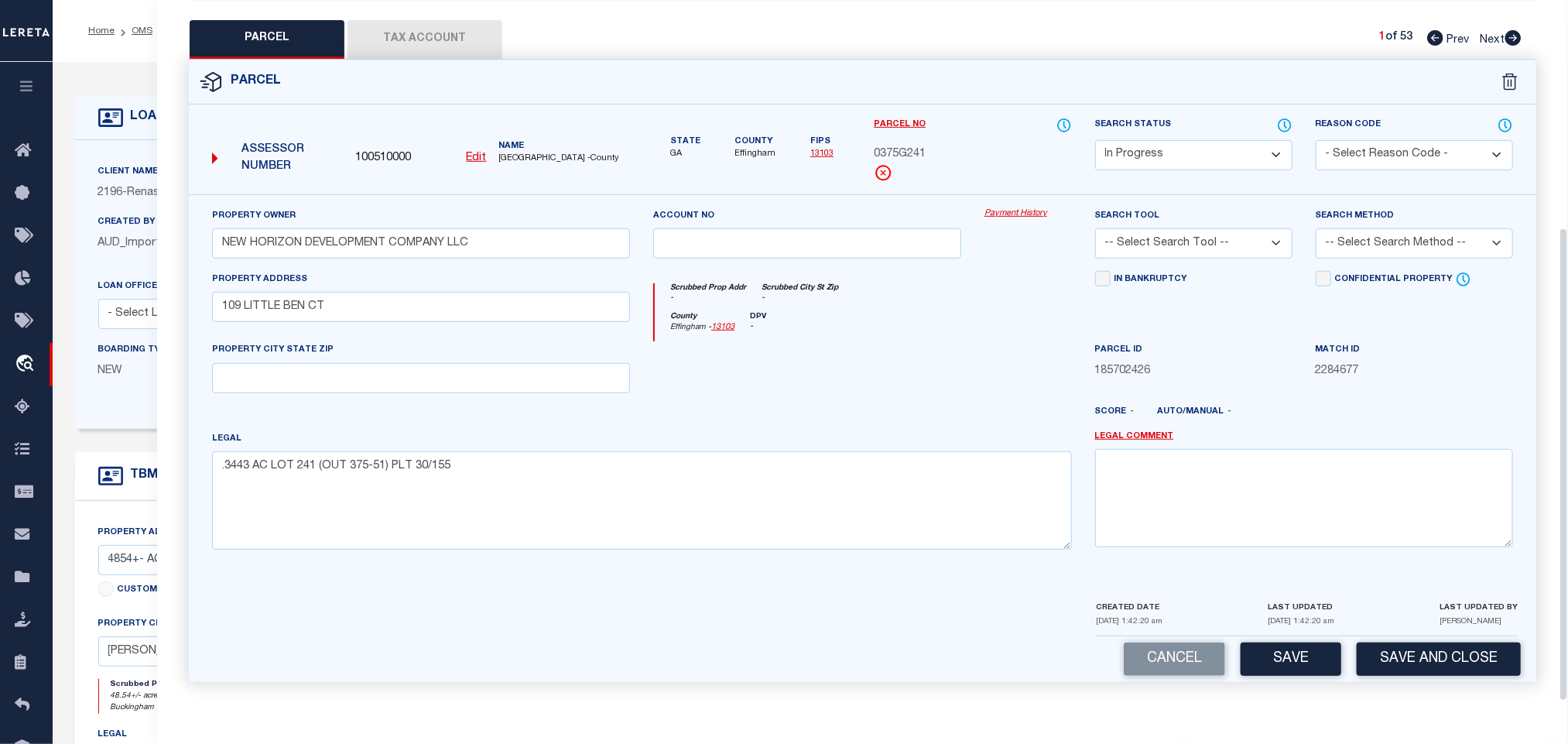
click at [480, 351] on div "PROPERTY CITY STATE ZIP" at bounding box center [421, 367] width 418 height 51
click at [478, 363] on input "text" at bounding box center [421, 378] width 418 height 30
paste input "GUYTON GA 31312"
click at [1230, 235] on select "-- Select Search Tool -- 3rd Party Website Agency File Agency Website ATLS CNV-…" at bounding box center [1194, 243] width 198 height 30
click at [1095, 229] on select "-- Select Search Tool -- 3rd Party Website Agency File Agency Website ATLS CNV-…" at bounding box center [1194, 243] width 198 height 30
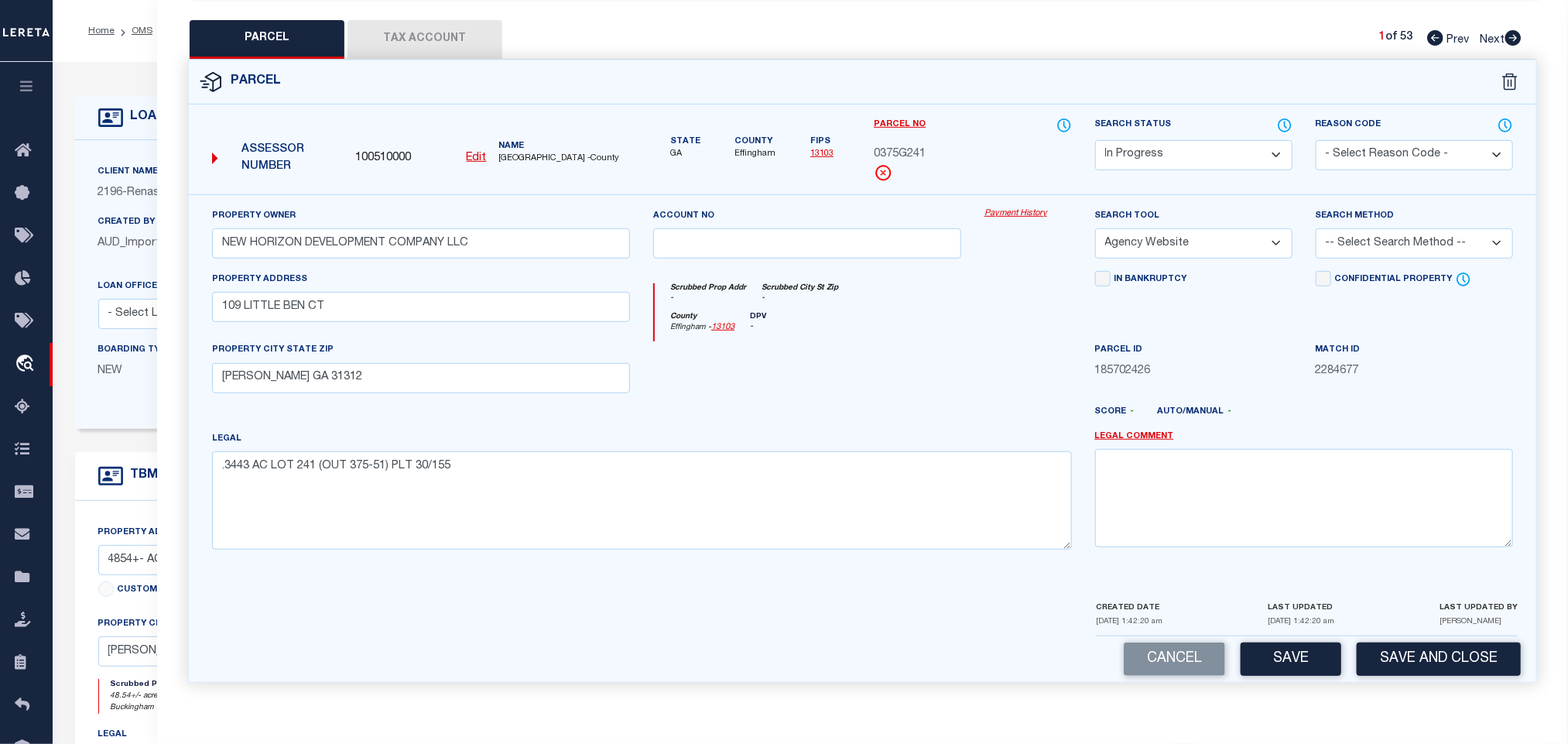
click at [1382, 254] on div "Search Method -- Select Search Method -- Property Address Legal Liability Info …" at bounding box center [1414, 239] width 220 height 63
drag, startPoint x: 1366, startPoint y: 229, endPoint x: 1366, endPoint y: 249, distance: 20.0
click at [1366, 229] on select "-- Select Search Method -- Property Address Legal Liability Info Provided" at bounding box center [1414, 243] width 198 height 30
click at [1316, 229] on select "-- Select Search Method -- Property Address Legal Liability Info Provided" at bounding box center [1414, 243] width 198 height 30
click at [1265, 669] on button "Save" at bounding box center [1291, 659] width 101 height 33
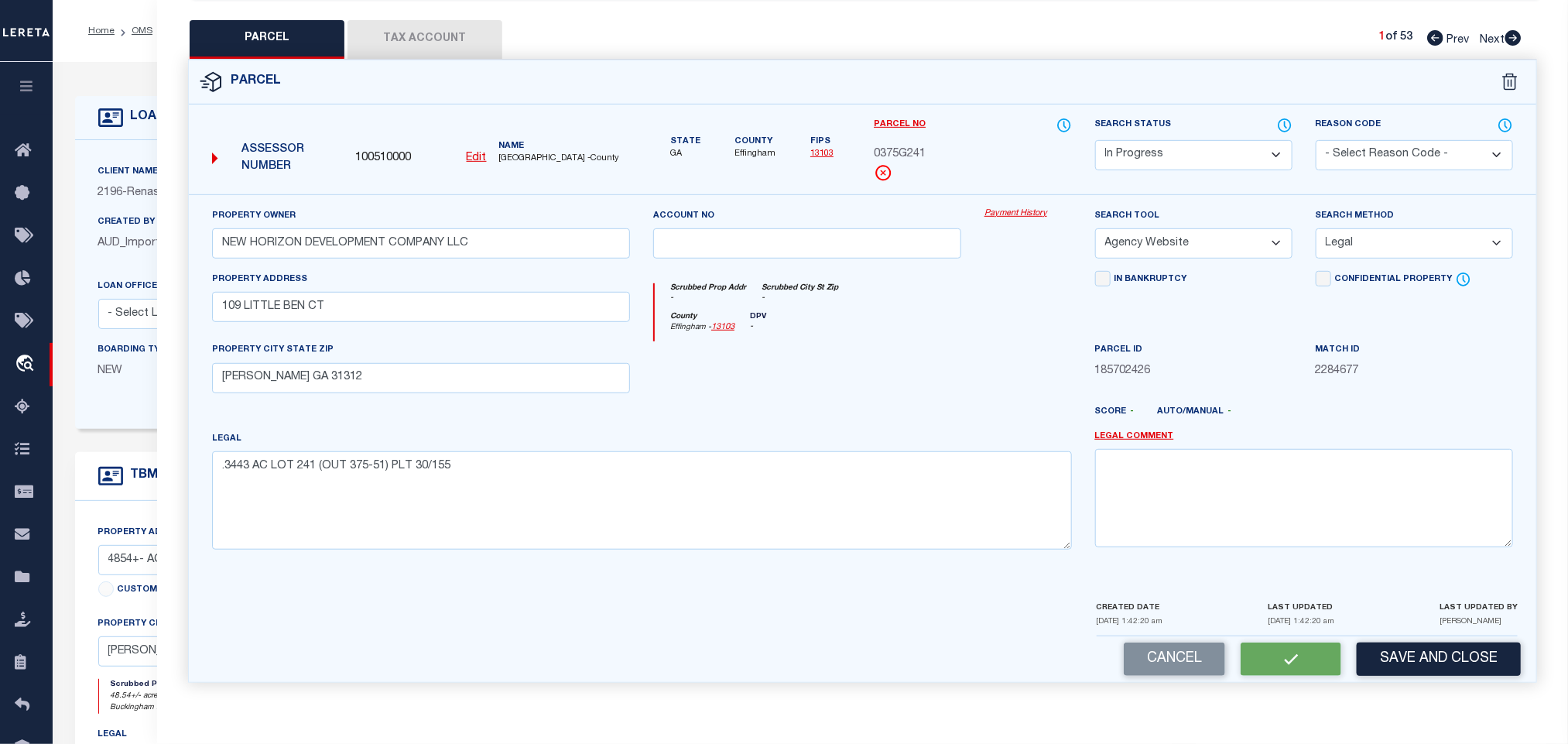
click at [510, 39] on div "PARCEL Tax Account 1 of 53 Prev Next" at bounding box center [863, 39] width 1349 height 38
click at [489, 39] on button "Tax Account" at bounding box center [424, 39] width 155 height 38
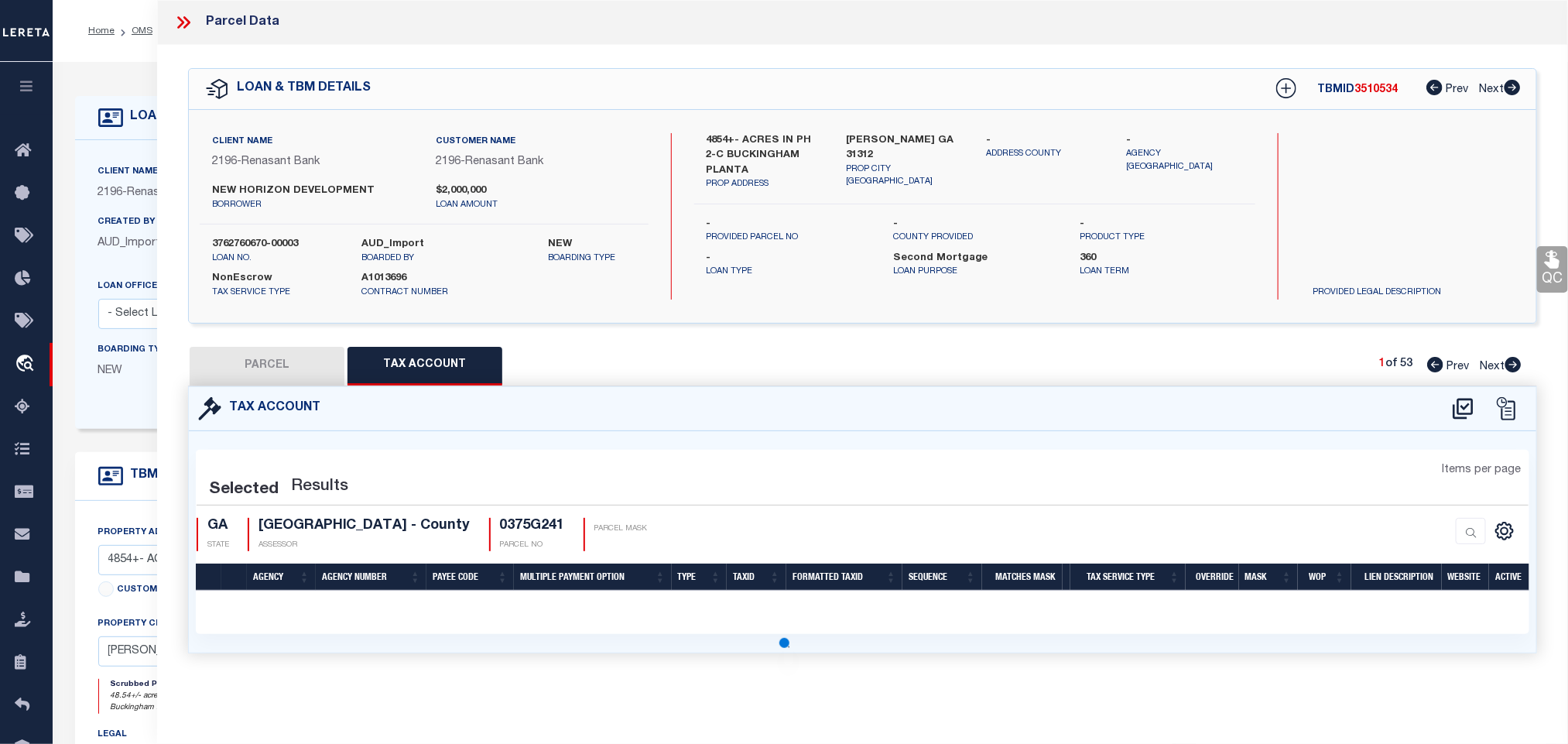
scroll to position [0, 0]
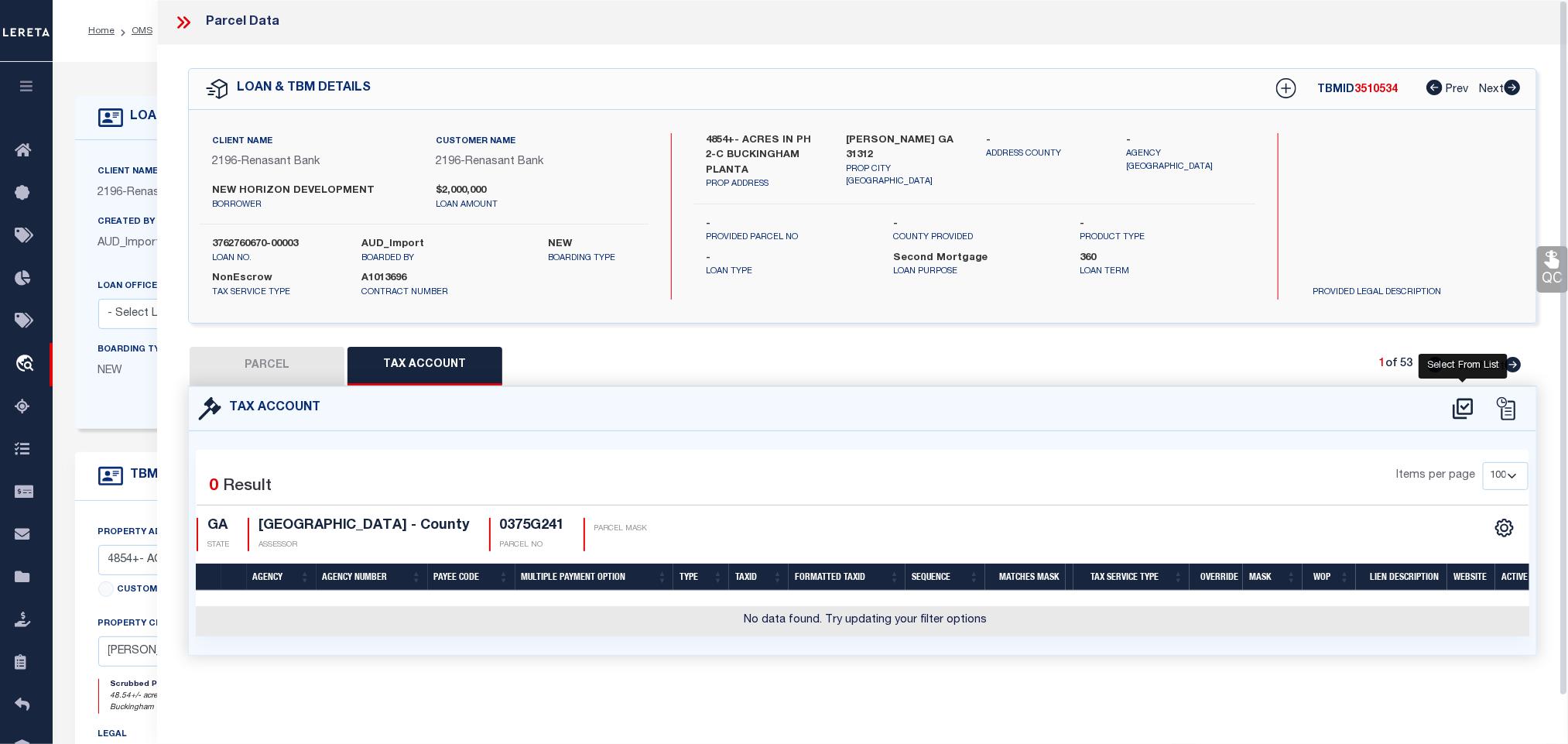
click at [1431, 414] on div "Tax Account" at bounding box center [862, 409] width 1348 height 44
click at [1455, 415] on icon at bounding box center [1463, 408] width 20 height 21
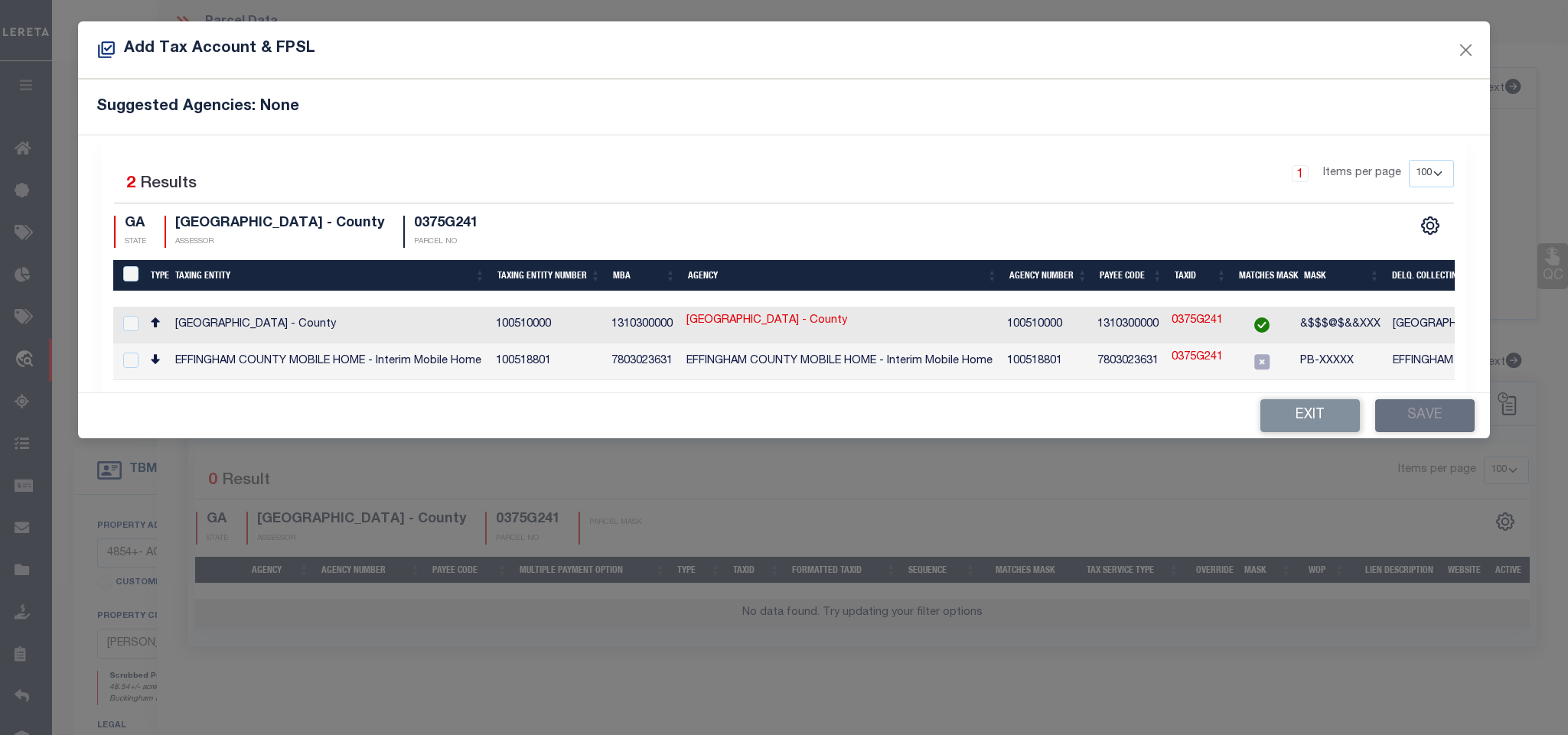
click at [1412, 324] on td "EFFINGHAM COUNTY - County" at bounding box center [1546, 325] width 320 height 37
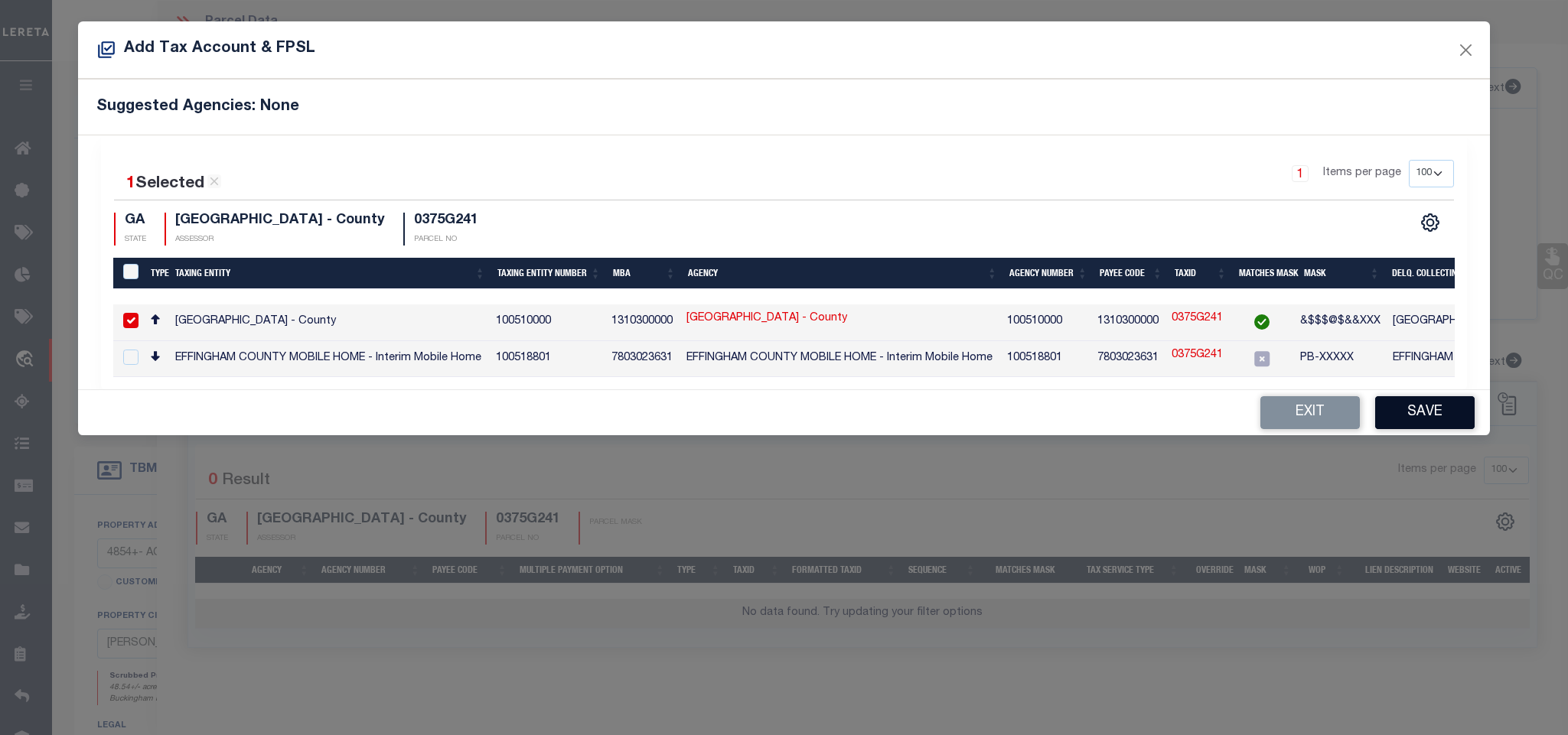
click at [1401, 409] on button "Save" at bounding box center [1424, 412] width 99 height 33
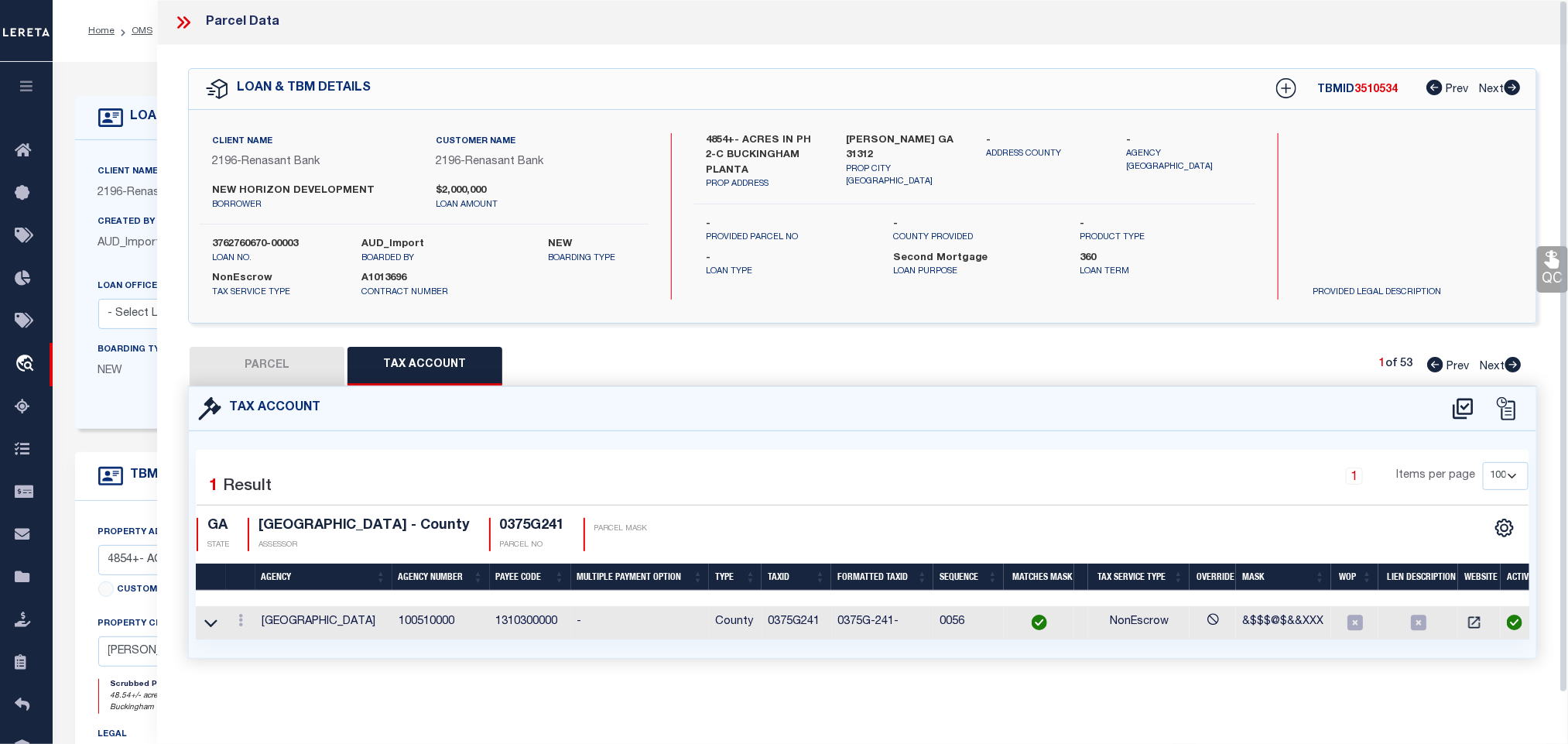
click at [279, 358] on button "PARCEL" at bounding box center [266, 366] width 155 height 38
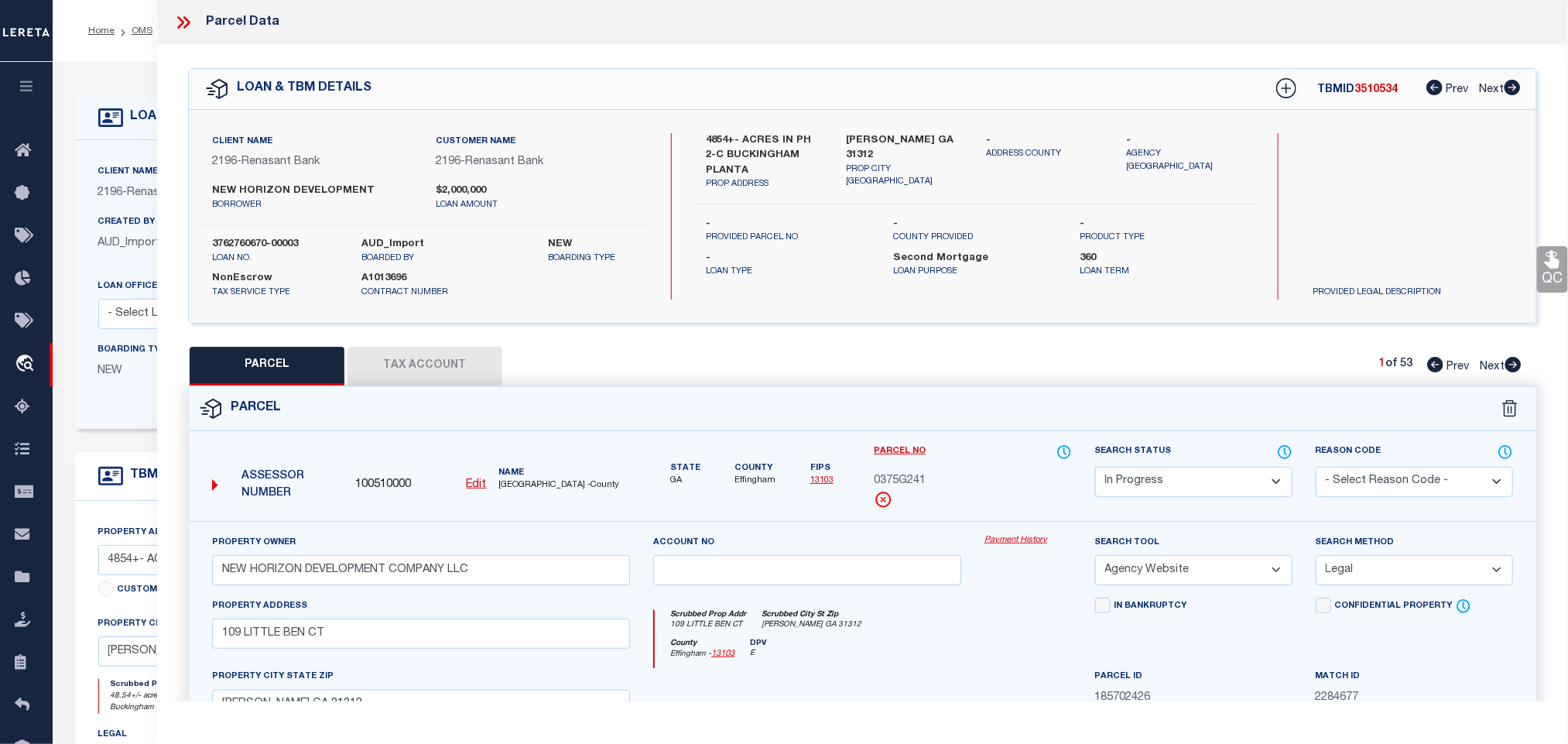
drag, startPoint x: 1129, startPoint y: 492, endPoint x: 1129, endPoint y: 475, distance: 17.0
click at [1129, 492] on select "Automated Search Bad Parcel Complete Duplicate Parcel High Dollar Reporting In …" at bounding box center [1194, 481] width 198 height 30
click at [1095, 469] on select "Automated Search Bad Parcel Complete Duplicate Parcel High Dollar Reporting In …" at bounding box center [1194, 481] width 198 height 30
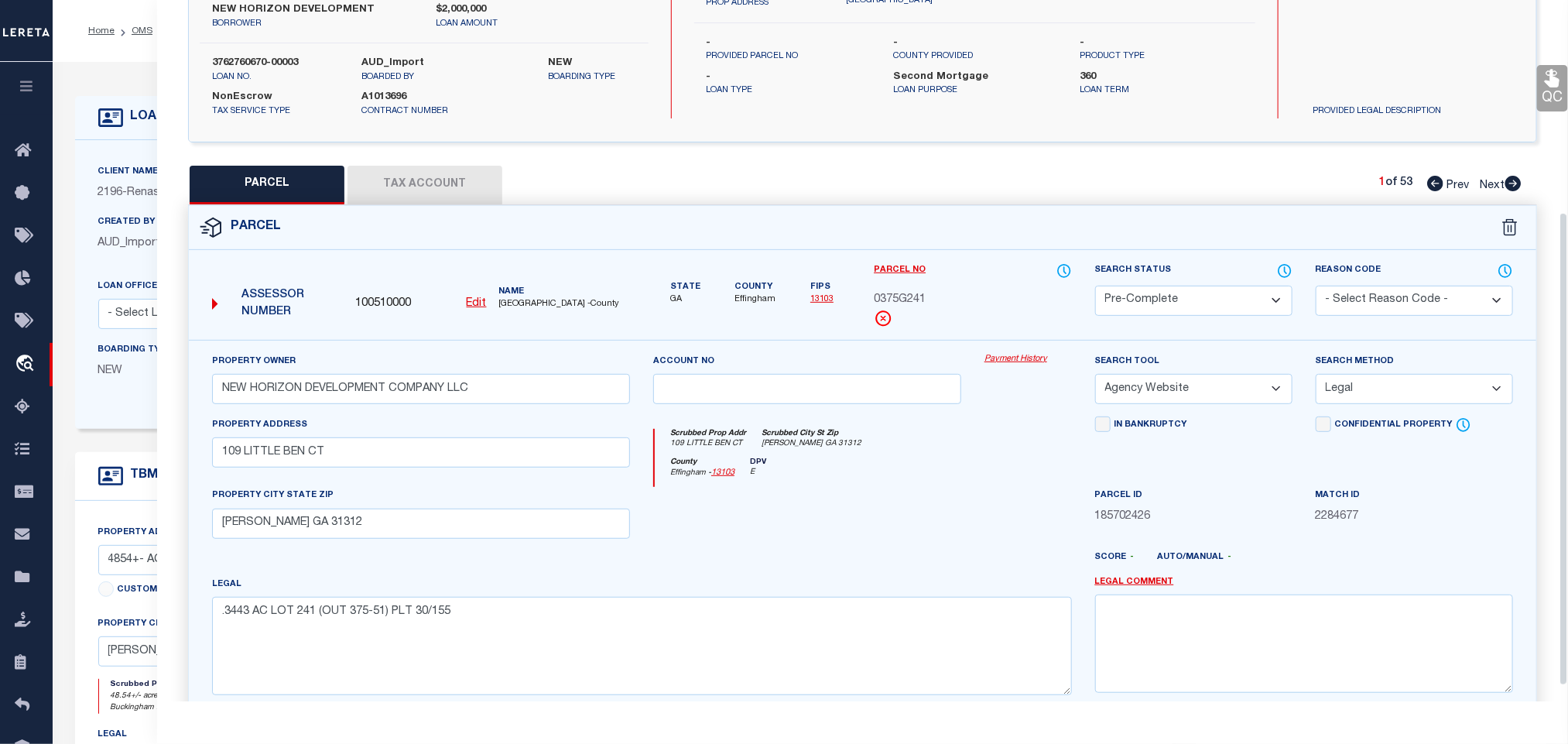
scroll to position [337, 0]
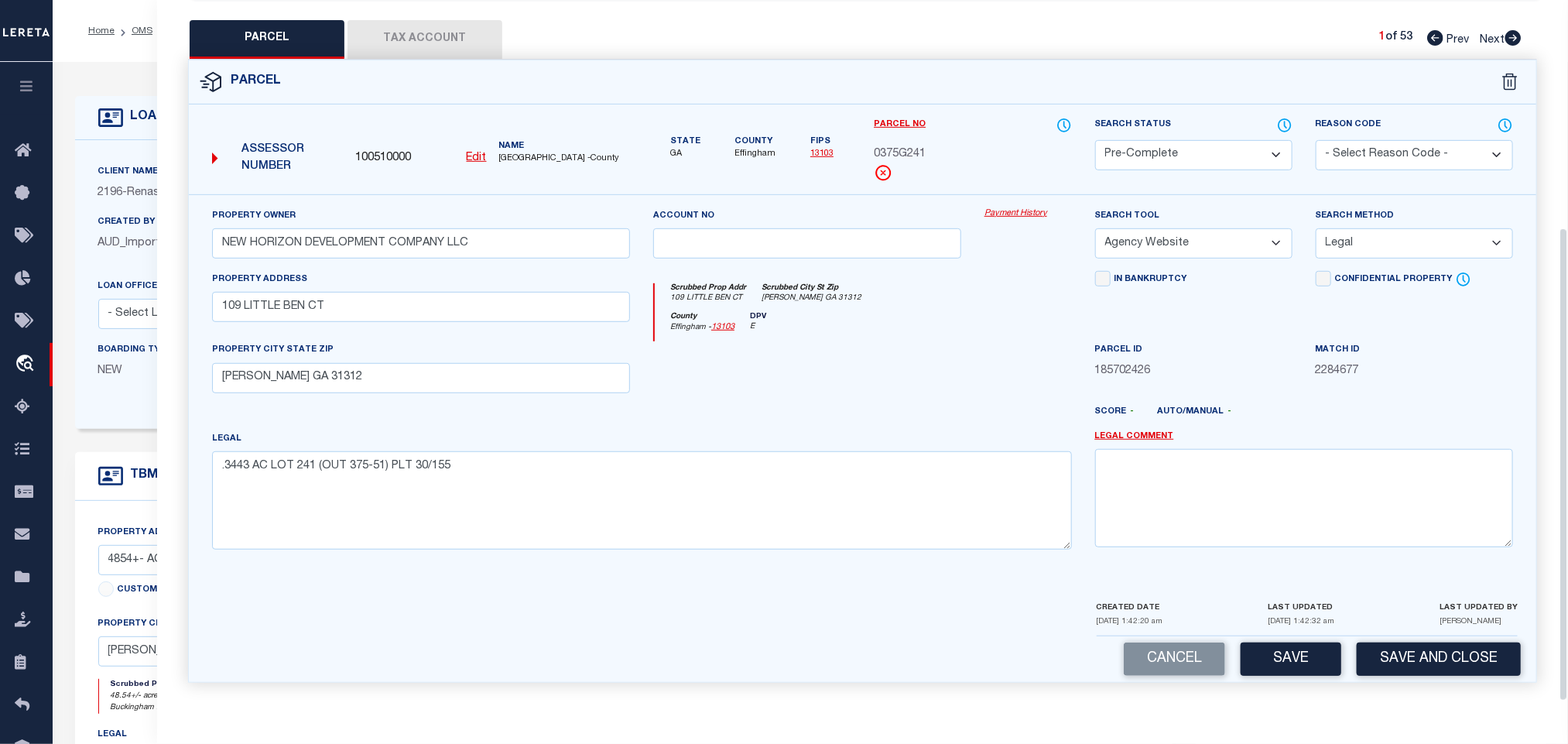
click at [1399, 651] on button "Save and Close" at bounding box center [1438, 659] width 164 height 33
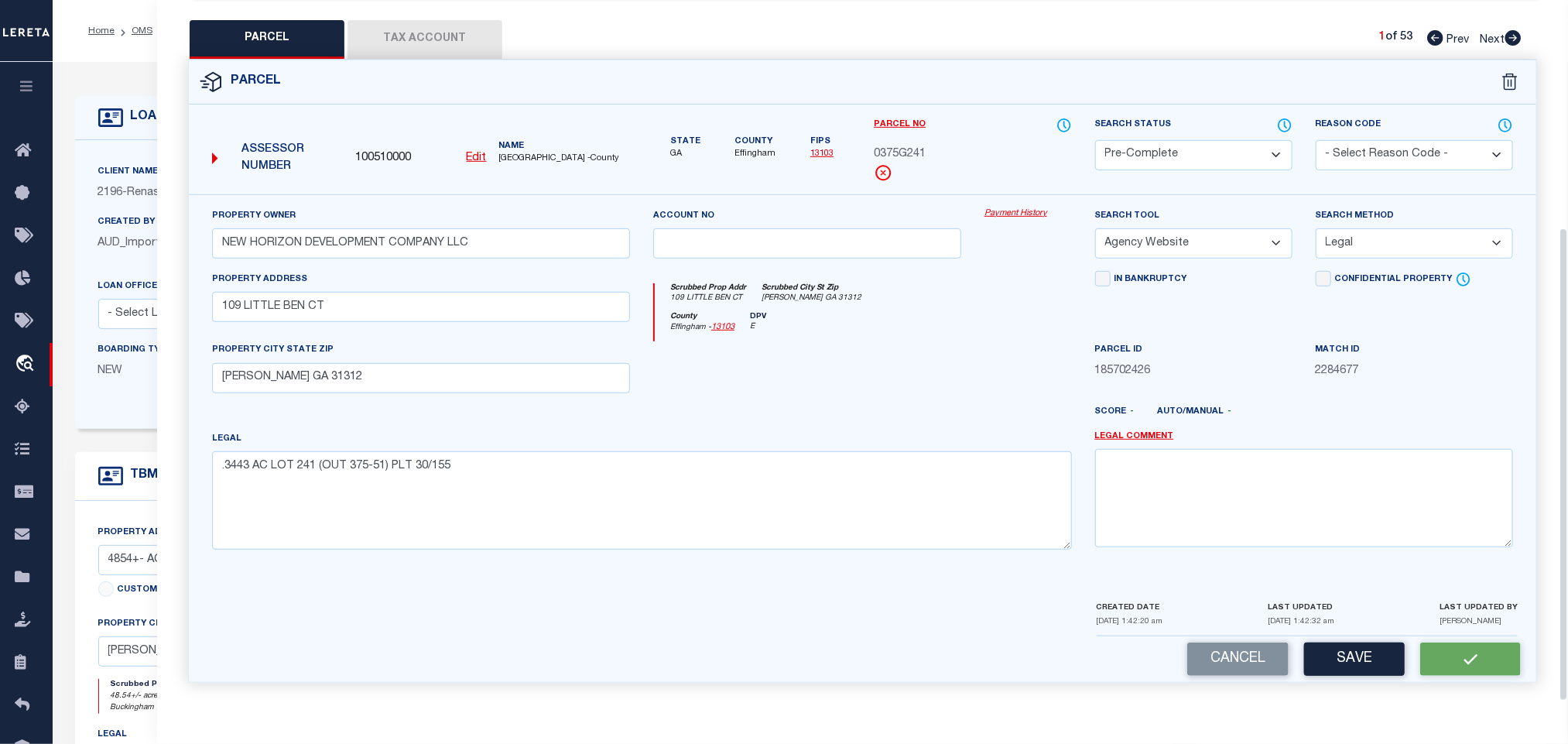
click at [377, 150] on span "100510000" at bounding box center [382, 158] width 56 height 17
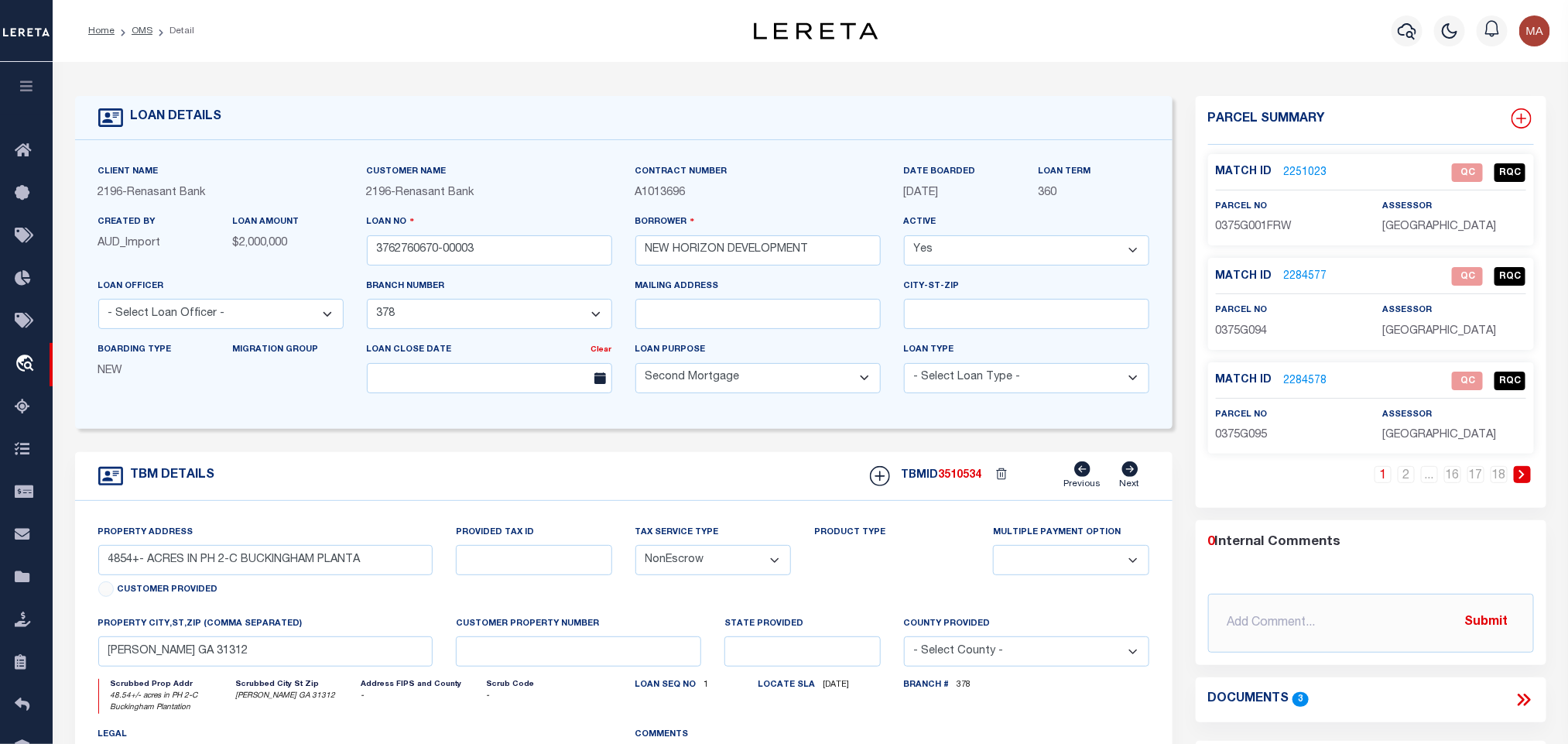
click at [1519, 121] on icon at bounding box center [1521, 118] width 20 height 20
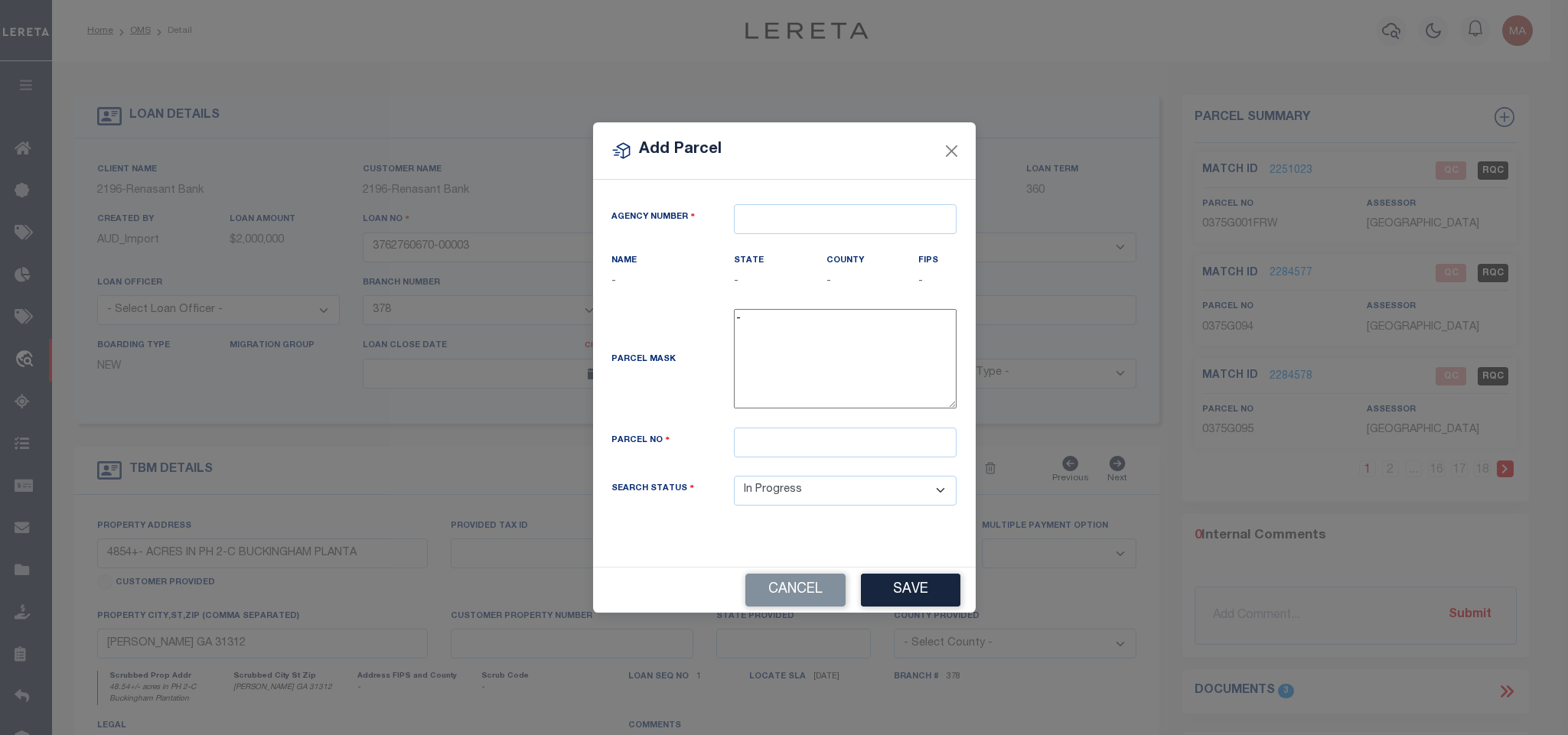
click at [802, 192] on div "Agency Number Name - State -" at bounding box center [784, 373] width 383 height 387
click at [810, 204] on input "text" at bounding box center [845, 219] width 222 height 30
paste input "100510000"
click at [815, 244] on div "100510000 : EFFINGHAM COUNTY" at bounding box center [850, 243] width 231 height 24
drag, startPoint x: 852, startPoint y: 452, endPoint x: 882, endPoint y: 549, distance: 101.5
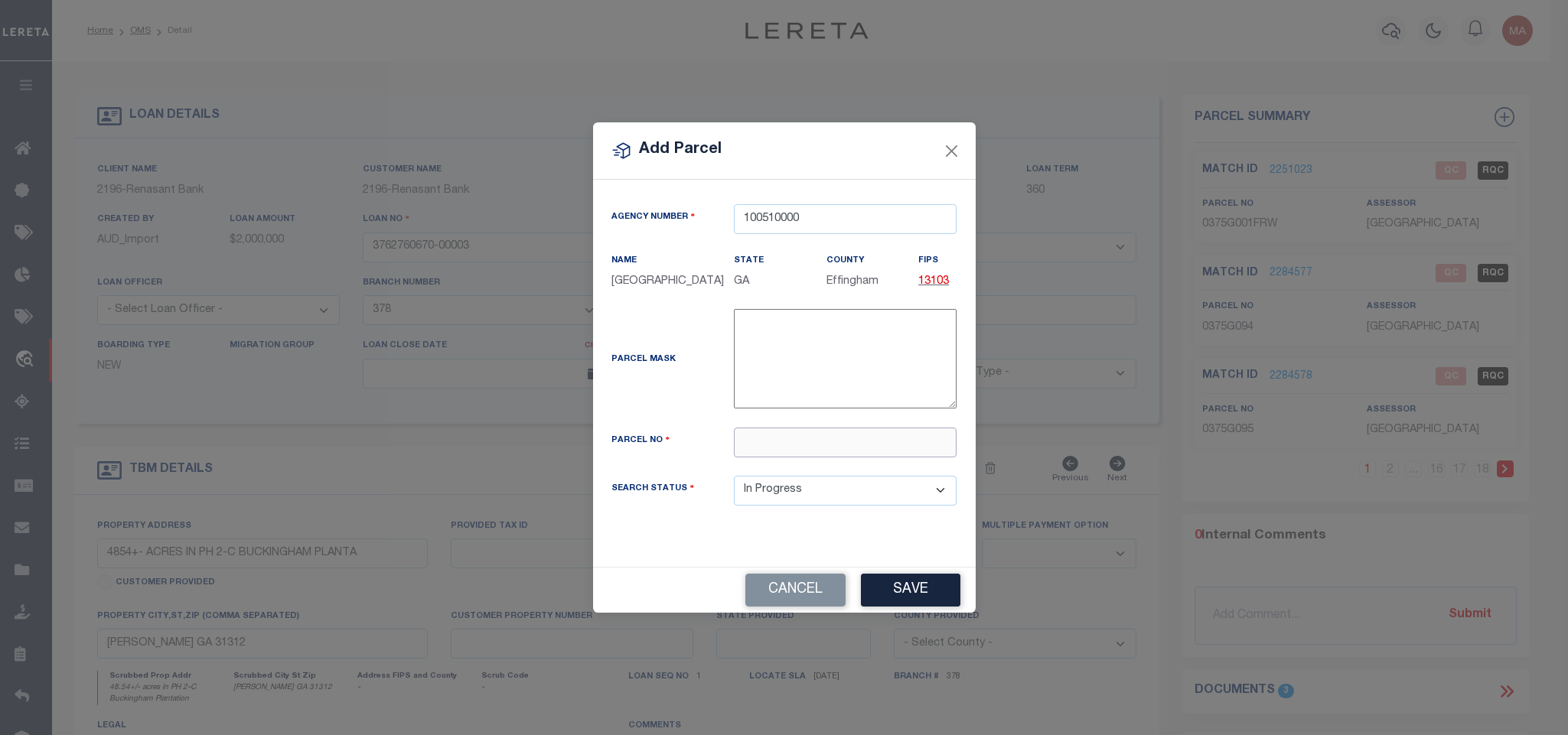
click at [852, 452] on input "text" at bounding box center [845, 442] width 222 height 30
paste input "0375G242"
click at [909, 607] on button "Save" at bounding box center [911, 590] width 99 height 33
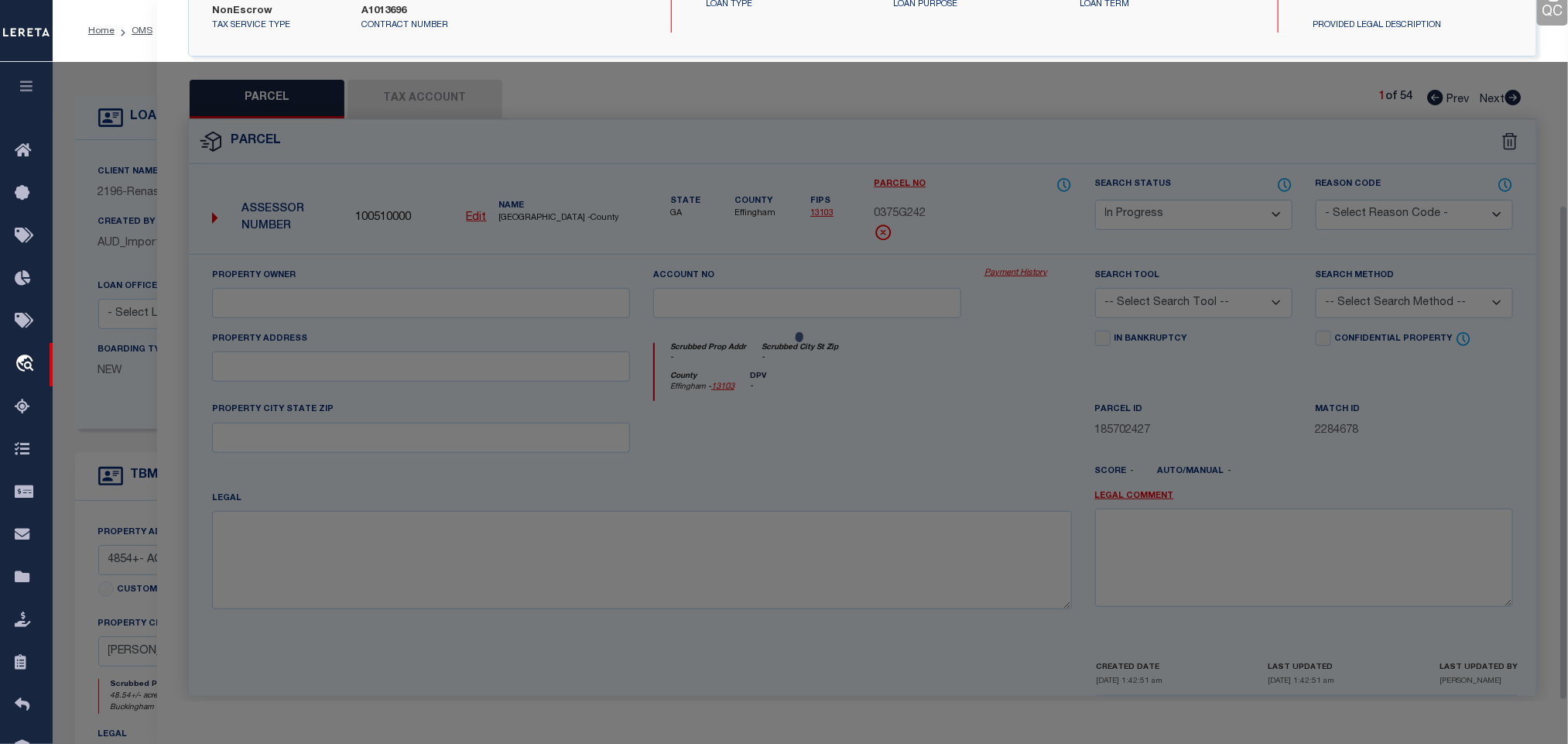
scroll to position [290, 0]
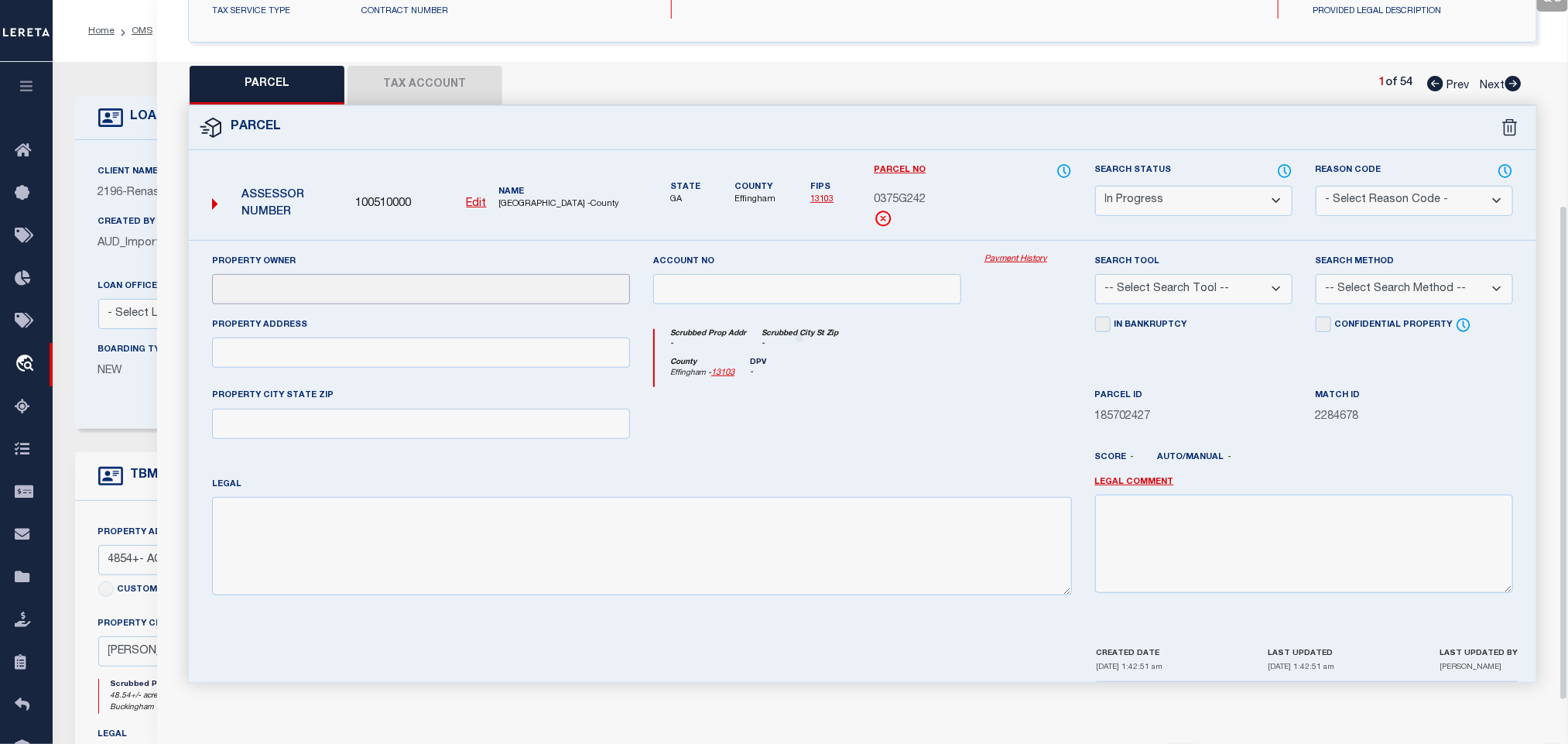
click at [409, 284] on input "text" at bounding box center [421, 288] width 418 height 30
paste input "NEW HORIZON DEVELOPMENT COMPANY LLC"
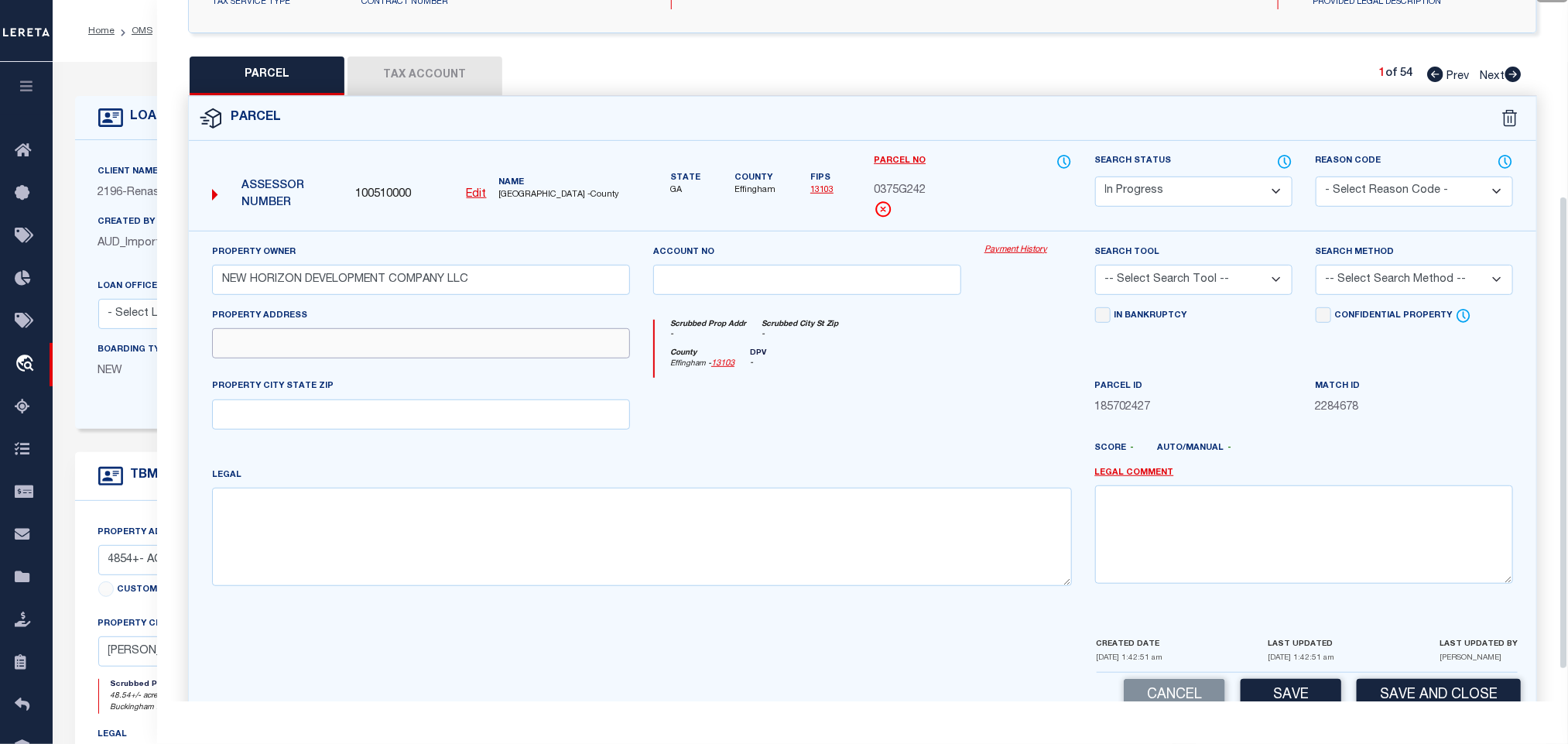
click at [324, 335] on input "text" at bounding box center [421, 343] width 418 height 30
paste input "111 LITTLE BEN CT"
click at [502, 531] on textarea at bounding box center [642, 536] width 860 height 98
paste textarea ".4185 AC LOT 242 (OUT 375-51) PLT 30/155"
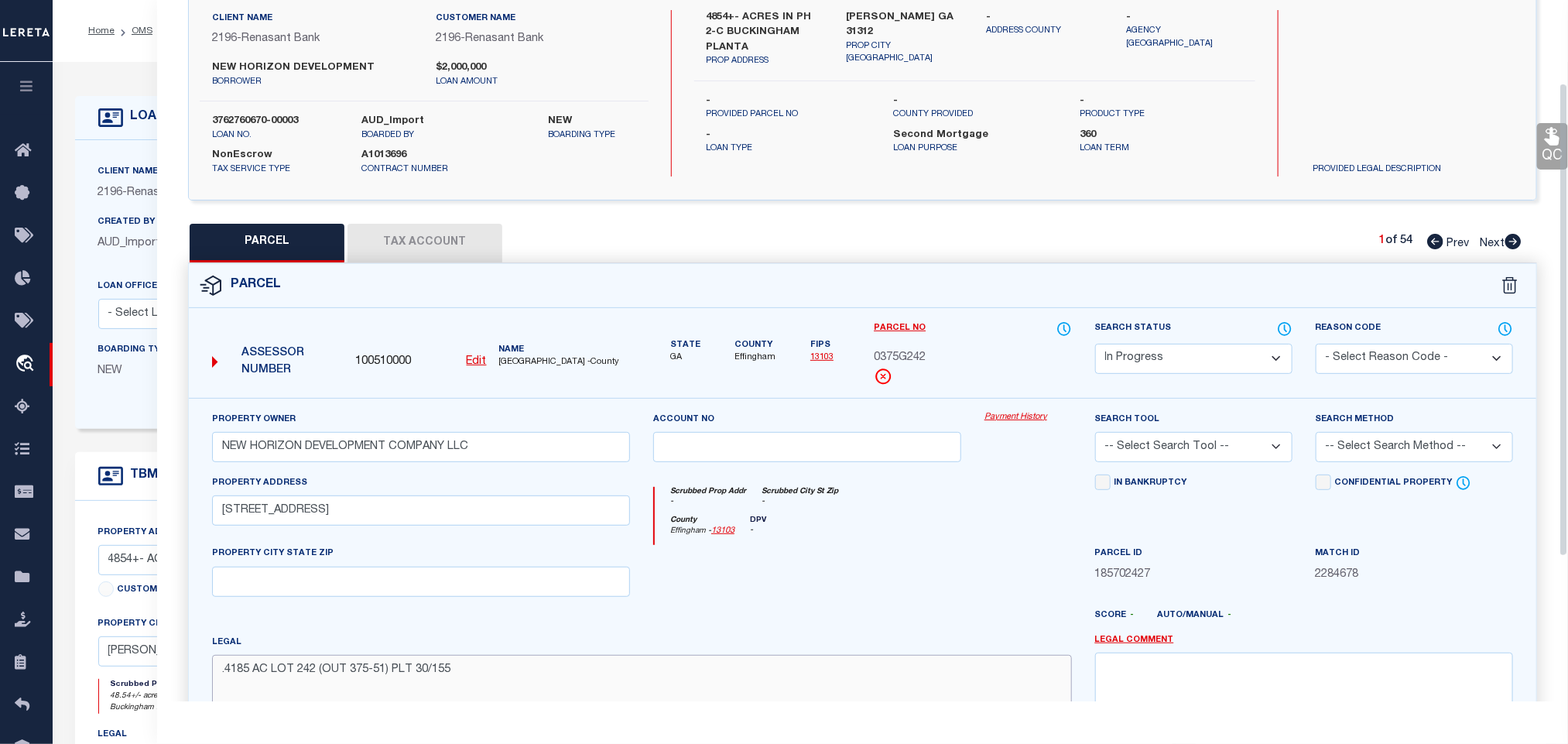
scroll to position [0, 0]
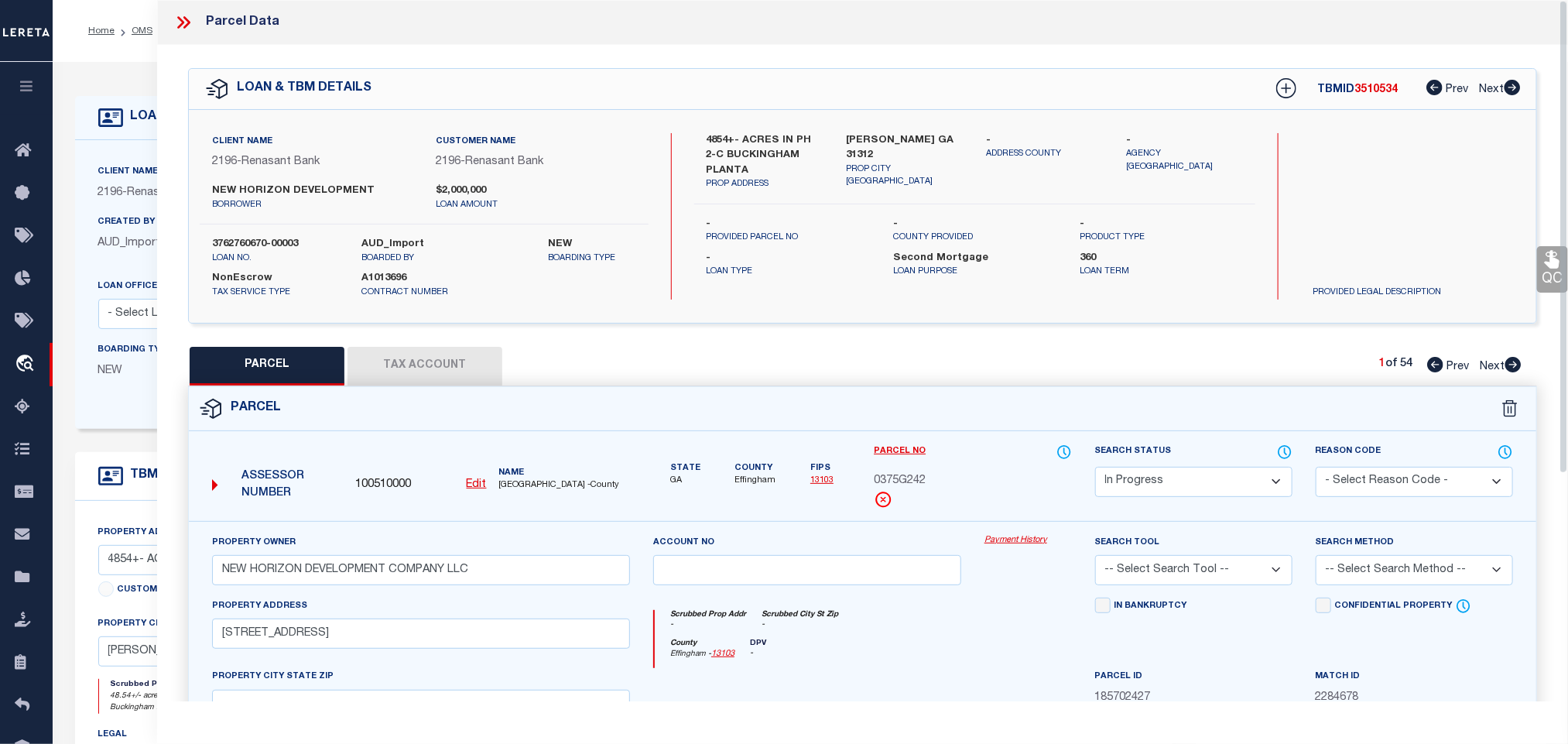
click at [897, 122] on div "Client Name 2196 - Renasant Bank Customer Name 2196 - Renasant Bank NEW HORIZON…" at bounding box center [862, 216] width 1348 height 213
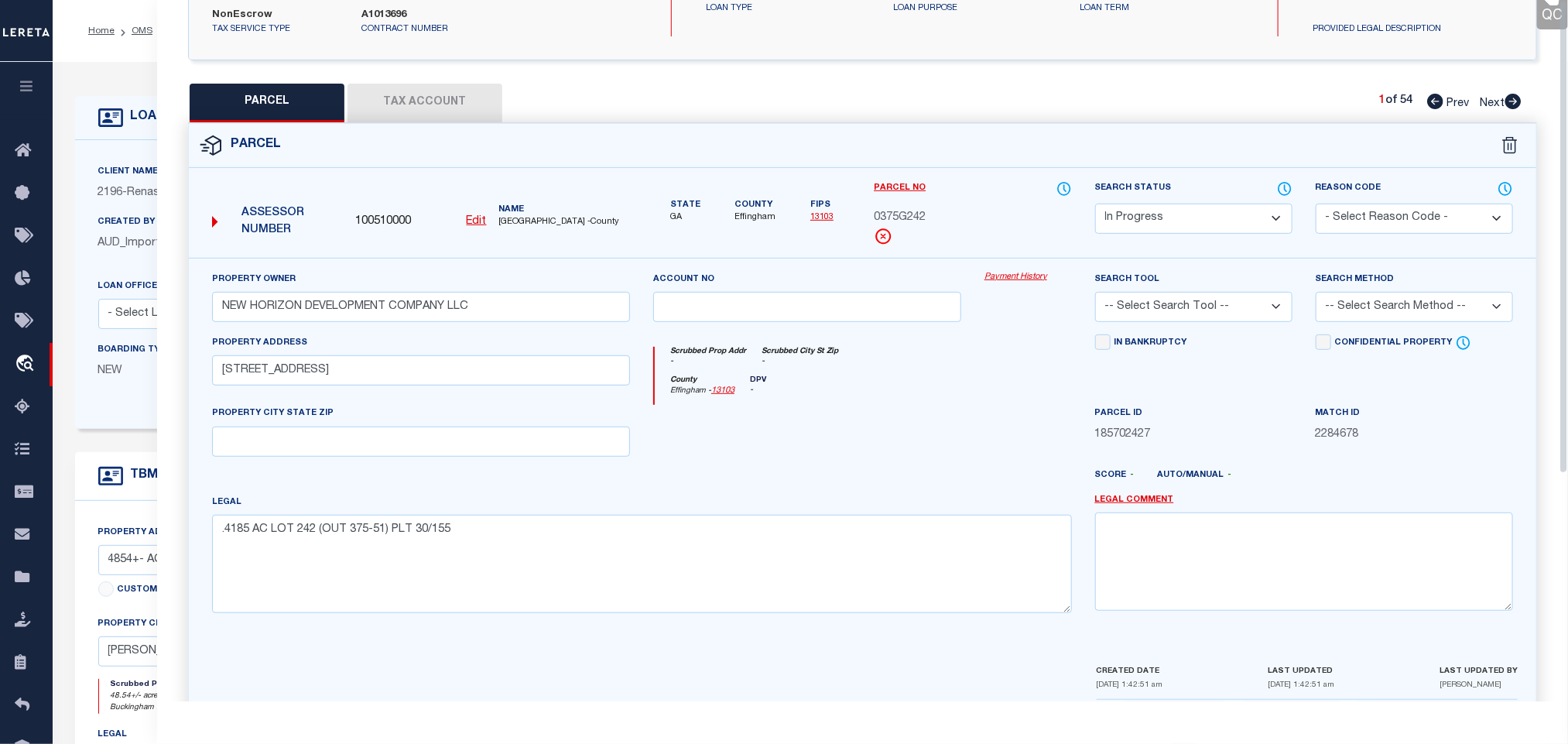
scroll to position [337, 0]
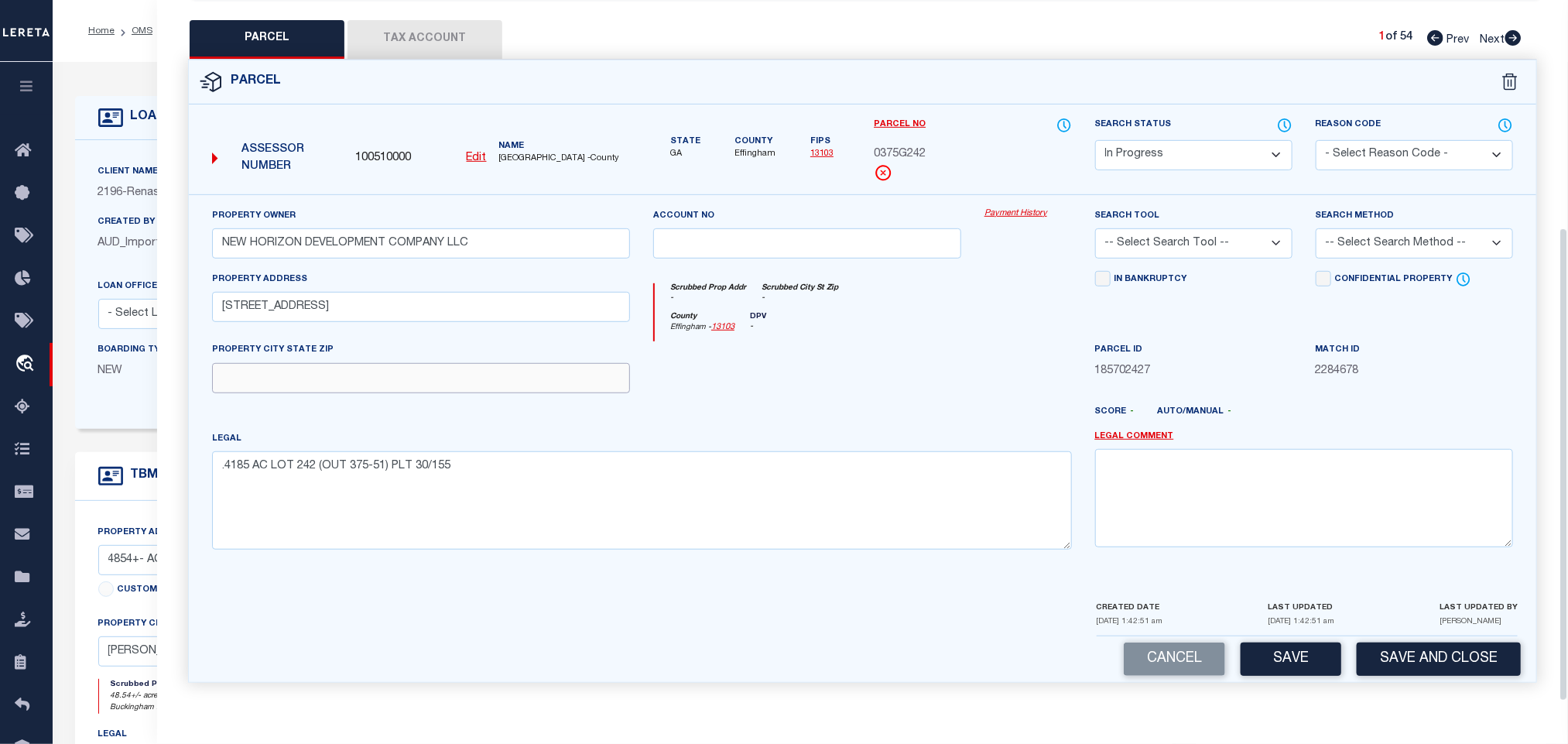
drag, startPoint x: 488, startPoint y: 361, endPoint x: 1031, endPoint y: 251, distance: 554.0
click at [488, 363] on input "text" at bounding box center [421, 378] width 418 height 30
paste input "GUYTON GA 31312"
click at [1200, 242] on select "-- Select Search Tool -- 3rd Party Website Agency File Agency Website ATLS CNV-…" at bounding box center [1194, 243] width 198 height 30
click at [1095, 229] on select "-- Select Search Tool -- 3rd Party Website Agency File Agency Website ATLS CNV-…" at bounding box center [1194, 243] width 198 height 30
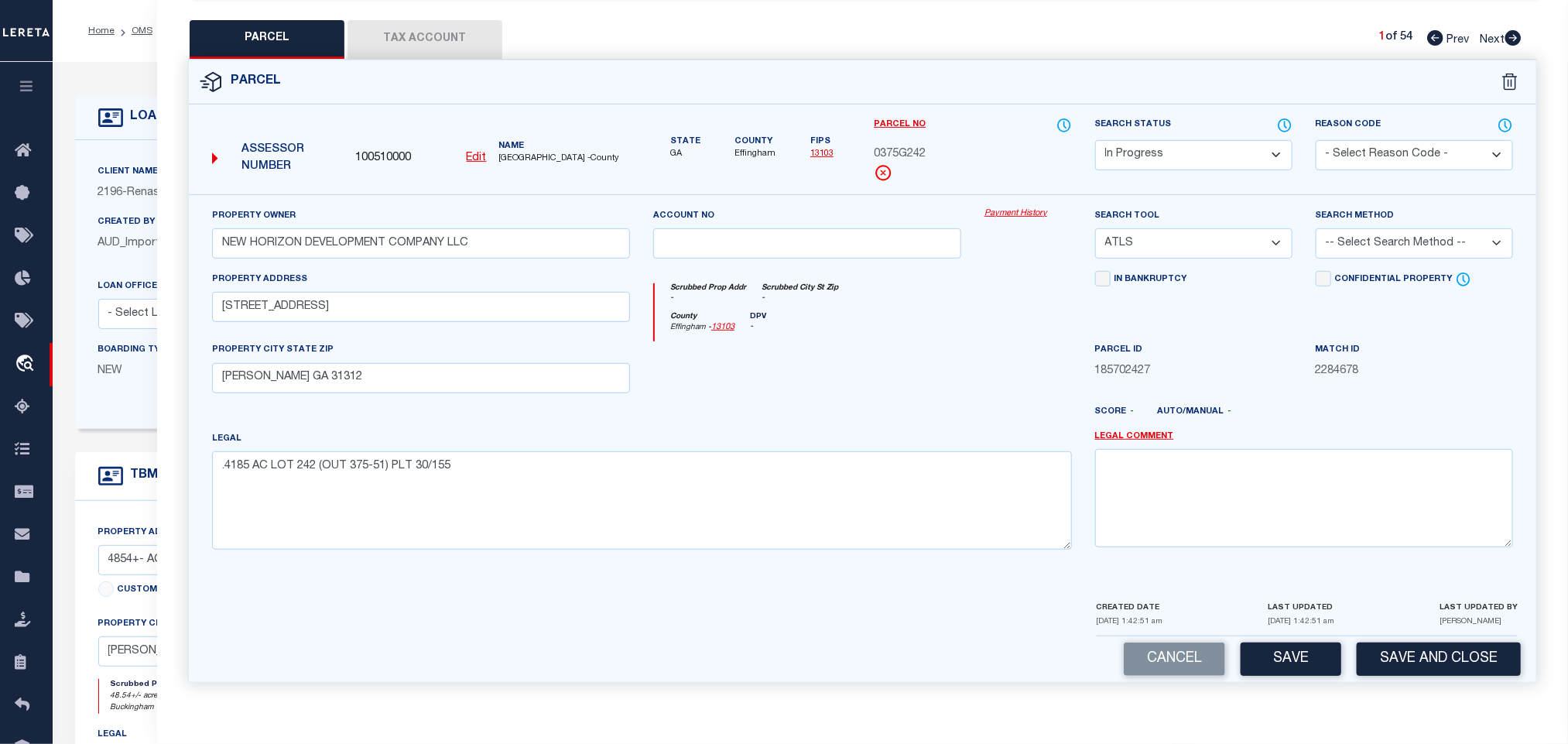
click at [1208, 244] on select "-- Select Search Tool -- 3rd Party Website Agency File Agency Website ATLS CNV-…" at bounding box center [1194, 243] width 198 height 30
click at [1095, 229] on select "-- Select Search Tool -- 3rd Party Website Agency File Agency Website ATLS CNV-…" at bounding box center [1194, 243] width 198 height 30
drag, startPoint x: 1494, startPoint y: 244, endPoint x: 1477, endPoint y: 252, distance: 18.8
click at [1494, 244] on select "-- Select Search Method -- Property Address Legal Liability Info Provided" at bounding box center [1414, 243] width 198 height 30
click at [1316, 229] on select "-- Select Search Method -- Property Address Legal Liability Info Provided" at bounding box center [1414, 243] width 198 height 30
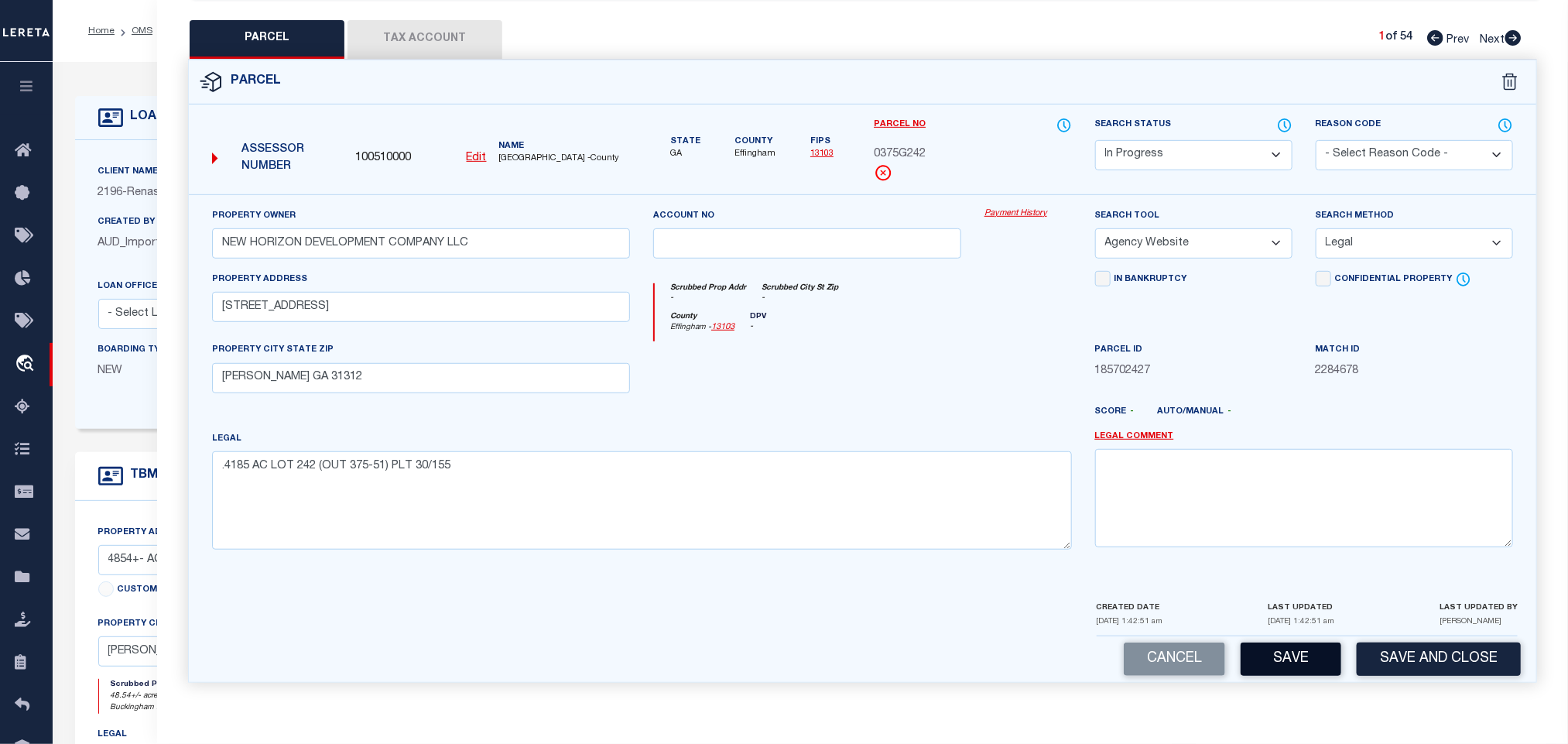
click at [1304, 644] on button "Save" at bounding box center [1291, 659] width 101 height 33
click at [424, 20] on button "Tax Account" at bounding box center [424, 39] width 155 height 38
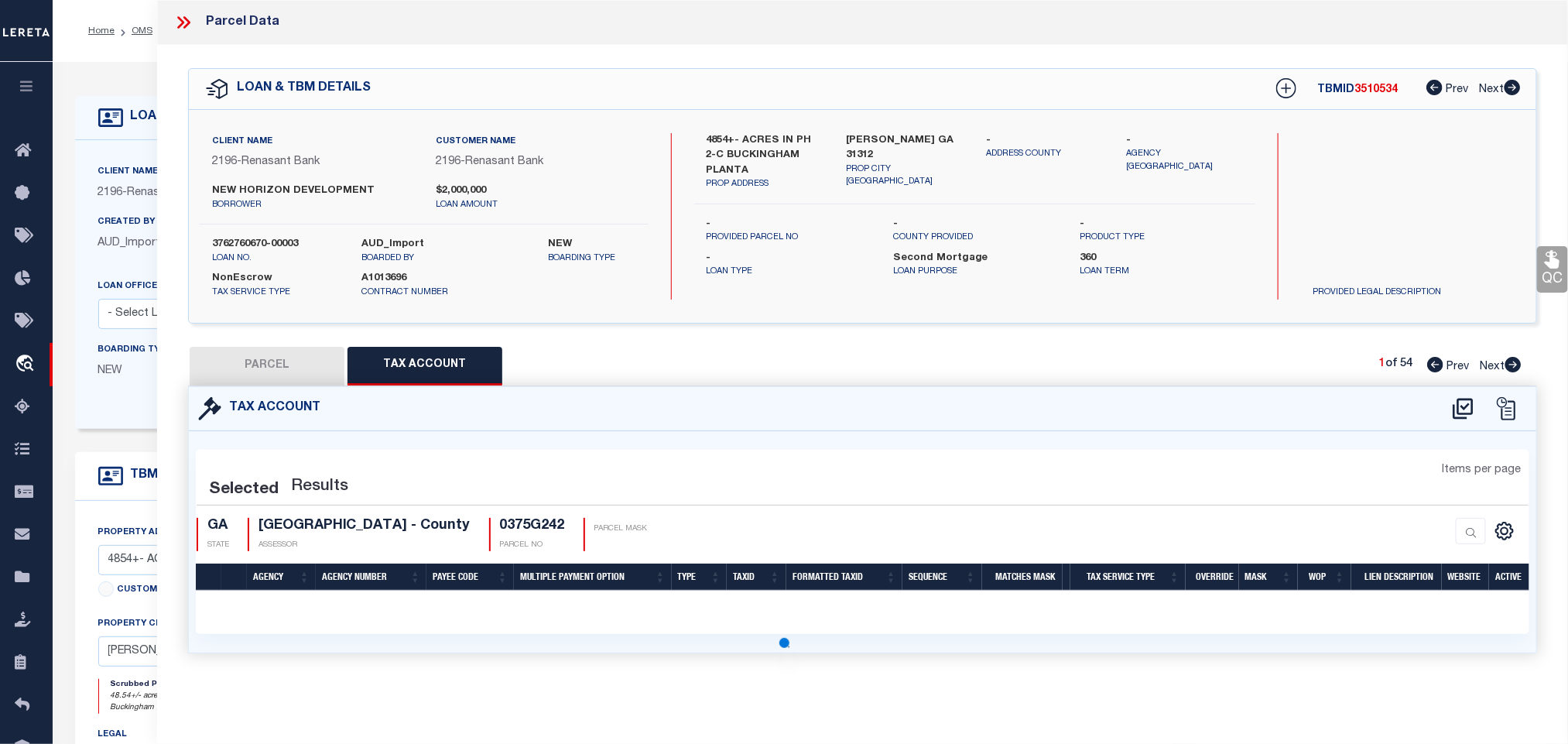
scroll to position [0, 0]
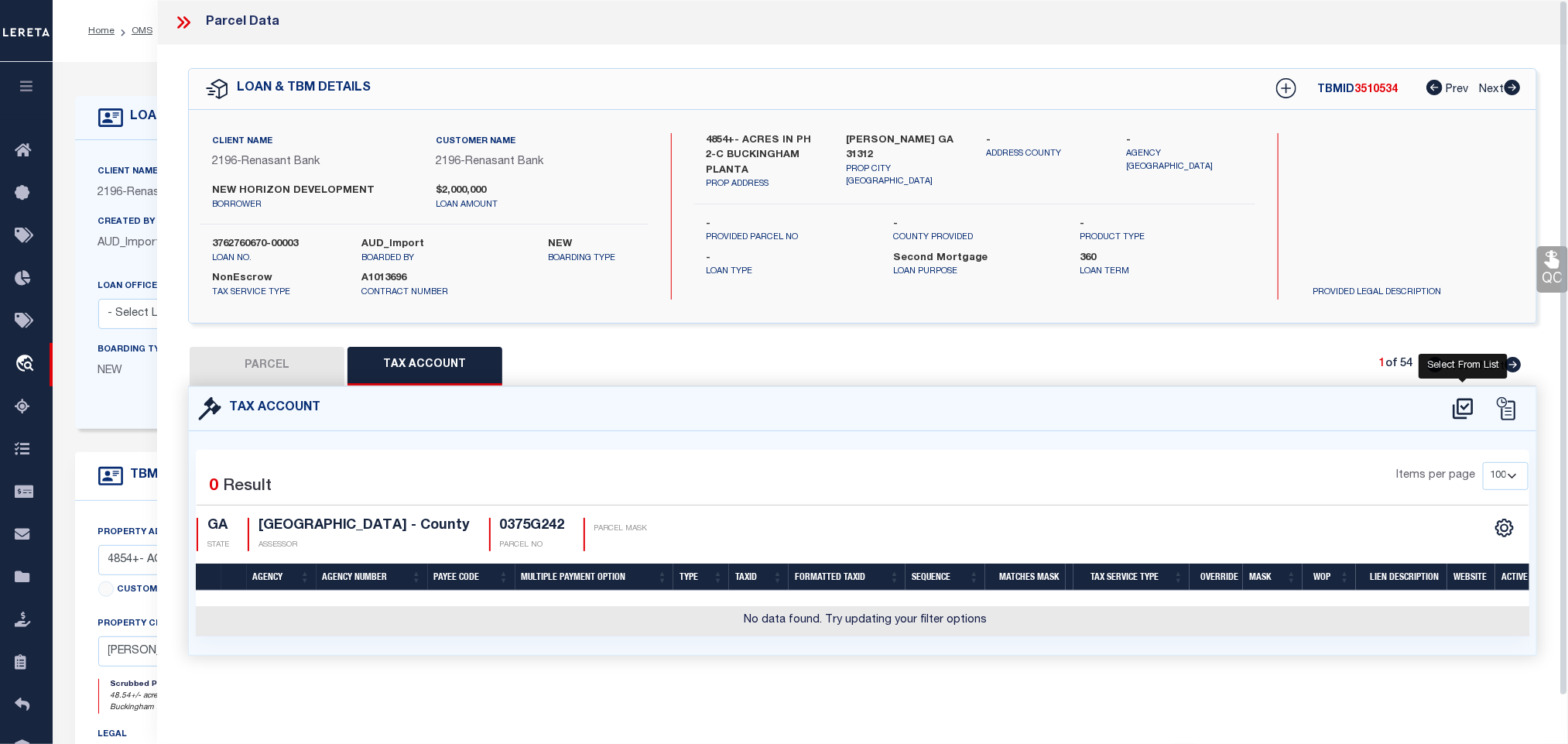
click at [1468, 412] on icon at bounding box center [1463, 408] width 26 height 25
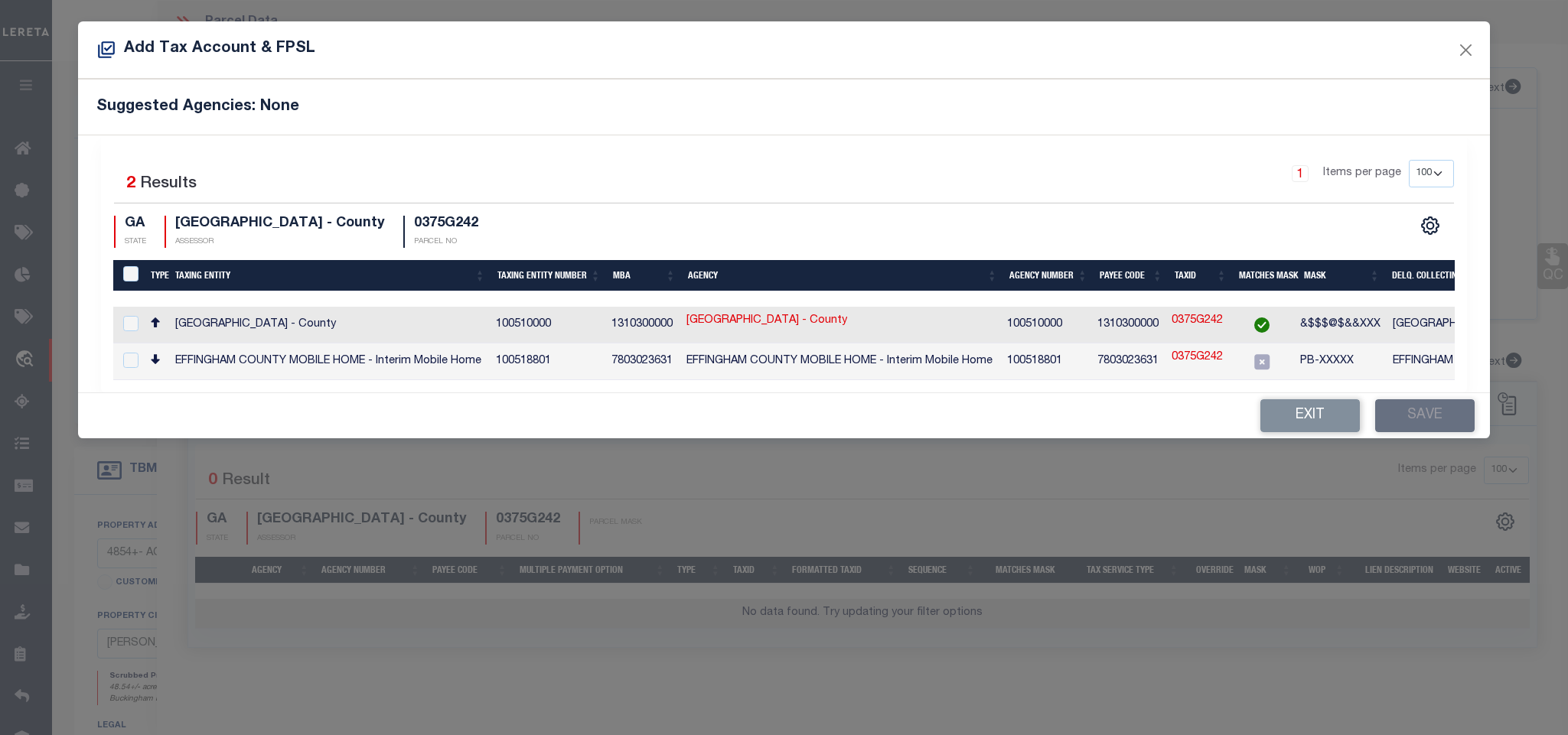
click at [1400, 326] on td "EFFINGHAM COUNTY - County" at bounding box center [1546, 325] width 320 height 37
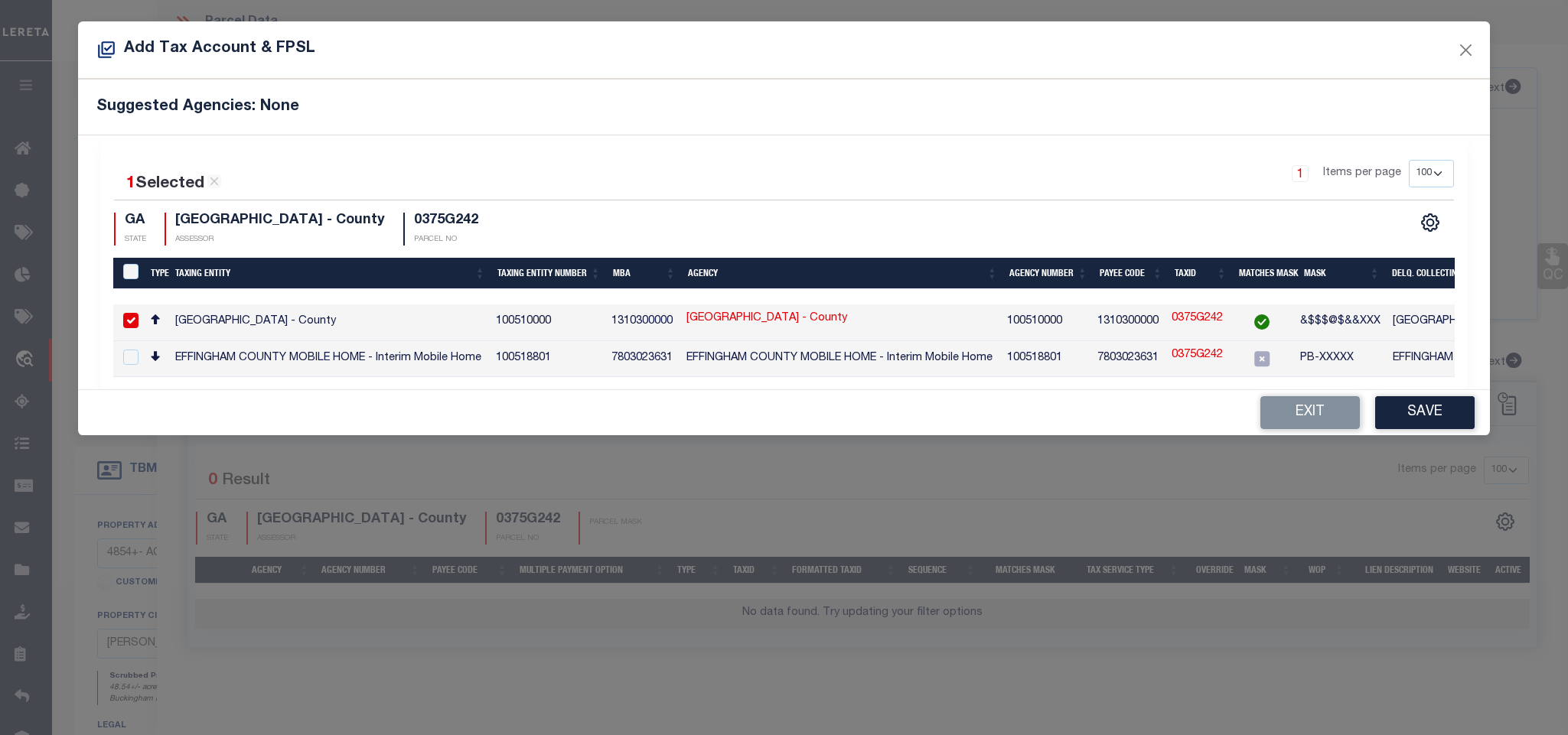
click at [1389, 435] on div "Exit Save" at bounding box center [783, 412] width 1411 height 45
click at [1393, 425] on button "Save" at bounding box center [1424, 412] width 99 height 33
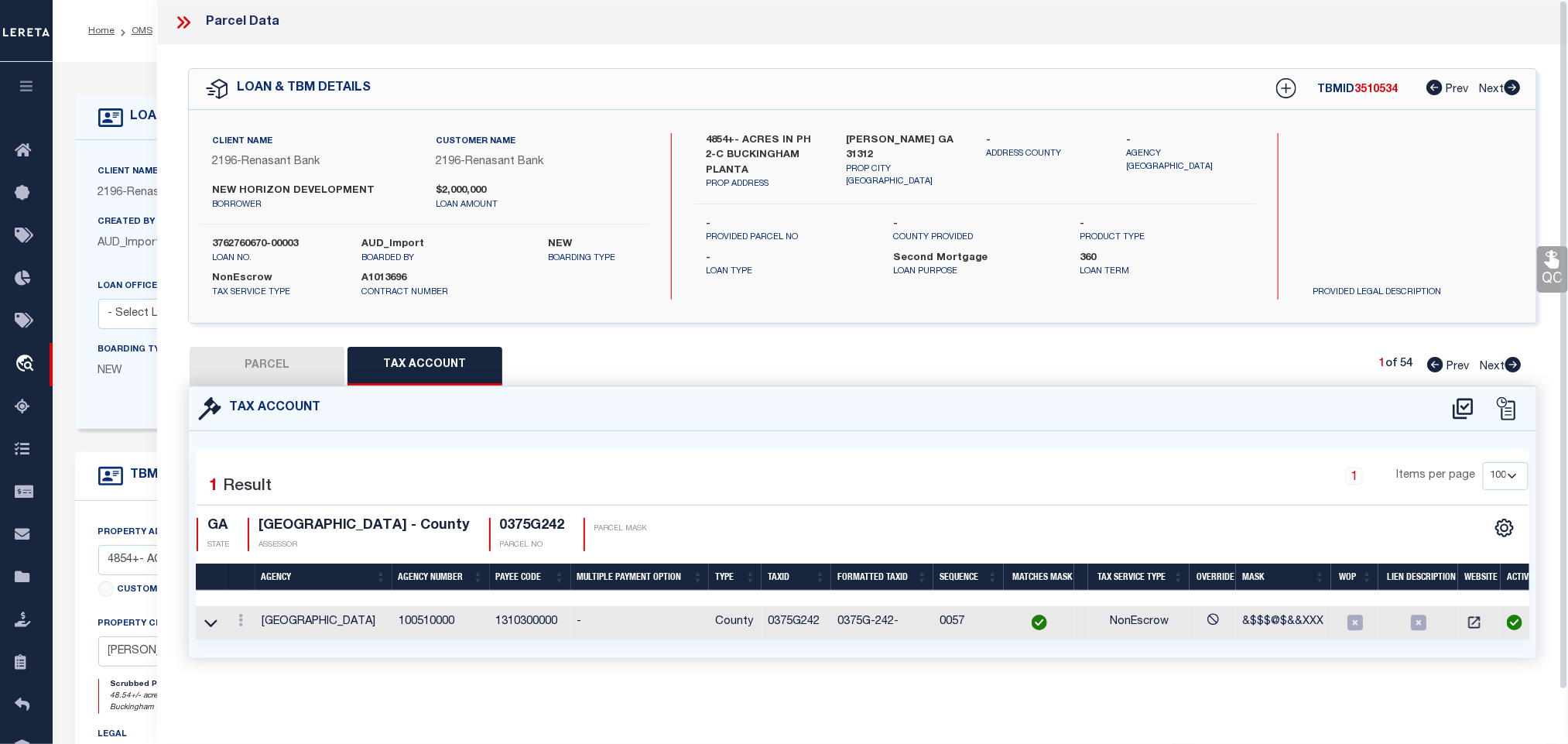
click at [284, 367] on button "PARCEL" at bounding box center [266, 366] width 155 height 38
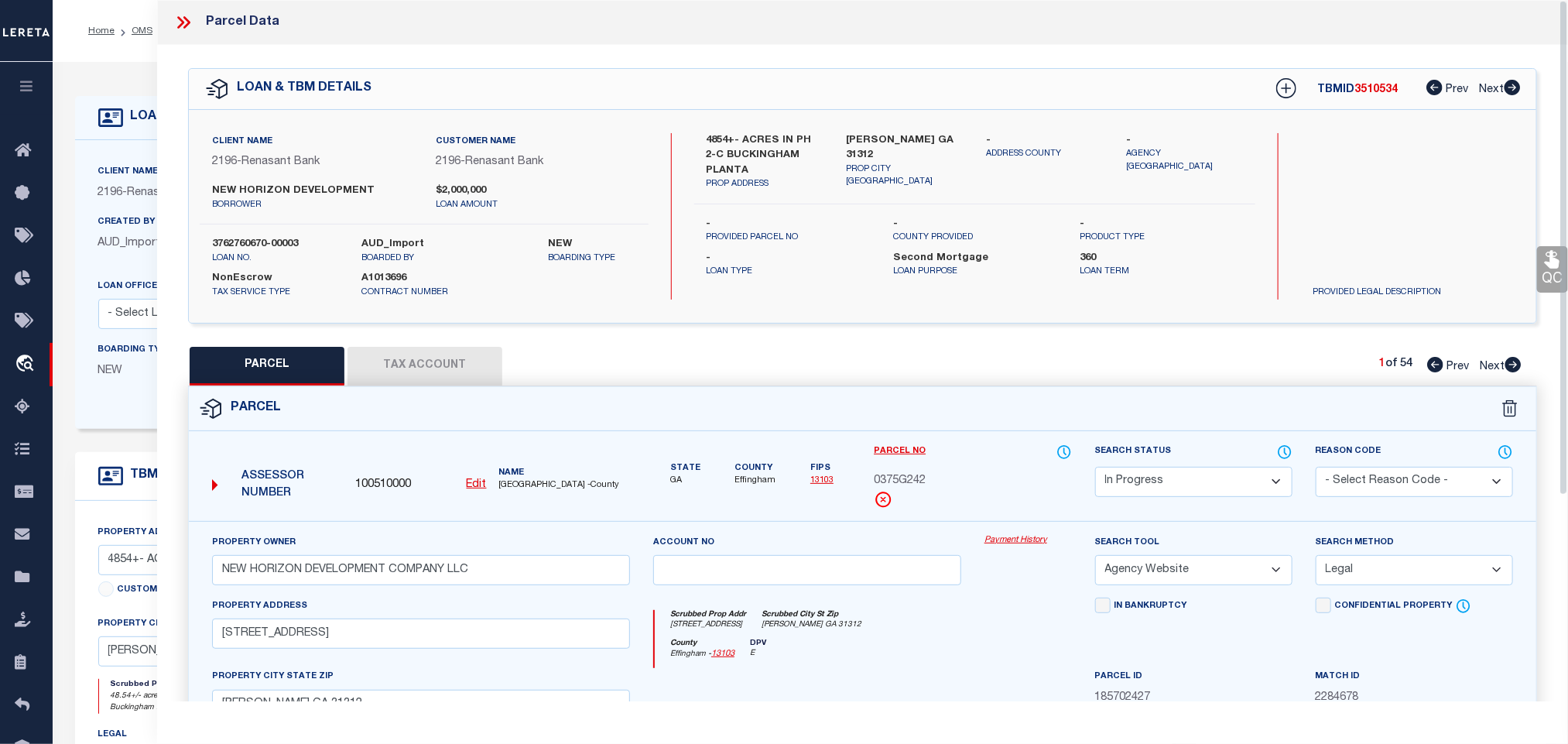
click at [1189, 486] on select "Automated Search Bad Parcel Complete Duplicate Parcel High Dollar Reporting In …" at bounding box center [1194, 481] width 198 height 30
click at [1095, 469] on select "Automated Search Bad Parcel Complete Duplicate Parcel High Dollar Reporting In …" at bounding box center [1194, 481] width 198 height 30
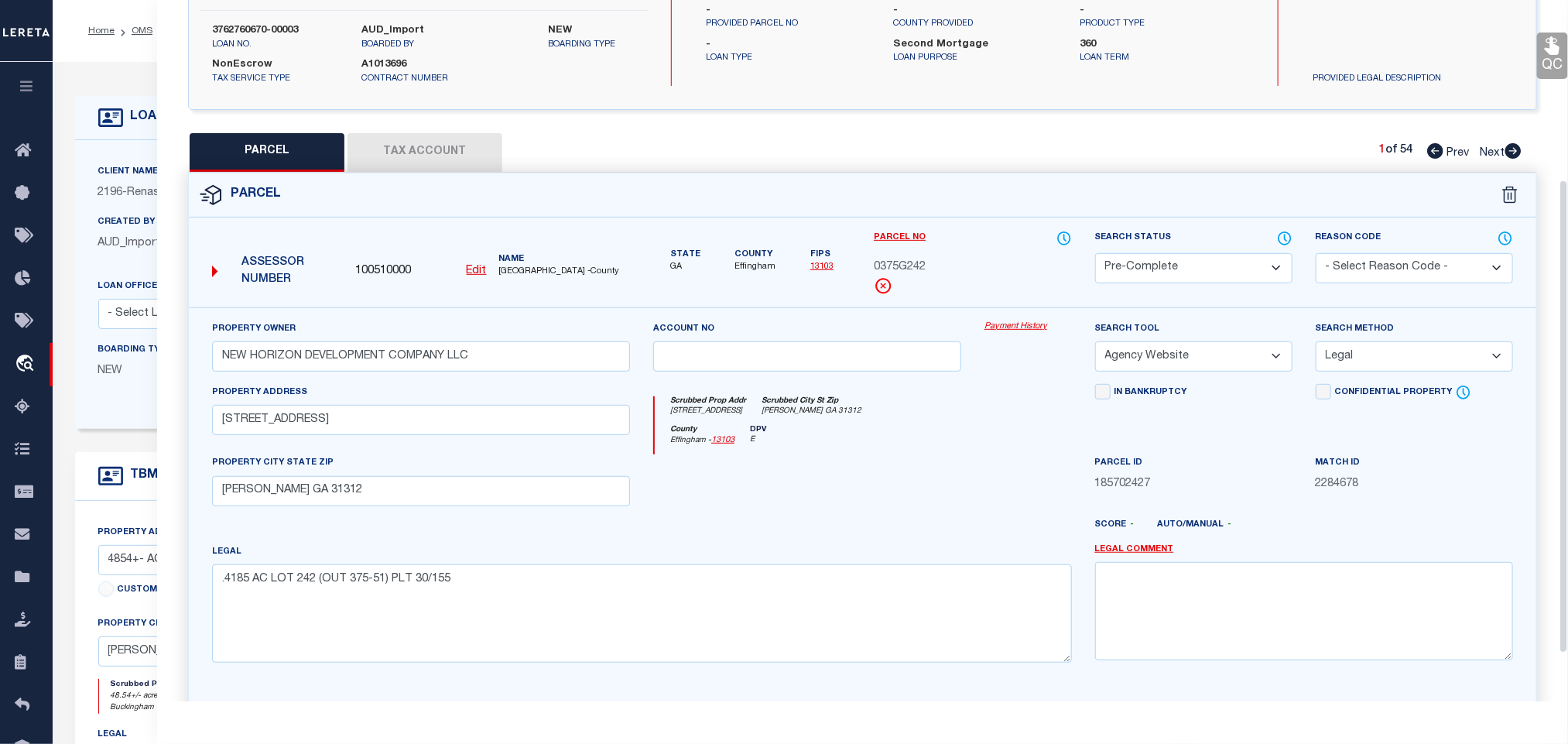
scroll to position [337, 0]
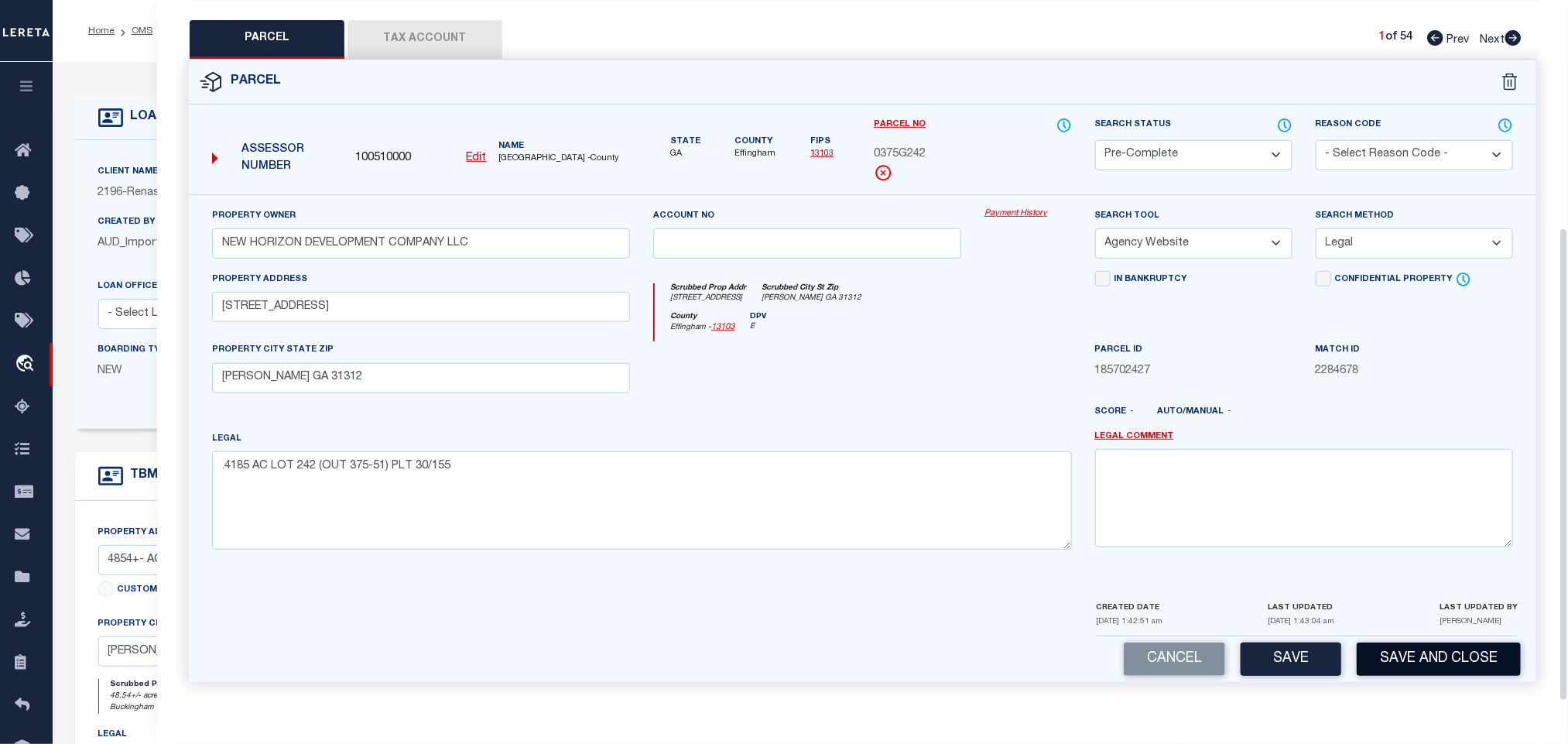
click at [1391, 644] on button "Save and Close" at bounding box center [1438, 659] width 164 height 33
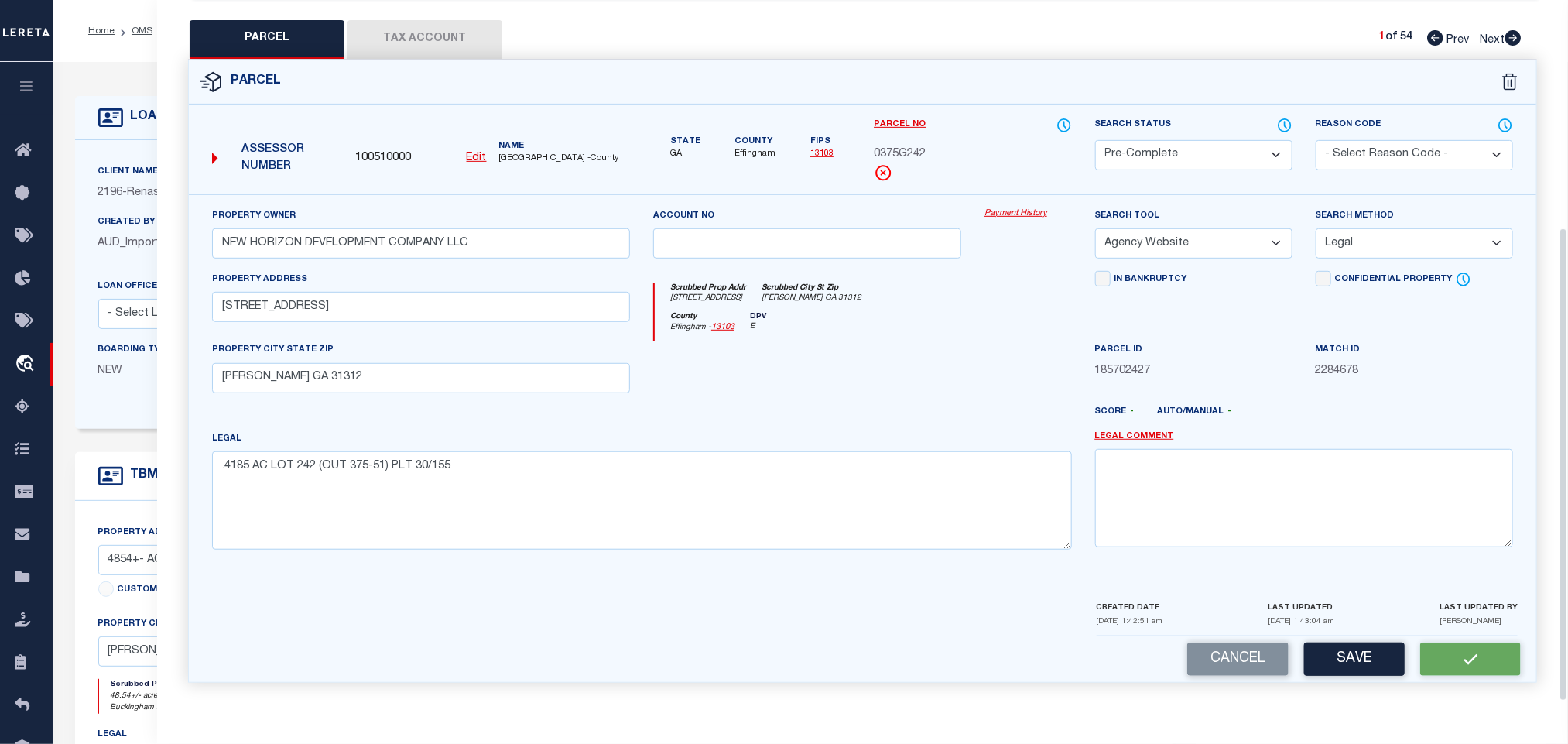
click at [390, 154] on span "100510000" at bounding box center [382, 158] width 56 height 17
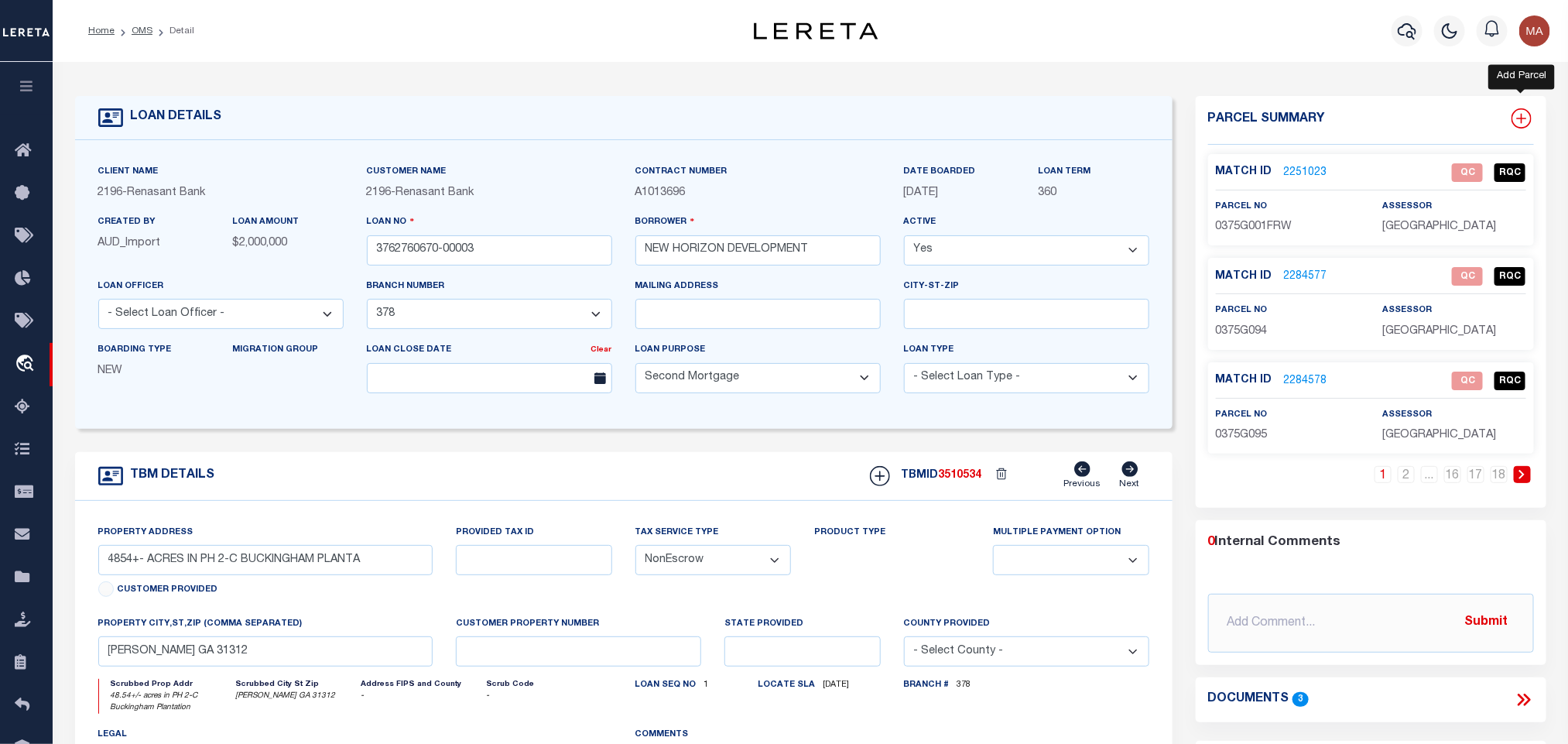
click at [1520, 117] on icon at bounding box center [1521, 118] width 20 height 20
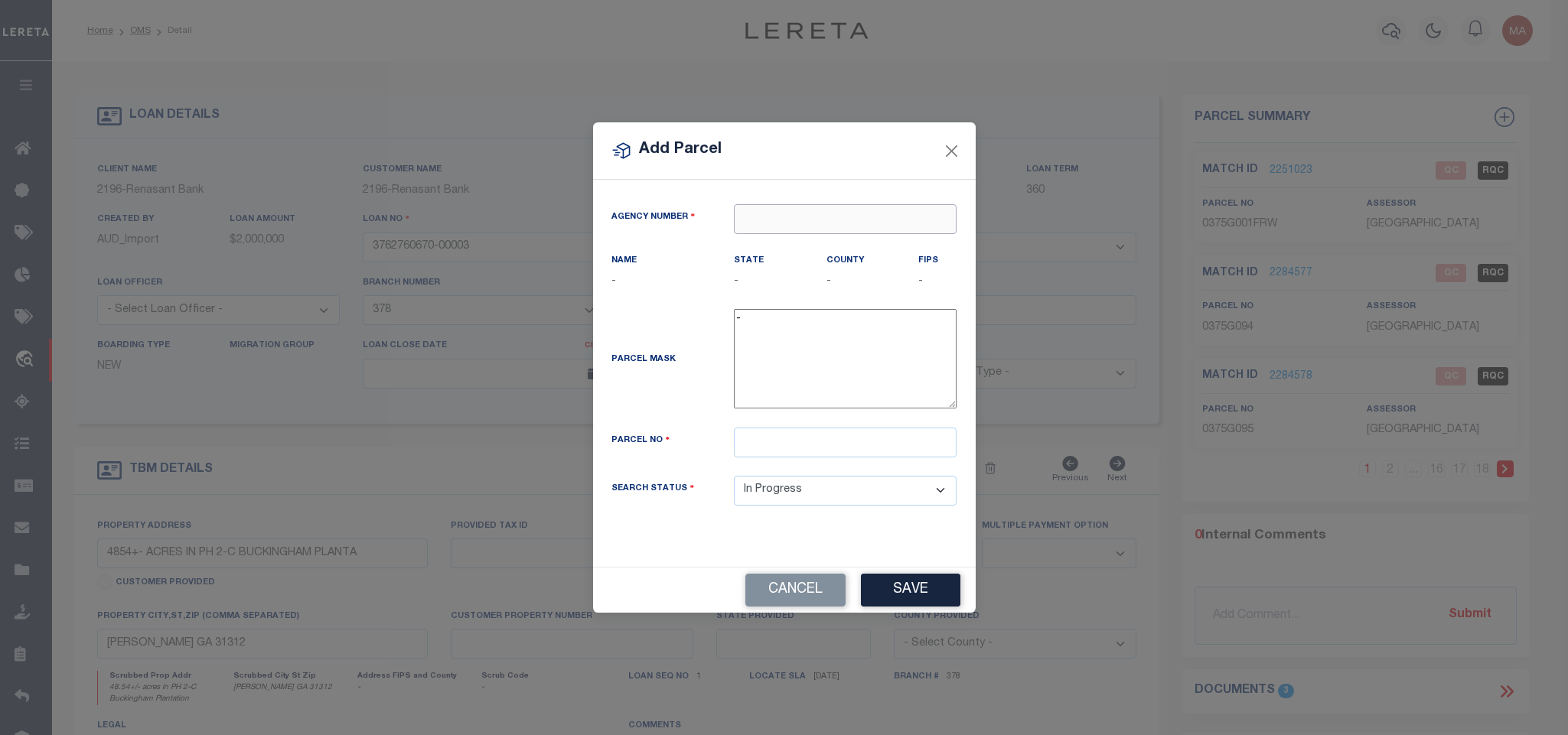
click at [820, 204] on input "text" at bounding box center [845, 219] width 222 height 30
paste input "100510000"
click at [820, 240] on div "100510000 : EFFINGHAM COUNTY" at bounding box center [850, 243] width 231 height 24
click at [780, 450] on input "text" at bounding box center [845, 442] width 222 height 30
paste input "0375G243"
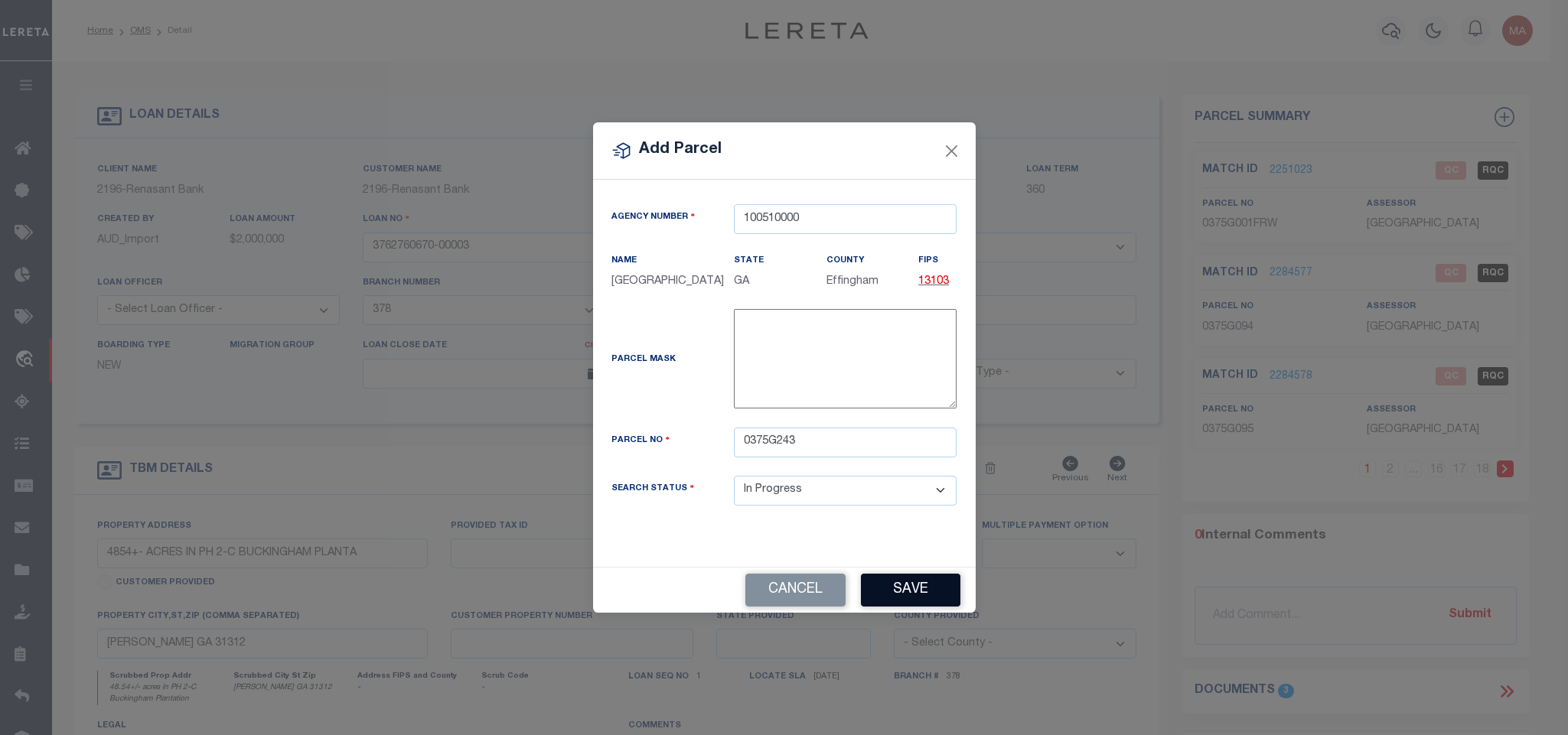
click at [910, 607] on button "Save" at bounding box center [911, 590] width 99 height 33
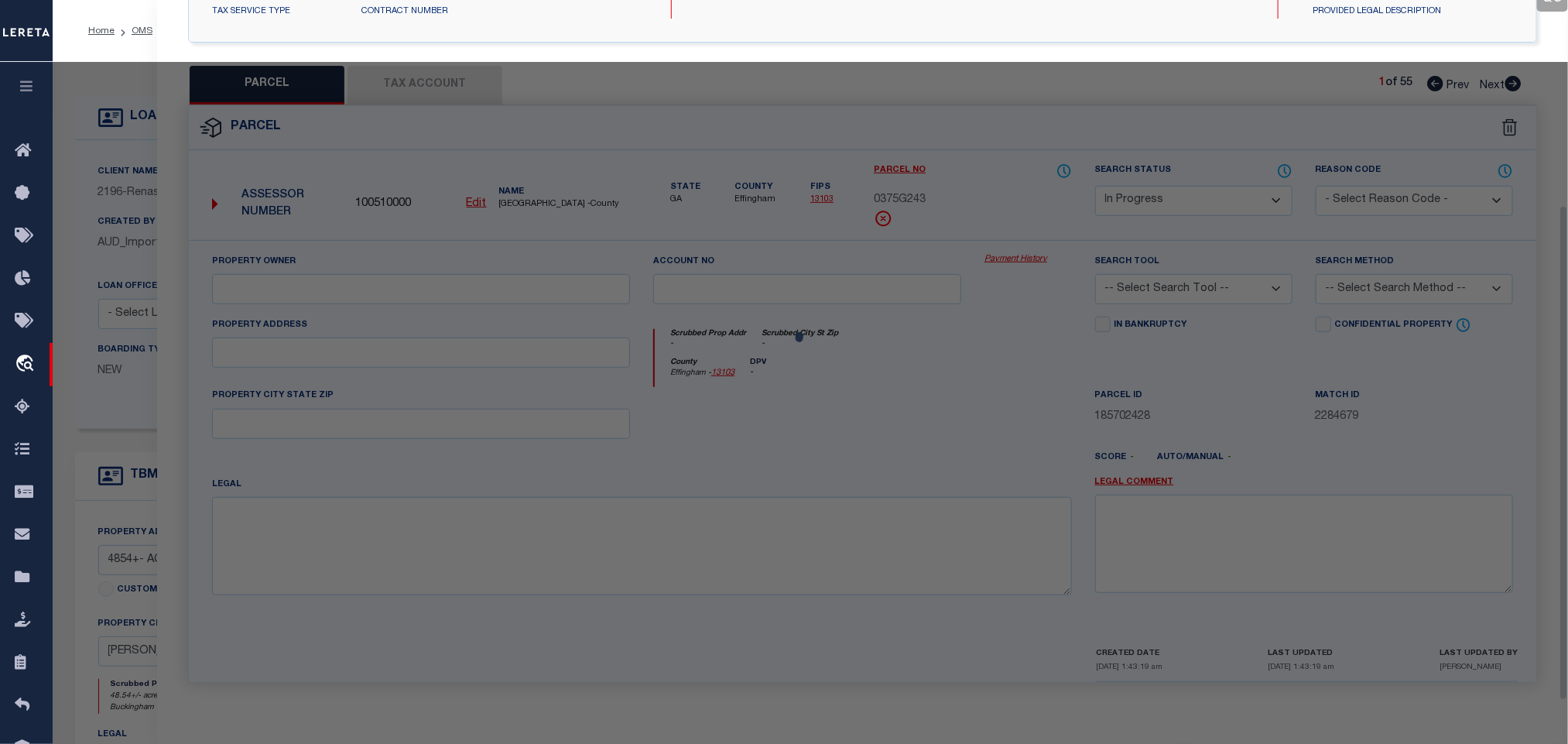
scroll to position [290, 0]
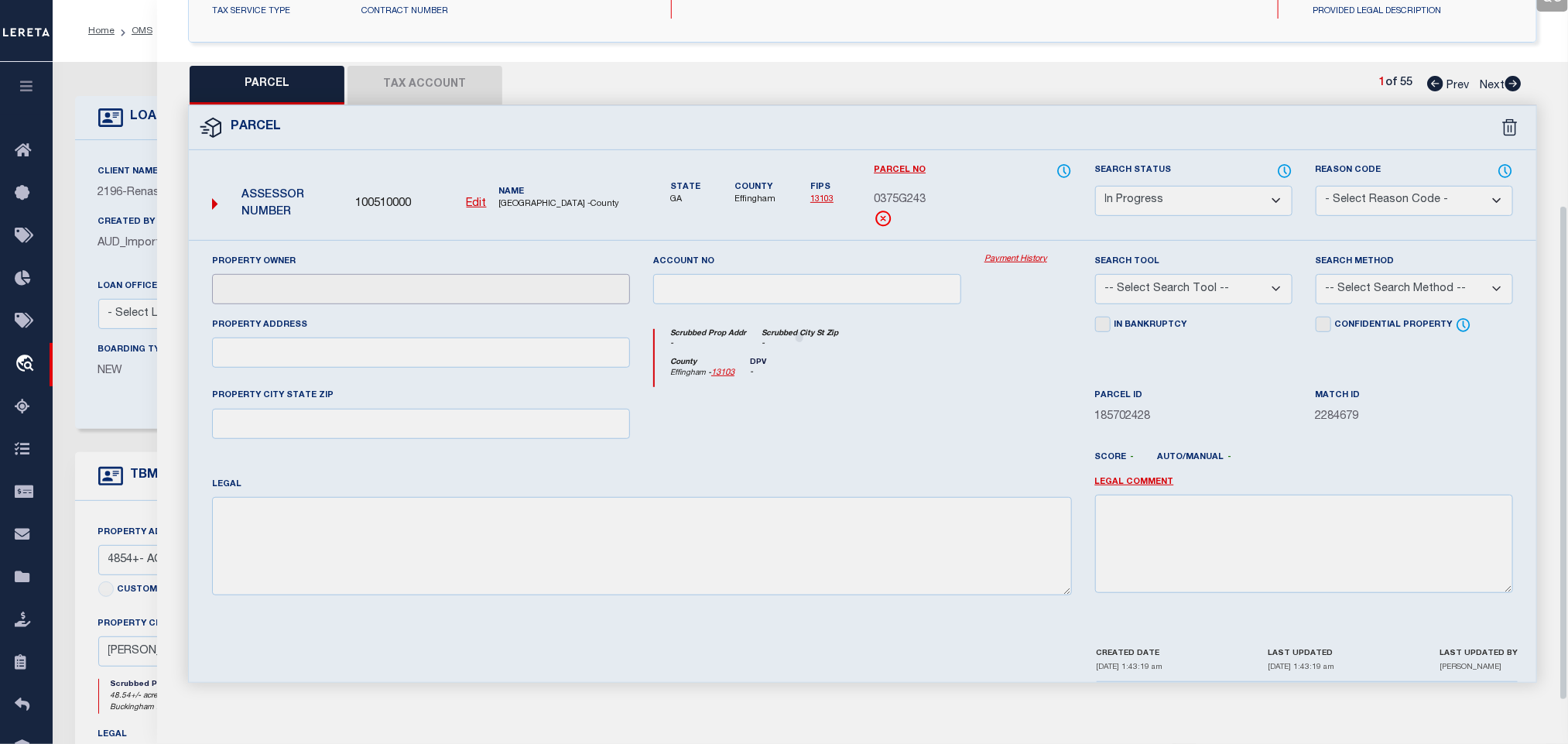
click at [349, 282] on input "text" at bounding box center [421, 288] width 418 height 30
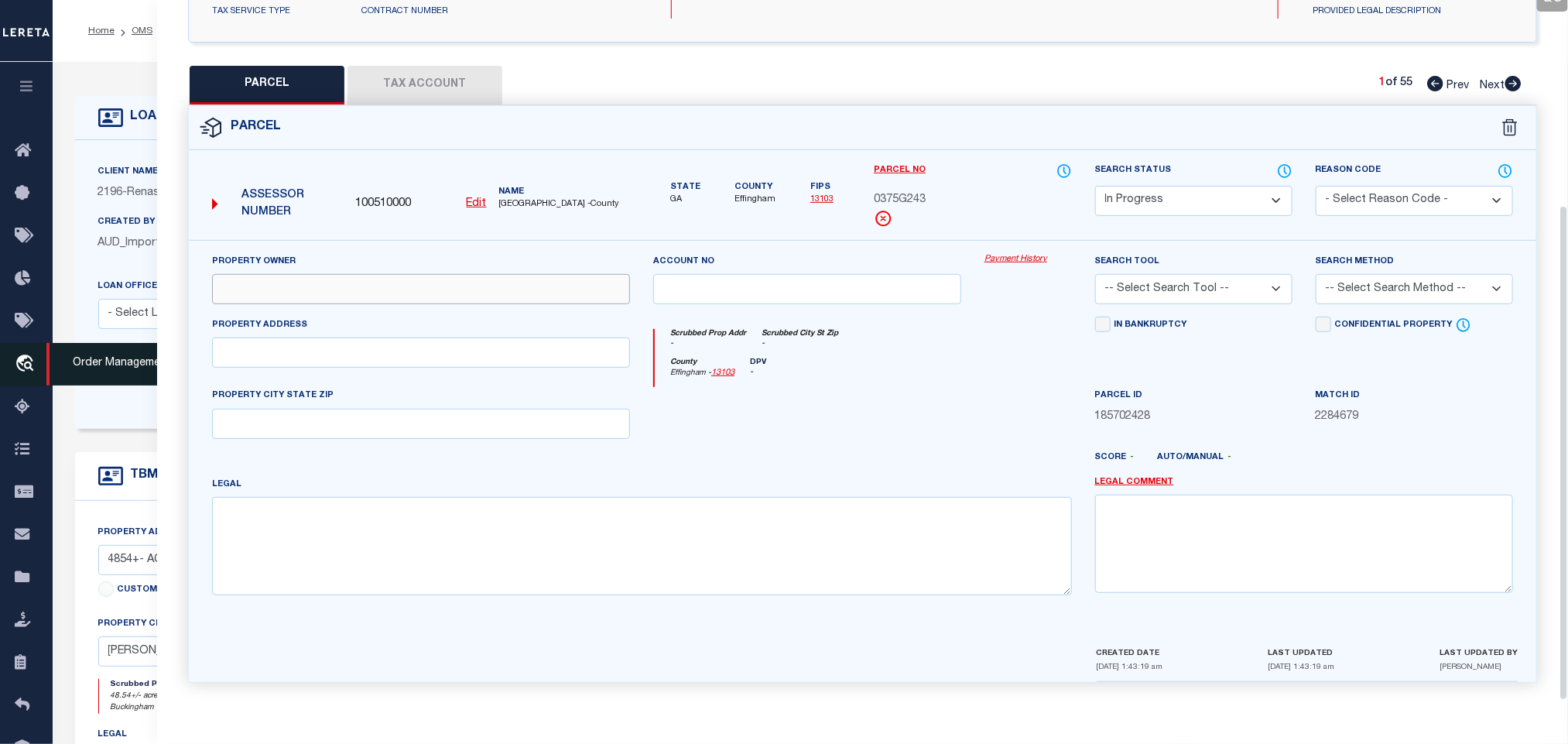
paste input "NEW HORIZON DEVELOPMENT COMPANY LLC"
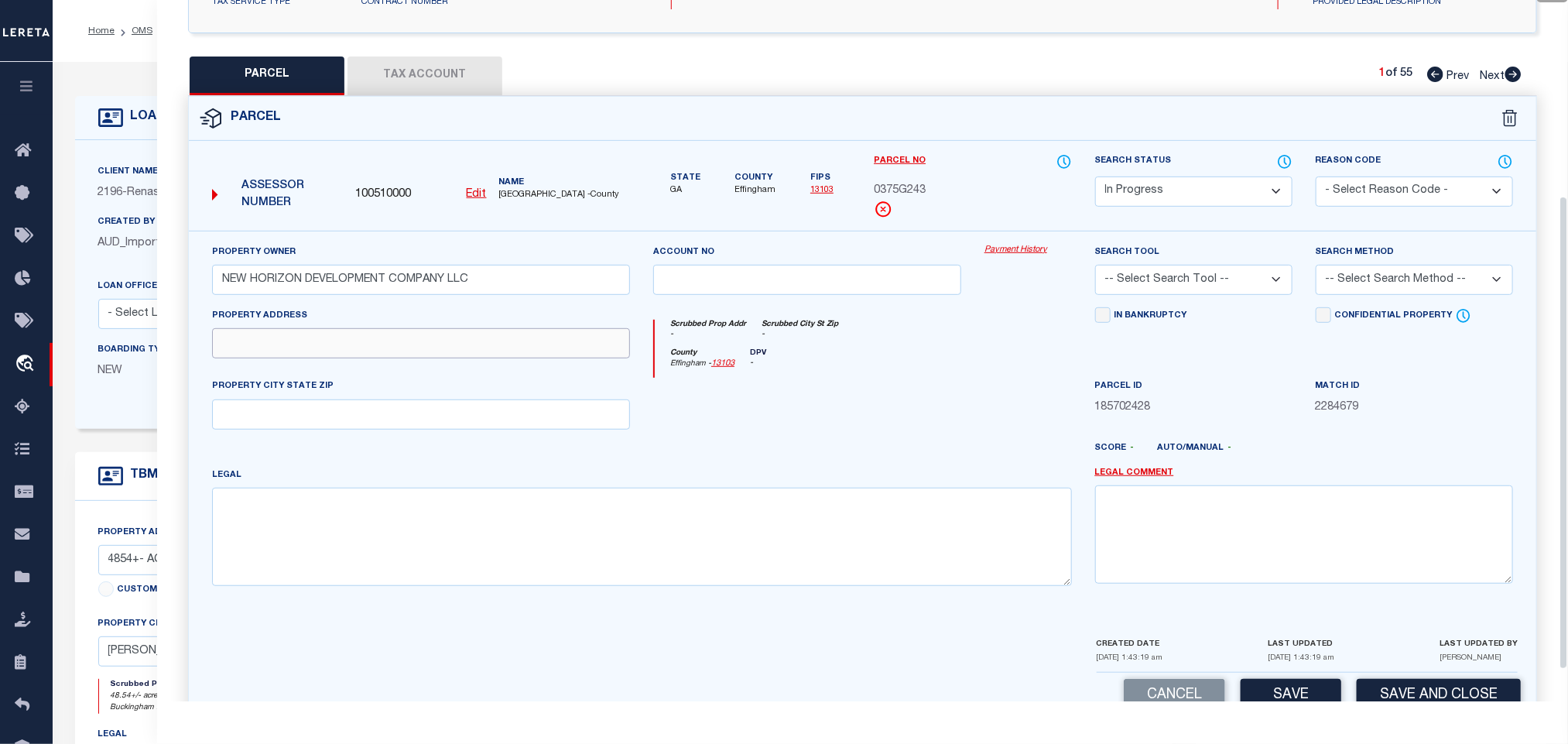
click at [406, 359] on input "text" at bounding box center [421, 343] width 418 height 30
paste input "113 LITTLE BEN CT"
click at [419, 521] on textarea at bounding box center [642, 536] width 860 height 98
paste textarea ".372 AC LOT 243 (OUT 375-51) PLT 30/155"
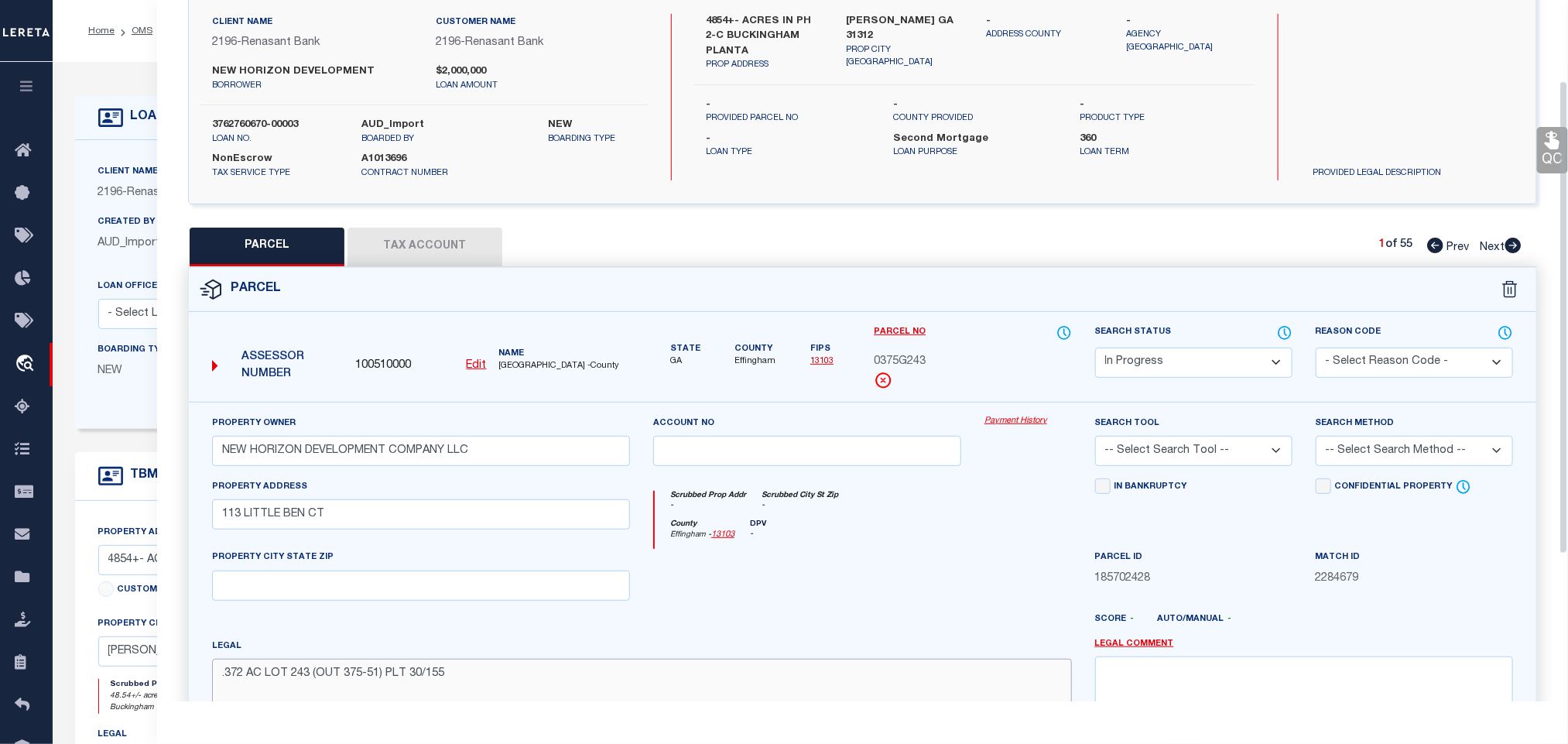
scroll to position [0, 0]
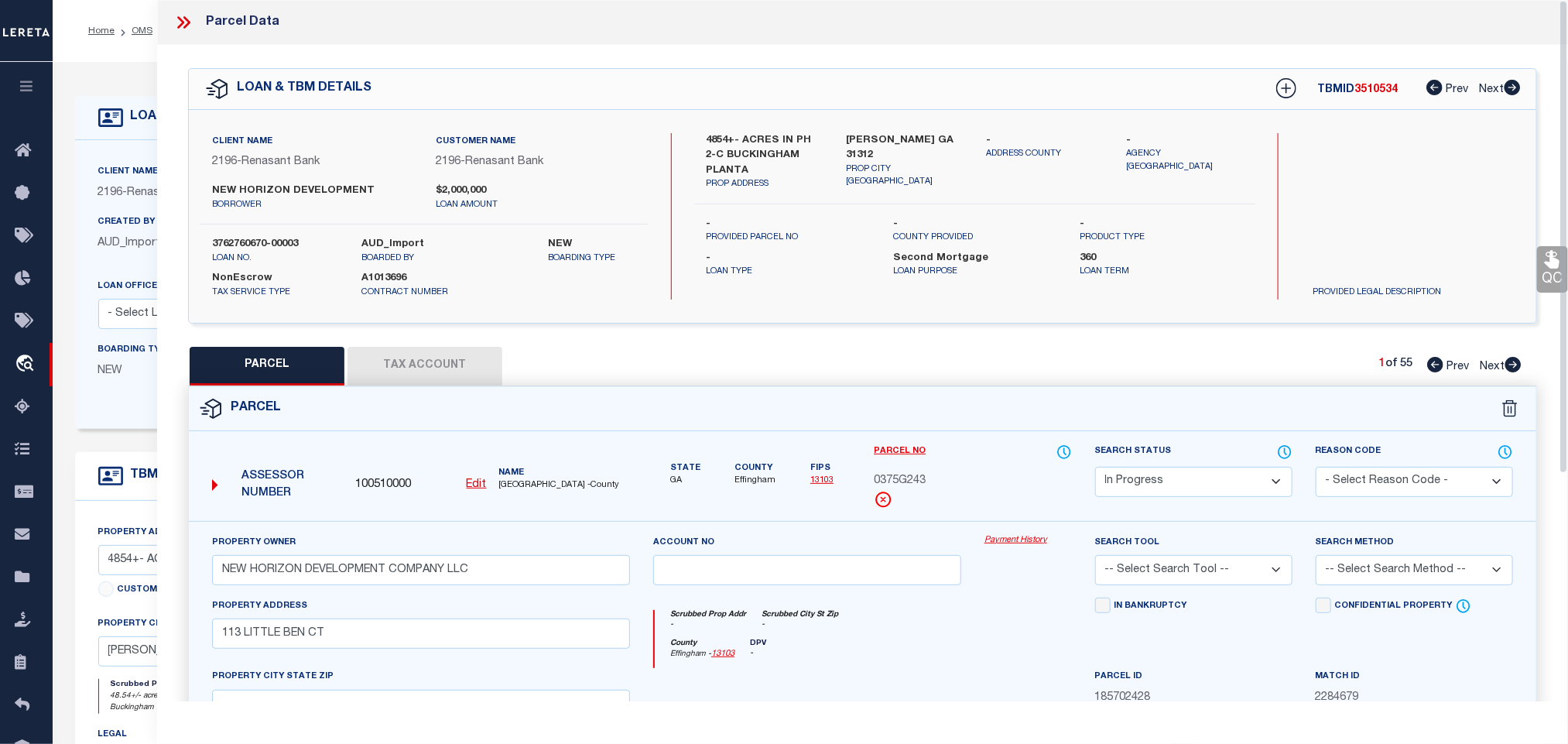
click at [882, 135] on label "GUYTON GA 31312" at bounding box center [906, 148] width 117 height 30
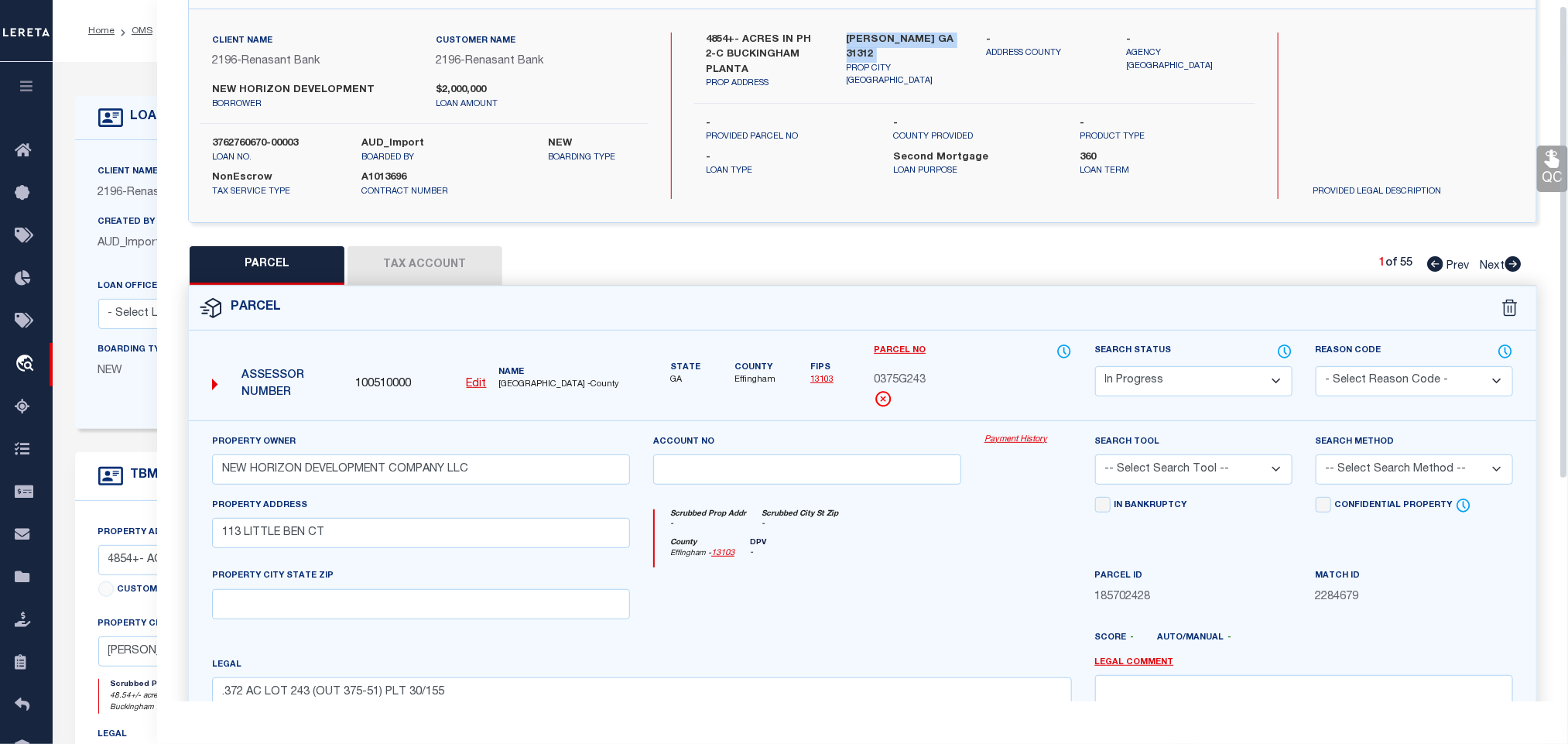
scroll to position [337, 0]
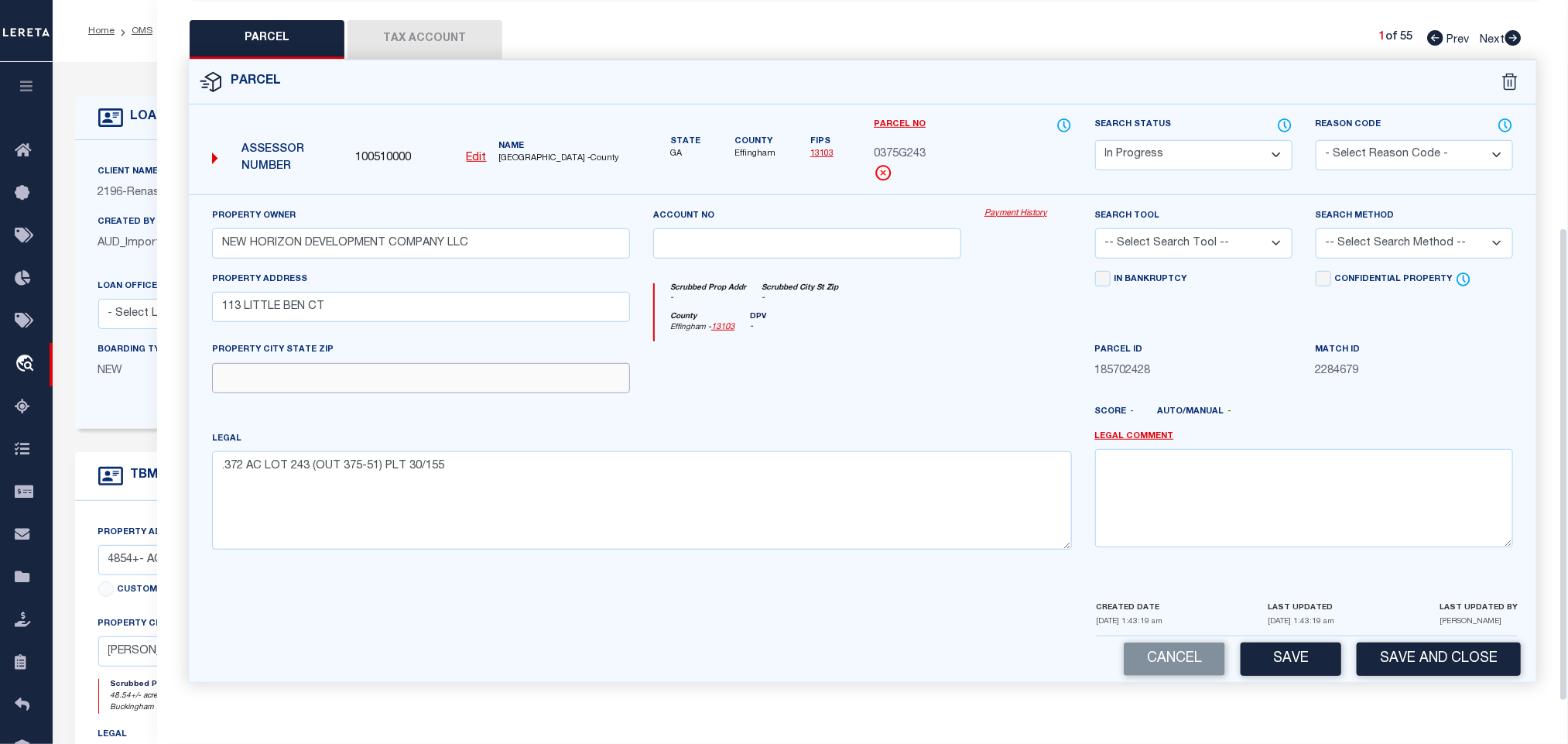
drag, startPoint x: 475, startPoint y: 377, endPoint x: 816, endPoint y: 298, distance: 350.0
click at [475, 377] on input "text" at bounding box center [421, 378] width 418 height 30
paste input "GUYTON GA 31312"
click at [1179, 235] on select "-- Select Search Tool -- 3rd Party Website Agency File Agency Website ATLS CNV-…" at bounding box center [1194, 243] width 198 height 30
click at [1095, 229] on select "-- Select Search Tool -- 3rd Party Website Agency File Agency Website ATLS CNV-…" at bounding box center [1194, 243] width 198 height 30
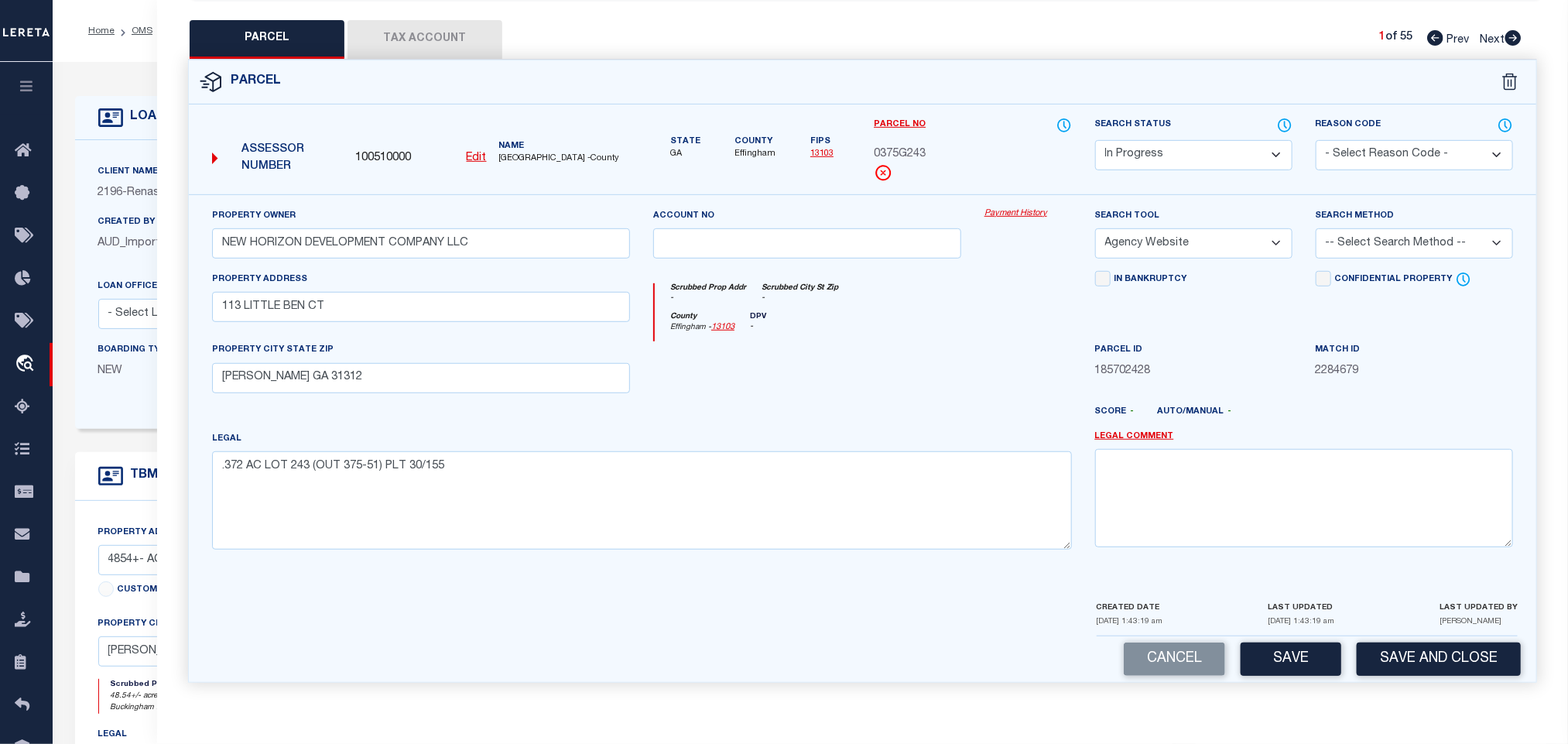
click at [1394, 242] on select "-- Select Search Method -- Property Address Legal Liability Info Provided" at bounding box center [1414, 243] width 198 height 30
click at [1316, 229] on select "-- Select Search Method -- Property Address Legal Liability Info Provided" at bounding box center [1414, 243] width 198 height 30
click at [1301, 649] on button "Save" at bounding box center [1291, 659] width 101 height 33
click at [395, 33] on button "Tax Account" at bounding box center [424, 39] width 155 height 38
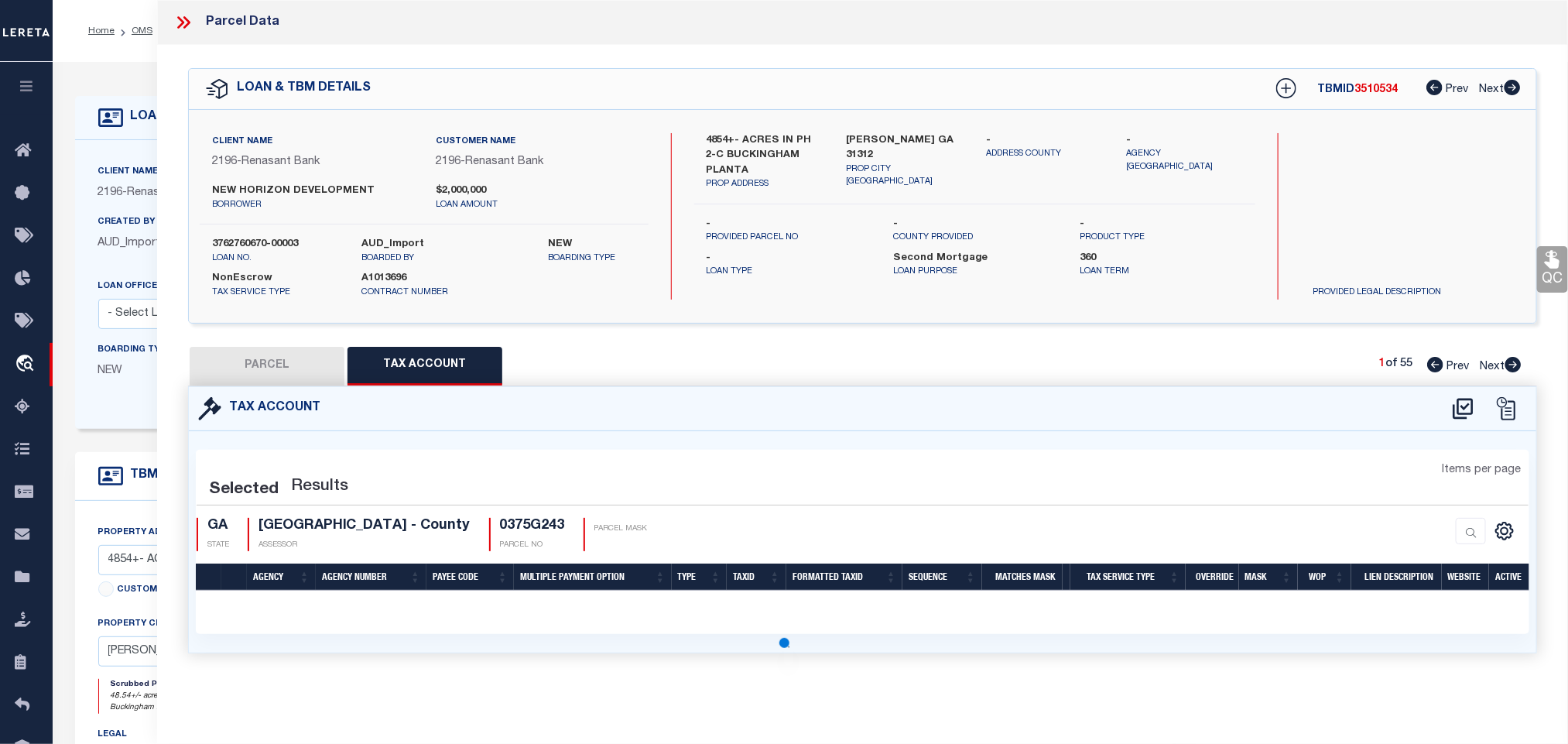
scroll to position [0, 0]
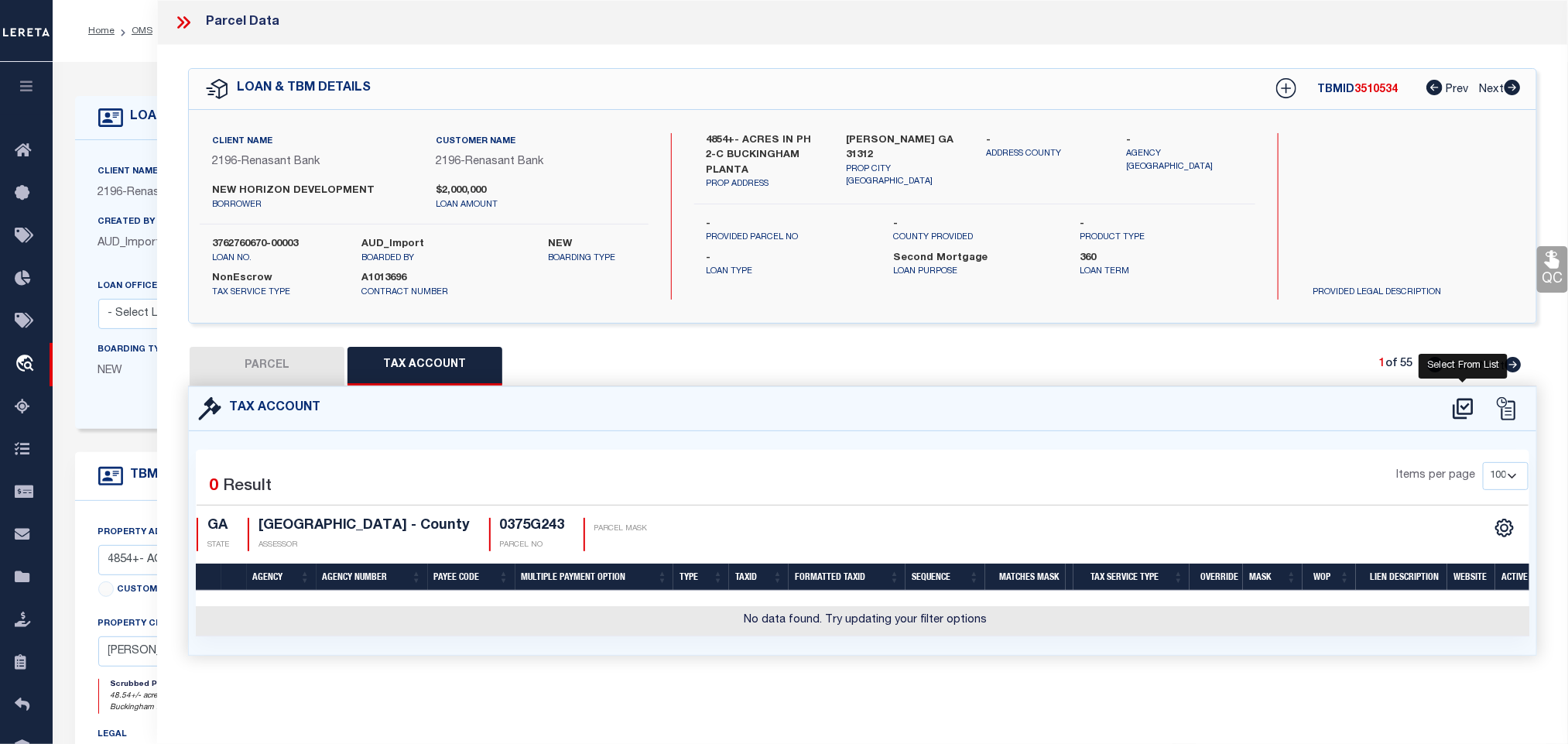
click at [1461, 407] on icon at bounding box center [1463, 408] width 20 height 21
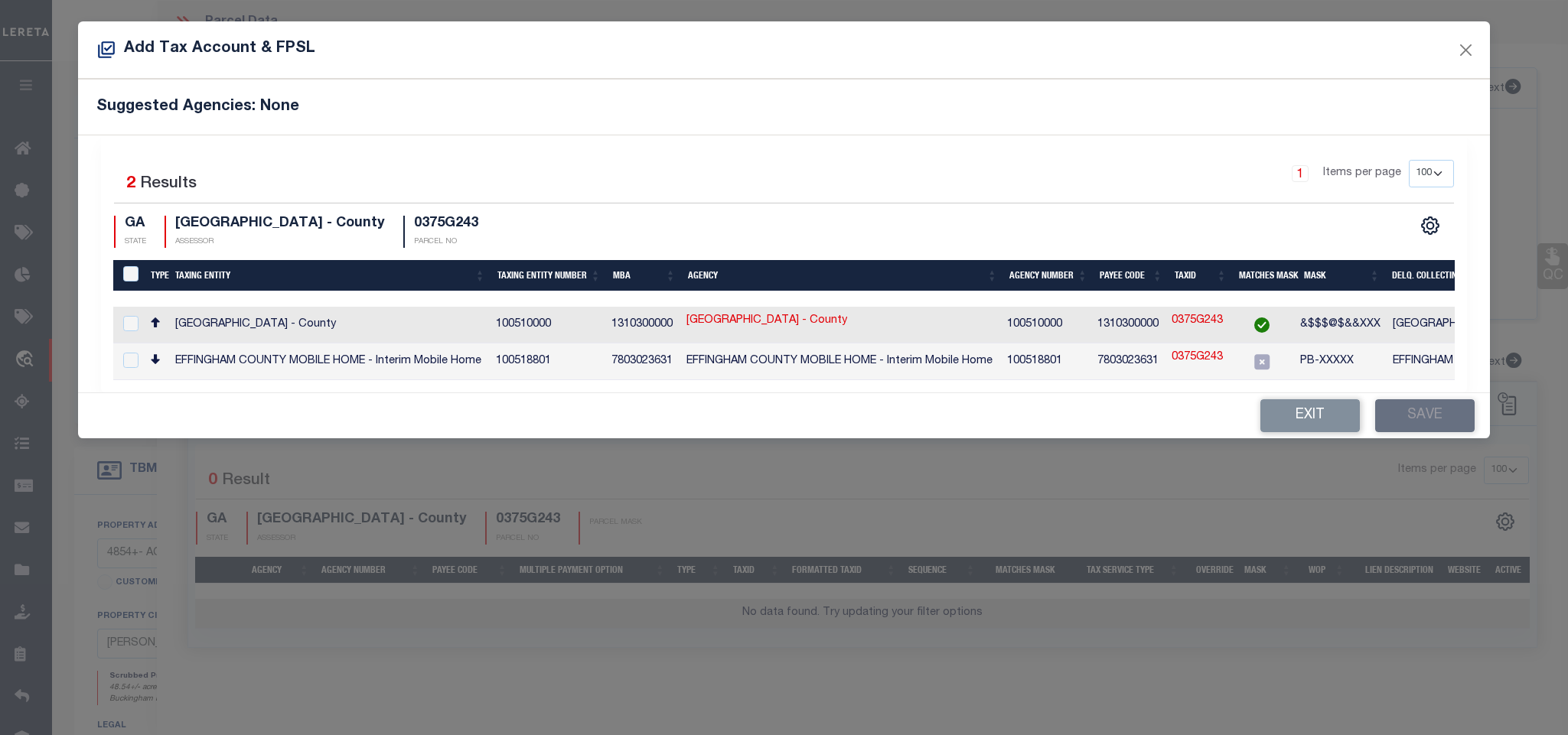
click at [1419, 326] on td "EFFINGHAM COUNTY - County" at bounding box center [1546, 325] width 320 height 37
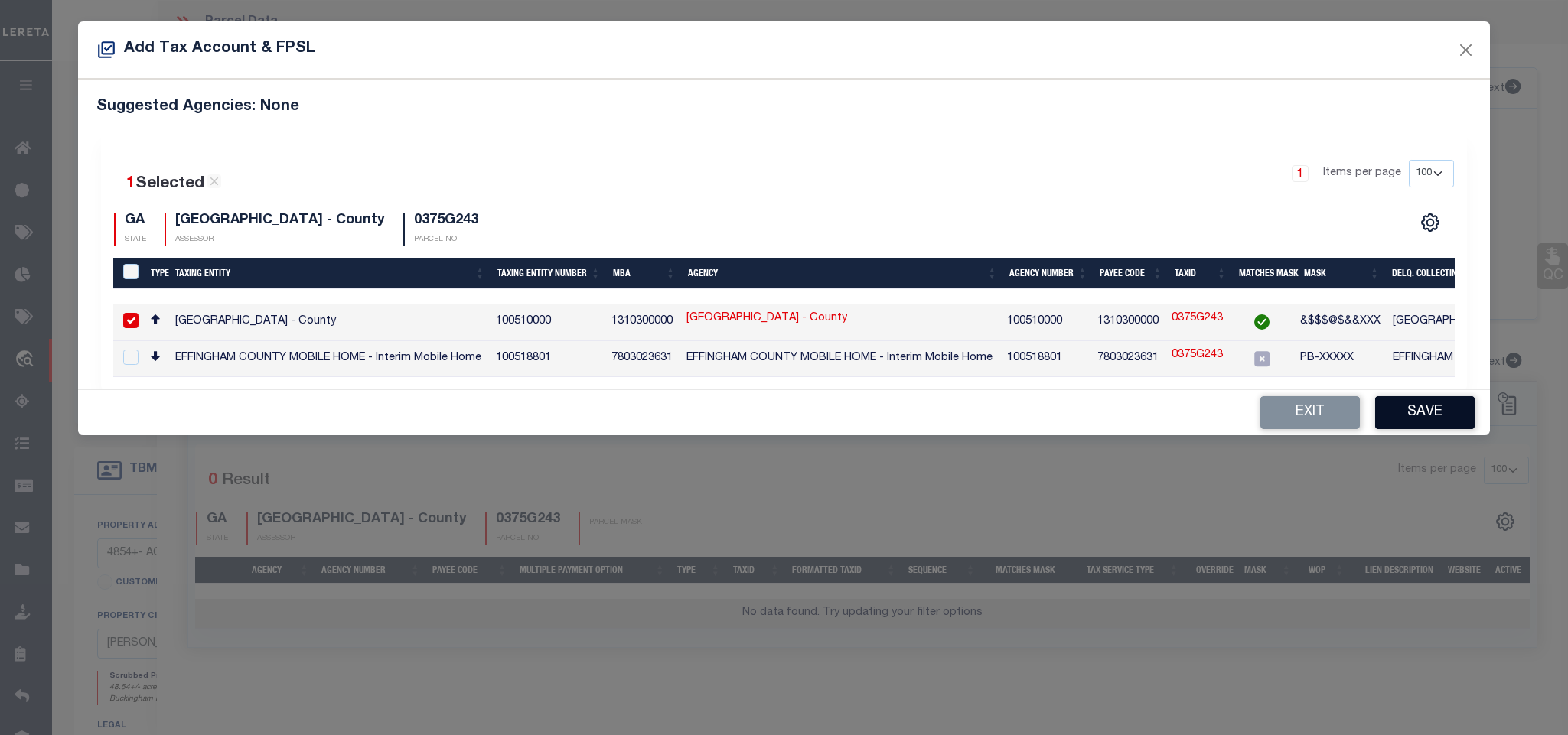
click at [1425, 419] on button "Save" at bounding box center [1424, 412] width 99 height 33
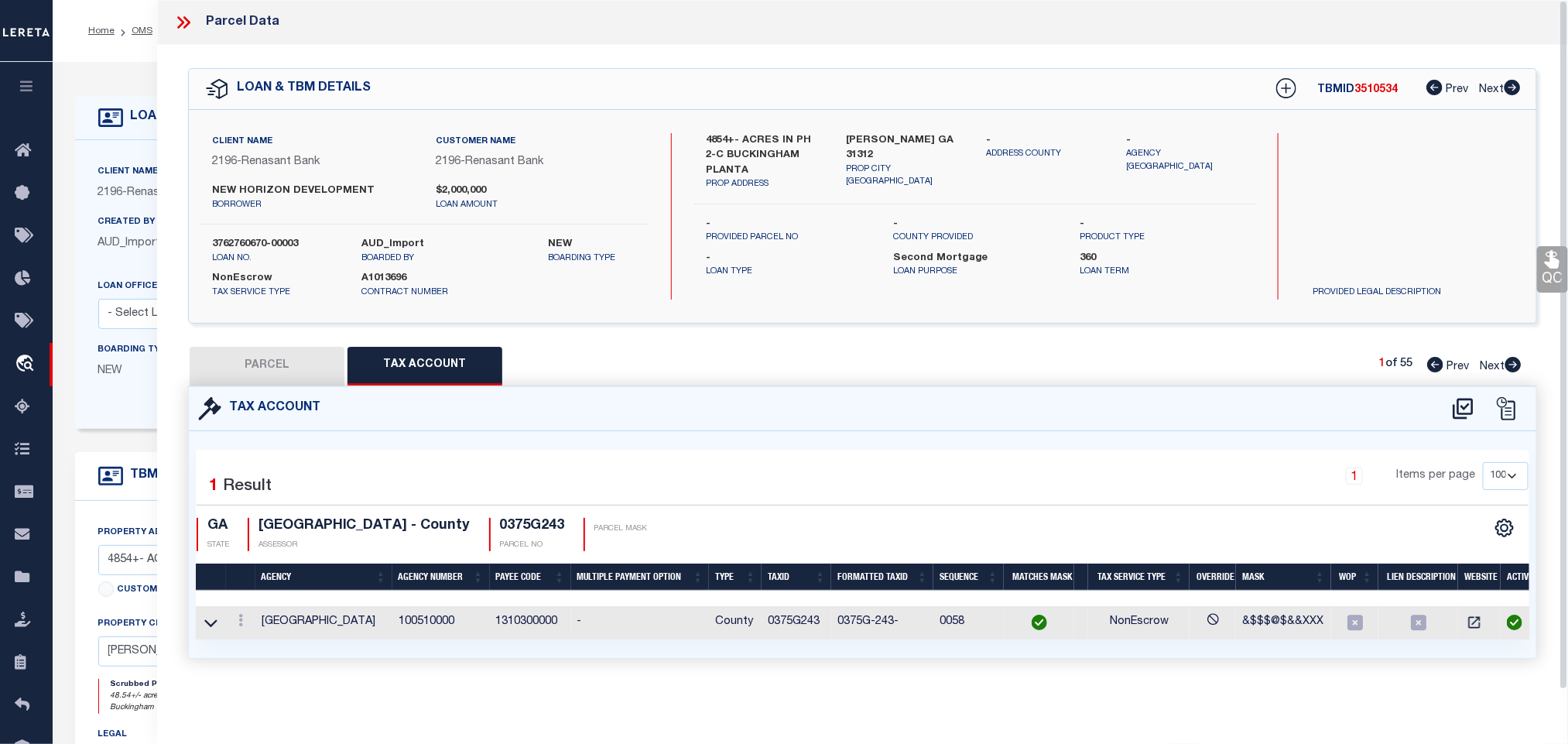
click at [314, 368] on button "PARCEL" at bounding box center [266, 366] width 155 height 38
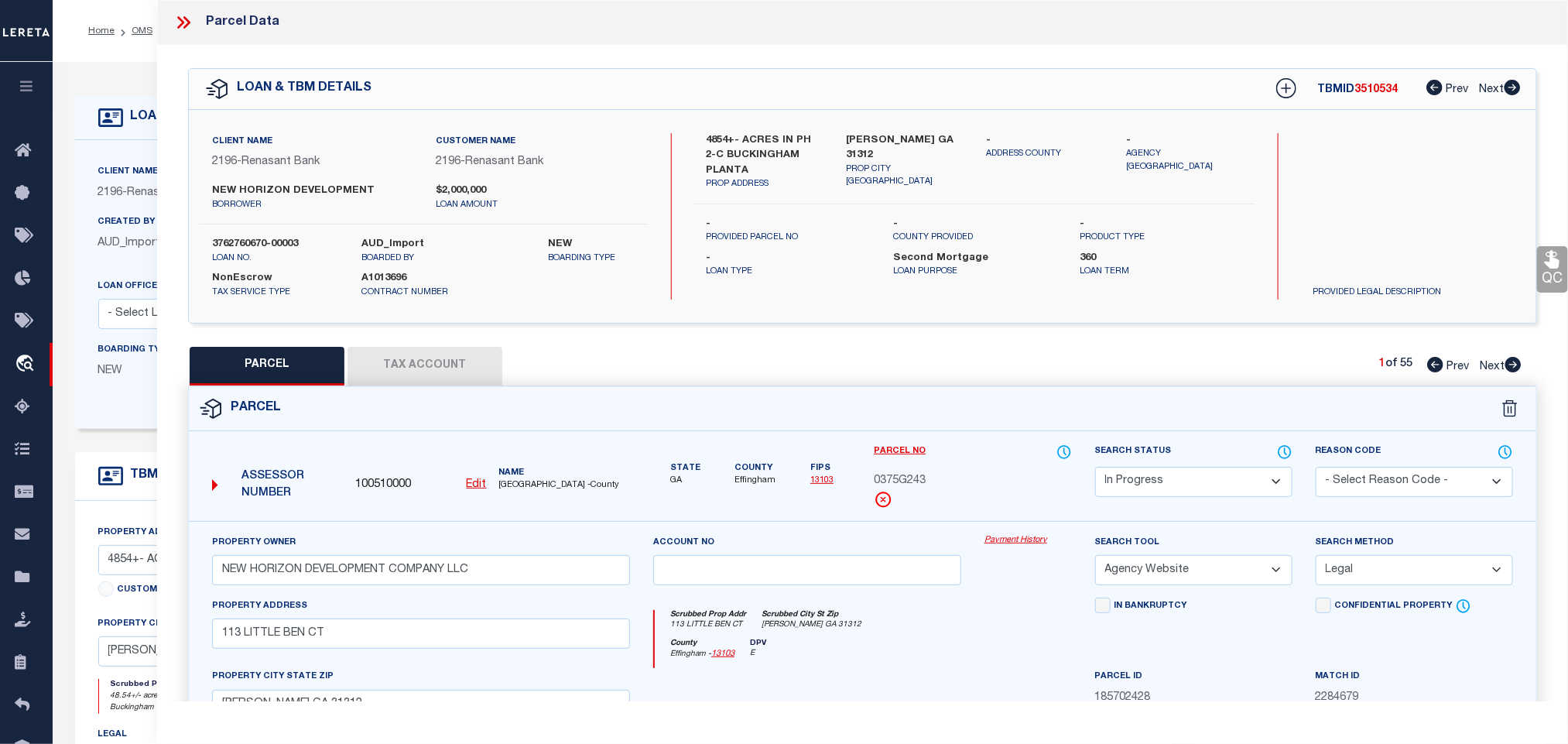
click at [1184, 476] on select "Automated Search Bad Parcel Complete Duplicate Parcel High Dollar Reporting In …" at bounding box center [1194, 481] width 198 height 30
click at [1095, 469] on select "Automated Search Bad Parcel Complete Duplicate Parcel High Dollar Reporting In …" at bounding box center [1194, 481] width 198 height 30
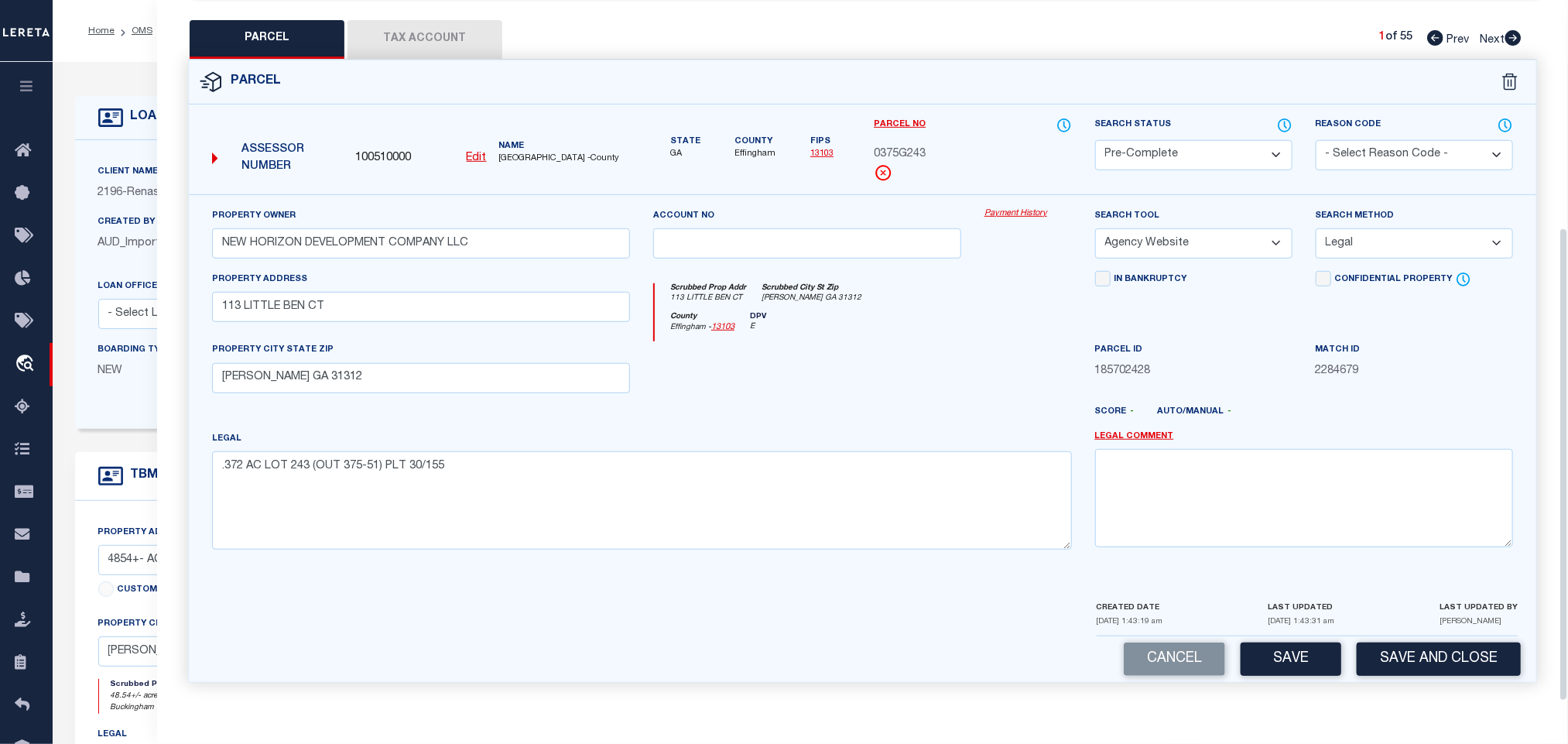
click at [1405, 639] on div "Cancel Save Save and Close" at bounding box center [862, 659] width 1348 height 46
click at [1410, 661] on button "Save and Close" at bounding box center [1438, 659] width 164 height 33
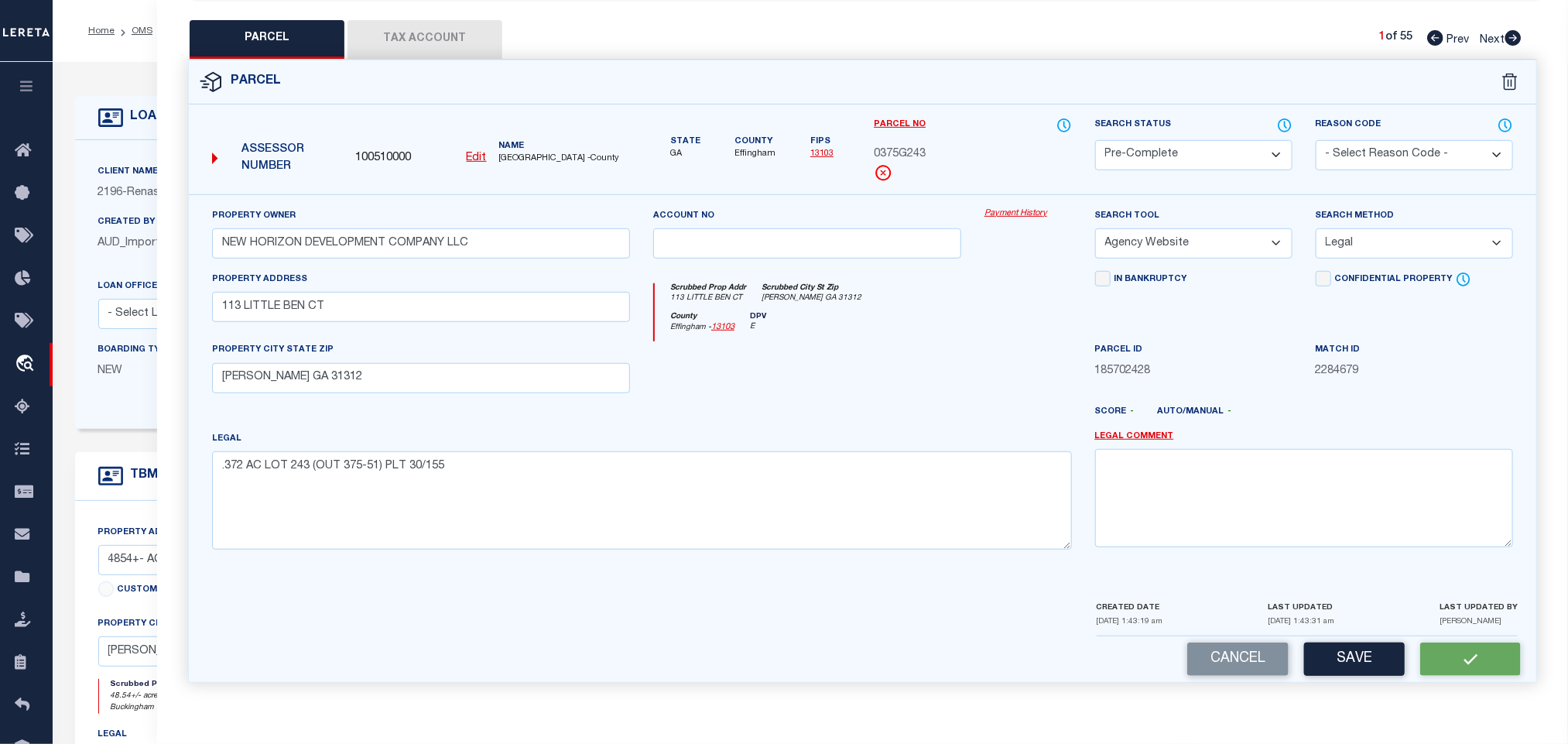
click at [372, 137] on div "Assessor Number 100510000 Edit Name EFFINGHAM COUNTY -County" at bounding box center [421, 153] width 430 height 59
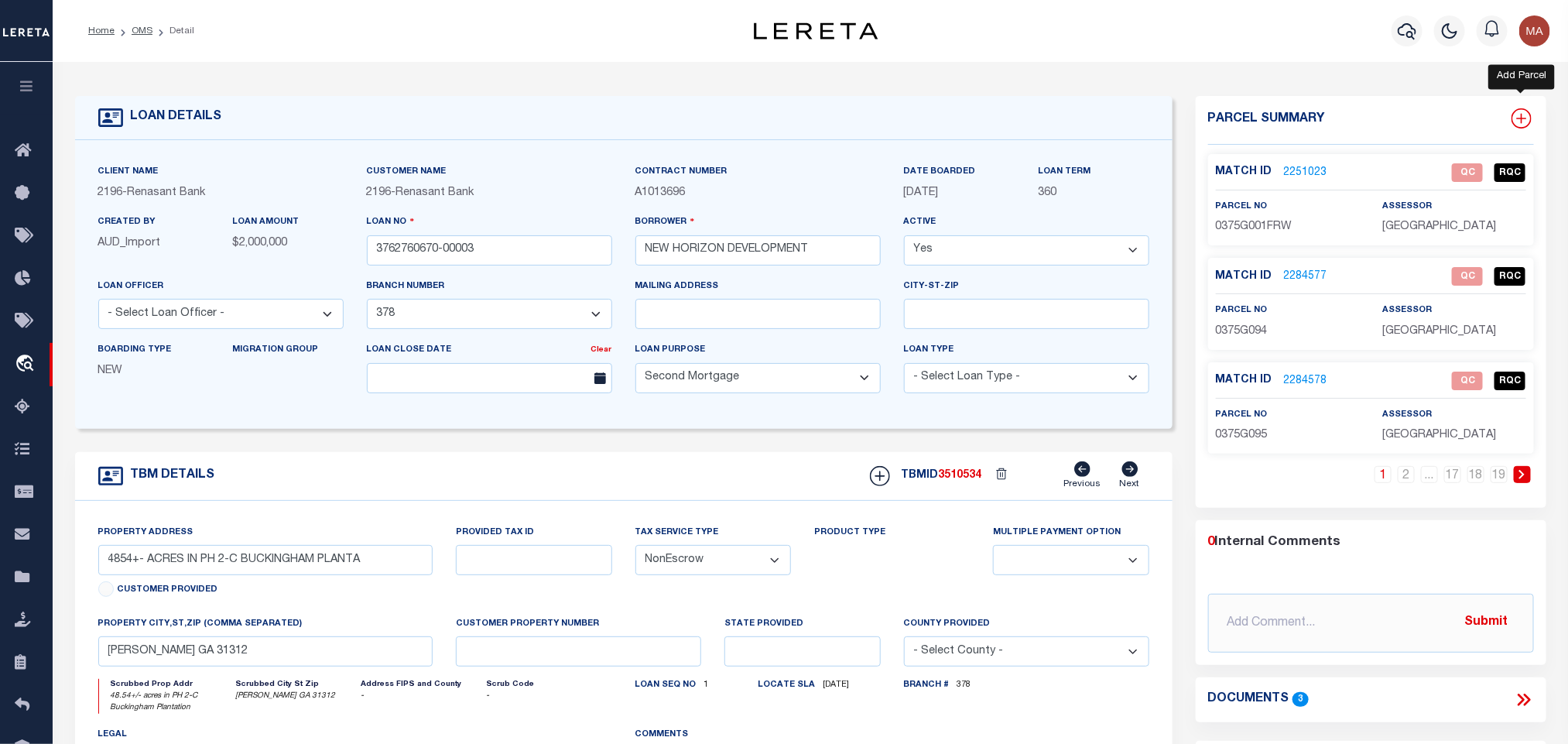
click at [1516, 119] on icon at bounding box center [1521, 118] width 20 height 20
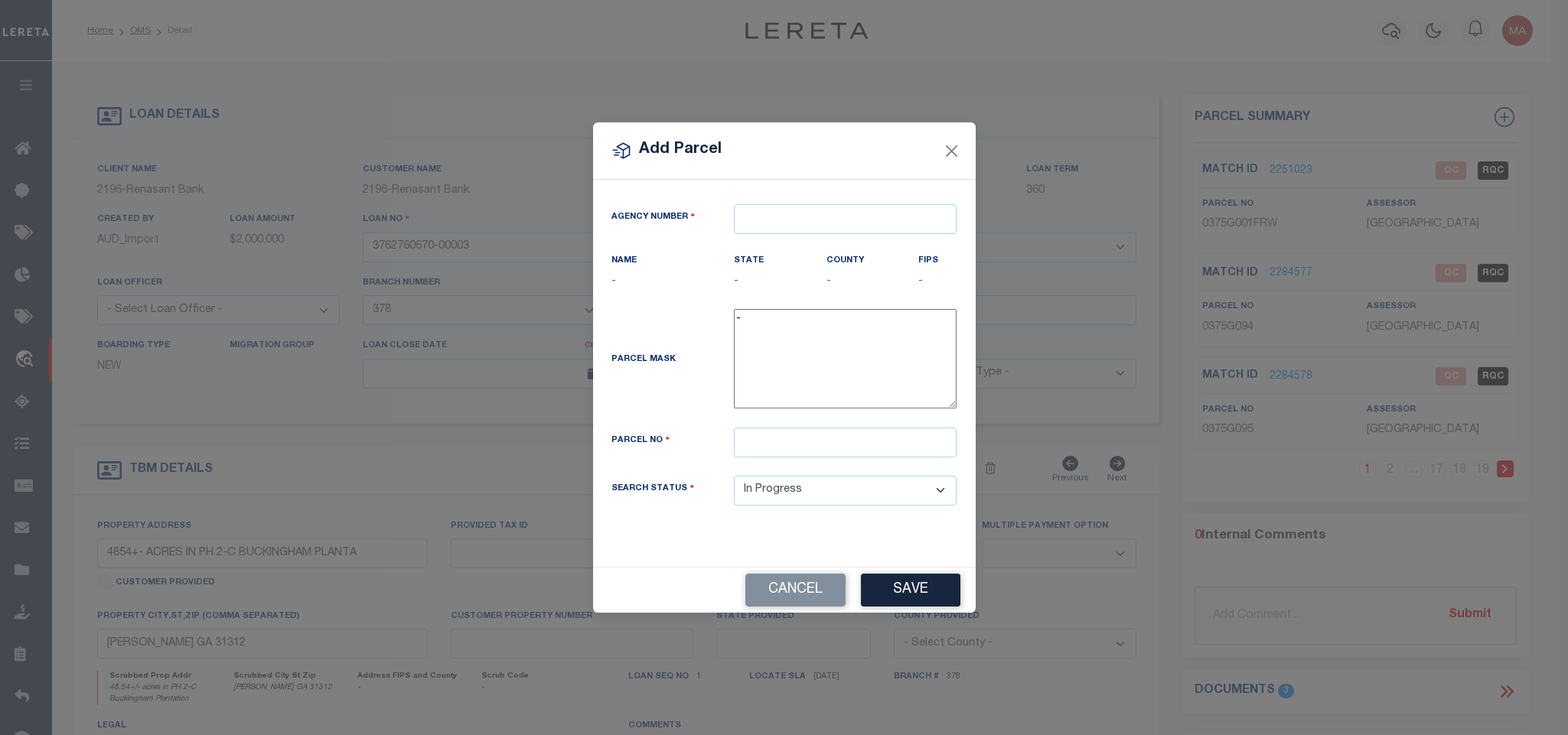
drag, startPoint x: 892, startPoint y: 186, endPoint x: 888, endPoint y: 216, distance: 30.3
click at [892, 186] on div "Agency Number Name - State -" at bounding box center [784, 373] width 383 height 387
click at [888, 216] on input "text" at bounding box center [845, 219] width 222 height 30
paste input "100510000"
click at [807, 448] on input "text" at bounding box center [845, 442] width 222 height 30
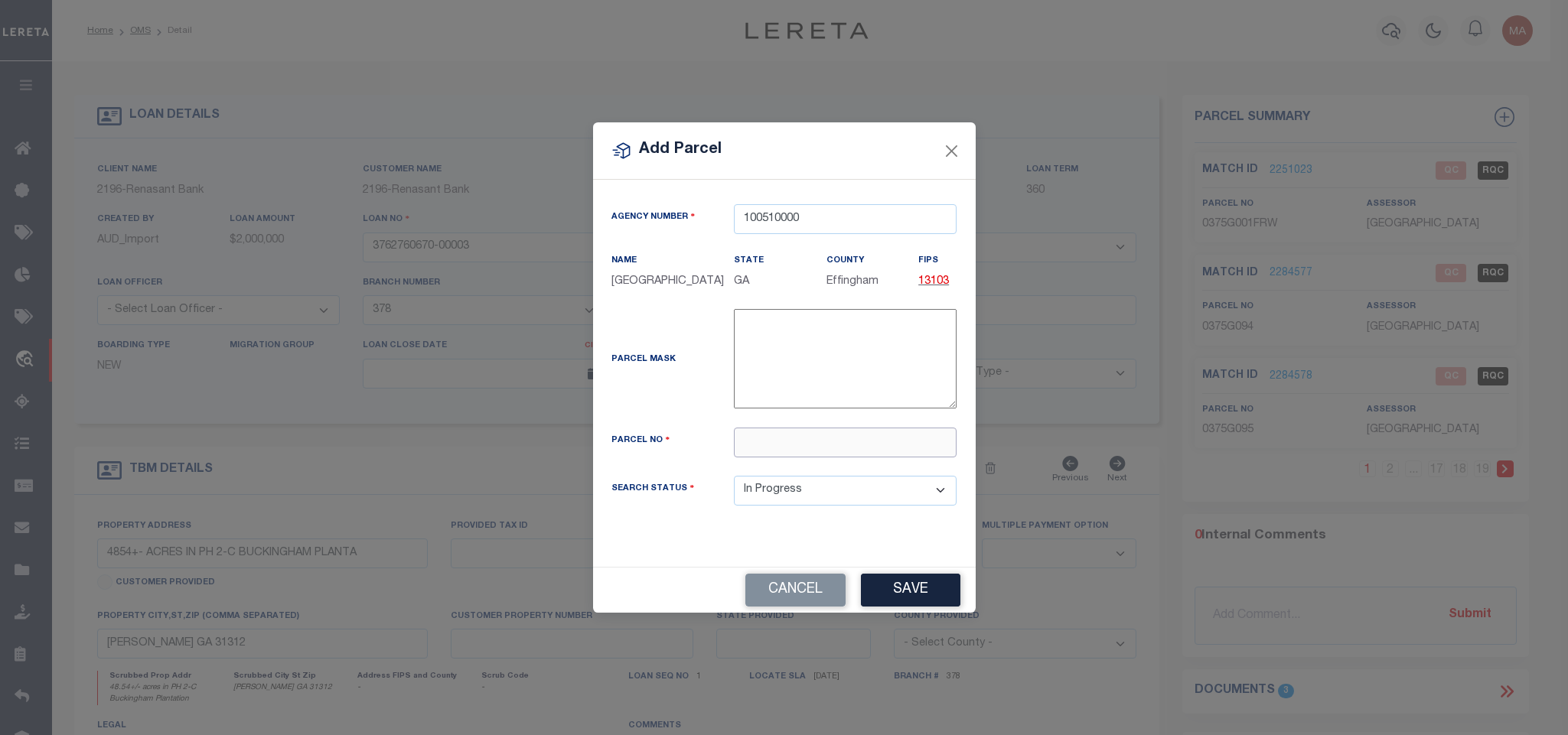
paste input "0375G244"
click at [864, 584] on div "Cancel Save" at bounding box center [784, 590] width 383 height 45
click at [879, 593] on button "Save" at bounding box center [911, 590] width 99 height 33
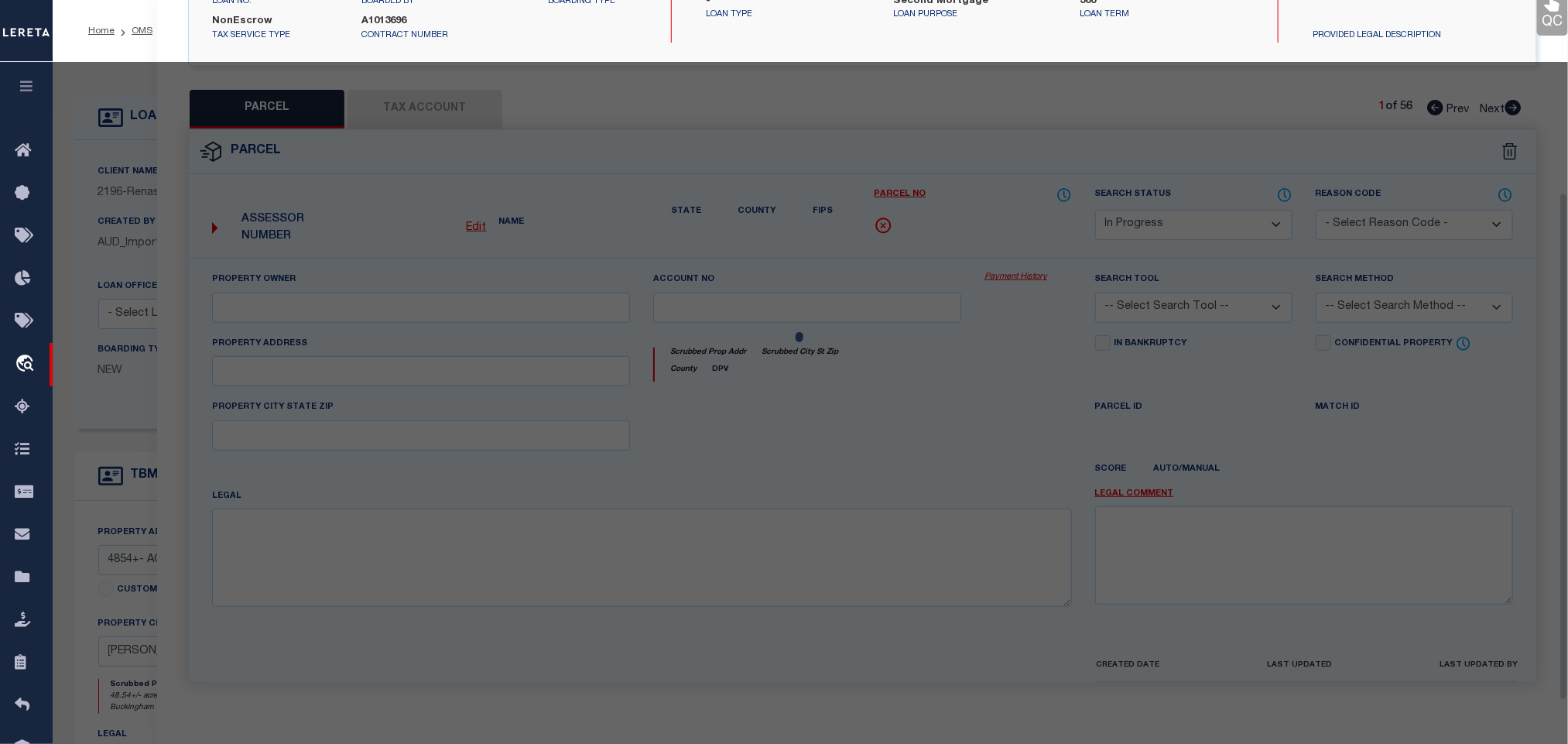
scroll to position [290, 0]
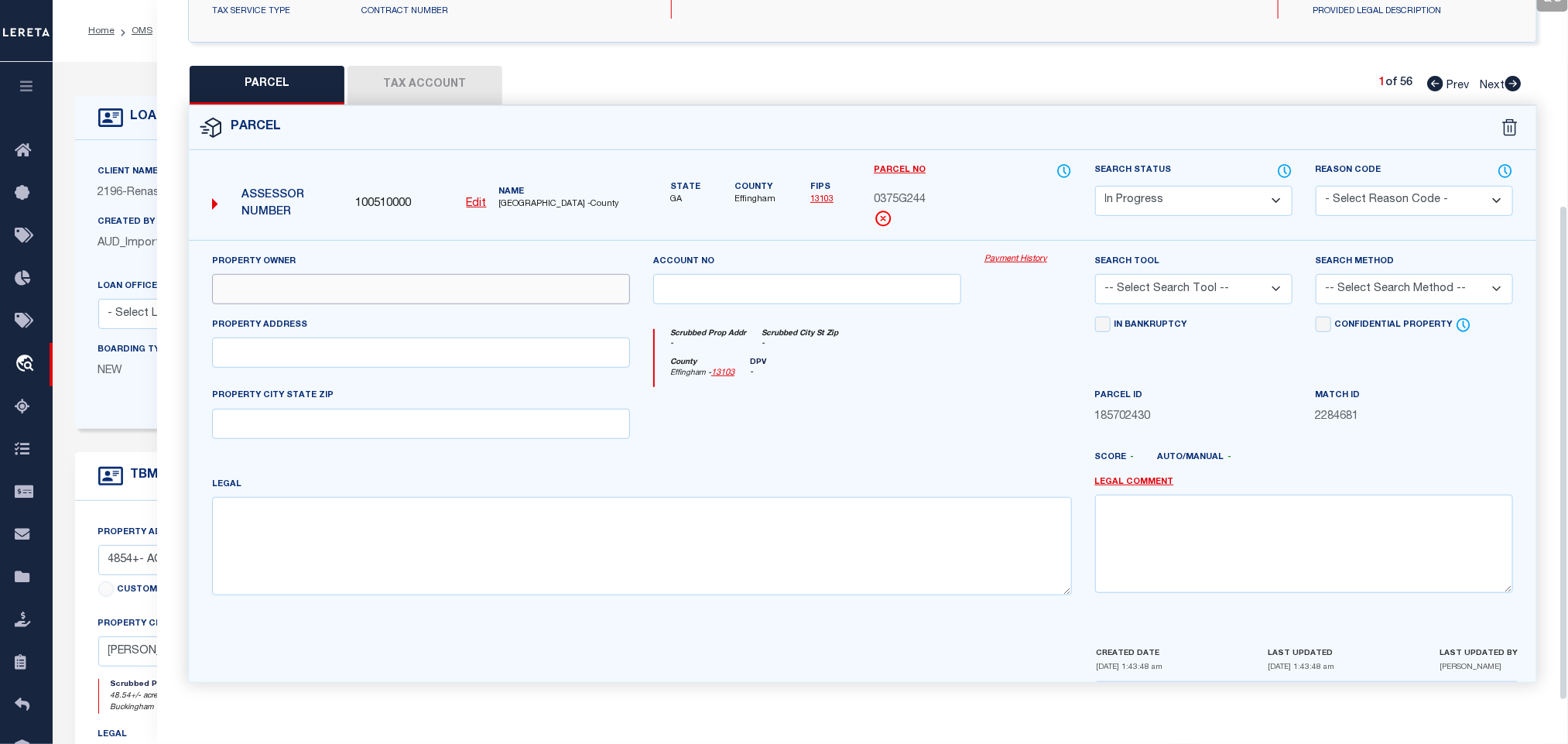
click at [374, 281] on input "text" at bounding box center [421, 288] width 418 height 30
paste input "NEW HORIZON DEVELOPMENT COMPANY LLC"
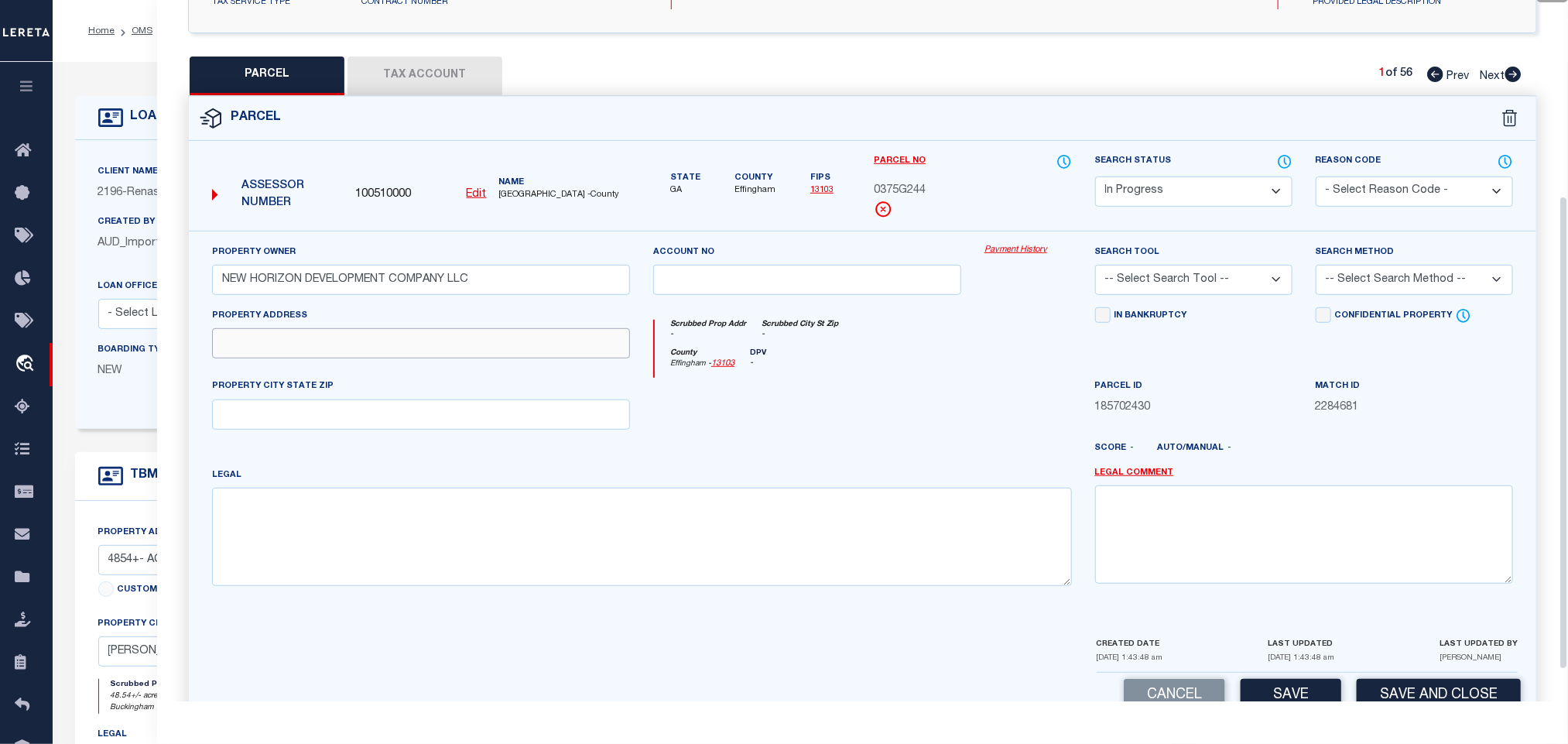
click at [413, 359] on input "text" at bounding box center [421, 343] width 418 height 30
paste input "115 LITTLE BEN CT"
click at [455, 542] on textarea at bounding box center [642, 536] width 860 height 98
paste textarea ".2827 AC LOT 244 (OUT 375-51) PLT 30/155"
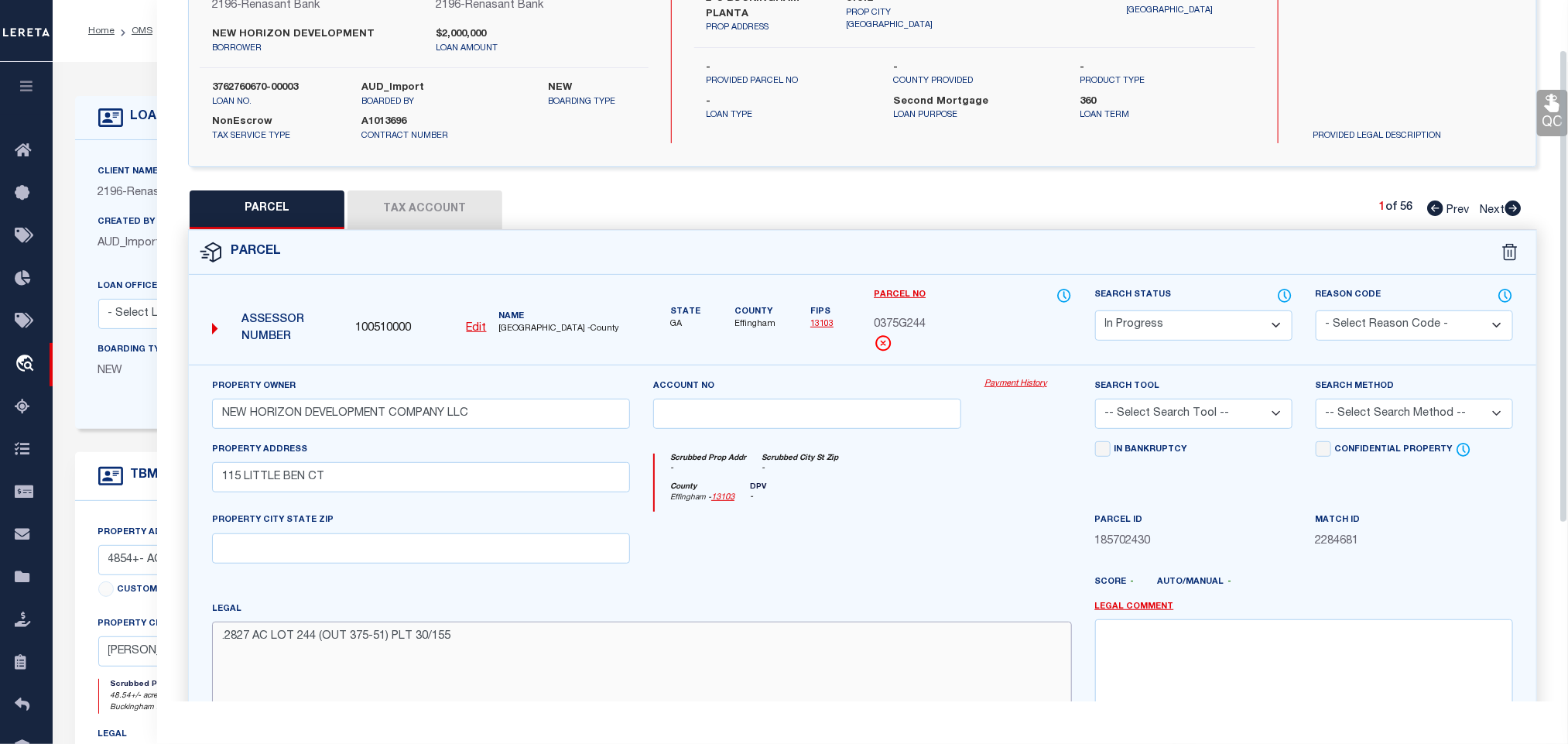
scroll to position [0, 0]
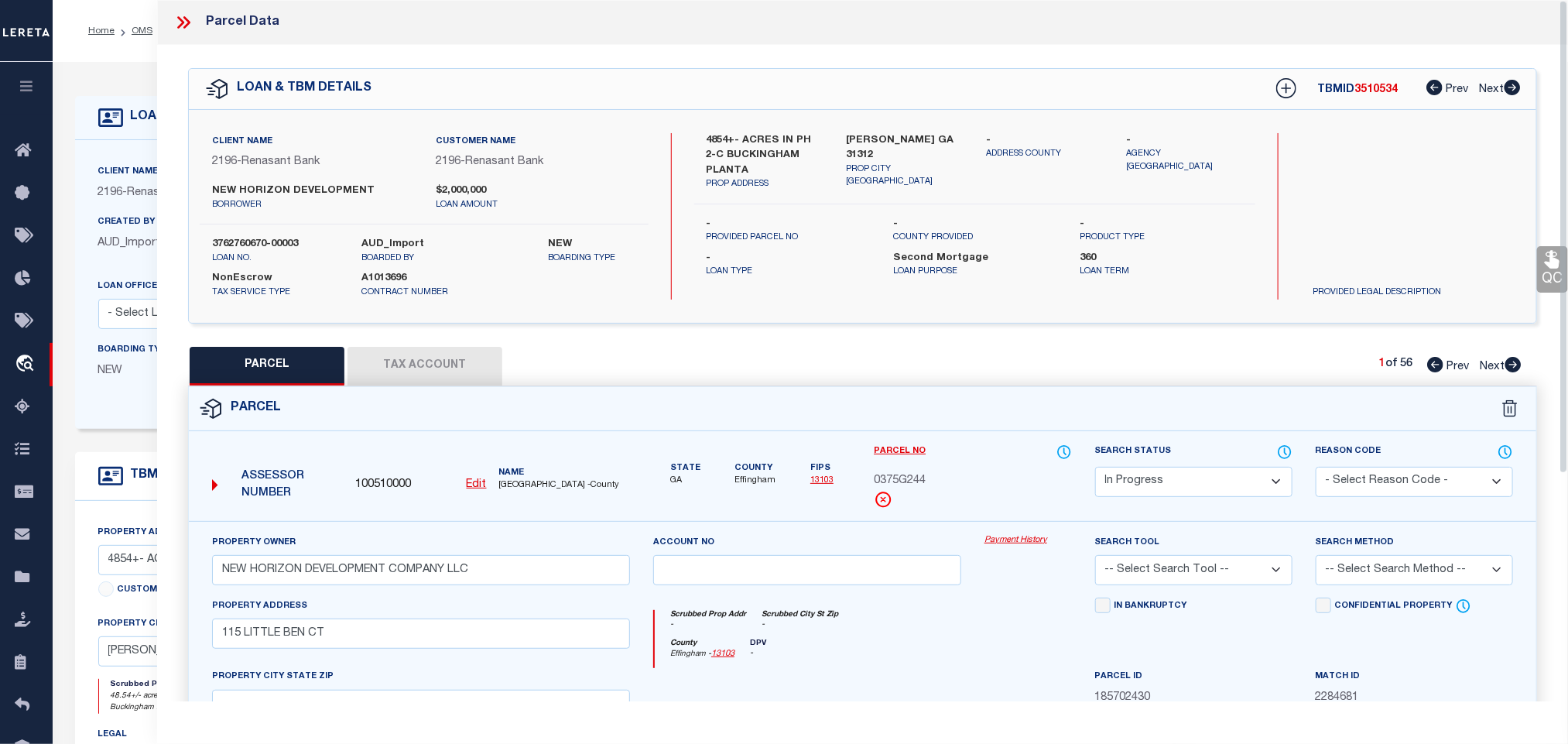
click at [936, 119] on div "Client Name 2196 - Renasant Bank Customer Name 2196 - Renasant Bank NEW HORIZON…" at bounding box center [862, 216] width 1348 height 213
click at [931, 121] on div "Client Name 2196 - Renasant Bank Customer Name 2196 - Renasant Bank NEW HORIZON…" at bounding box center [862, 216] width 1348 height 213
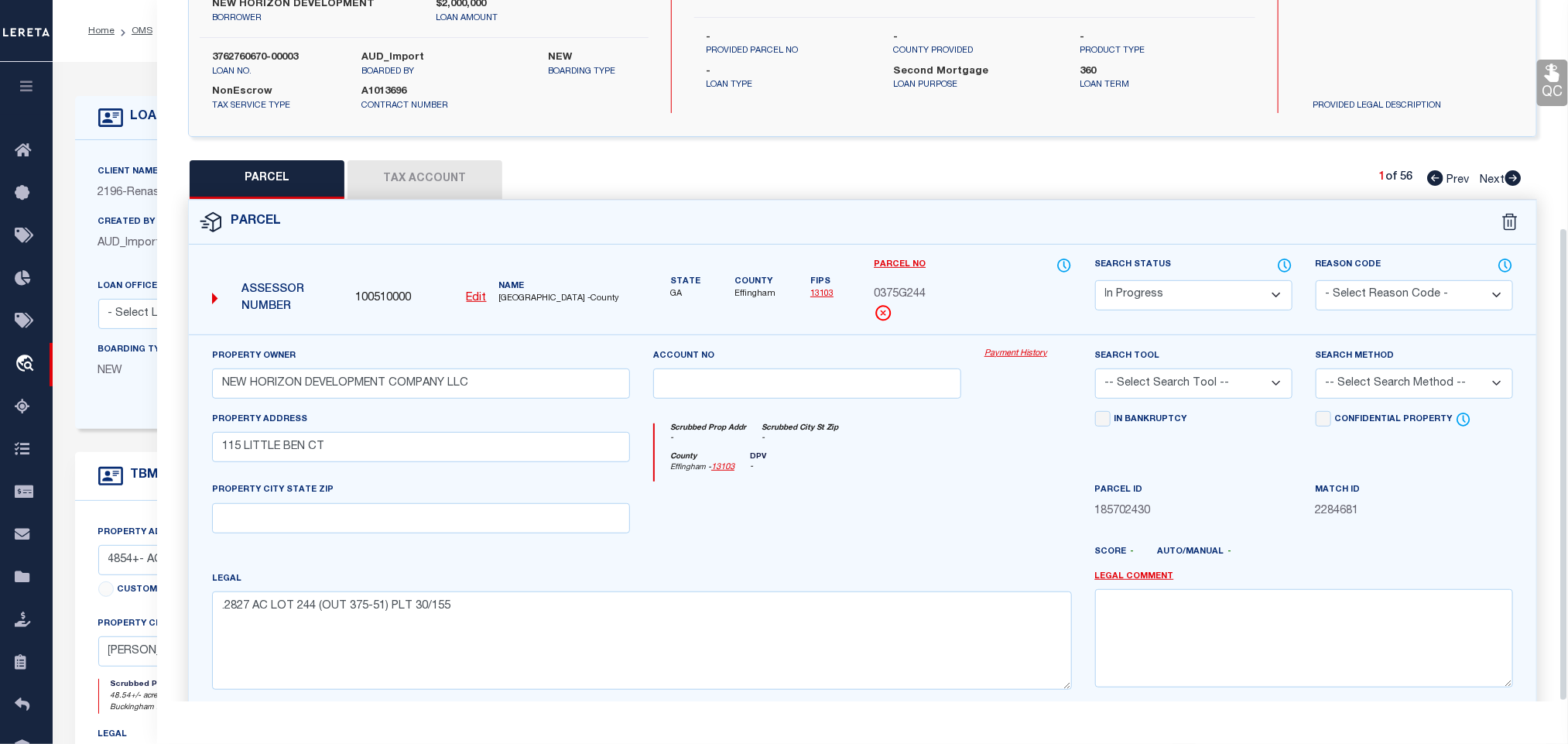
scroll to position [337, 0]
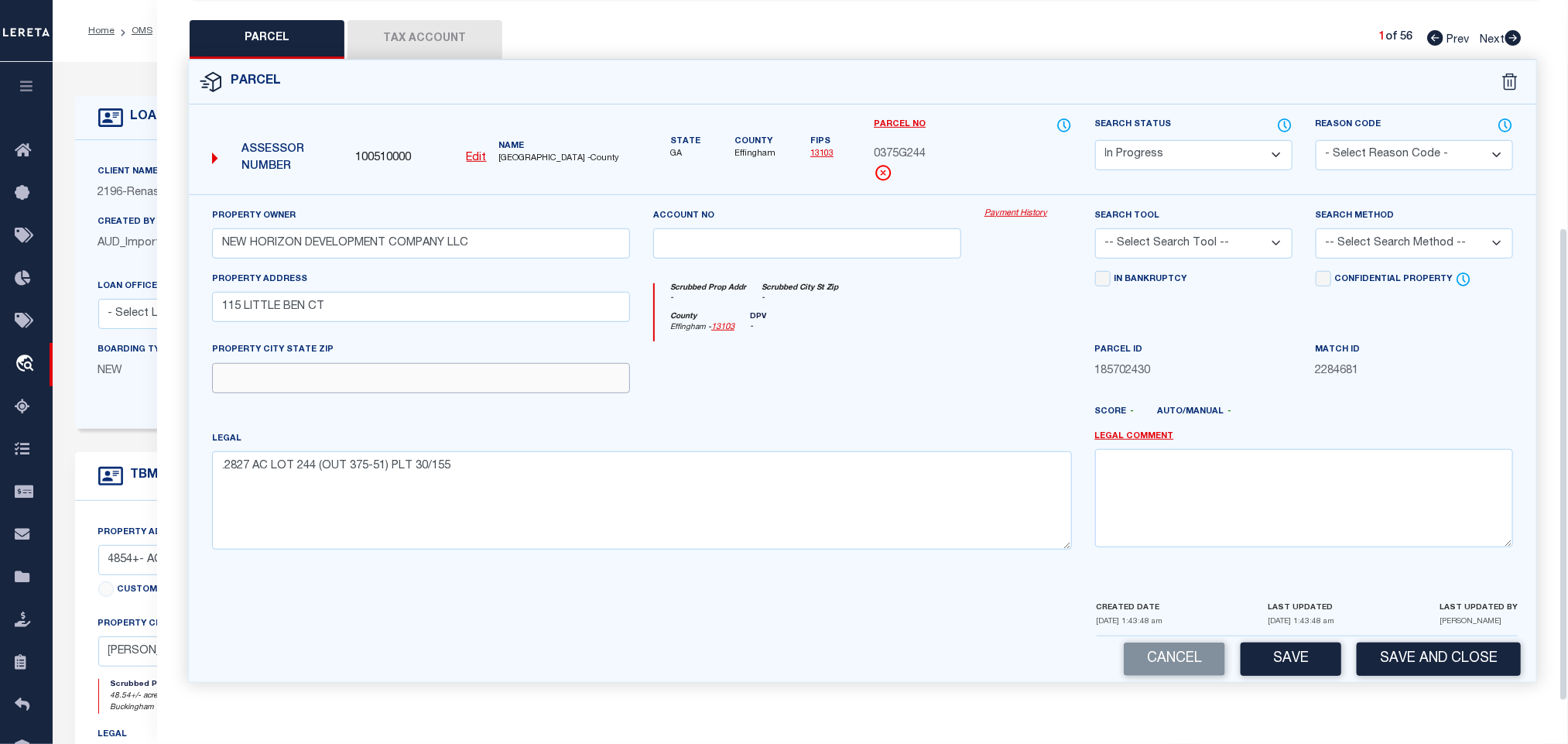
click at [551, 376] on input "text" at bounding box center [421, 378] width 418 height 30
paste input "GUYTON GA 31312"
click at [1218, 230] on select "-- Select Search Tool -- 3rd Party Website Agency File Agency Website ATLS CNV-…" at bounding box center [1194, 243] width 198 height 30
click at [1095, 229] on select "-- Select Search Tool -- 3rd Party Website Agency File Agency Website ATLS CNV-…" at bounding box center [1194, 243] width 198 height 30
drag, startPoint x: 1481, startPoint y: 240, endPoint x: 1437, endPoint y: 251, distance: 45.4
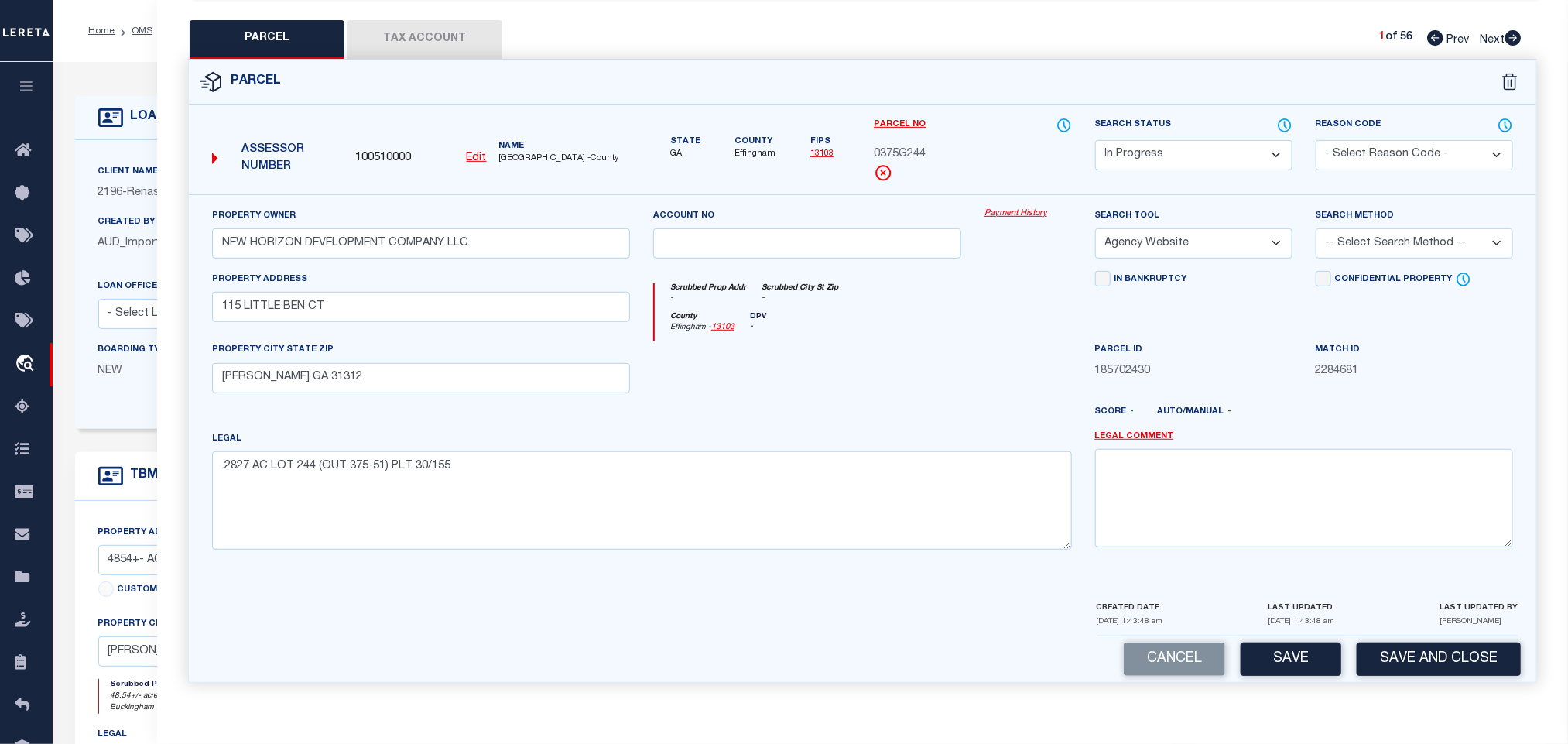
click at [1481, 240] on select "-- Select Search Method -- Property Address Legal Liability Info Provided" at bounding box center [1414, 243] width 198 height 30
click at [1316, 229] on select "-- Select Search Method -- Property Address Legal Liability Info Provided" at bounding box center [1414, 243] width 198 height 30
click at [1294, 662] on button "Save" at bounding box center [1291, 659] width 101 height 33
click at [460, 28] on button "Tax Account" at bounding box center [424, 39] width 155 height 38
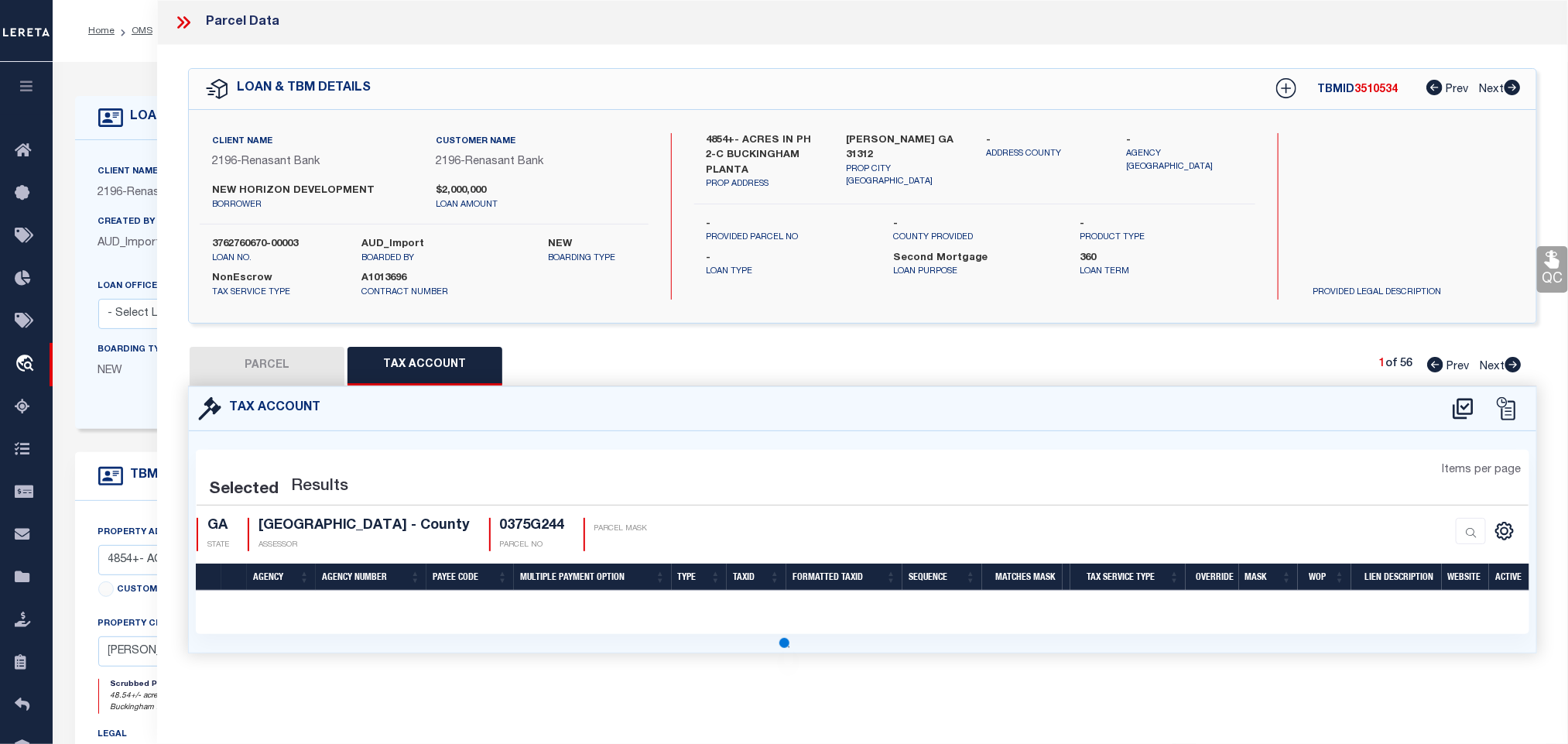
scroll to position [0, 0]
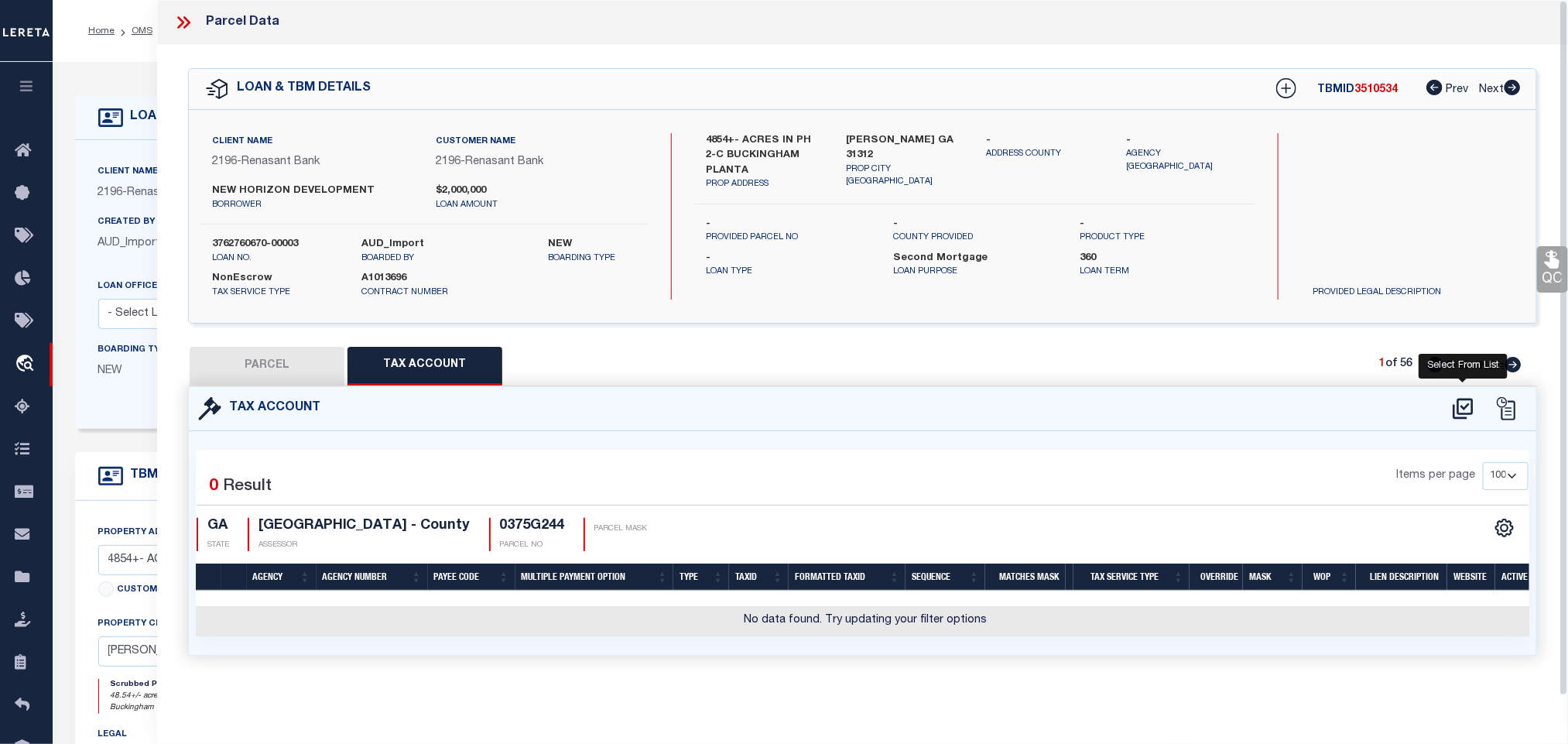
click at [1460, 415] on icon at bounding box center [1463, 408] width 20 height 21
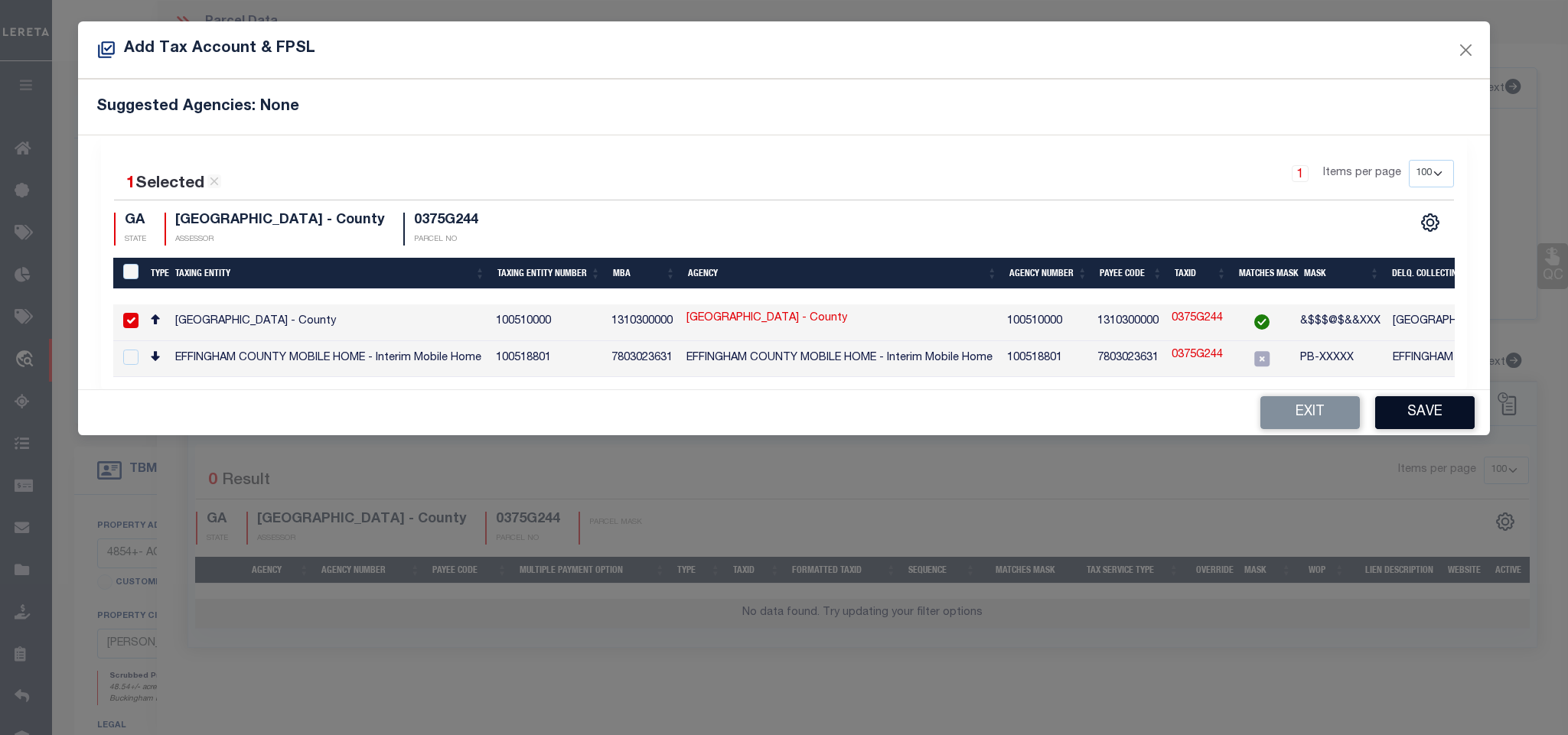
click at [1422, 415] on button "Save" at bounding box center [1424, 412] width 99 height 33
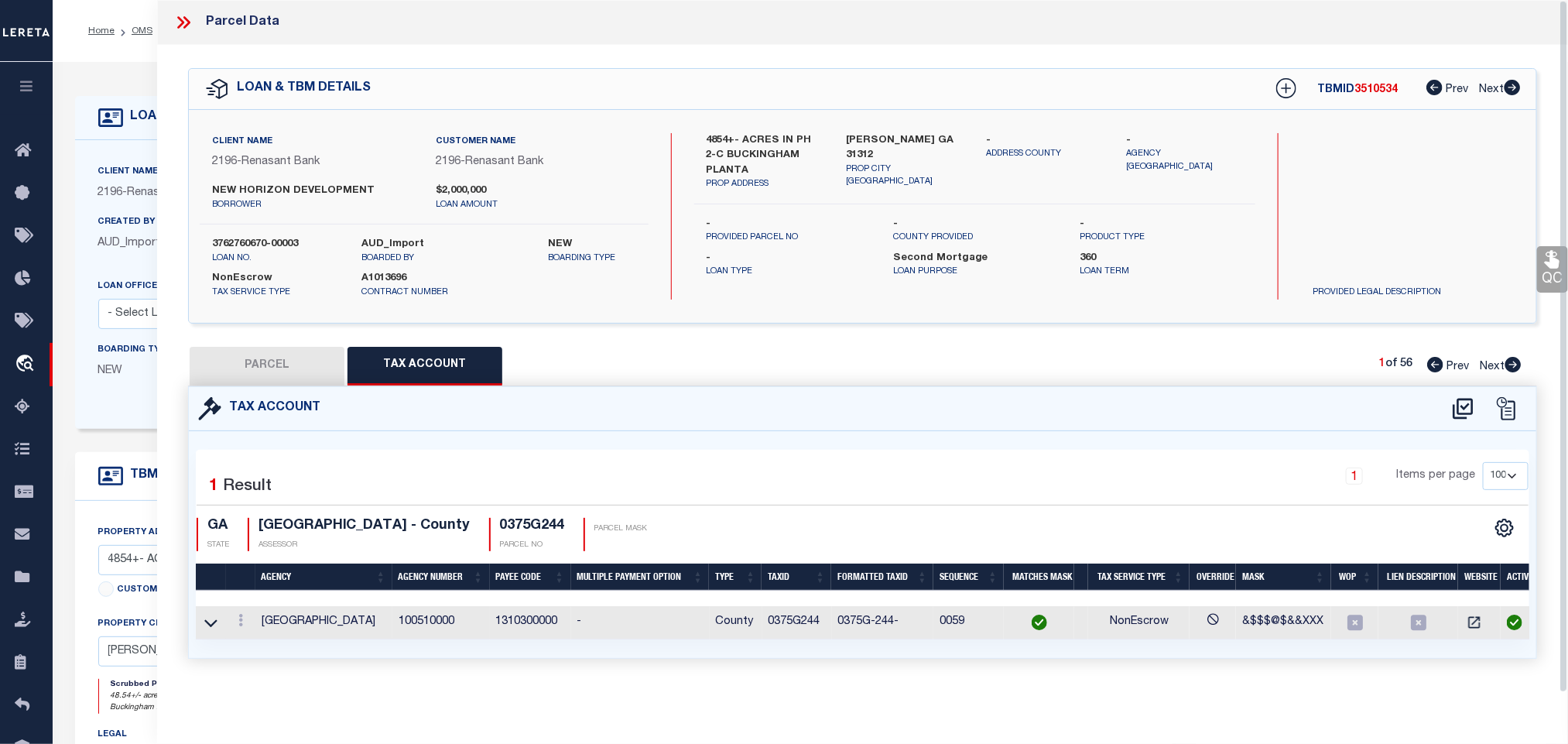
drag, startPoint x: 299, startPoint y: 350, endPoint x: 1036, endPoint y: 510, distance: 754.2
click at [299, 350] on button "PARCEL" at bounding box center [266, 366] width 155 height 38
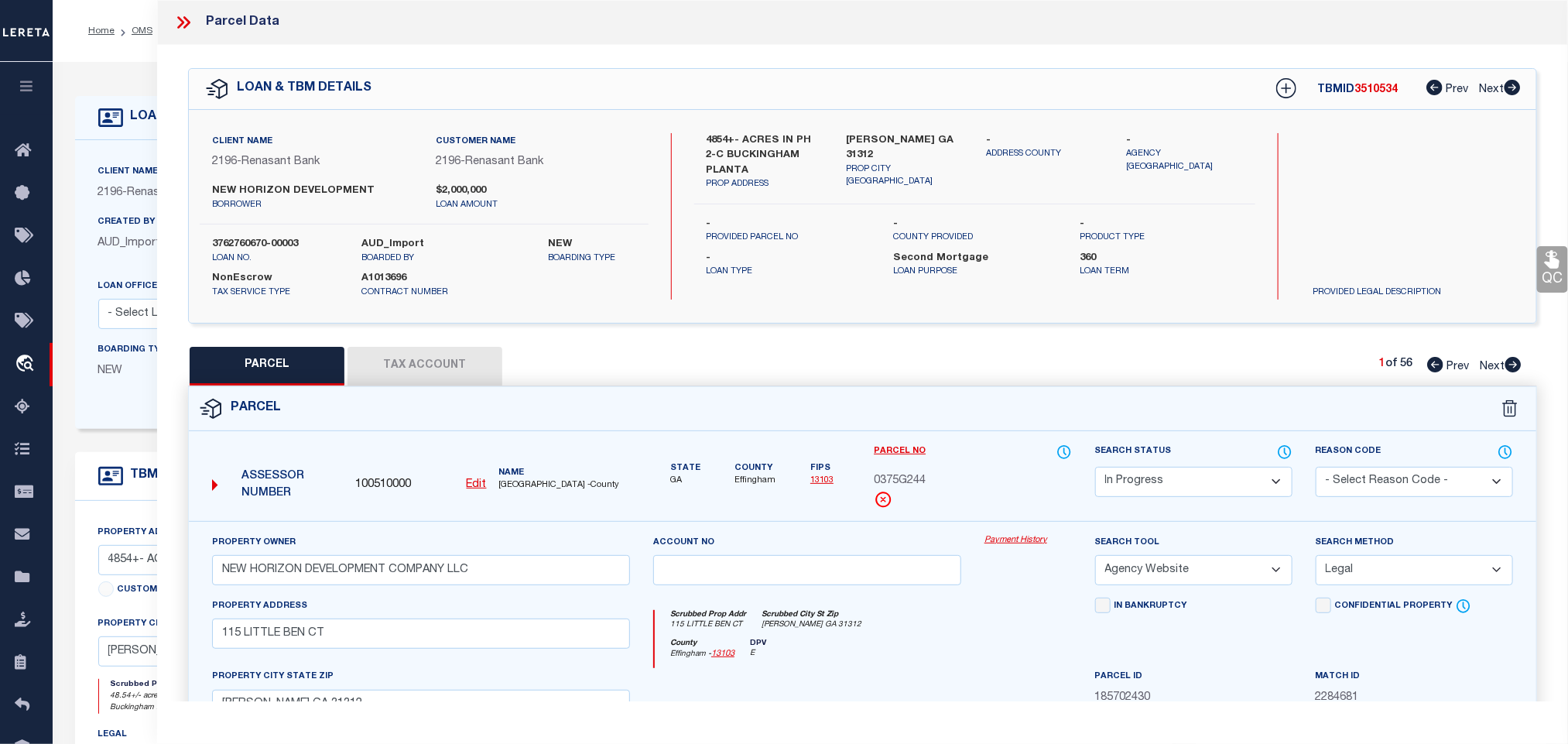
click at [1199, 481] on select "Automated Search Bad Parcel Complete Duplicate Parcel High Dollar Reporting In …" at bounding box center [1194, 481] width 198 height 30
click at [1095, 469] on select "Automated Search Bad Parcel Complete Duplicate Parcel High Dollar Reporting In …" at bounding box center [1194, 481] width 198 height 30
drag, startPoint x: 1208, startPoint y: 488, endPoint x: 1200, endPoint y: 472, distance: 17.9
click at [1208, 488] on select "Automated Search Bad Parcel Complete Duplicate Parcel High Dollar Reporting In …" at bounding box center [1194, 481] width 198 height 30
click at [1095, 469] on select "Automated Search Bad Parcel Complete Duplicate Parcel High Dollar Reporting In …" at bounding box center [1194, 481] width 198 height 30
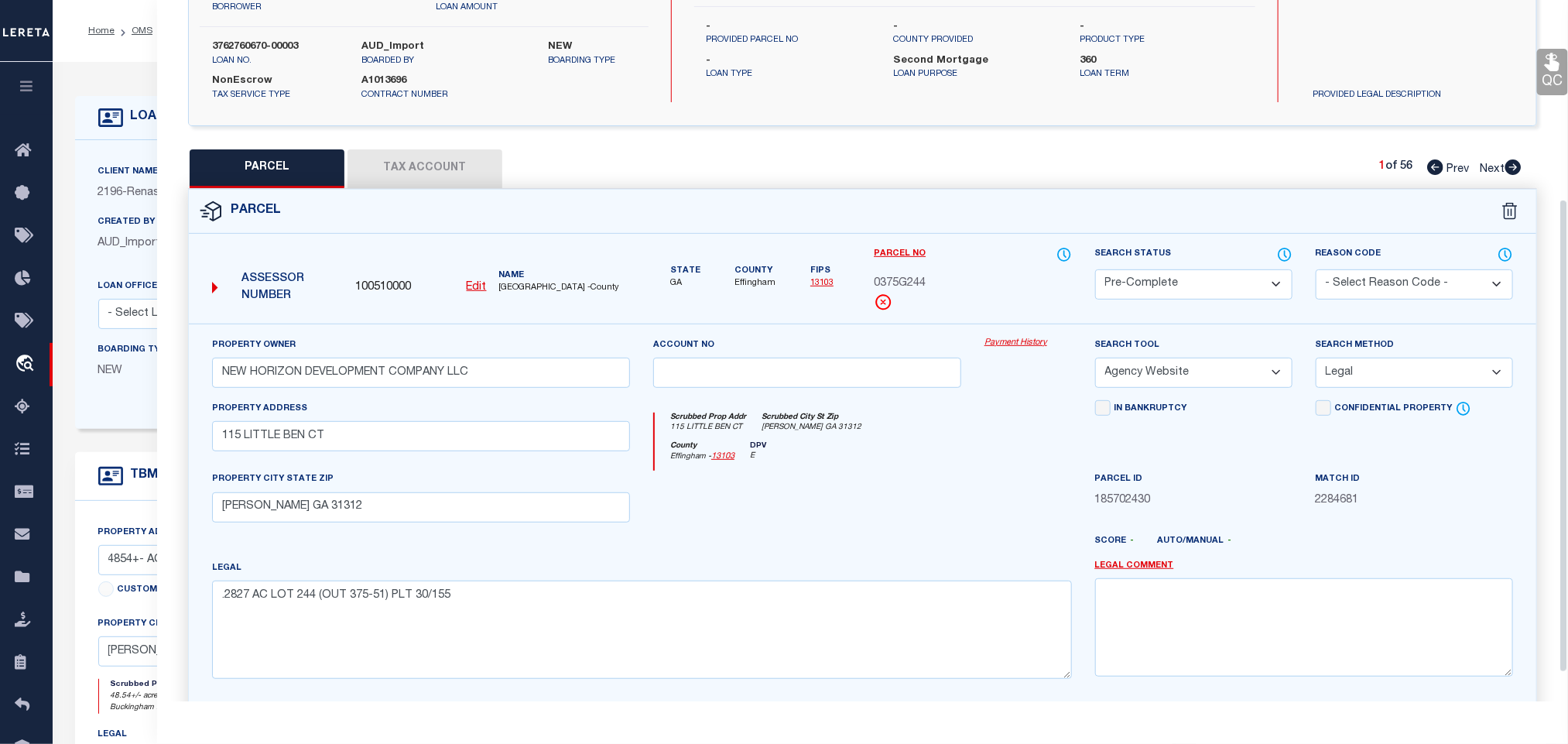
scroll to position [337, 0]
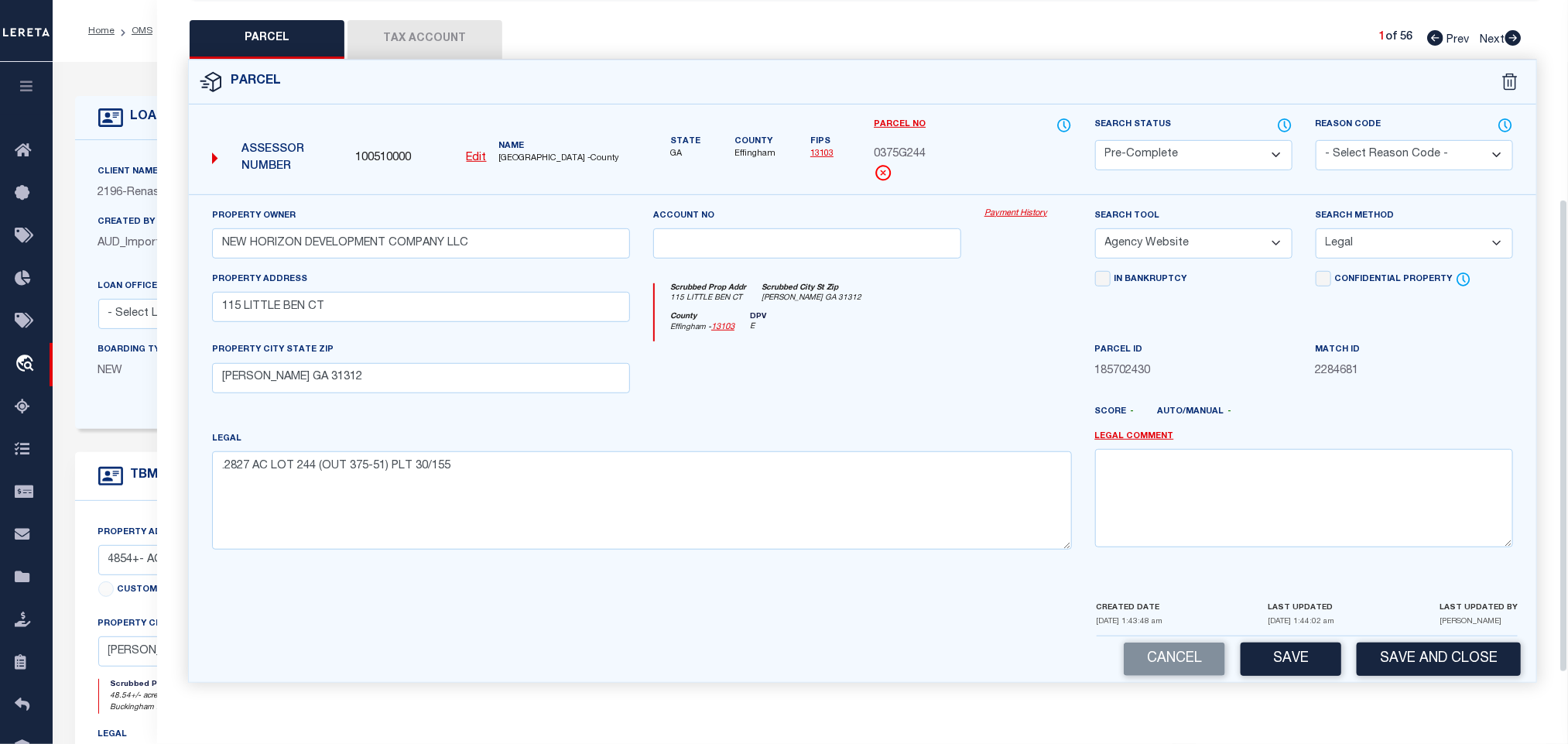
click at [1365, 639] on div "Cancel Save Save and Close" at bounding box center [862, 659] width 1348 height 46
click at [1380, 657] on button "Save and Close" at bounding box center [1438, 659] width 164 height 33
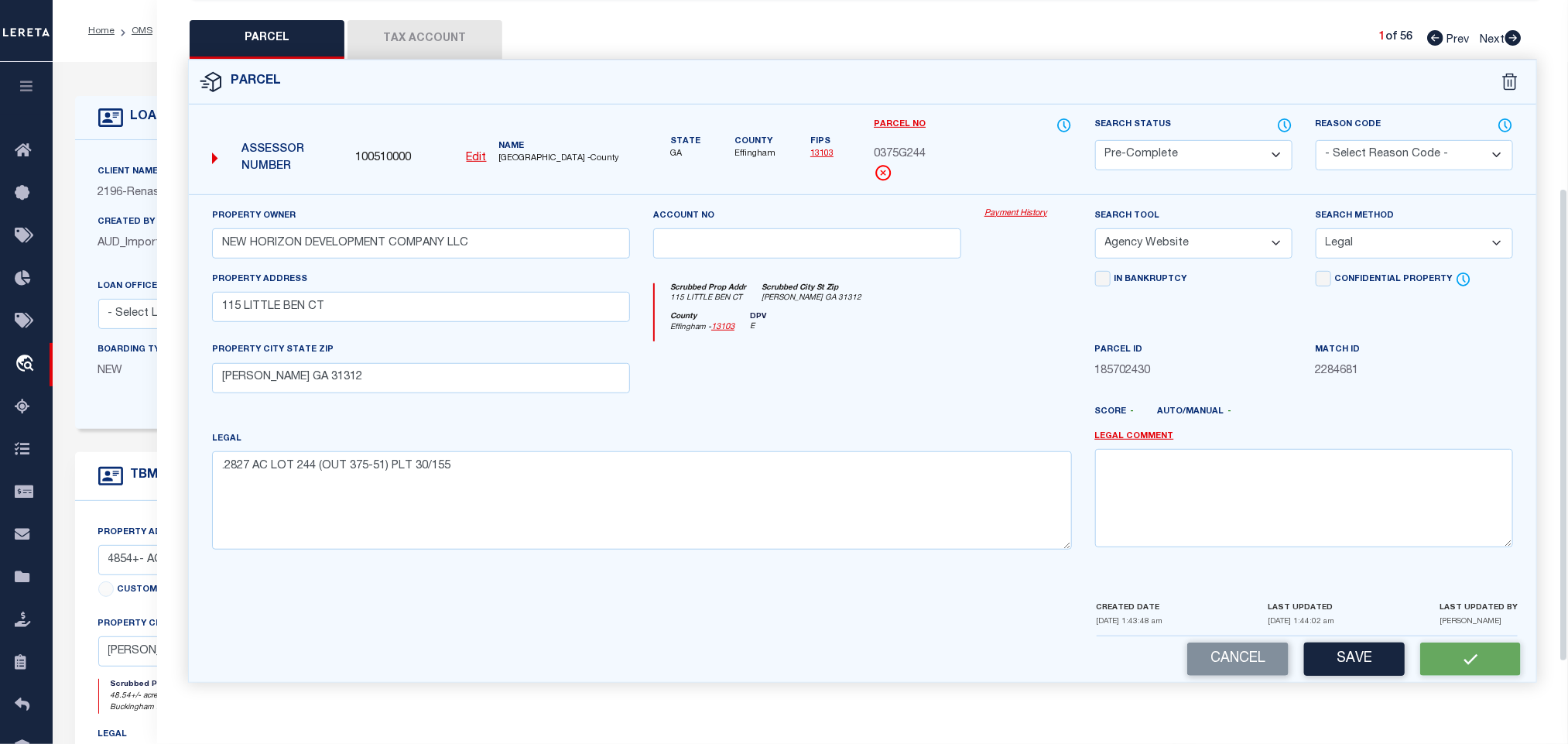
scroll to position [0, 0]
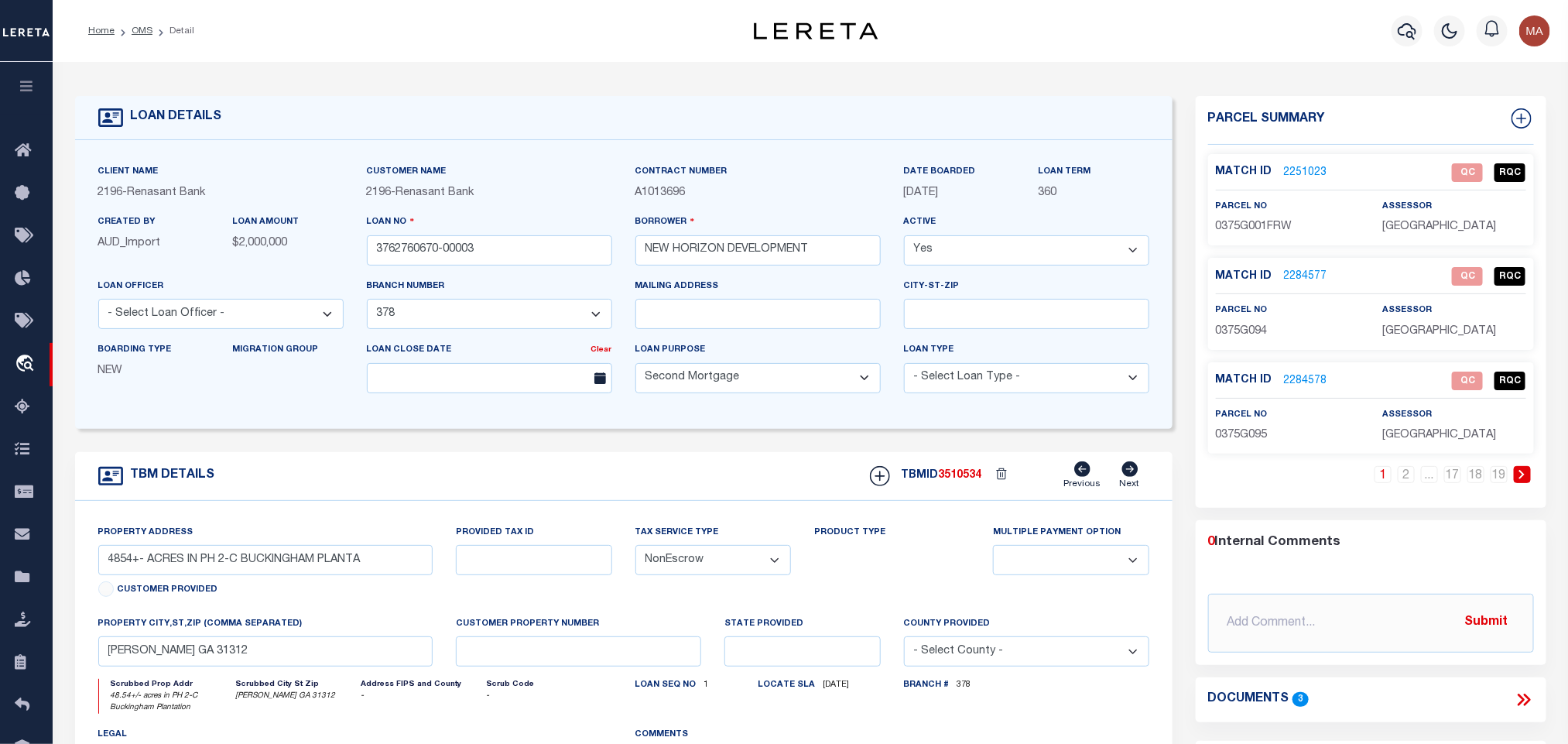
click at [1301, 179] on div "Match ID 2251023 QC RQC" at bounding box center [1370, 178] width 310 height 27
click at [1300, 168] on link "2251023" at bounding box center [1305, 173] width 43 height 16
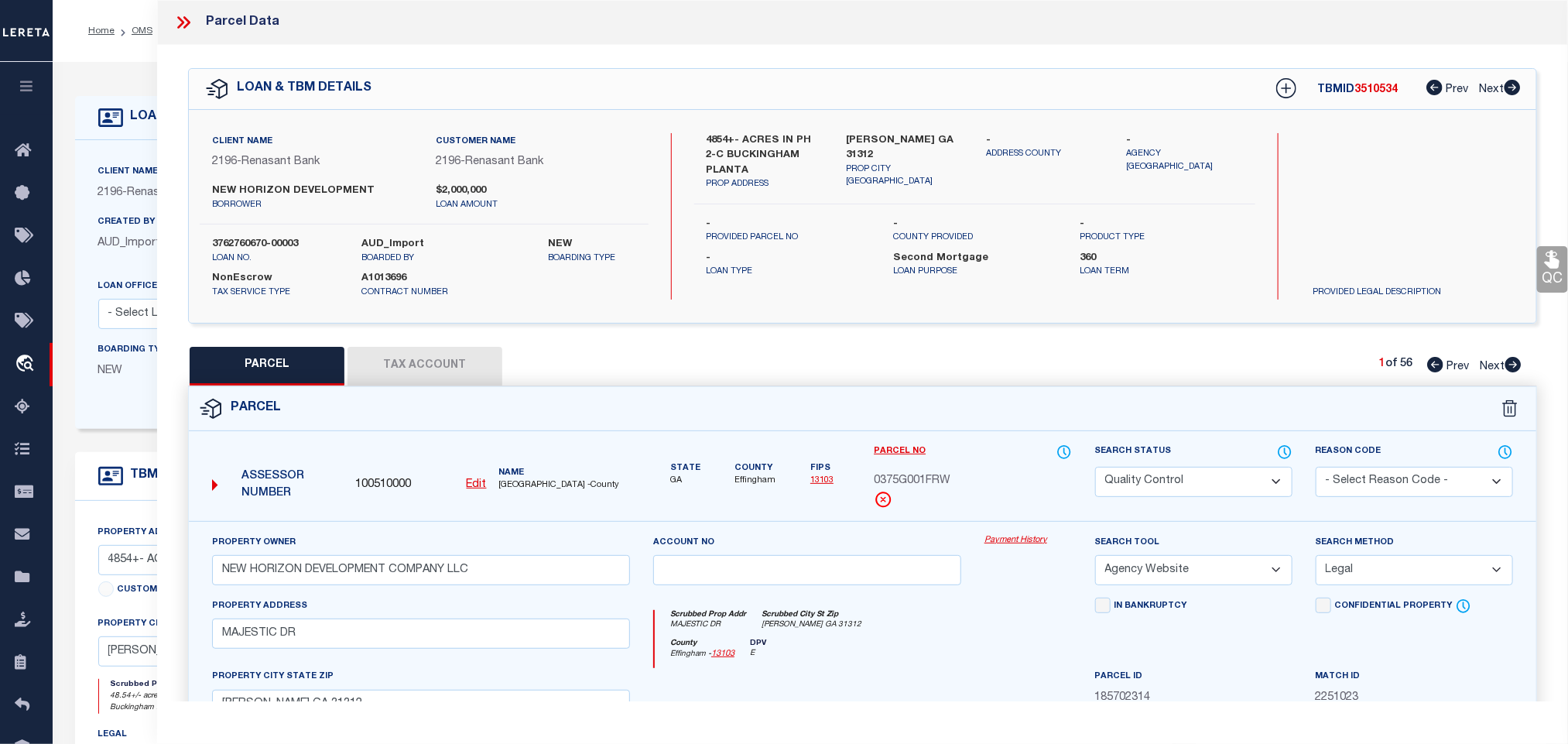
click at [134, 144] on div "Client Name 2196 - Renasant Bank Customer Name 2196 - Renasant Bank 360 Yes" at bounding box center [624, 285] width 1098 height 289
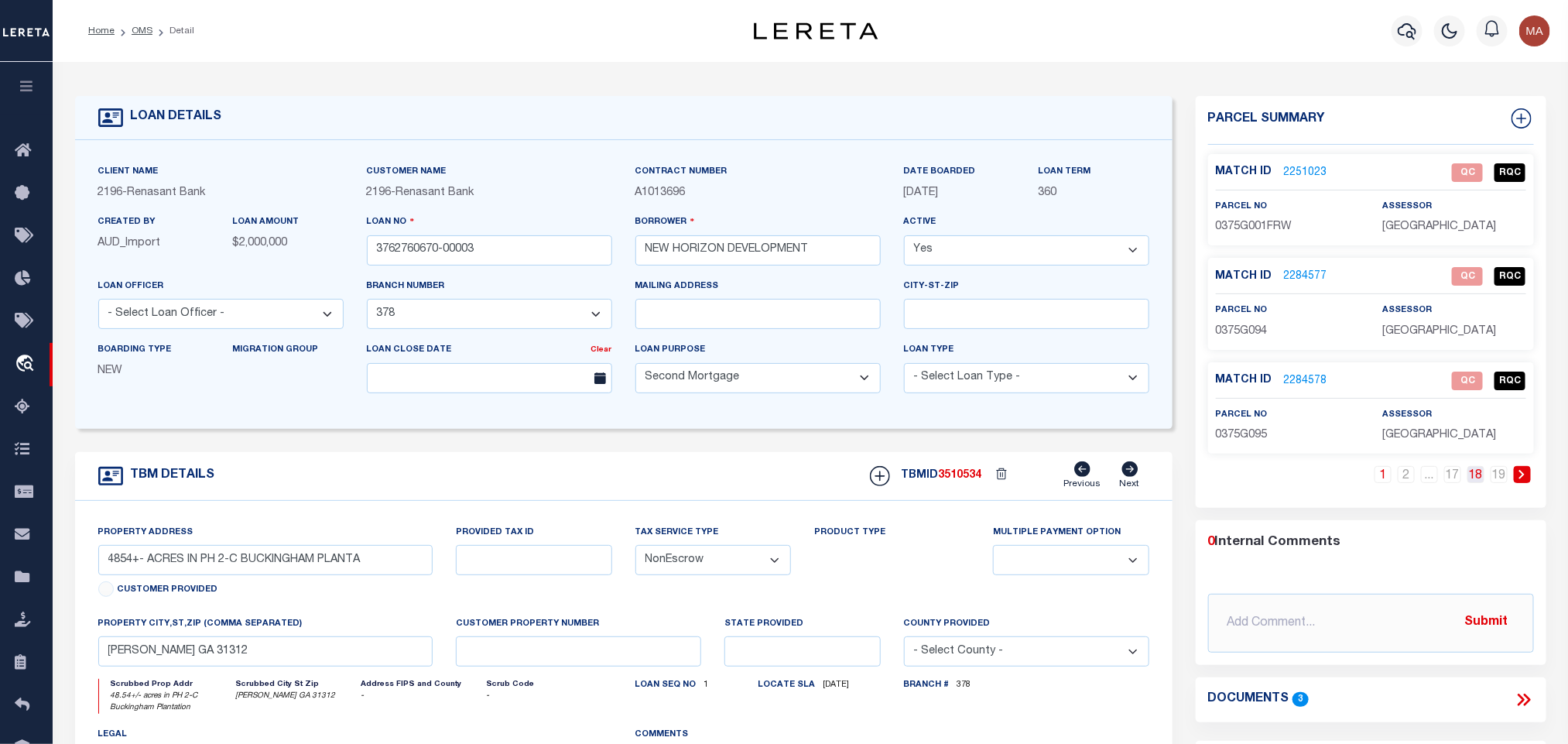
click at [1481, 480] on link "18" at bounding box center [1476, 474] width 17 height 17
click at [1459, 480] on link "17" at bounding box center [1453, 474] width 17 height 17
click at [1359, 474] on icon at bounding box center [1359, 475] width 7 height 9
click at [1529, 480] on link at bounding box center [1522, 474] width 17 height 17
click at [1355, 475] on link at bounding box center [1359, 474] width 17 height 17
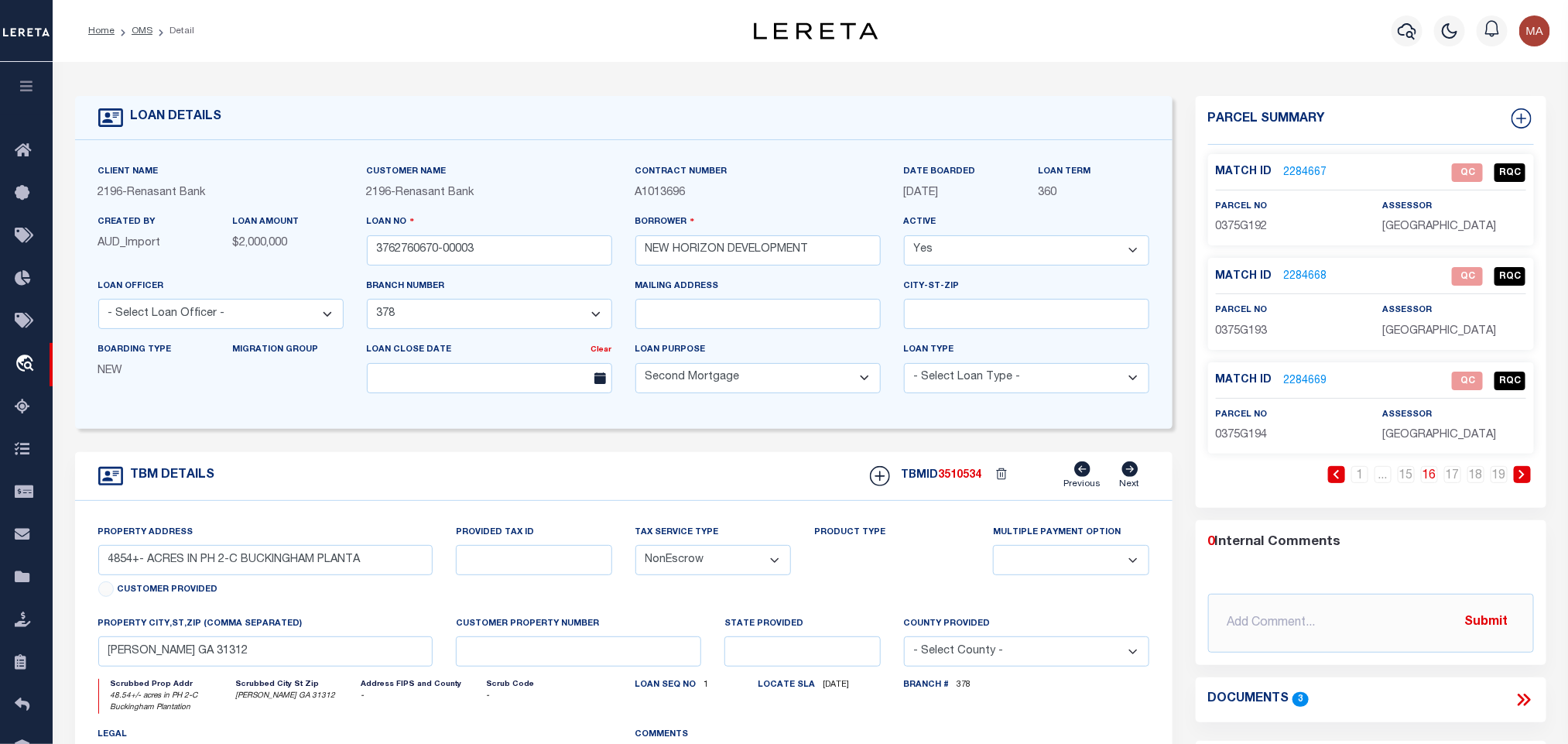
click at [1335, 483] on link at bounding box center [1337, 474] width 17 height 17
click at [1521, 480] on icon at bounding box center [1522, 475] width 5 height 9
click at [1333, 477] on icon at bounding box center [1337, 475] width 7 height 9
click at [1333, 477] on link "1" at bounding box center [1337, 474] width 17 height 17
click at [1523, 479] on icon at bounding box center [1522, 475] width 5 height 9
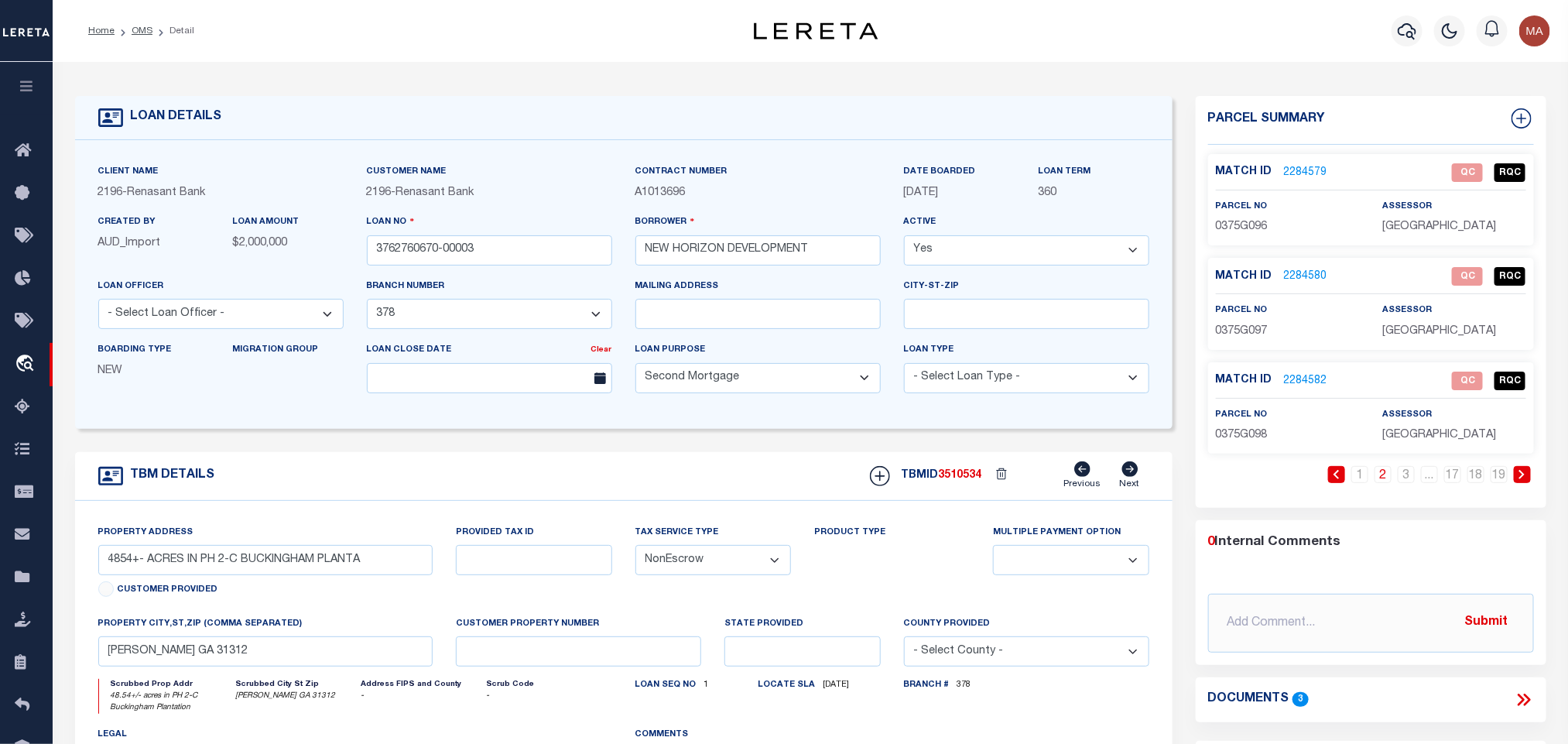
click at [1523, 479] on icon at bounding box center [1522, 475] width 5 height 9
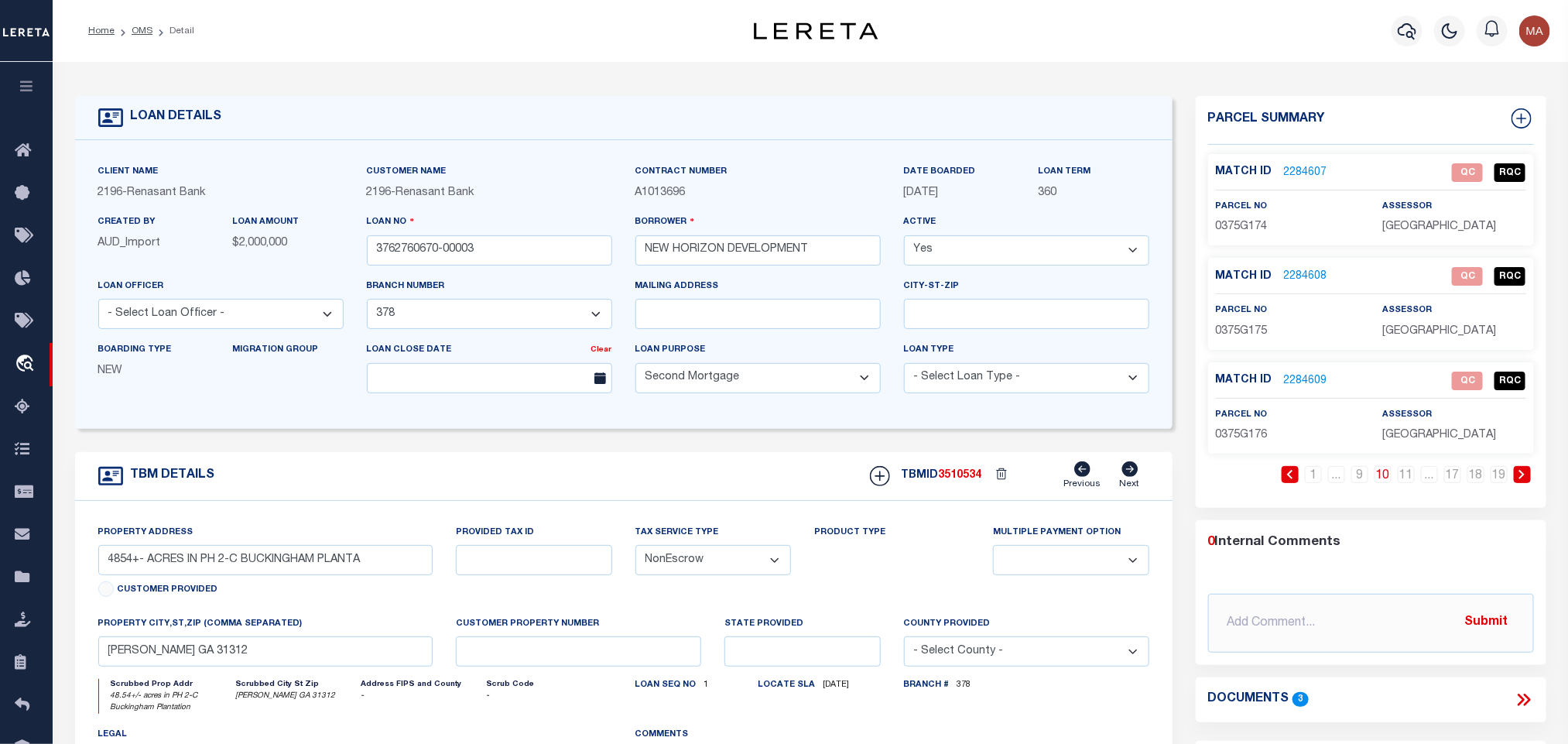
click at [1523, 479] on icon at bounding box center [1522, 475] width 5 height 9
click at [1291, 483] on link at bounding box center [1290, 474] width 17 height 17
click at [1287, 483] on link at bounding box center [1290, 474] width 17 height 17
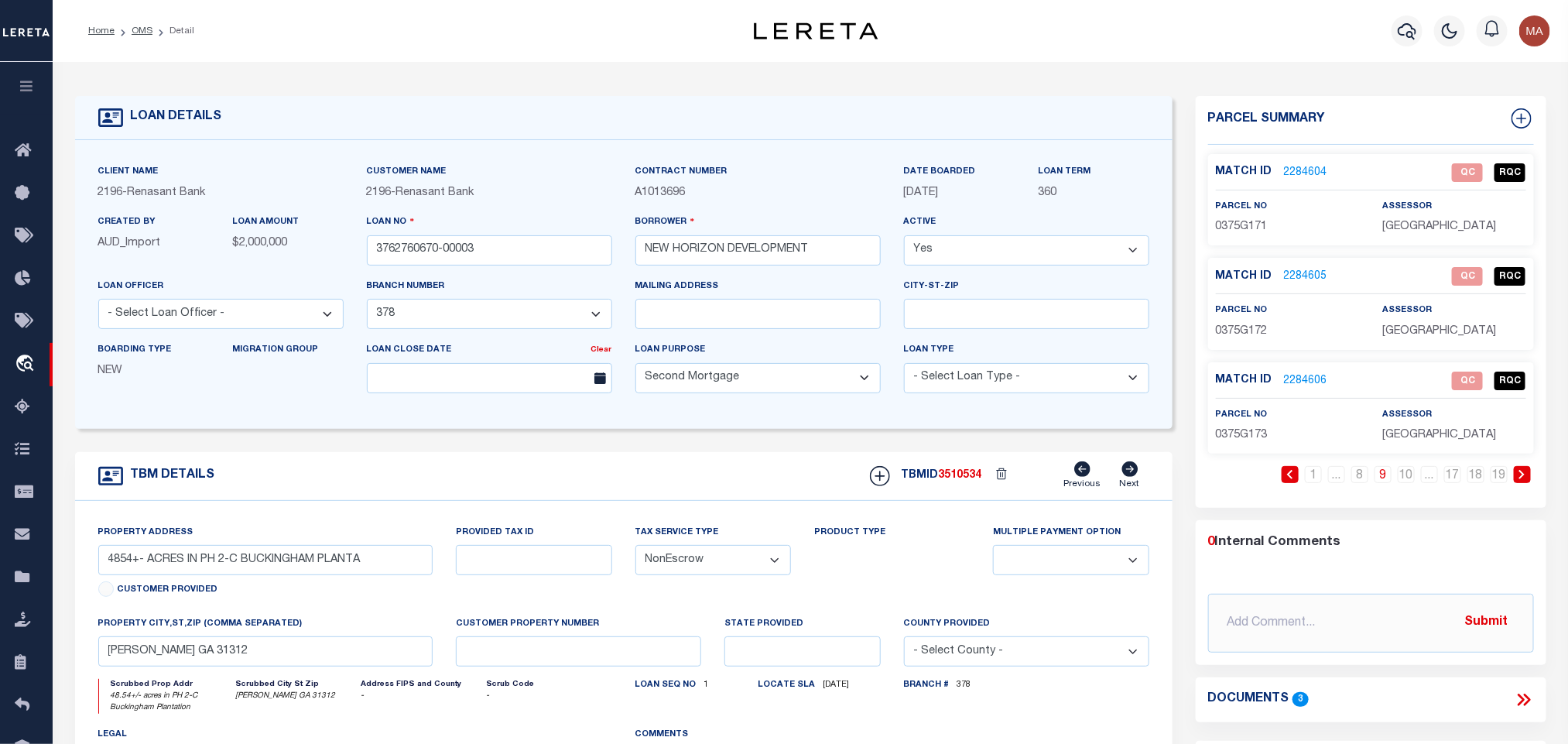
click at [1287, 480] on icon at bounding box center [1290, 475] width 7 height 9
click at [1313, 178] on link "2284594" at bounding box center [1305, 173] width 43 height 16
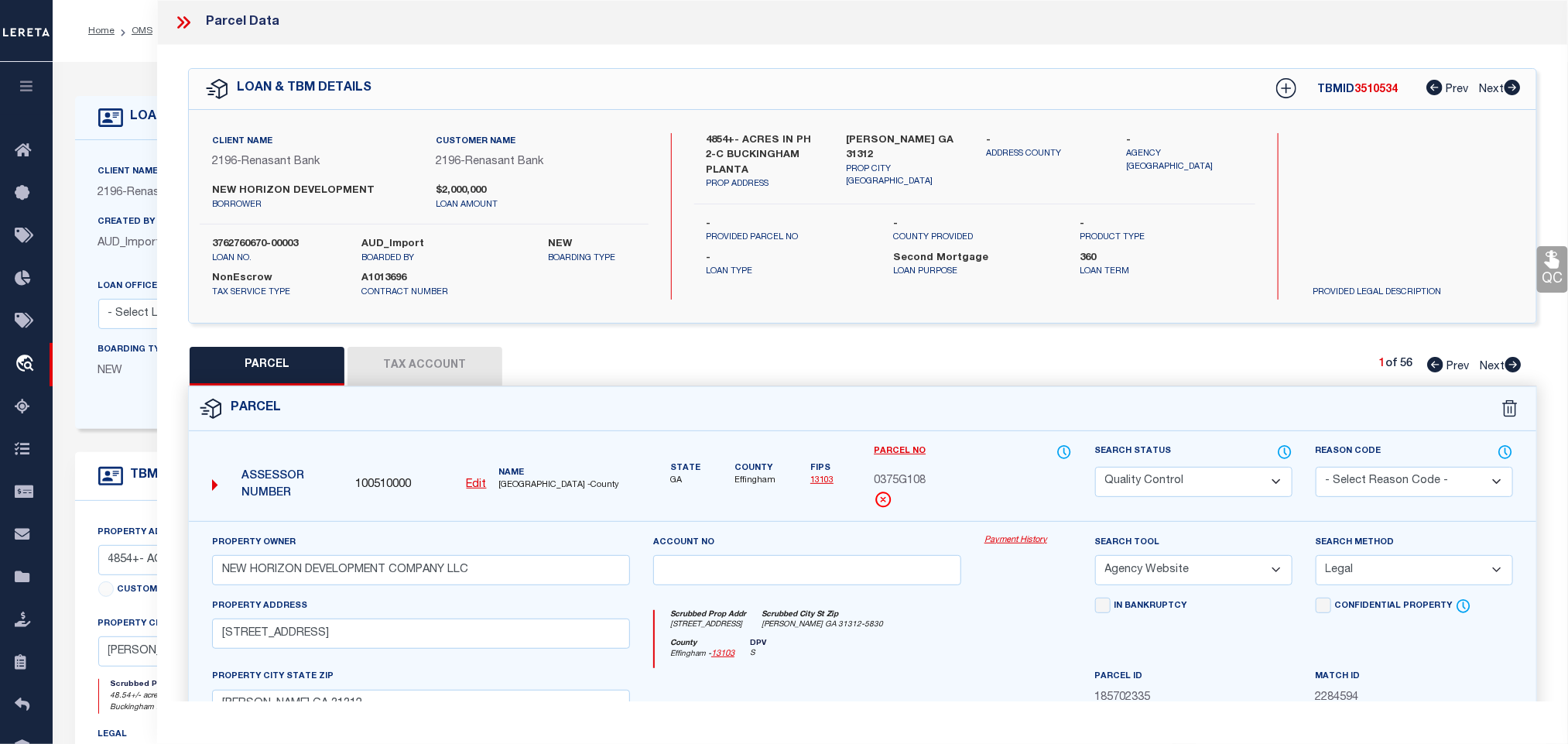
click at [377, 480] on span "100510000" at bounding box center [382, 485] width 56 height 17
click at [139, 228] on label "Created By" at bounding box center [126, 222] width 58 height 13
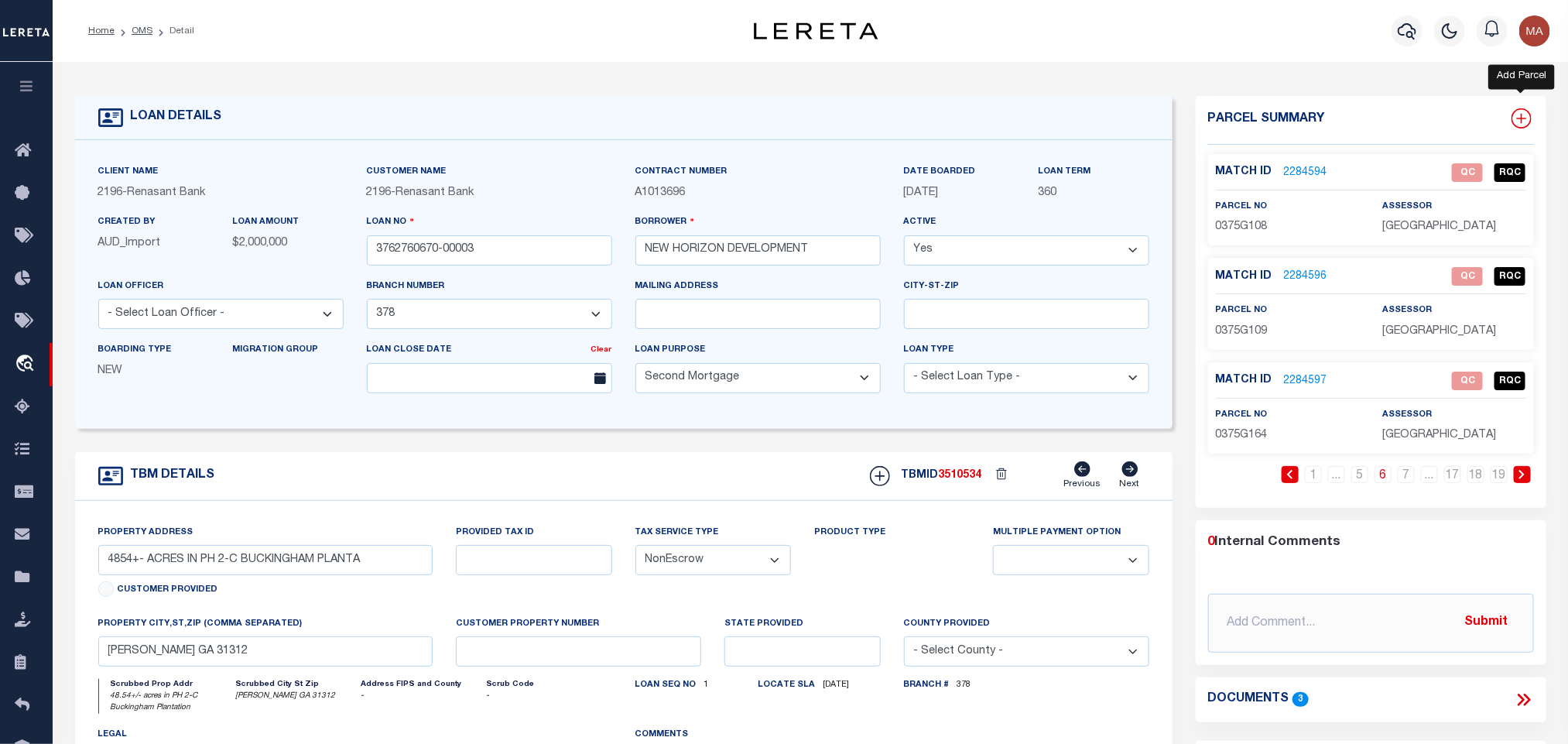
click at [1515, 112] on icon at bounding box center [1521, 118] width 20 height 20
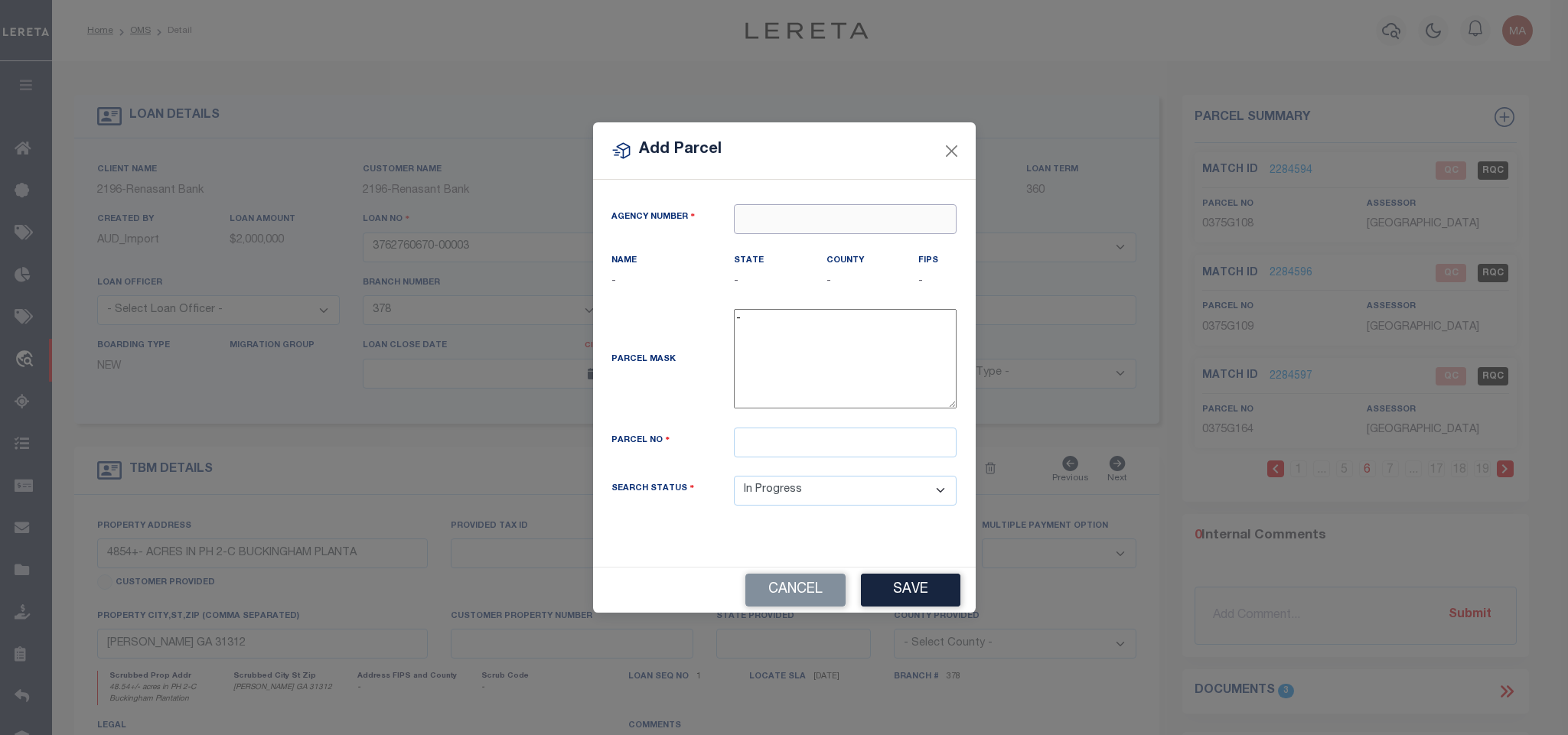
click at [834, 219] on input "text" at bounding box center [845, 219] width 222 height 30
paste input "100510000"
click at [828, 237] on div "100510000 : EFFINGHAM COUNTY" at bounding box center [850, 243] width 231 height 24
click at [950, 455] on input "text" at bounding box center [845, 442] width 222 height 30
paste input "03750051"
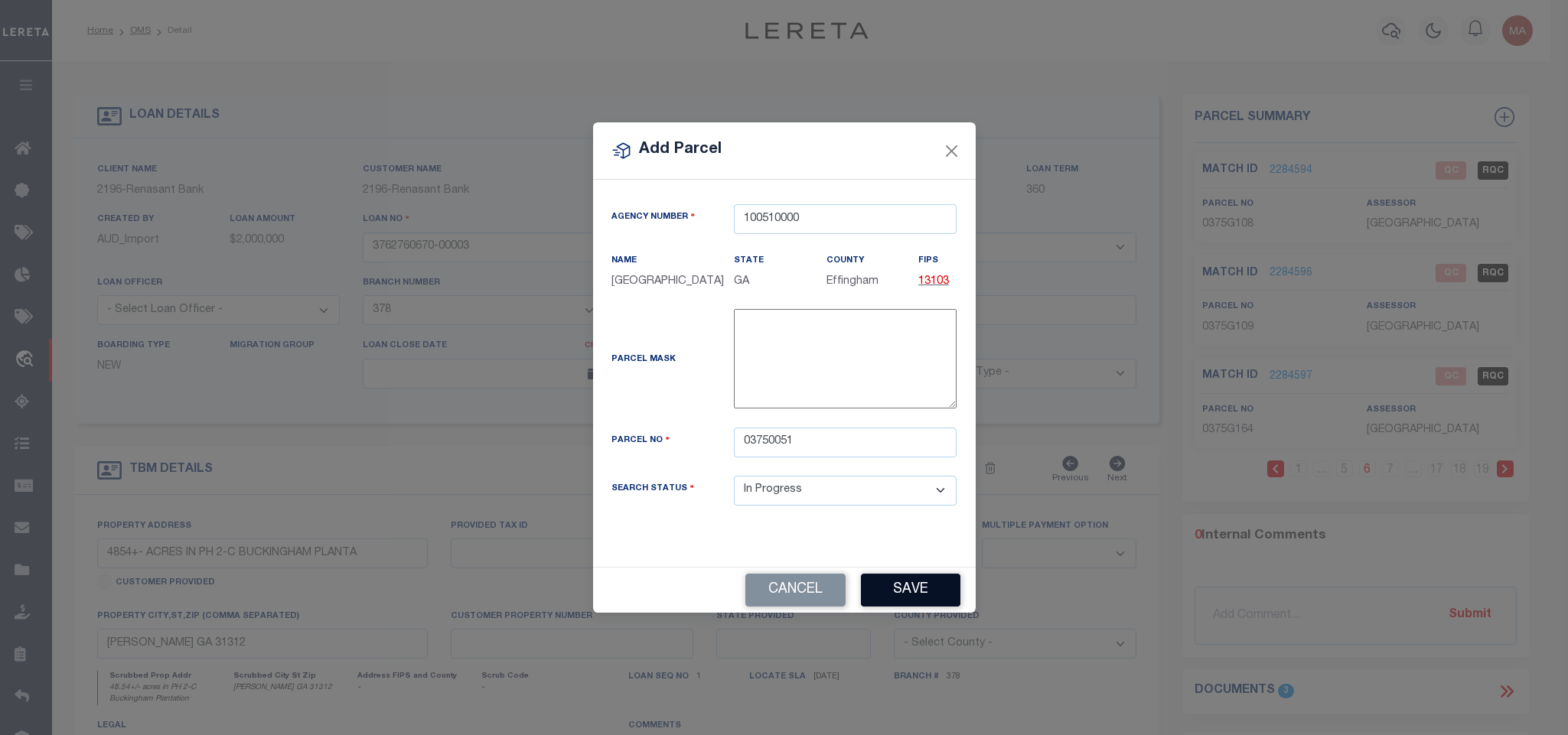
click at [874, 592] on button "Save" at bounding box center [911, 590] width 99 height 33
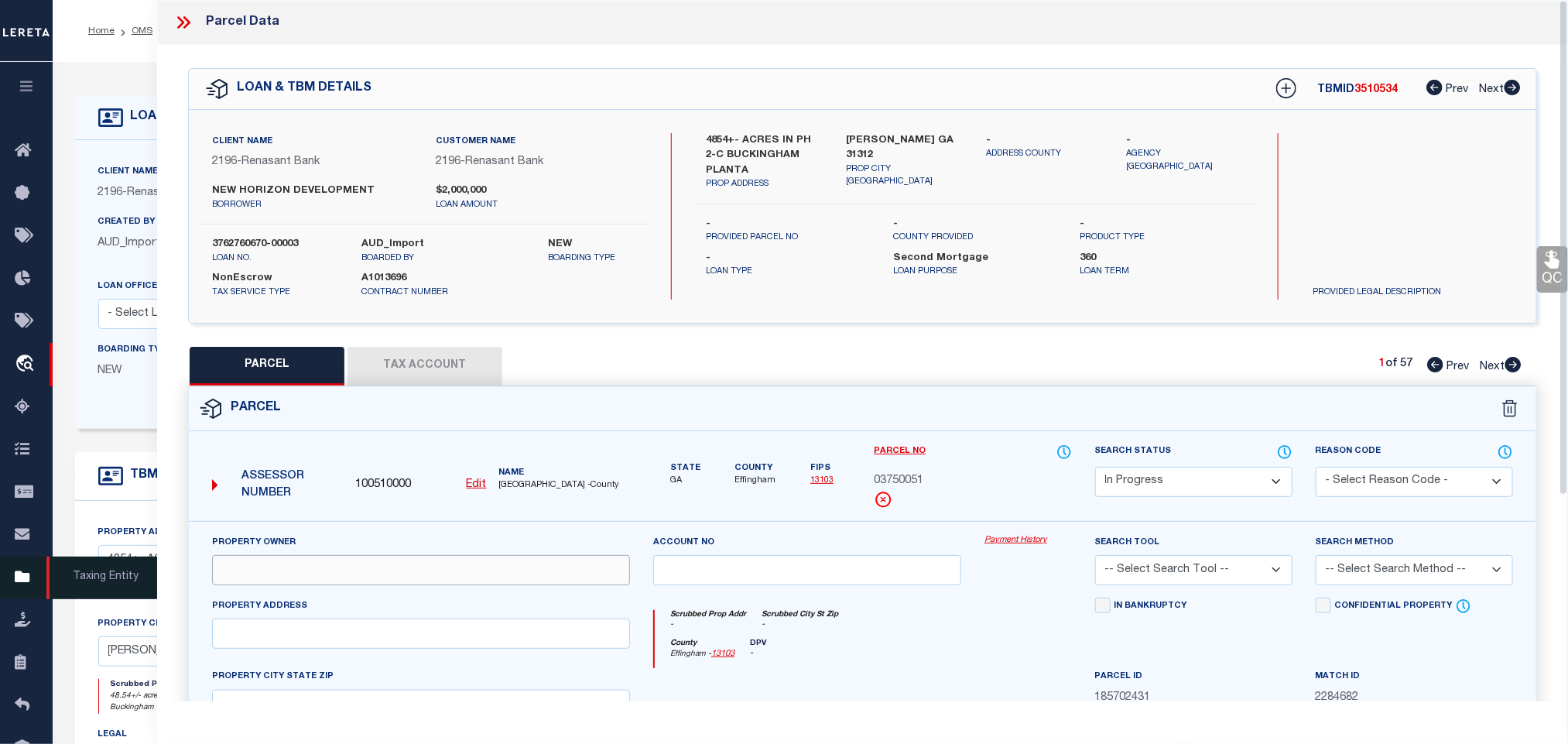
drag, startPoint x: 320, startPoint y: 588, endPoint x: 14, endPoint y: 561, distance: 307.2
click at [320, 586] on input "text" at bounding box center [421, 570] width 418 height 30
paste input "THE BUCKINGHAM PLANTATION PHASE 2"
click at [433, 642] on input "text" at bounding box center [421, 633] width 418 height 30
paste input "NOEL C CONAWAY RD"
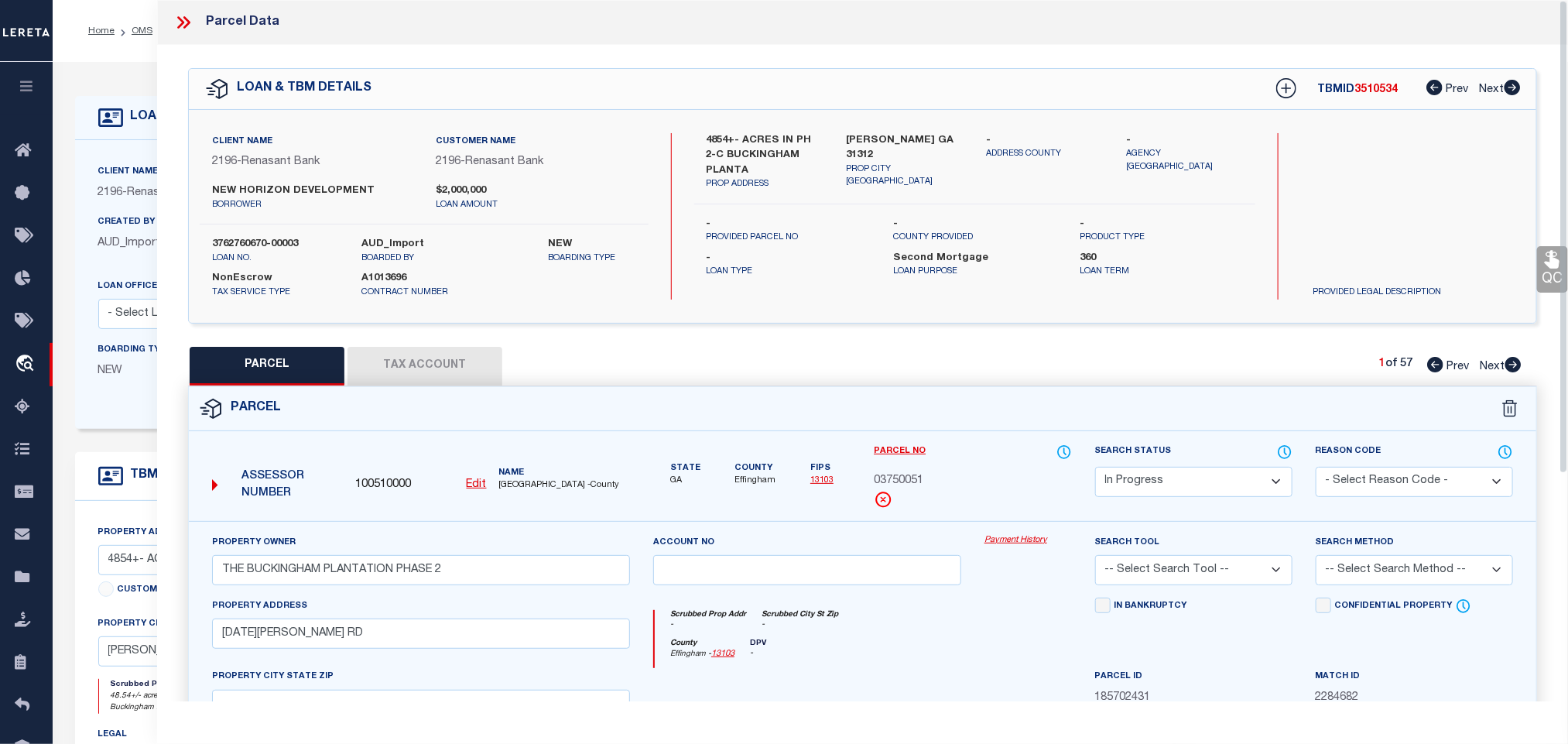
click at [892, 130] on div "Client Name 2196 - Renasant Bank Customer Name 2196 - Renasant Bank NEW HORIZON…" at bounding box center [862, 216] width 1348 height 213
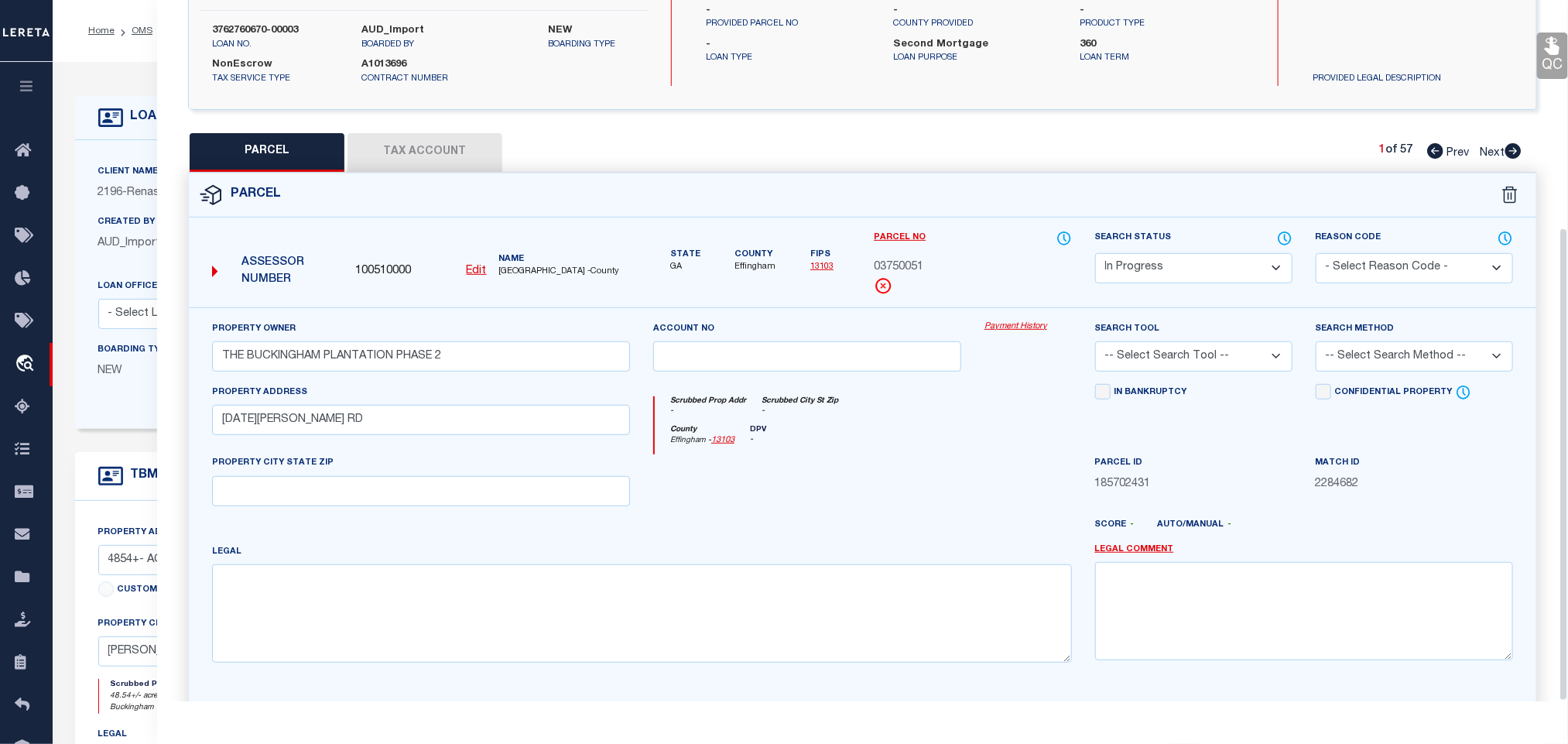
scroll to position [337, 0]
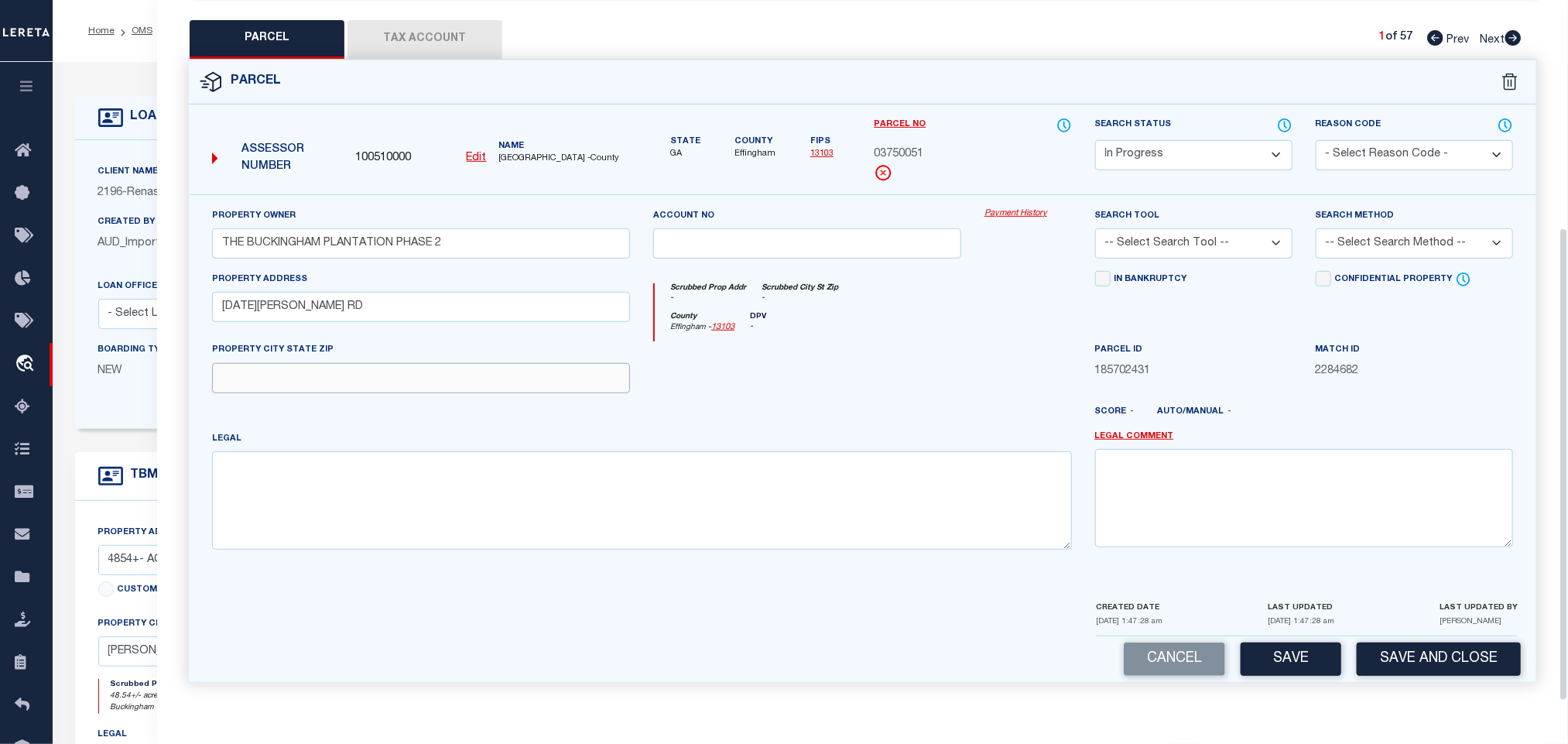
drag, startPoint x: 511, startPoint y: 382, endPoint x: 42, endPoint y: 406, distance: 469.6
click at [511, 382] on input "text" at bounding box center [421, 378] width 418 height 30
paste input "GUYTON GA 31312"
click at [569, 397] on div "Property Owner THE BUCKINGHAM PLANTATION PHASE 2 Account no Payment History Sea…" at bounding box center [863, 384] width 1325 height 354
click at [561, 488] on textarea at bounding box center [642, 500] width 860 height 98
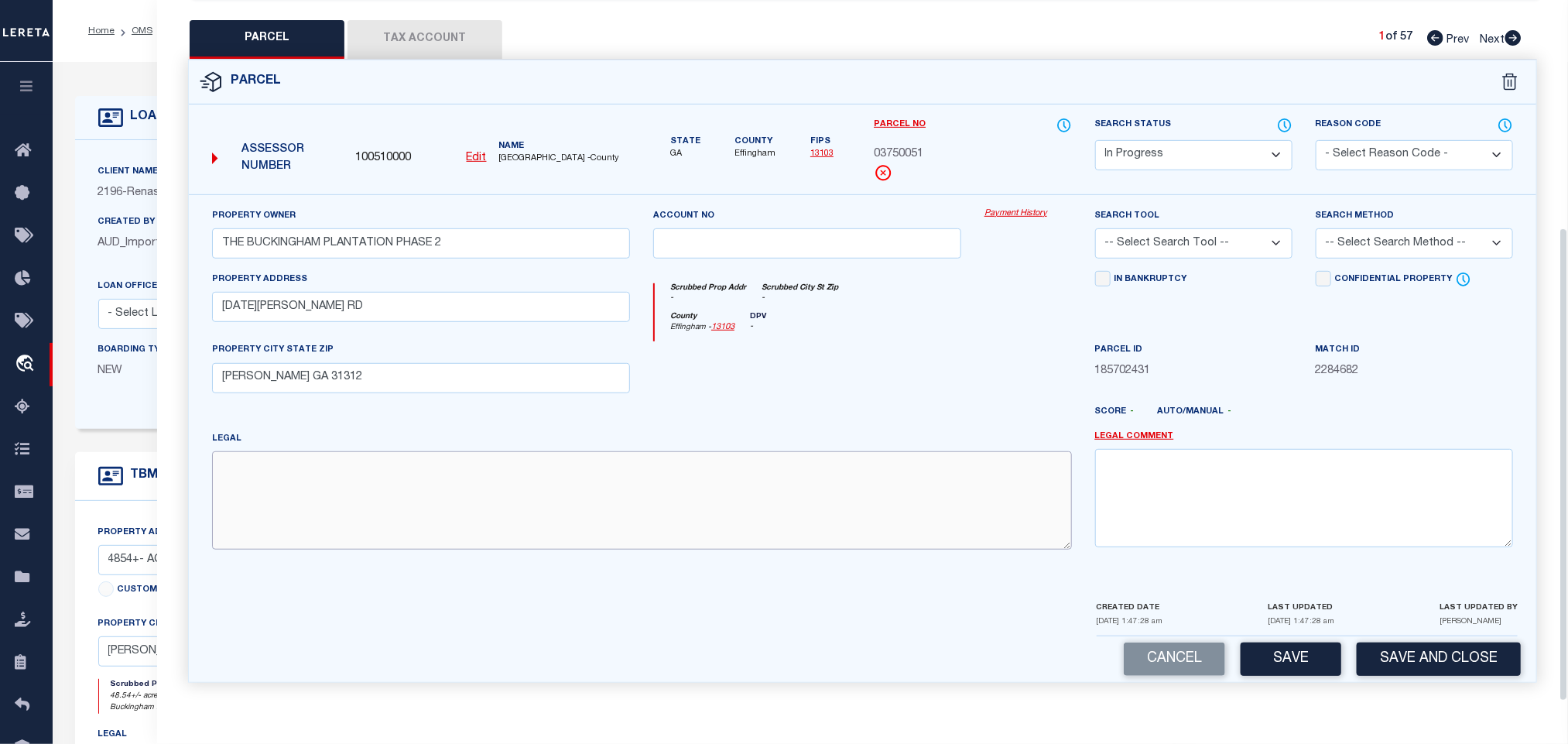
paste textarea "22.76 AC (COMB 375-18) SPLT PHS 2C 30/154-155"
click at [1256, 240] on select "-- Select Search Tool -- 3rd Party Website Agency File Agency Website ATLS CNV-…" at bounding box center [1194, 243] width 198 height 30
click at [1095, 229] on select "-- Select Search Tool -- 3rd Party Website Agency File Agency Website ATLS CNV-…" at bounding box center [1194, 243] width 198 height 30
click at [1355, 252] on select "-- Select Search Method -- Property Address Legal Liability Info Provided" at bounding box center [1414, 243] width 198 height 30
click at [1316, 229] on select "-- Select Search Method -- Property Address Legal Liability Info Provided" at bounding box center [1414, 243] width 198 height 30
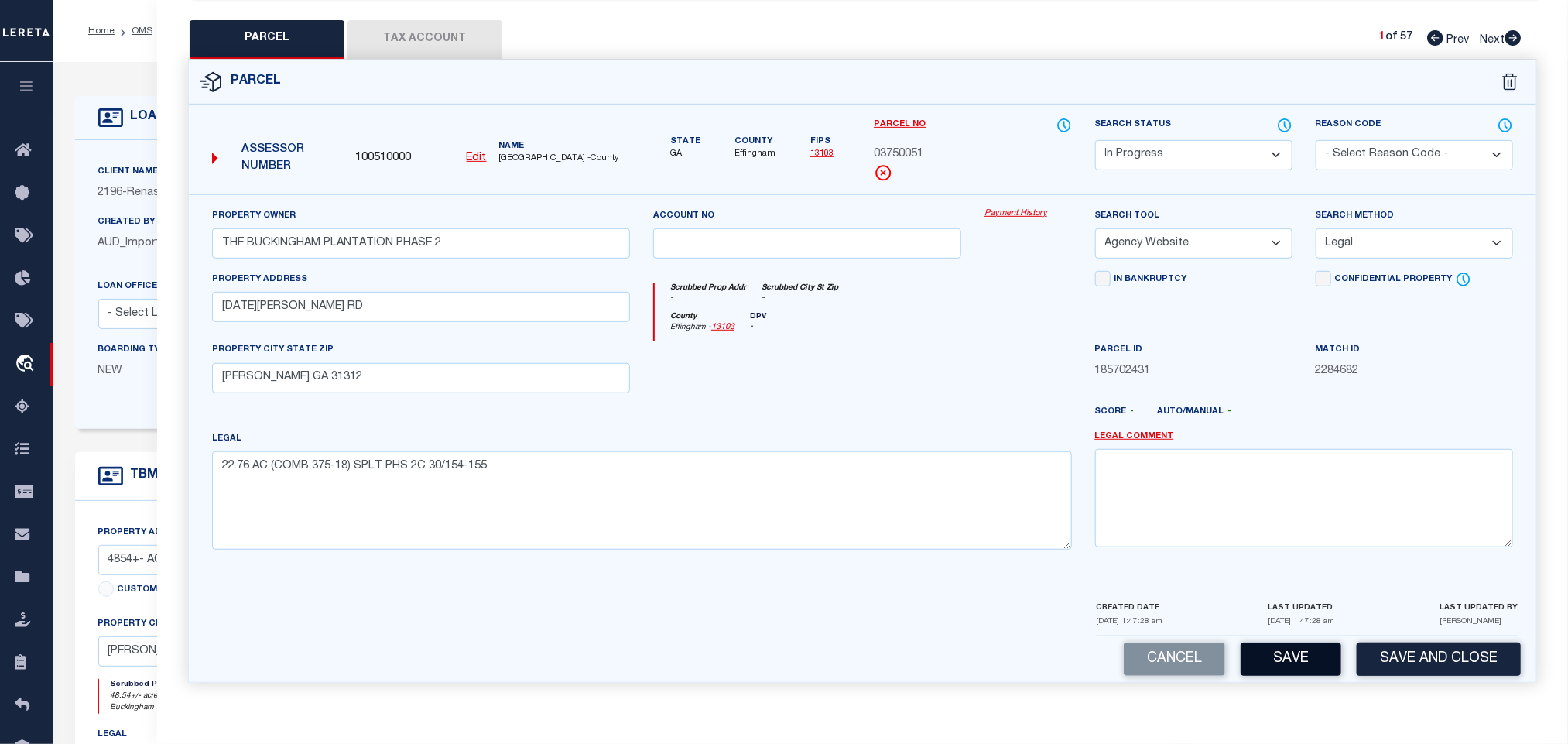
click at [1265, 653] on button "Save" at bounding box center [1291, 659] width 101 height 33
click at [476, 42] on button "Tax Account" at bounding box center [424, 39] width 155 height 38
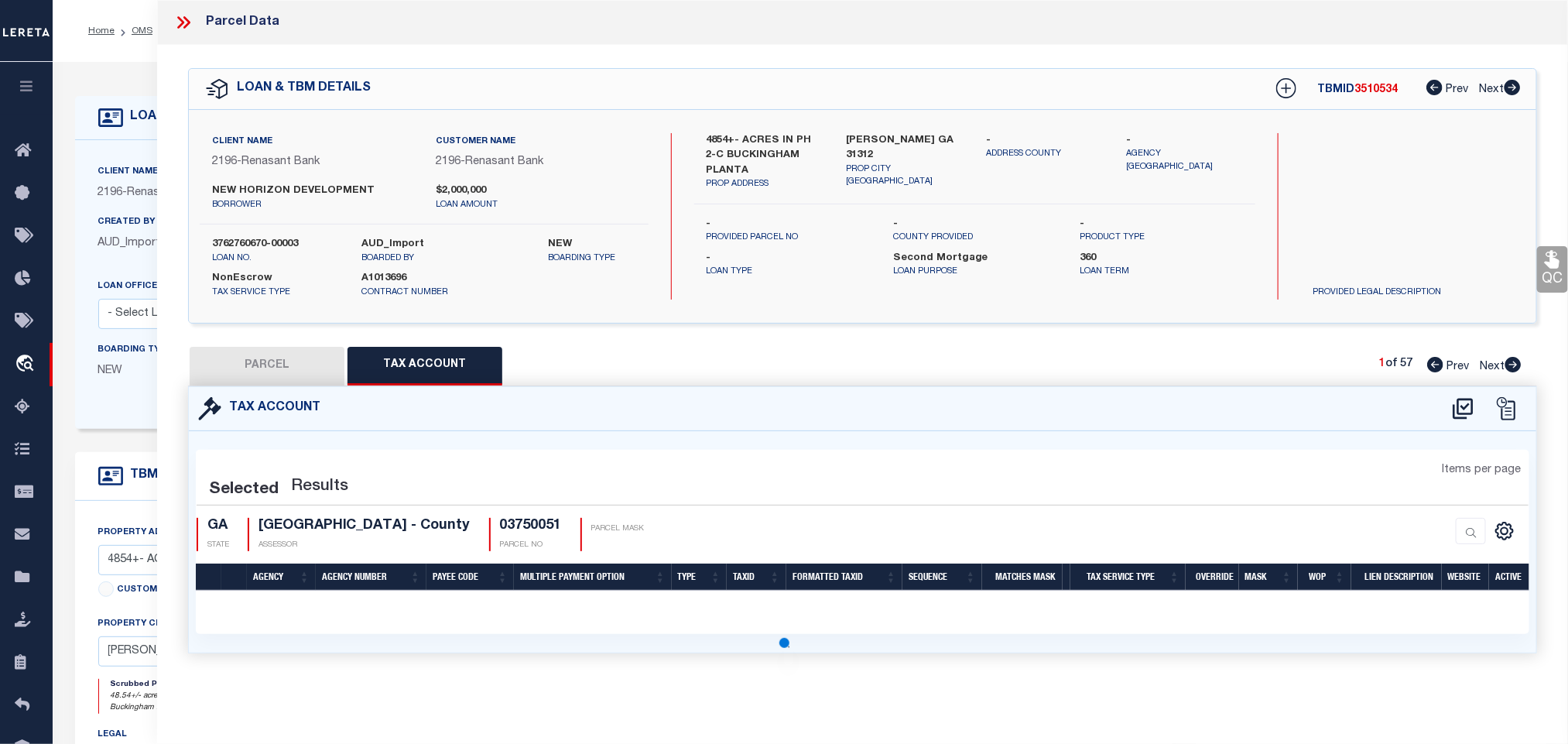
scroll to position [0, 0]
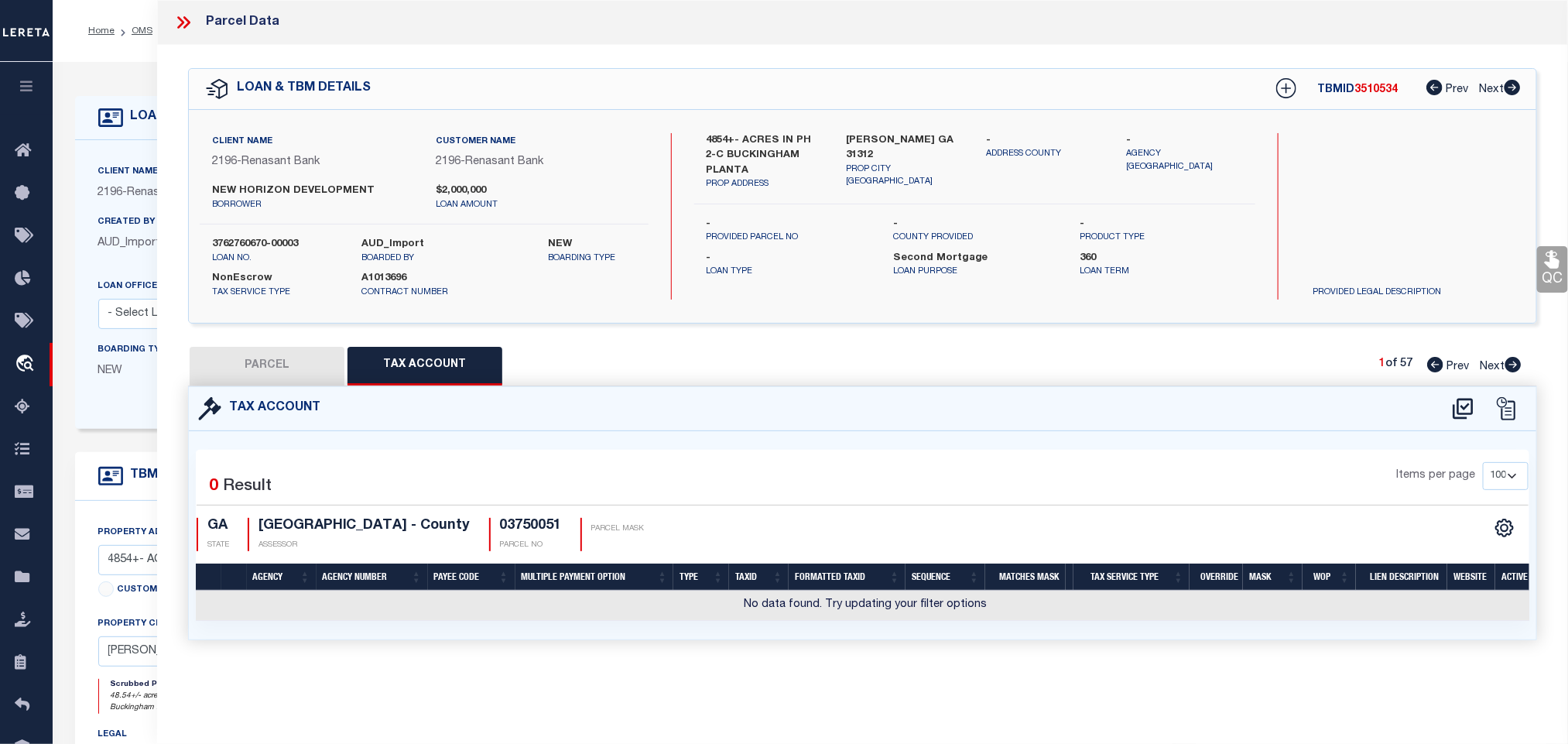
click at [1470, 411] on icon at bounding box center [1463, 408] width 26 height 25
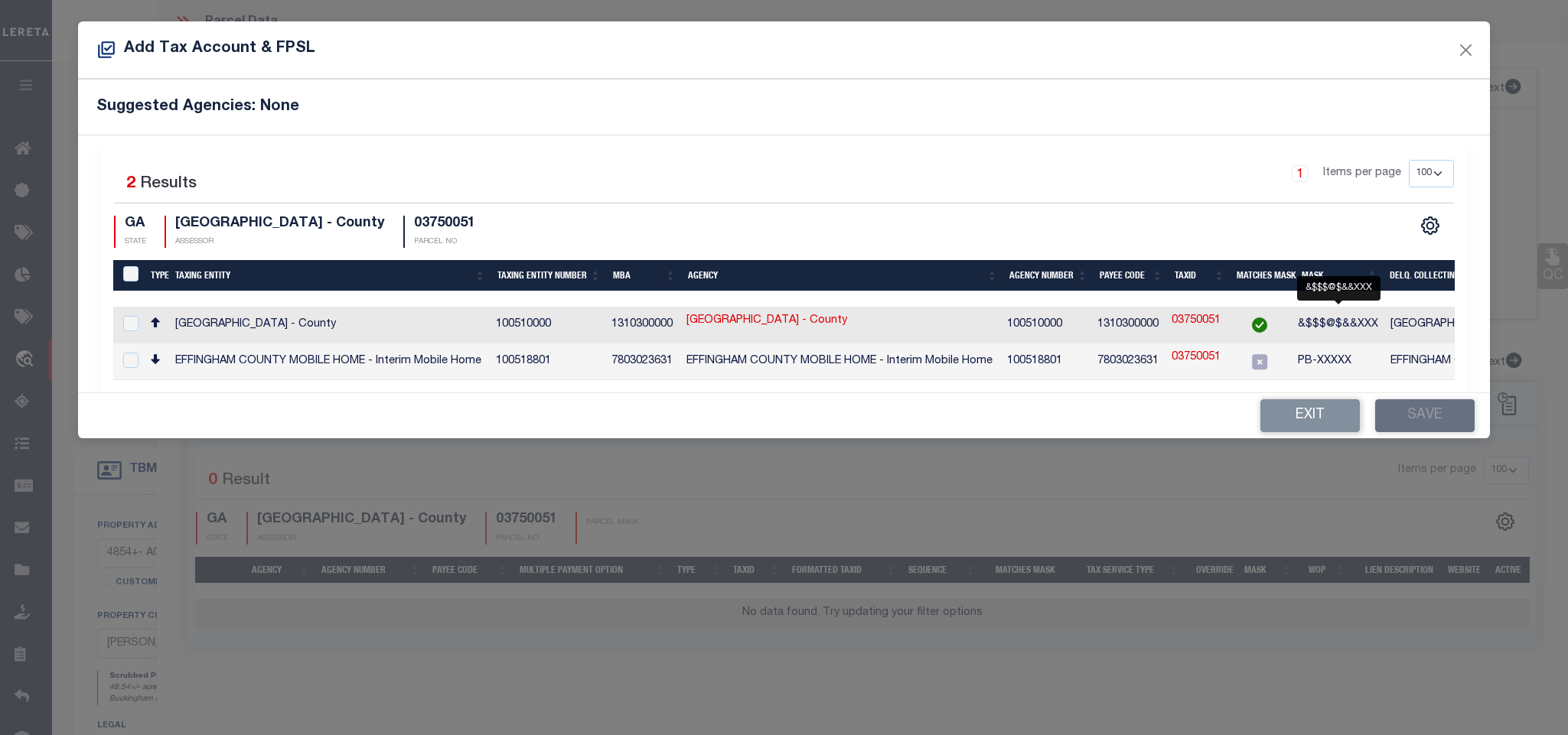
click at [1375, 325] on span "&$$$@$&&XXX" at bounding box center [1337, 325] width 80 height 11
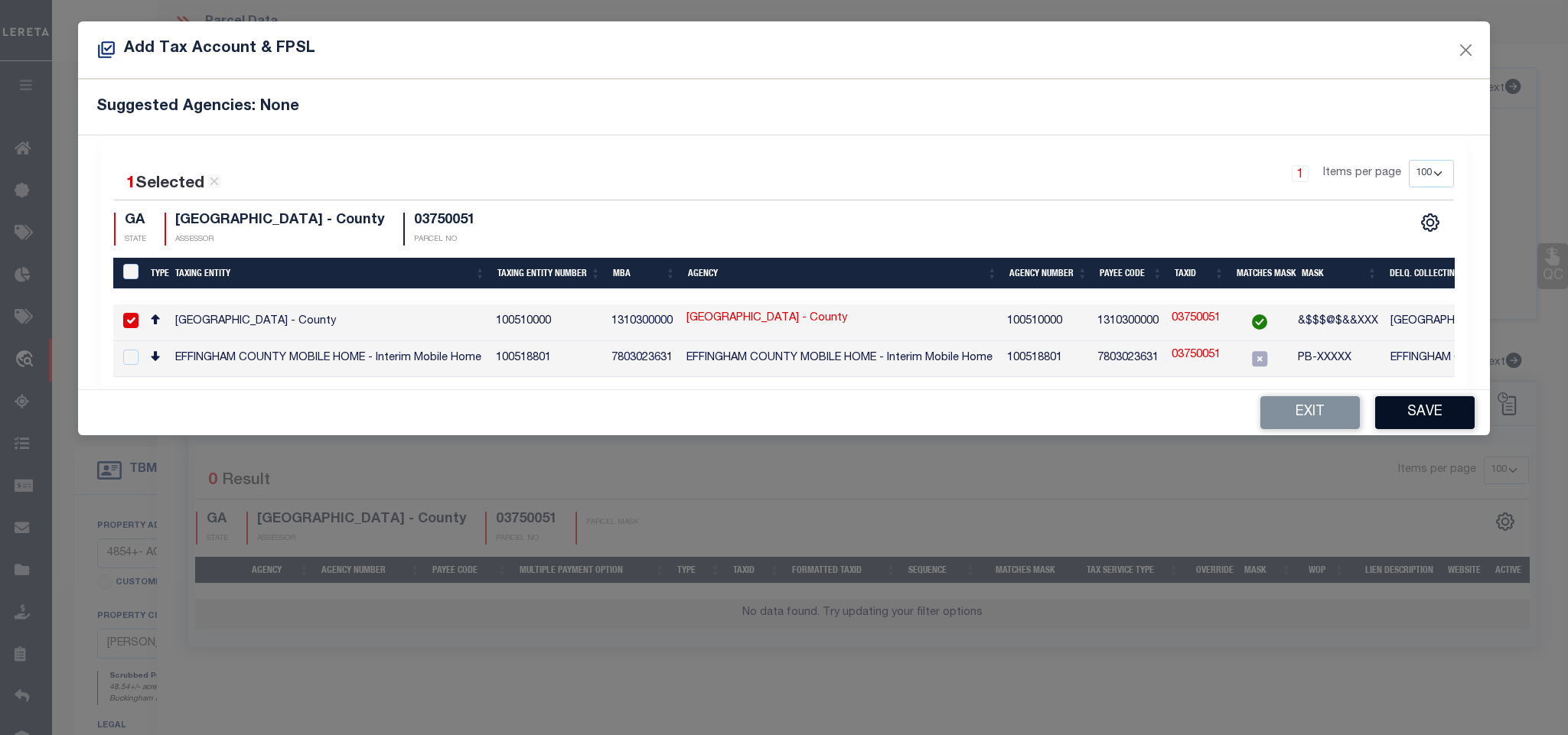
click at [1382, 418] on button "Save" at bounding box center [1424, 412] width 99 height 33
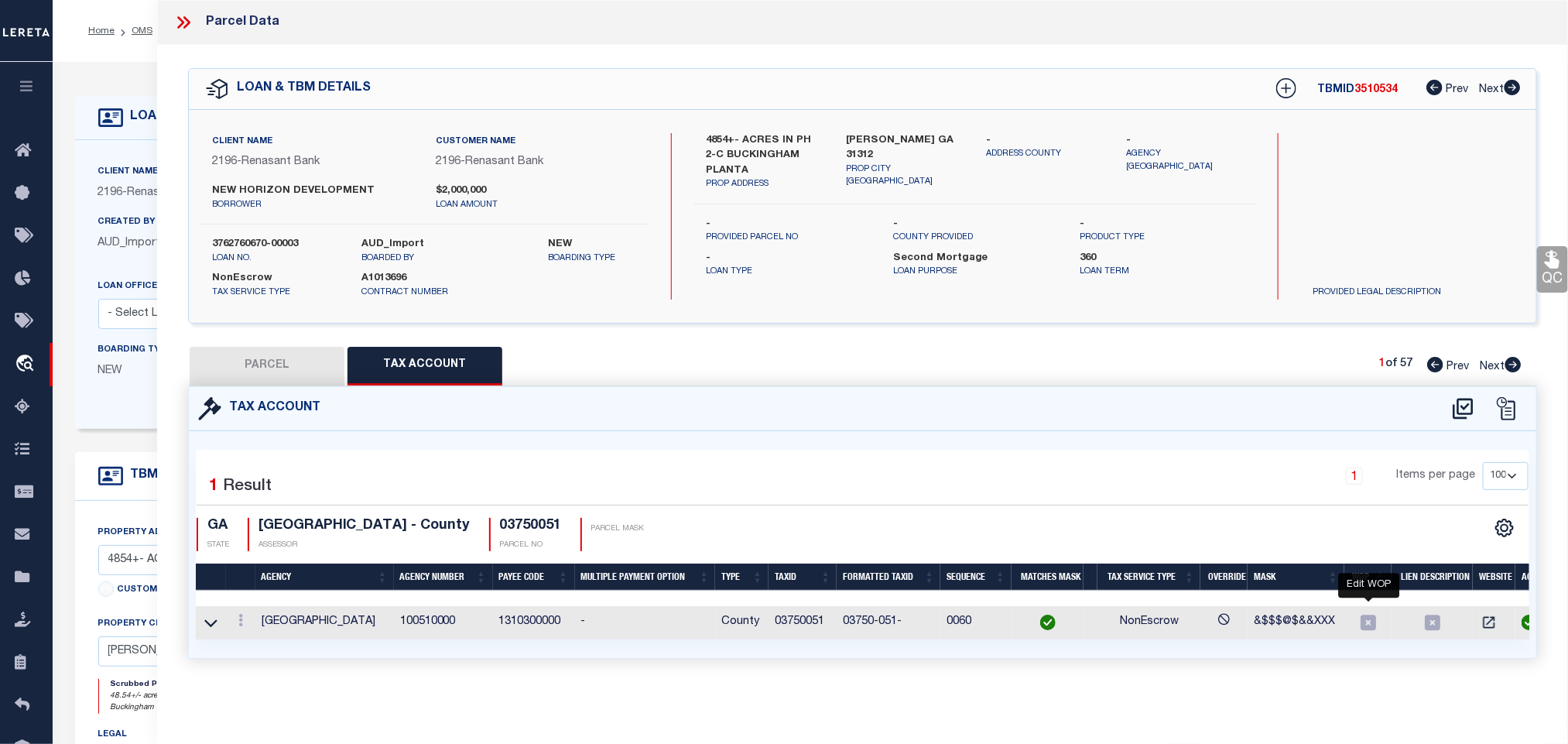
click at [1370, 621] on icon at bounding box center [1368, 622] width 16 height 16
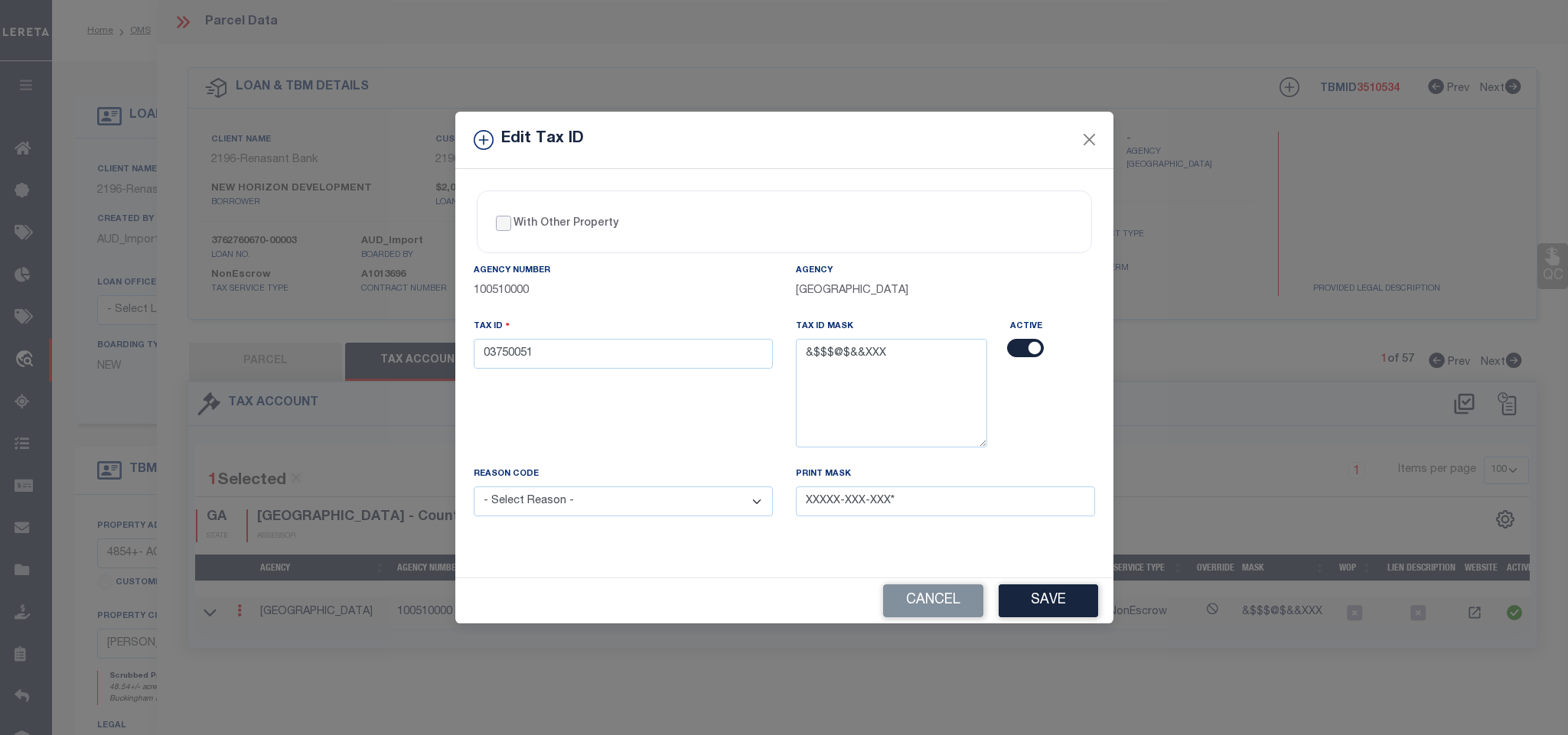
click at [501, 216] on input "With Other Property" at bounding box center [503, 223] width 15 height 15
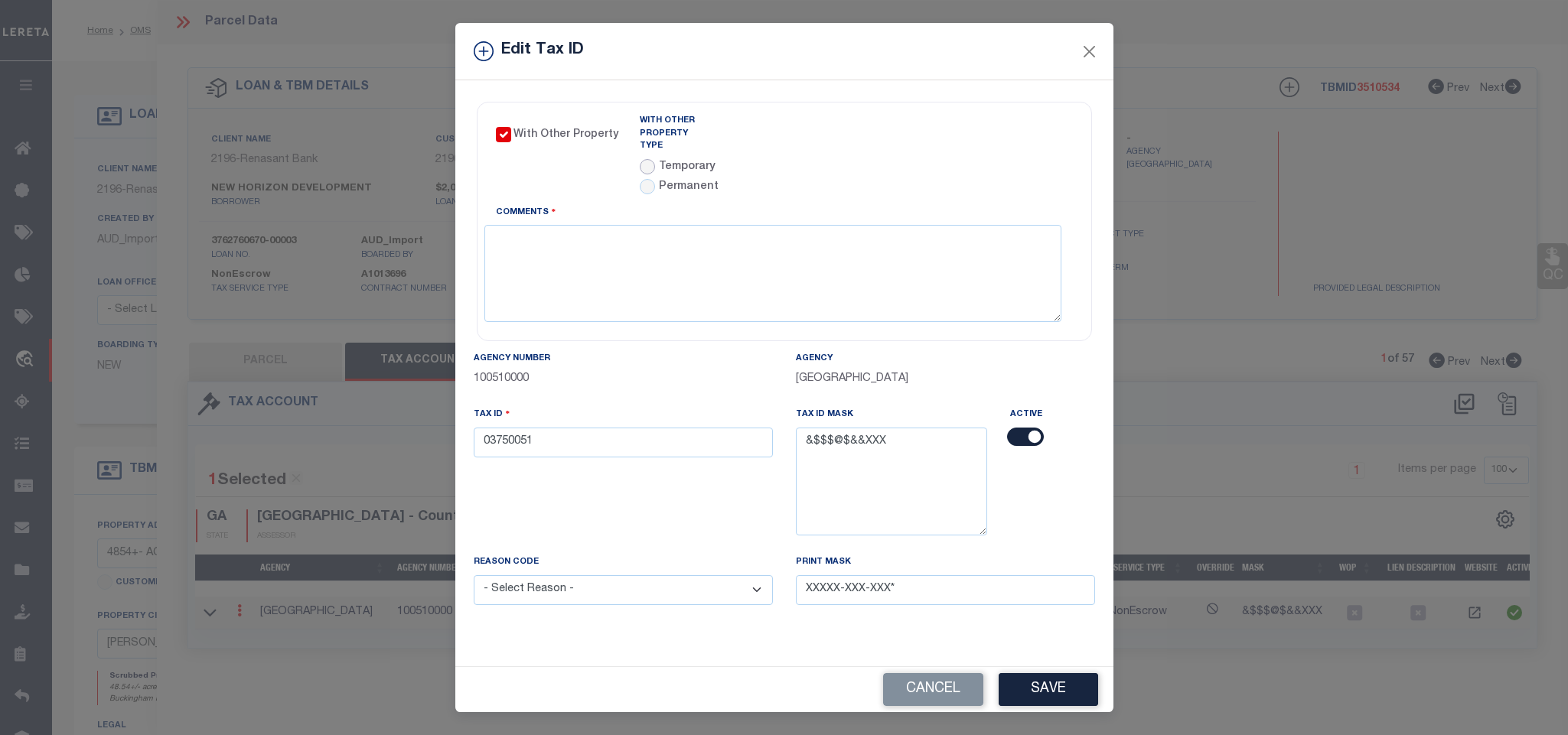
click at [646, 159] on input "radio" at bounding box center [647, 166] width 15 height 15
click at [994, 122] on link "Agency Calendar" at bounding box center [1028, 124] width 88 height 19
click at [827, 155] on input "text" at bounding box center [856, 148] width 145 height 30
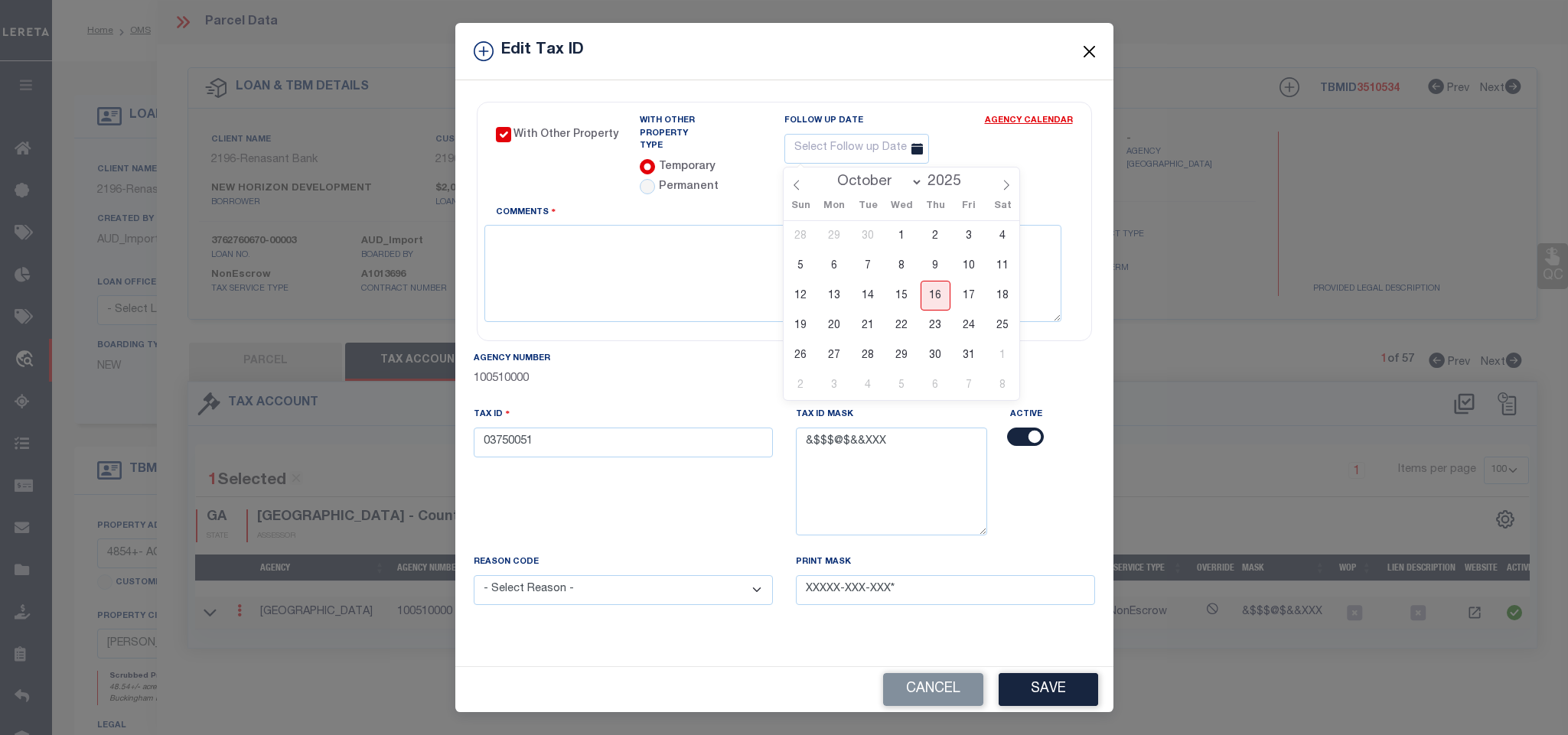
click at [891, 177] on select "January February March April May June July August September October November De…" at bounding box center [876, 182] width 93 height 15
click at [830, 174] on select "January February March April May June July August September October November De…" at bounding box center [876, 182] width 93 height 15
click at [927, 326] on span "20" at bounding box center [935, 325] width 30 height 30
click at [686, 248] on textarea "Comments" at bounding box center [773, 273] width 577 height 97
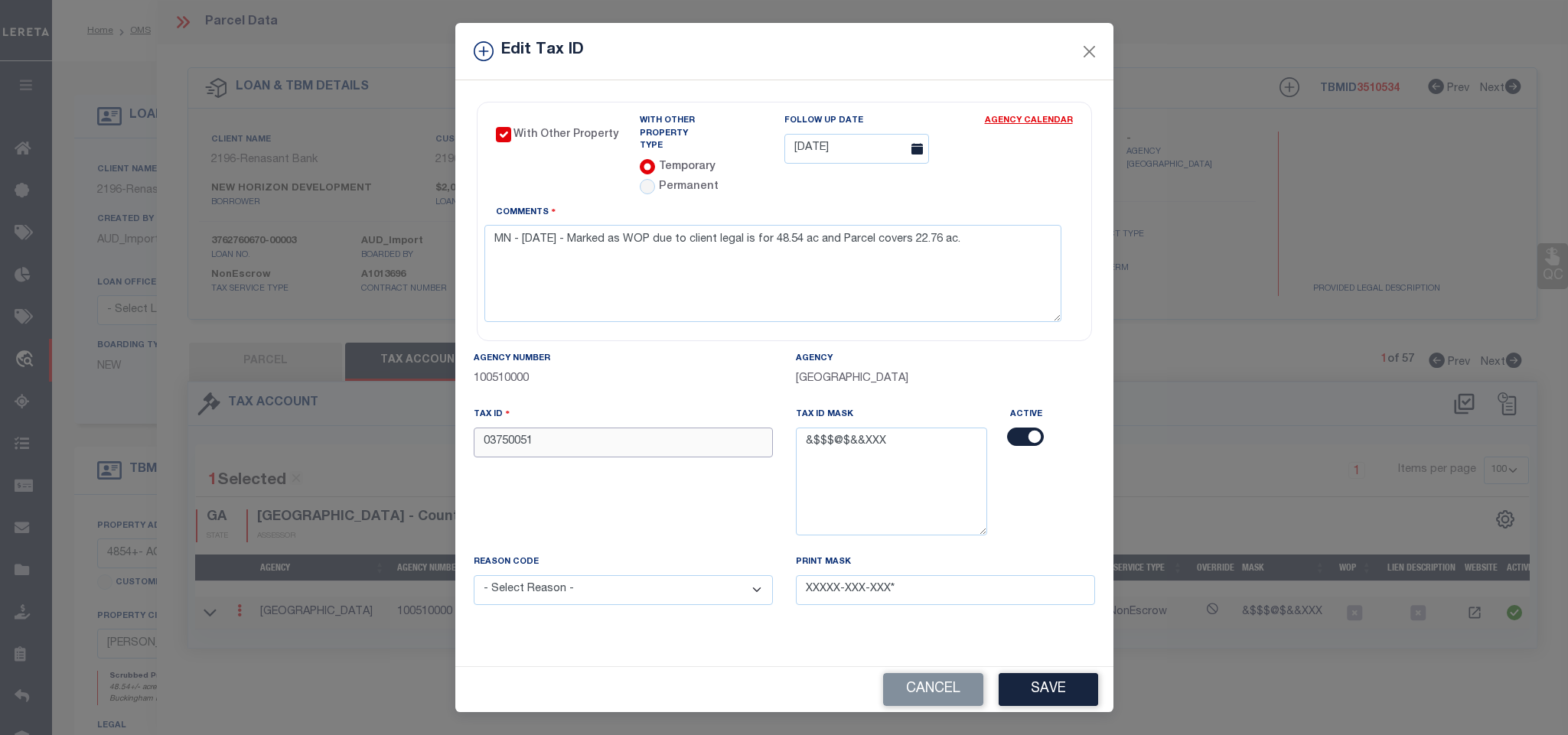
click at [479, 432] on input "03750051" at bounding box center [623, 442] width 299 height 30
click at [507, 579] on select "- Select Reason - 099 - Other (Provide additional detail) ACT - Agency Changed …" at bounding box center [623, 589] width 299 height 30
click at [474, 575] on select "- Select Reason - 099 - Other (Provide additional detail) ACT - Agency Changed …" at bounding box center [623, 589] width 299 height 30
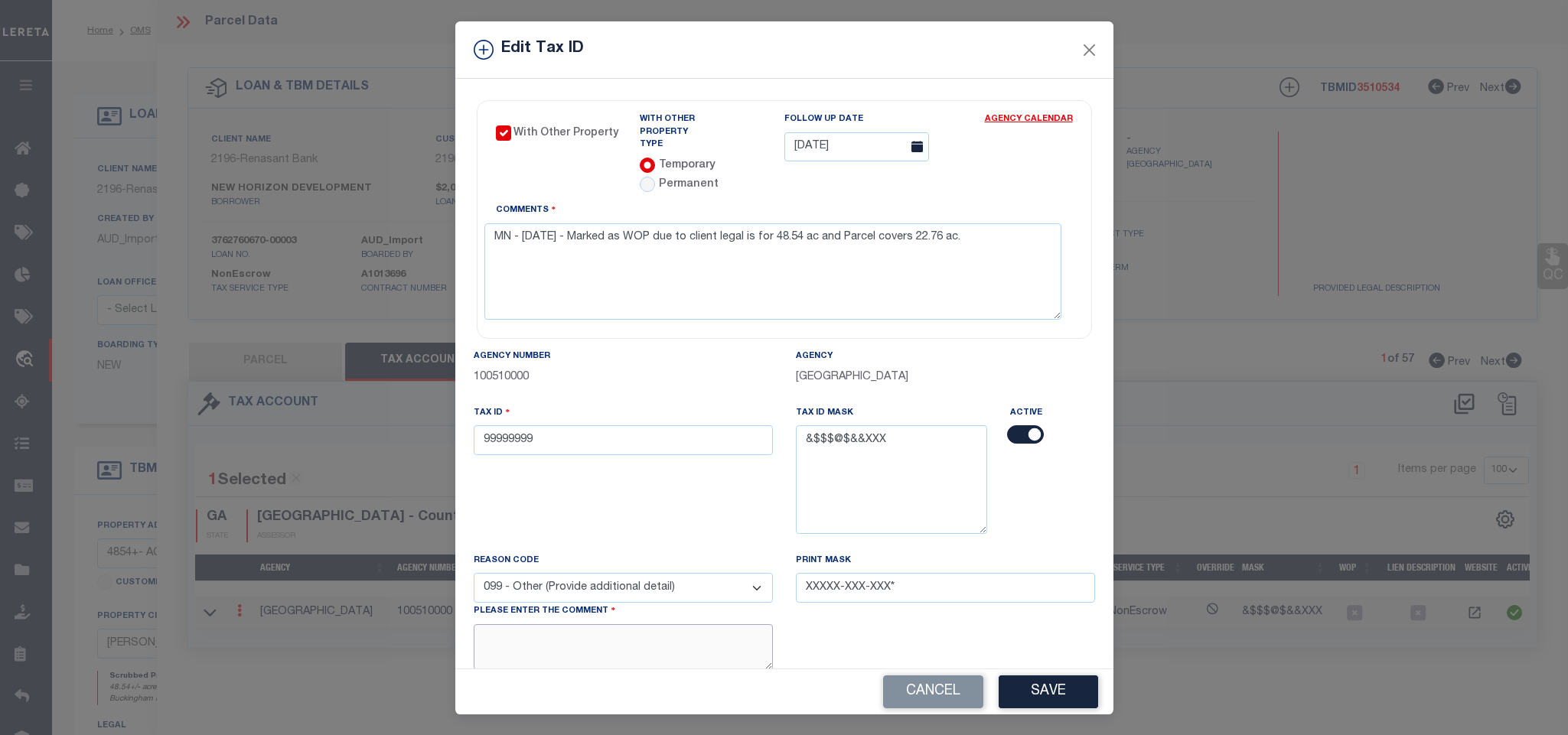
click at [597, 655] on textarea at bounding box center [623, 647] width 299 height 47
click at [1003, 705] on button "Save" at bounding box center [1048, 692] width 99 height 33
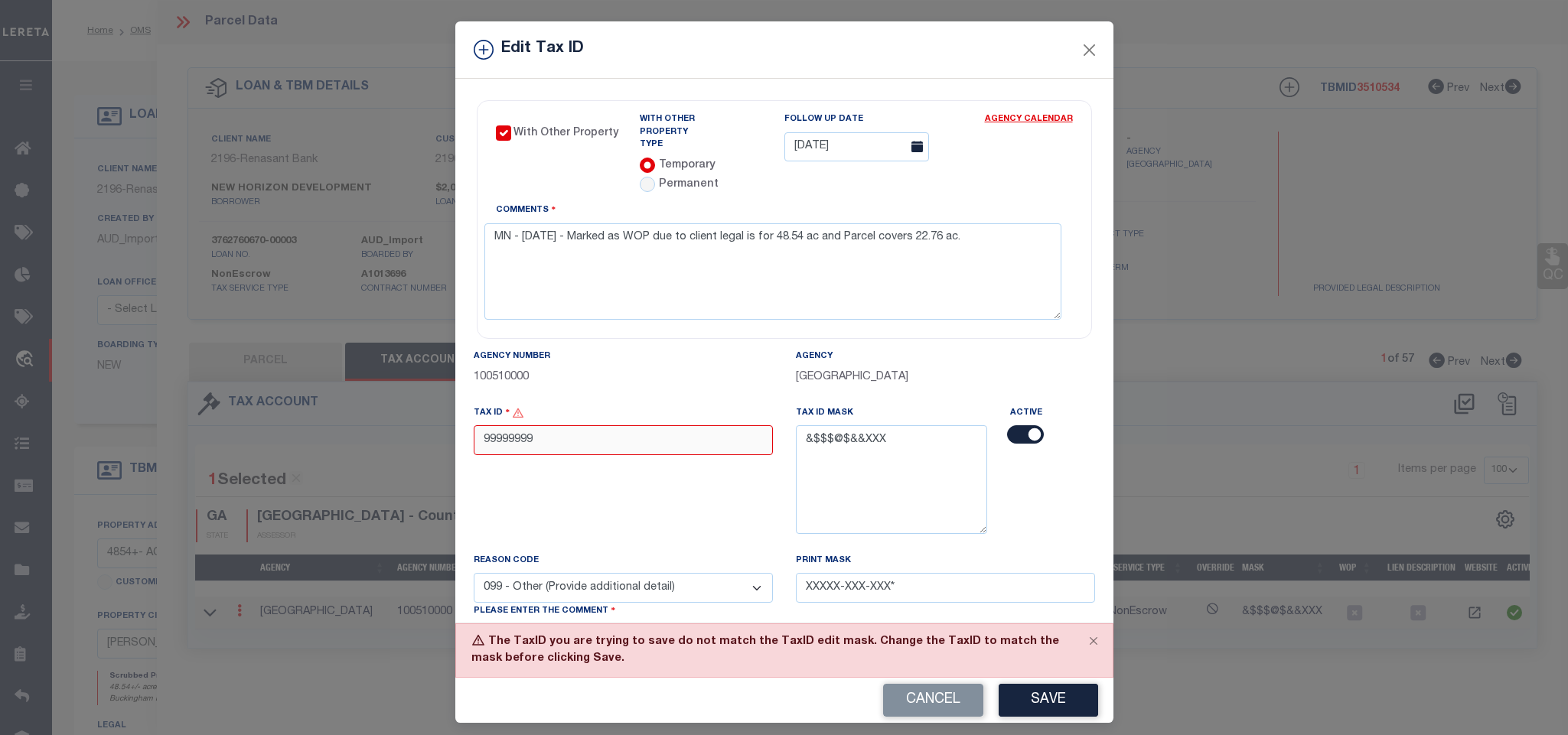
click at [616, 437] on input "99999999" at bounding box center [623, 439] width 299 height 30
click at [634, 435] on input "99999999" at bounding box center [623, 439] width 299 height 30
click at [588, 436] on input "99999999" at bounding box center [623, 439] width 299 height 30
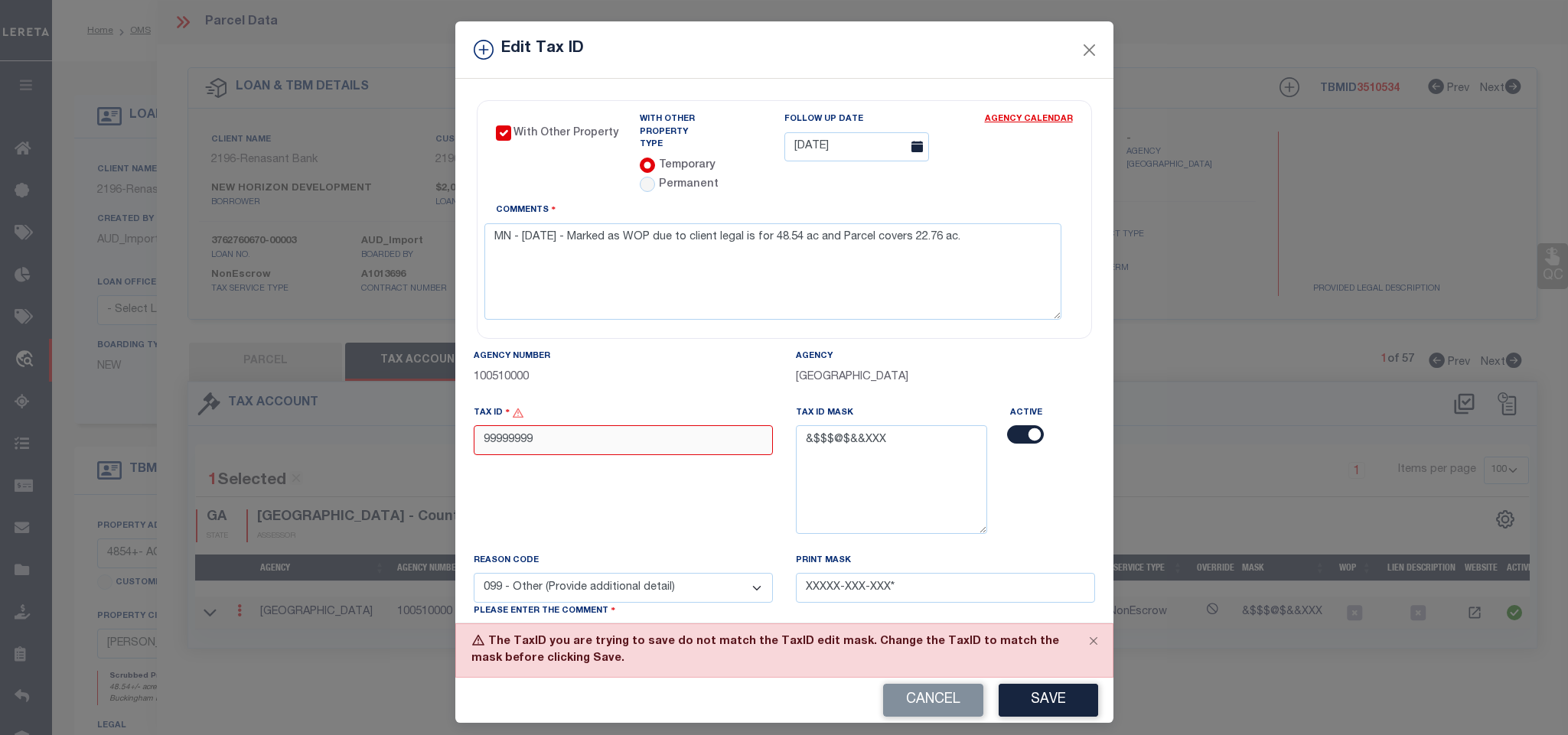
click at [560, 427] on input "99999999" at bounding box center [623, 439] width 299 height 30
click at [475, 466] on div "Tax ID 99999999" at bounding box center [623, 478] width 322 height 147
click at [565, 429] on input "99999999" at bounding box center [623, 439] width 299 height 30
click at [505, 429] on input "03750051" at bounding box center [623, 439] width 299 height 30
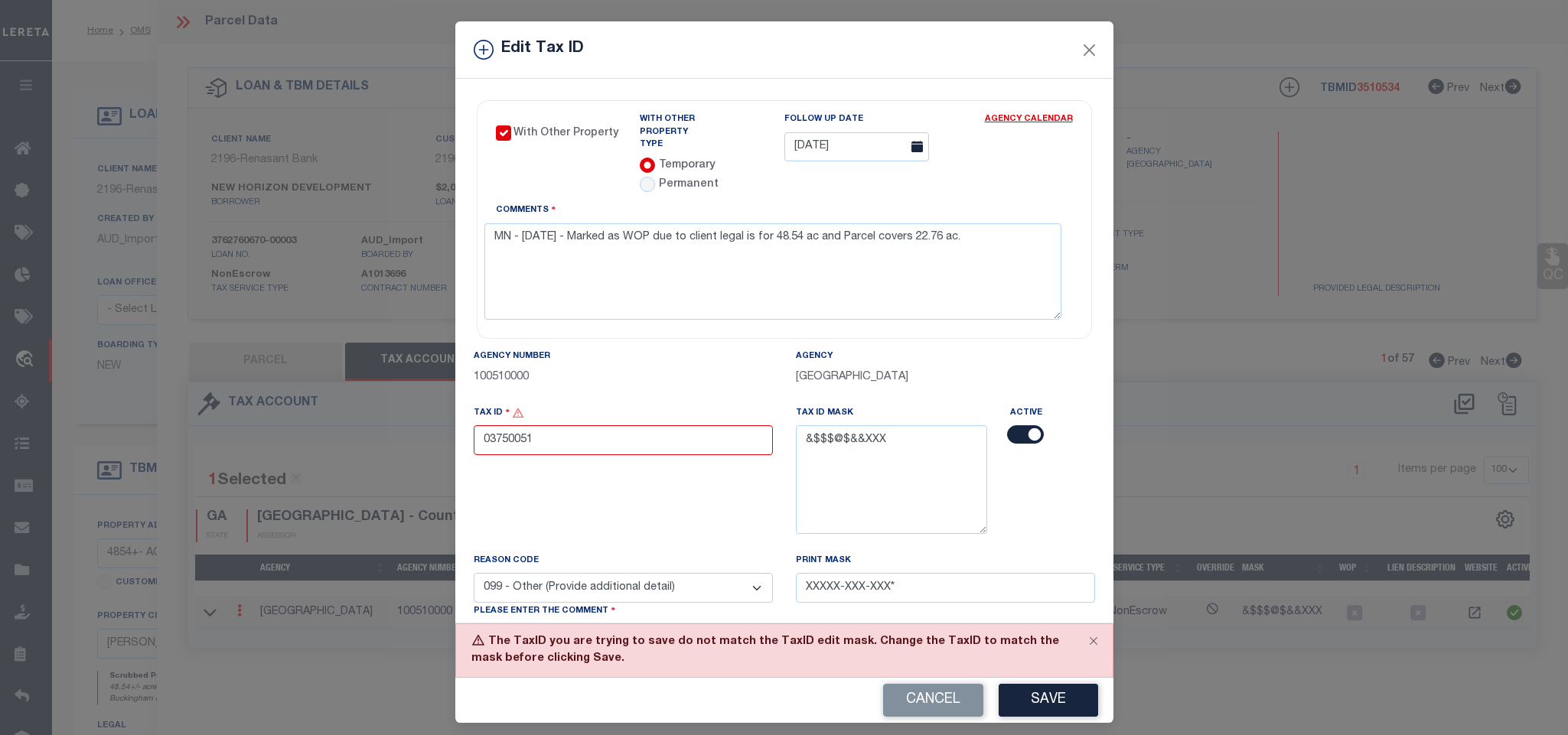
click at [657, 405] on div "Tax ID 03750051" at bounding box center [623, 430] width 299 height 52
click at [893, 704] on button "Cancel" at bounding box center [932, 700] width 100 height 33
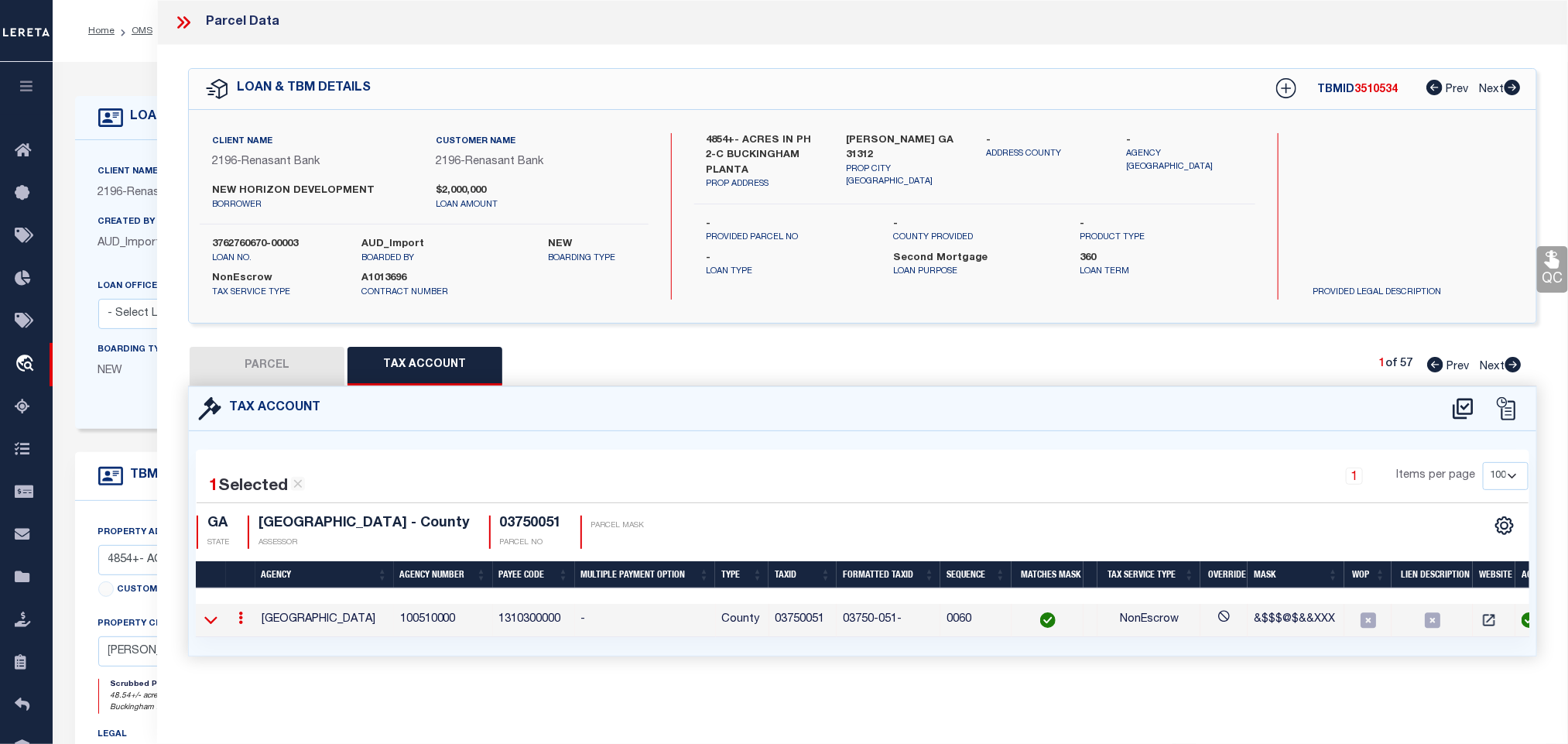
click at [216, 620] on icon at bounding box center [210, 620] width 13 height 16
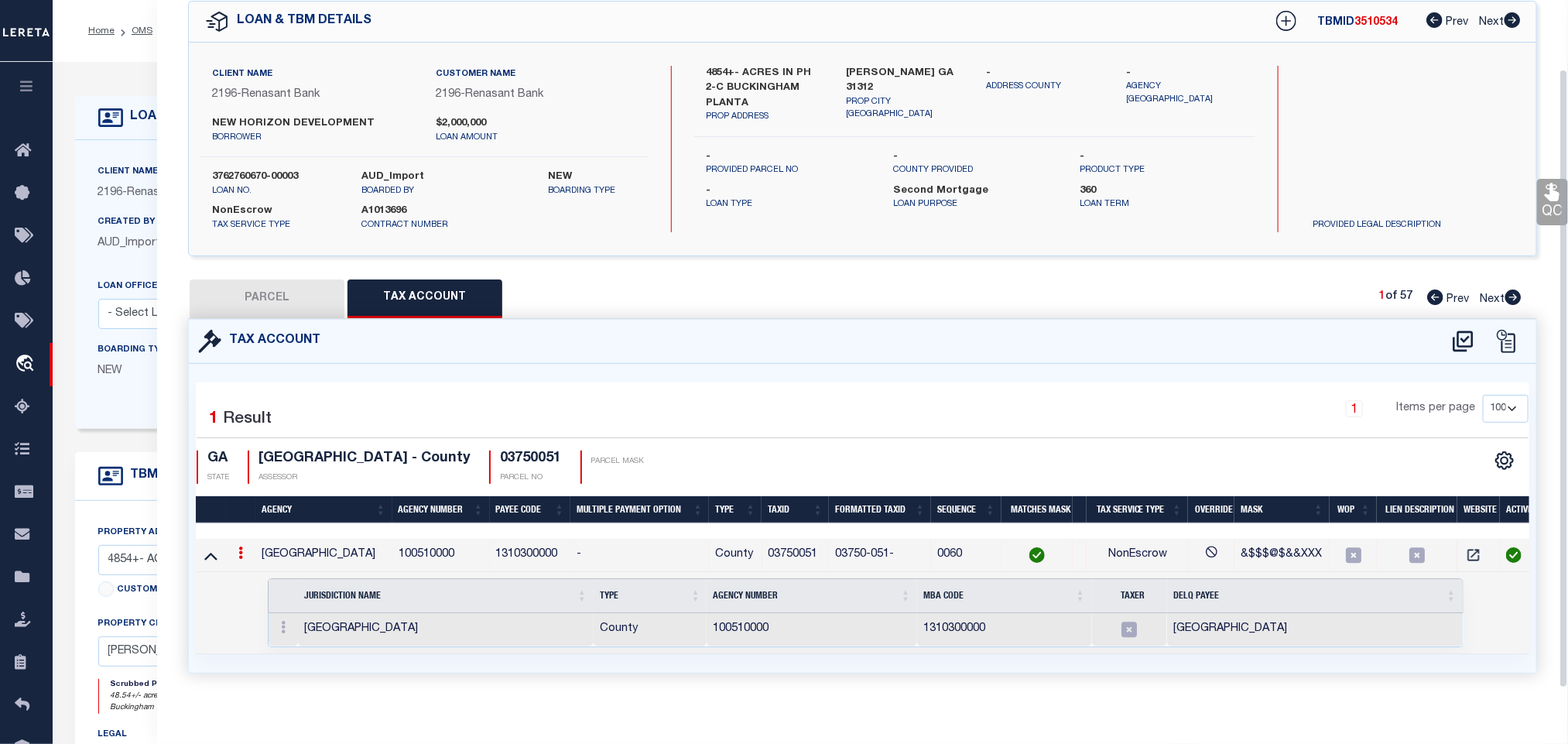
scroll to position [93, 0]
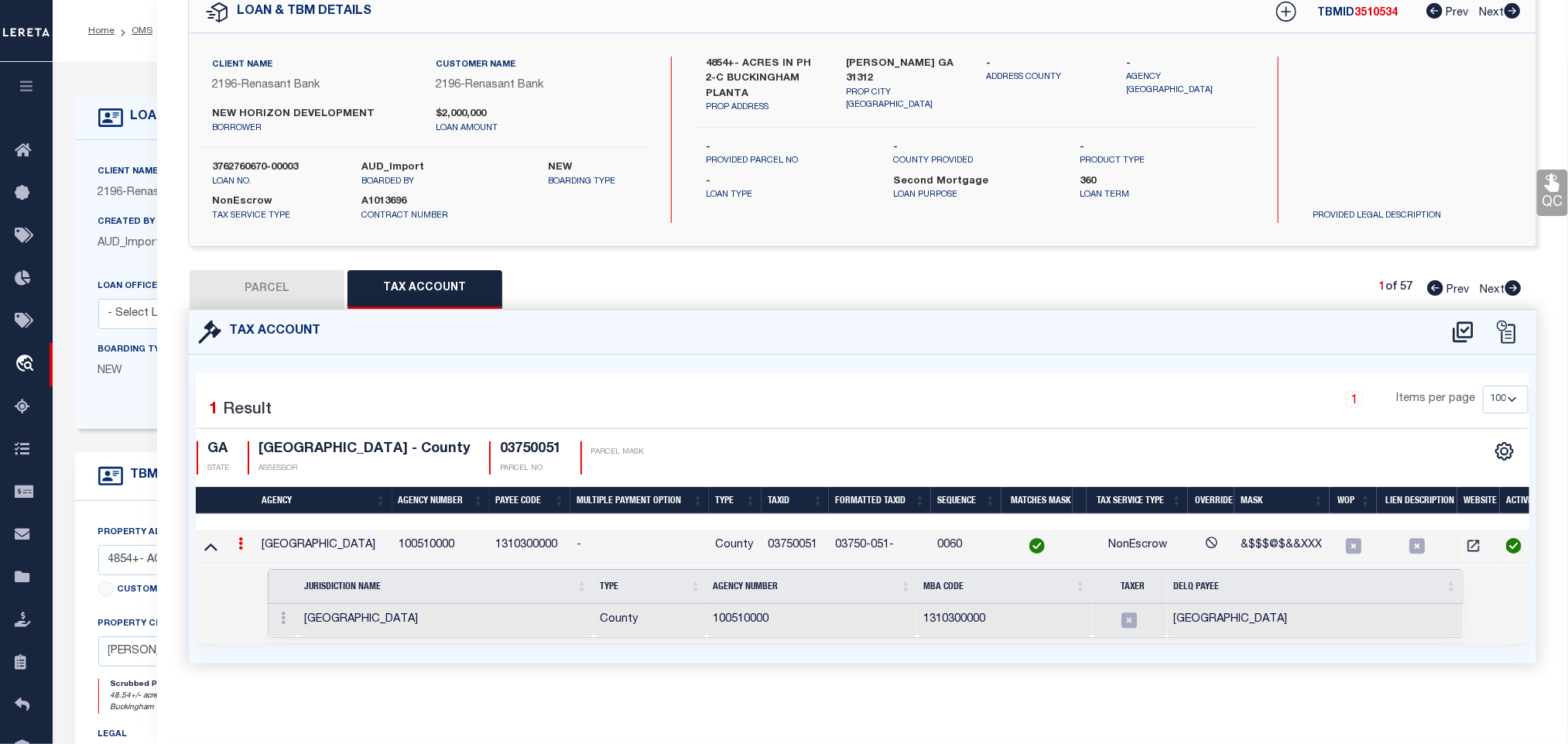
click at [314, 354] on div "1 Selected 1 Result 1 Items per page 10 25 50 100 GA STATE" at bounding box center [862, 509] width 1348 height 309
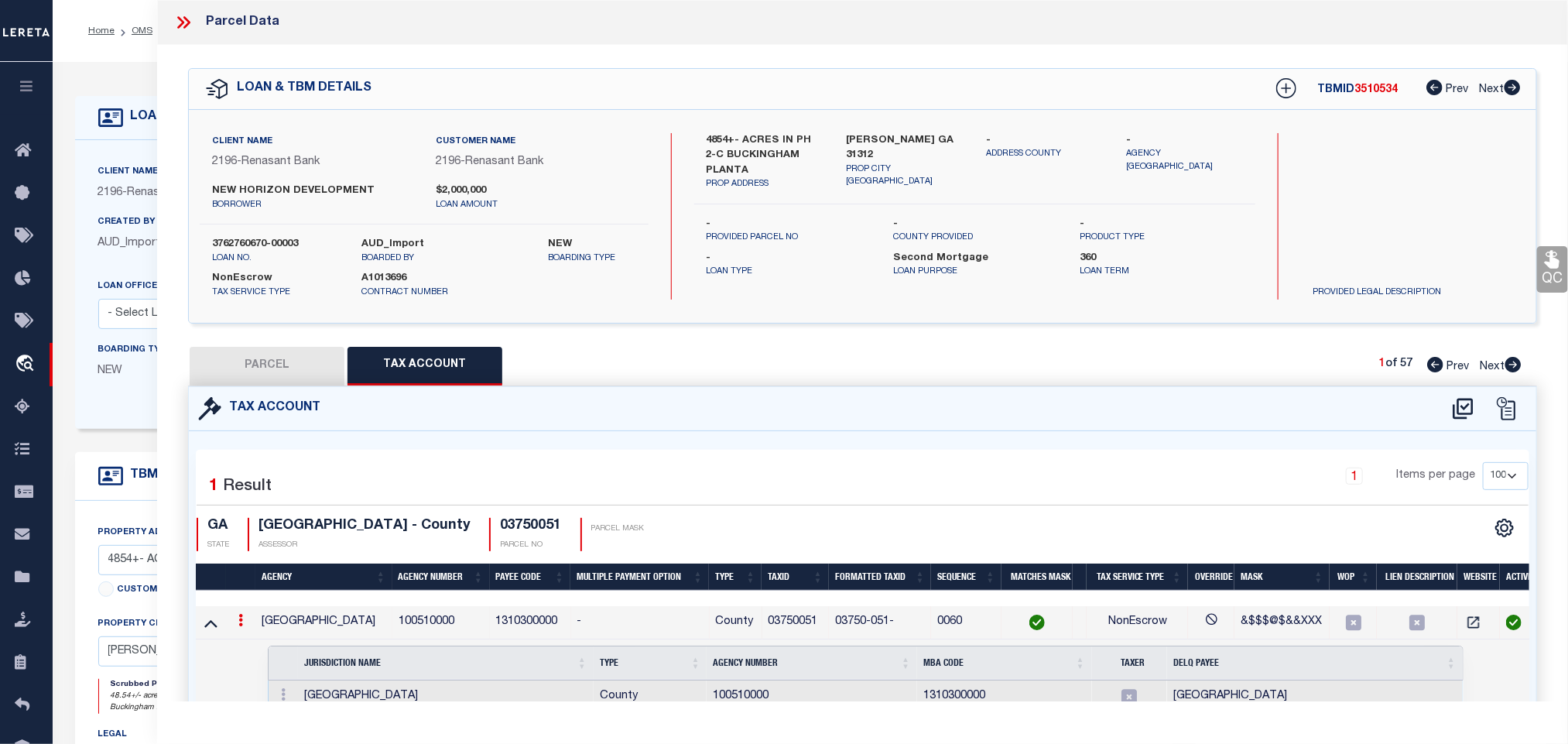
click at [484, 404] on div "Tax Account" at bounding box center [862, 409] width 1348 height 44
click at [1352, 627] on icon at bounding box center [1353, 622] width 16 height 16
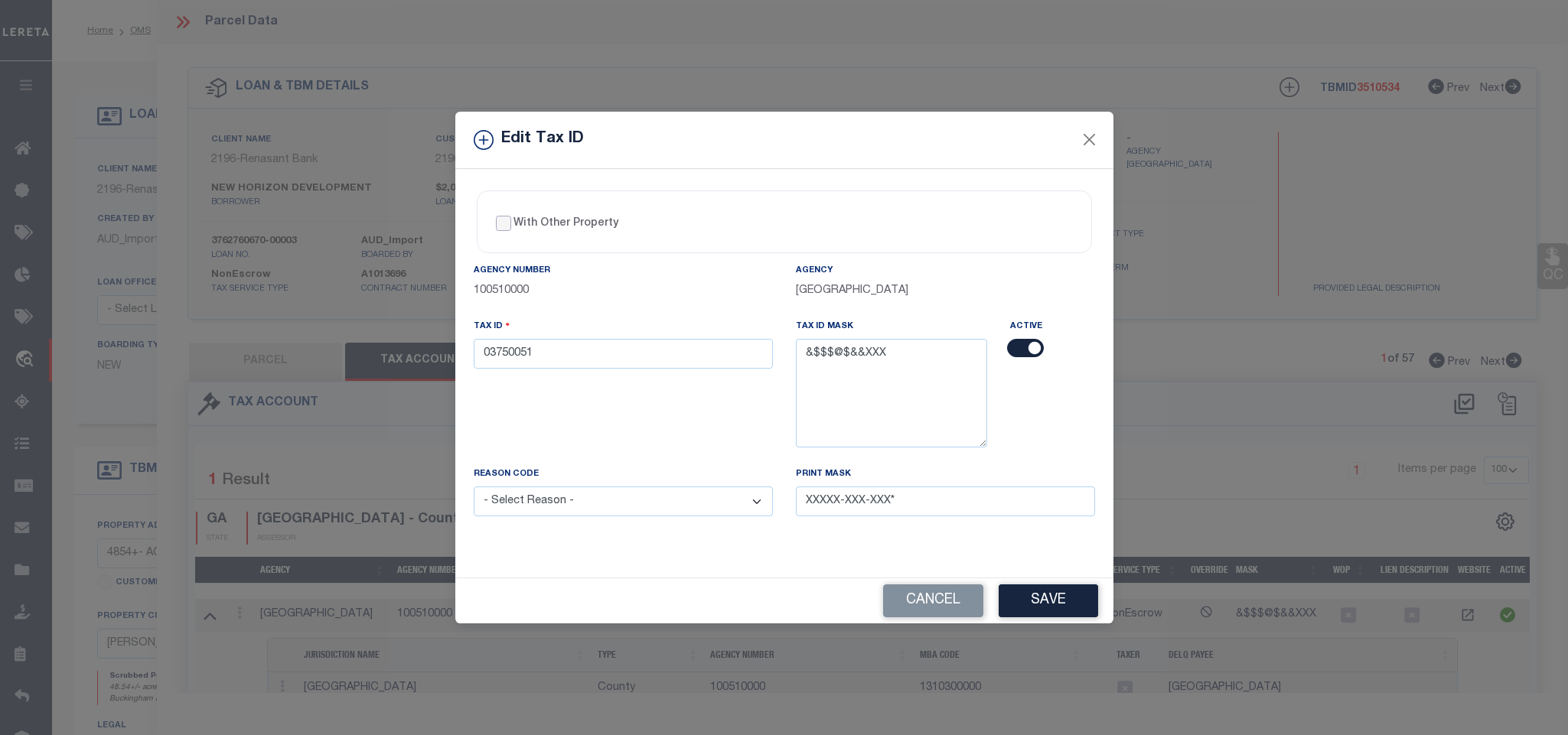
click at [507, 216] on input "With Other Property" at bounding box center [503, 223] width 15 height 15
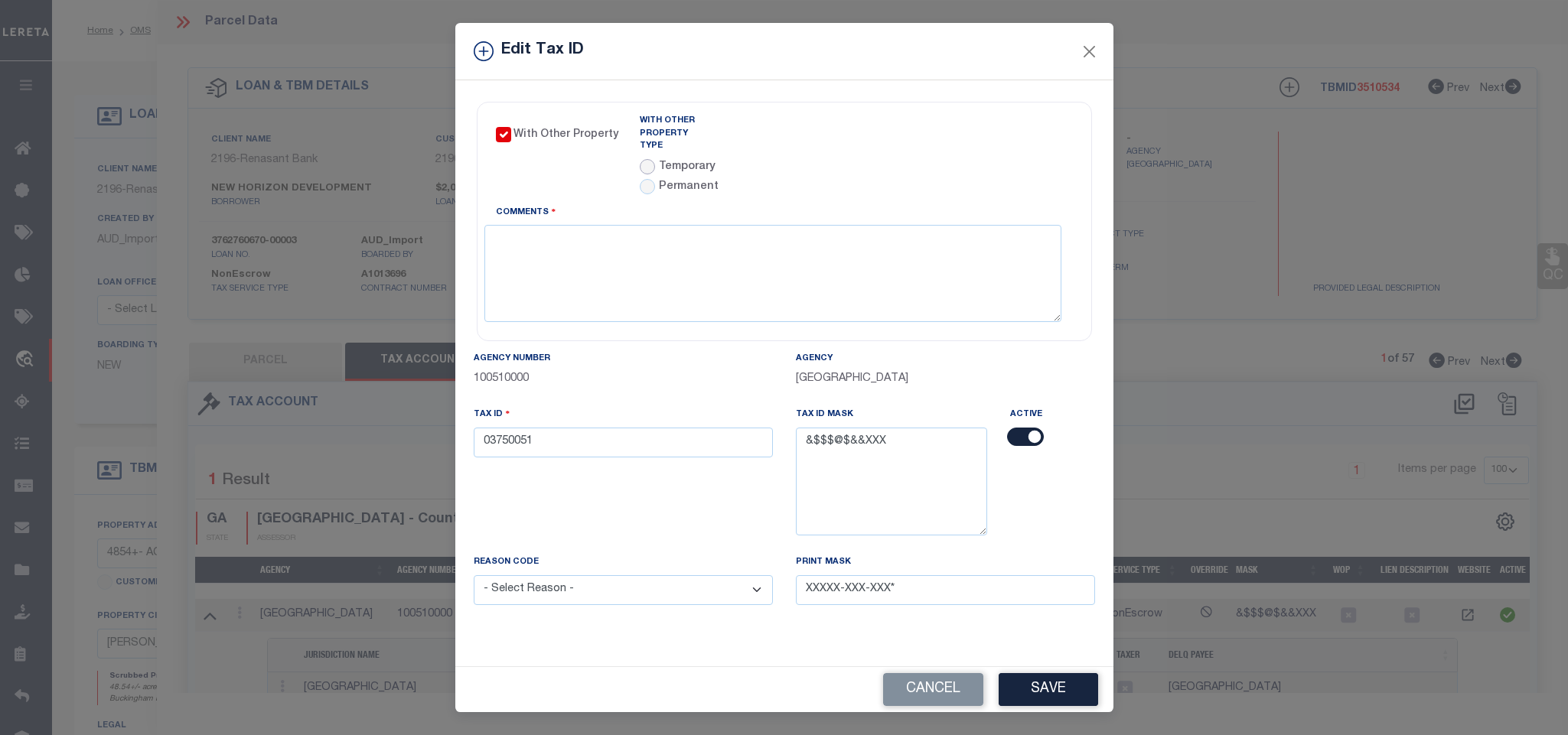
click at [649, 159] on input "radio" at bounding box center [647, 166] width 15 height 15
click at [845, 146] on input "text" at bounding box center [856, 148] width 145 height 30
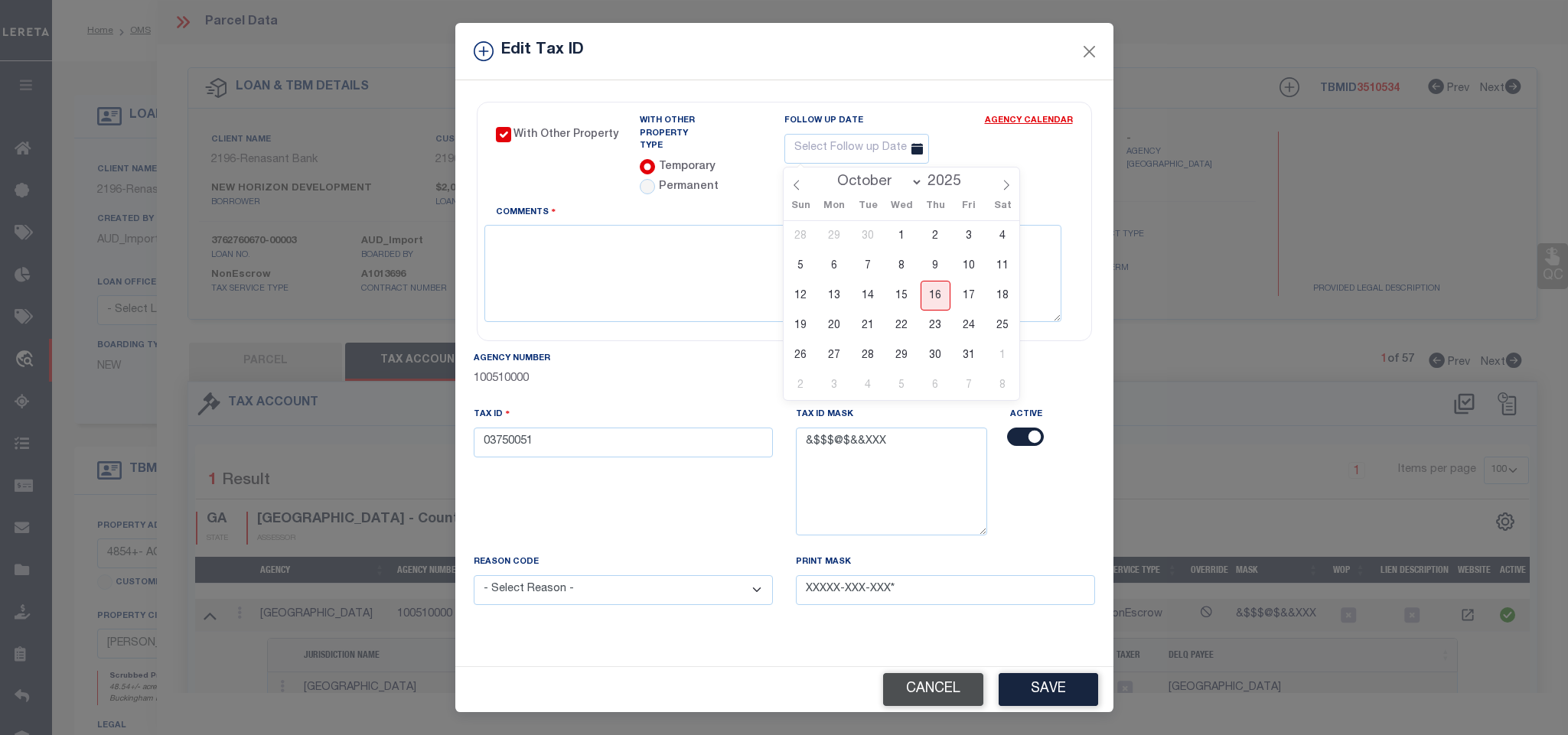
click at [928, 702] on button "Cancel" at bounding box center [932, 690] width 100 height 33
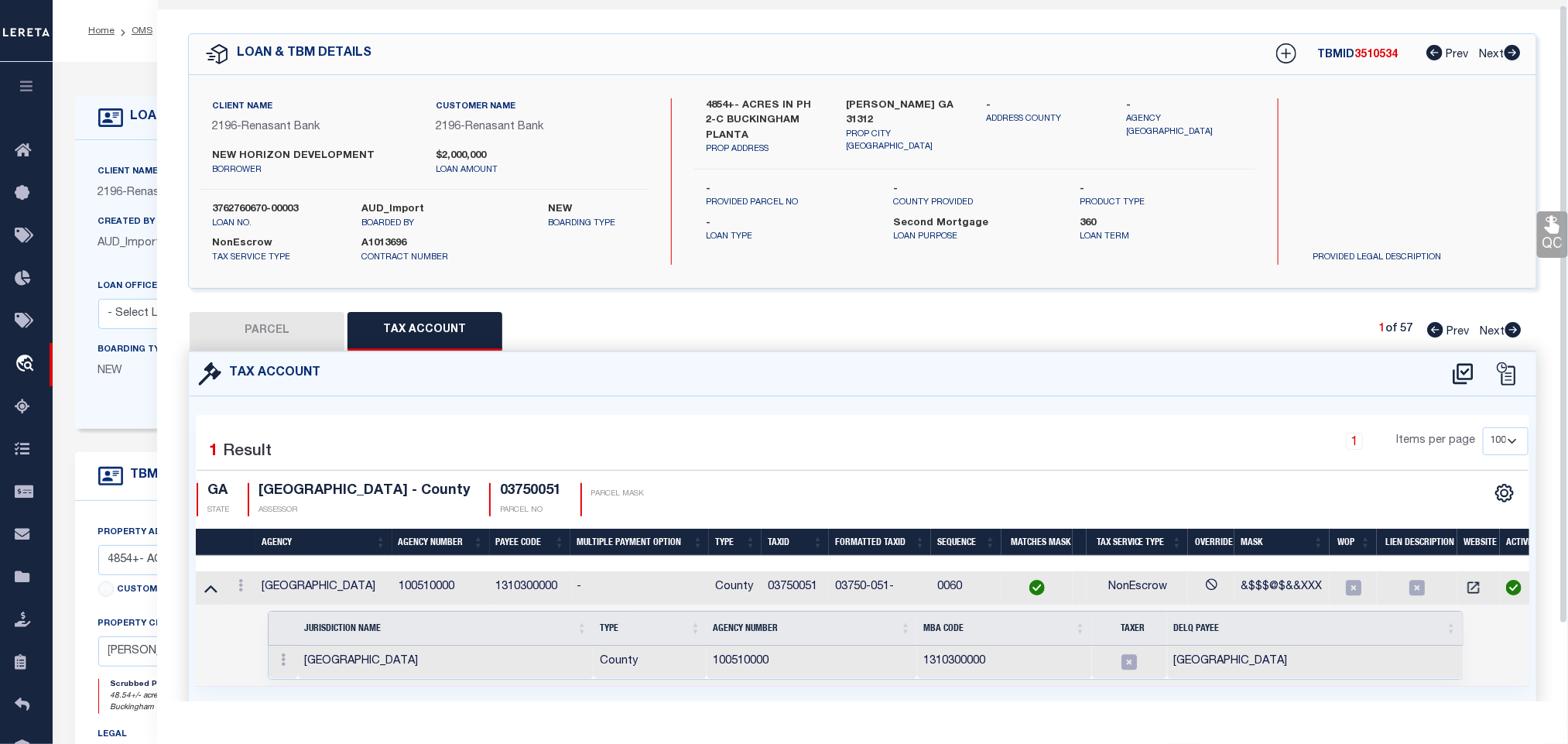
scroll to position [93, 0]
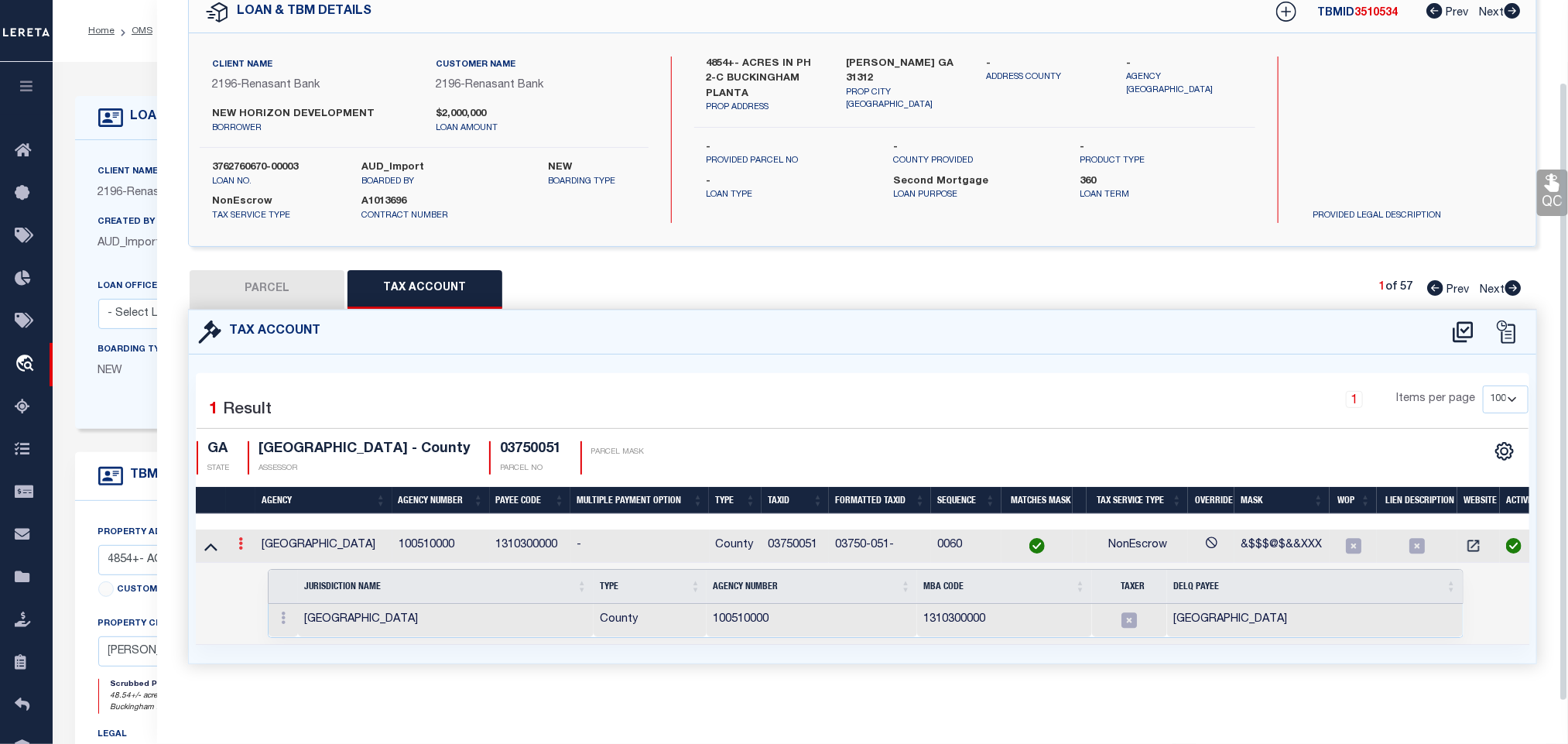
click at [240, 537] on icon at bounding box center [241, 544] width 5 height 13
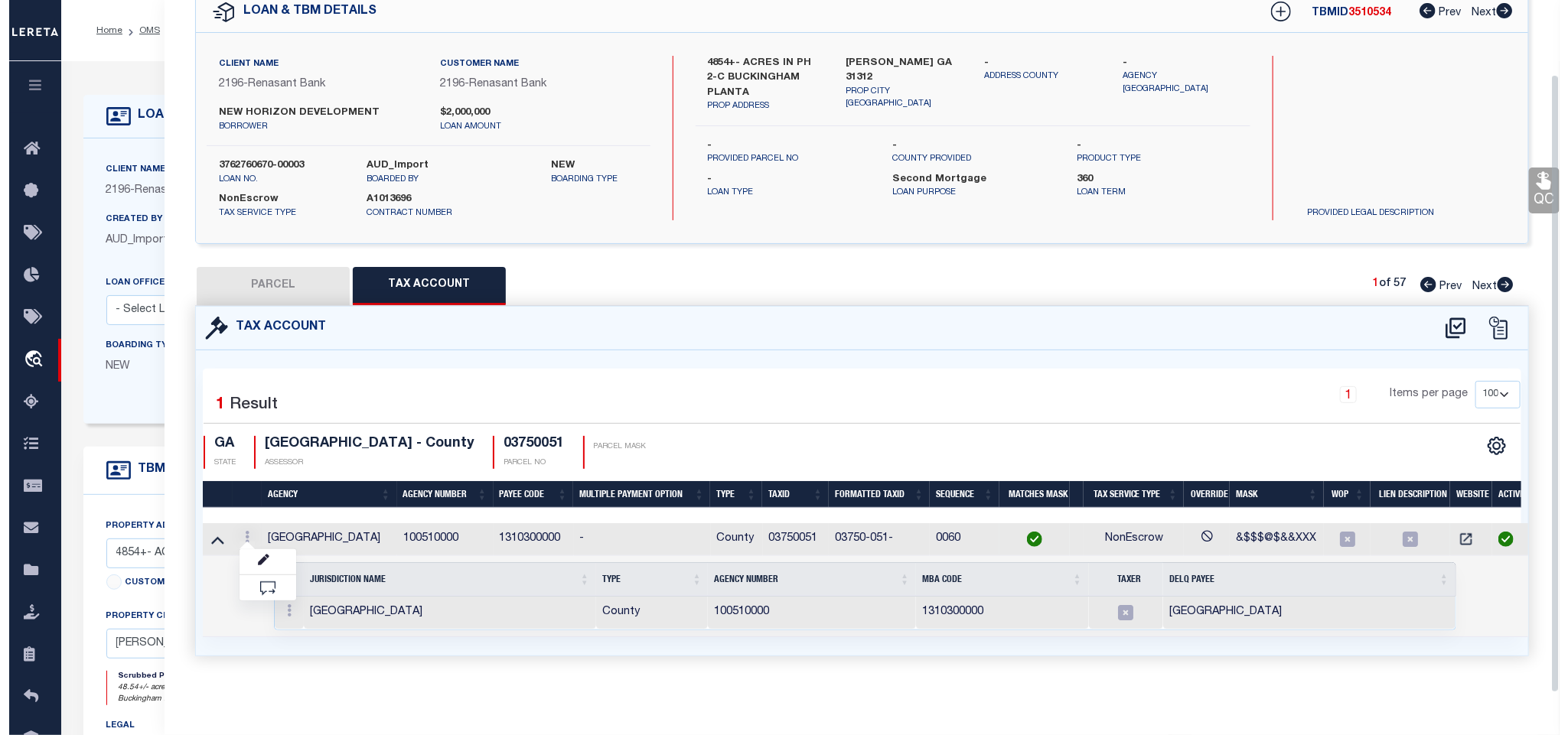
scroll to position [83, 0]
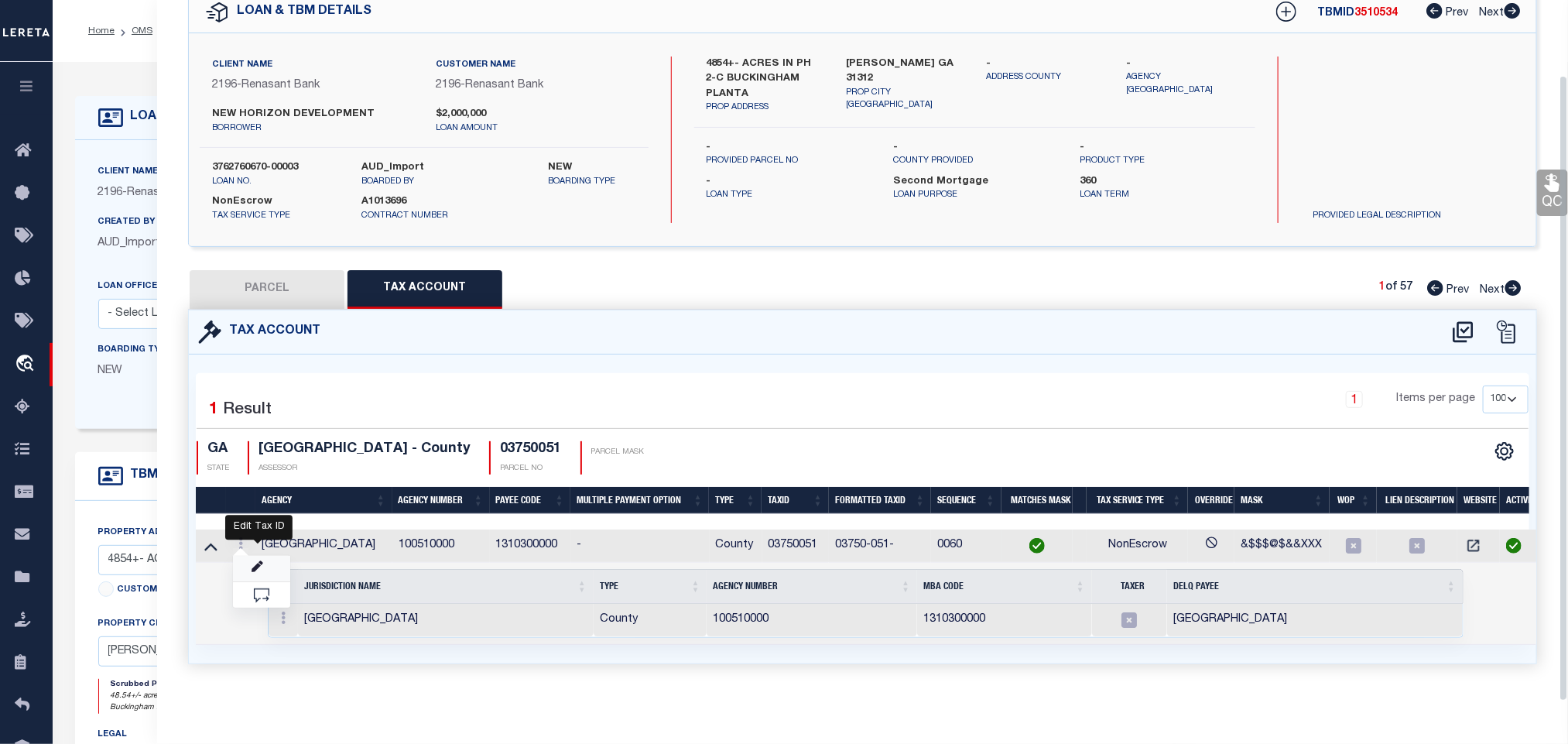
click at [255, 565] on icon "" at bounding box center [257, 566] width 12 height 12
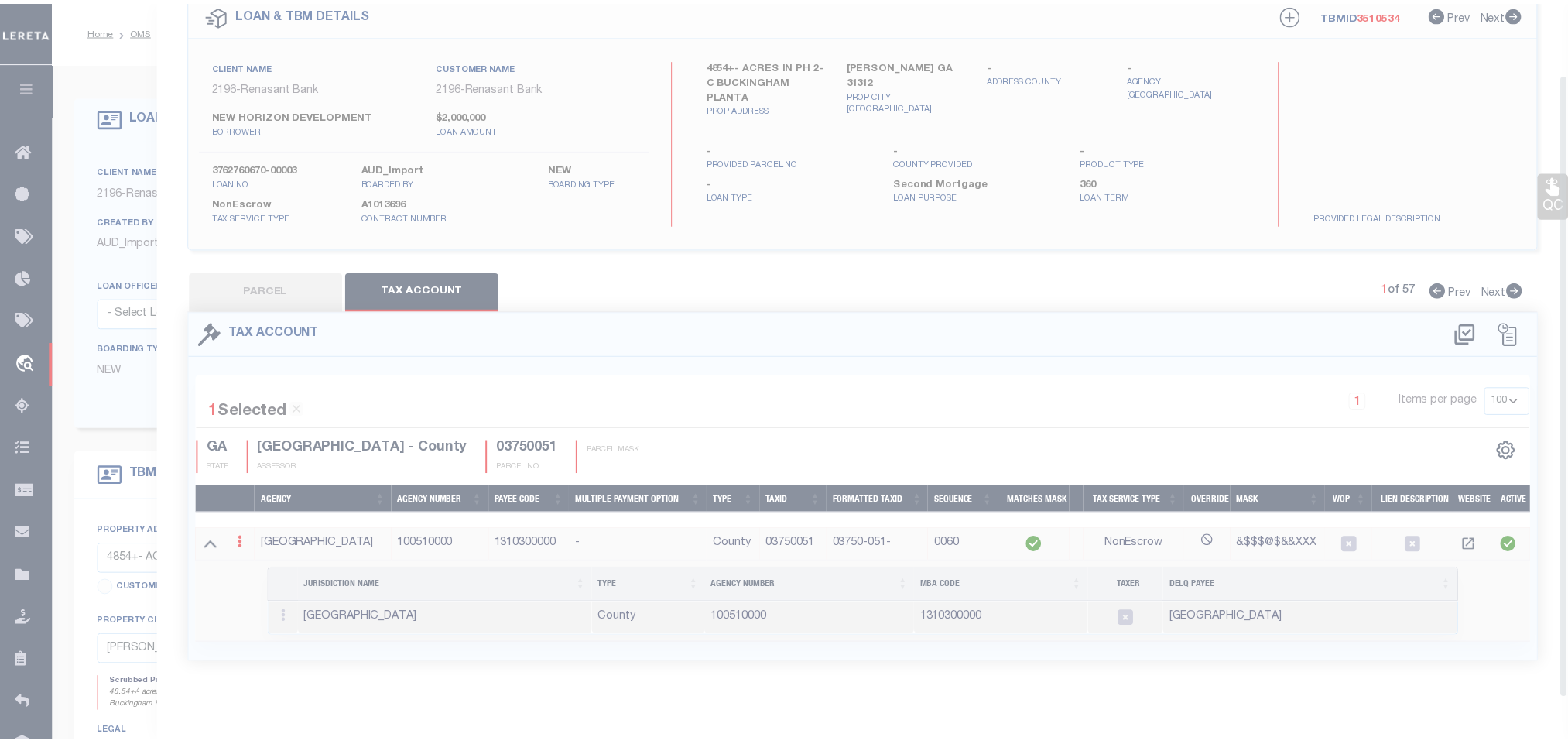
scroll to position [80, 0]
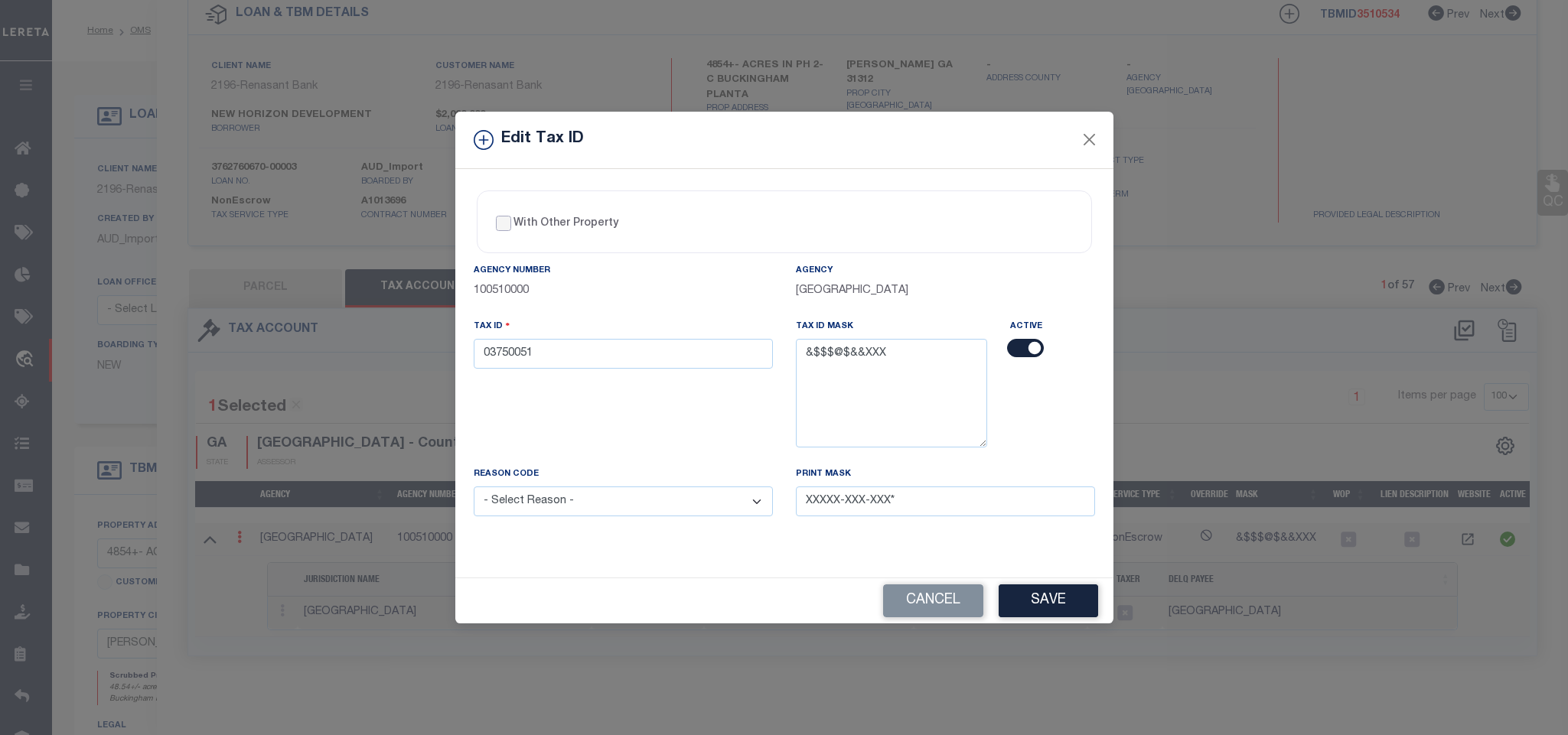
click at [503, 216] on input "With Other Property" at bounding box center [503, 223] width 15 height 15
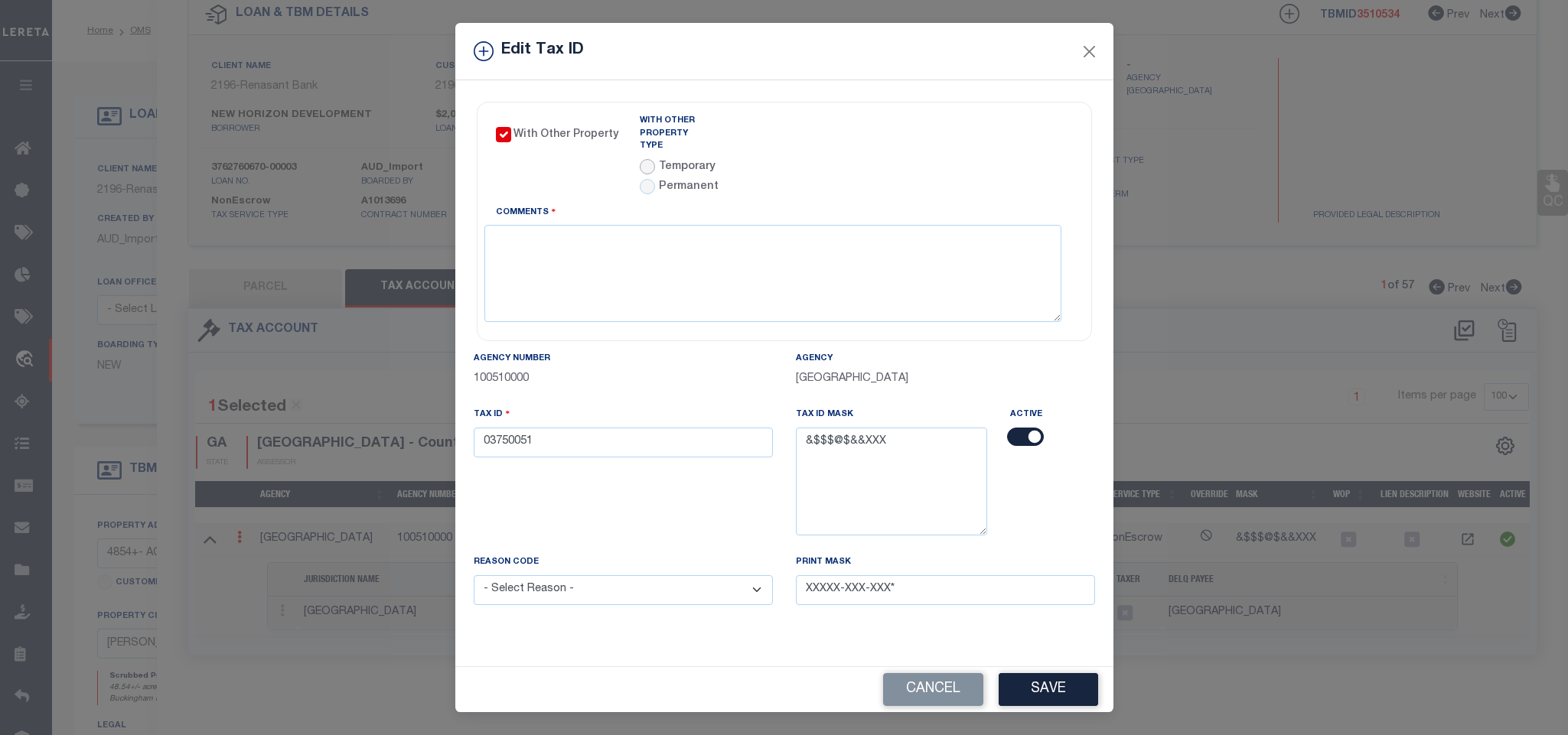
click at [652, 159] on input "radio" at bounding box center [647, 166] width 15 height 15
click at [834, 141] on input "text" at bounding box center [856, 148] width 145 height 30
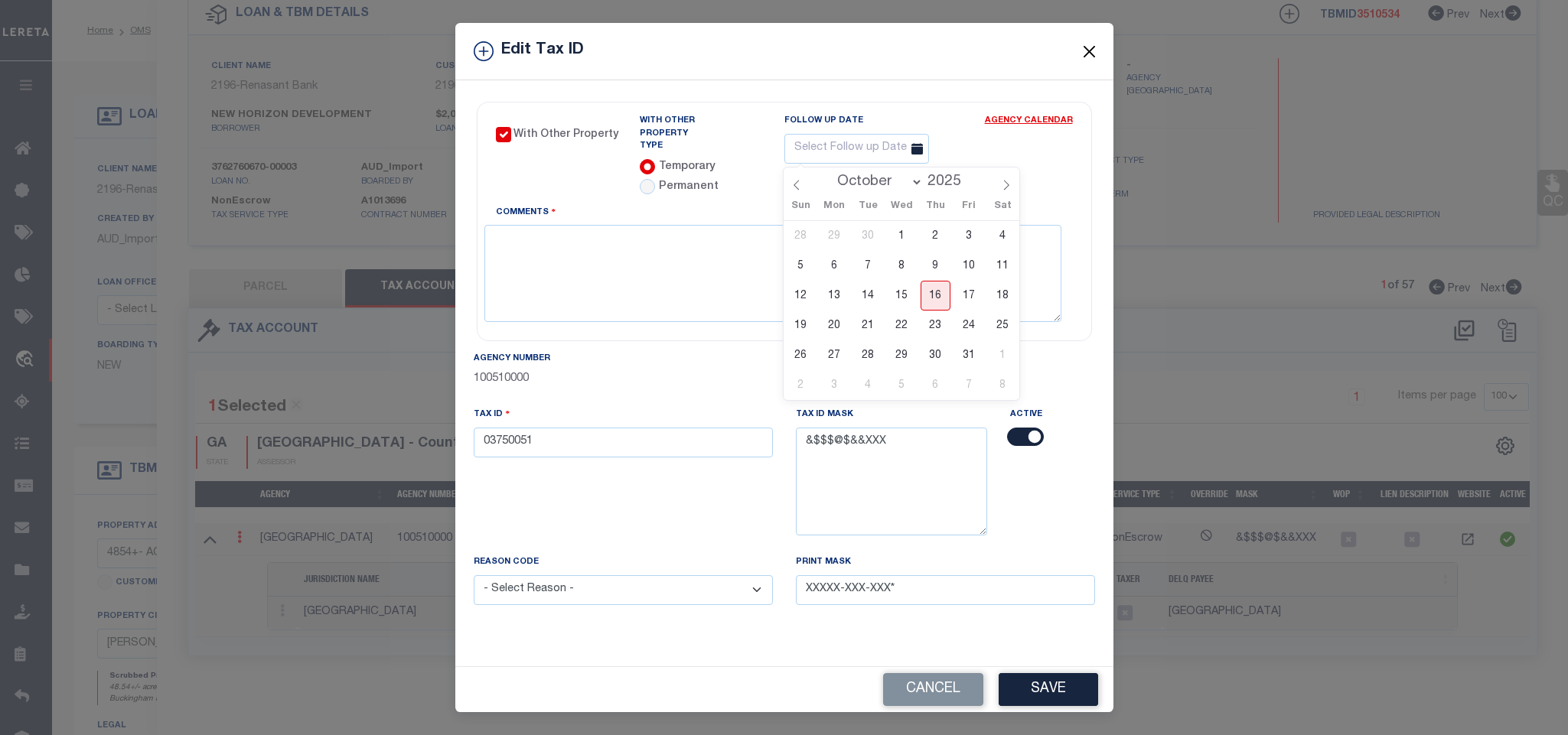
click at [861, 174] on select "January February March April May June July August September October November De…" at bounding box center [876, 182] width 93 height 15
click at [830, 174] on select "January February March April May June July August September October November De…" at bounding box center [876, 182] width 93 height 15
click at [939, 334] on span "20" at bounding box center [935, 325] width 30 height 30
click at [912, 273] on textarea "Comments" at bounding box center [773, 273] width 577 height 97
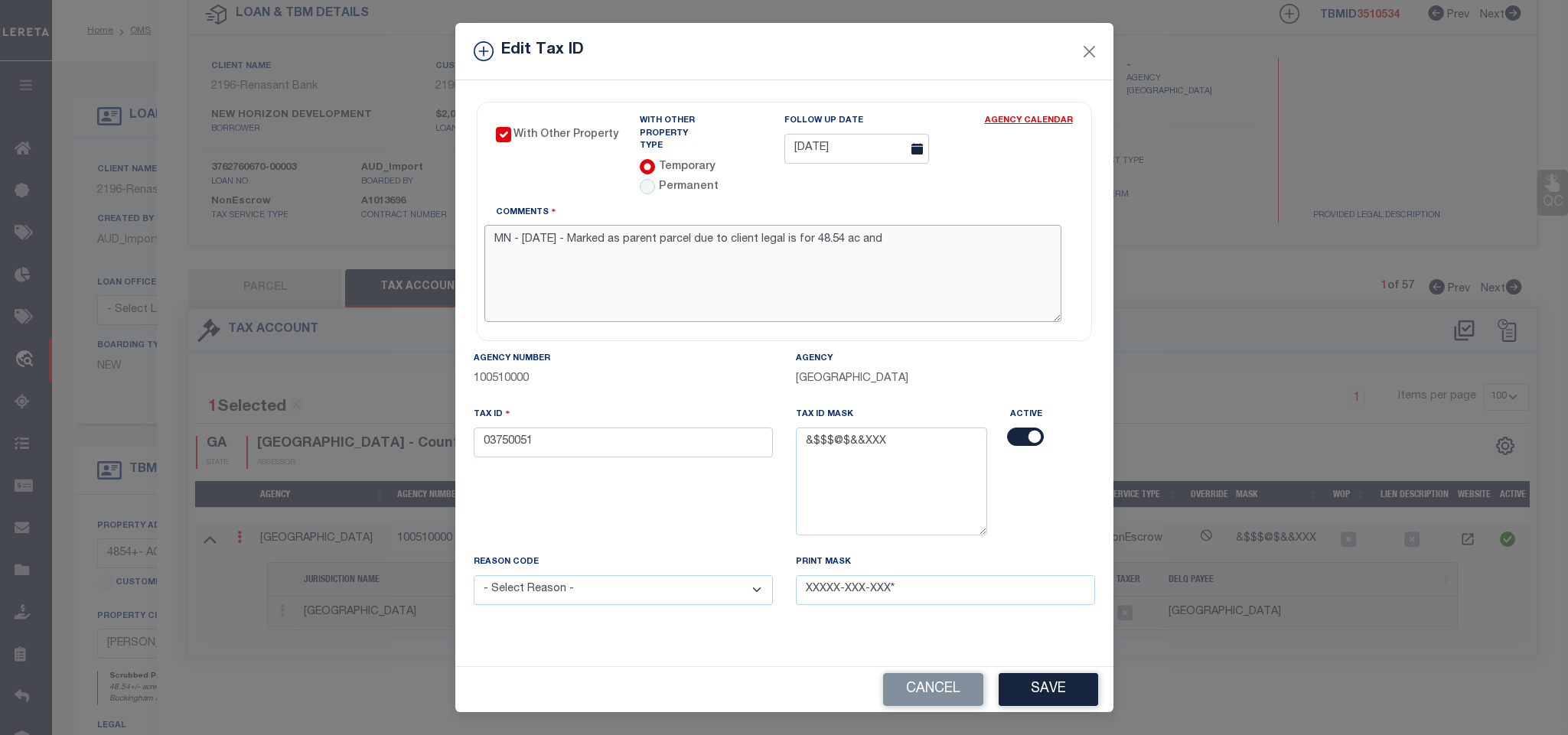
drag, startPoint x: 643, startPoint y: 230, endPoint x: 714, endPoint y: 237, distance: 71.3
click at [714, 237] on textarea "MN - 10.16.2025 - Marked as parent parcel due to client legal is for 48.54 ac a…" at bounding box center [773, 273] width 577 height 97
click at [643, 234] on textarea "MN - 10.16.2025 - Marked asWOP due to client legal is for 48.54 ac and" at bounding box center [773, 273] width 577 height 97
click at [907, 241] on textarea "MN - 10.16.2025 - Marked as WOP due to client legal is for 48.54 ac and" at bounding box center [773, 273] width 577 height 97
click at [1006, 225] on textarea "MN - 10.16.2025 - Marked as WOP due to client legal is for 48.54 ac and Parcel …" at bounding box center [773, 273] width 577 height 97
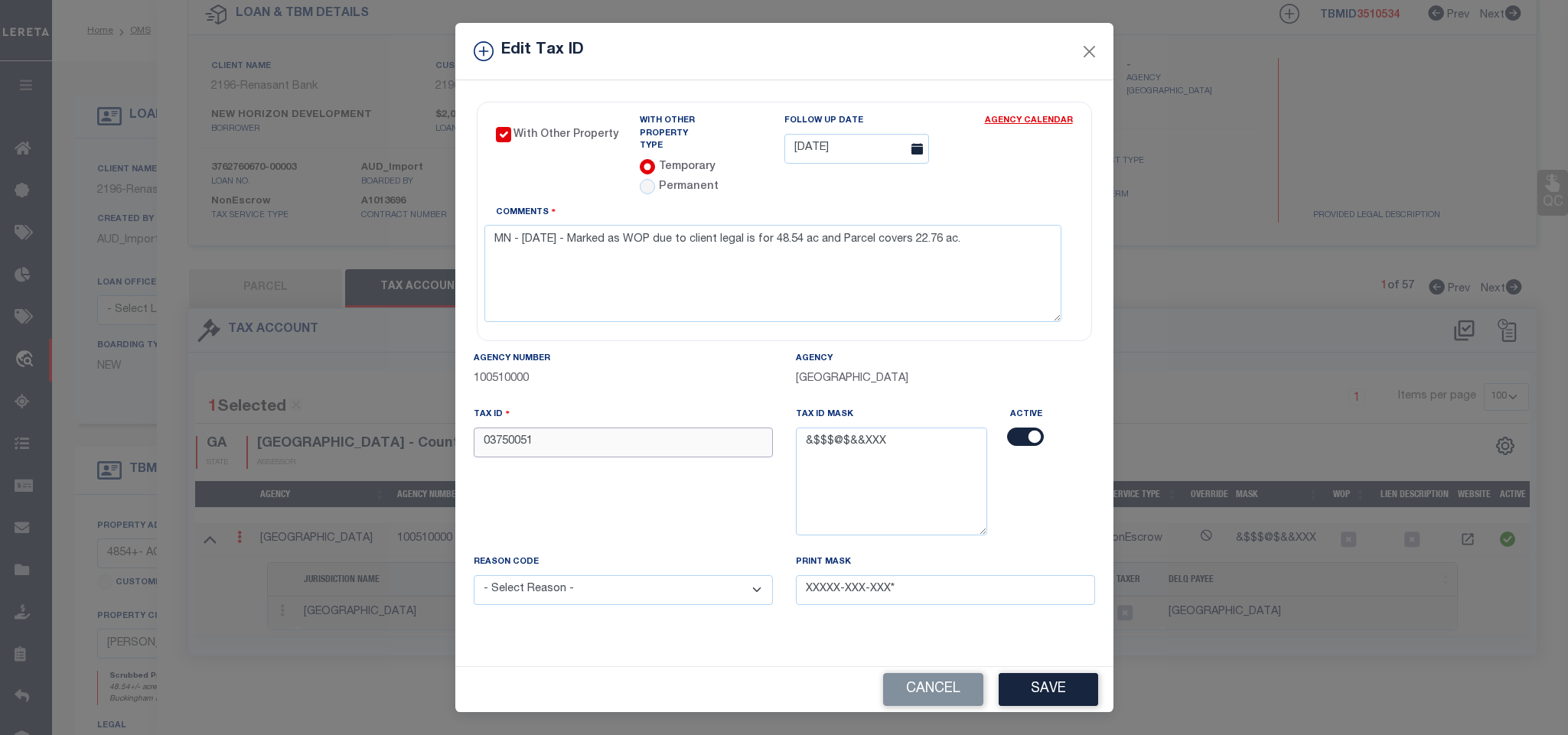
click at [581, 431] on input "03750051" at bounding box center [623, 442] width 299 height 30
drag, startPoint x: 601, startPoint y: 415, endPoint x: 606, endPoint y: 429, distance: 14.9
click at [601, 415] on div "Tax ID 03750051" at bounding box center [623, 431] width 299 height 51
click at [606, 432] on input "03750051" at bounding box center [623, 442] width 299 height 30
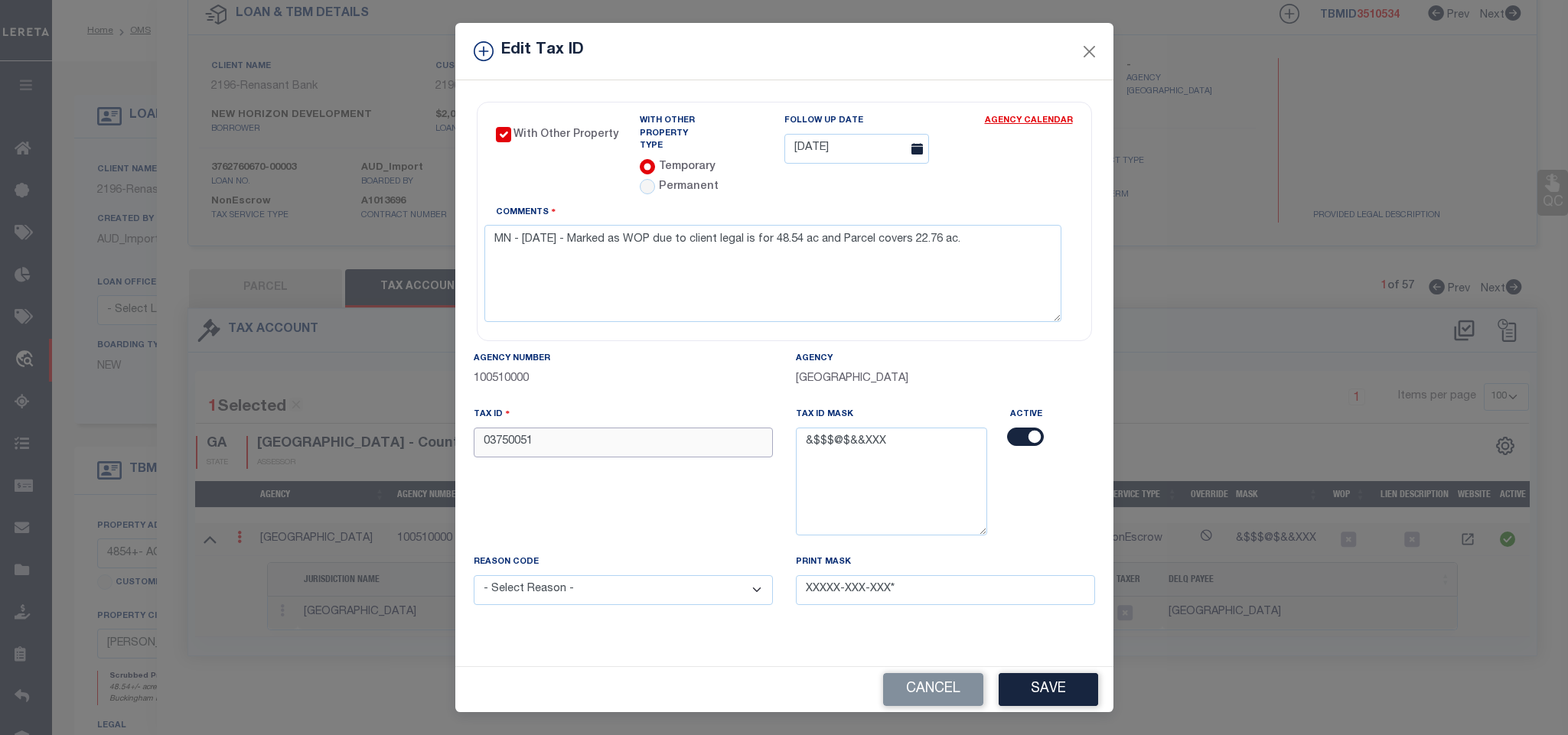
paste input "99999999"
click at [549, 592] on select "- Select Reason - 099 - Other (Provide additional detail) ACT - Agency Changed …" at bounding box center [623, 589] width 299 height 30
click at [474, 575] on select "- Select Reason - 099 - Other (Provide additional detail) ACT - Agency Changed …" at bounding box center [623, 589] width 299 height 30
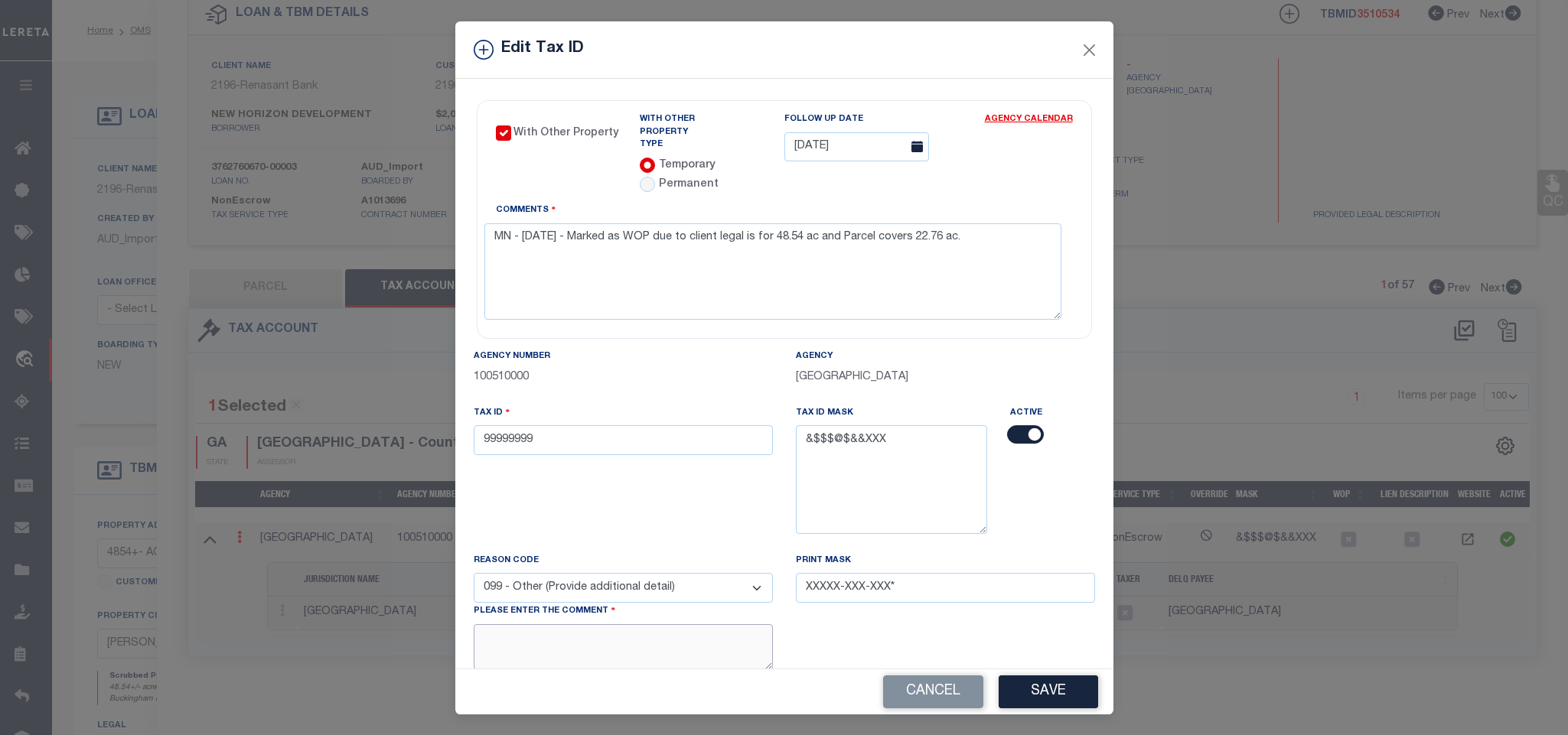
click at [585, 649] on textarea at bounding box center [623, 647] width 299 height 47
click at [592, 584] on select "- Select Reason - 099 - Other (Provide additional detail) ACT - Agency Changed …" at bounding box center [623, 588] width 299 height 30
click at [474, 573] on select "- Select Reason - 099 - Other (Provide additional detail) ACT - Agency Changed …" at bounding box center [623, 588] width 299 height 30
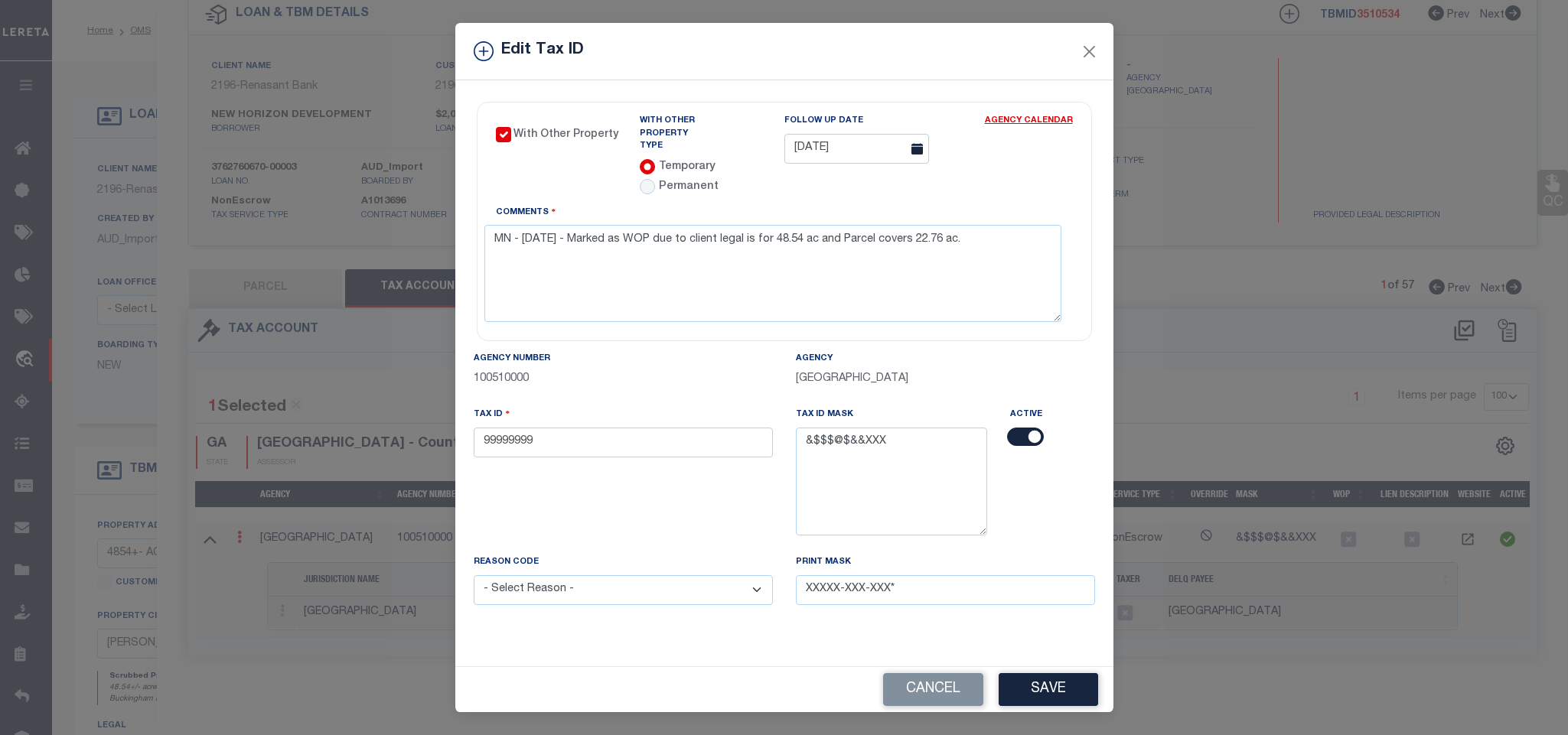
click at [540, 634] on div "With Other Property With Other Property Type Temporary Permanent Parent Parcel …" at bounding box center [784, 372] width 658 height 585
click at [657, 431] on input "99999999" at bounding box center [623, 442] width 299 height 30
click at [698, 439] on input "99999999" at bounding box center [623, 442] width 299 height 30
click at [1091, 709] on div "Cancel Save" at bounding box center [784, 690] width 658 height 45
click at [1083, 698] on button "Save" at bounding box center [1048, 690] width 99 height 33
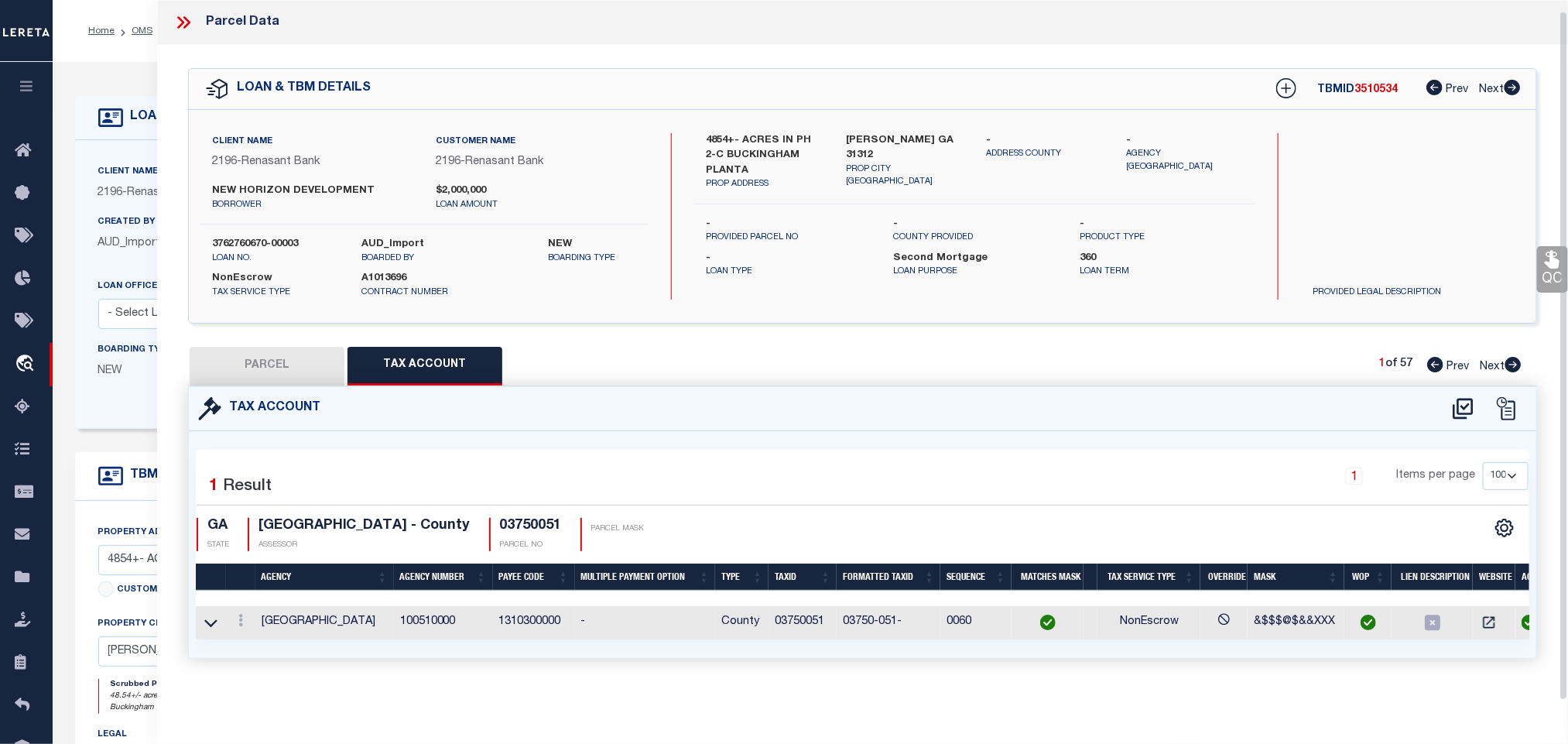
scroll to position [9, 0]
click at [1366, 618] on img at bounding box center [1368, 622] width 16 height 16
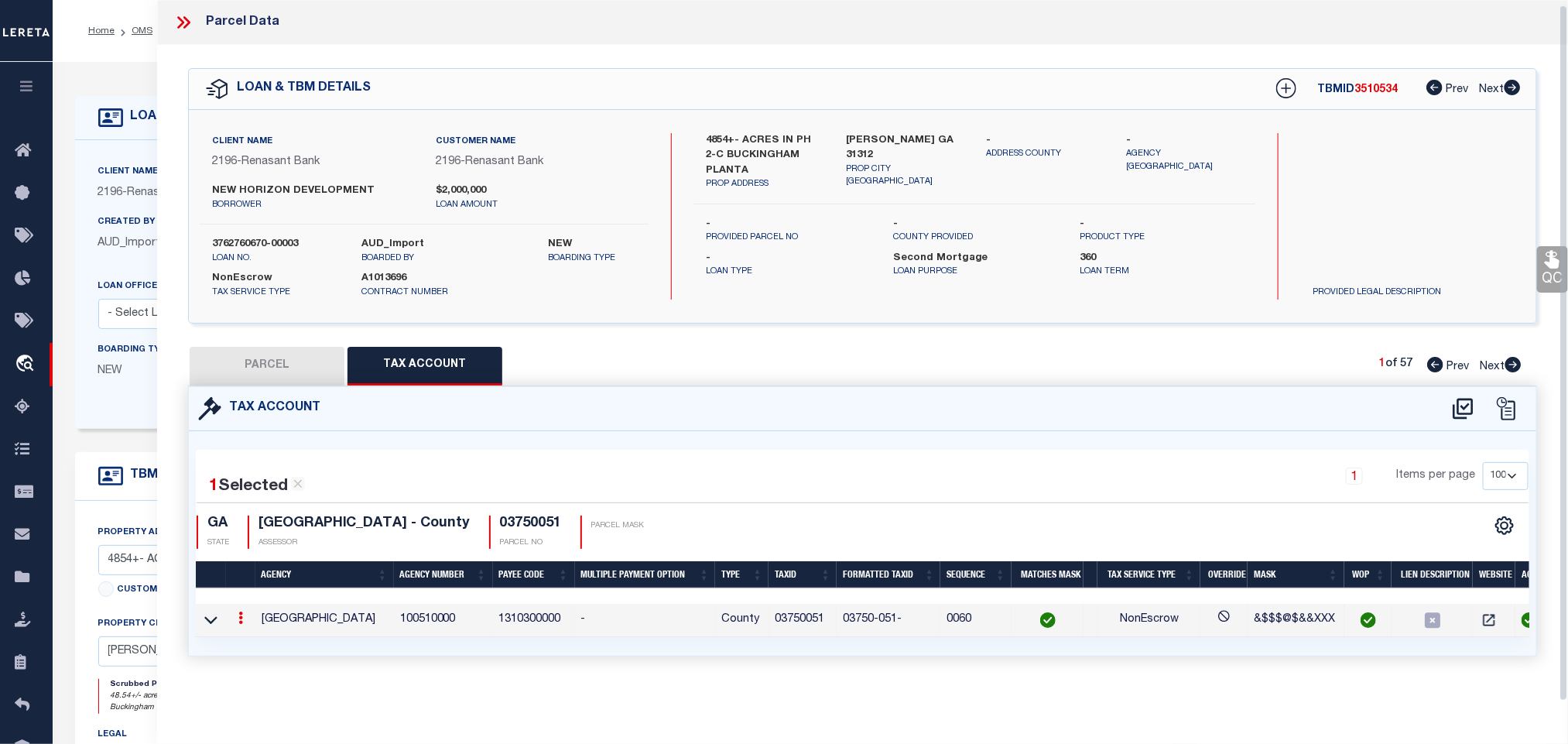
scroll to position [5, 0]
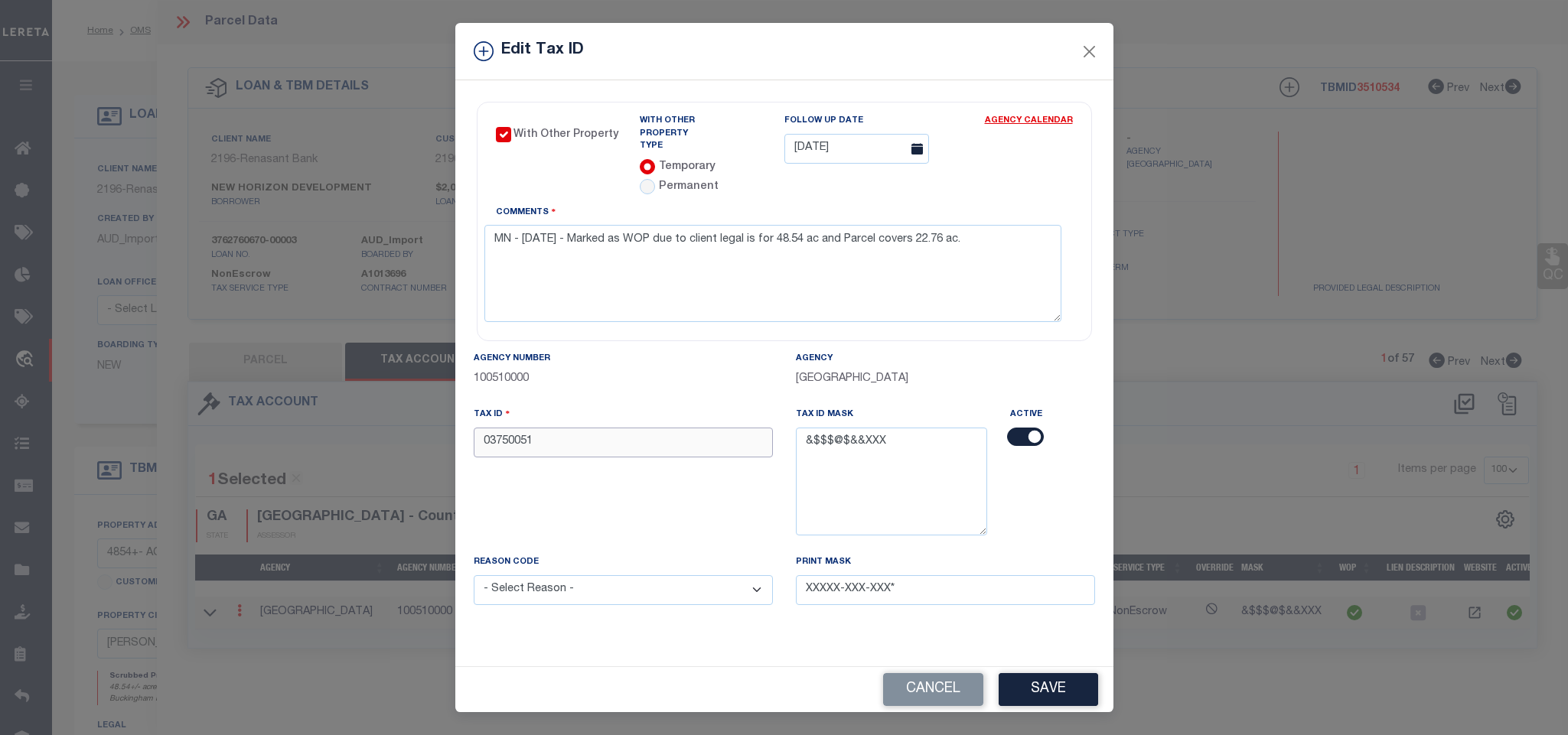
click at [565, 431] on input "03750051" at bounding box center [623, 442] width 299 height 30
paste input "99999999"
drag, startPoint x: 556, startPoint y: 594, endPoint x: 559, endPoint y: 629, distance: 35.1
click at [556, 594] on select "- Select Reason - 099 - Other (Provide additional detail) ACT - Agency Changed …" at bounding box center [623, 589] width 299 height 30
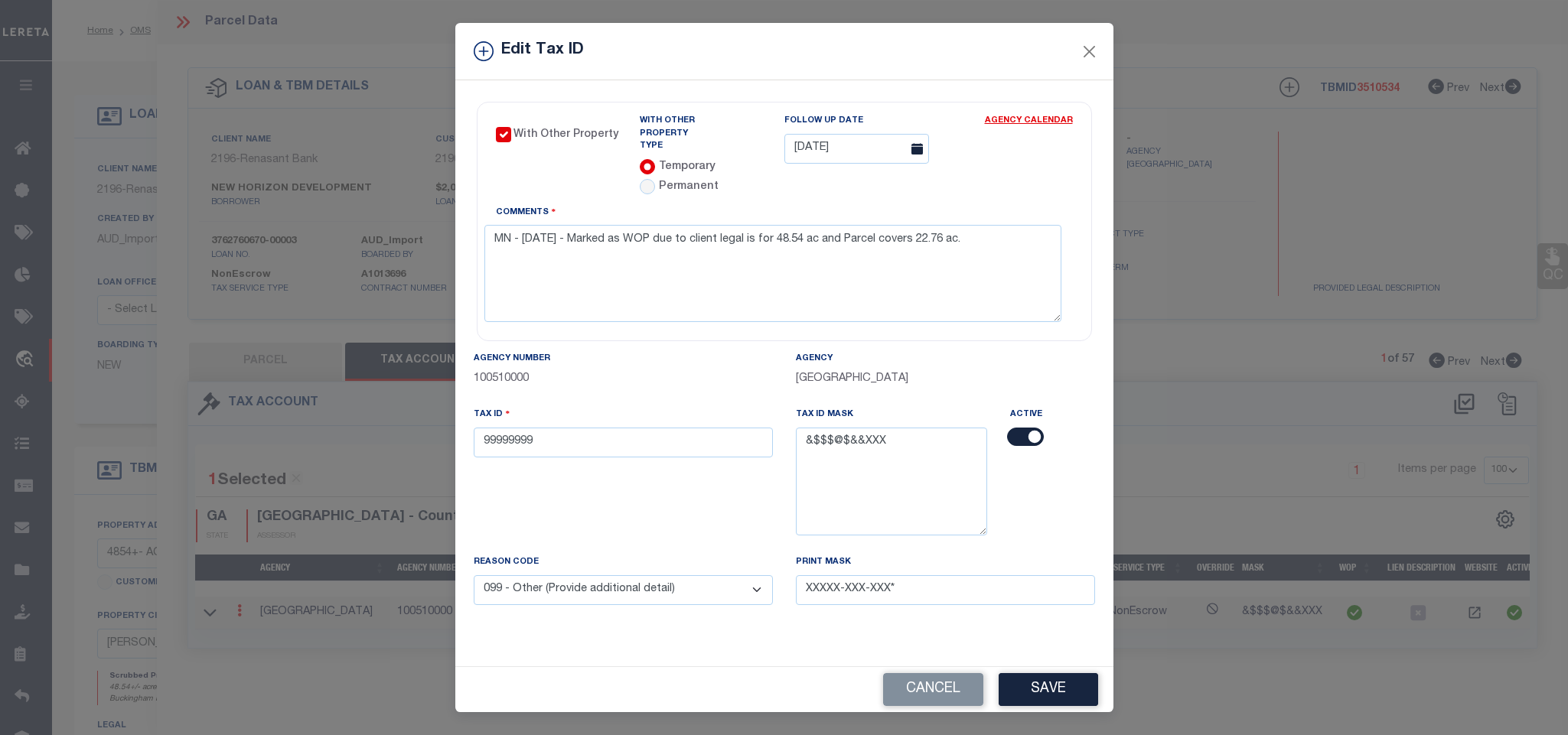
click at [474, 575] on select "- Select Reason - 099 - Other (Provide additional detail) ACT - Agency Changed …" at bounding box center [623, 589] width 299 height 30
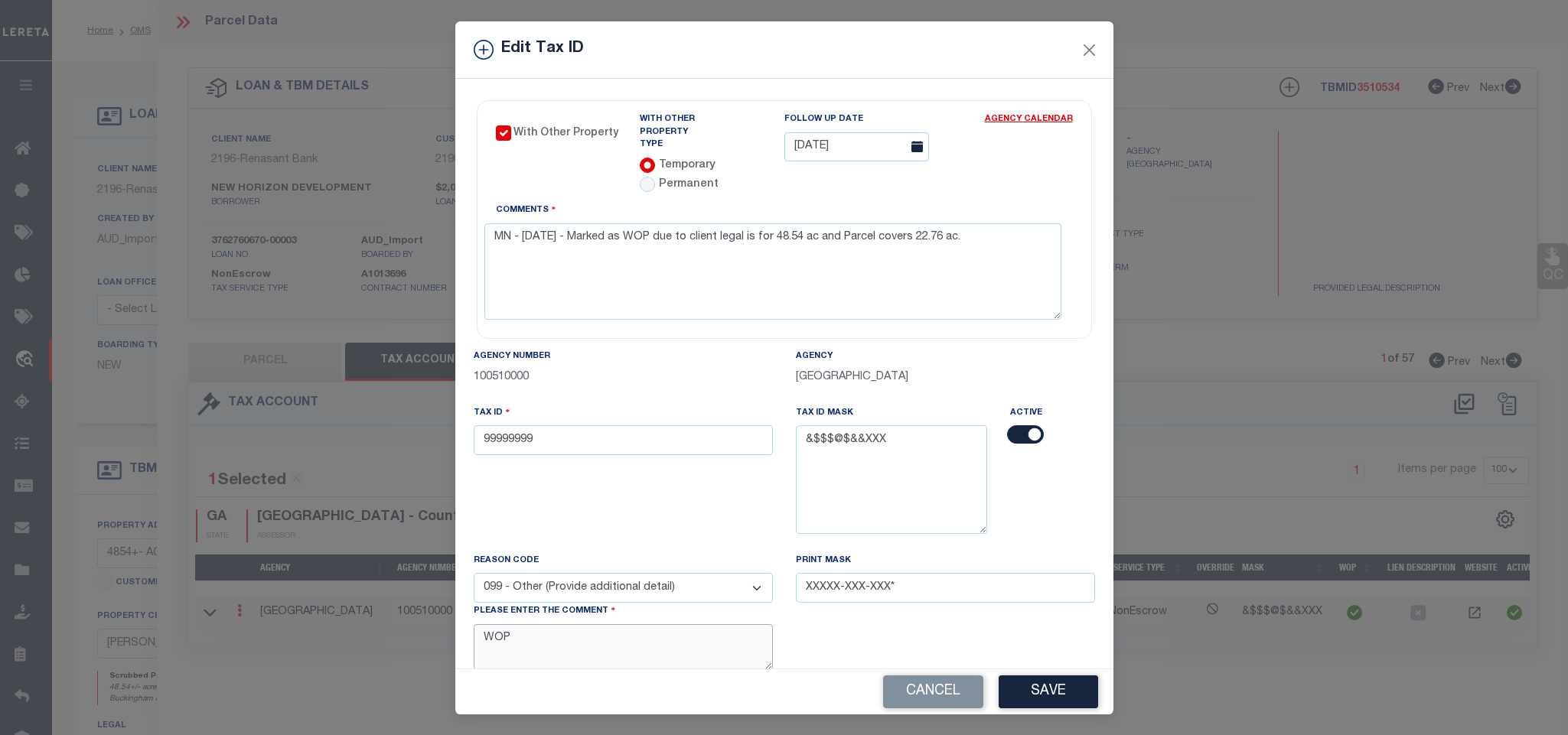
click at [585, 649] on textarea "WOP" at bounding box center [623, 647] width 299 height 47
click at [1035, 698] on button "Save" at bounding box center [1048, 692] width 99 height 33
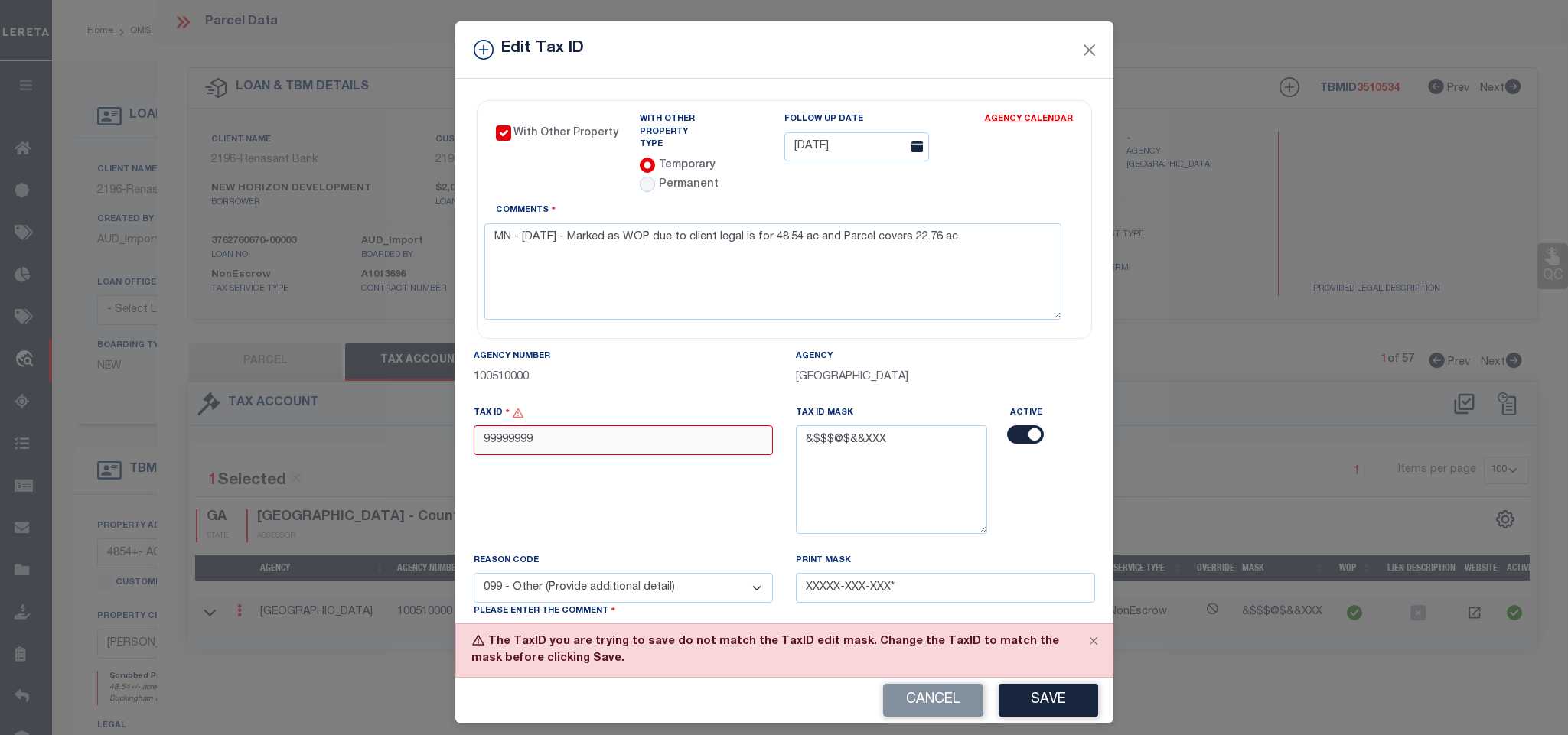
click at [593, 431] on input "99999999" at bounding box center [623, 439] width 299 height 30
click at [1061, 710] on button "Save" at bounding box center [1048, 700] width 99 height 33
click at [632, 370] on p "100510000" at bounding box center [623, 378] width 299 height 17
click at [803, 427] on textarea "&$$$@$&&XXX" at bounding box center [892, 478] width 192 height 108
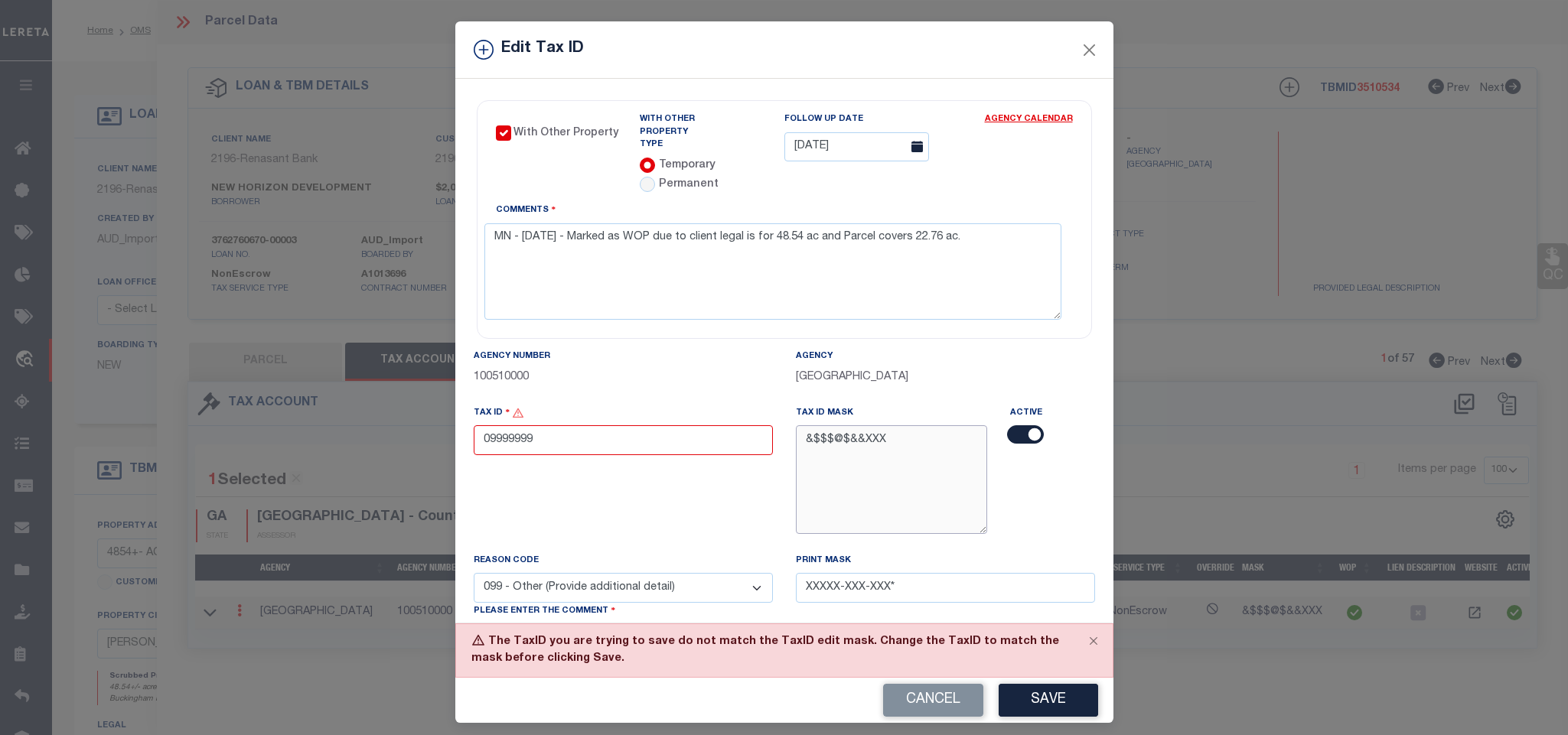
click at [803, 427] on textarea "&$$$@$&&XXX" at bounding box center [892, 478] width 192 height 108
drag, startPoint x: 691, startPoint y: 428, endPoint x: 705, endPoint y: 440, distance: 18.4
click at [691, 428] on input "09999999" at bounding box center [623, 439] width 299 height 30
paste input "0900"
click at [1026, 693] on button "Save" at bounding box center [1048, 700] width 99 height 33
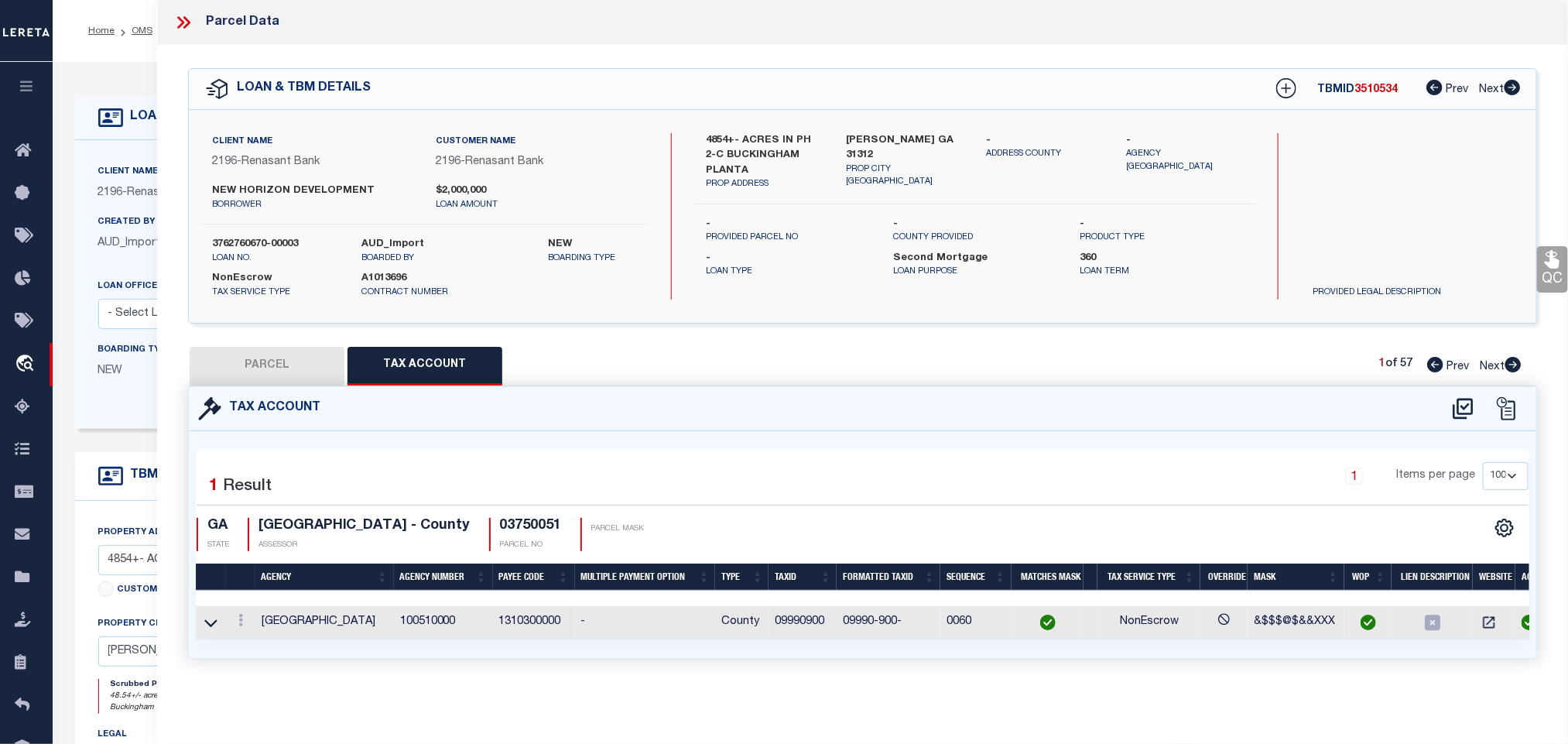
click at [263, 358] on button "PARCEL" at bounding box center [266, 366] width 155 height 38
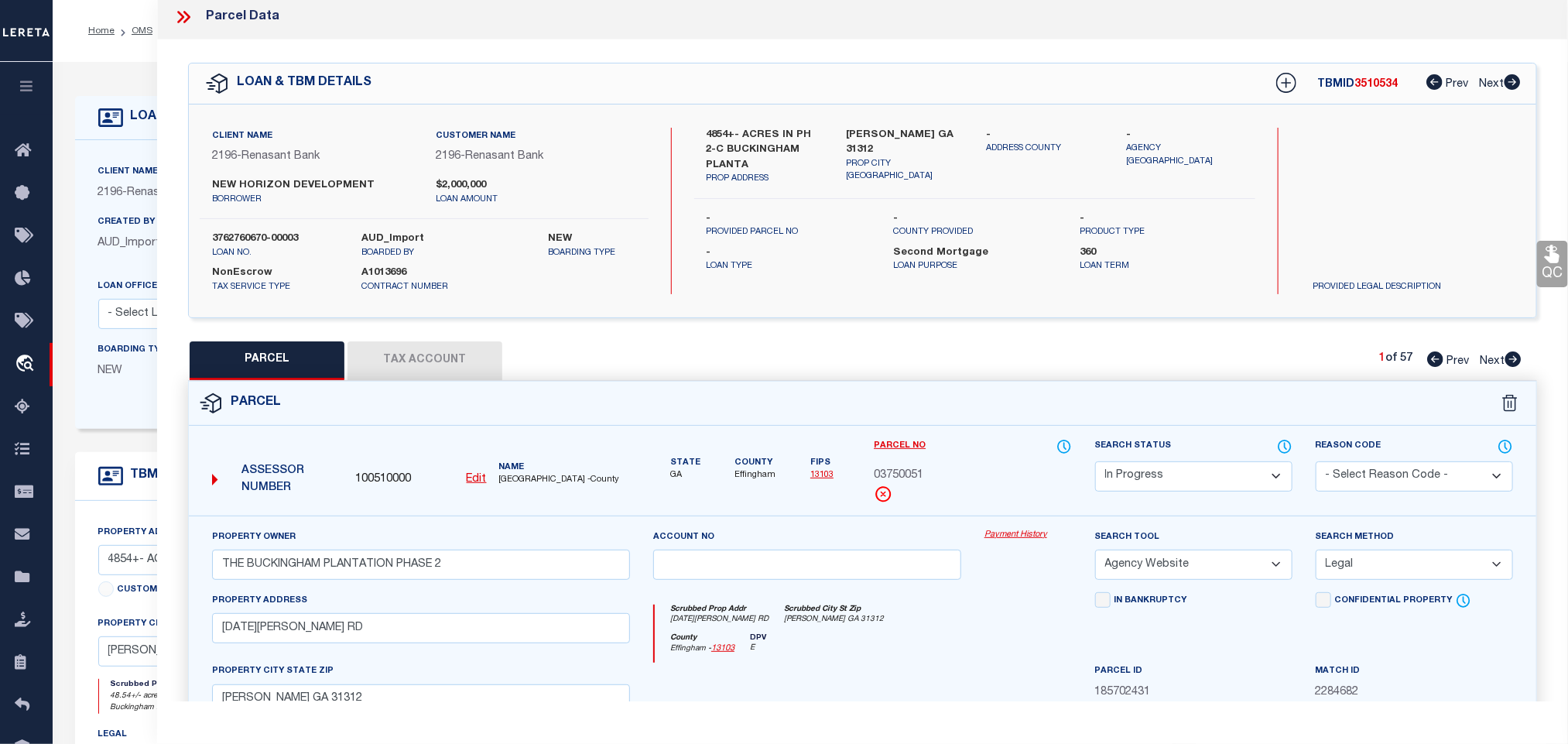
drag, startPoint x: 1173, startPoint y: 481, endPoint x: 1173, endPoint y: 467, distance: 14.0
click at [1173, 481] on select "Automated Search Bad Parcel Complete Duplicate Parcel High Dollar Reporting In …" at bounding box center [1194, 476] width 198 height 30
click at [1095, 463] on select "Automated Search Bad Parcel Complete Duplicate Parcel High Dollar Reporting In …" at bounding box center [1194, 476] width 198 height 30
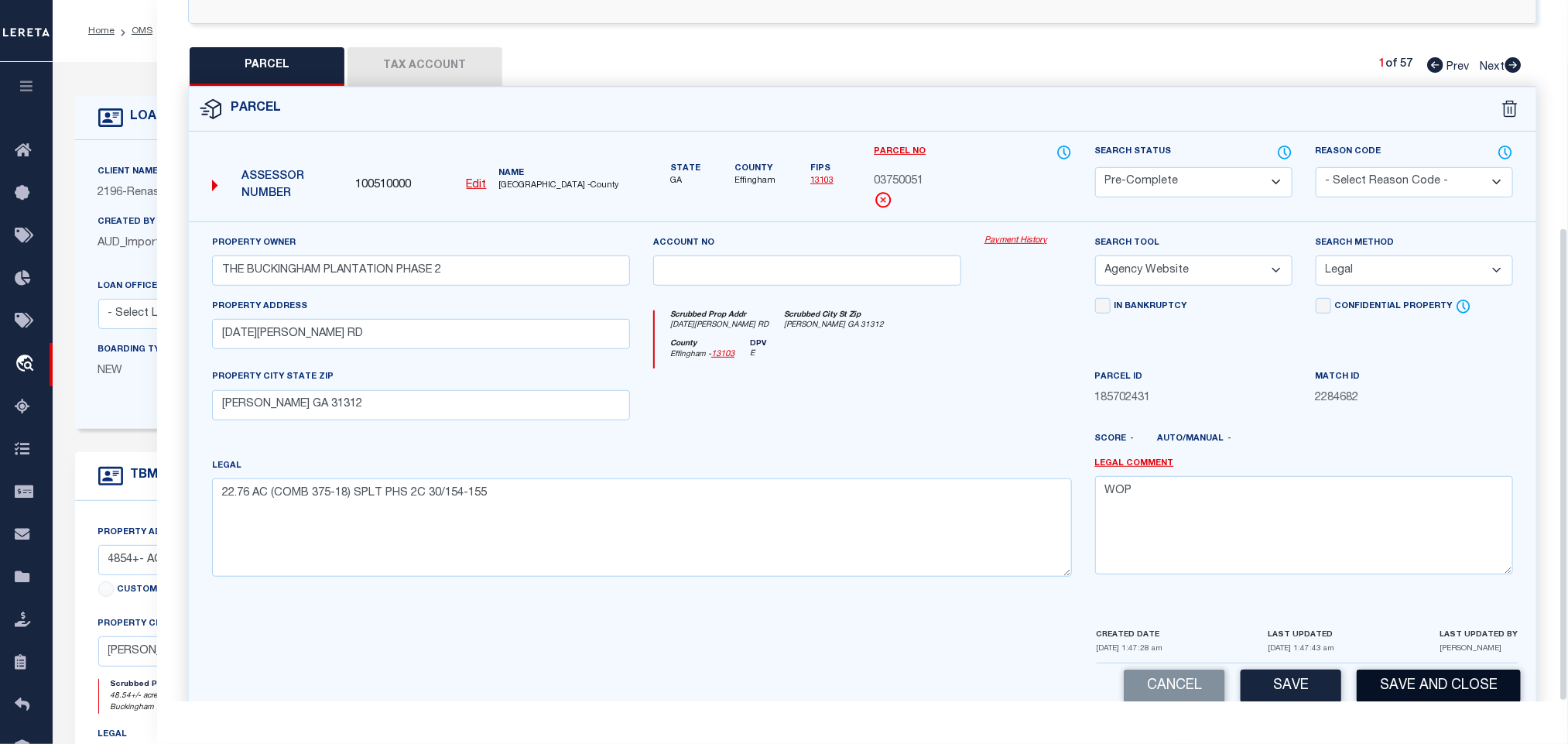
scroll to position [337, 0]
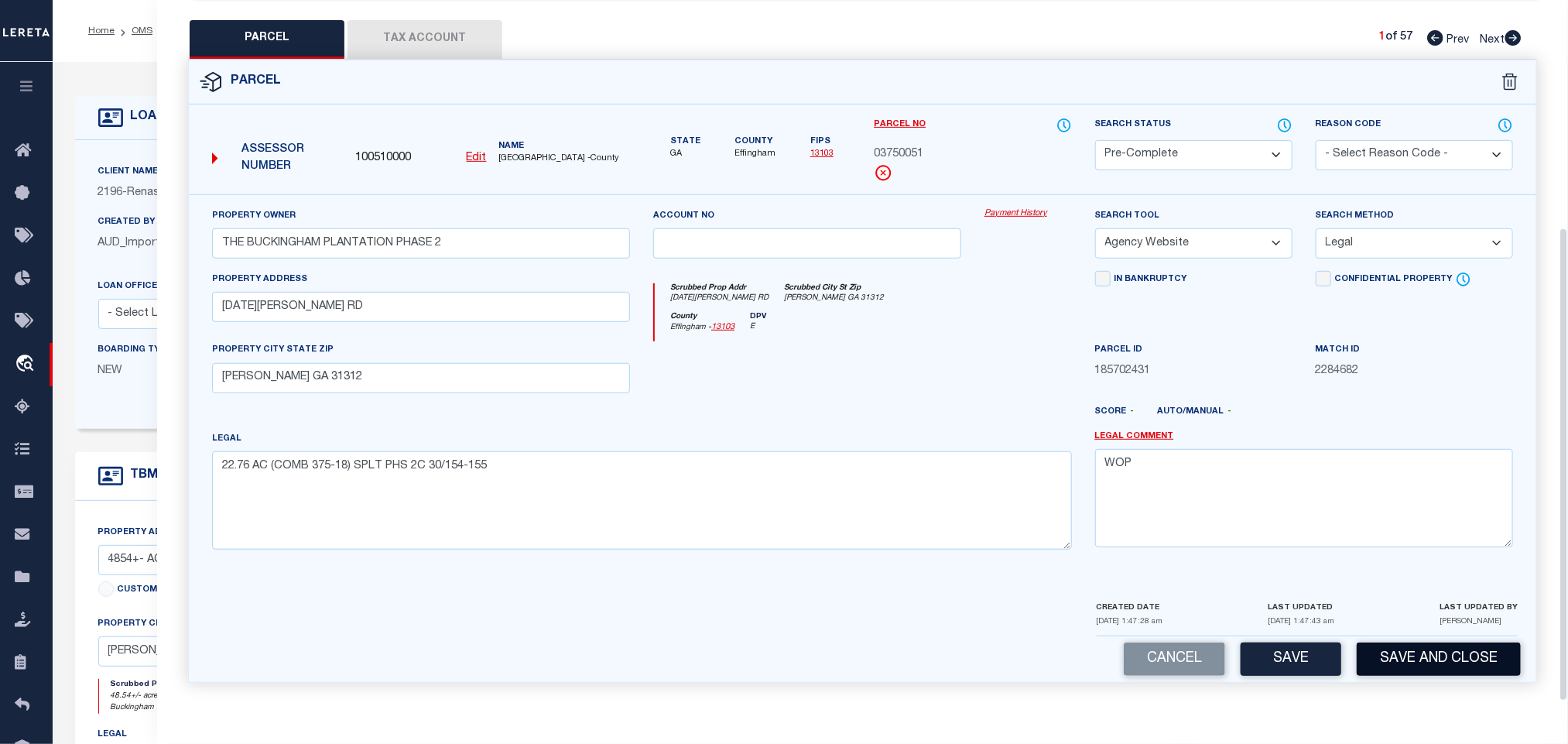
click at [1391, 657] on button "Save and Close" at bounding box center [1438, 659] width 164 height 33
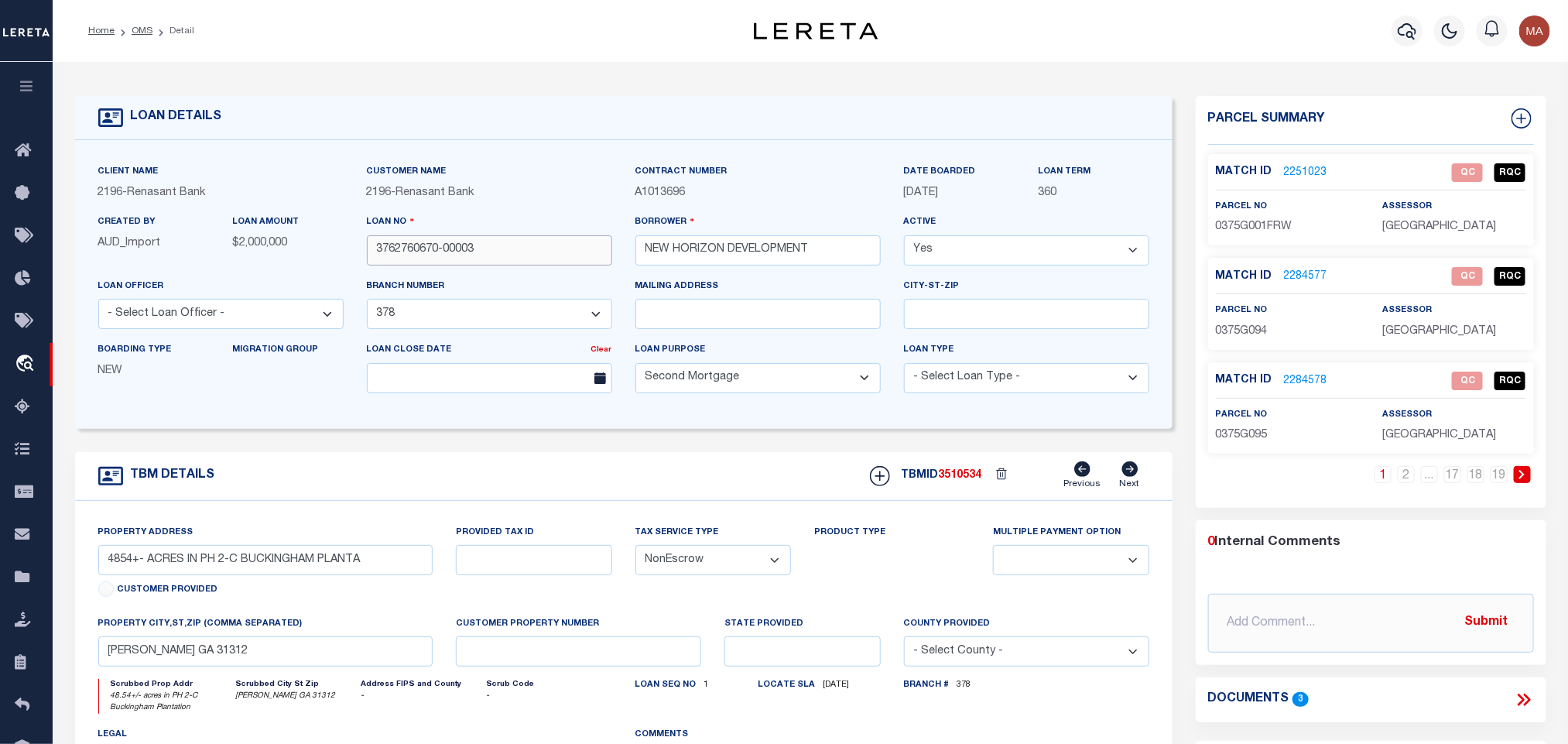
click at [460, 253] on input "3762760670-00003" at bounding box center [489, 250] width 245 height 30
click at [971, 480] on span "3510534" at bounding box center [960, 476] width 43 height 11
click at [1435, 221] on span "[GEOGRAPHIC_DATA]" at bounding box center [1439, 227] width 113 height 11
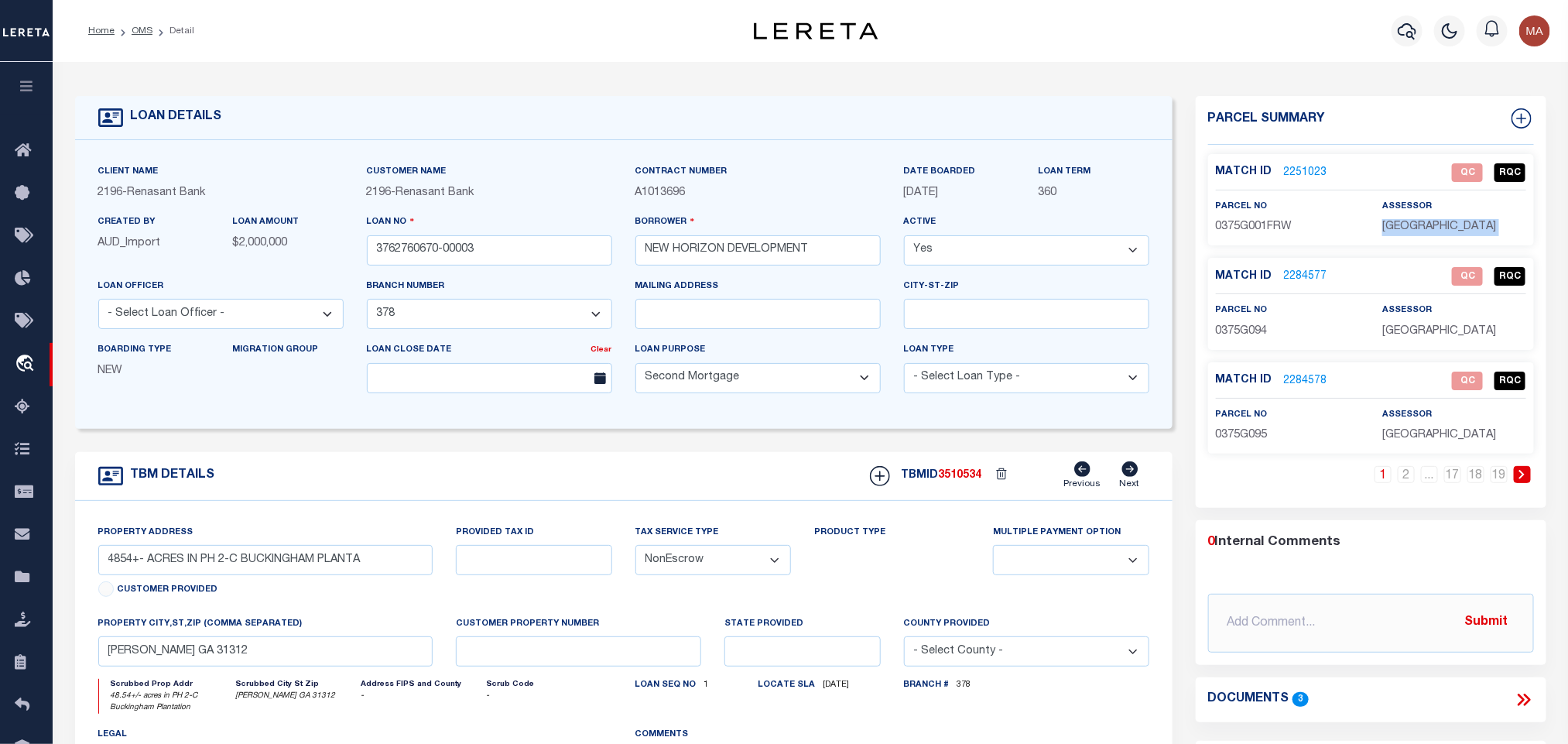
click at [1435, 221] on span "[GEOGRAPHIC_DATA]" at bounding box center [1439, 227] width 113 height 11
click at [1264, 230] on span "0375G001FRW" at bounding box center [1254, 227] width 77 height 11
click at [135, 27] on link "OMS" at bounding box center [142, 31] width 21 height 9
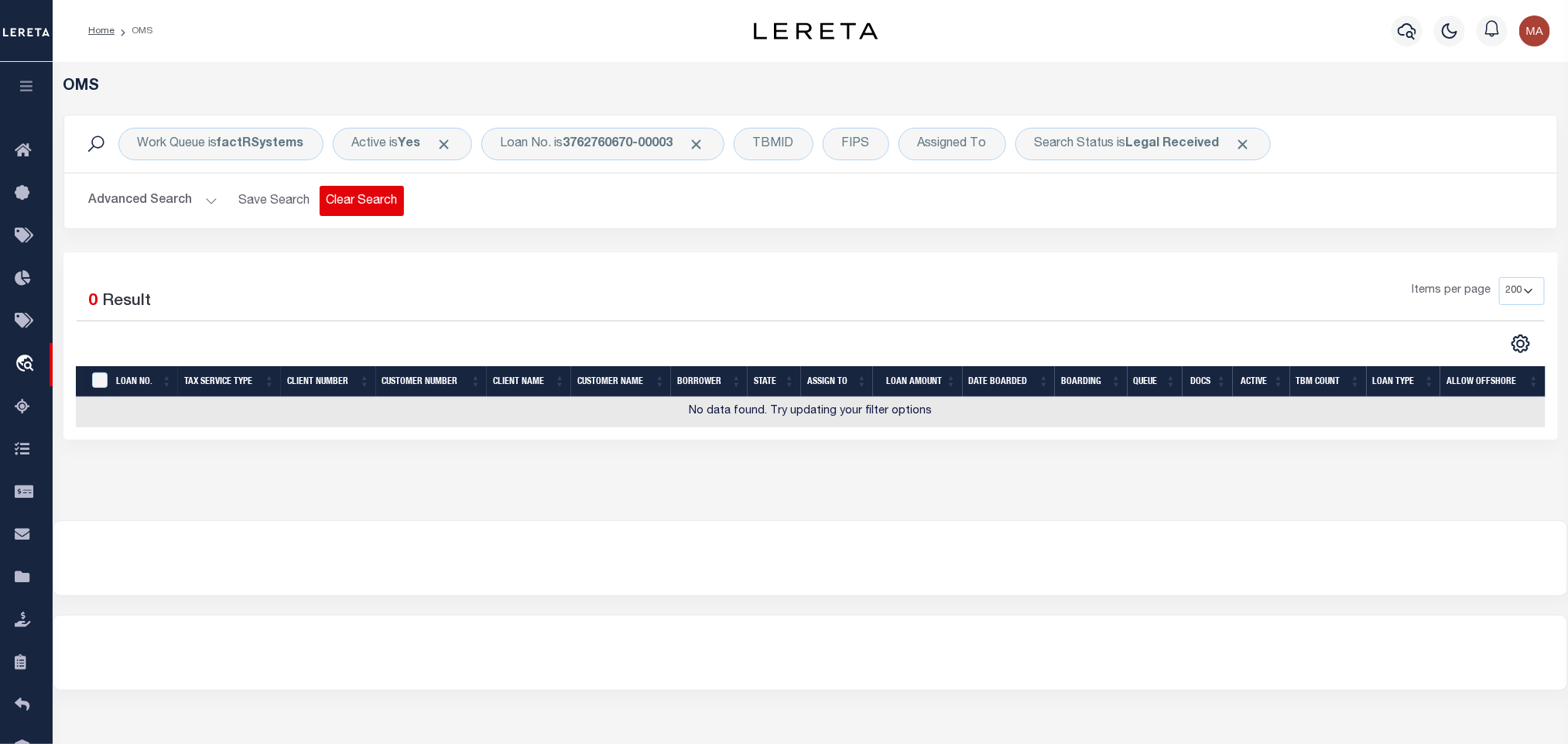
click at [385, 198] on button "Clear Search" at bounding box center [361, 200] width 84 height 30
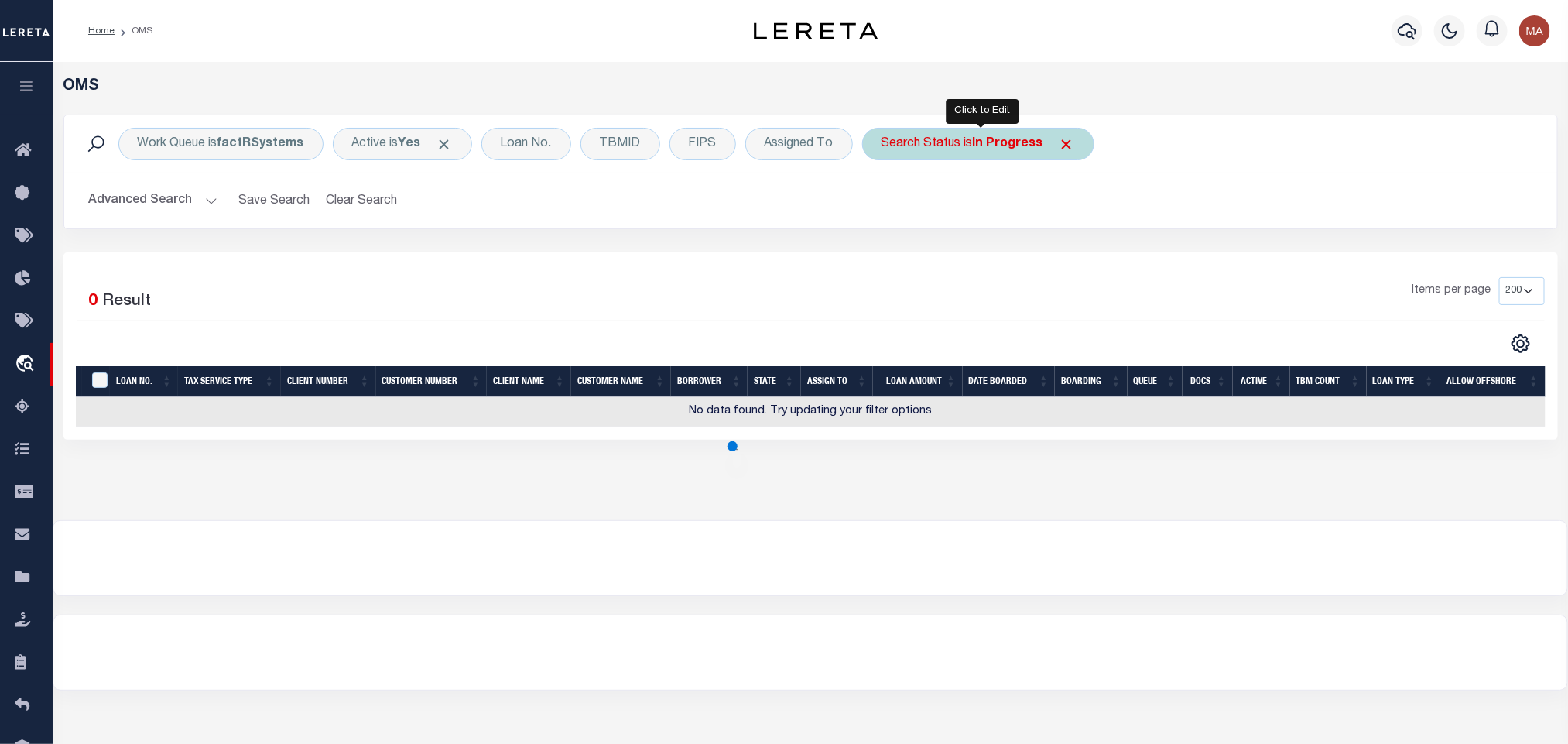
click at [975, 145] on div "Search Status is In Progress" at bounding box center [978, 145] width 232 height 33
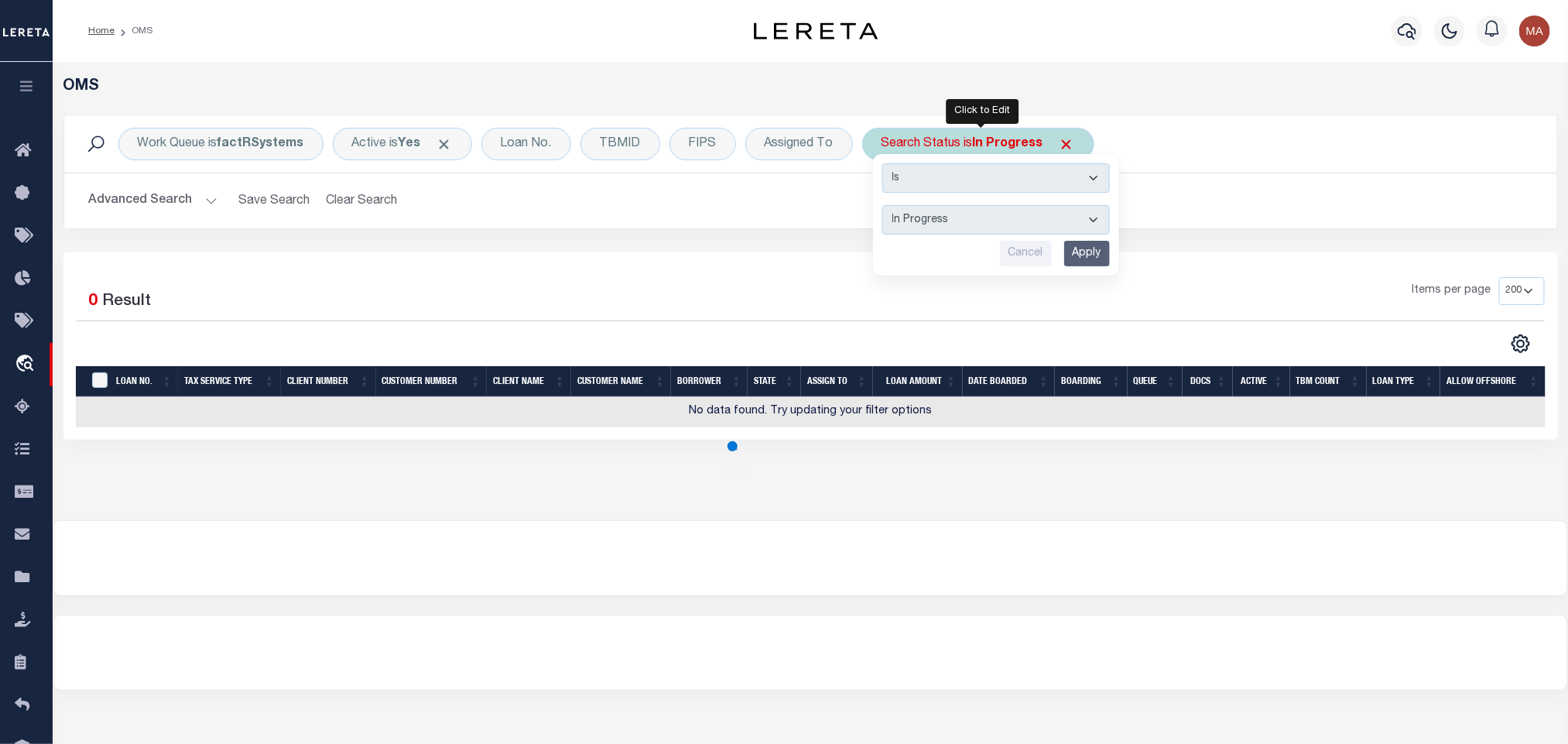
click at [968, 224] on select "Automated Search Bad Parcel Complete Duplicate Parcel High Dollar Reporting In …" at bounding box center [995, 220] width 228 height 29
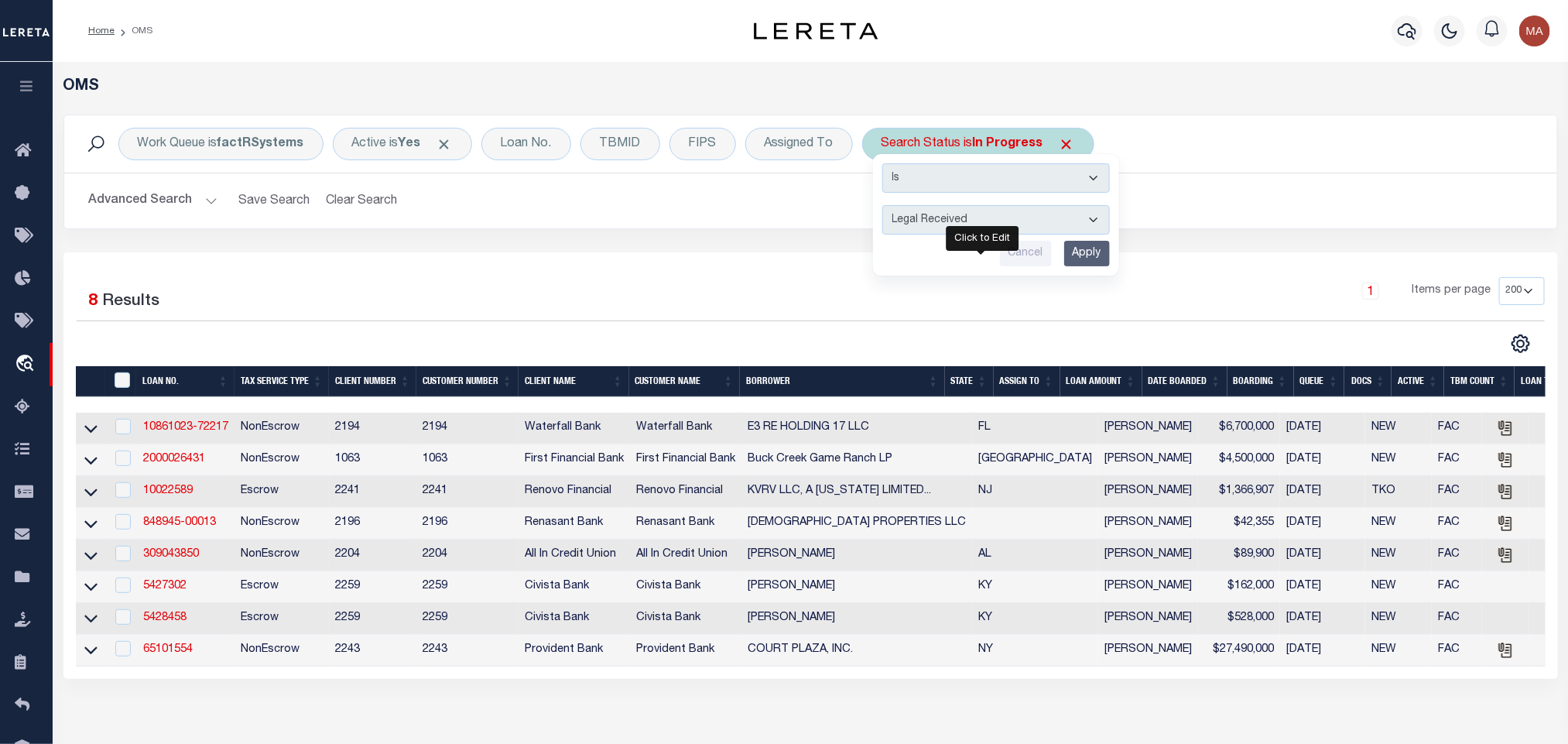
click at [886, 207] on select "Automated Search Bad Parcel Complete Duplicate Parcel High Dollar Reporting In …" at bounding box center [995, 220] width 228 height 29
click at [1080, 253] on input "Apply" at bounding box center [1087, 253] width 46 height 26
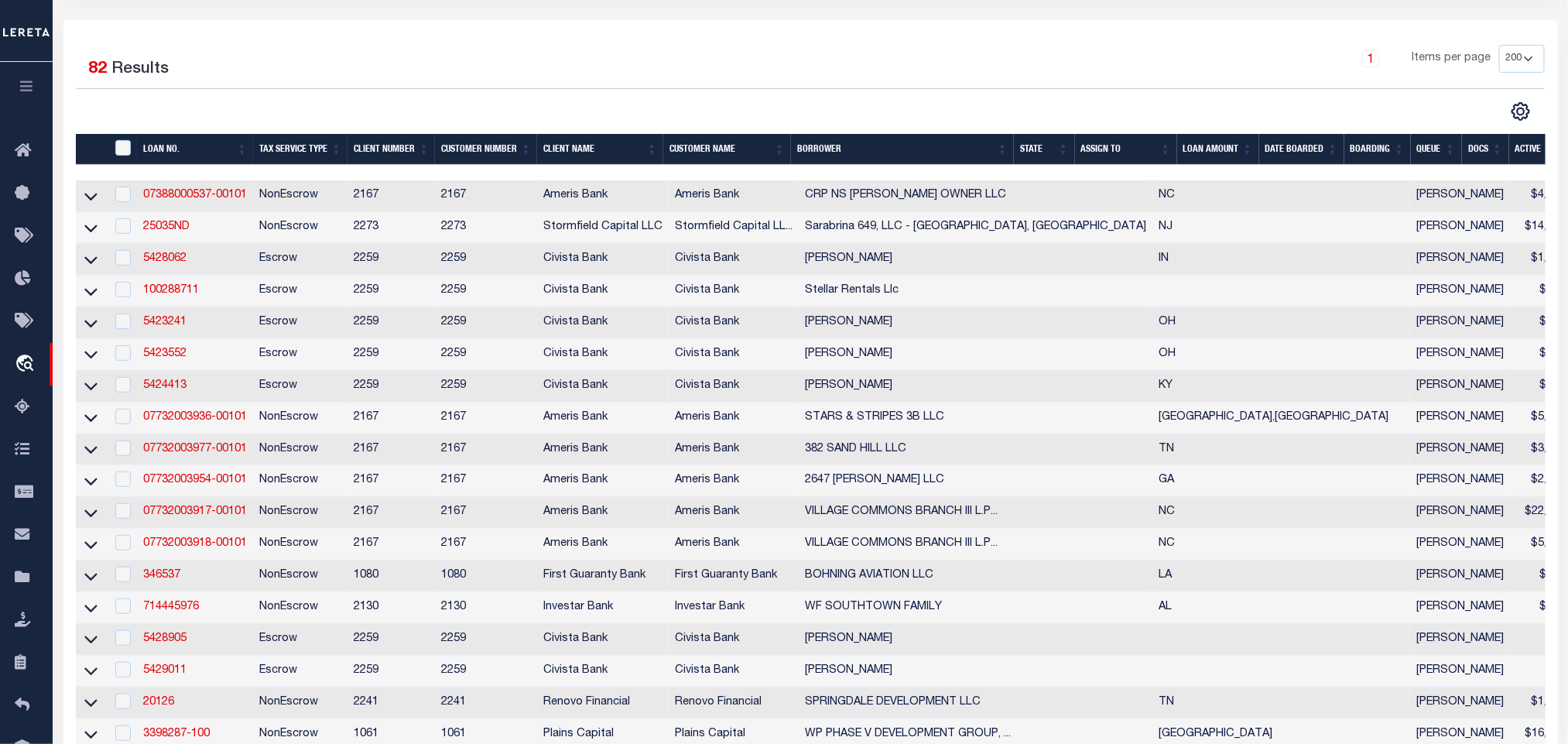
click at [1036, 154] on th "State" at bounding box center [1044, 149] width 61 height 32
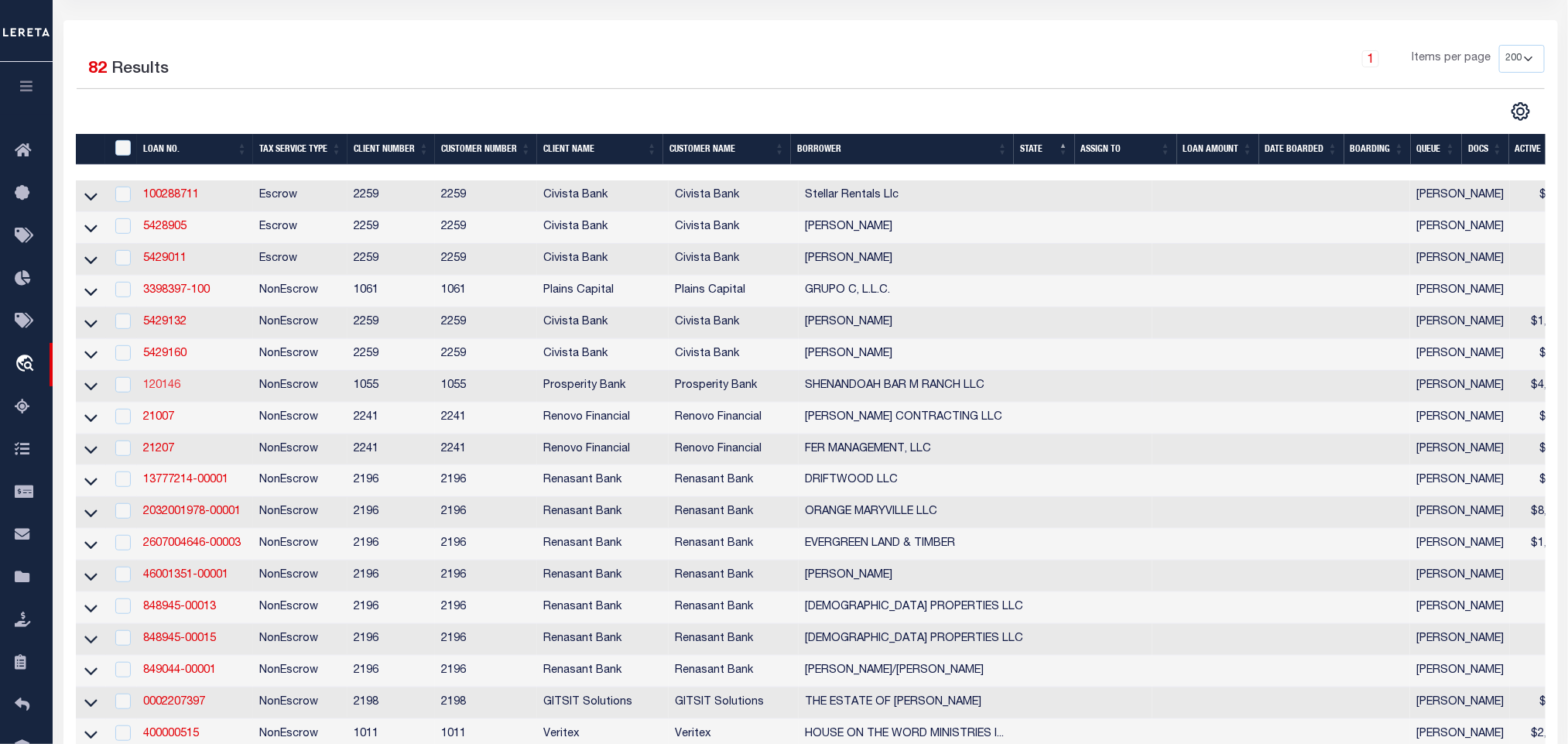
click at [169, 391] on link "120146" at bounding box center [162, 385] width 38 height 11
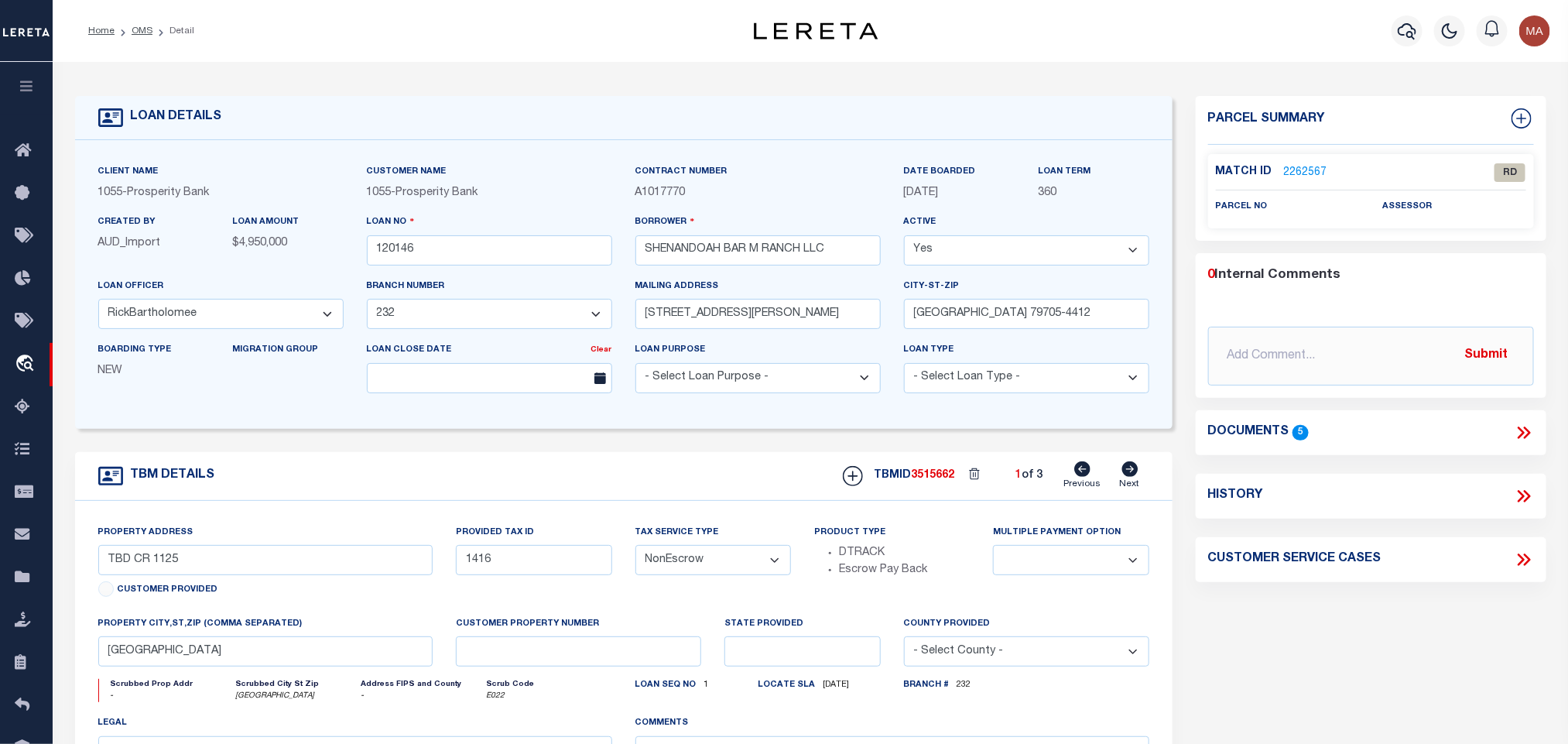
click at [1530, 430] on icon at bounding box center [1524, 433] width 20 height 20
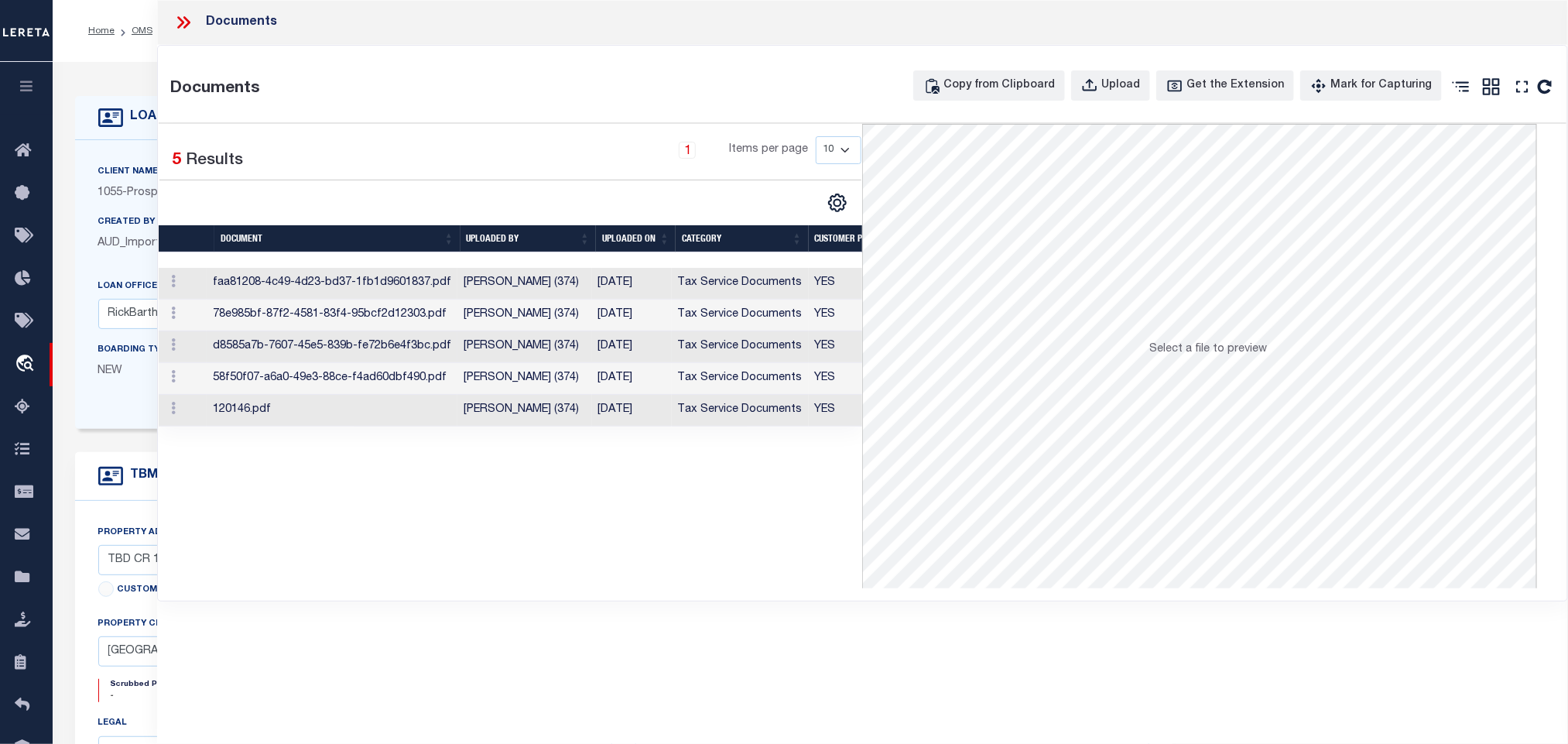
click at [643, 353] on td "09/30/2025" at bounding box center [631, 347] width 80 height 32
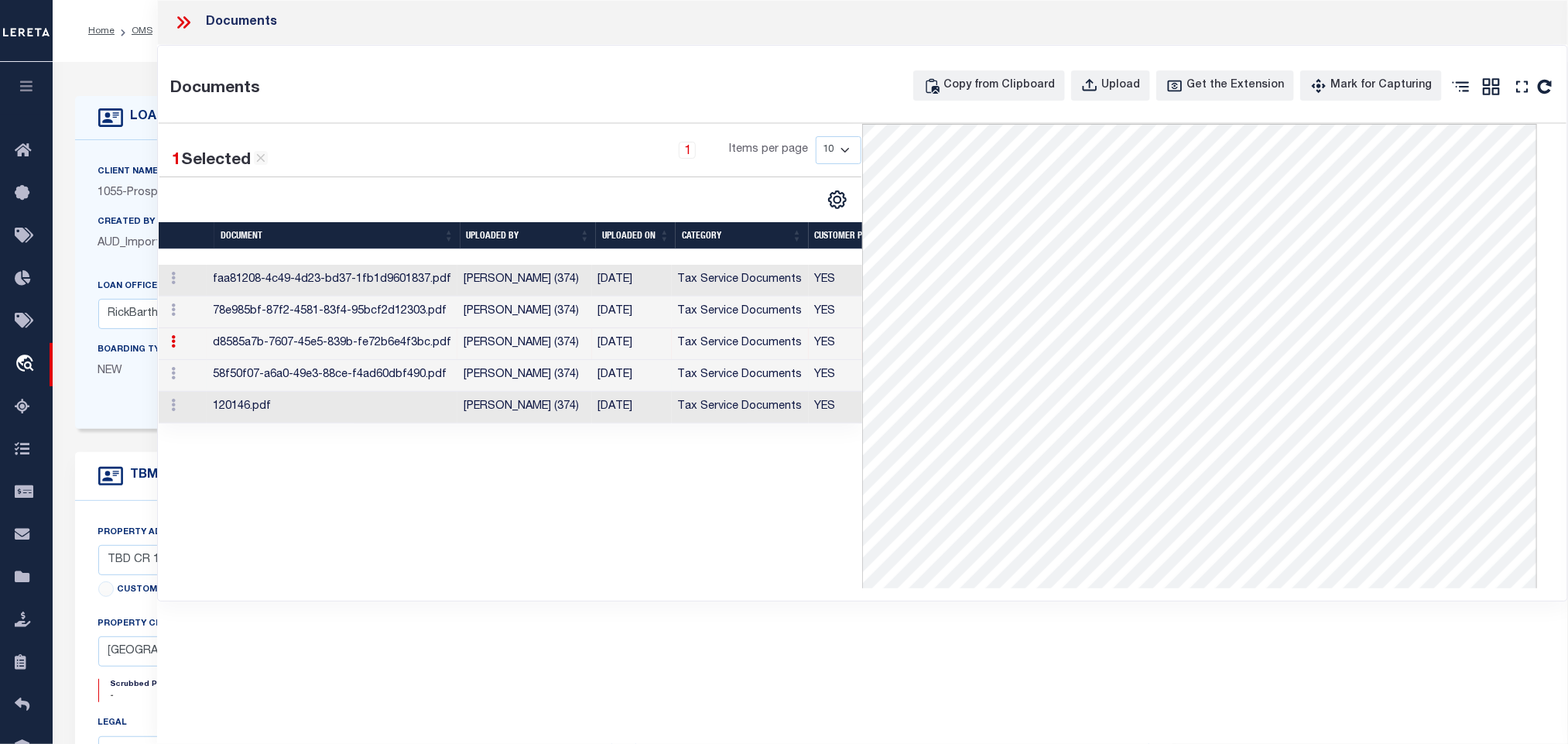
click at [370, 379] on td "58f50f07-a6a0-49e3-88ce-f4ad60dbf490.pdf" at bounding box center [332, 375] width 251 height 32
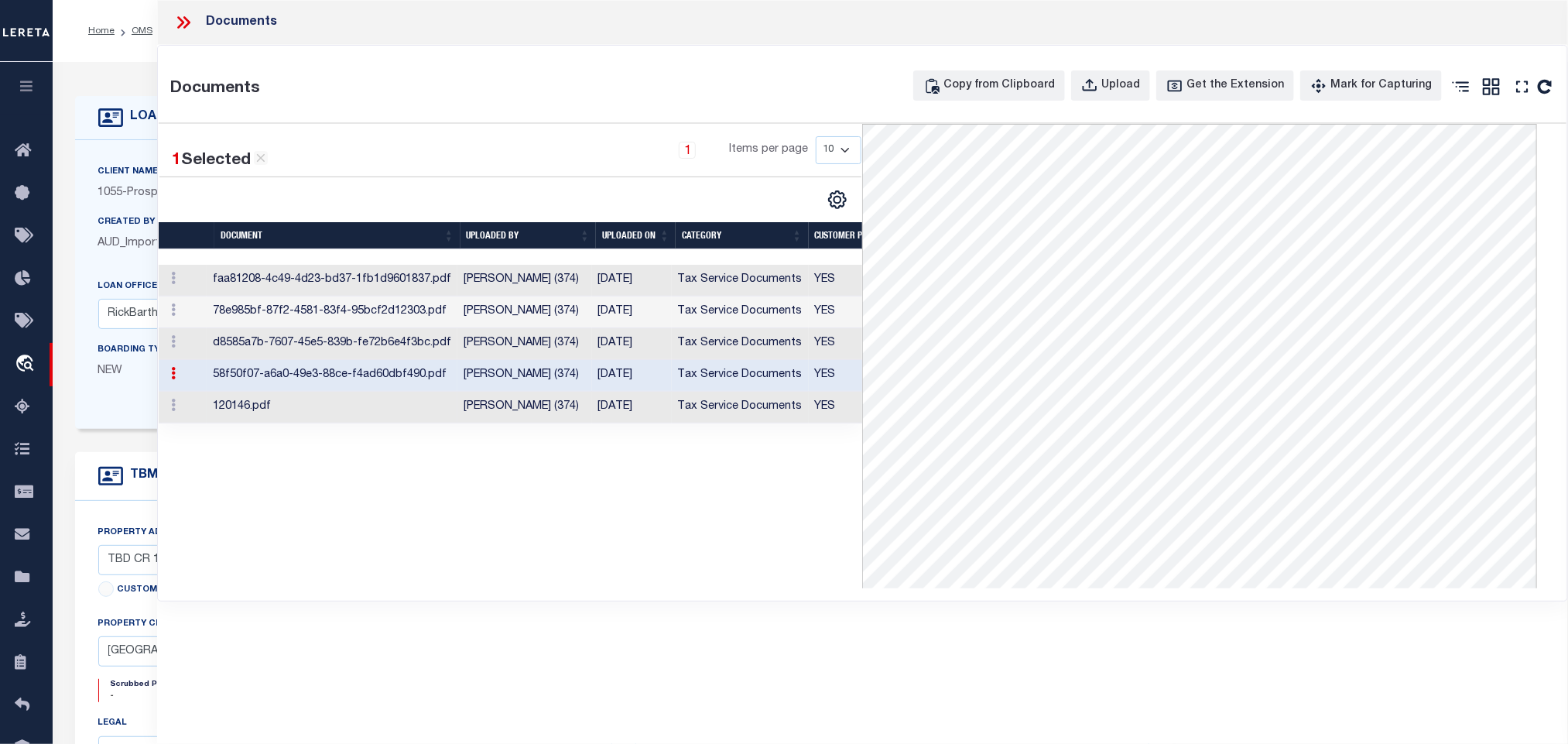
click at [641, 420] on td "09/30/2025" at bounding box center [631, 407] width 80 height 32
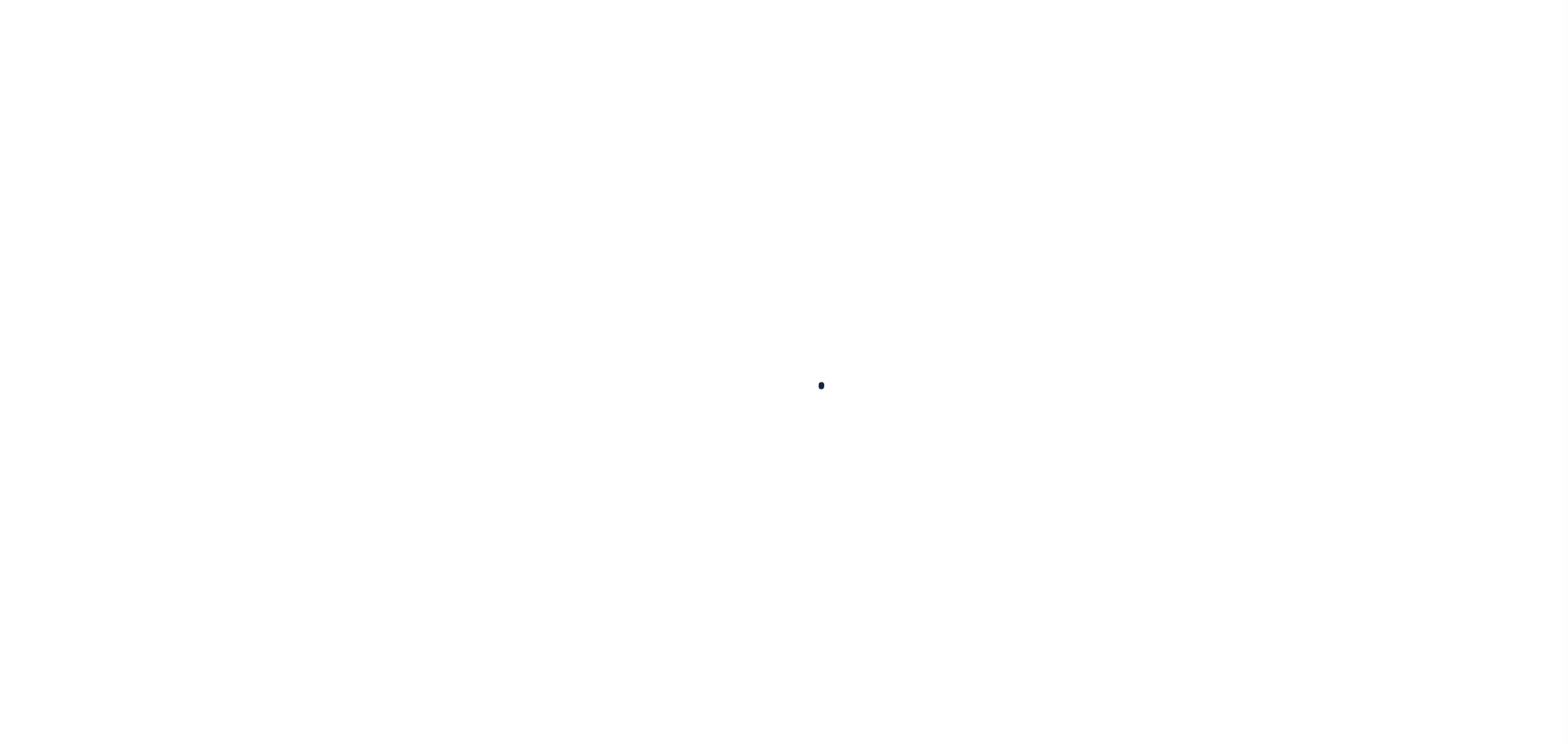
select select
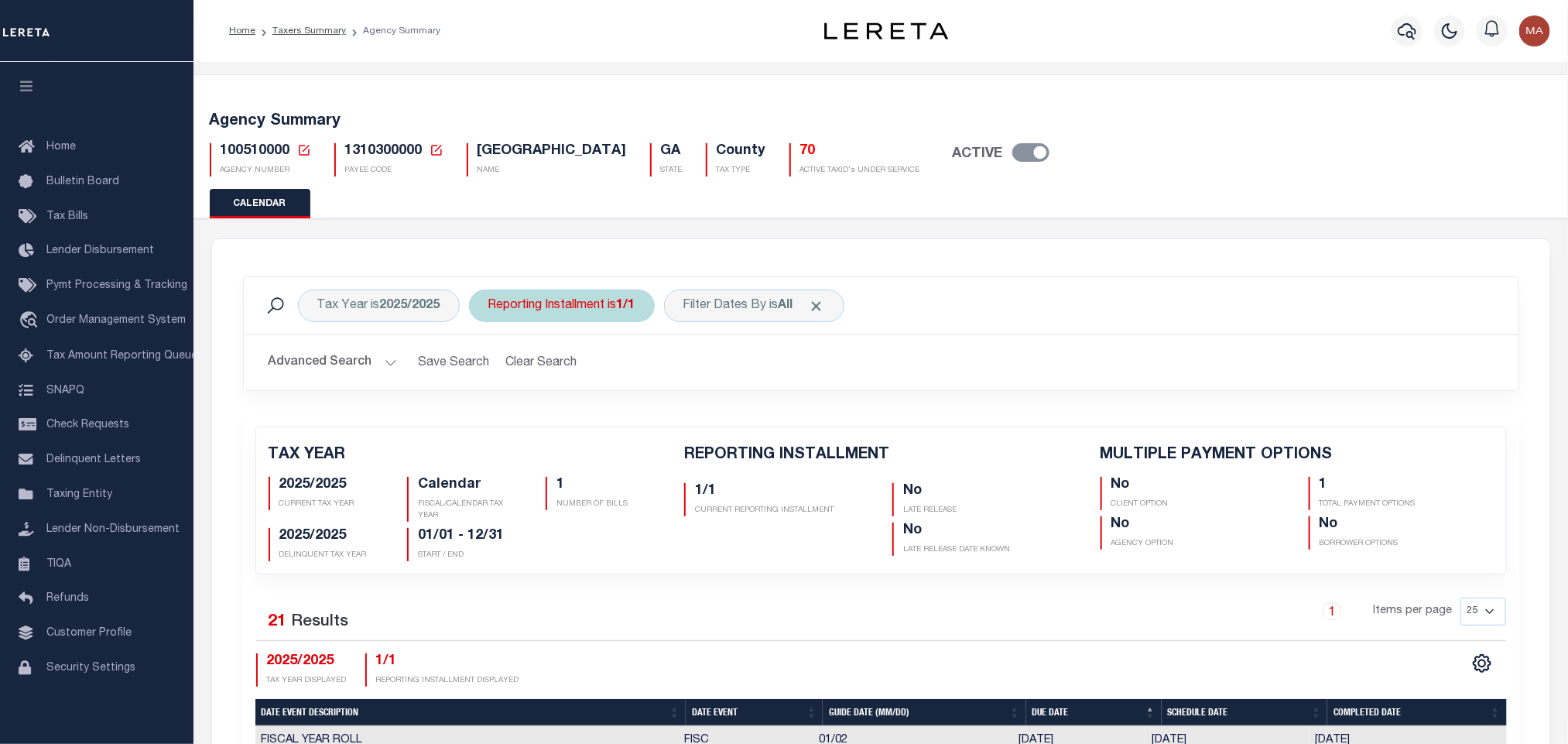
checkbox input "false"
type input "1"
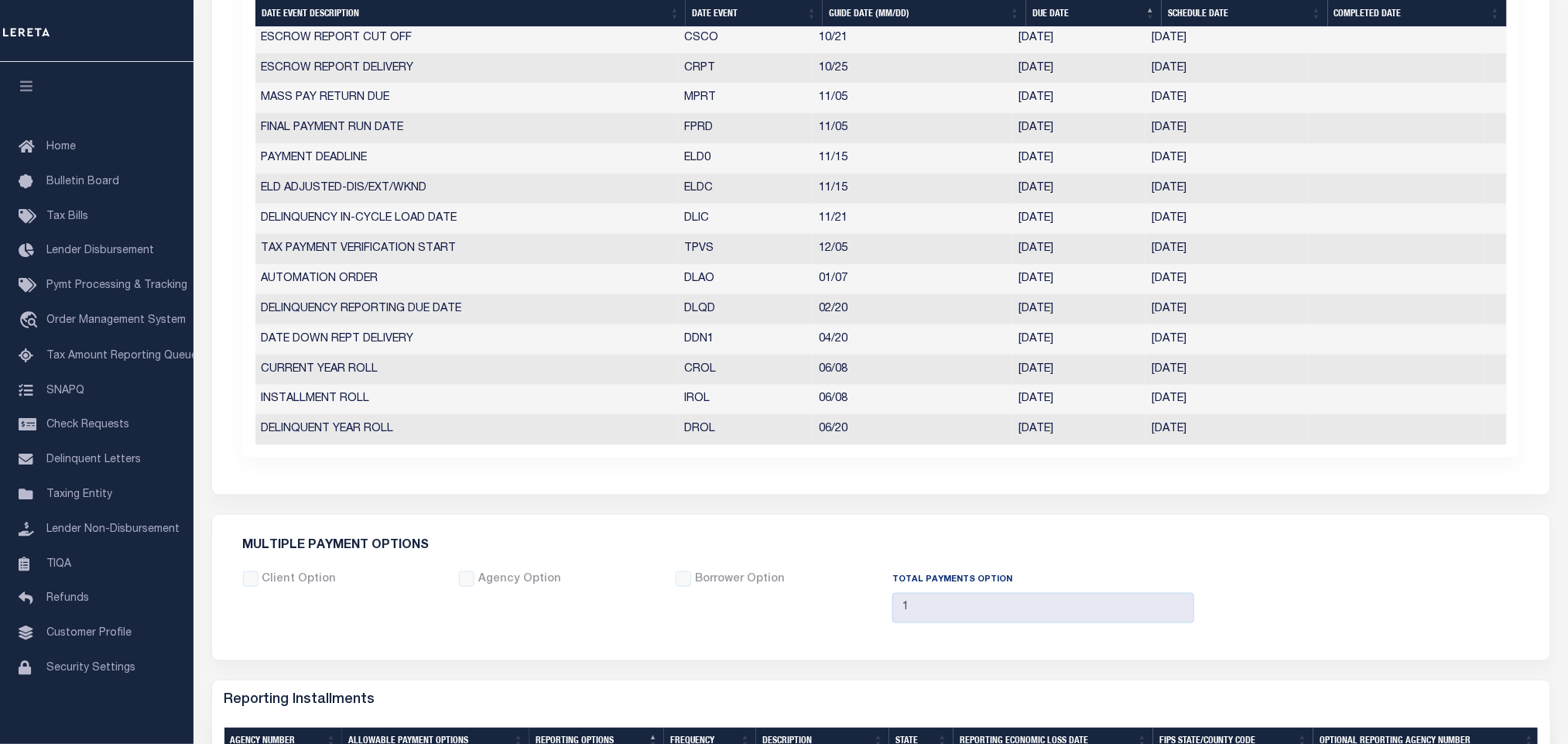
scroll to position [929, 0]
